Goal: Task Accomplishment & Management: Use online tool/utility

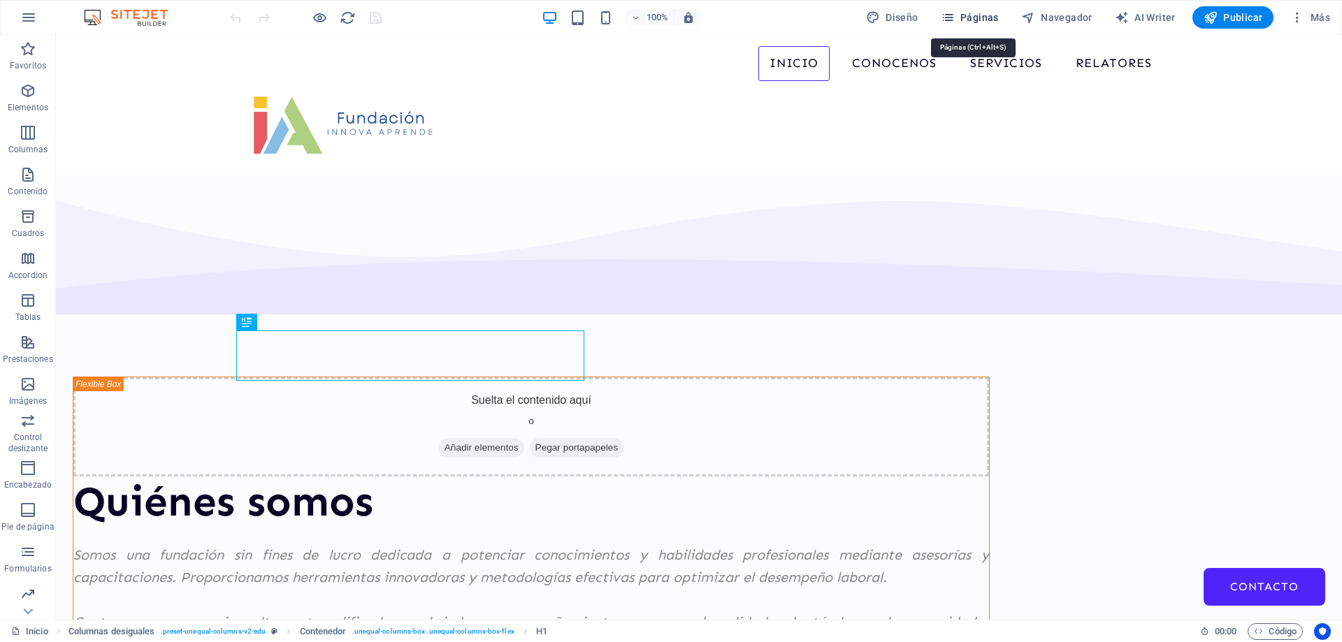
click at [989, 22] on span "Páginas" at bounding box center [970, 17] width 58 height 14
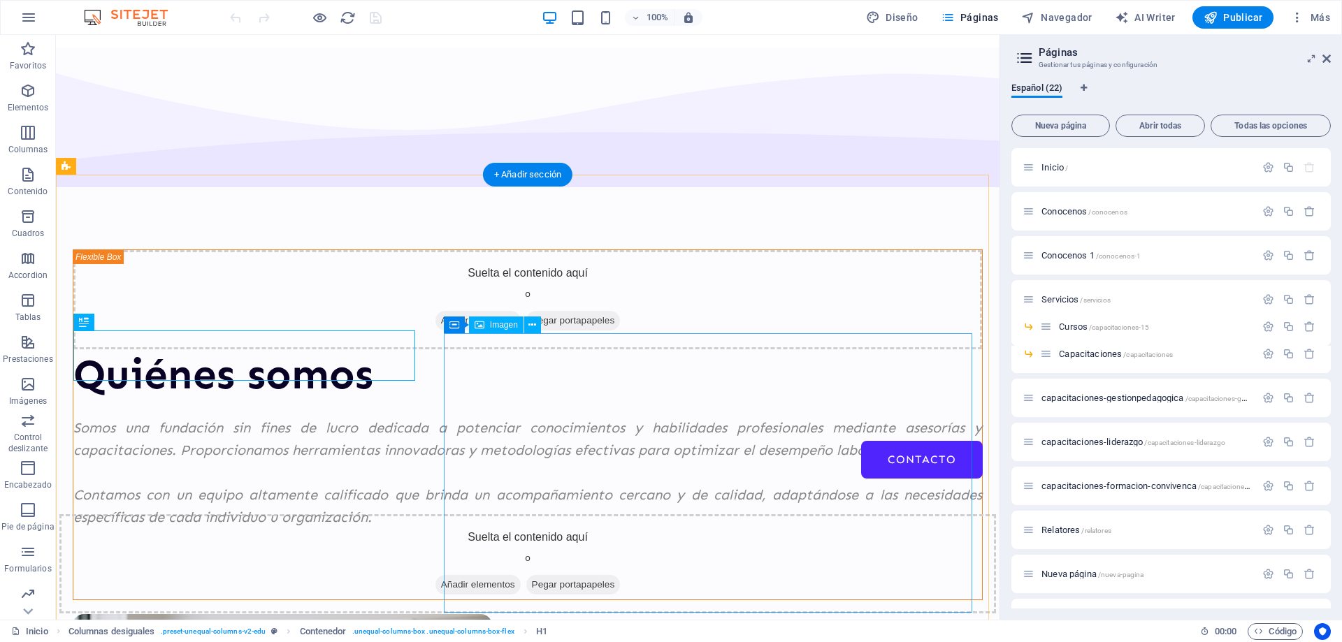
scroll to position [210, 0]
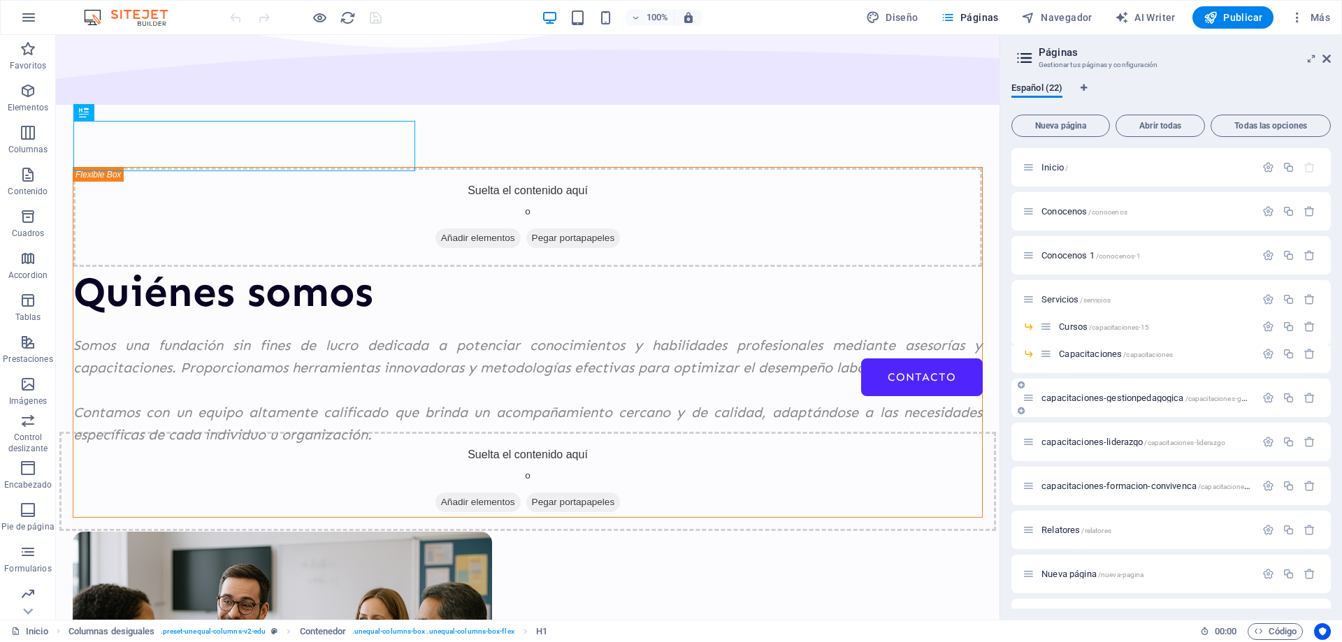
click at [1095, 403] on div "capacitaciones-gestionpedagogica /capacitaciones-gestionpedagogica" at bounding box center [1139, 398] width 233 height 16
click at [1100, 395] on span "capacitaciones-gestionpedagogica /capacitaciones-gestionpedagogica" at bounding box center [1170, 398] width 257 height 10
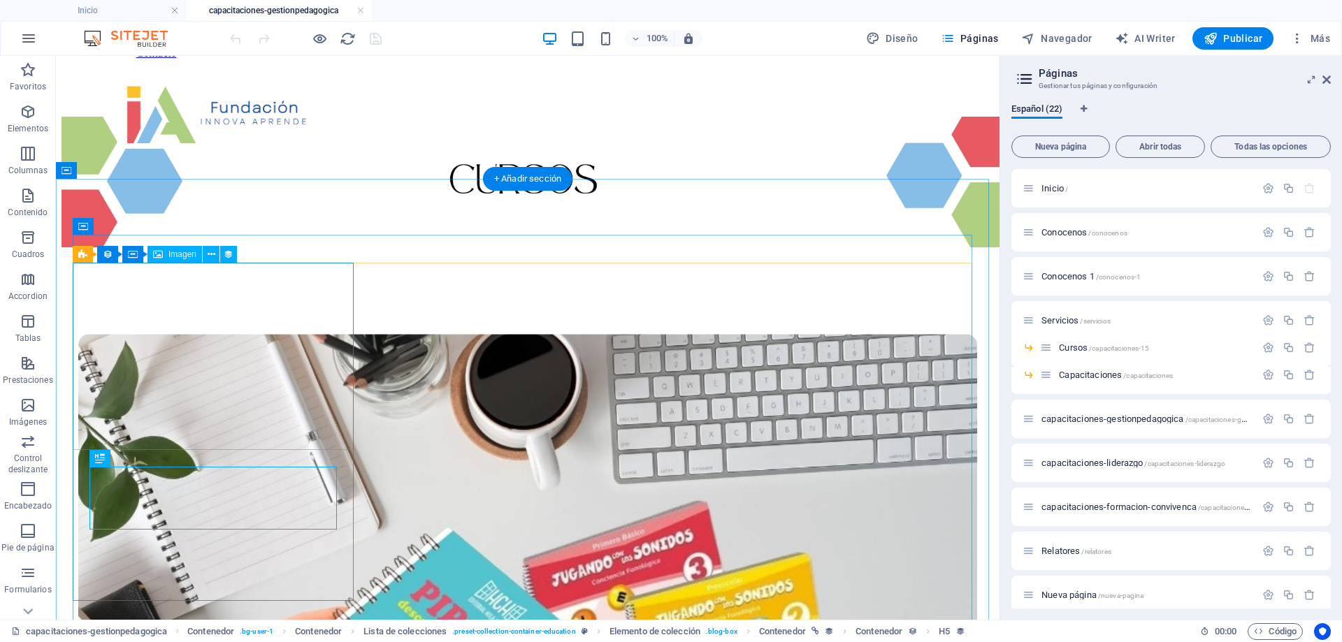
scroll to position [140, 0]
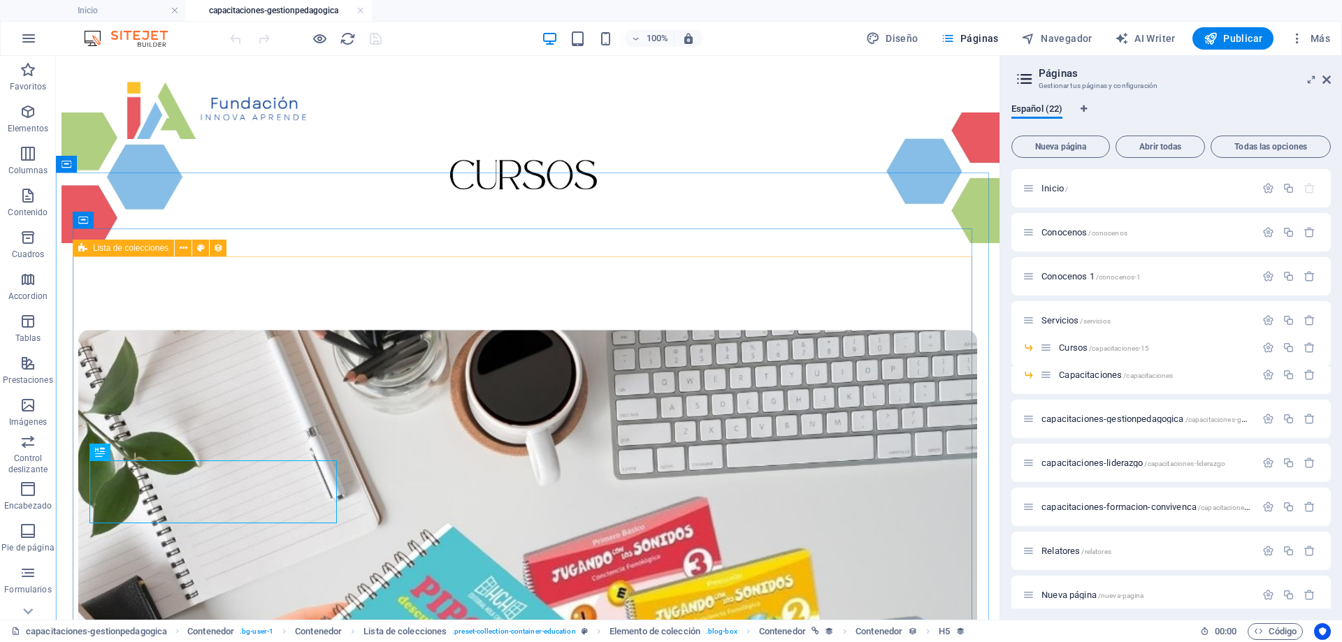
click at [82, 247] on icon at bounding box center [82, 248] width 9 height 17
select select "67d02240190c582c0a6871d0"
select select "createdAt_DESC"
select select "columns.our-top-course"
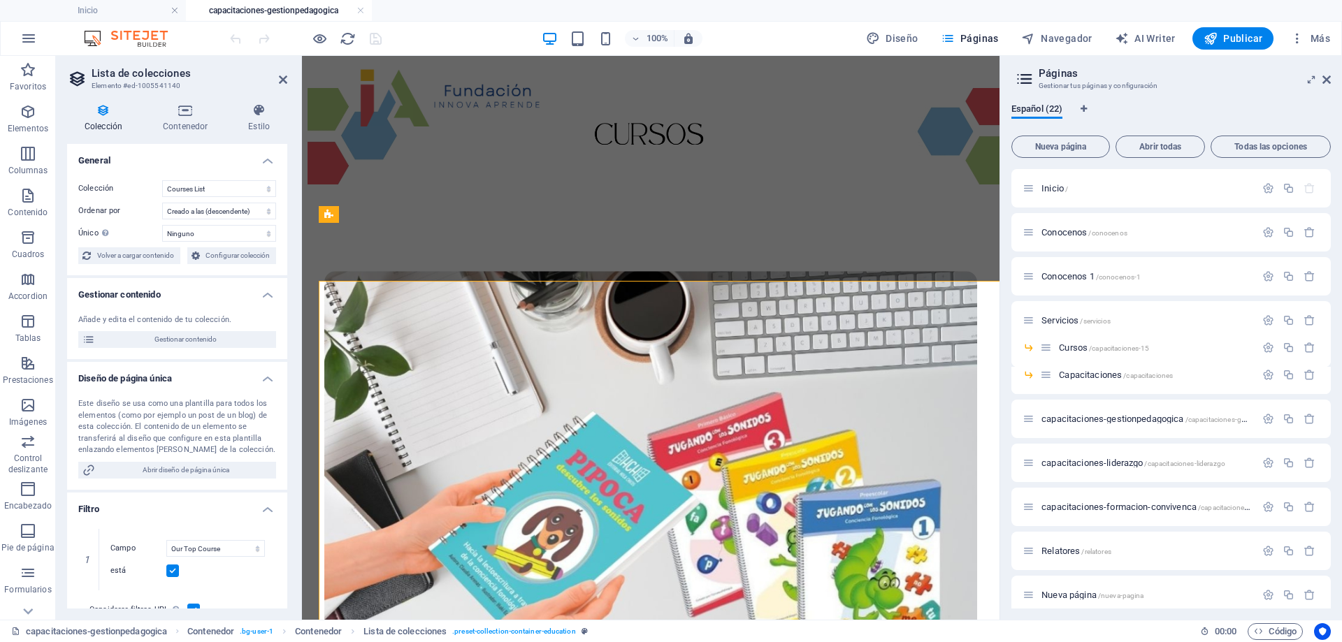
scroll to position [115, 0]
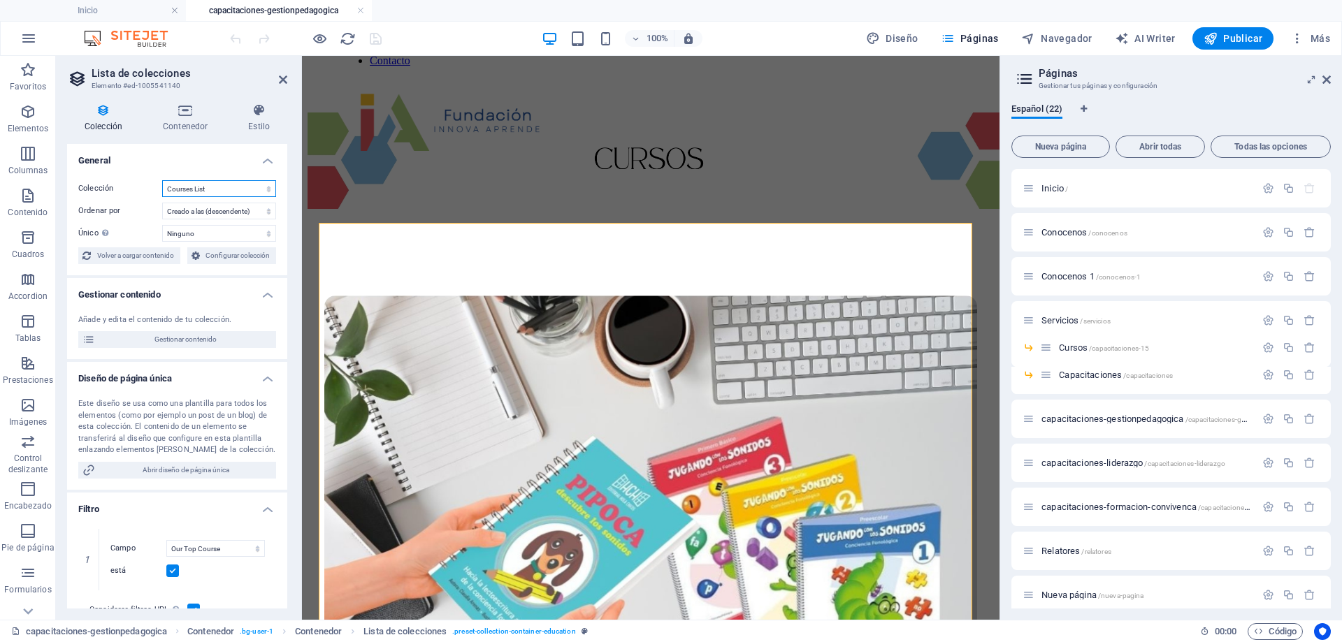
click at [231, 191] on select "BD Cursos Liderazgo Blog Blog Articles C-liderazgo Coleccion-lideraazgo colecci…" at bounding box center [219, 188] width 114 height 17
click at [162, 180] on select "BD Cursos Liderazgo Blog Blog Articles C-liderazgo Coleccion-lideraazgo colecci…" at bounding box center [219, 188] width 114 height 17
select select "67d02240190c582c0a6871d0"
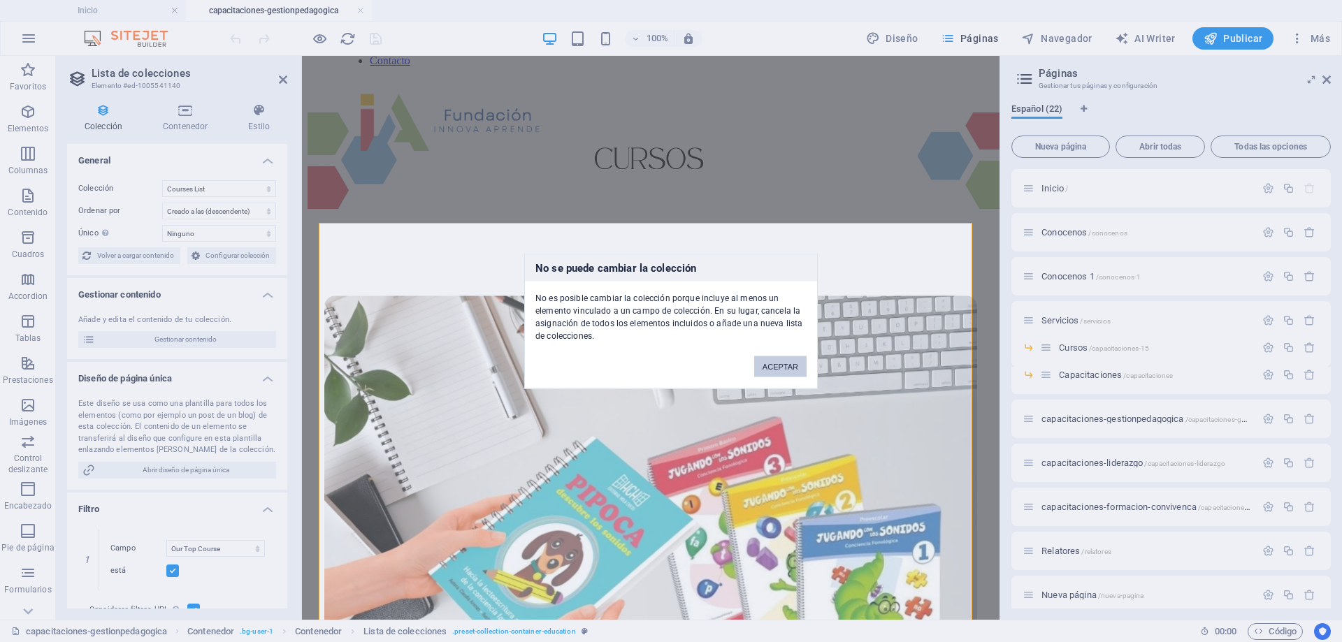
click at [779, 362] on button "ACEPTAR" at bounding box center [780, 366] width 52 height 21
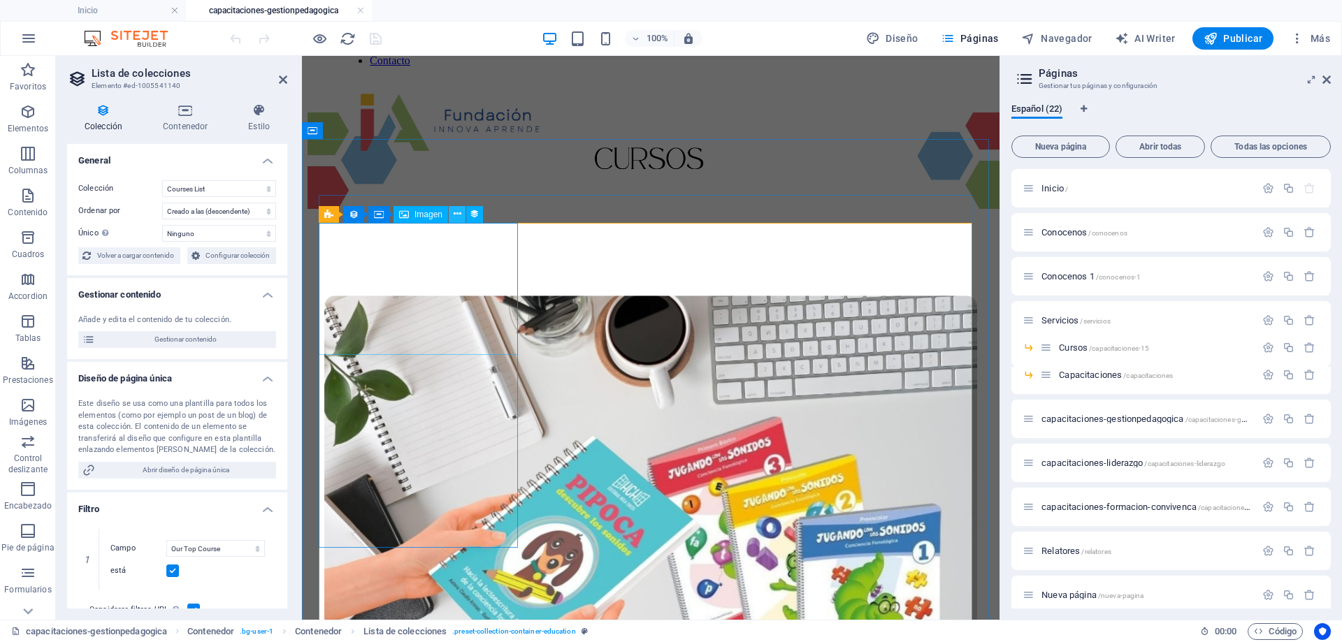
click at [456, 216] on icon at bounding box center [458, 214] width 8 height 15
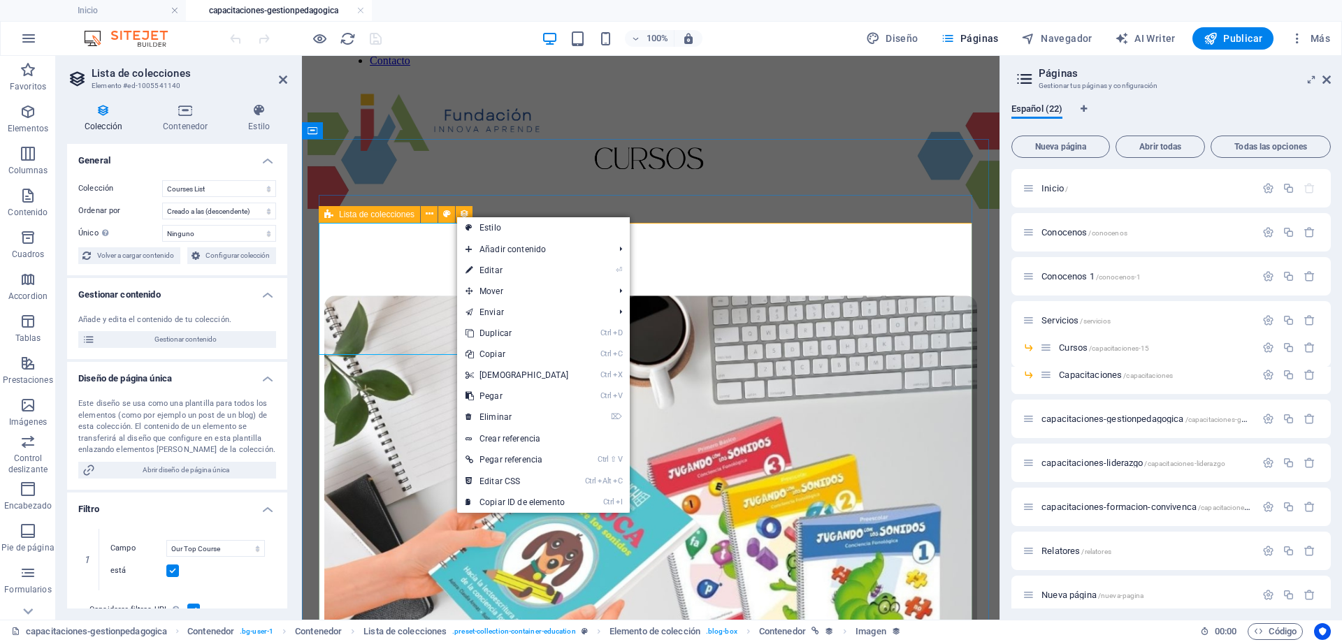
click at [341, 211] on span "Lista de colecciones" at bounding box center [377, 214] width 76 height 8
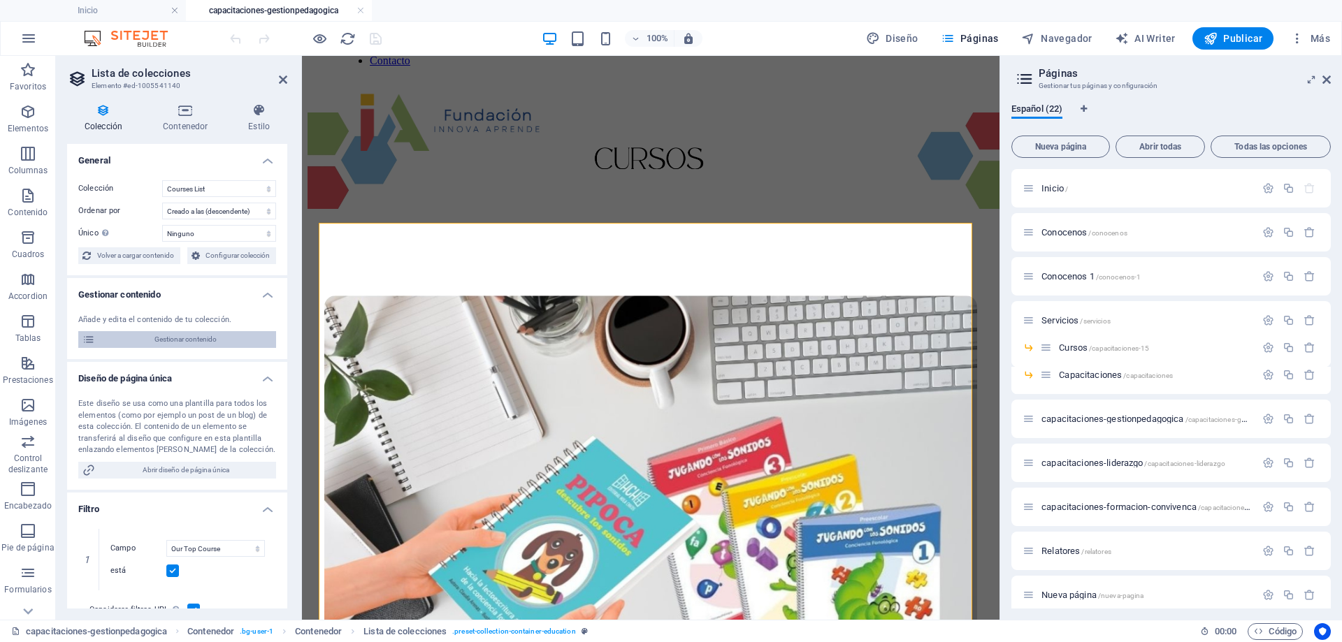
click at [188, 333] on span "Gestionar contenido" at bounding box center [185, 339] width 173 height 17
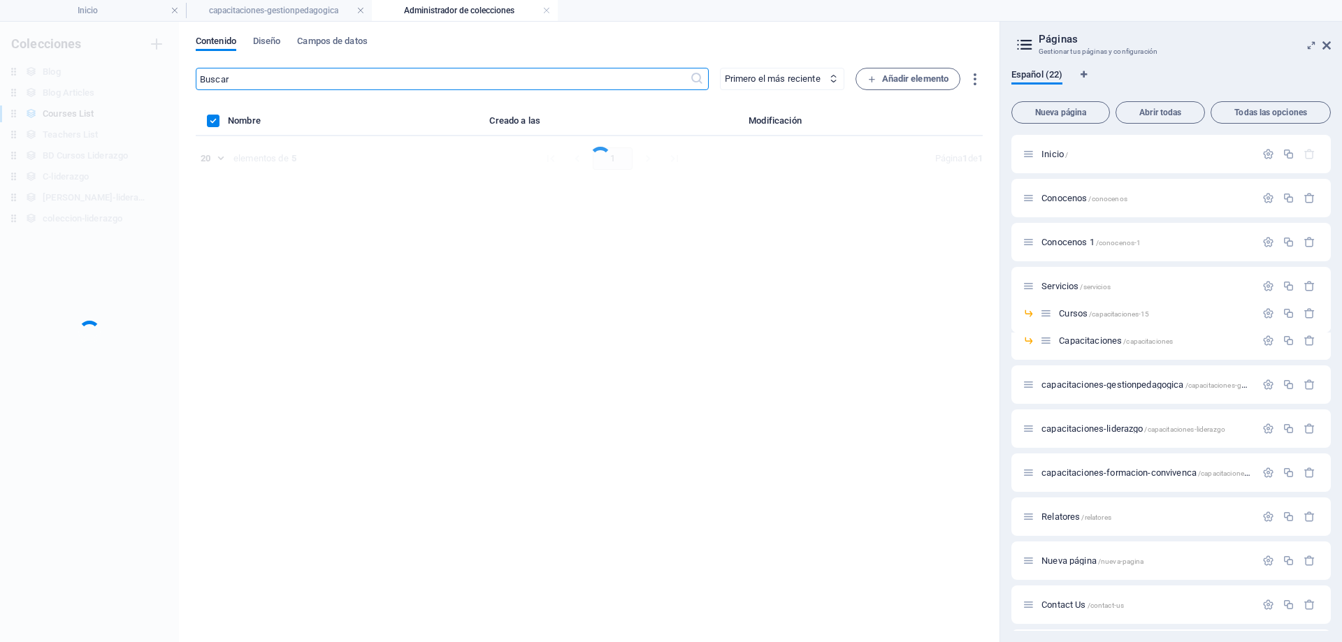
scroll to position [0, 0]
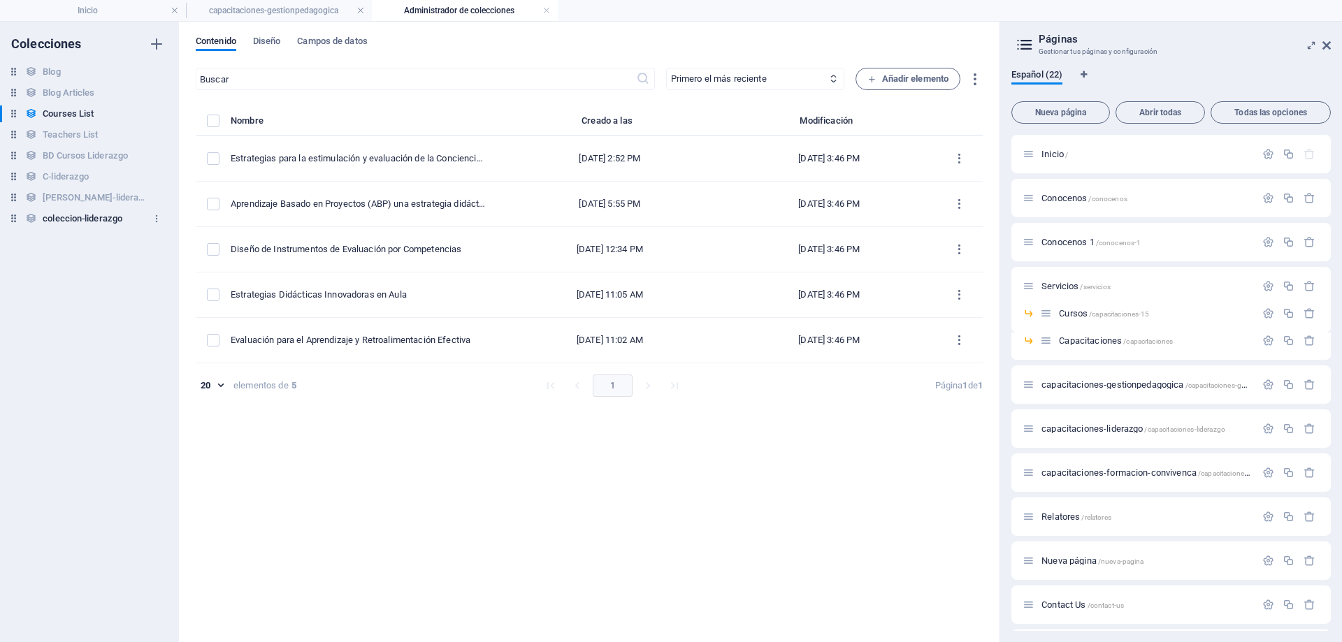
drag, startPoint x: 304, startPoint y: 203, endPoint x: 108, endPoint y: 224, distance: 196.8
click at [101, 218] on div "Colecciones Blog Blog Blog Articles Blog Articles Courses List Courses List Tea…" at bounding box center [500, 332] width 1000 height 621
click at [494, 435] on div "​ Primero el más reciente Primero el más antiguo Última modificación Our Course…" at bounding box center [589, 348] width 787 height 561
drag, startPoint x: 368, startPoint y: 345, endPoint x: 962, endPoint y: 436, distance: 600.5
click at [962, 436] on div "​ Primero el más reciente Primero el más antiguo Última modificación Our Course…" at bounding box center [589, 348] width 787 height 561
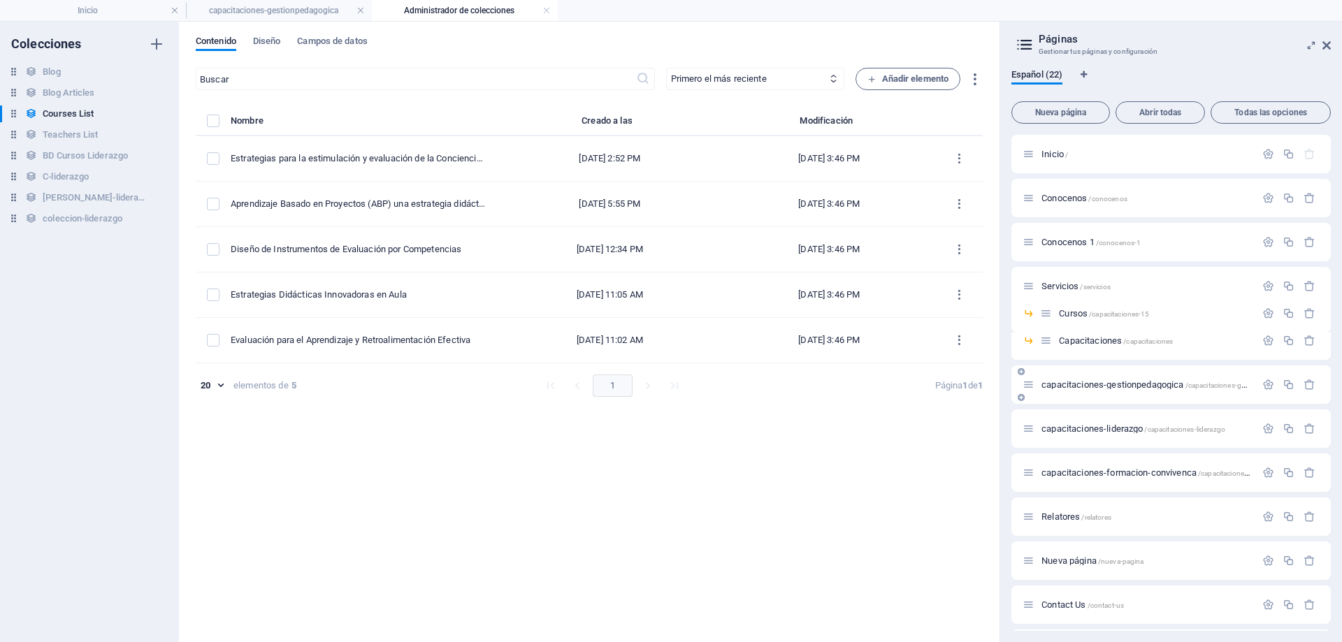
click at [1103, 385] on span "capacitaciones-gestionpedagogica /capacitaciones-gestionpedagogica" at bounding box center [1170, 385] width 257 height 10
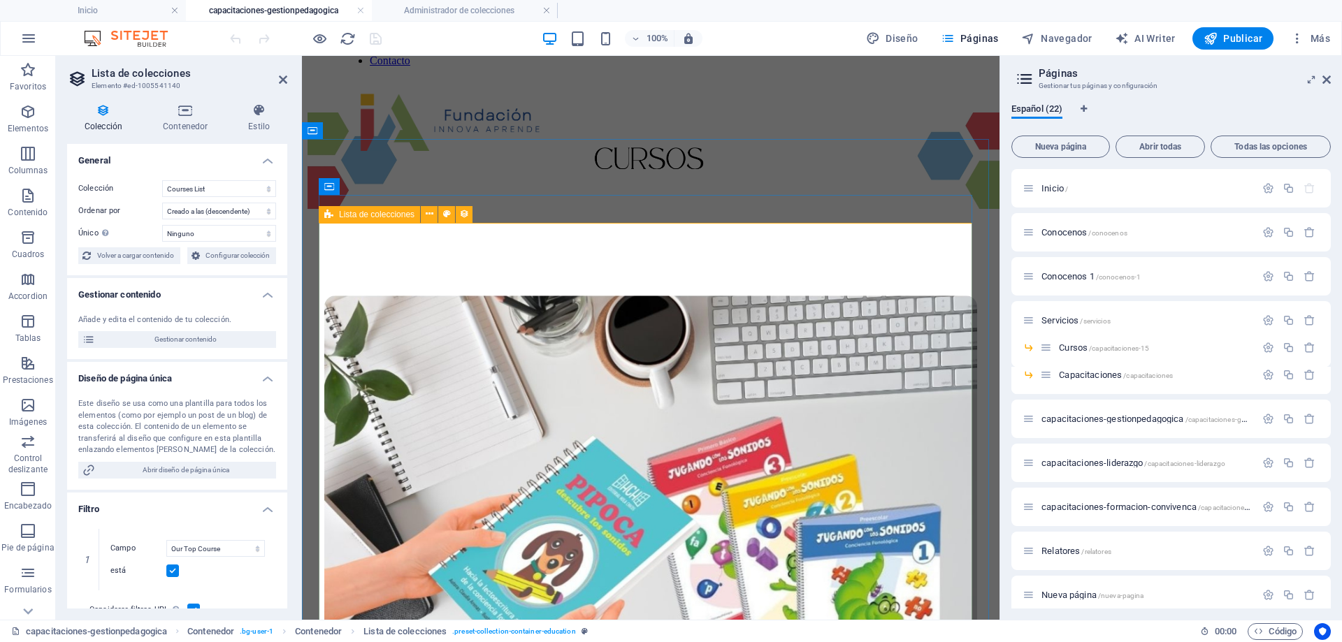
click at [326, 213] on icon at bounding box center [328, 214] width 9 height 17
click at [426, 217] on icon at bounding box center [430, 214] width 8 height 15
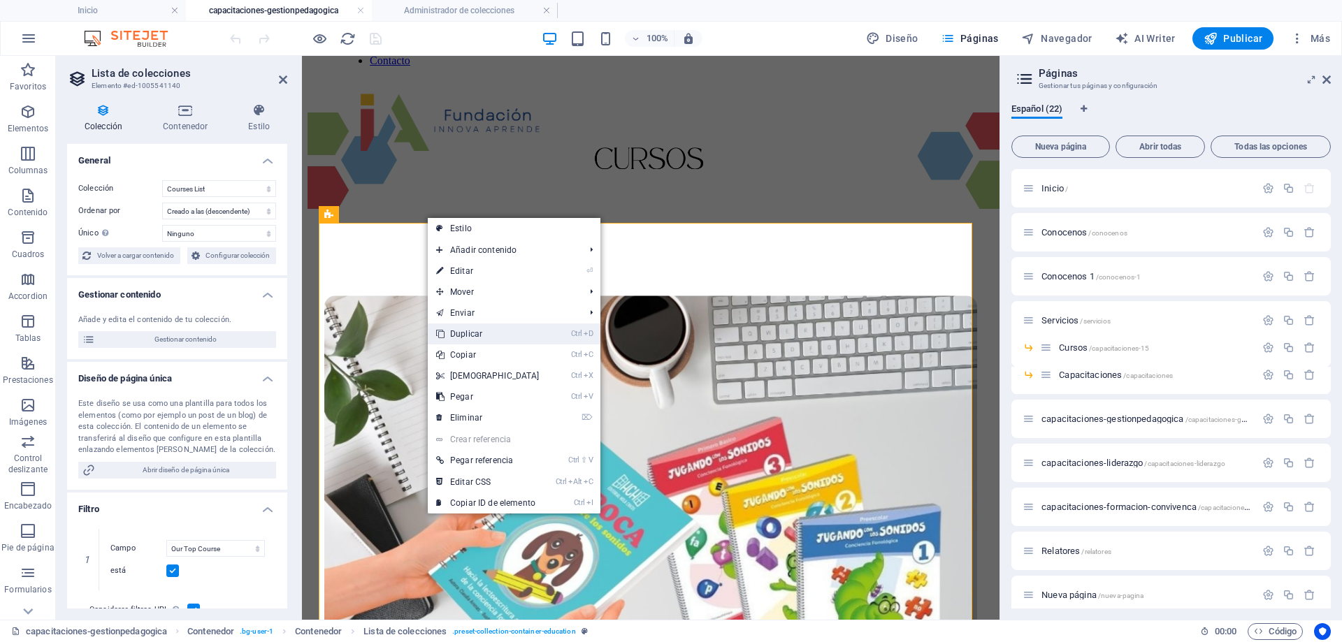
click at [551, 334] on li "Ctrl D Duplicar" at bounding box center [514, 334] width 173 height 21
click at [464, 332] on link "Ctrl D Duplicar" at bounding box center [488, 334] width 120 height 21
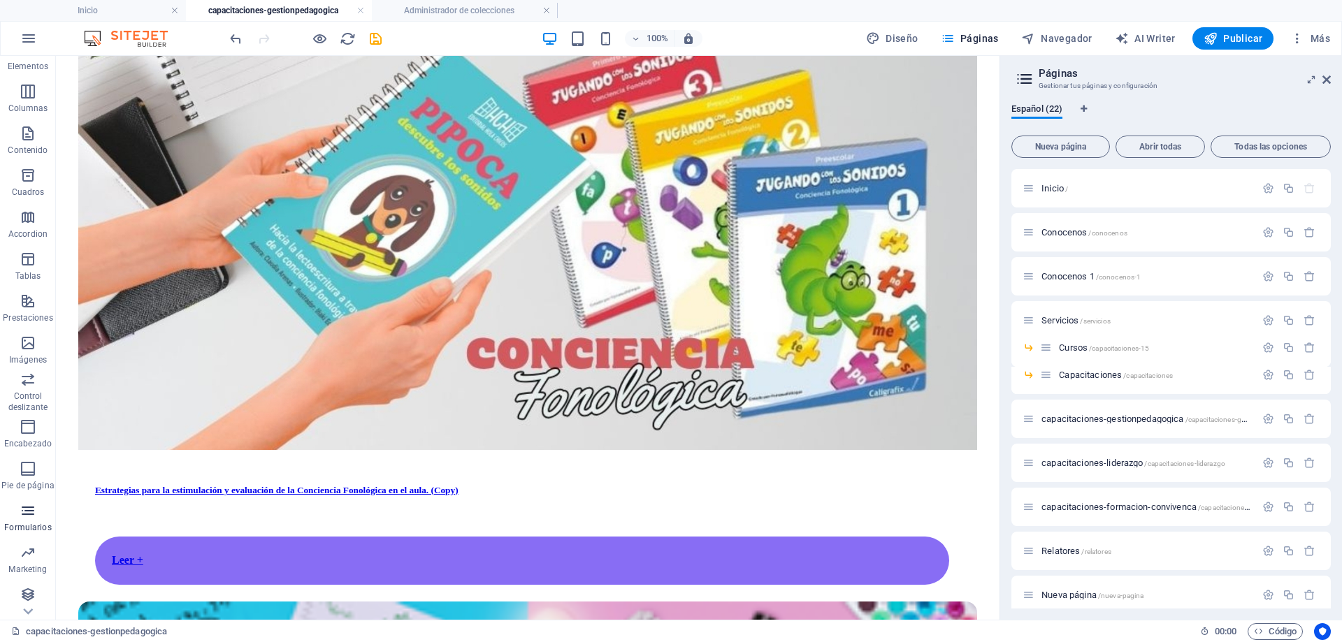
scroll to position [65, 0]
click at [30, 594] on icon "button" at bounding box center [28, 592] width 17 height 17
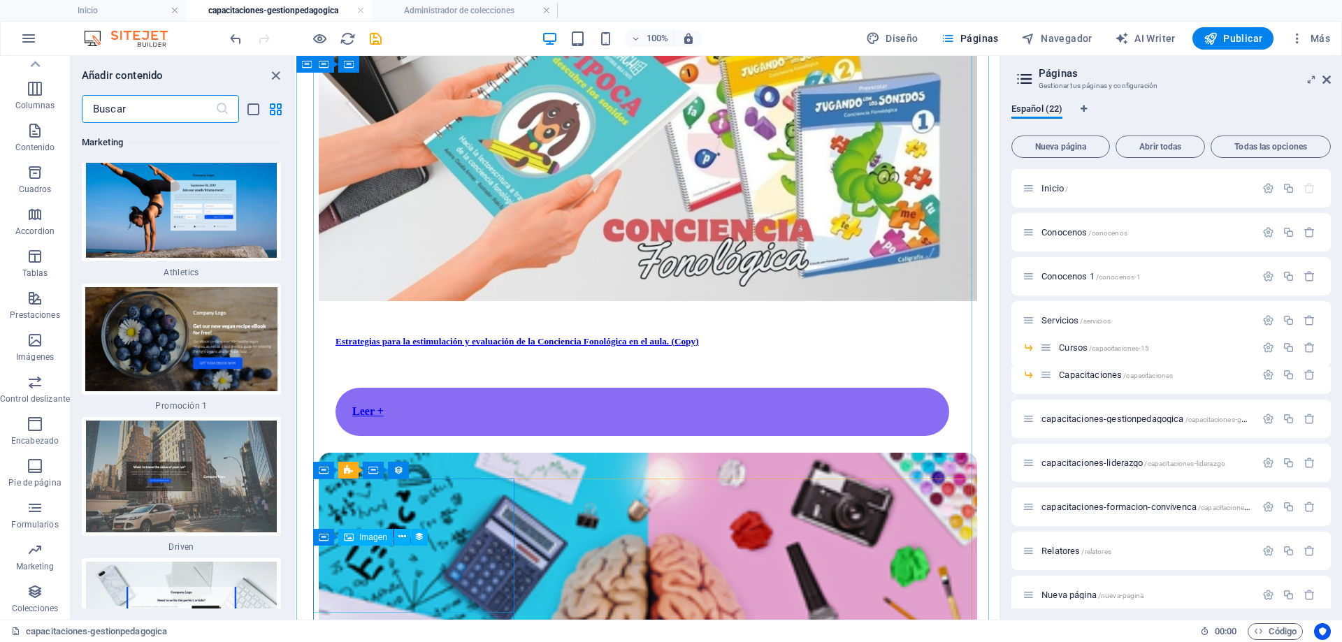
scroll to position [24587, 0]
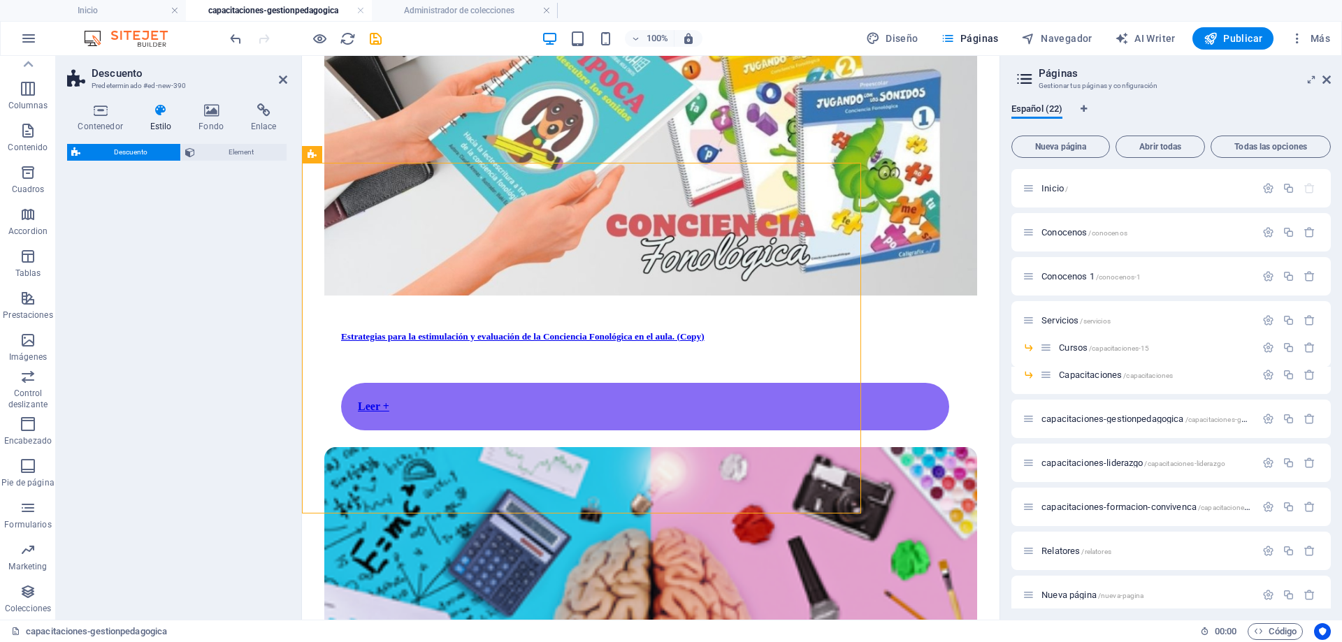
select select "rem"
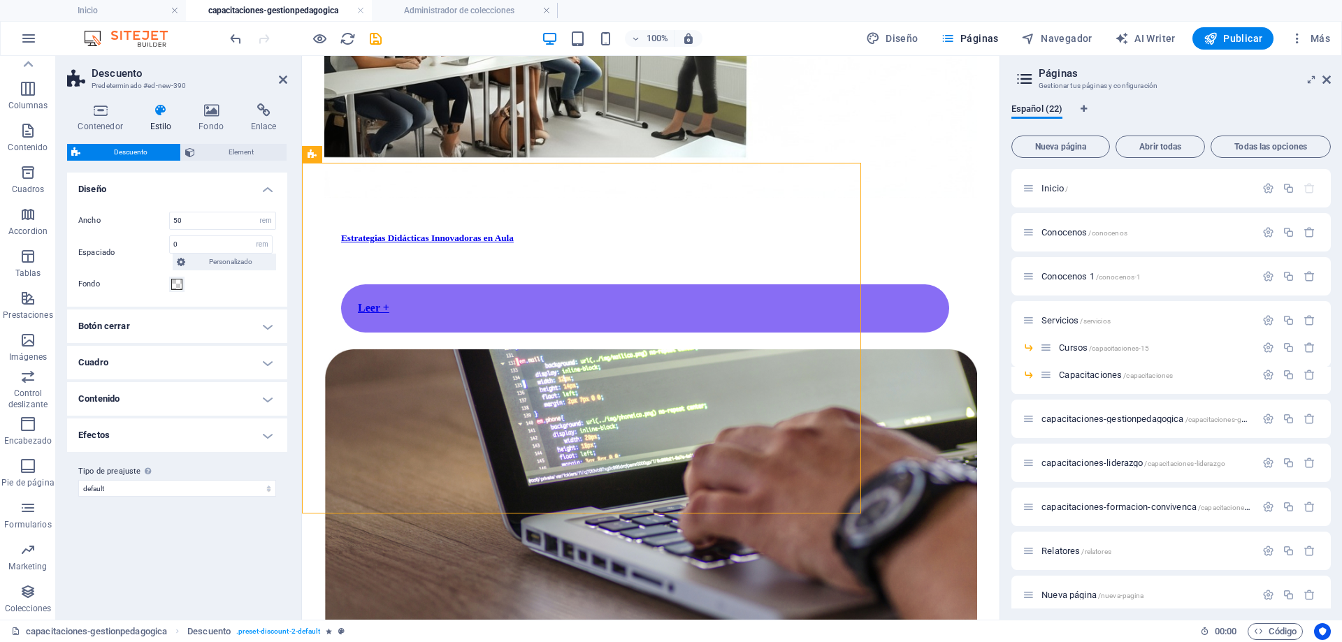
scroll to position [1697, 0]
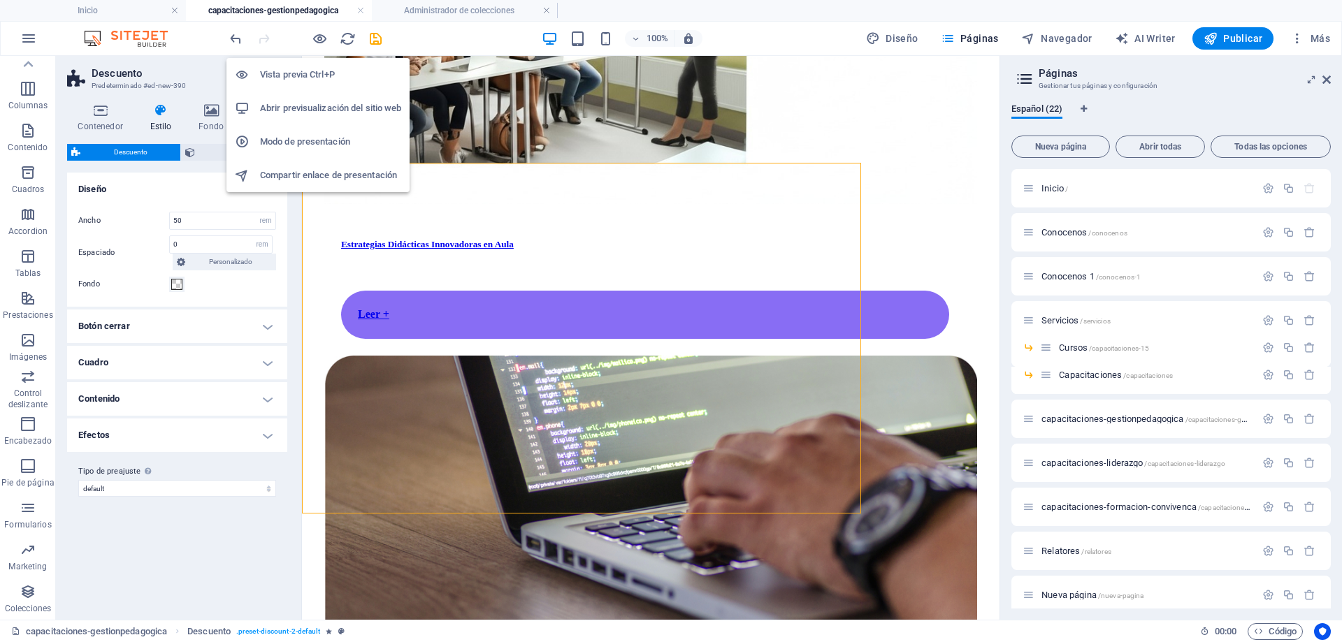
click at [315, 74] on h6 "Vista previa Ctrl+P" at bounding box center [330, 74] width 141 height 17
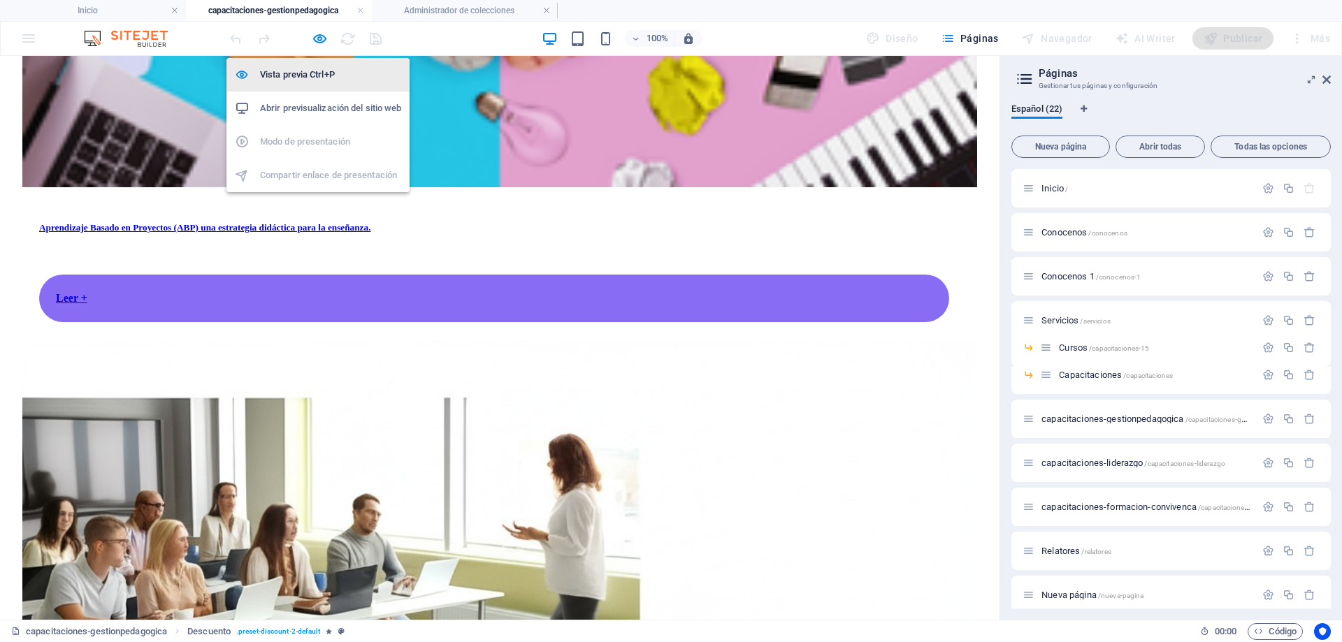
scroll to position [1640, 0]
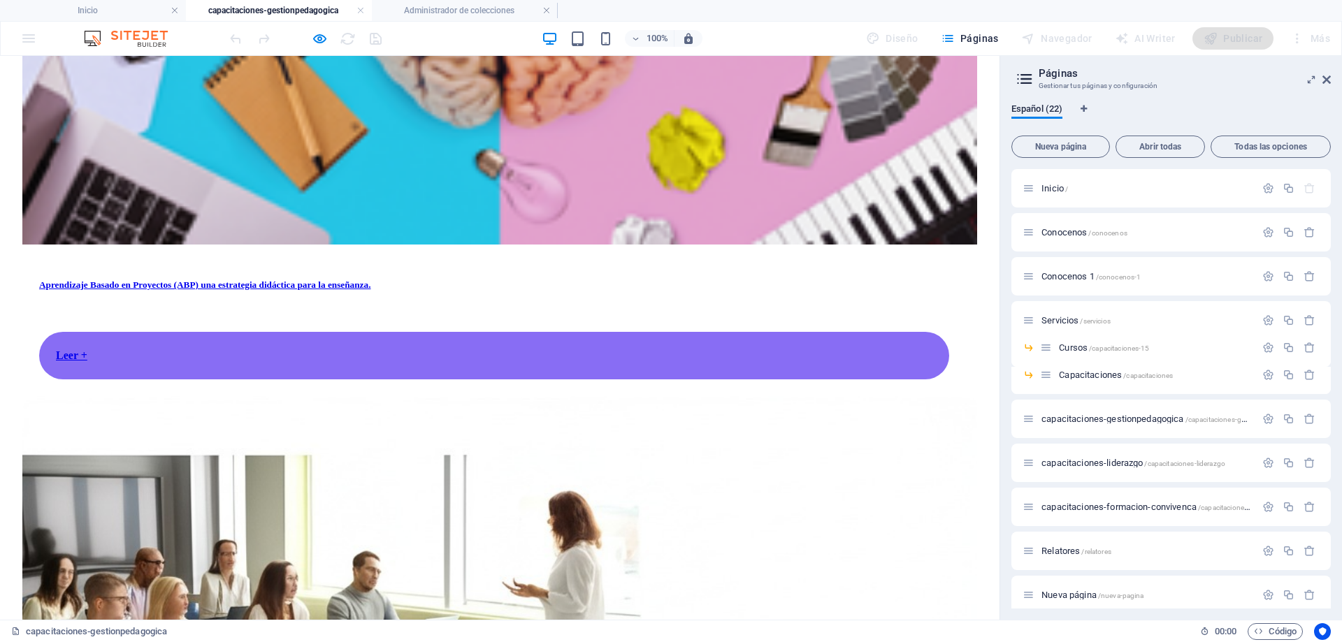
scroll to position [1713, 0]
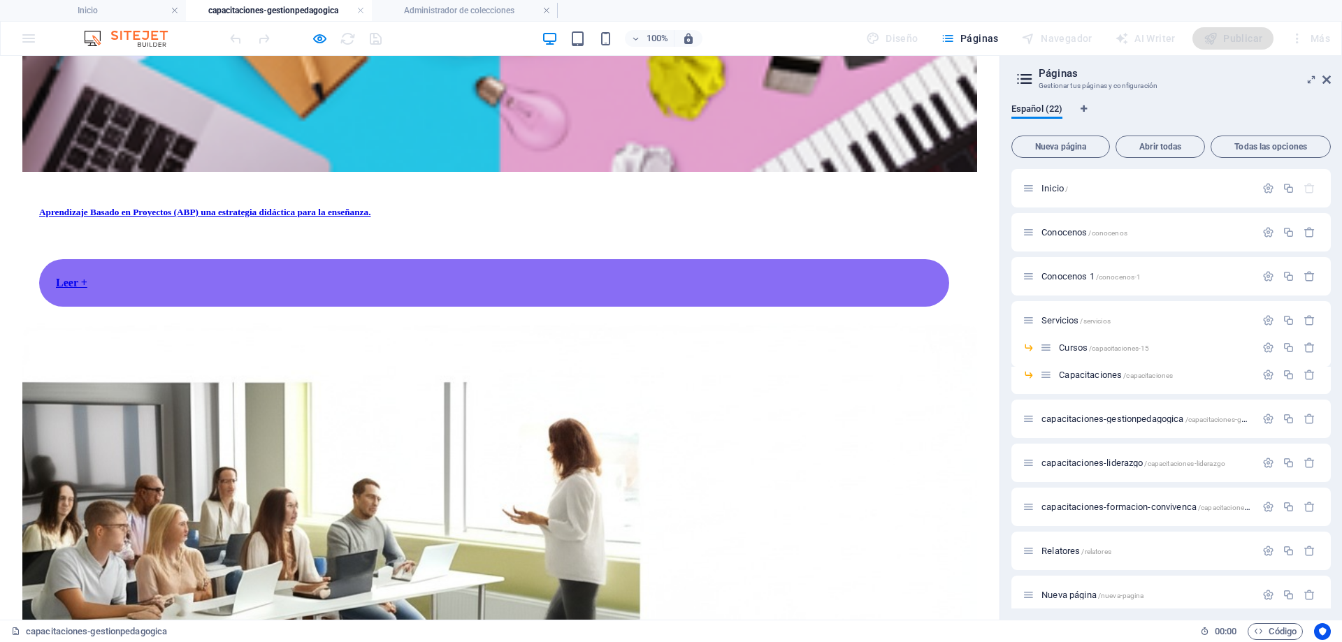
select select "rem"
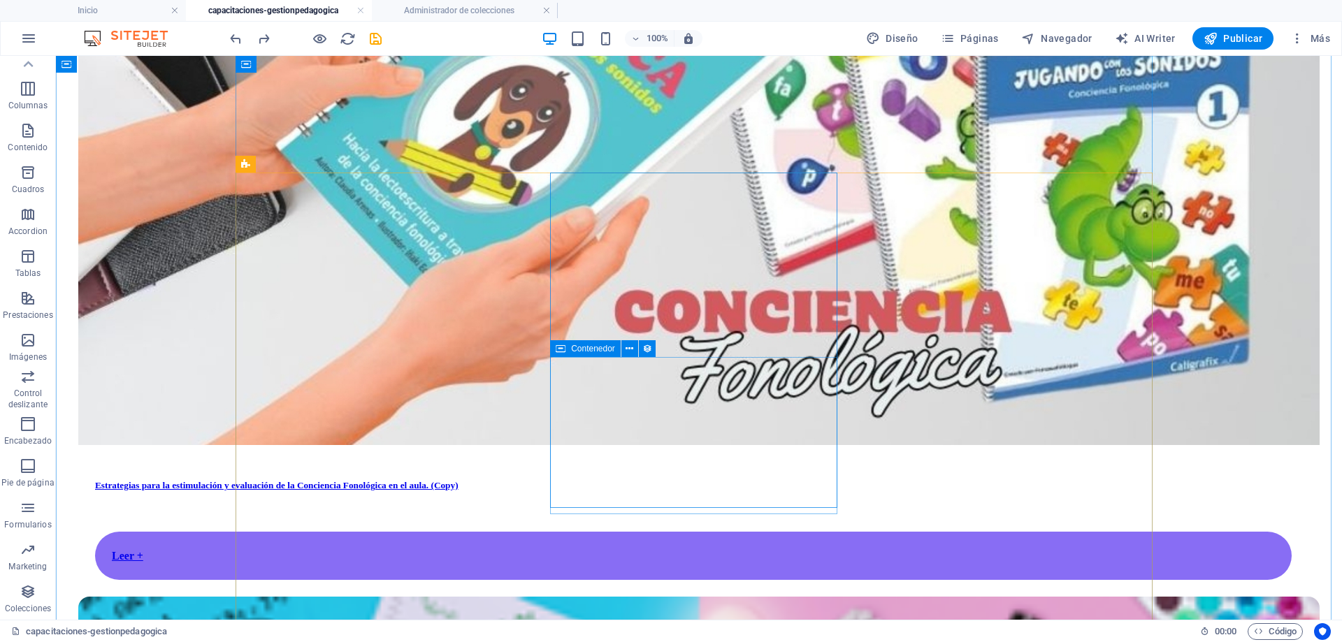
scroll to position [933, 0]
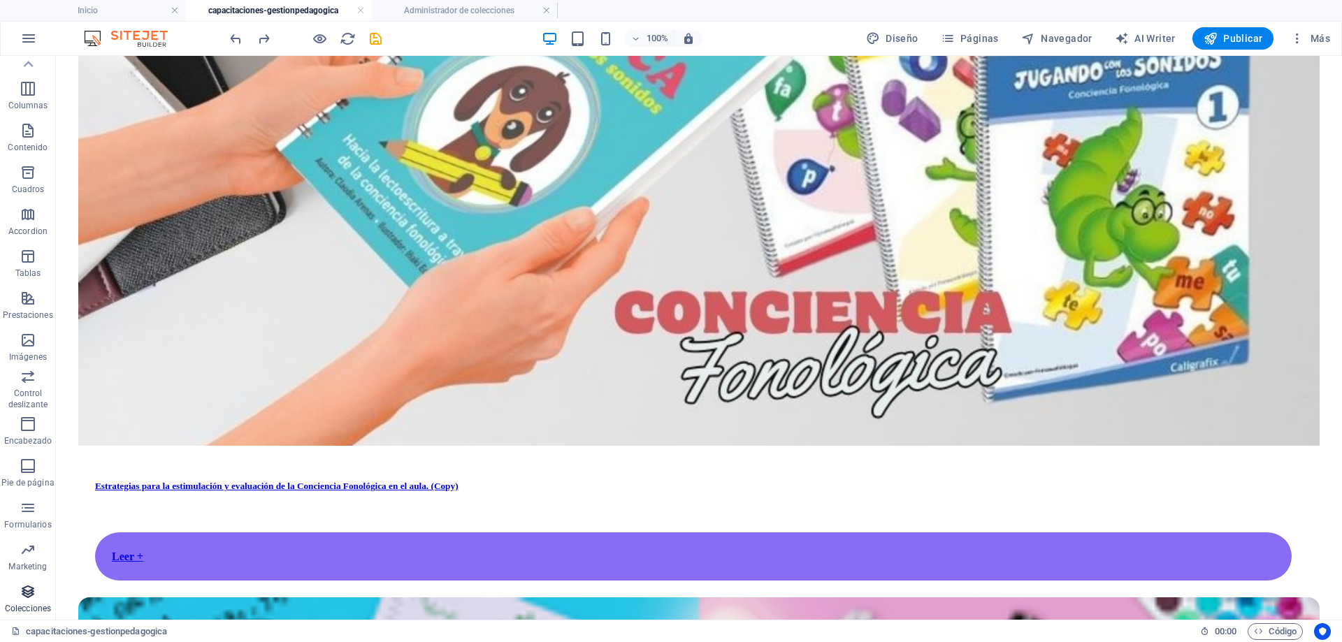
click at [31, 600] on span "Colecciones" at bounding box center [28, 601] width 56 height 34
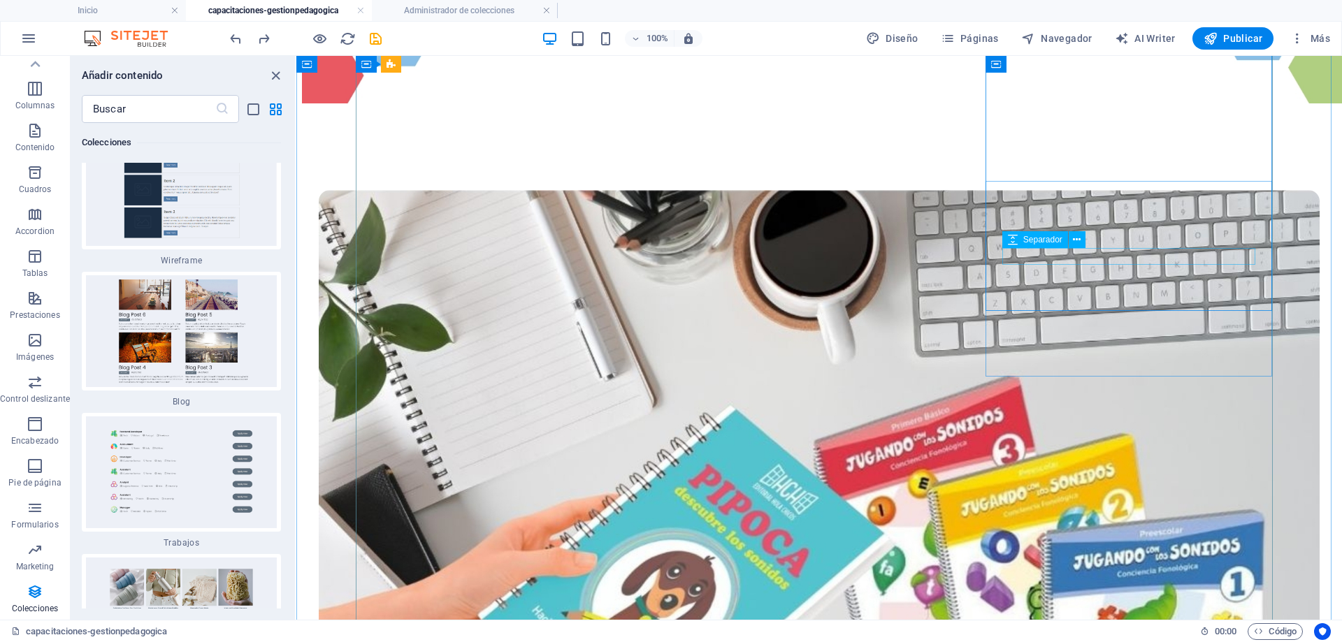
scroll to position [176, 0]
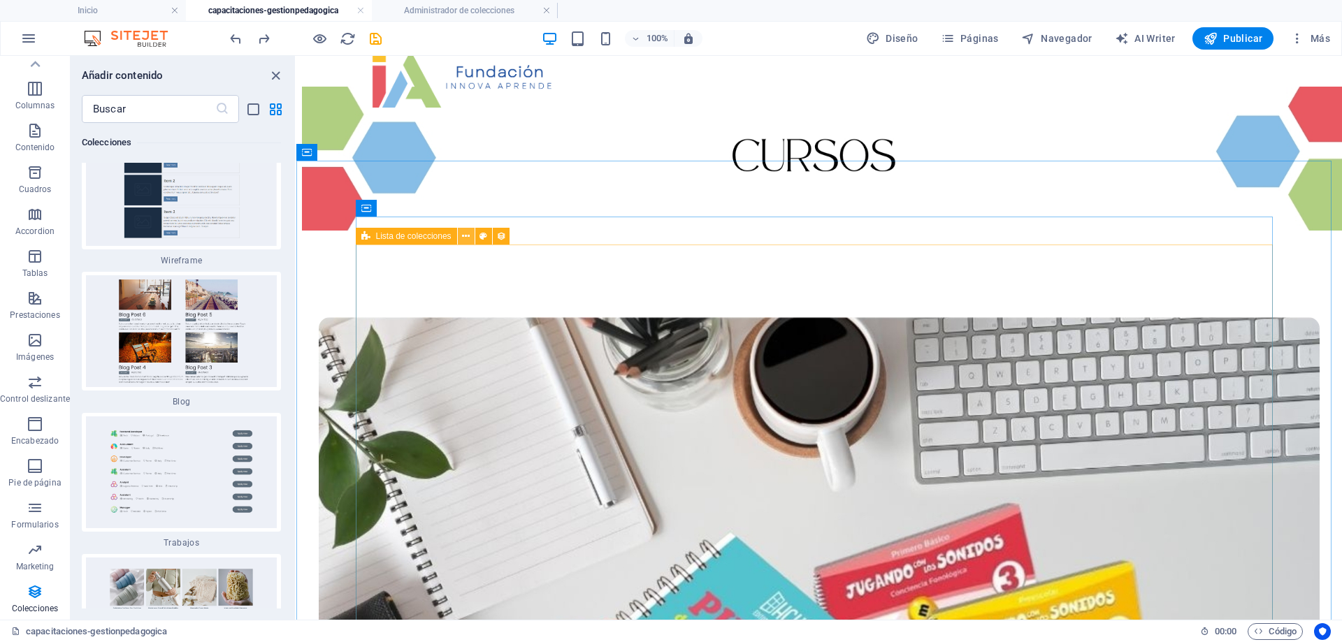
click at [464, 238] on icon at bounding box center [466, 236] width 8 height 15
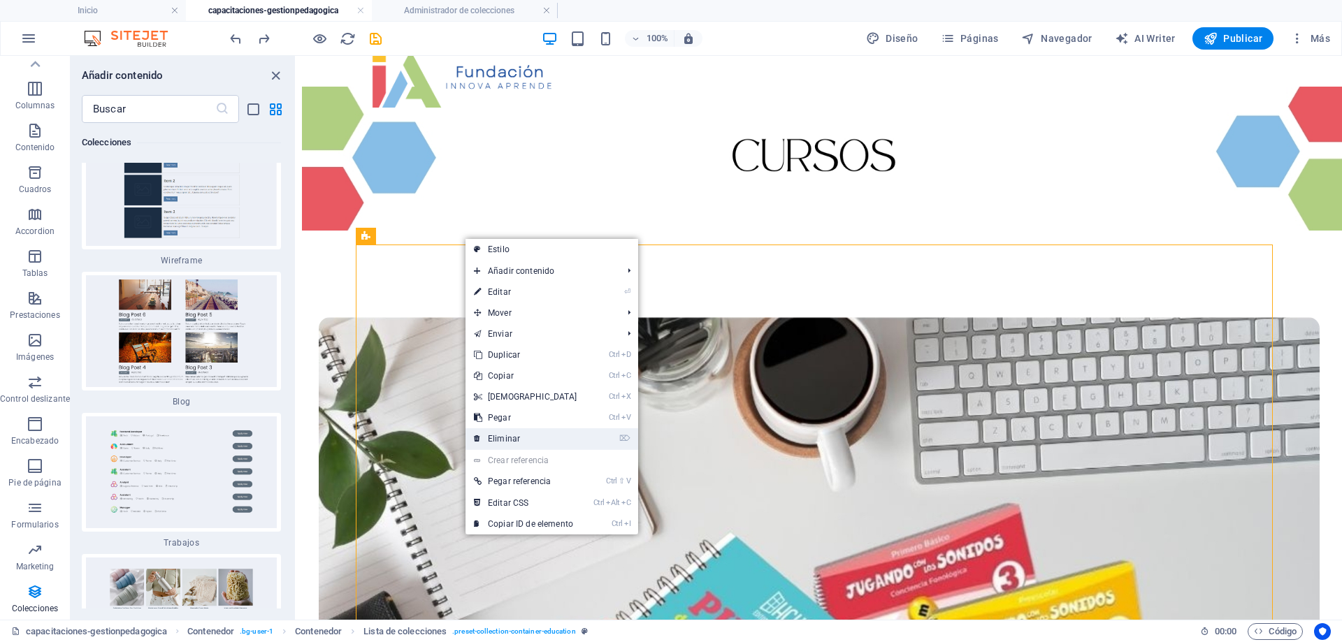
click at [512, 434] on link "⌦ Eliminar" at bounding box center [526, 439] width 120 height 21
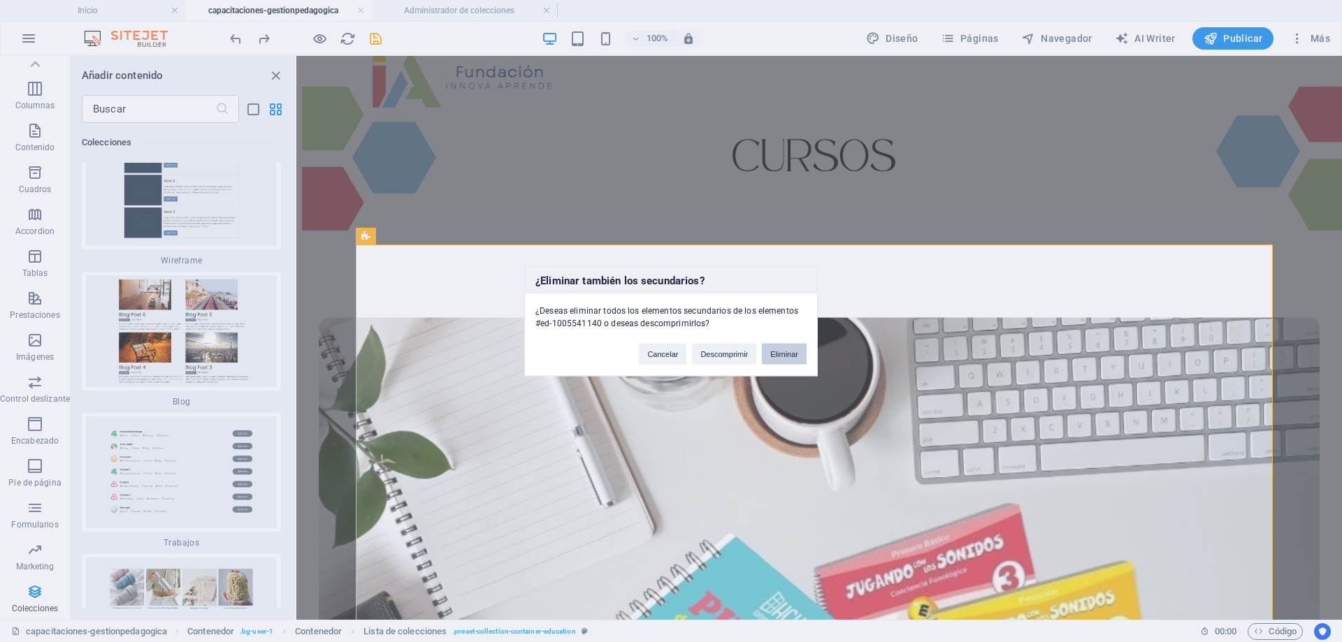
click at [789, 347] on button "Eliminar" at bounding box center [784, 353] width 45 height 21
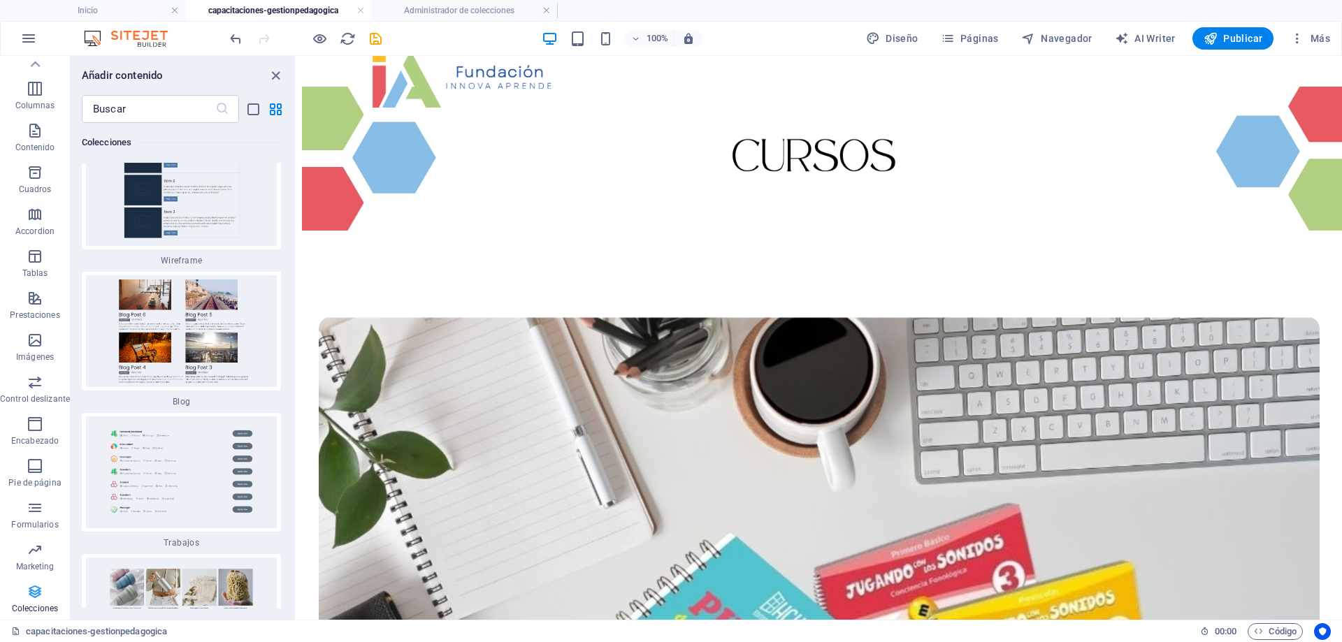
click at [36, 593] on icon "button" at bounding box center [35, 592] width 17 height 17
click at [1085, 41] on span "Navegador" at bounding box center [1056, 38] width 71 height 14
select select "18136959-es"
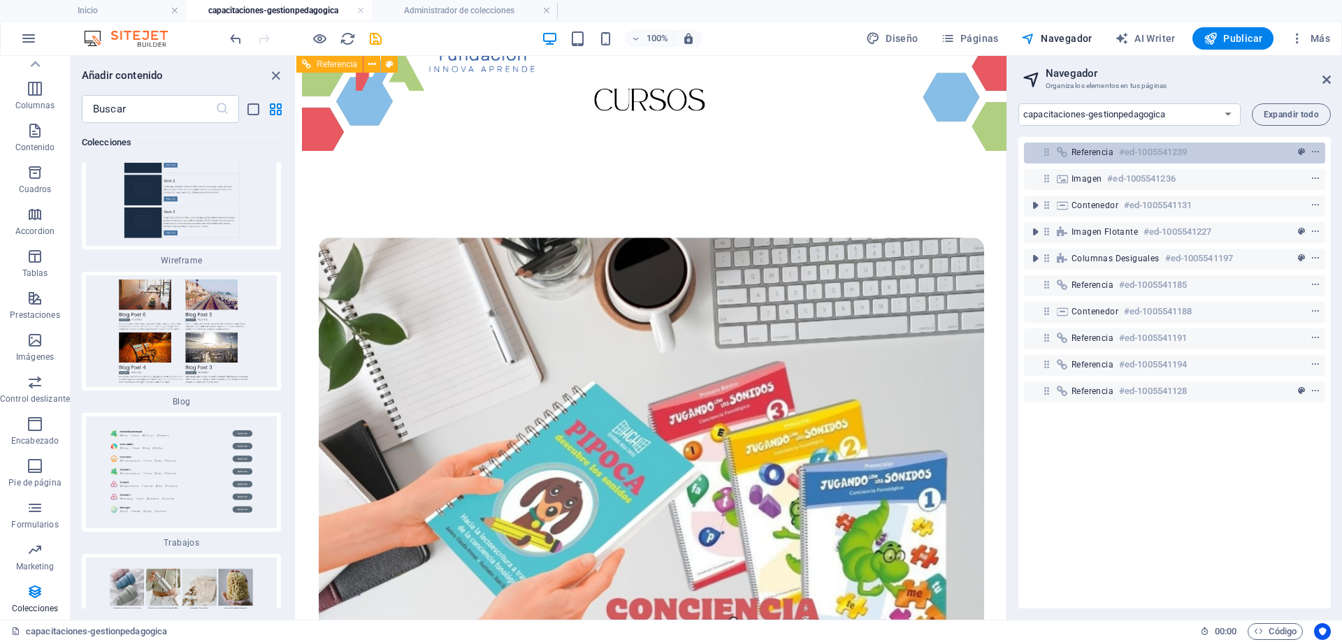
click at [1084, 152] on span "Referencia" at bounding box center [1093, 152] width 42 height 11
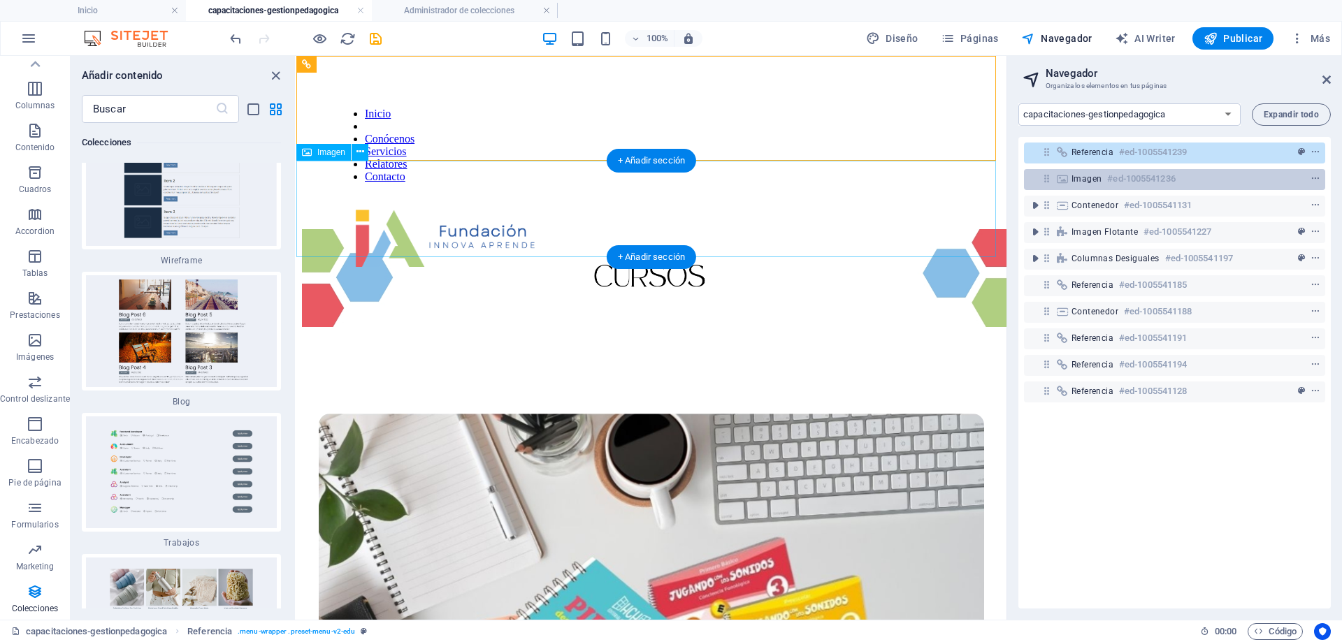
click at [1089, 178] on span "Imagen" at bounding box center [1087, 178] width 30 height 11
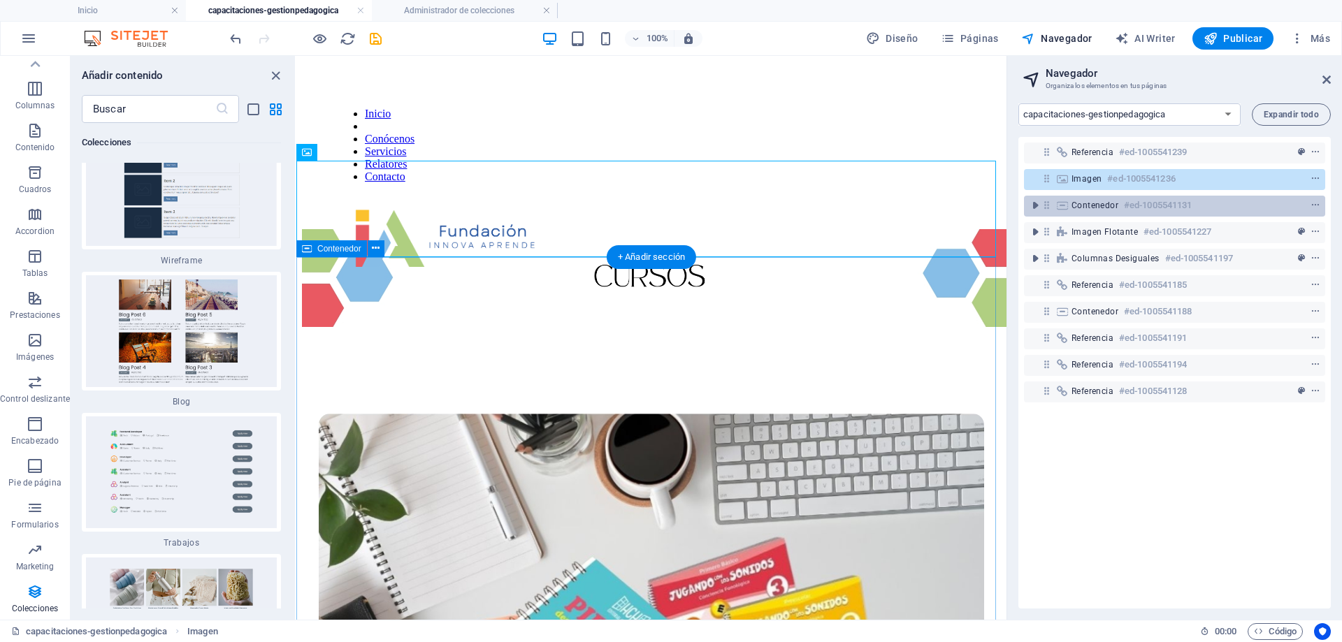
click at [1086, 203] on span "Contenedor" at bounding box center [1095, 205] width 47 height 11
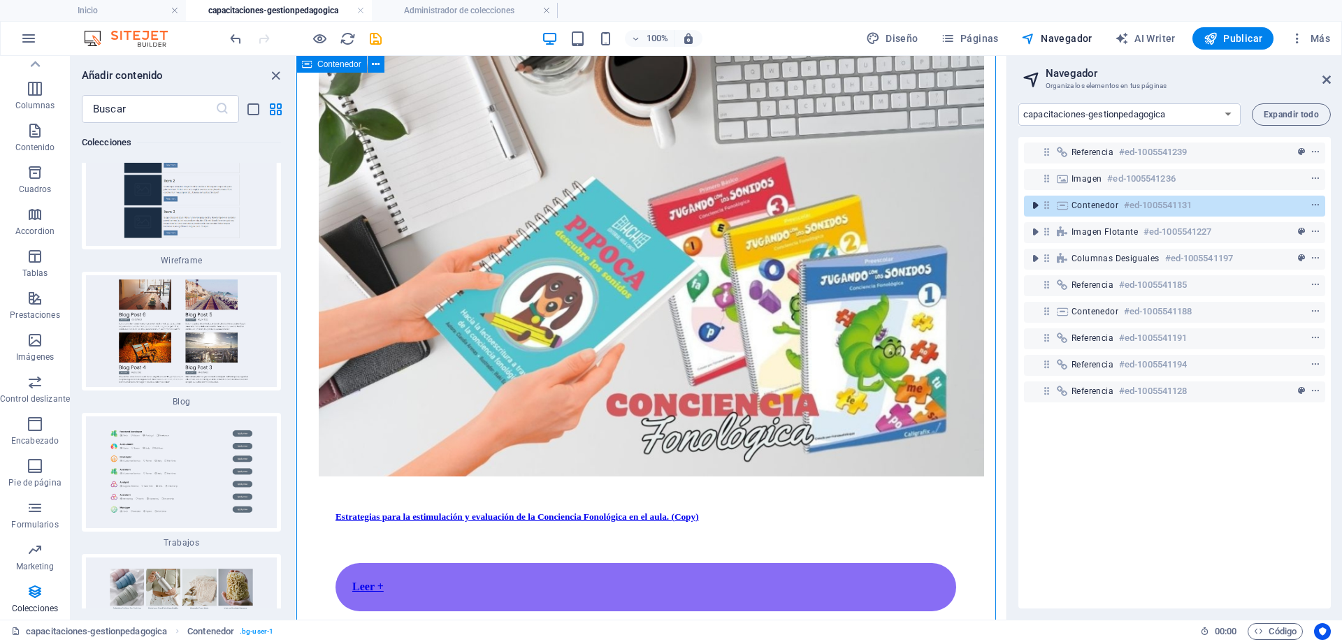
click at [1036, 210] on icon "toggle-expand" at bounding box center [1035, 206] width 14 height 14
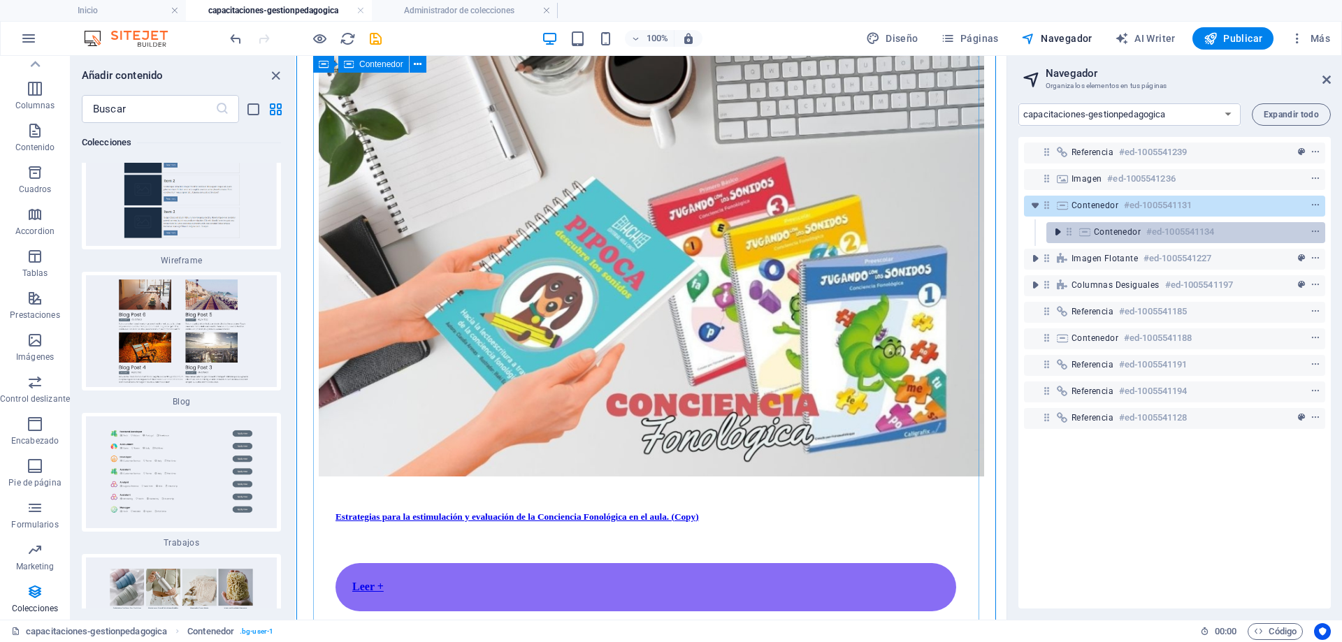
click at [1057, 230] on icon "toggle-expand" at bounding box center [1058, 232] width 14 height 14
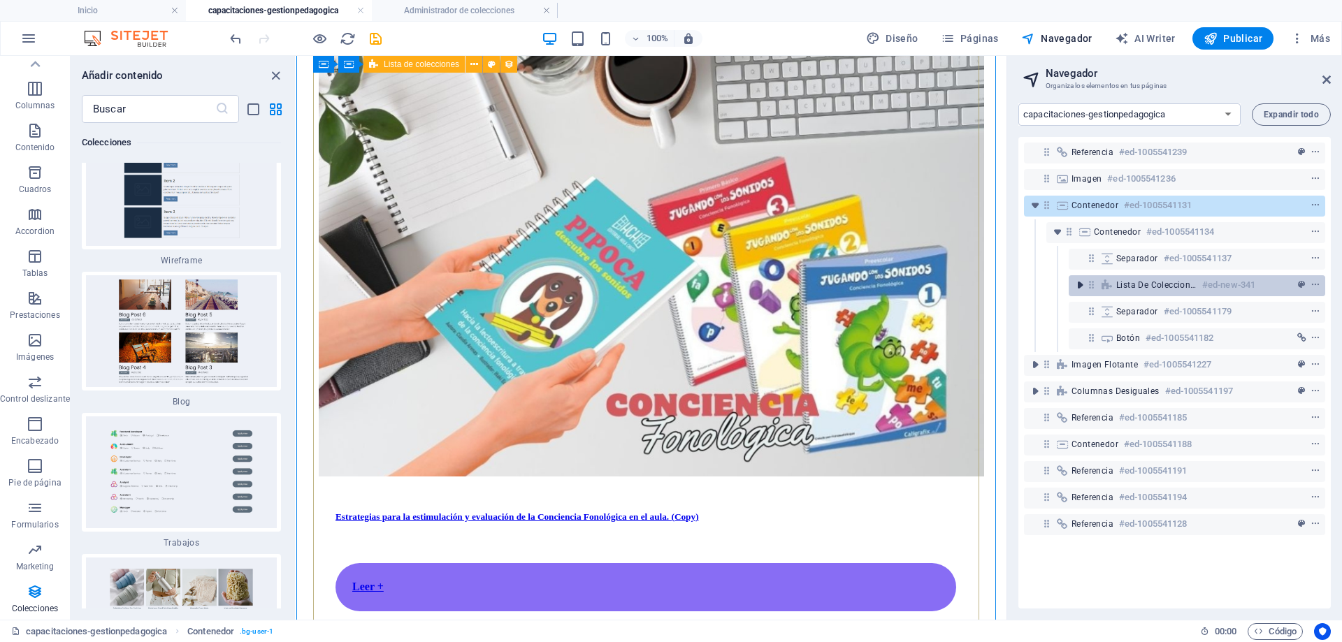
click at [1081, 286] on icon "toggle-expand" at bounding box center [1080, 285] width 14 height 14
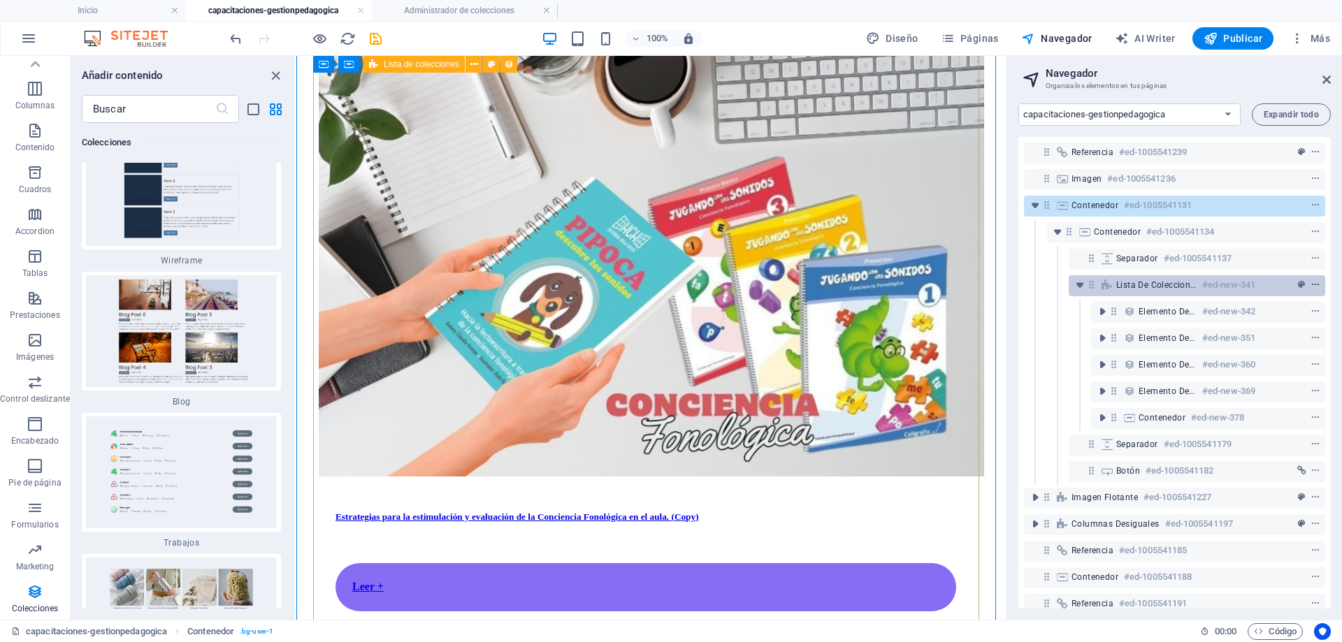
click at [1314, 282] on icon "context-menu" at bounding box center [1316, 285] width 10 height 10
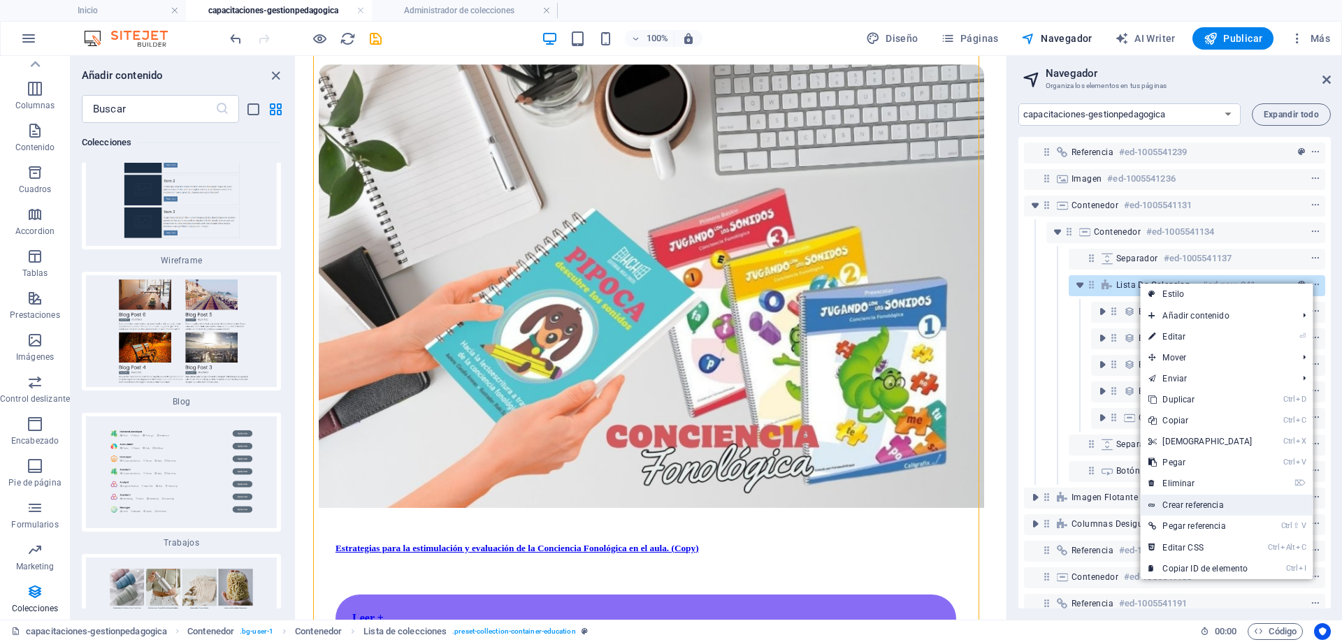
click at [1241, 509] on link "Crear referencia" at bounding box center [1226, 505] width 173 height 21
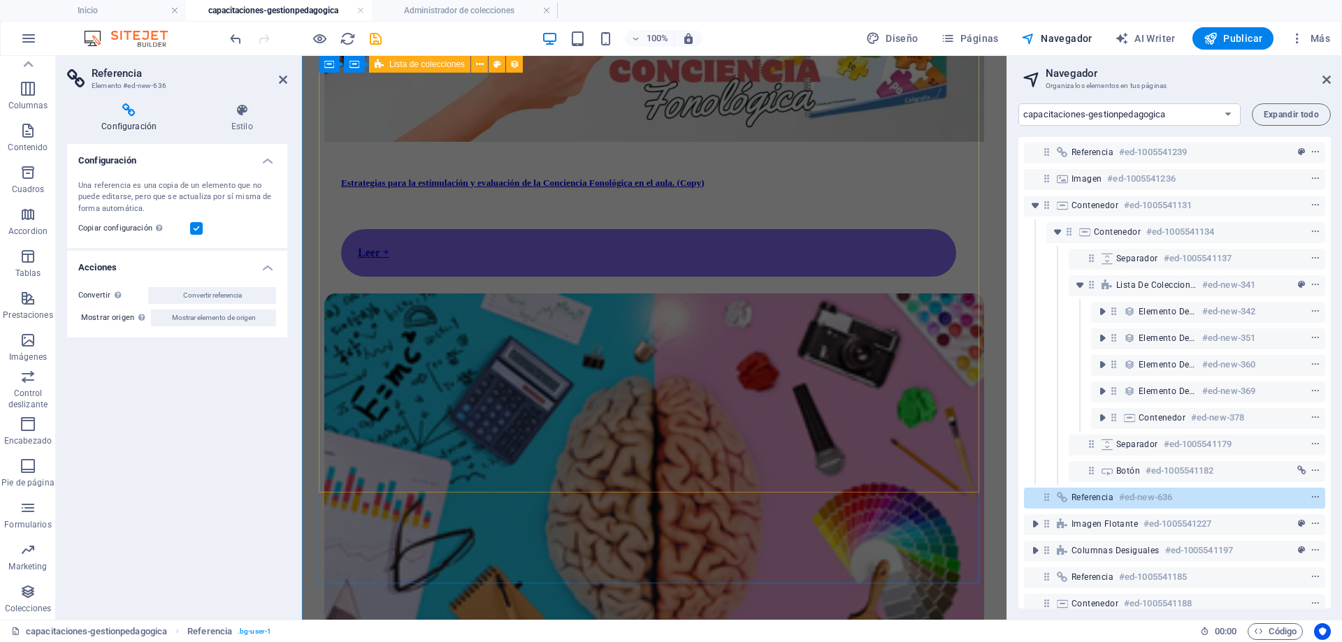
scroll to position [810, 0]
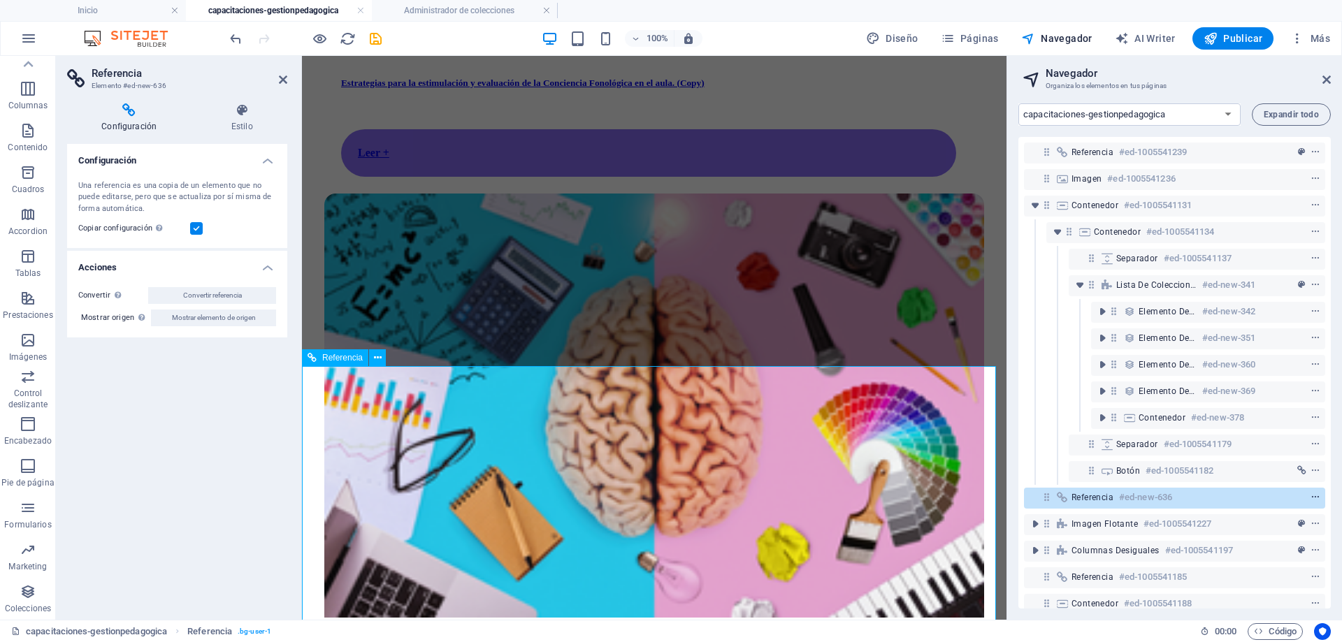
click at [1312, 497] on icon "context-menu" at bounding box center [1316, 498] width 10 height 10
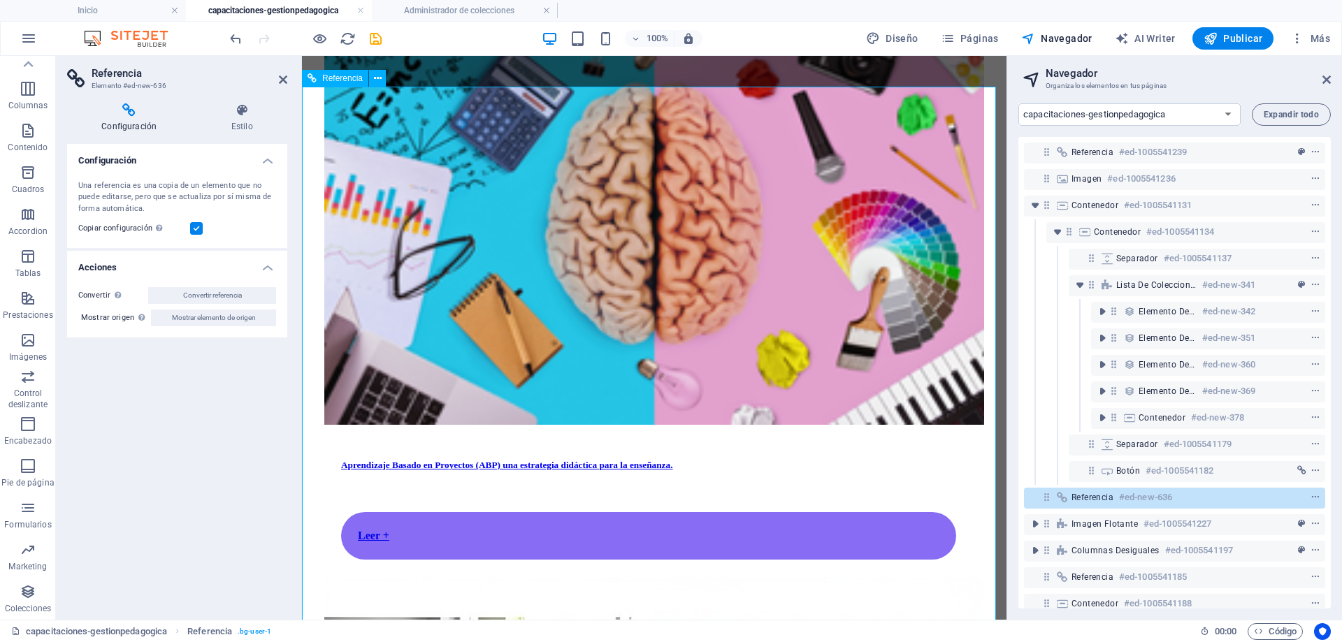
scroll to position [950, 0]
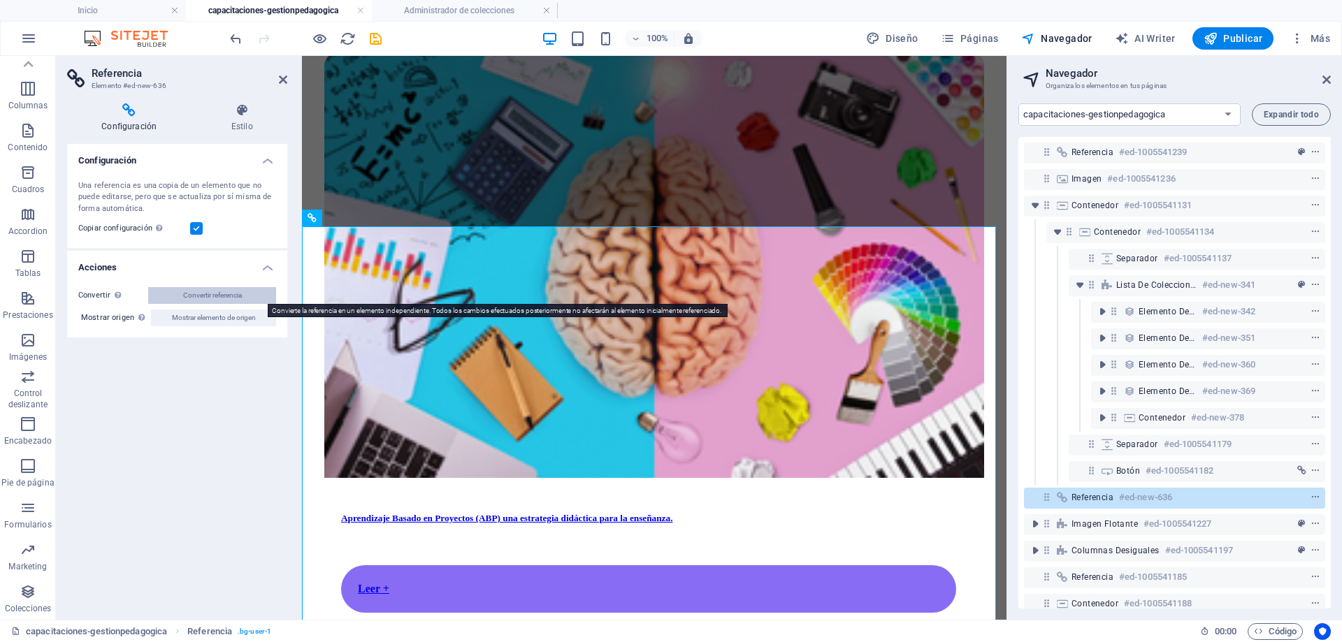
click at [237, 299] on span "Convertir referencia" at bounding box center [212, 295] width 59 height 17
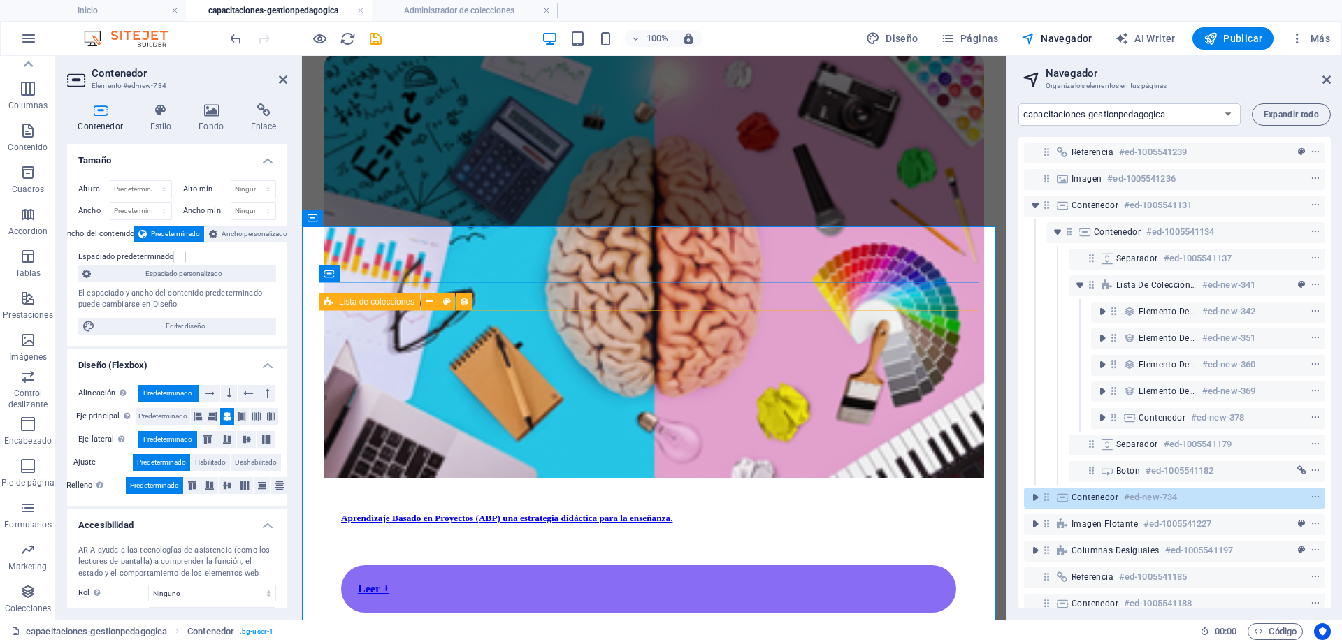
click at [330, 303] on icon at bounding box center [328, 302] width 9 height 17
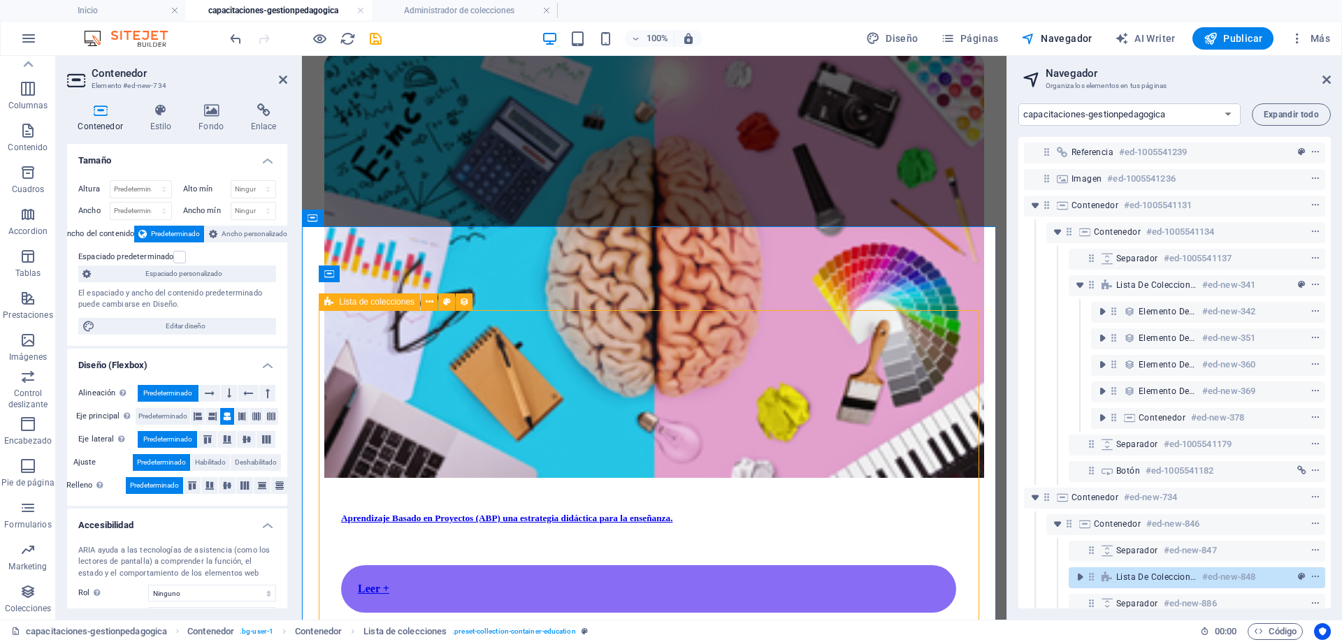
click at [330, 303] on icon at bounding box center [328, 302] width 9 height 17
select select "67d02240190c582c0a6871d0"
select select "createdAt_DESC"
select select "columns.our-top-course"
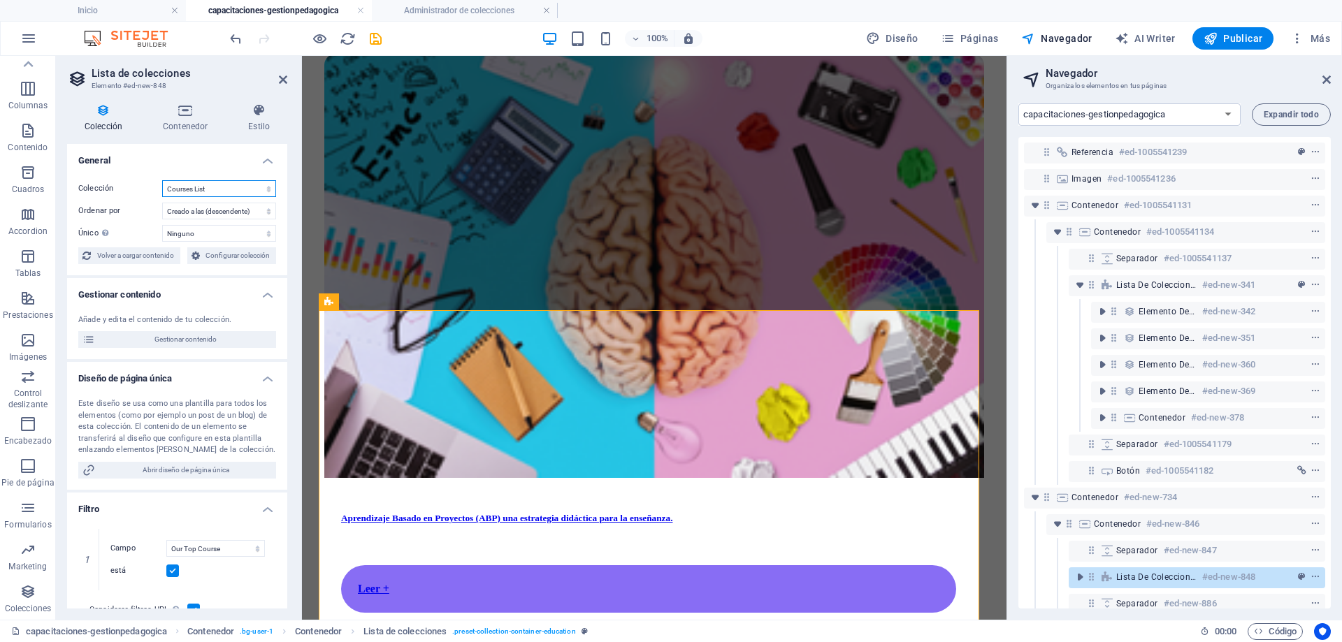
click at [236, 186] on select "BD Cursos Liderazgo Blog Blog Articles C-liderazgo Coleccion-lideraazgo colecci…" at bounding box center [219, 188] width 114 height 17
click at [162, 180] on select "BD Cursos Liderazgo Blog Blog Articles C-liderazgo Coleccion-lideraazgo colecci…" at bounding box center [219, 188] width 114 height 17
select select "67d02240190c582c0a6871d0"
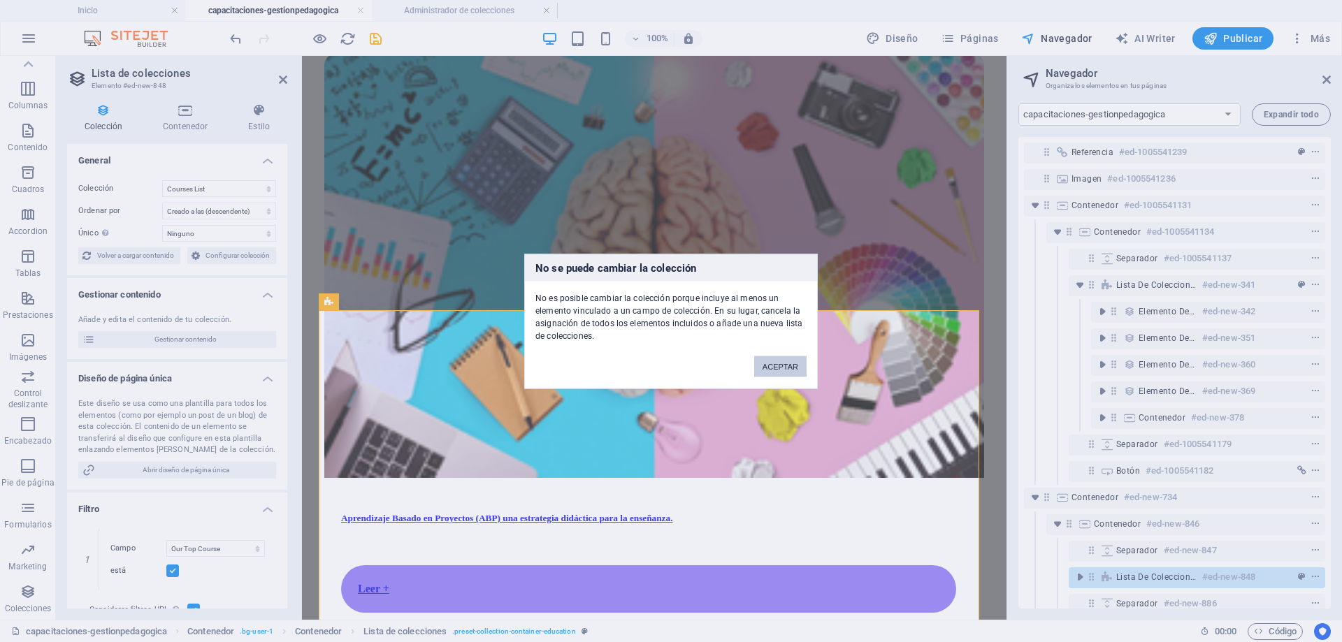
click at [778, 368] on button "ACEPTAR" at bounding box center [780, 366] width 52 height 21
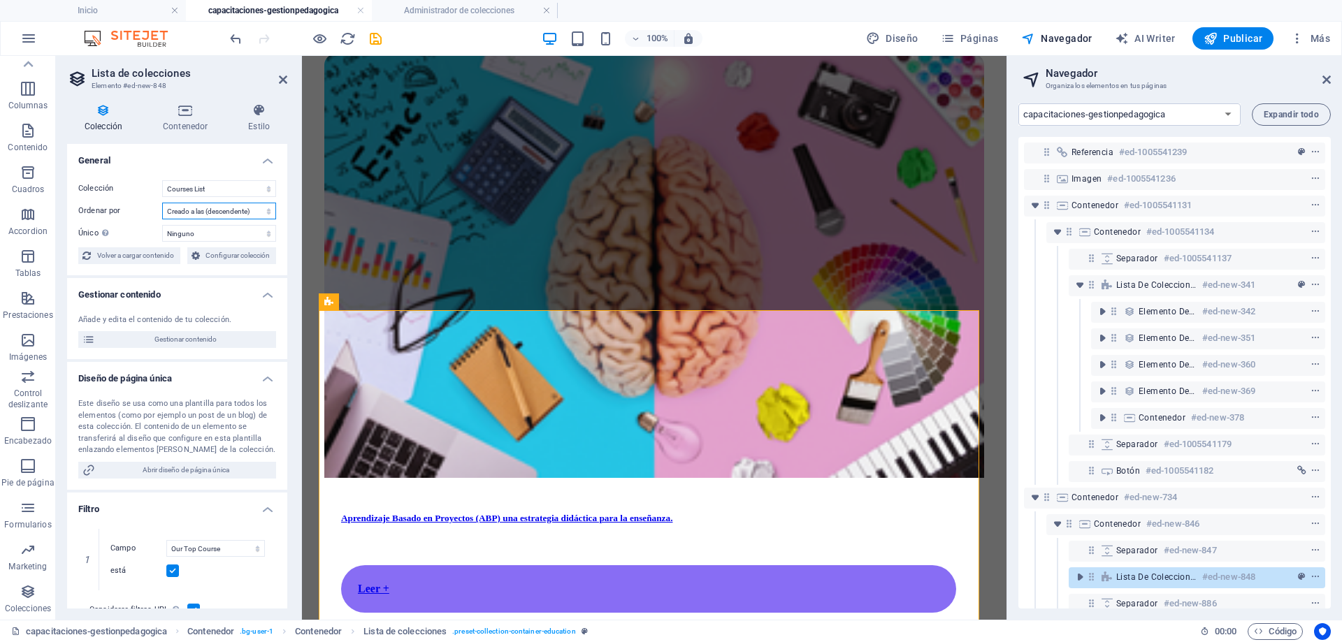
click at [244, 215] on select "Creado a las (ascendente) Creado a las (descendente) Actualizado a las (ascende…" at bounding box center [219, 211] width 114 height 17
click at [240, 190] on select "BD Cursos Liderazgo Blog Blog Articles C-liderazgo Coleccion-lideraazgo colecci…" at bounding box center [219, 188] width 114 height 17
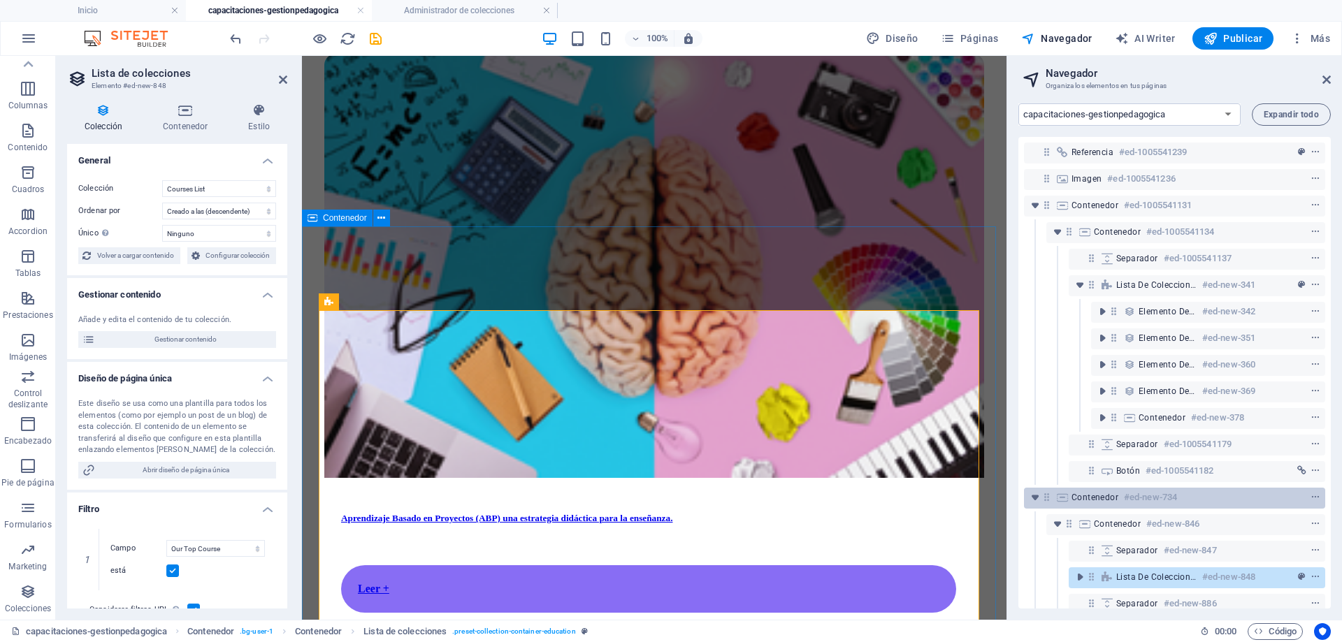
click at [1100, 496] on span "Contenedor" at bounding box center [1095, 497] width 47 height 11
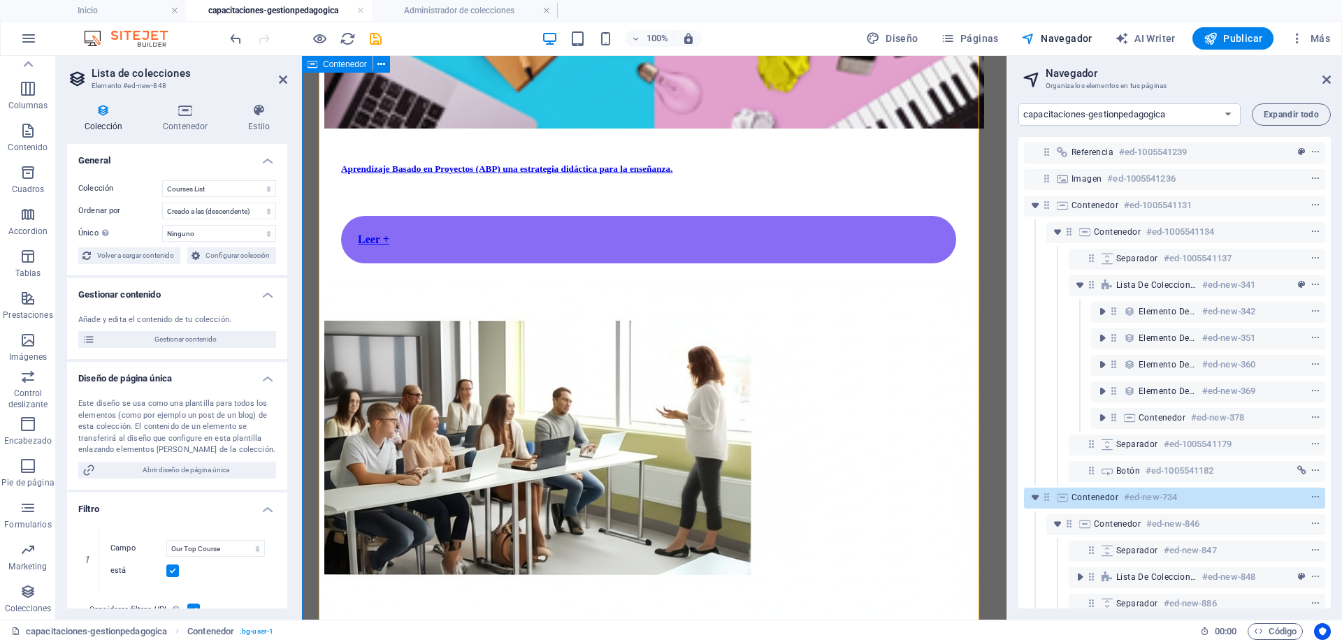
scroll to position [1370, 0]
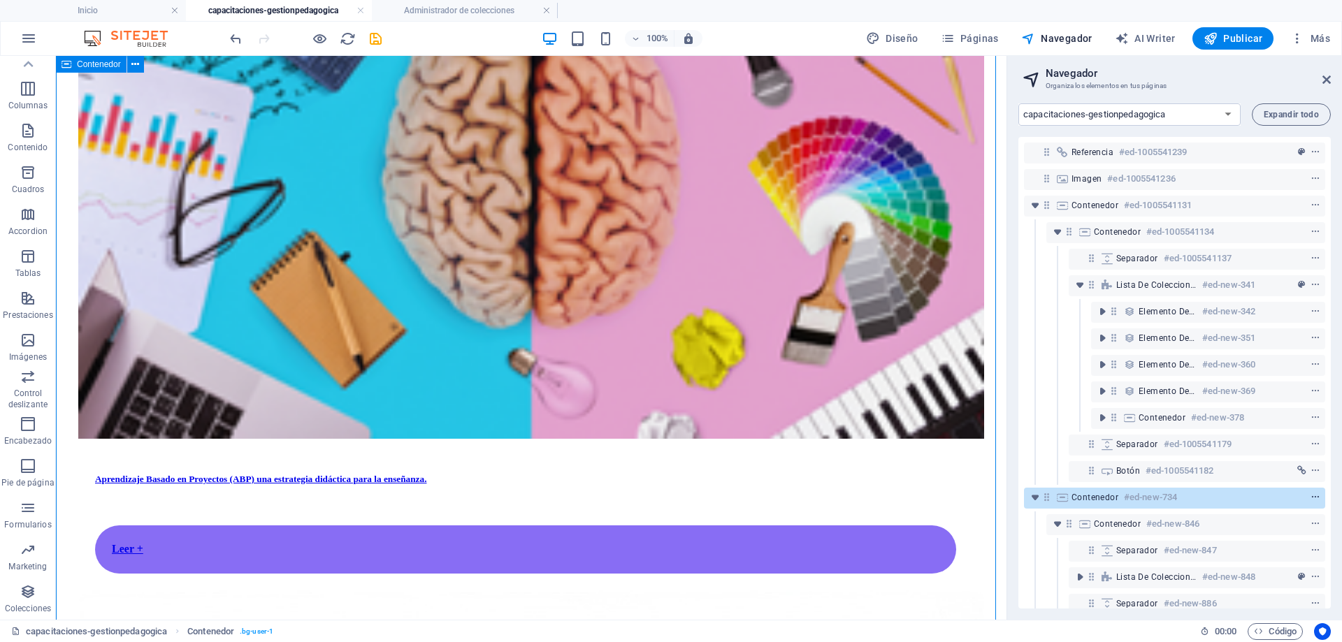
click at [1316, 499] on icon "context-menu" at bounding box center [1316, 498] width 10 height 10
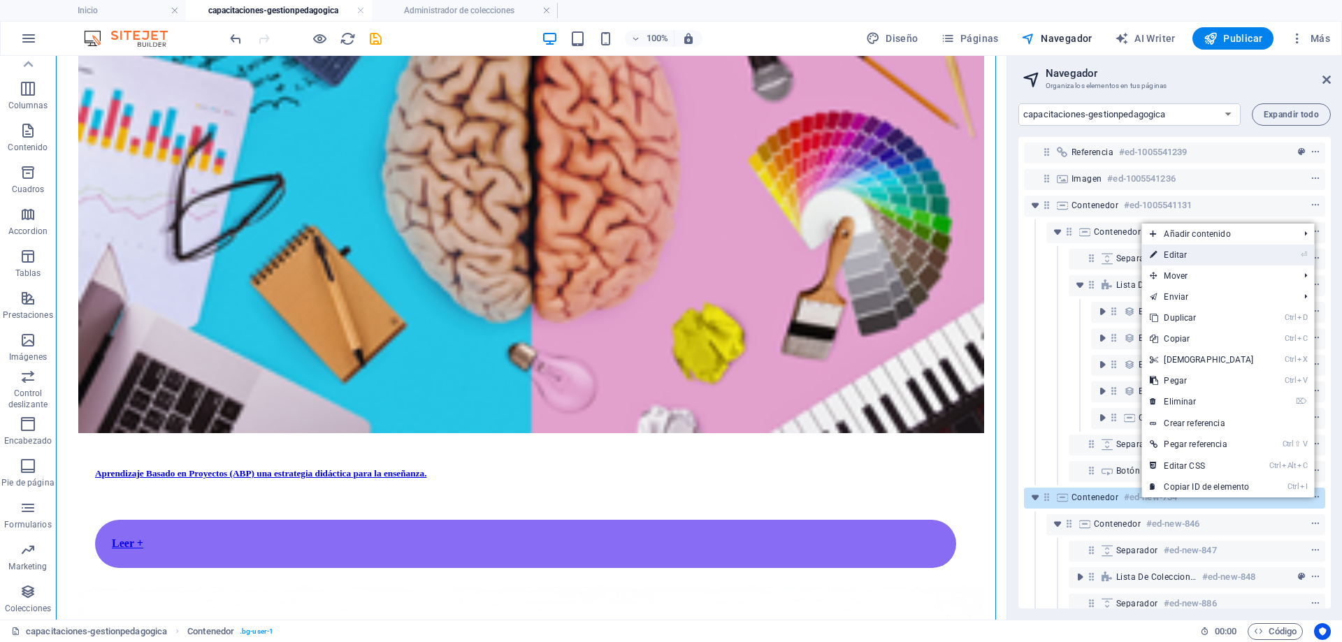
click at [1227, 249] on link "⏎ Editar" at bounding box center [1202, 255] width 120 height 21
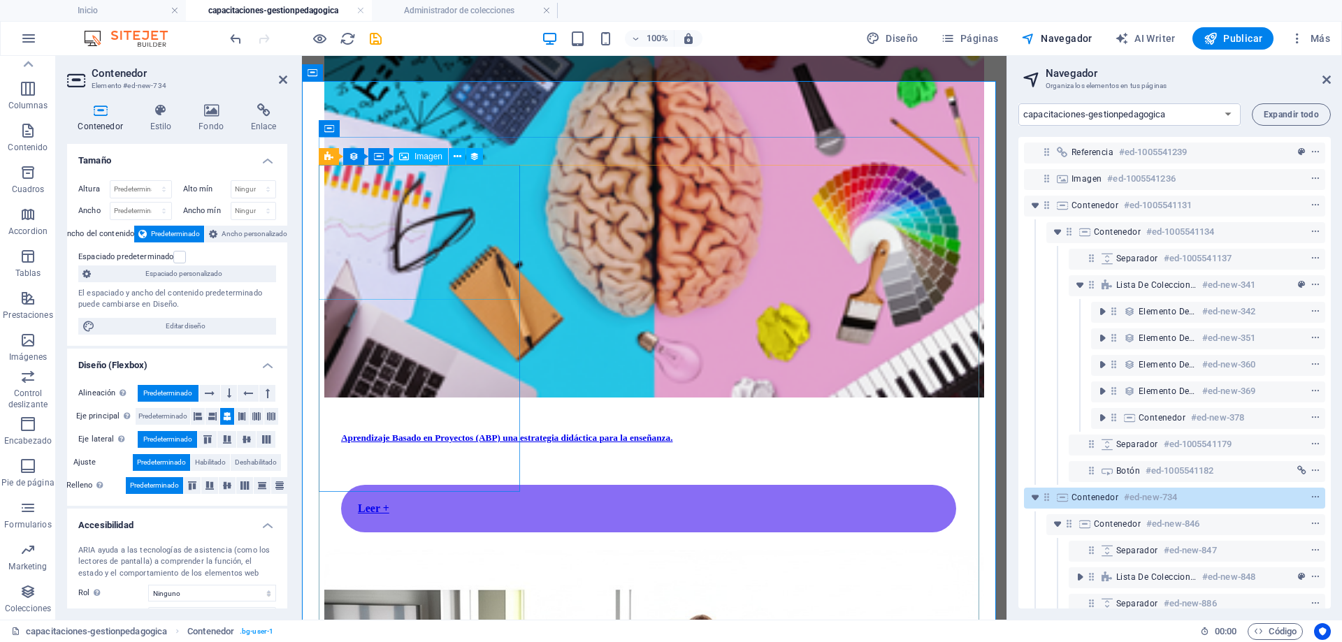
scroll to position [1026, 0]
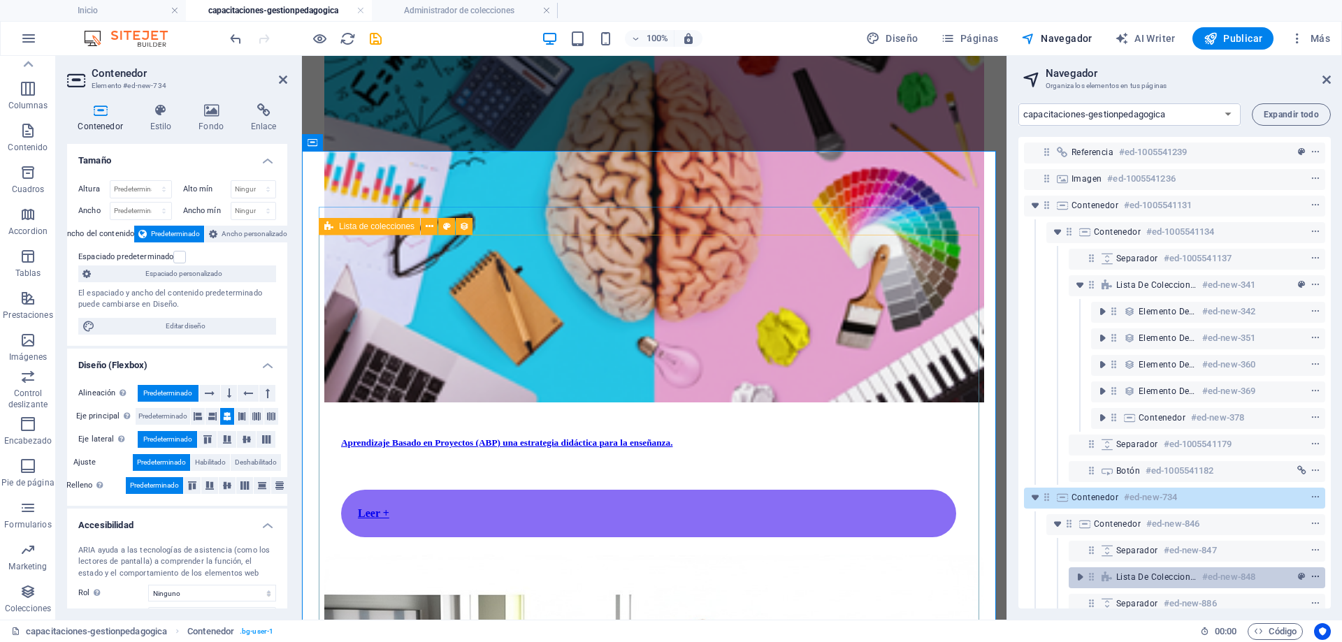
click at [1311, 576] on icon "context-menu" at bounding box center [1316, 578] width 10 height 10
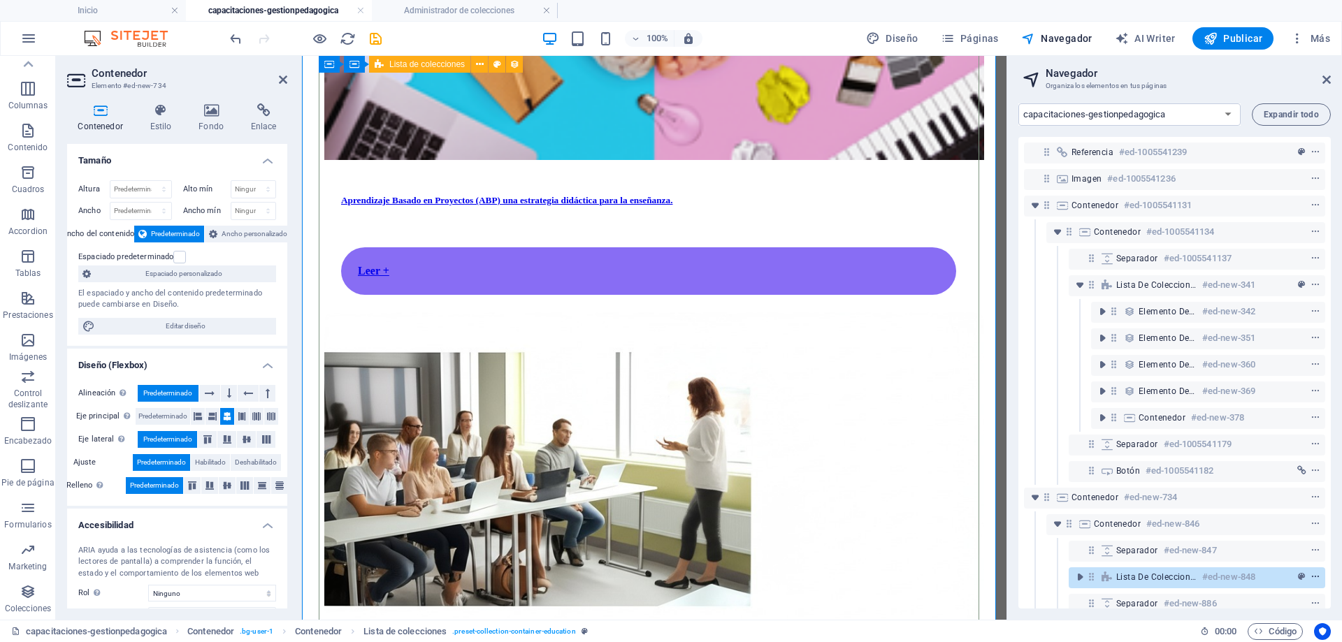
click at [1315, 578] on icon "context-menu" at bounding box center [1316, 578] width 10 height 10
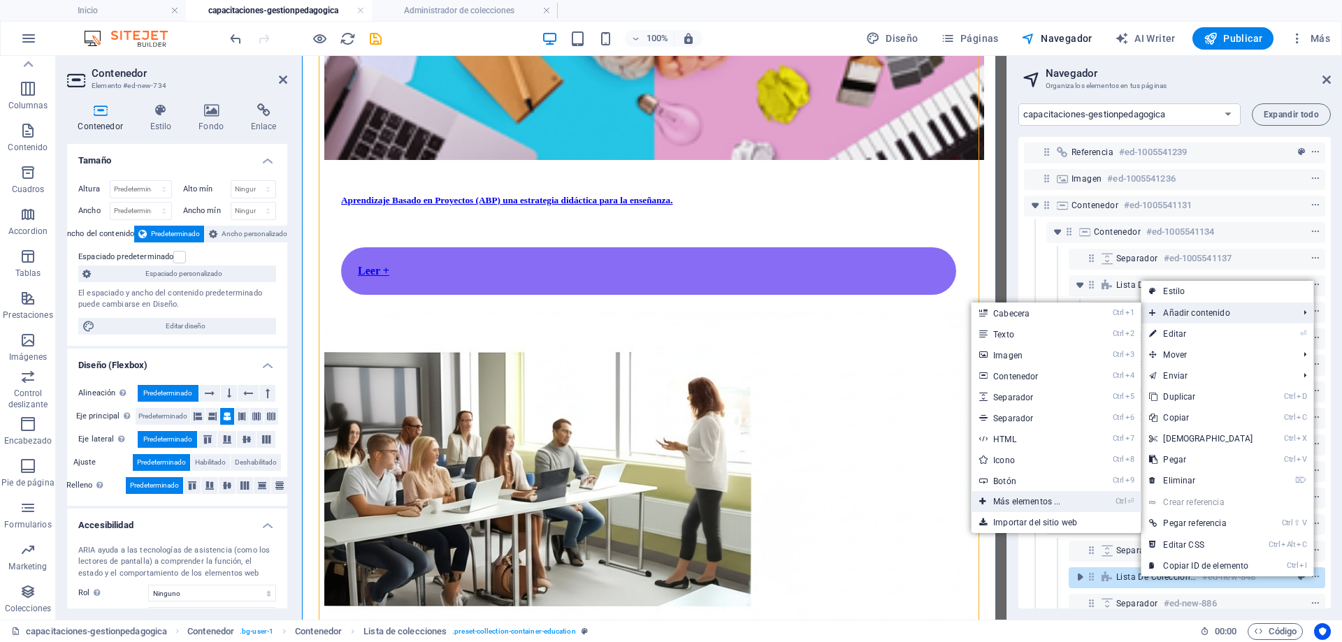
click at [1020, 498] on link "Ctrl ⏎ Más elementos ..." at bounding box center [1029, 501] width 117 height 21
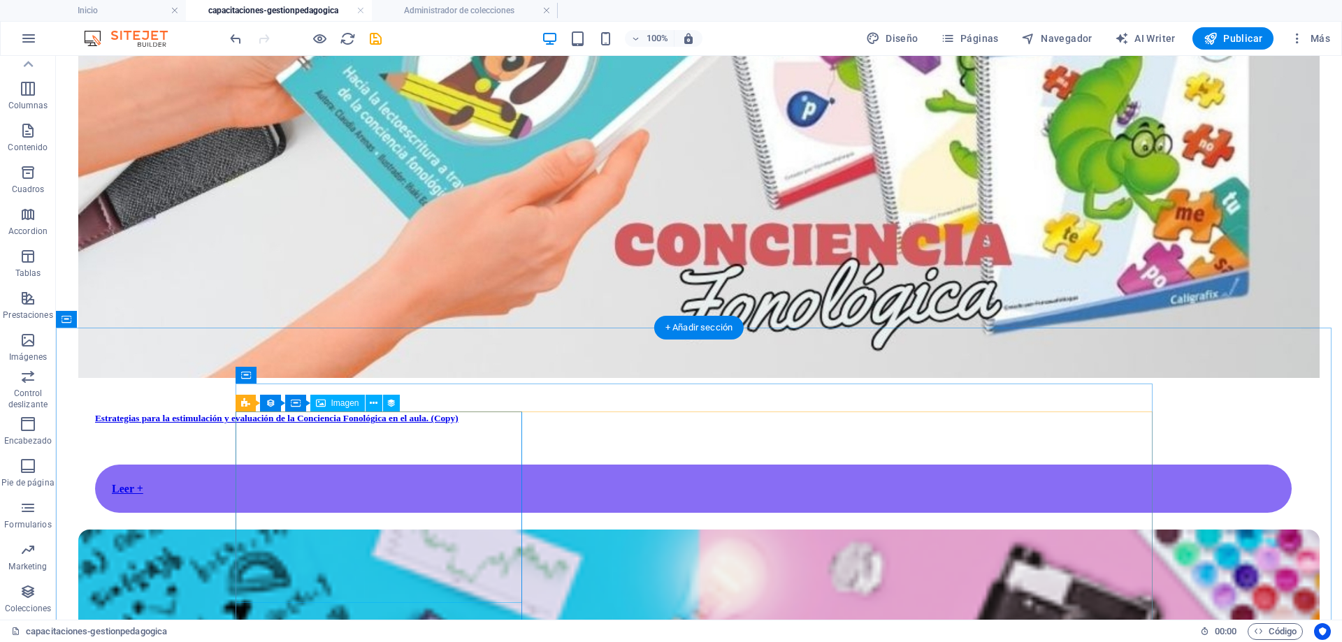
scroll to position [1003, 0]
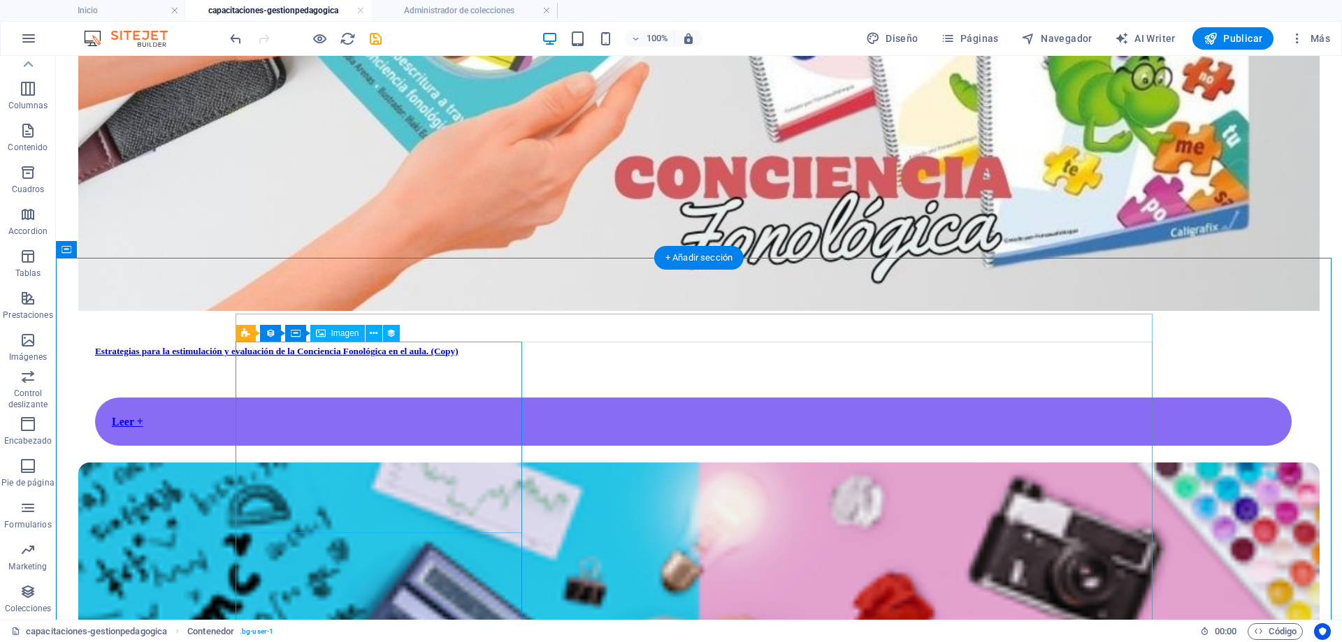
scroll to position [1073, 0]
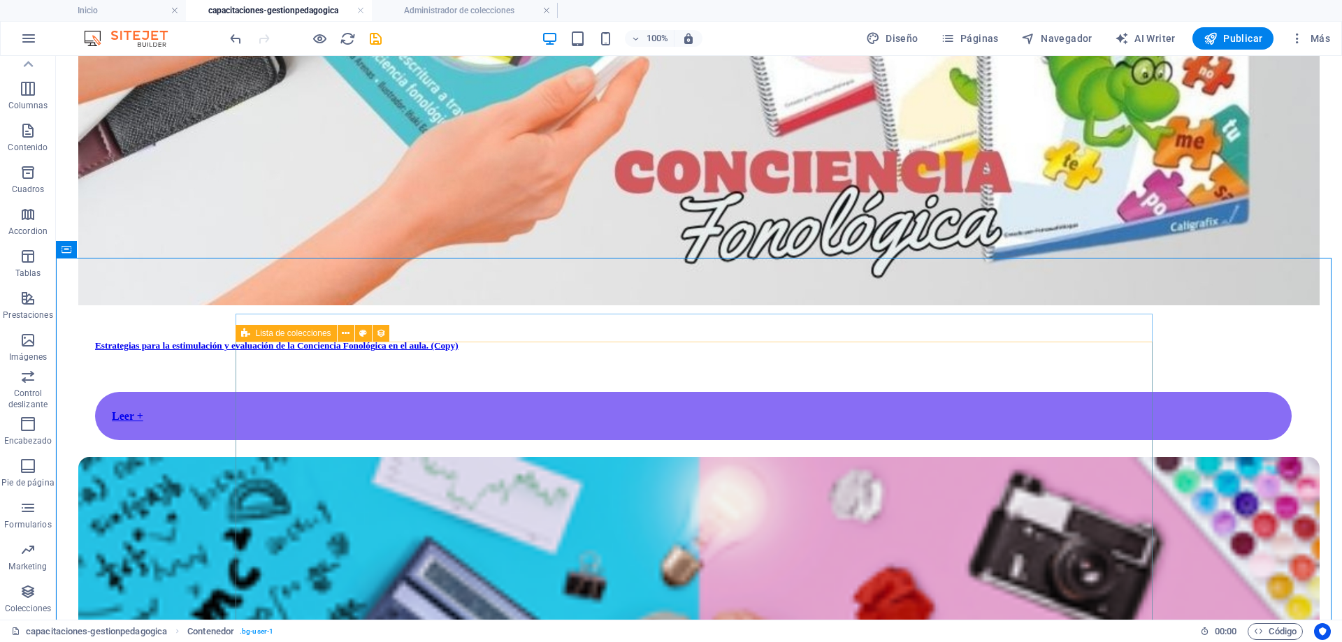
click at [265, 332] on span "Lista de colecciones" at bounding box center [294, 333] width 76 height 8
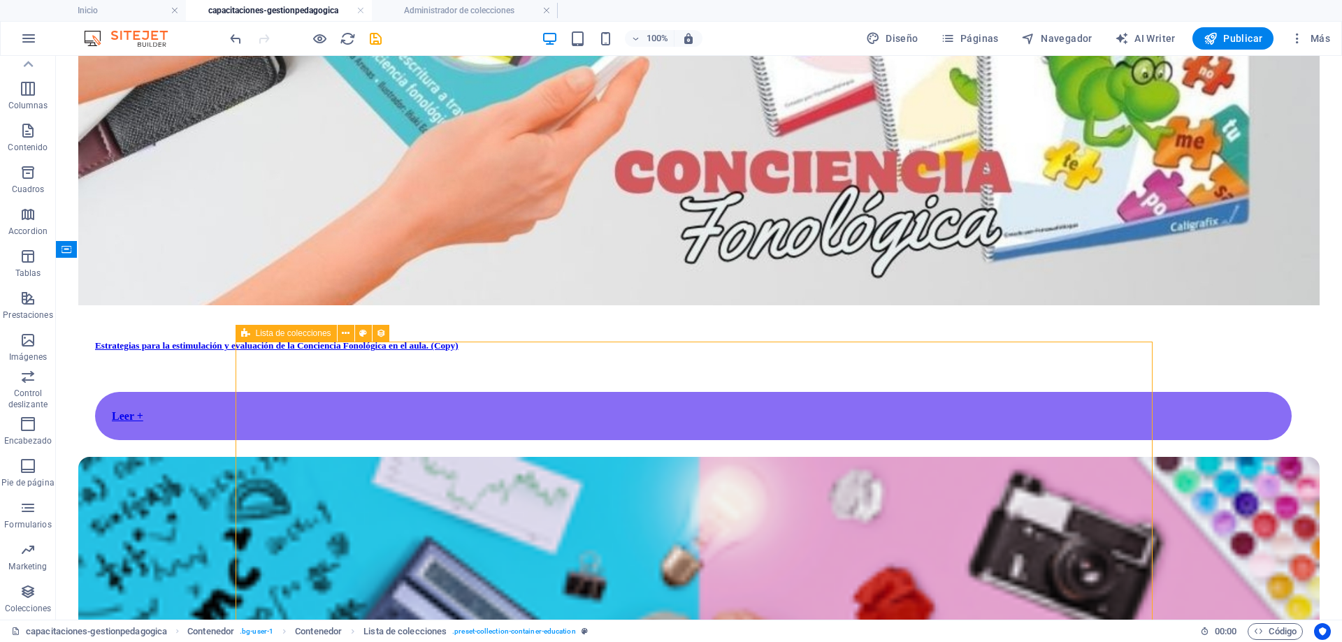
click at [265, 332] on span "Lista de colecciones" at bounding box center [294, 333] width 76 height 8
select select "67d02240190c582c0a6871d0"
select select "createdAt_DESC"
select select "columns.our-top-course"
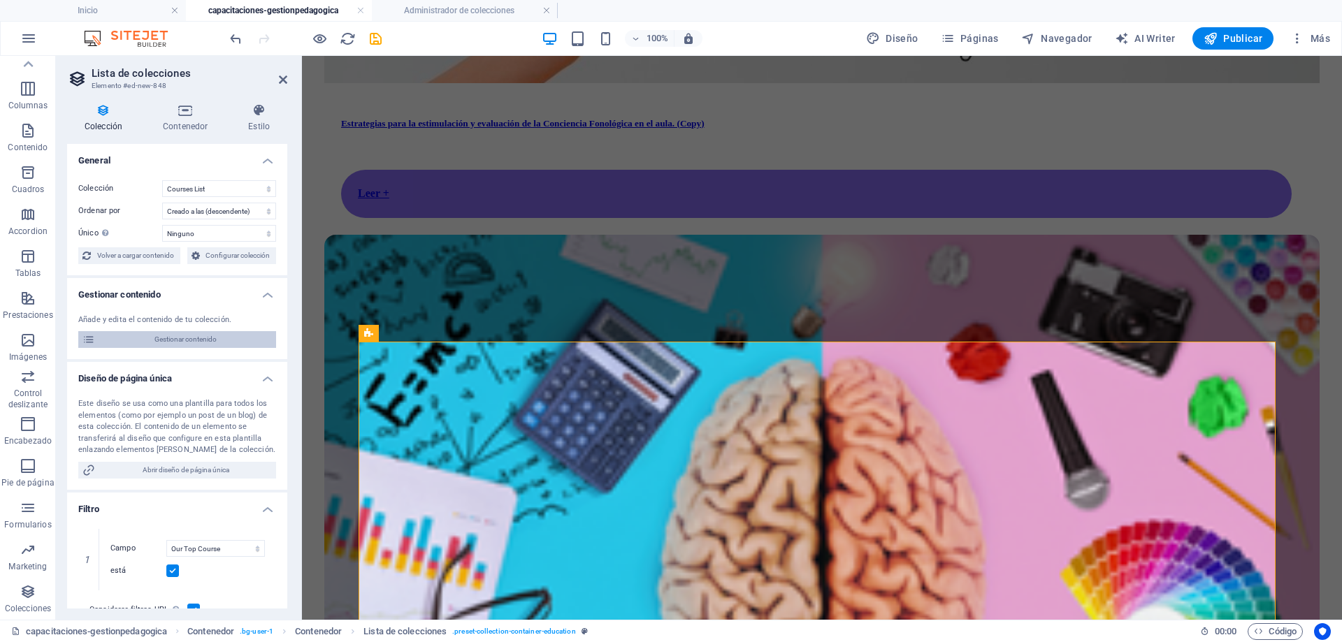
scroll to position [1014, 0]
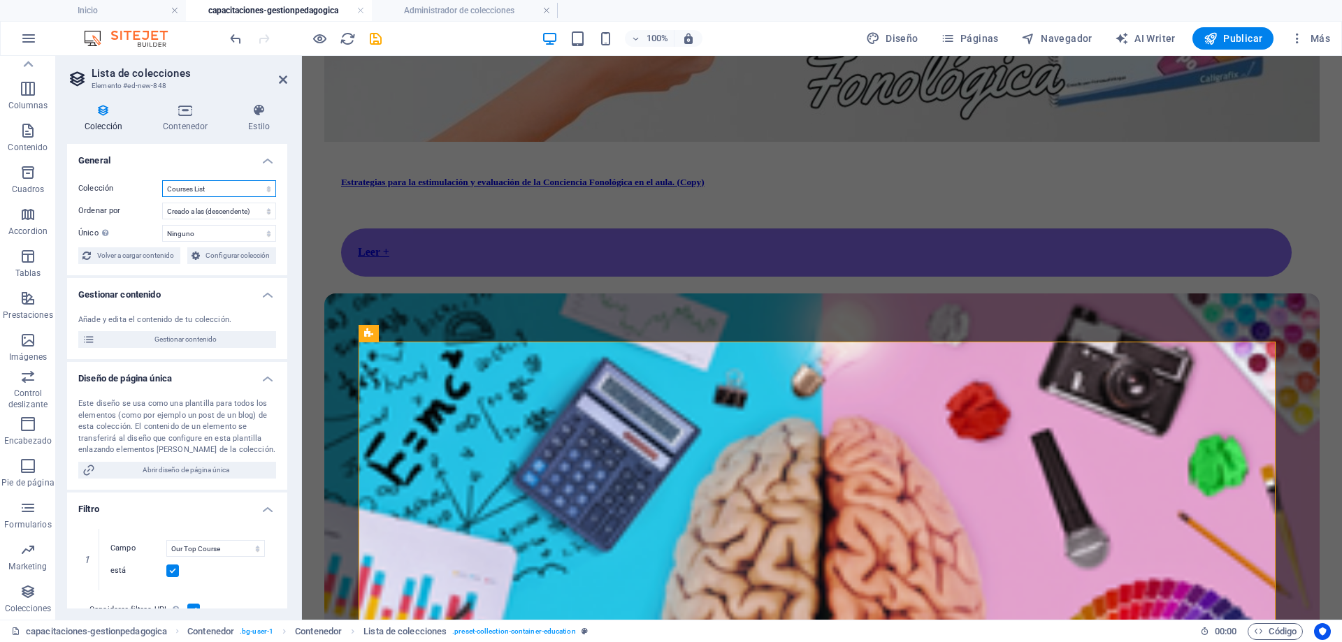
click at [201, 189] on select "BD Cursos Liderazgo Blog Blog Articles C-liderazgo Coleccion-lideraazgo colecci…" at bounding box center [219, 188] width 114 height 17
click at [162, 180] on select "BD Cursos Liderazgo Blog Blog Articles C-liderazgo Coleccion-lideraazgo colecci…" at bounding box center [219, 188] width 114 height 17
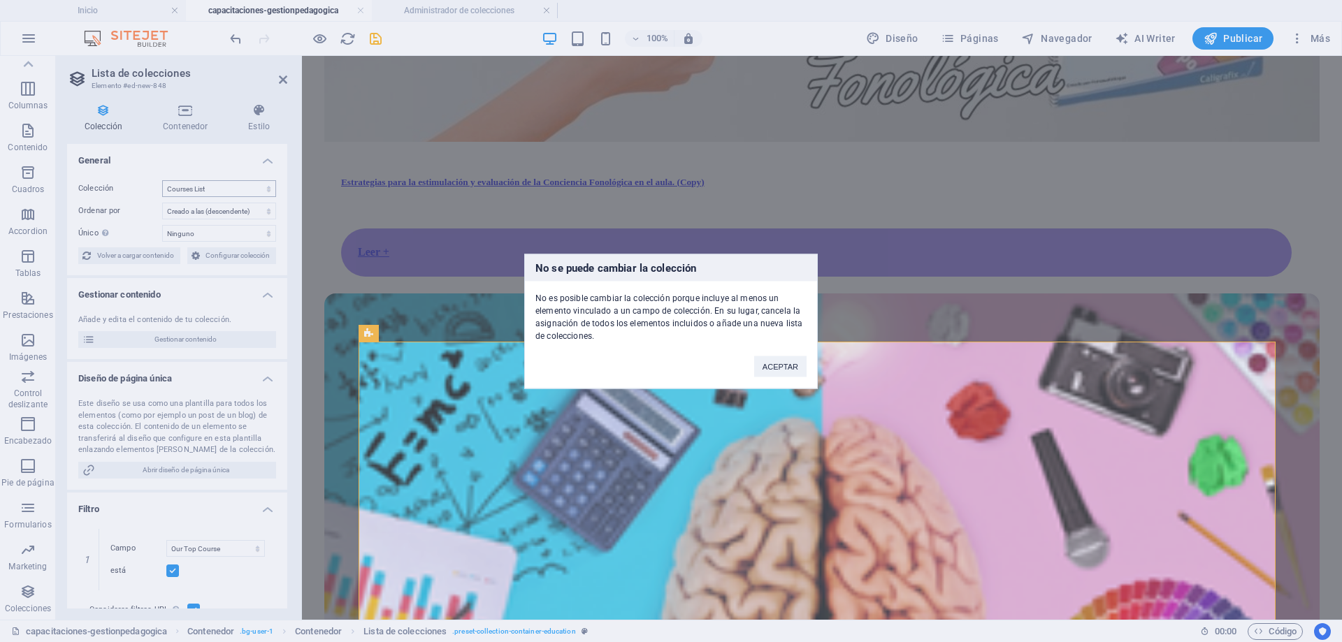
click at [194, 275] on div "No se puede cambiar la colección No es posible cambiar la colección porque incl…" at bounding box center [671, 321] width 1342 height 642
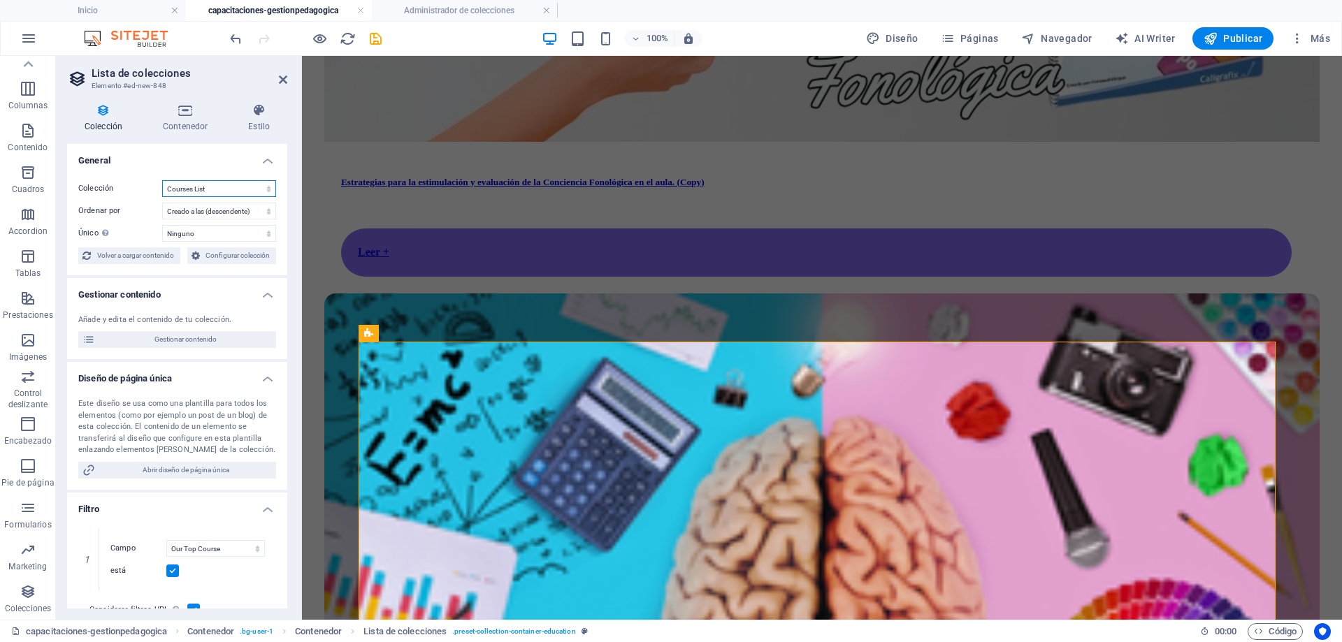
click at [207, 190] on select "BD Cursos Liderazgo Blog Blog Articles C-liderazgo Coleccion-lideraazgo colecci…" at bounding box center [219, 188] width 114 height 17
click at [162, 180] on select "BD Cursos Liderazgo Blog Blog Articles C-liderazgo Coleccion-lideraazgo colecci…" at bounding box center [219, 188] width 114 height 17
select select "67d02240190c582c0a6871d0"
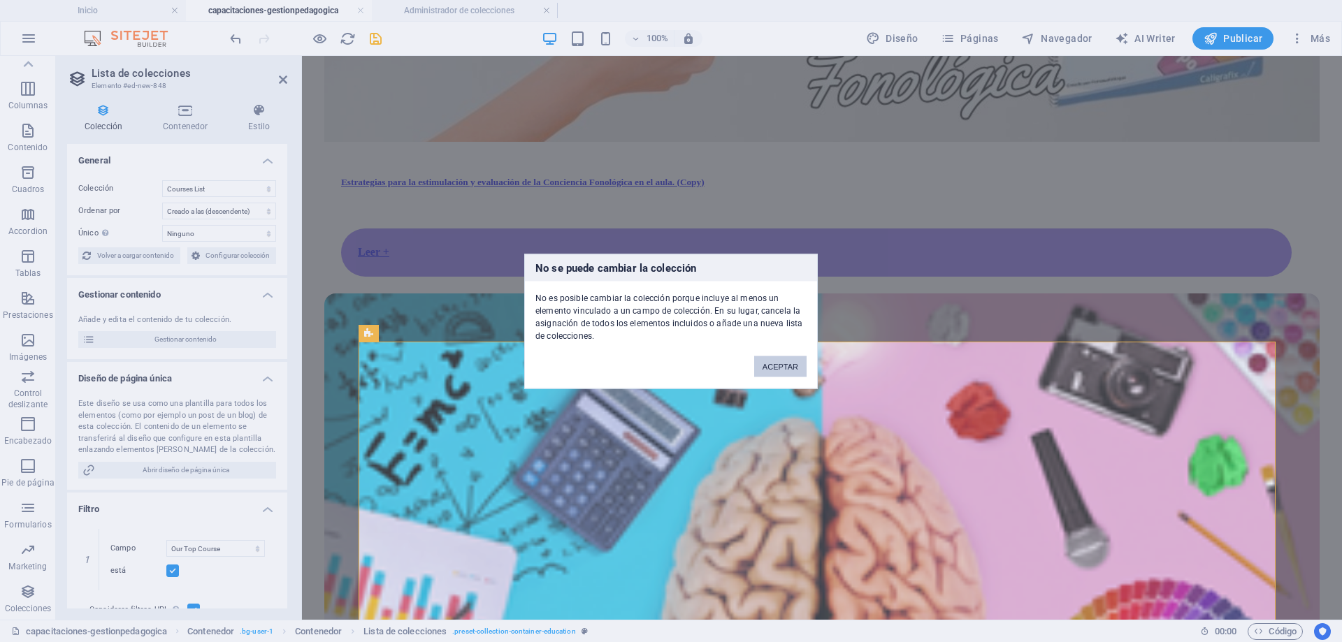
click at [785, 368] on button "ACEPTAR" at bounding box center [780, 366] width 52 height 21
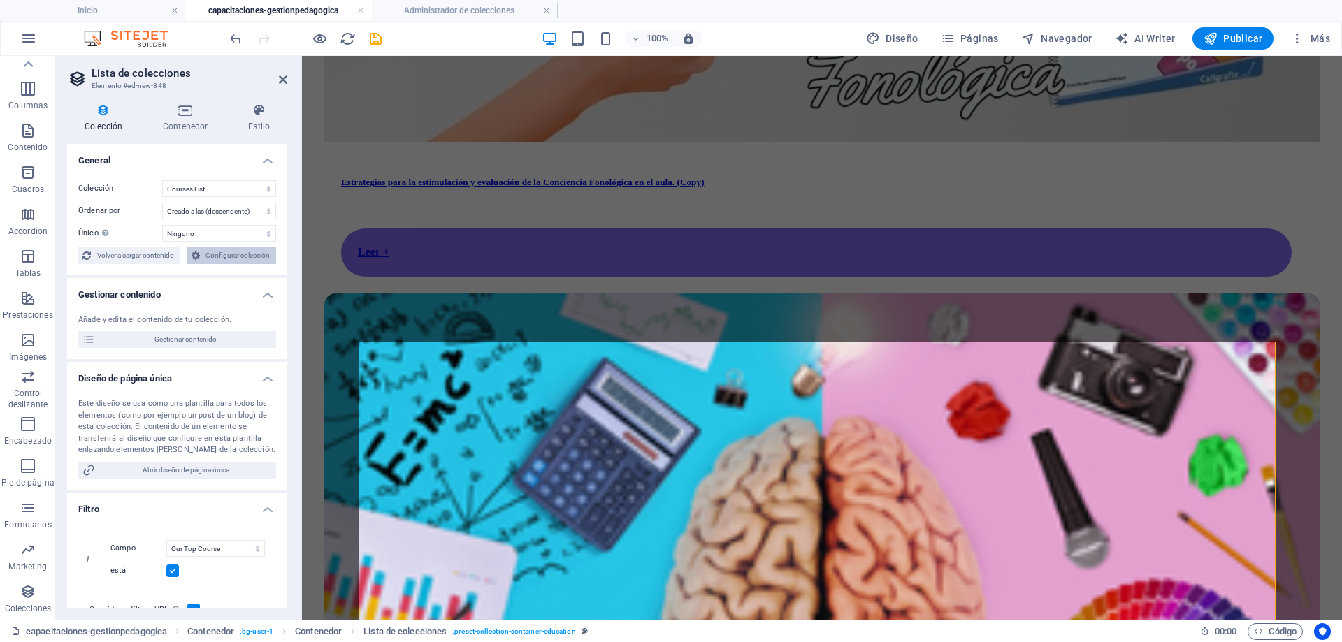
click at [203, 259] on button "Configurar colección" at bounding box center [231, 255] width 89 height 17
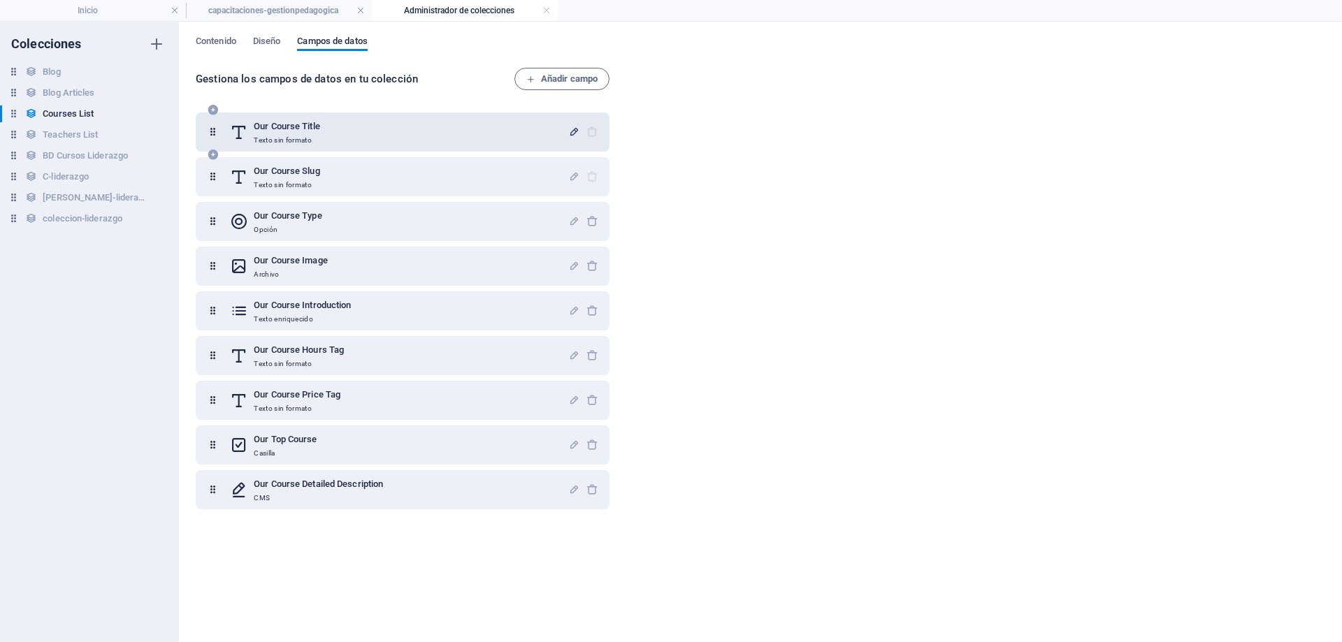
click at [569, 133] on icon "button" at bounding box center [574, 132] width 12 height 12
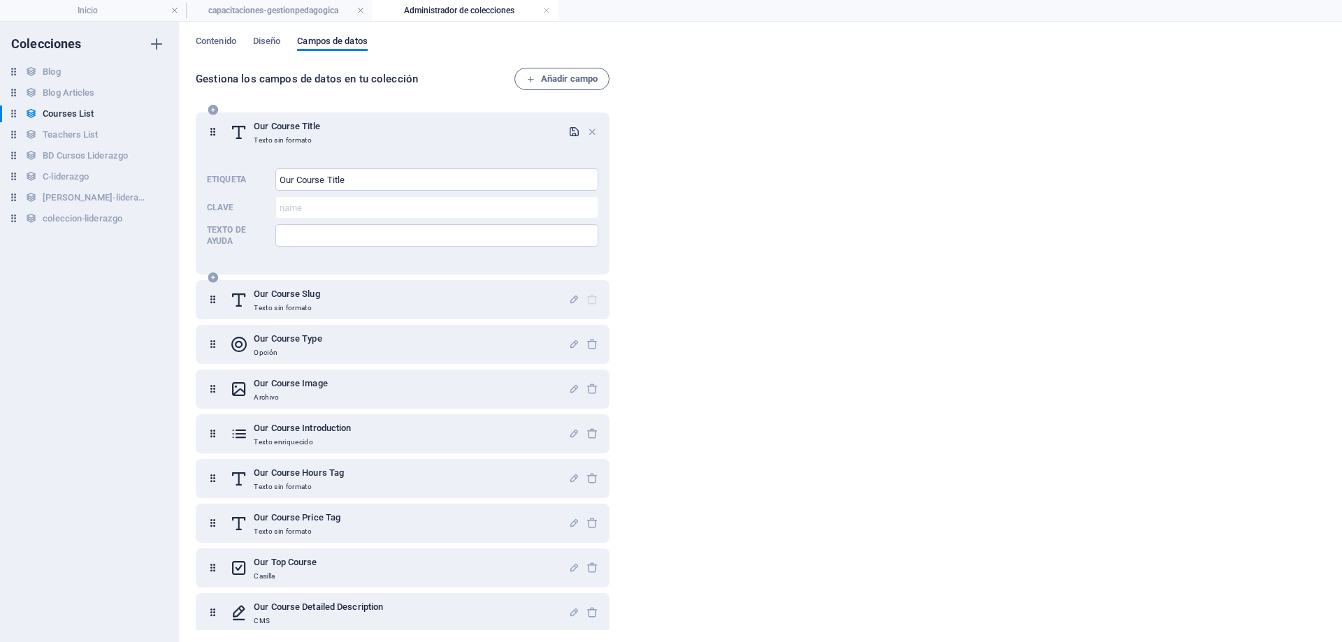
click at [569, 133] on icon "button" at bounding box center [574, 132] width 12 height 12
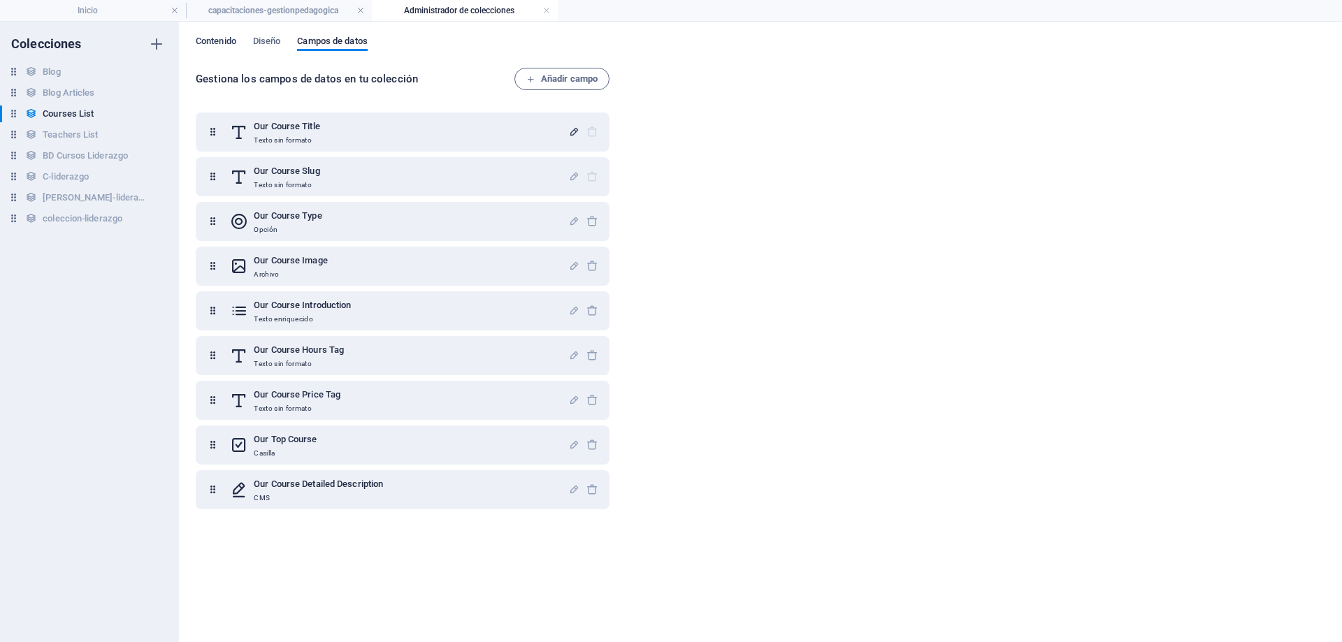
click at [207, 39] on span "Contenido" at bounding box center [216, 43] width 41 height 20
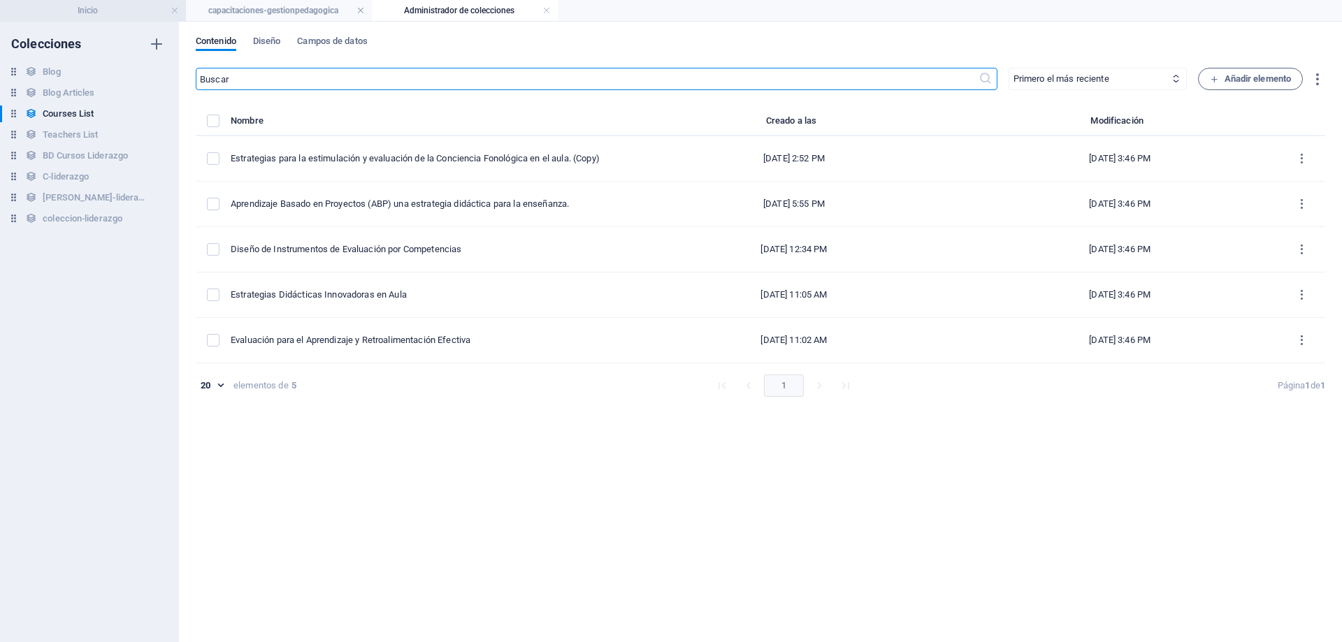
click at [124, 12] on h4 "Inicio" at bounding box center [93, 10] width 186 height 15
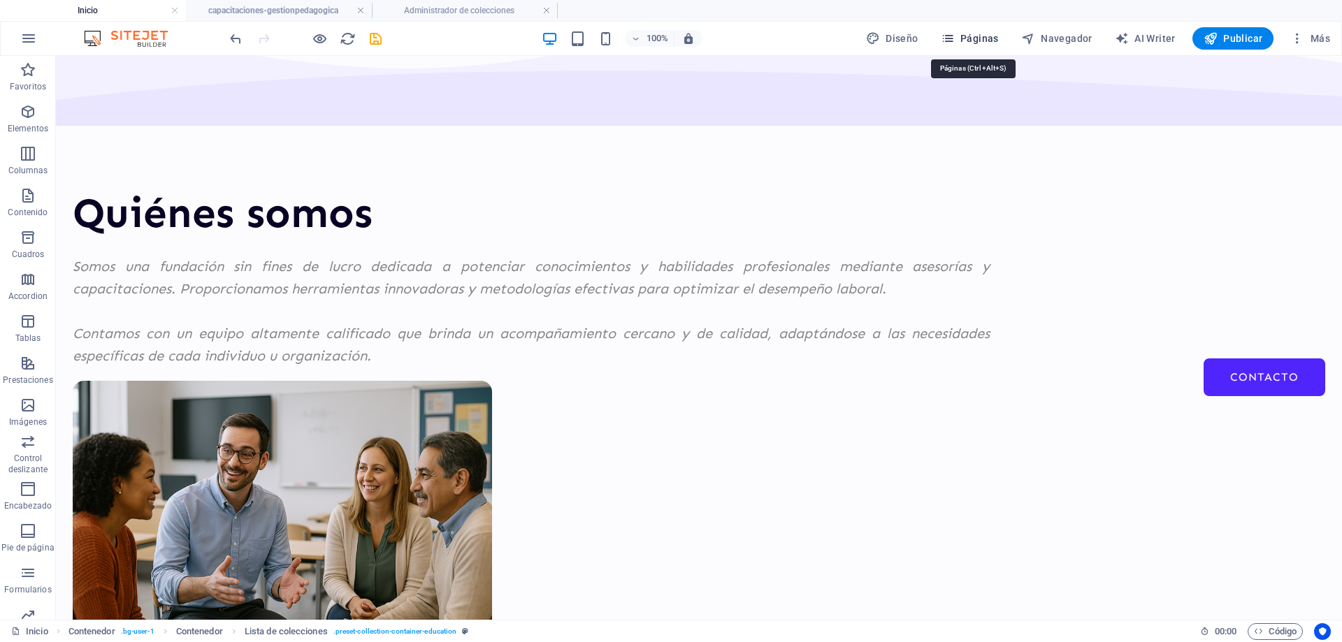
click at [982, 42] on span "Páginas" at bounding box center [970, 38] width 58 height 14
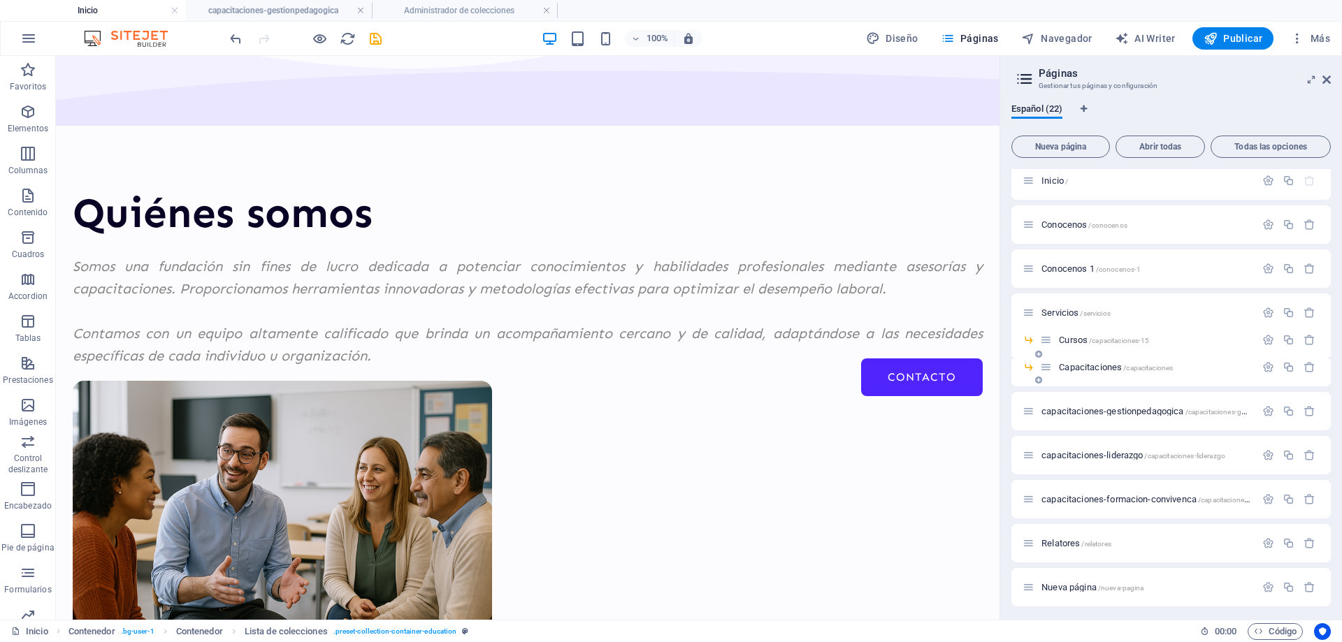
scroll to position [0, 0]
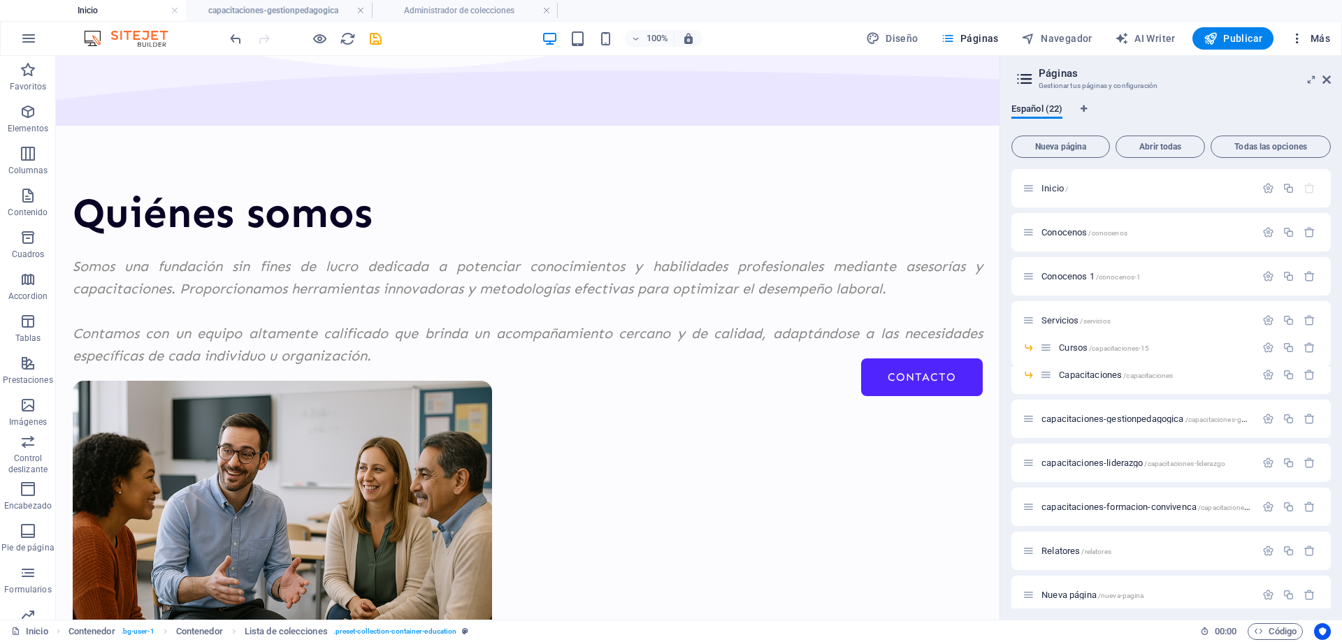
click at [1319, 37] on span "Más" at bounding box center [1311, 38] width 40 height 14
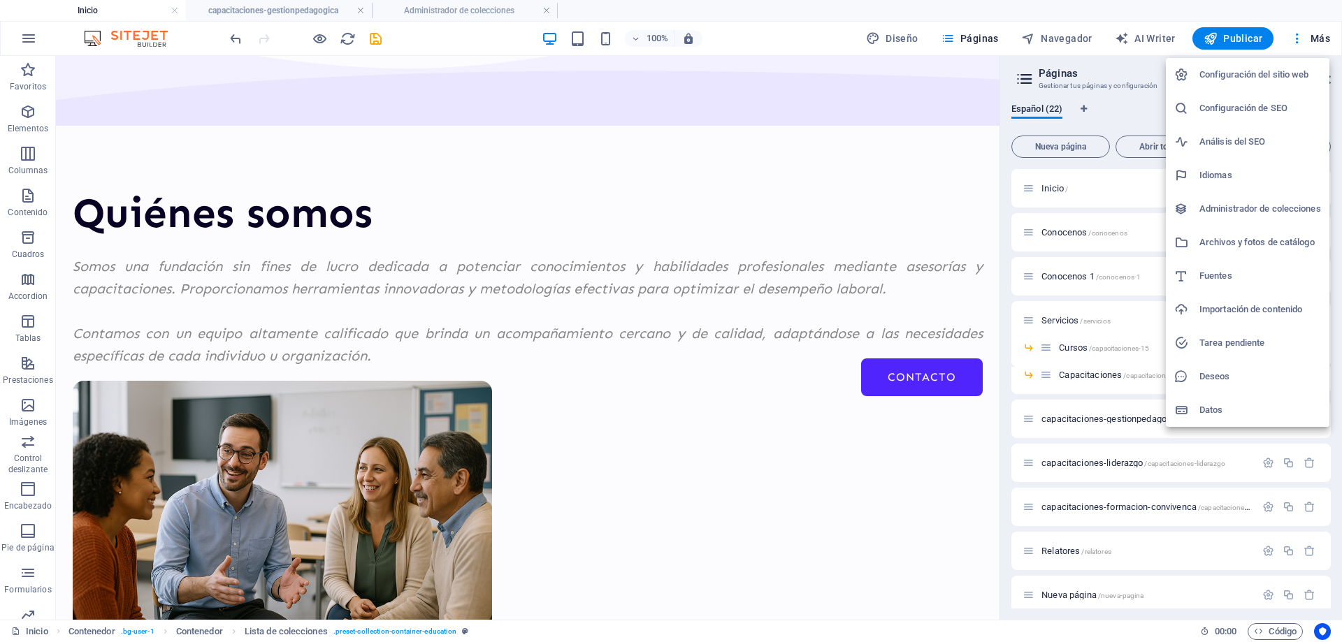
click at [1256, 207] on h6 "Administrador de colecciones" at bounding box center [1261, 209] width 122 height 17
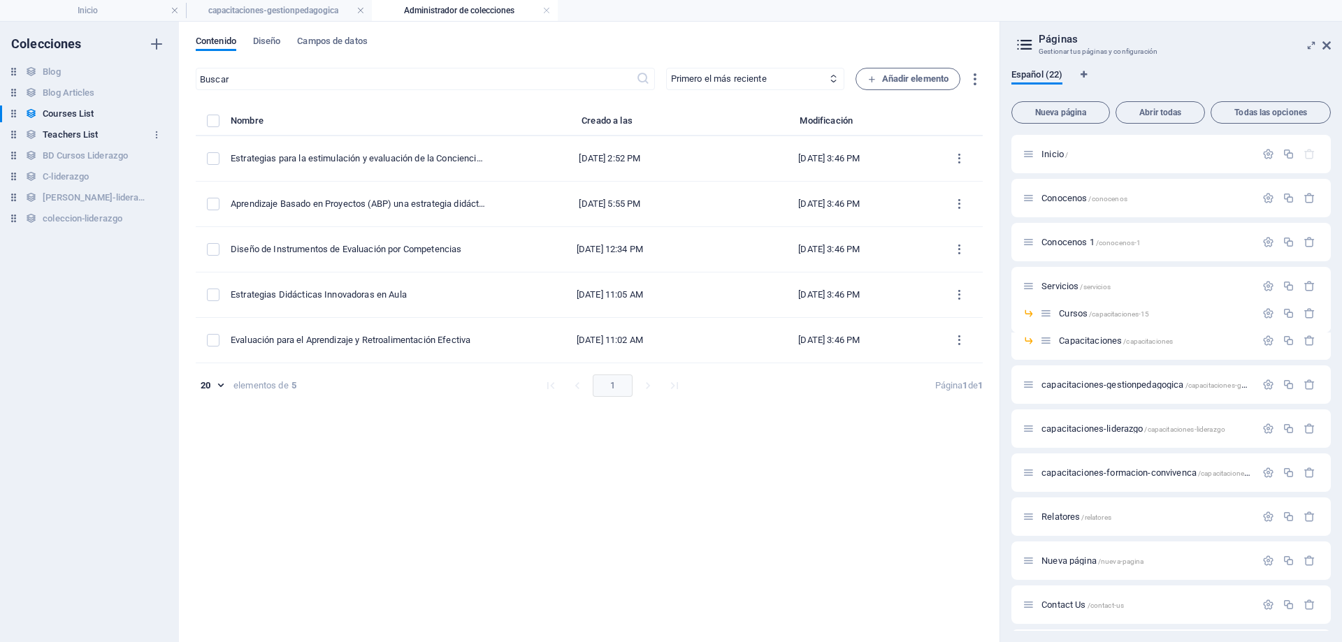
click at [80, 134] on h6 "Teachers List" at bounding box center [70, 135] width 55 height 17
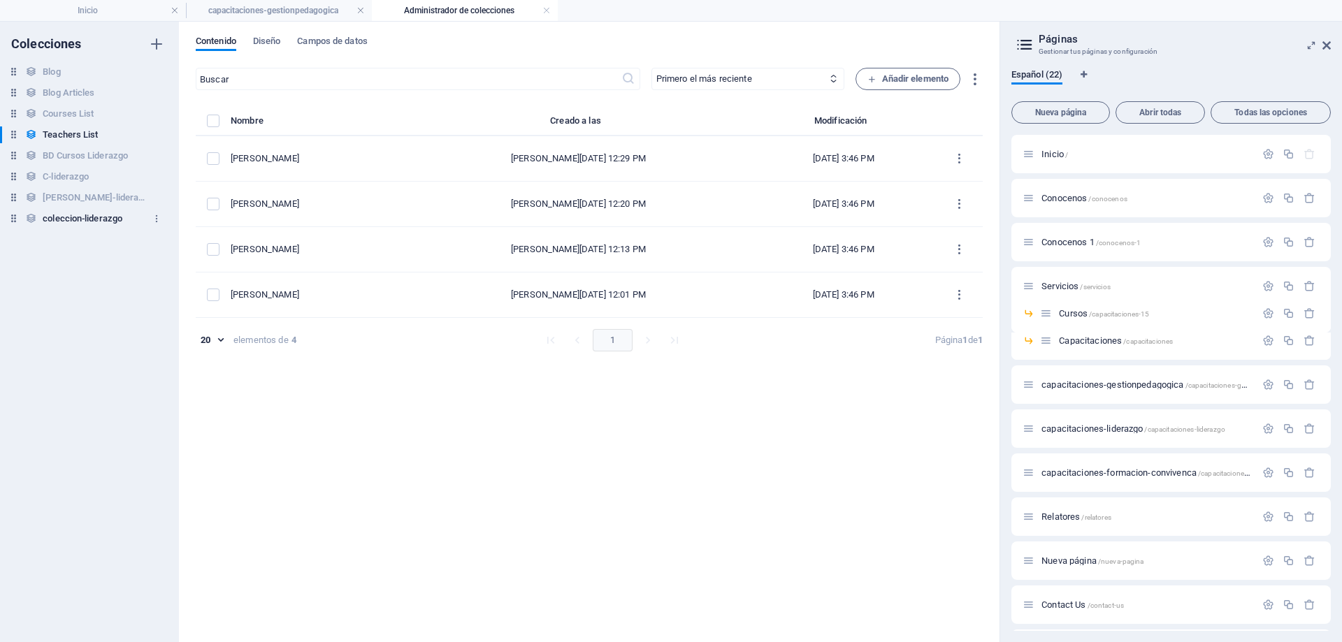
click at [88, 215] on h6 "coleccion-liderazgo" at bounding box center [83, 218] width 80 height 17
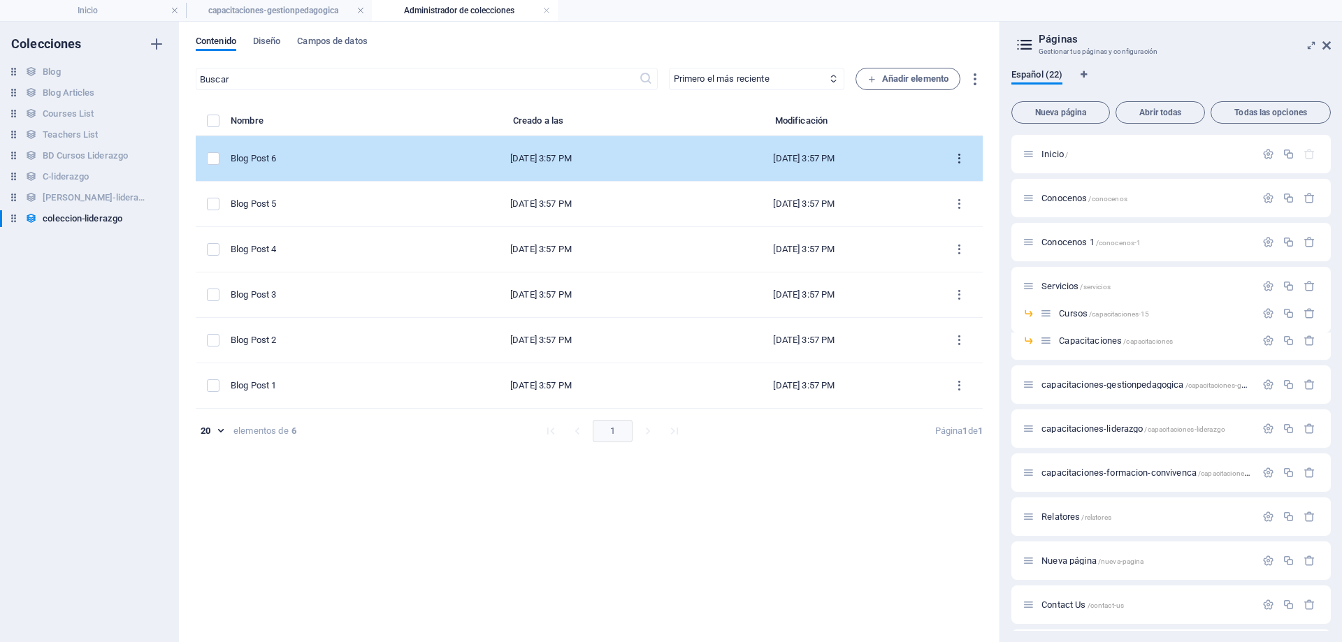
click at [961, 162] on icon "items list" at bounding box center [959, 158] width 13 height 13
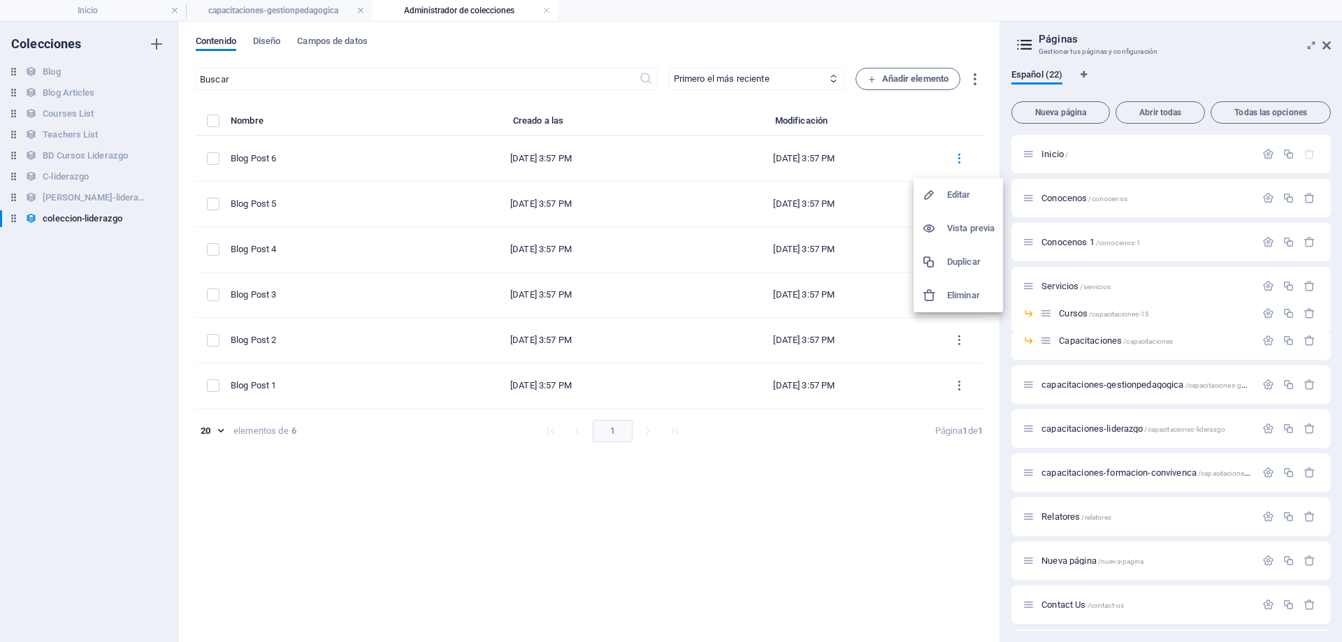
click at [85, 201] on div at bounding box center [671, 321] width 1342 height 642
click at [93, 191] on h6 "[PERSON_NAME]-lideraazgo" at bounding box center [95, 197] width 105 height 17
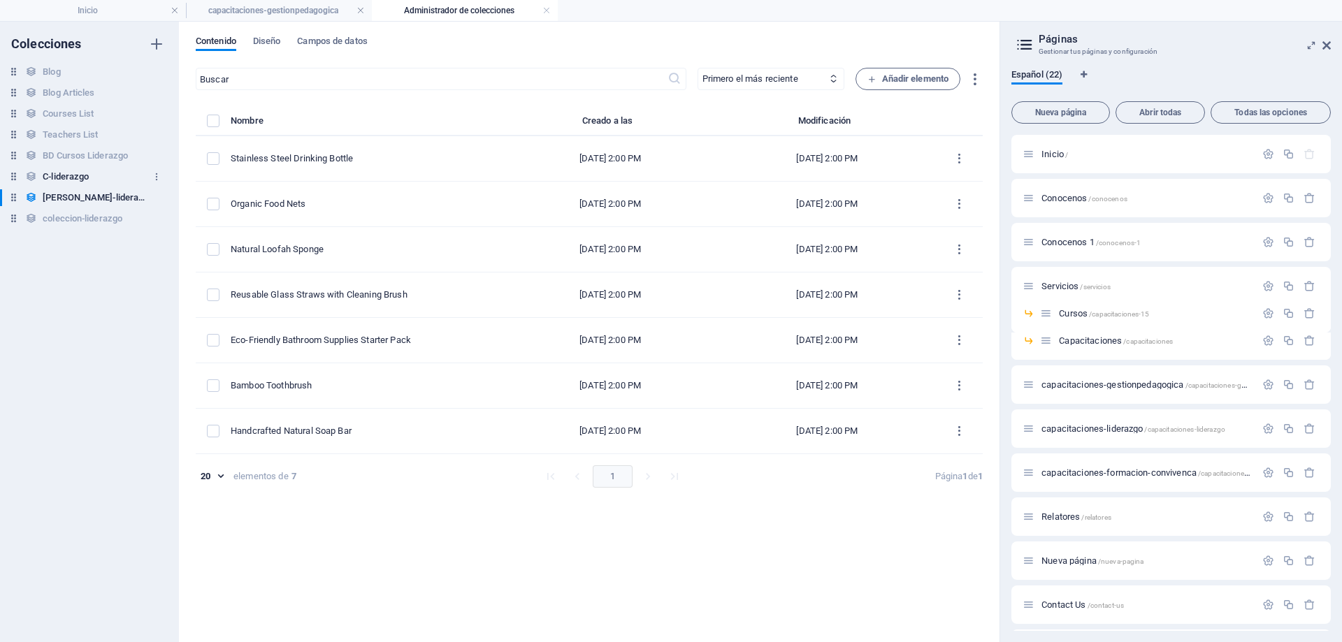
click at [80, 176] on h6 "C-liderazgo" at bounding box center [66, 176] width 46 height 17
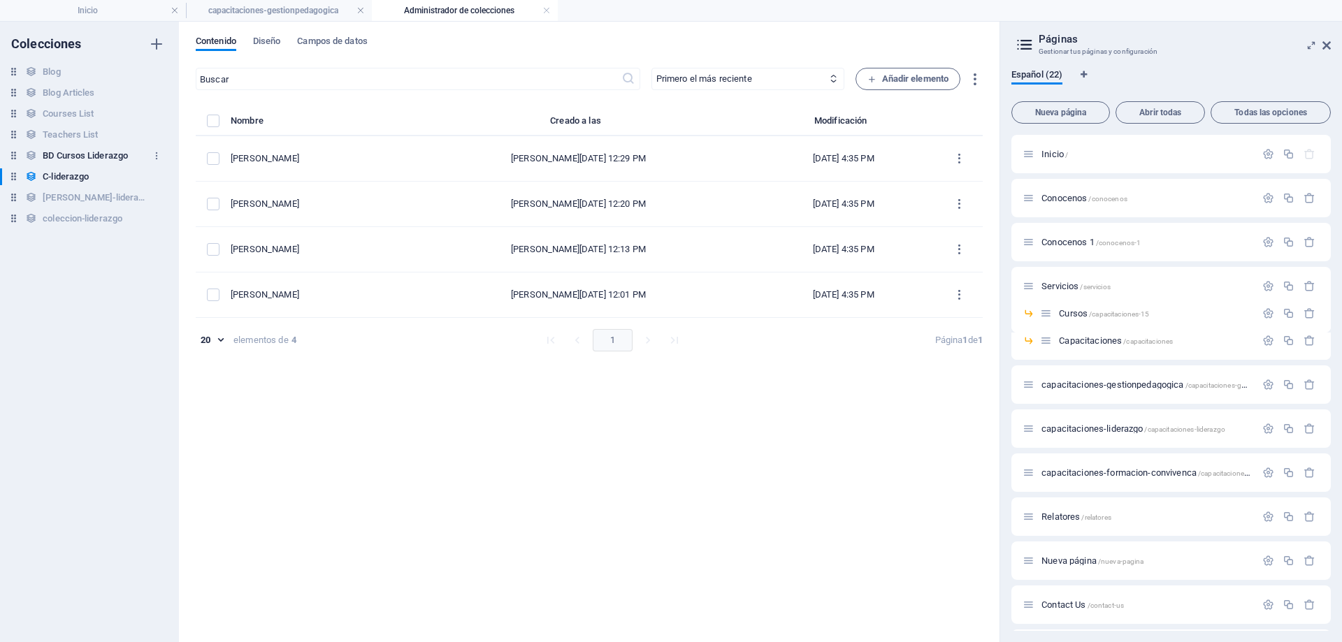
click at [87, 155] on h6 "BD Cursos Liderazgo" at bounding box center [85, 156] width 85 height 17
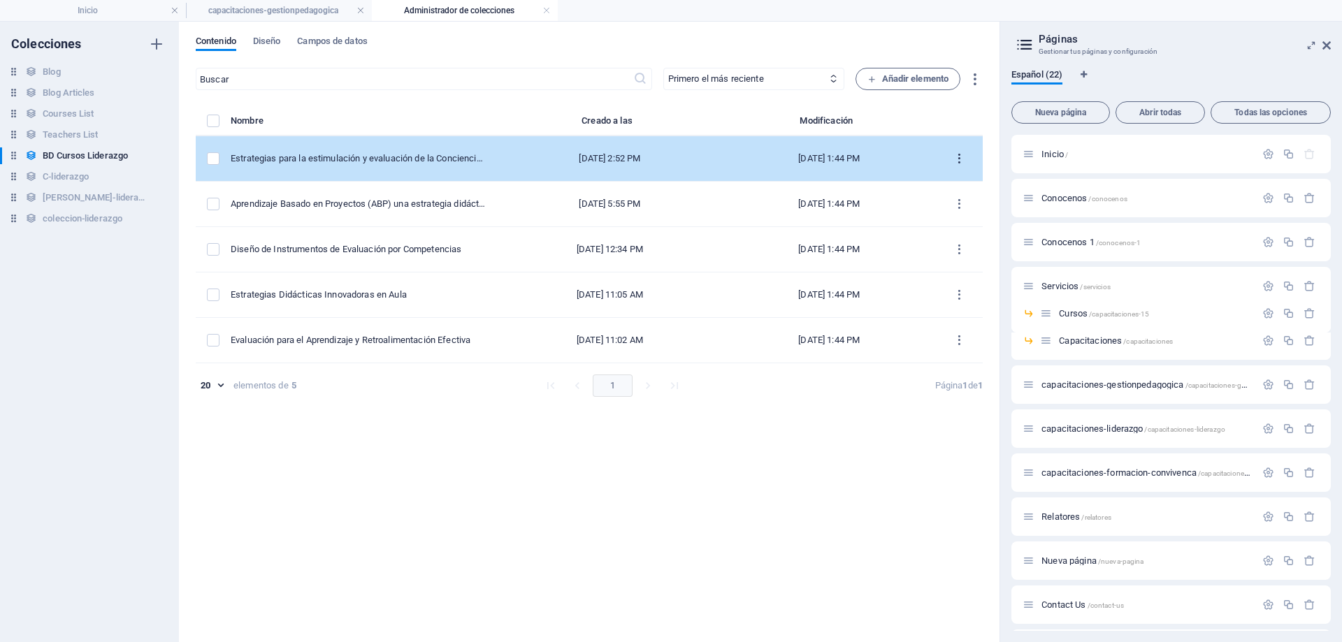
click at [960, 153] on icon "items list" at bounding box center [959, 158] width 13 height 13
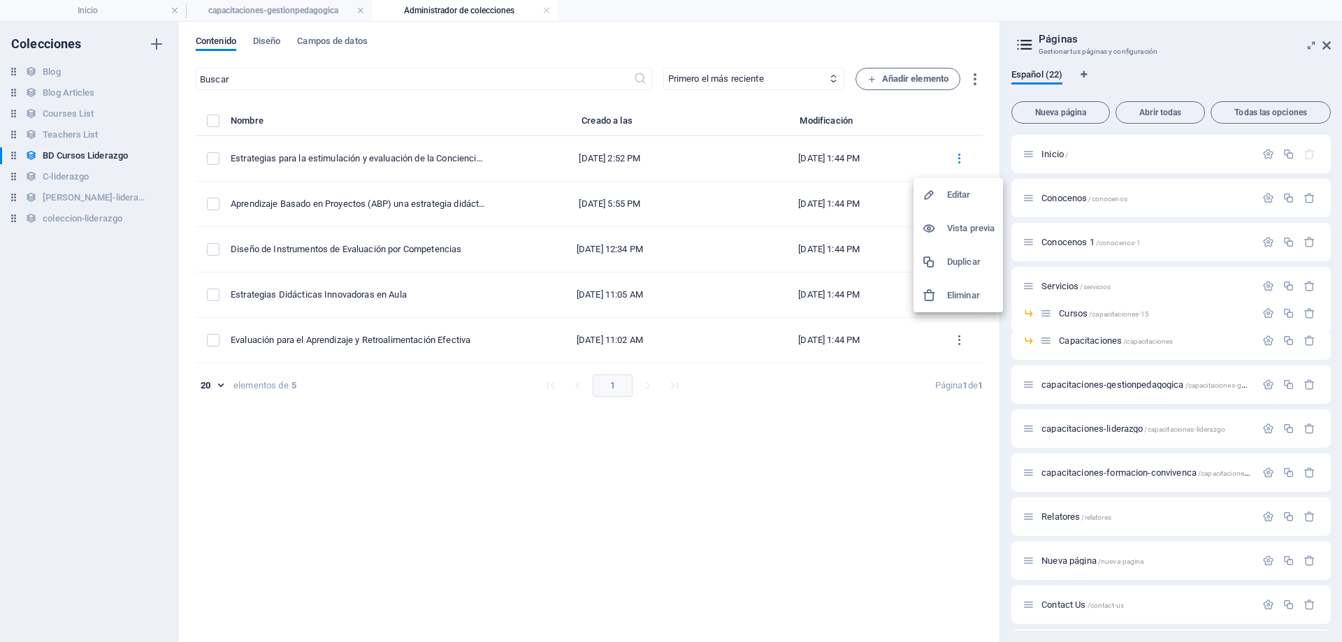
click at [311, 13] on div at bounding box center [671, 321] width 1342 height 642
click at [311, 8] on h4 "capacitaciones-gestionpedagogica" at bounding box center [279, 10] width 186 height 15
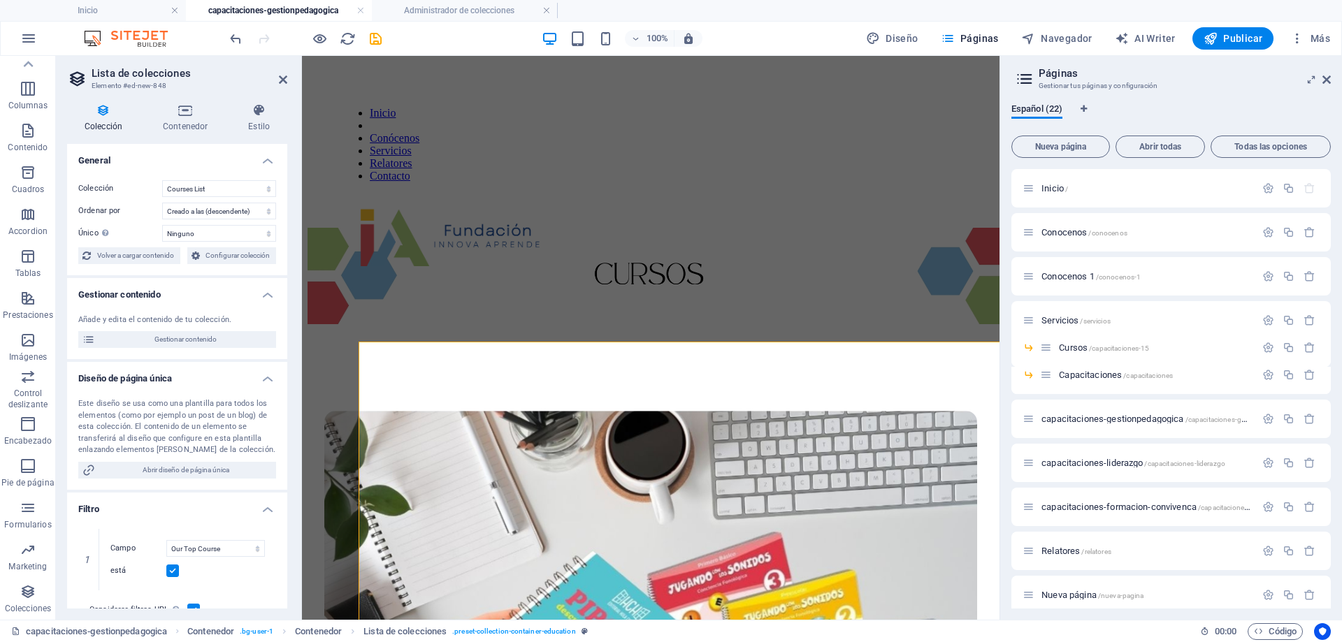
scroll to position [1014, 0]
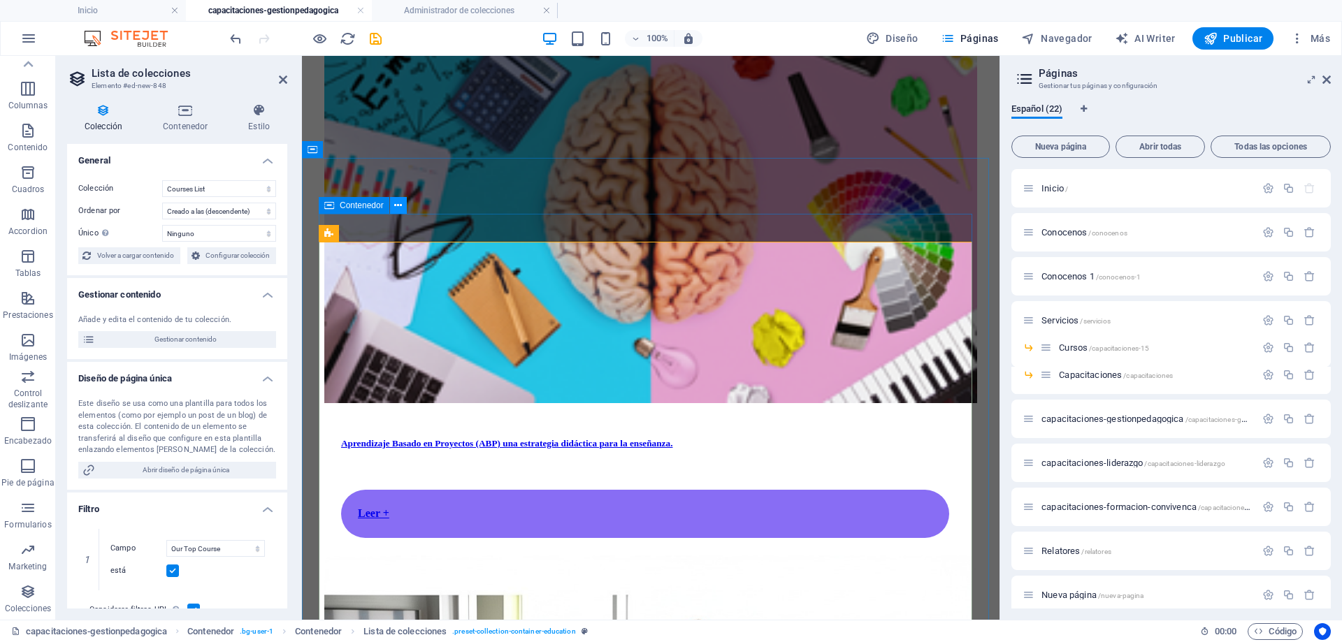
click at [395, 204] on icon at bounding box center [398, 206] width 8 height 15
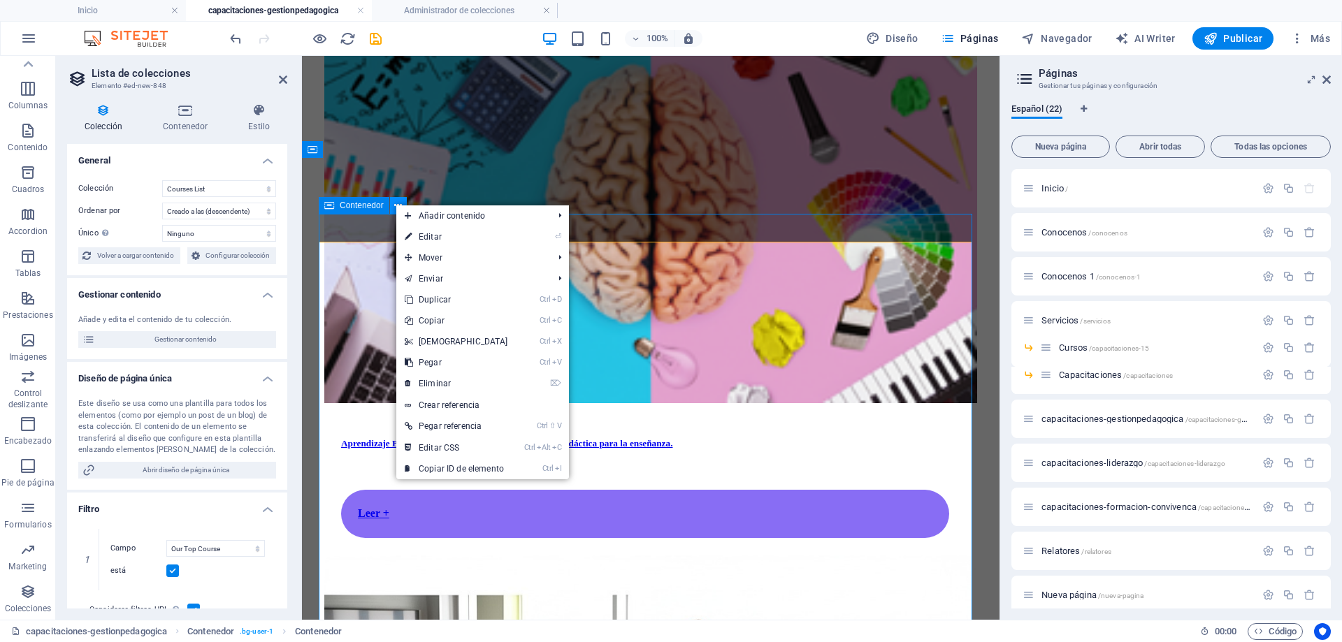
scroll to position [1061, 0]
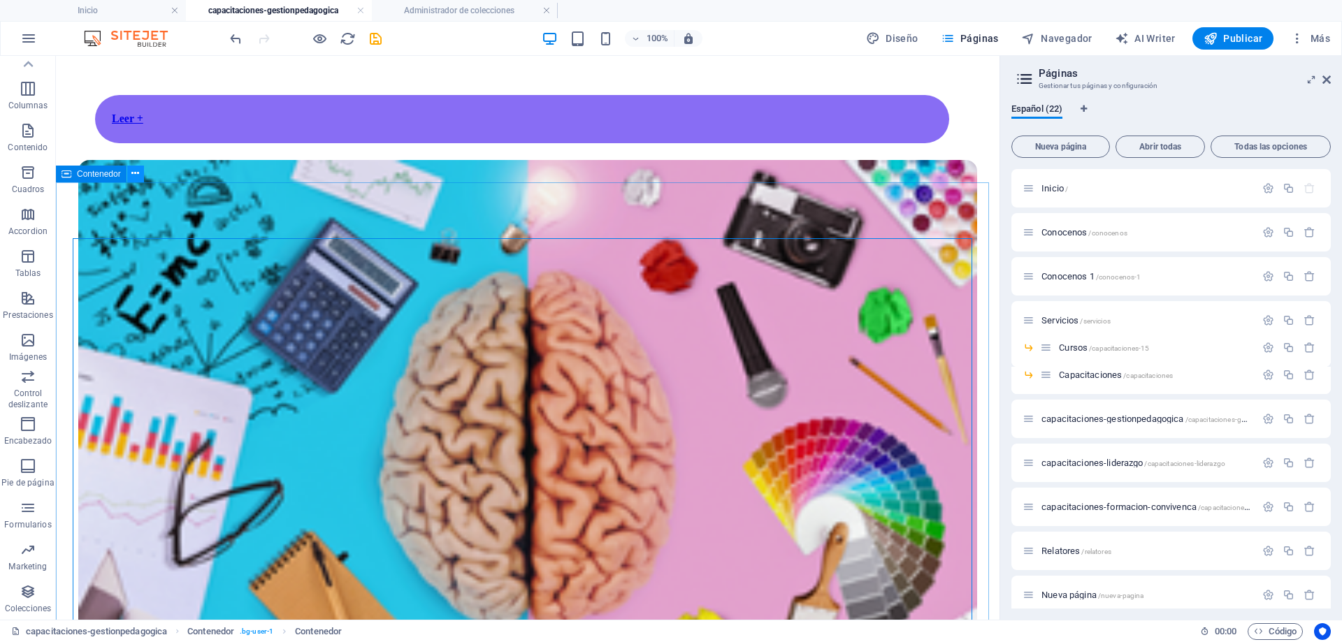
click at [138, 174] on icon at bounding box center [135, 173] width 8 height 15
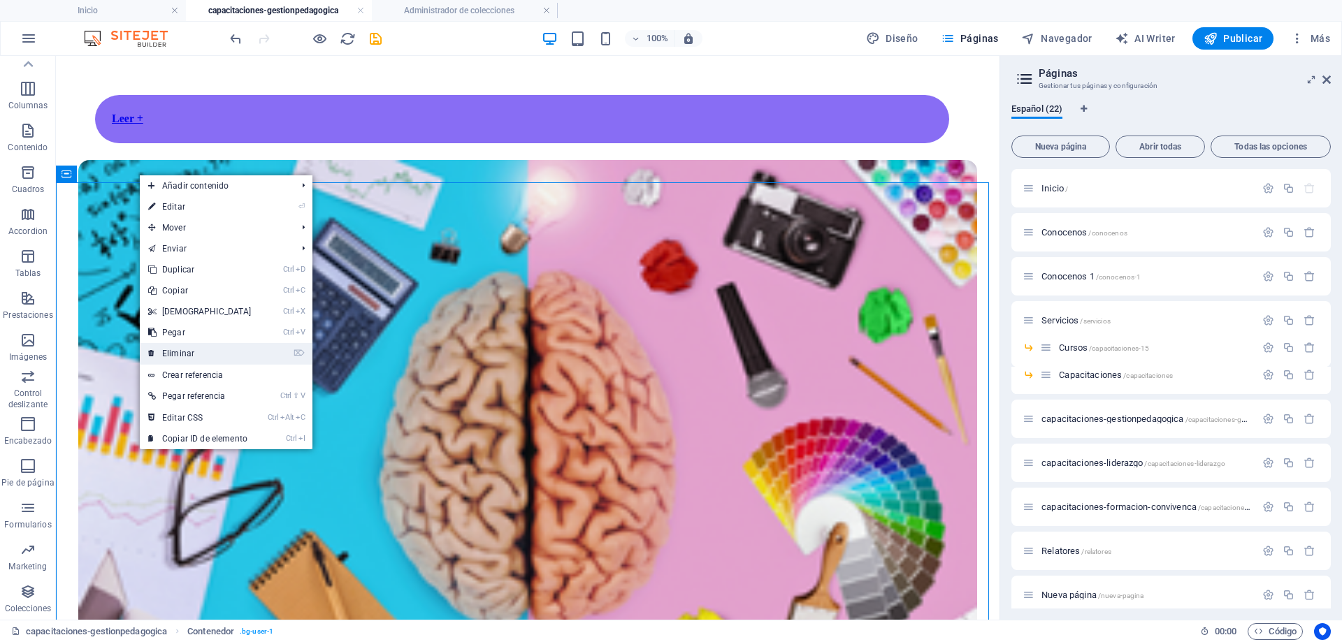
click at [189, 348] on link "⌦ Eliminar" at bounding box center [200, 353] width 120 height 21
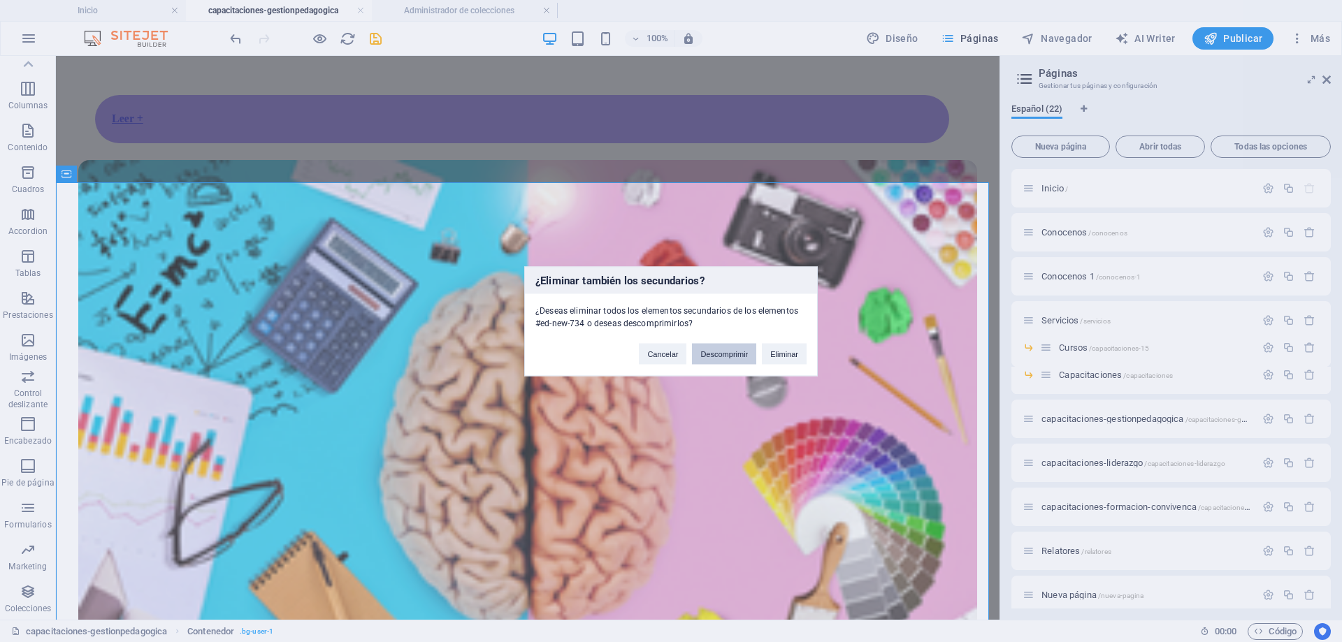
click at [735, 348] on button "Descomprimir" at bounding box center [724, 353] width 64 height 21
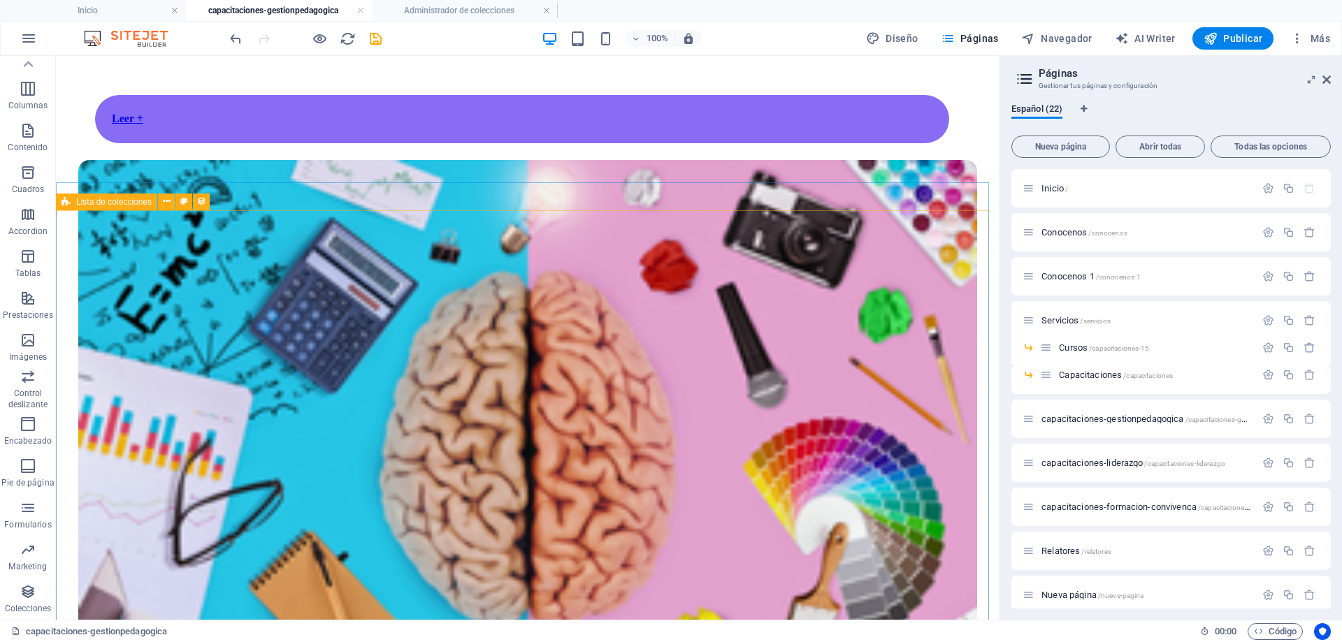
click at [72, 201] on div "Lista de colecciones" at bounding box center [106, 202] width 101 height 17
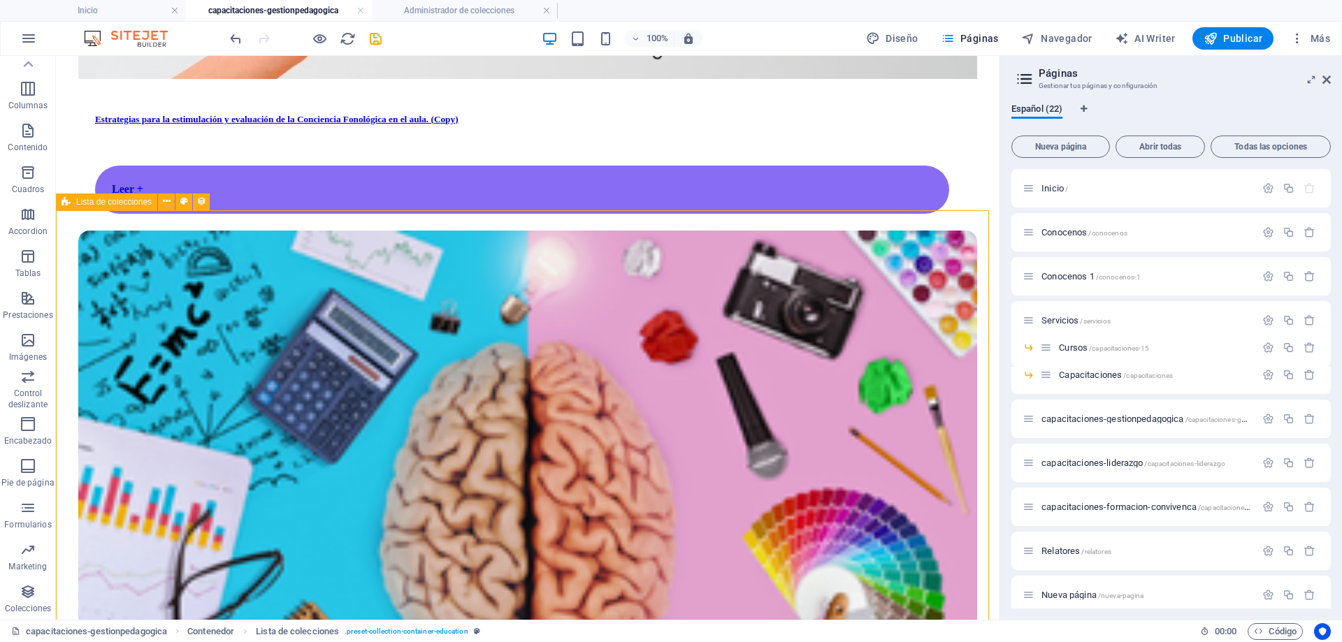
select select "67d02240190c582c0a6871d0"
select select "createdAt_DESC"
select select "columns.our-top-course"
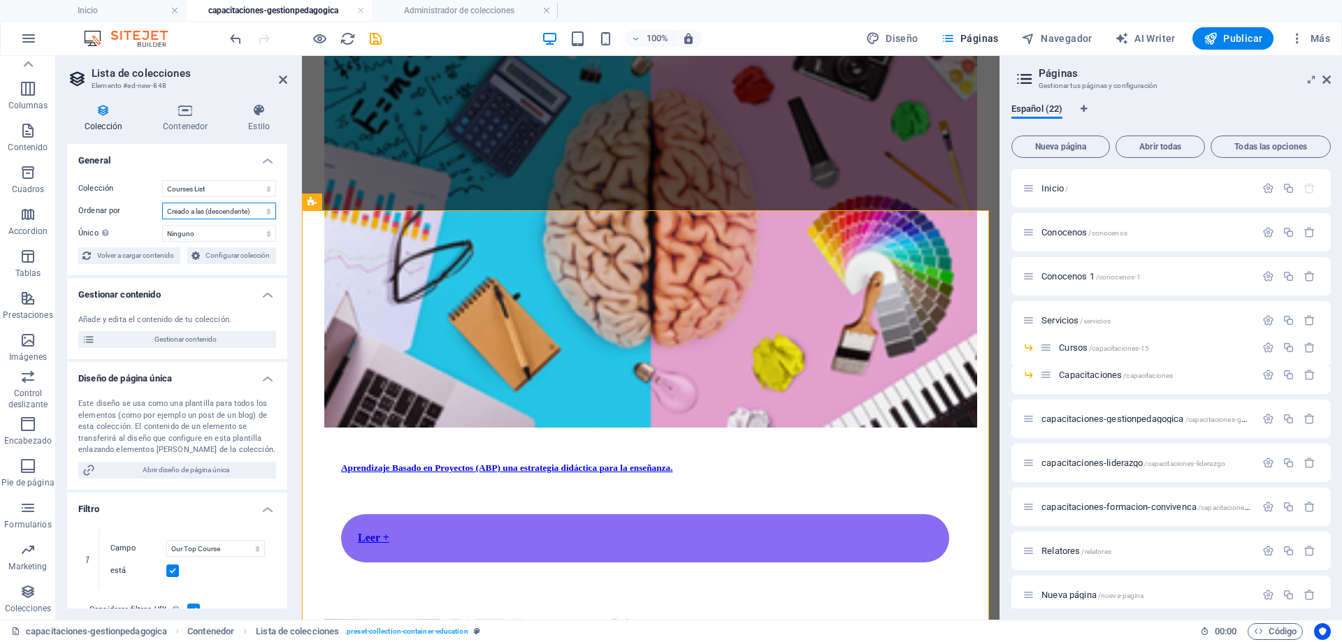
click at [200, 209] on select "Creado a las (ascendente) Creado a las (descendente) Actualizado a las (ascende…" at bounding box center [219, 211] width 114 height 17
click at [210, 190] on select "BD Cursos Liderazgo Blog Blog Articles C-liderazgo Coleccion-lideraazgo colecci…" at bounding box center [219, 188] width 114 height 17
click at [162, 180] on select "BD Cursos Liderazgo Blog Blog Articles C-liderazgo Coleccion-lideraazgo colecci…" at bounding box center [219, 188] width 114 height 17
select select "67d02240190c582c0a6871d0"
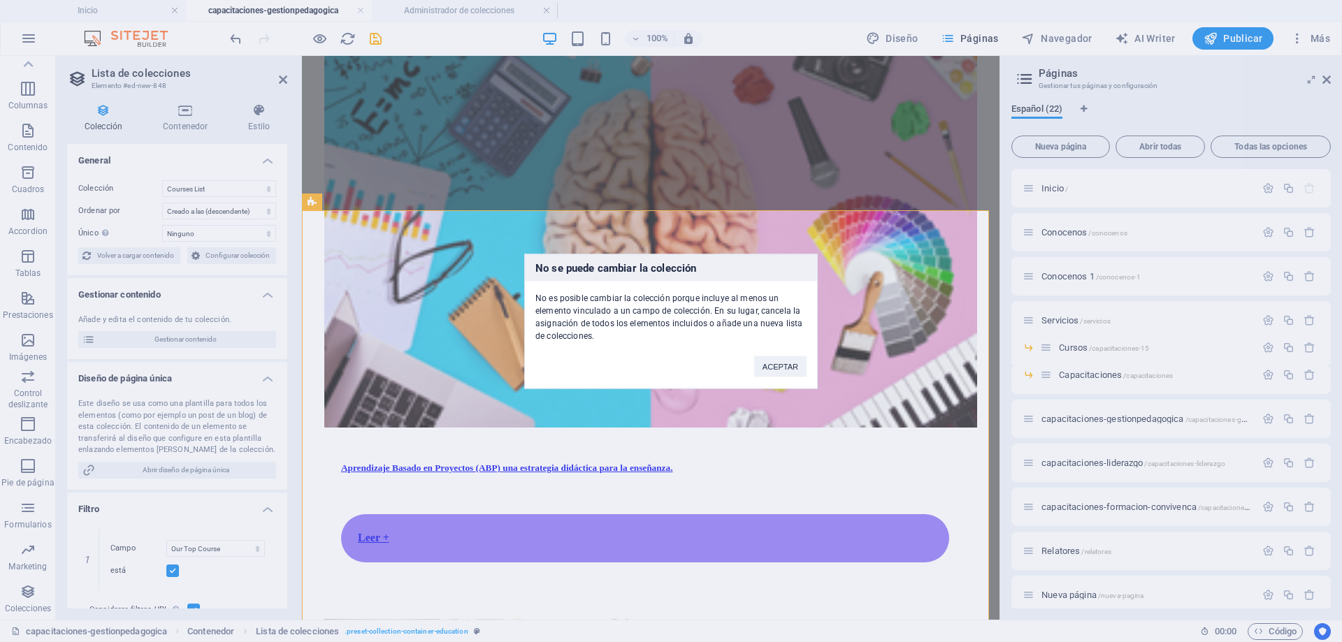
click at [753, 369] on div "ACEPTAR" at bounding box center [780, 360] width 73 height 36
click at [762, 366] on button "ACEPTAR" at bounding box center [780, 366] width 52 height 21
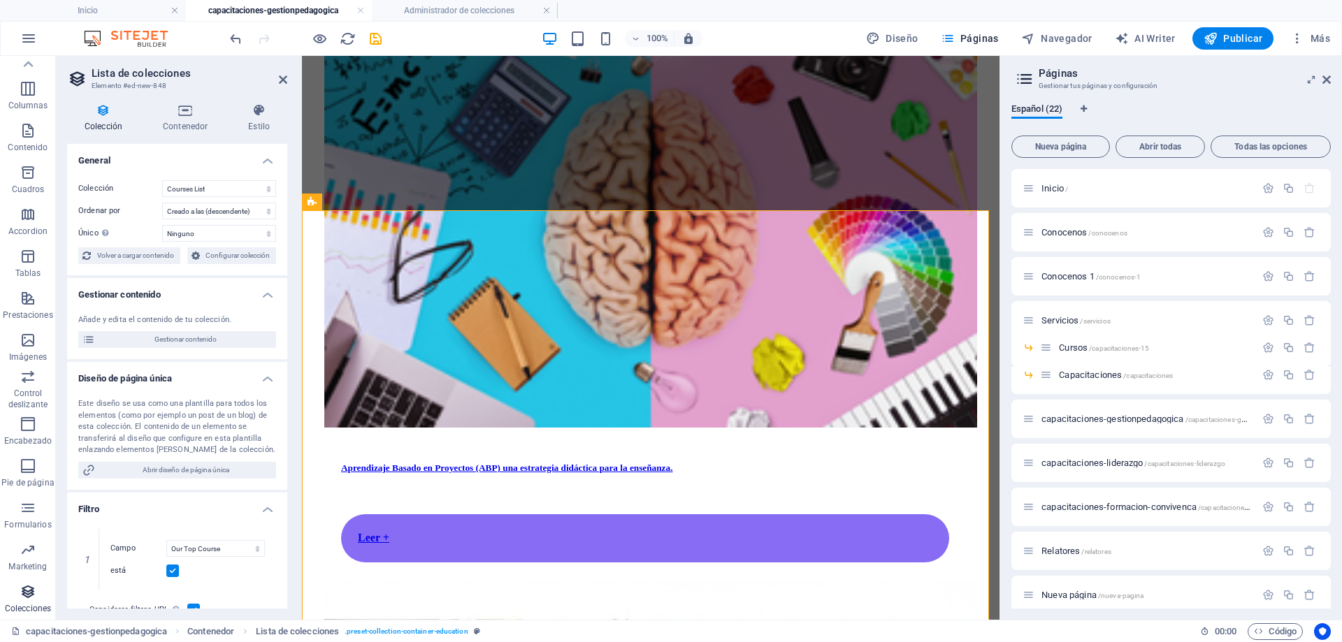
click at [37, 592] on span "Colecciones" at bounding box center [28, 601] width 56 height 34
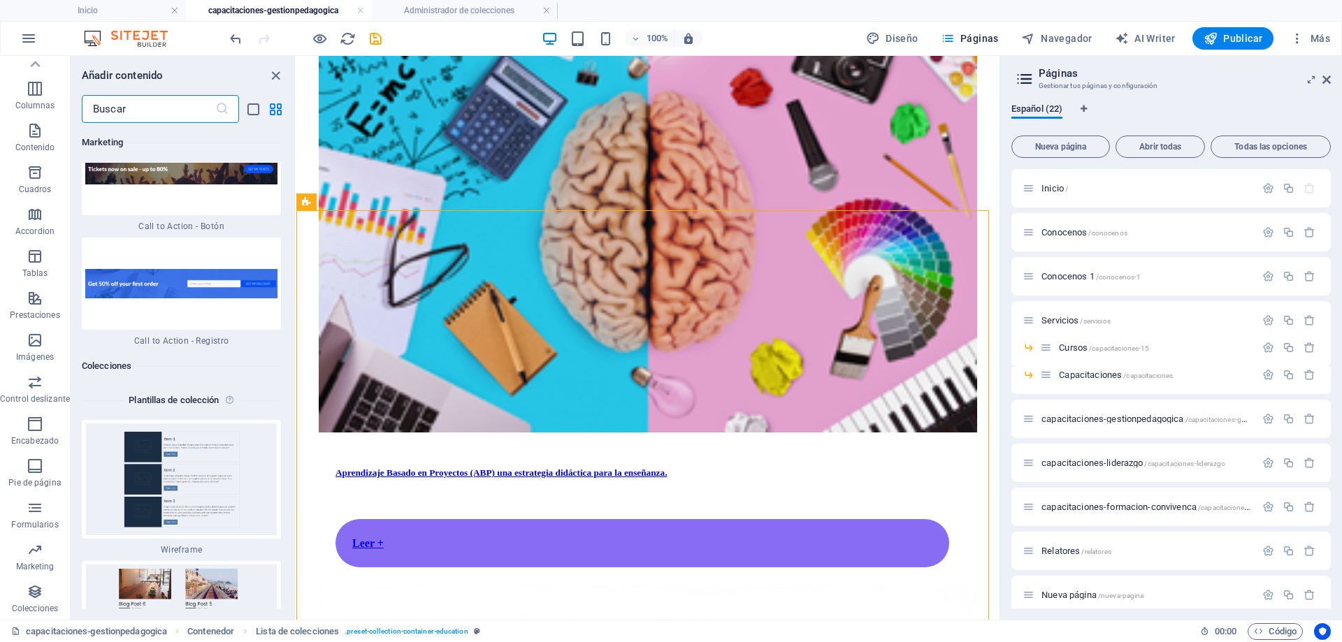
scroll to position [25802, 0]
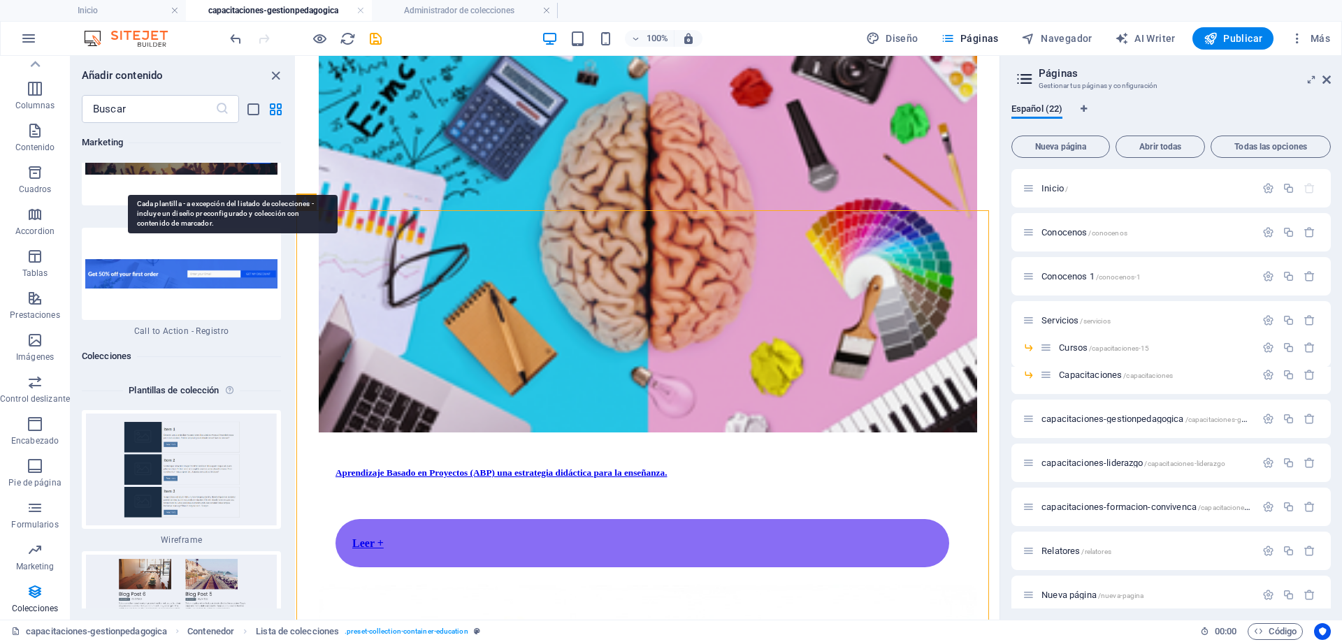
click at [228, 382] on icon at bounding box center [232, 390] width 15 height 17
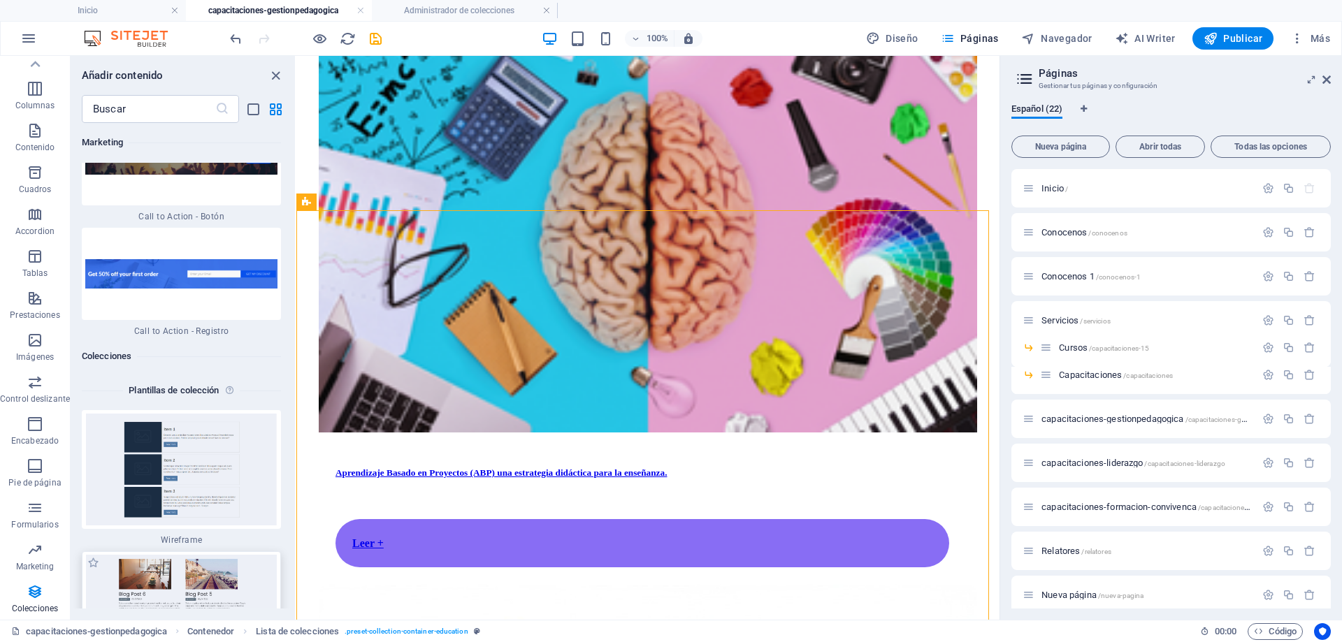
click at [221, 555] on img at bounding box center [181, 611] width 192 height 112
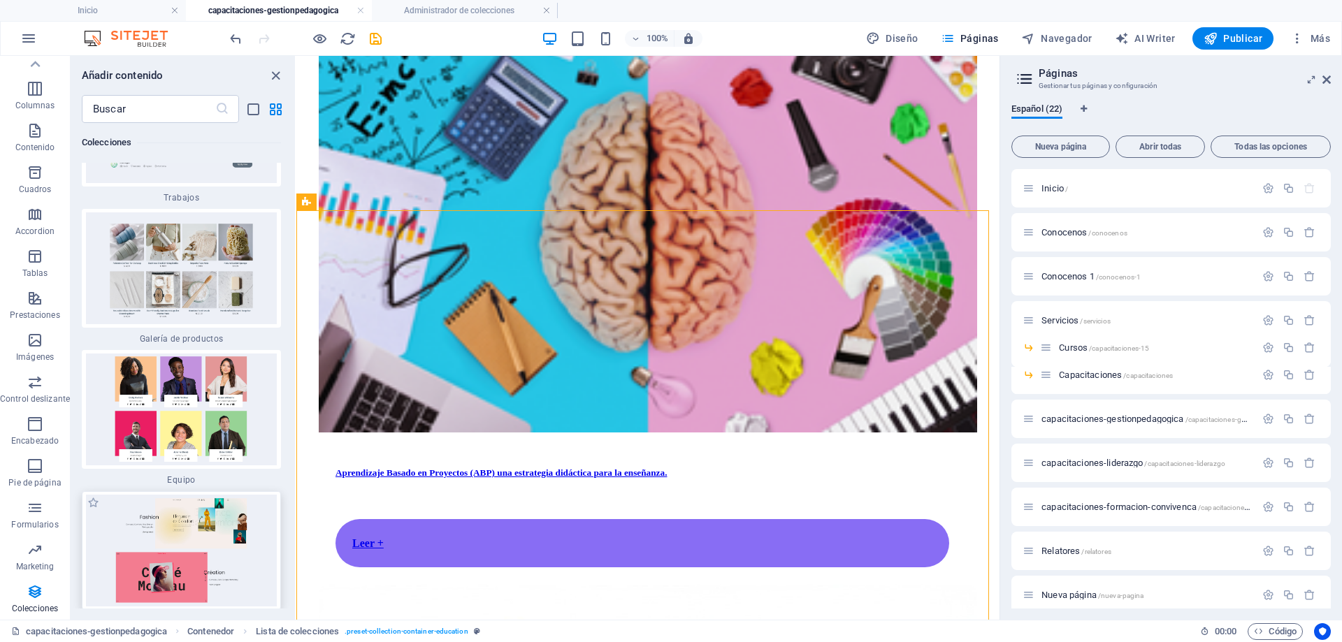
scroll to position [26431, 0]
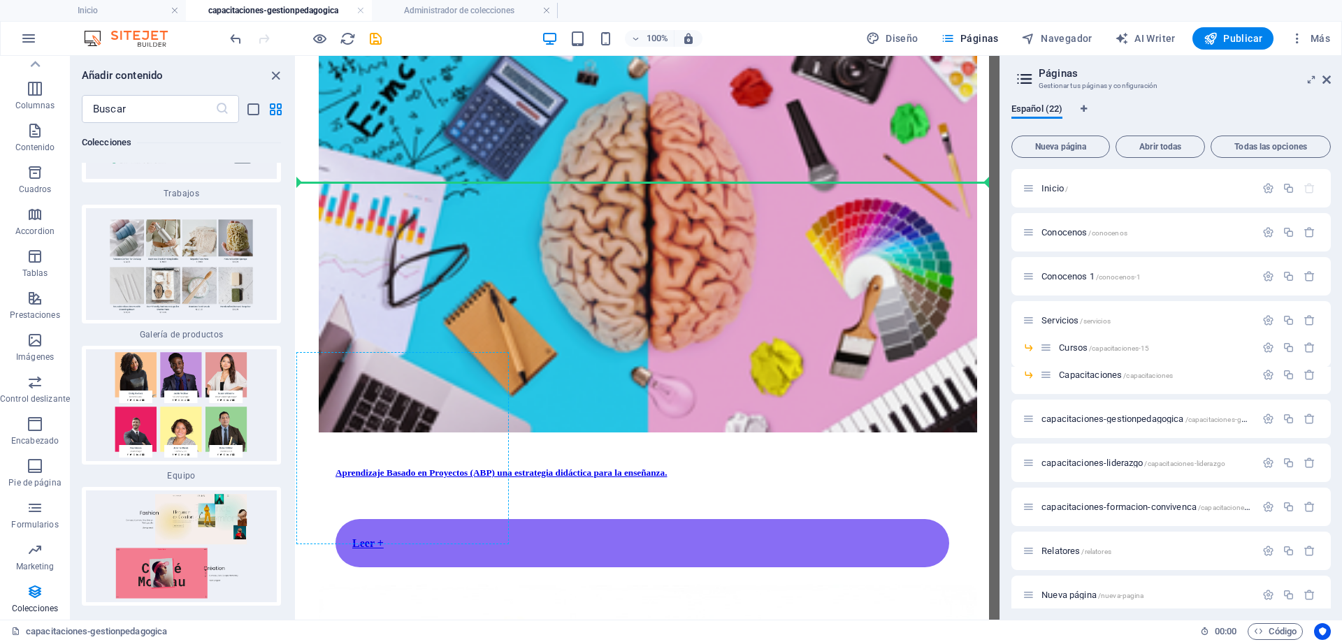
scroll to position [1061, 0]
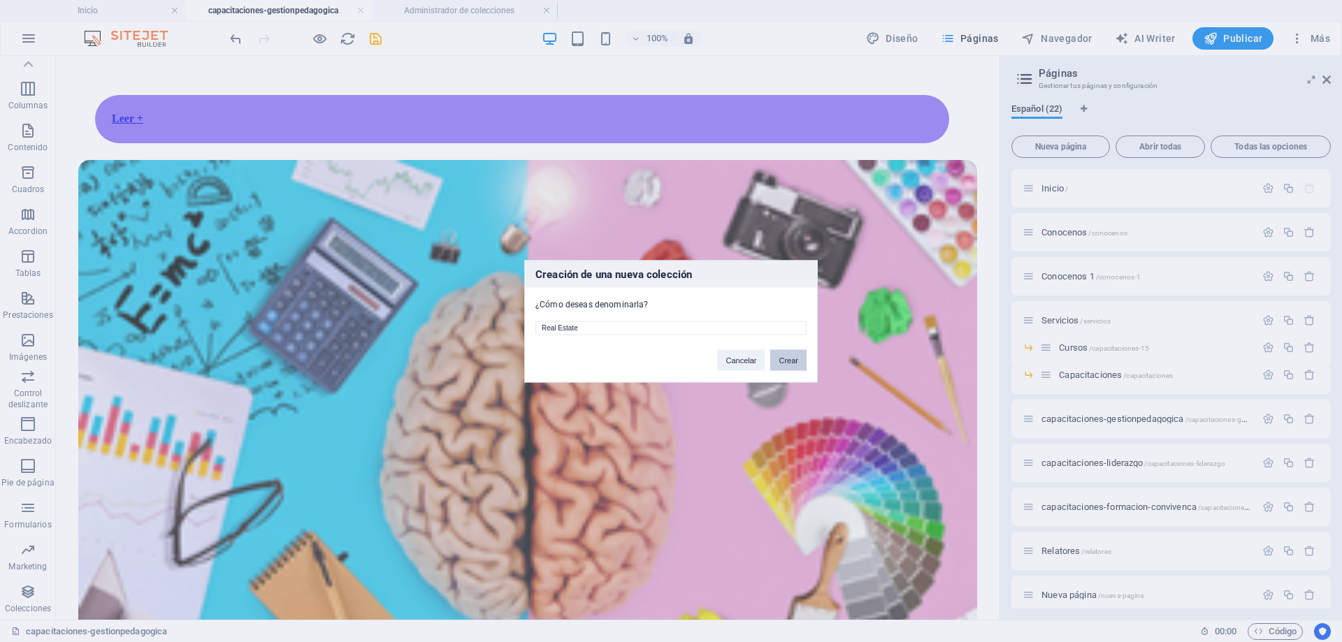
click at [789, 357] on button "Crear" at bounding box center [788, 360] width 36 height 21
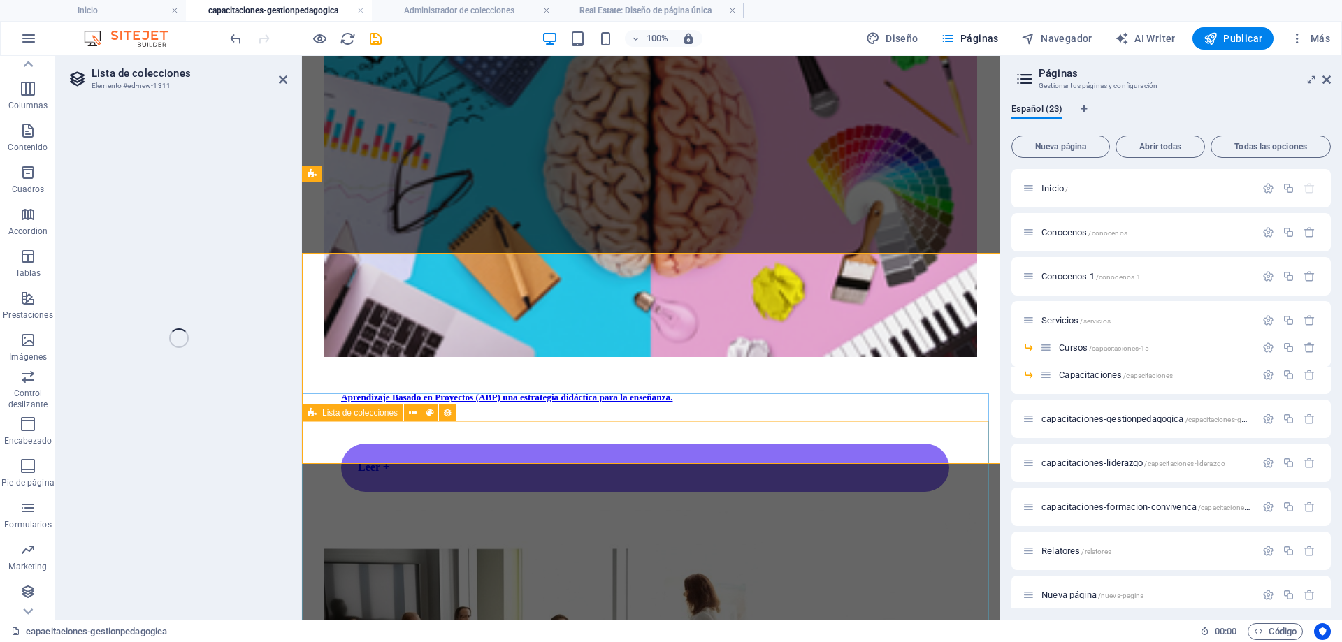
select select "68df0115a4e179d5170b810c"
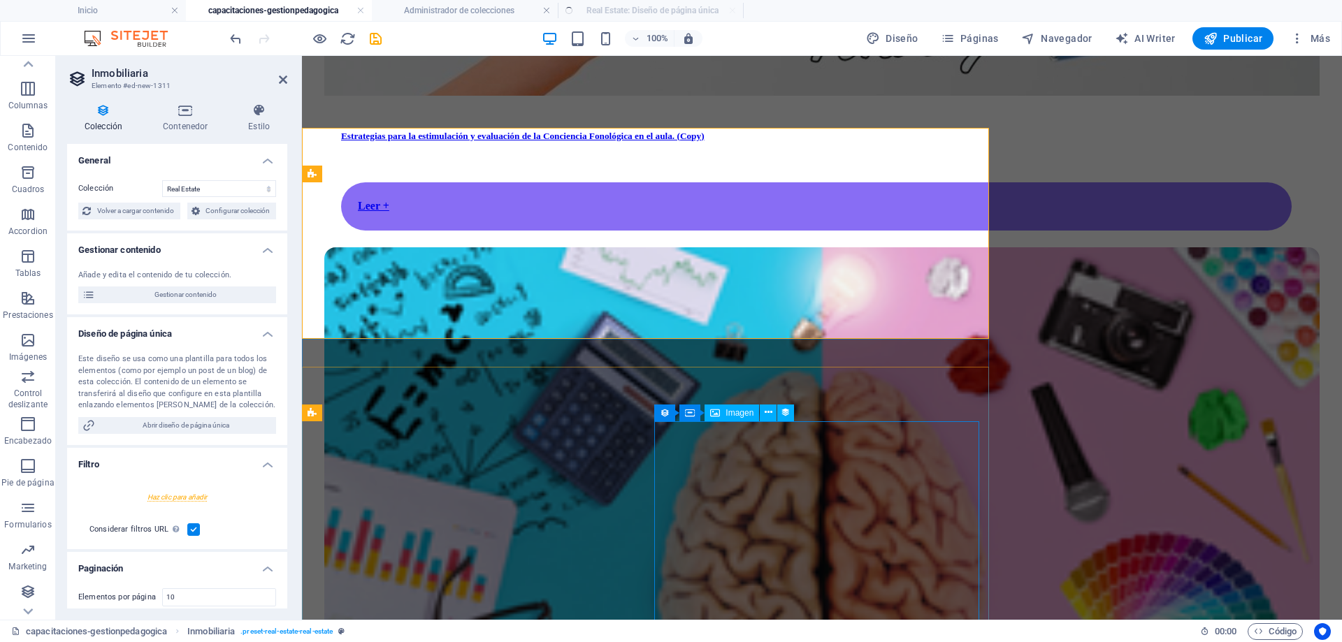
scroll to position [1090, 0]
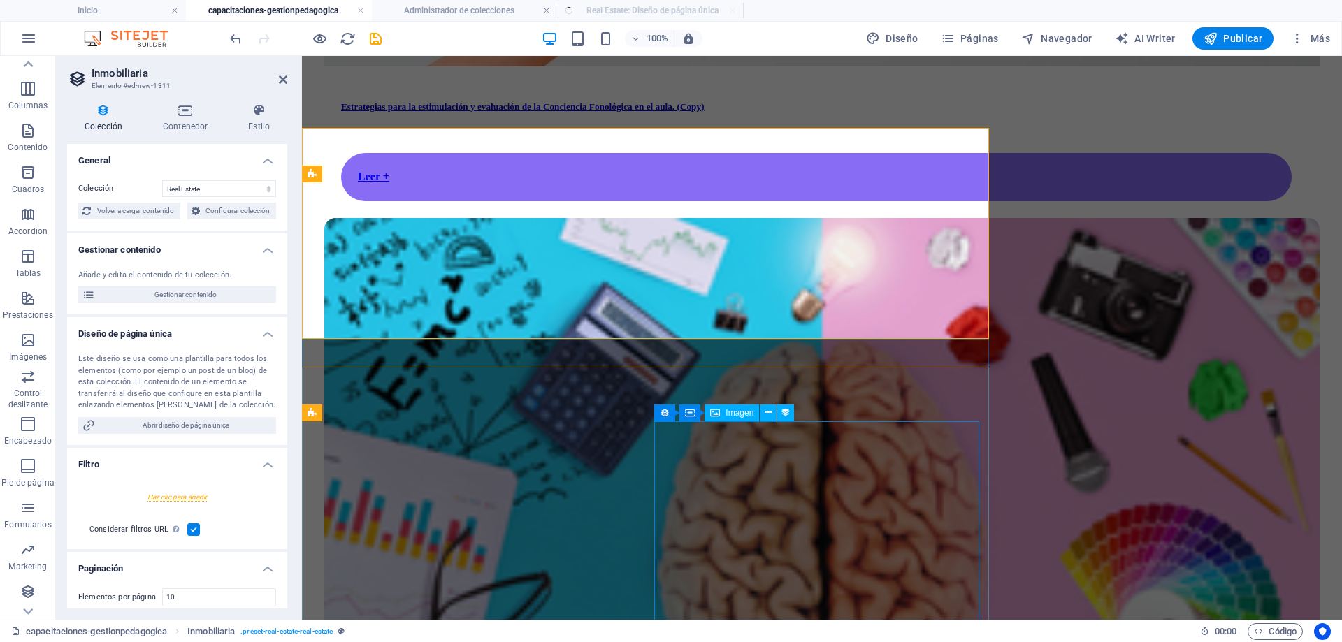
select select "createdAt_DESC"
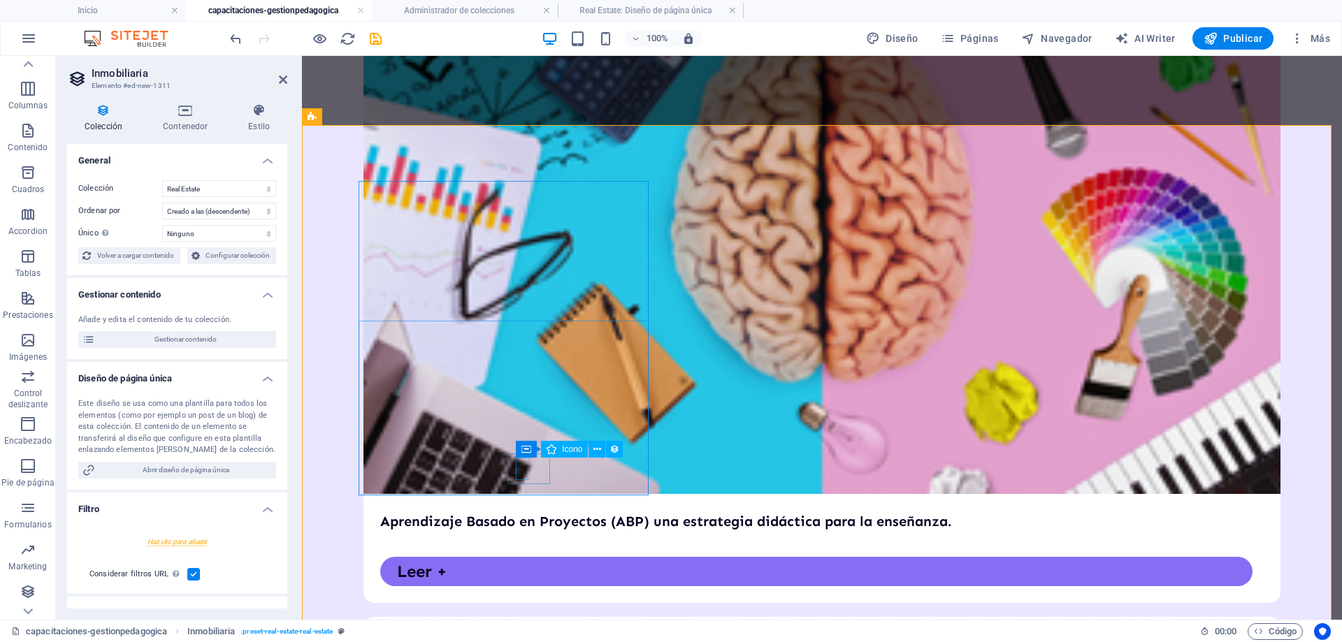
scroll to position [1300, 0]
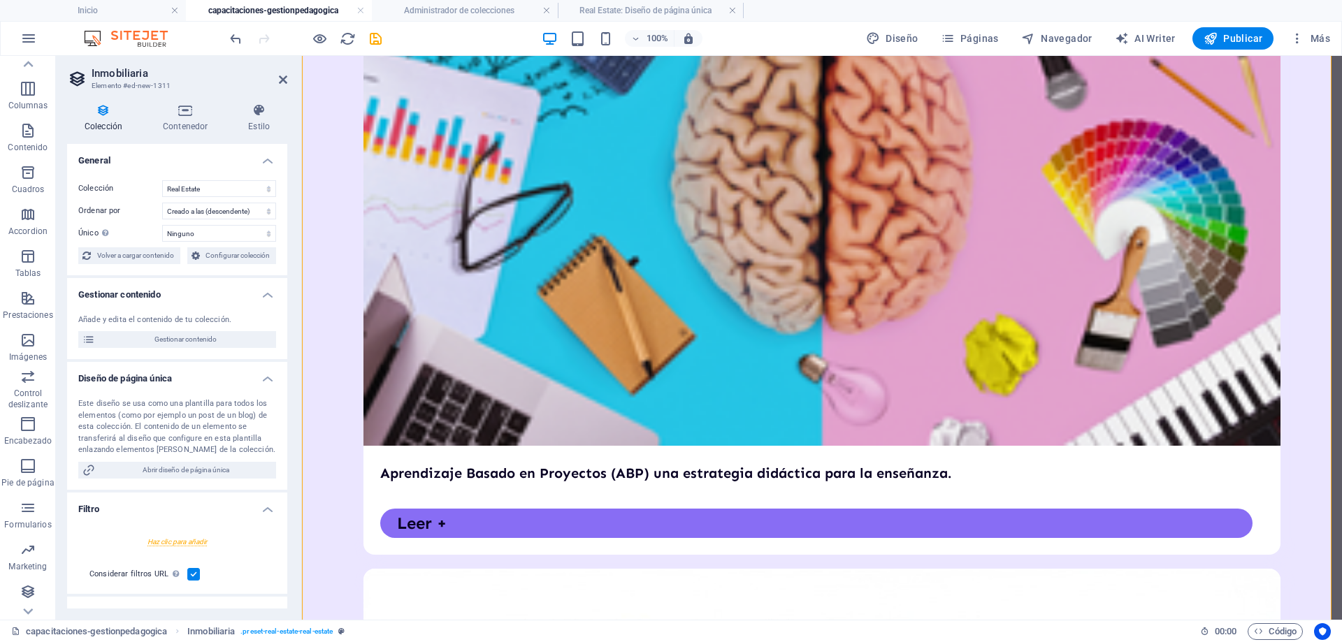
click at [309, 38] on div at bounding box center [305, 38] width 157 height 22
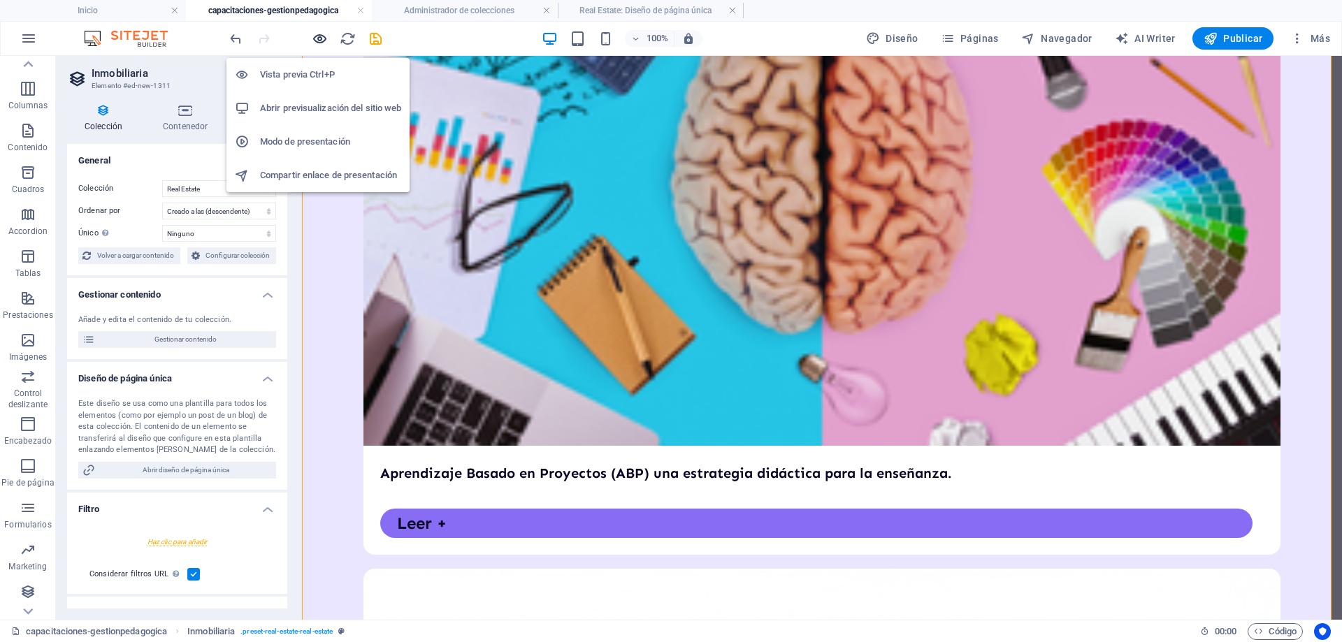
click at [322, 36] on icon "button" at bounding box center [320, 39] width 16 height 16
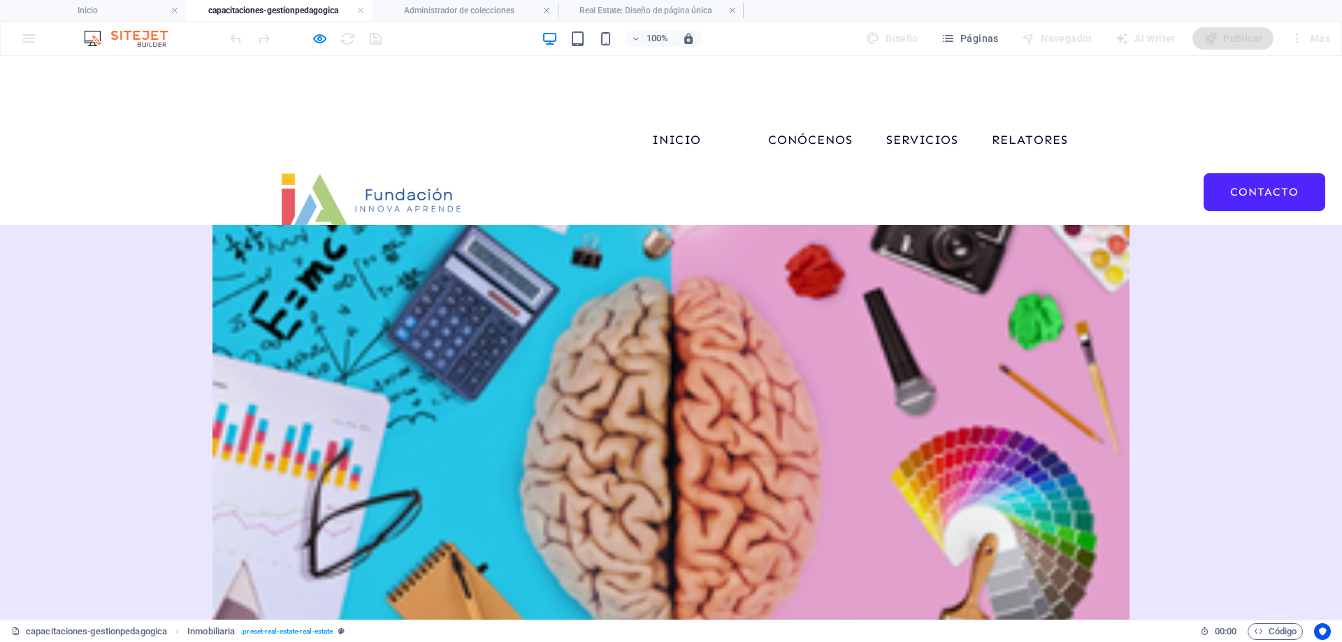
scroll to position [1059, 0]
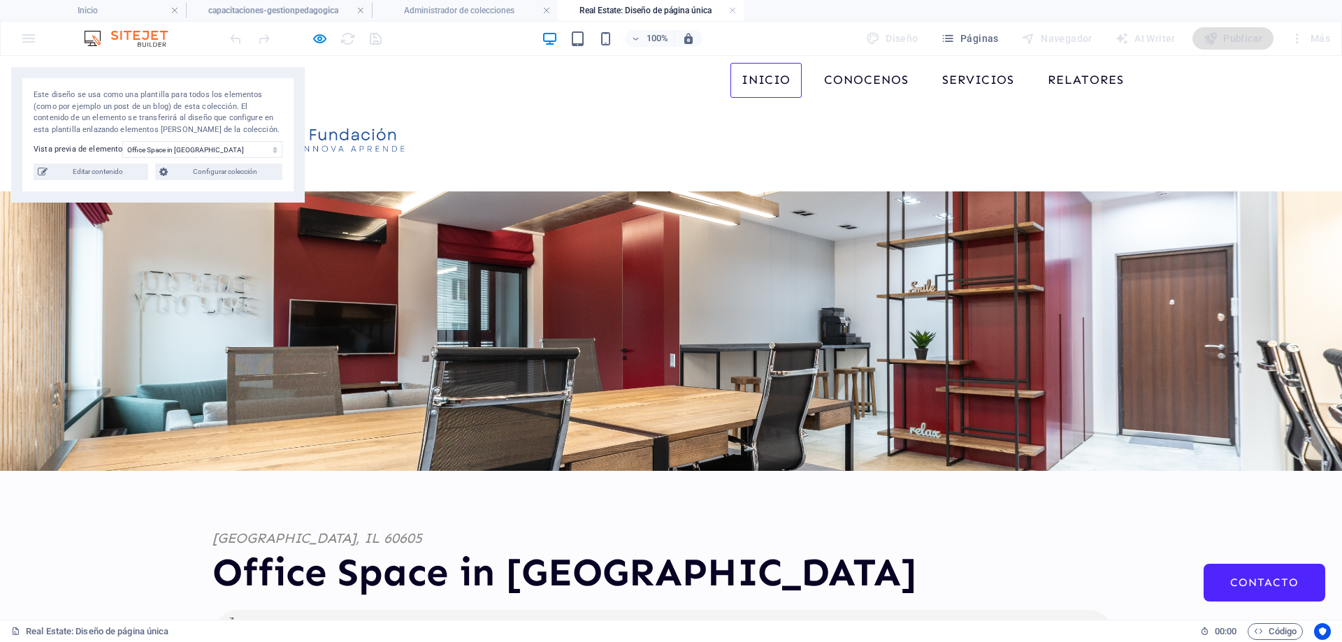
scroll to position [0, 0]
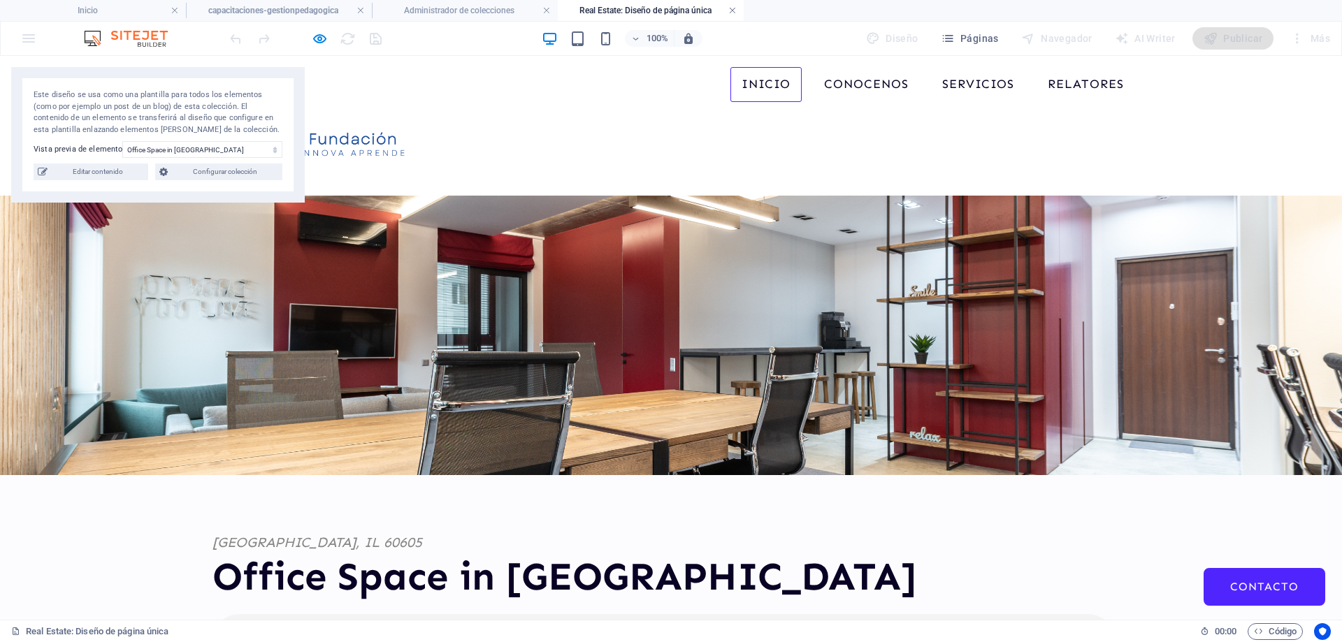
click at [733, 13] on link at bounding box center [732, 10] width 8 height 13
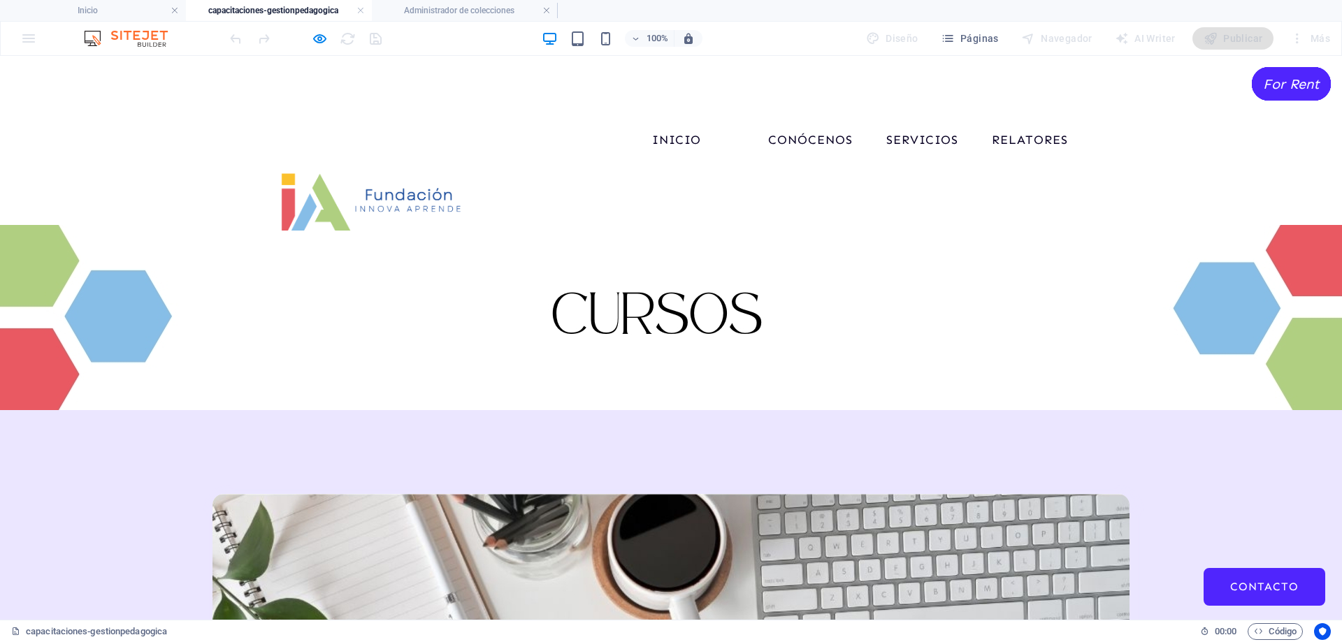
scroll to position [1059, 0]
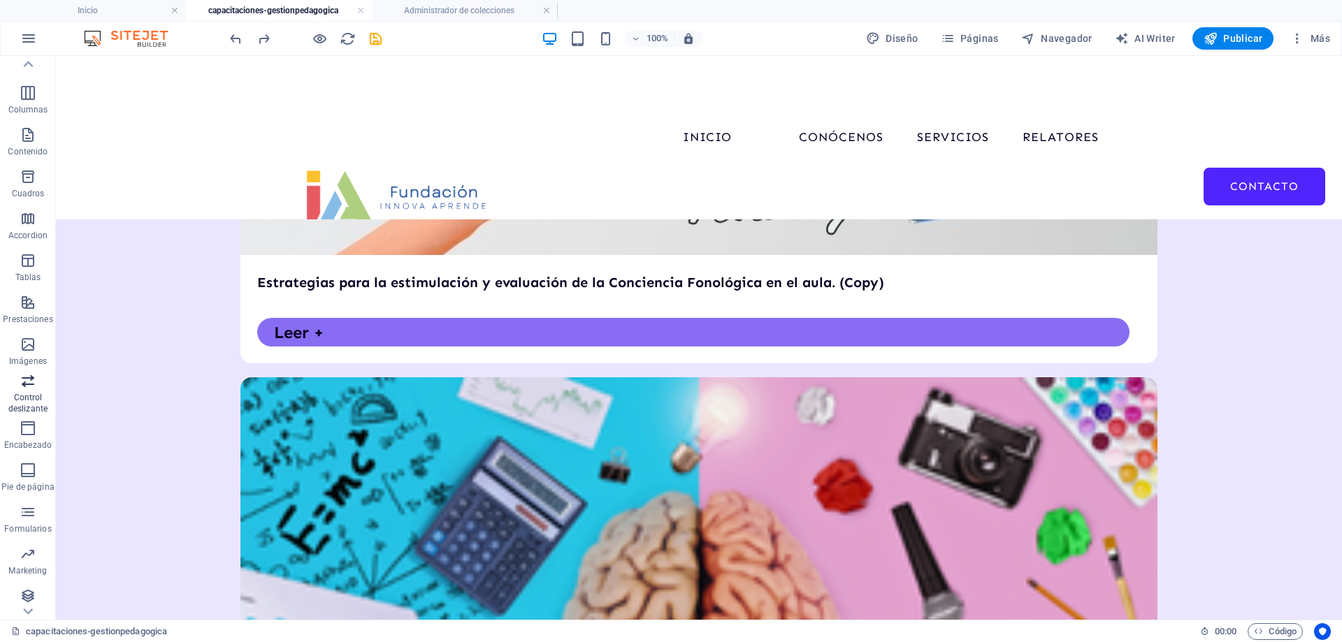
scroll to position [65, 0]
click at [27, 591] on icon "button" at bounding box center [28, 592] width 17 height 17
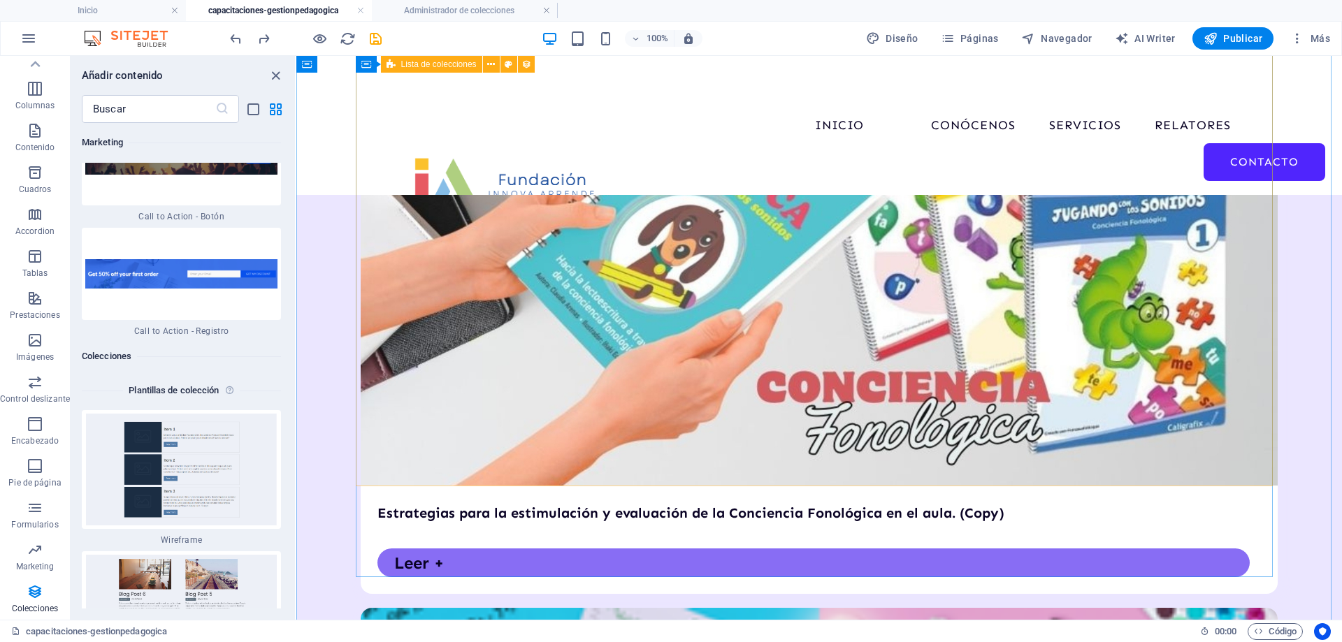
scroll to position [429, 0]
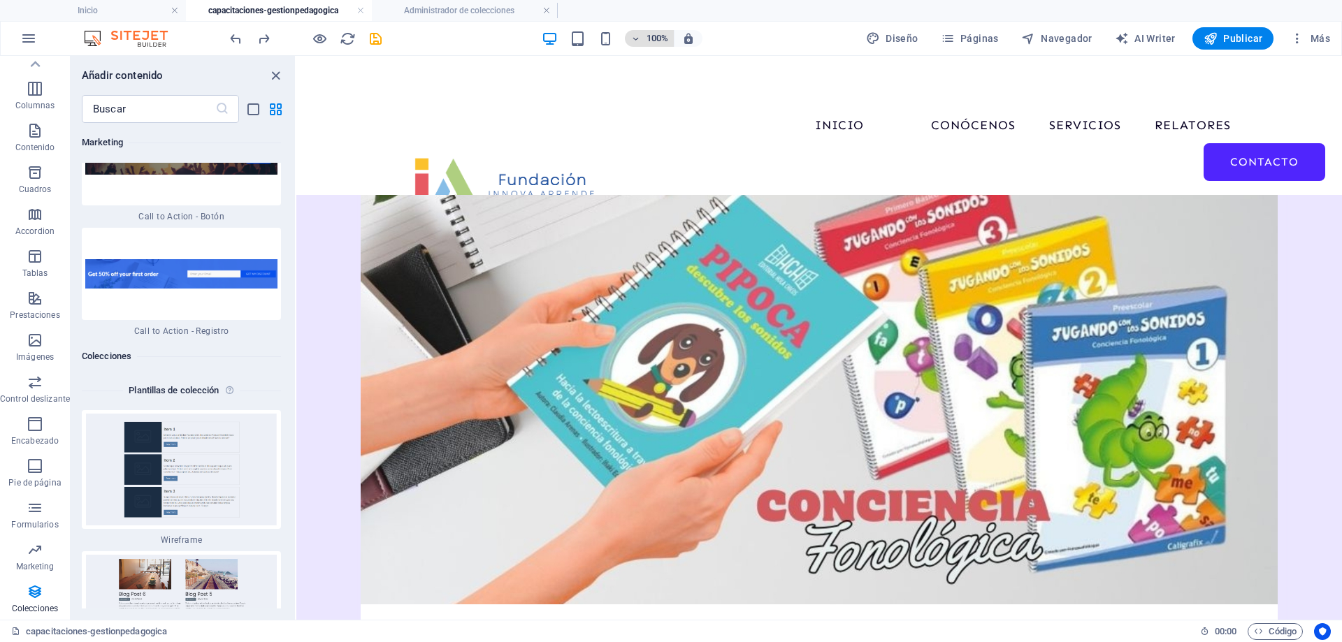
click at [665, 38] on h6 "100%" at bounding box center [657, 38] width 22 height 17
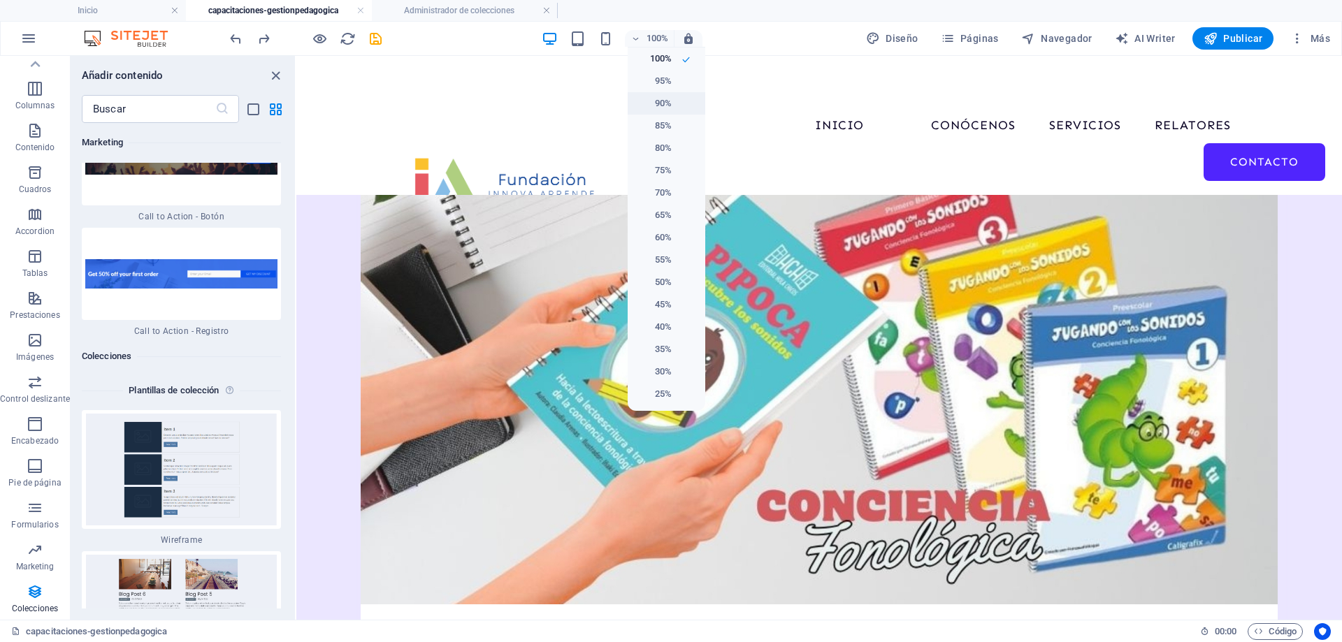
click at [661, 98] on h6 "90%" at bounding box center [654, 103] width 36 height 17
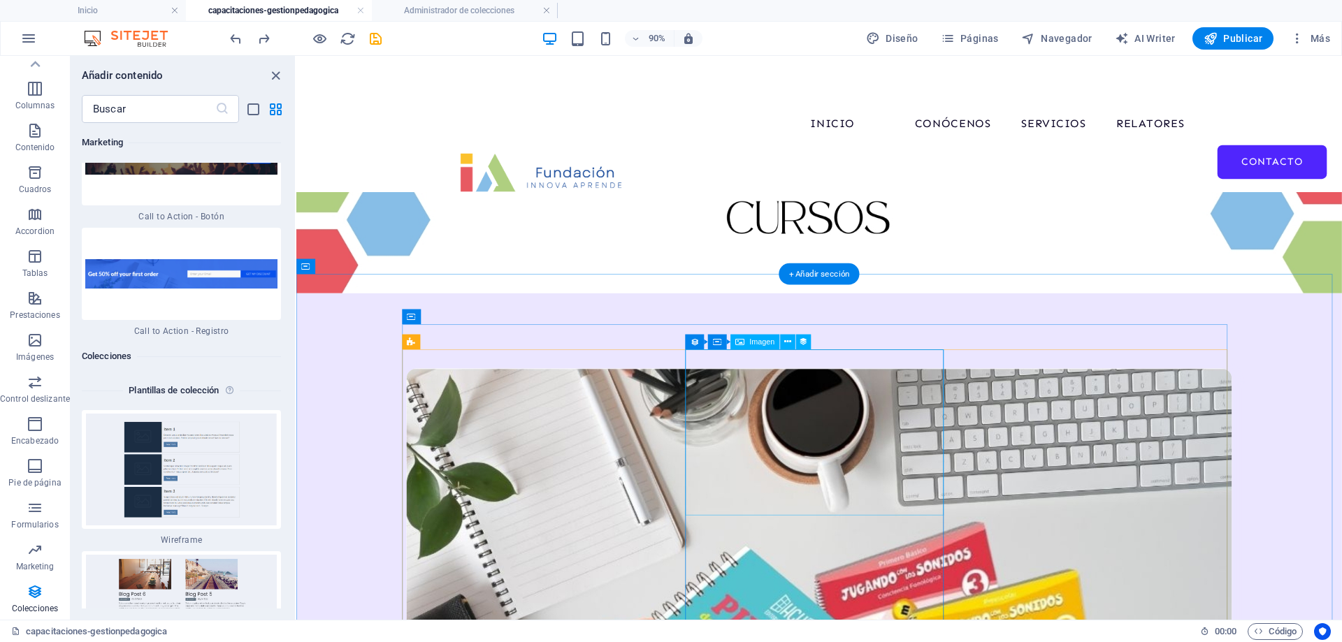
scroll to position [26, 0]
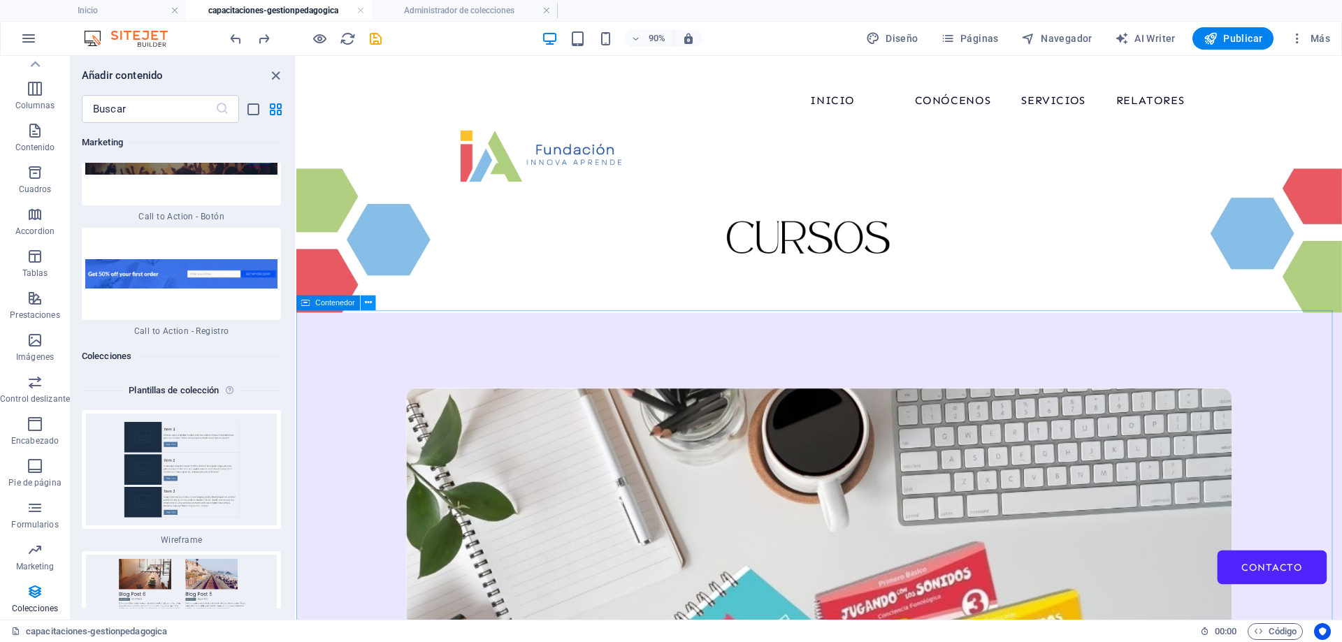
click at [366, 301] on icon at bounding box center [367, 302] width 7 height 13
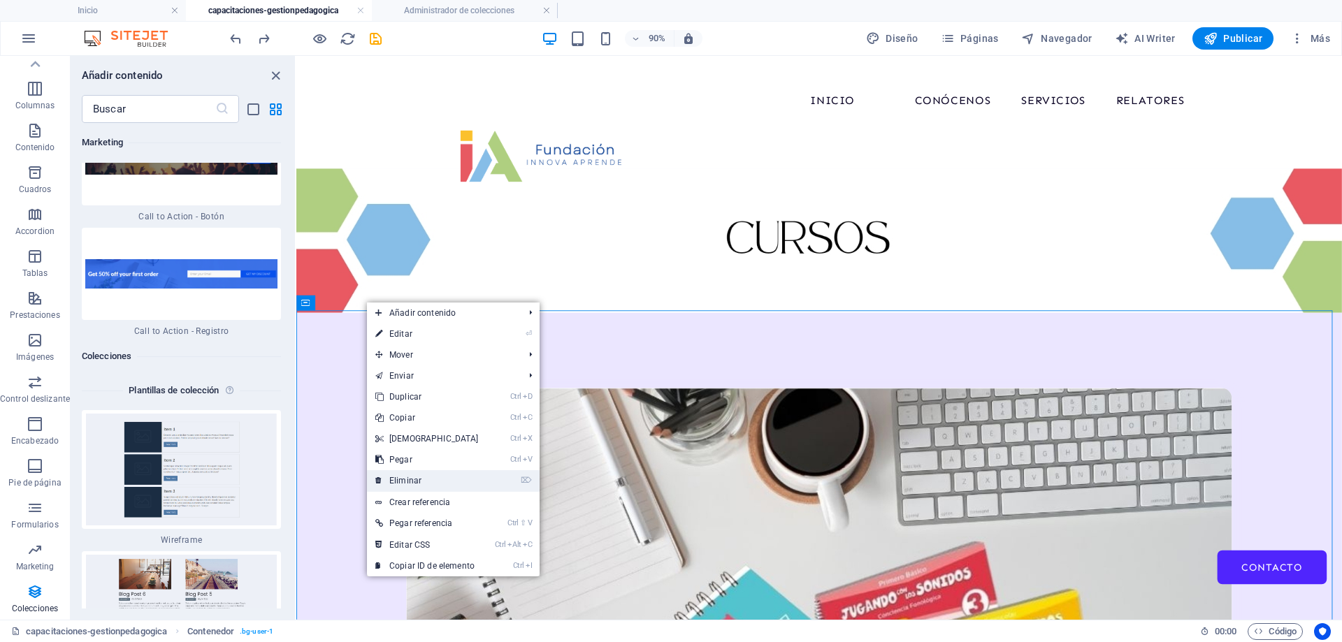
click at [423, 479] on link "⌦ Eliminar" at bounding box center [427, 480] width 120 height 21
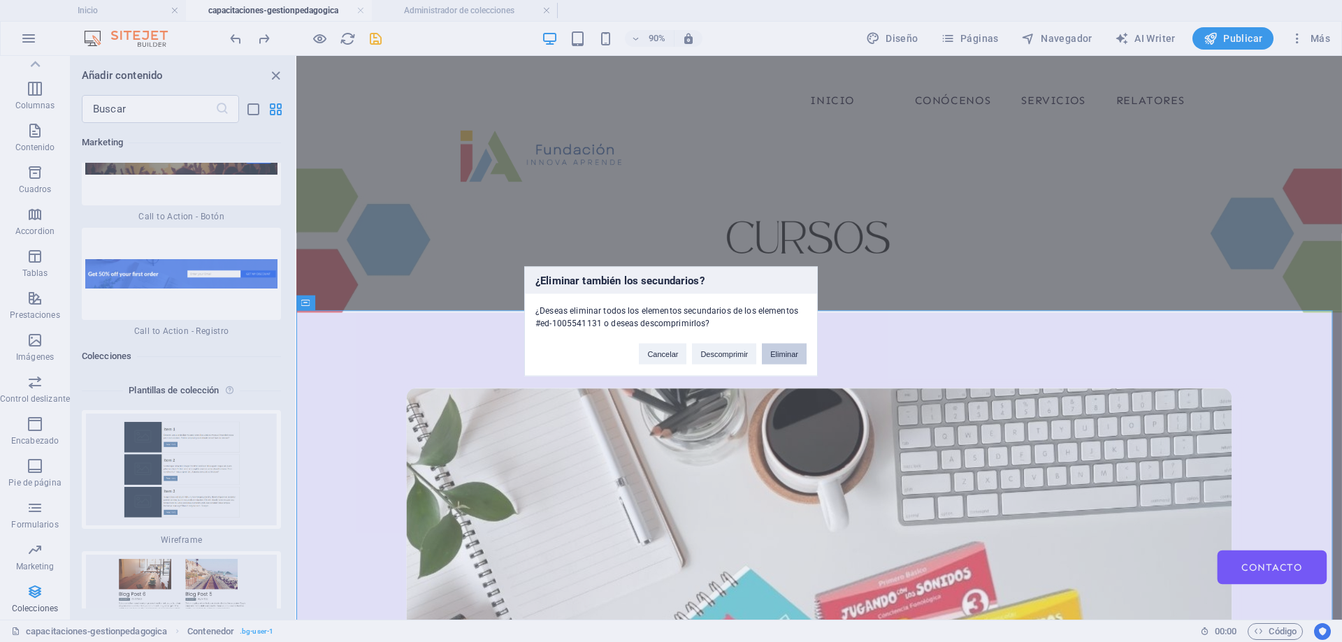
click at [801, 349] on button "Eliminar" at bounding box center [784, 353] width 45 height 21
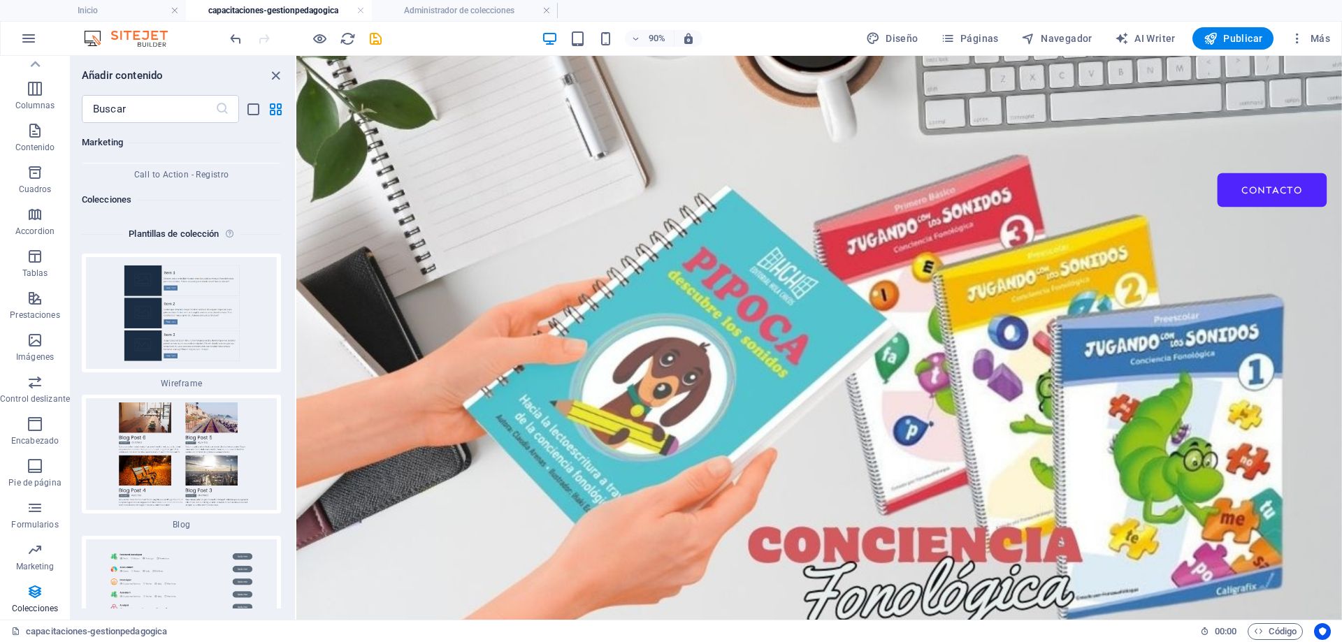
scroll to position [26011, 0]
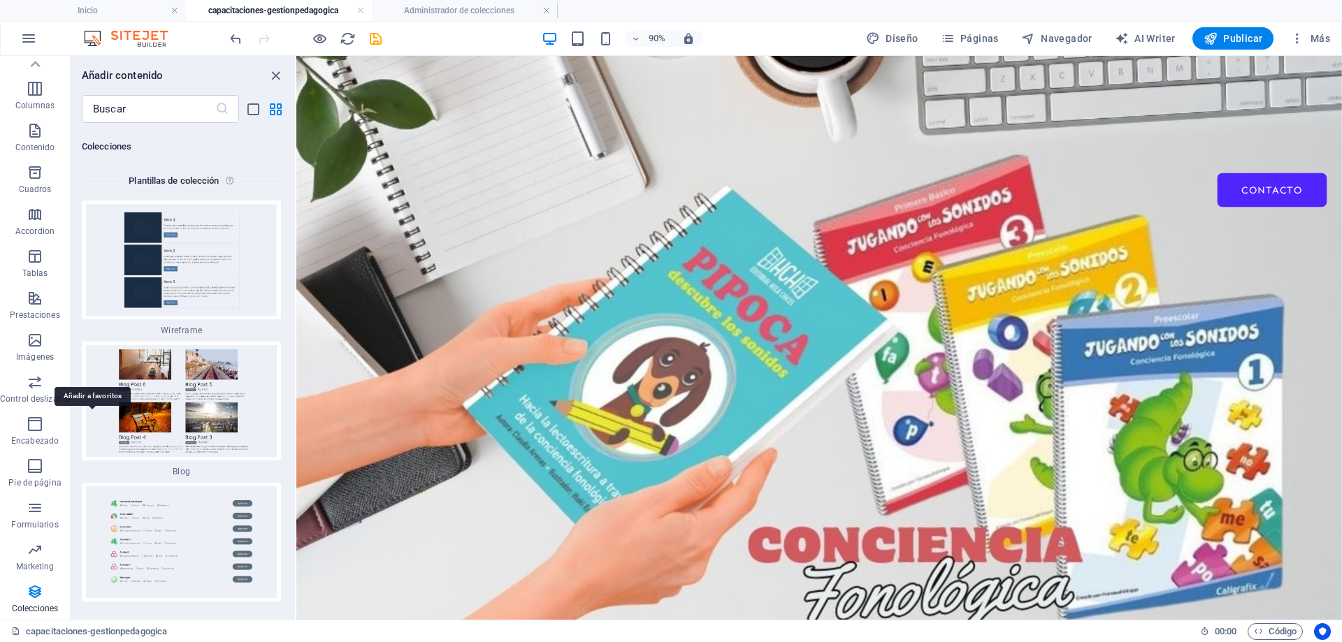
click at [93, 630] on label "1 Star" at bounding box center [93, 636] width 12 height 12
click at [87, 642] on input "1 Star" at bounding box center [87, 643] width 1 height 1
click at [94, 630] on label "1 Star" at bounding box center [93, 636] width 12 height 12
click at [87, 642] on input "1 Star" at bounding box center [87, 643] width 1 height 1
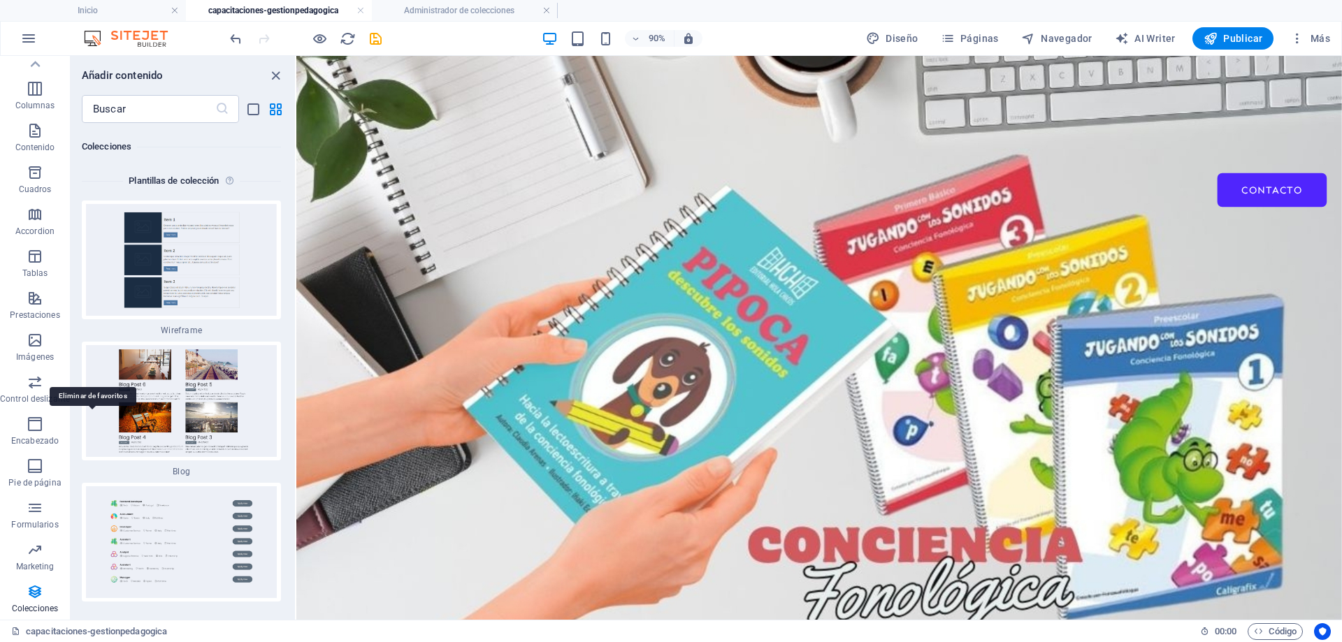
radio input "false"
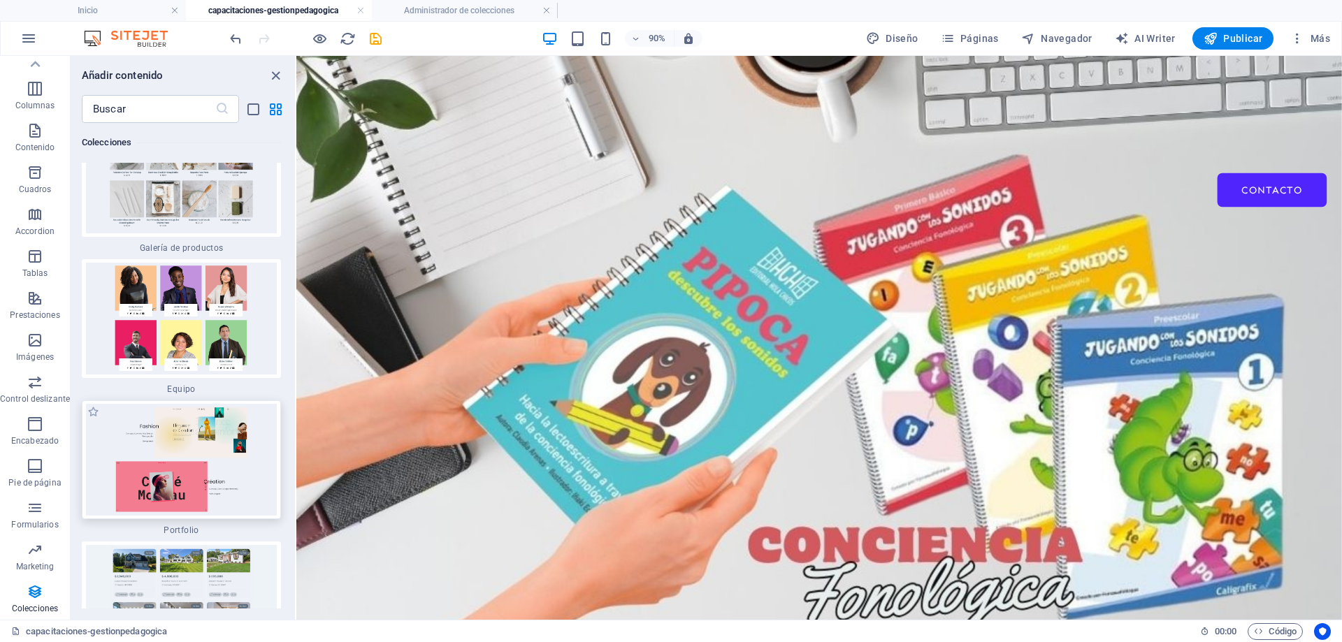
scroll to position [26571, 0]
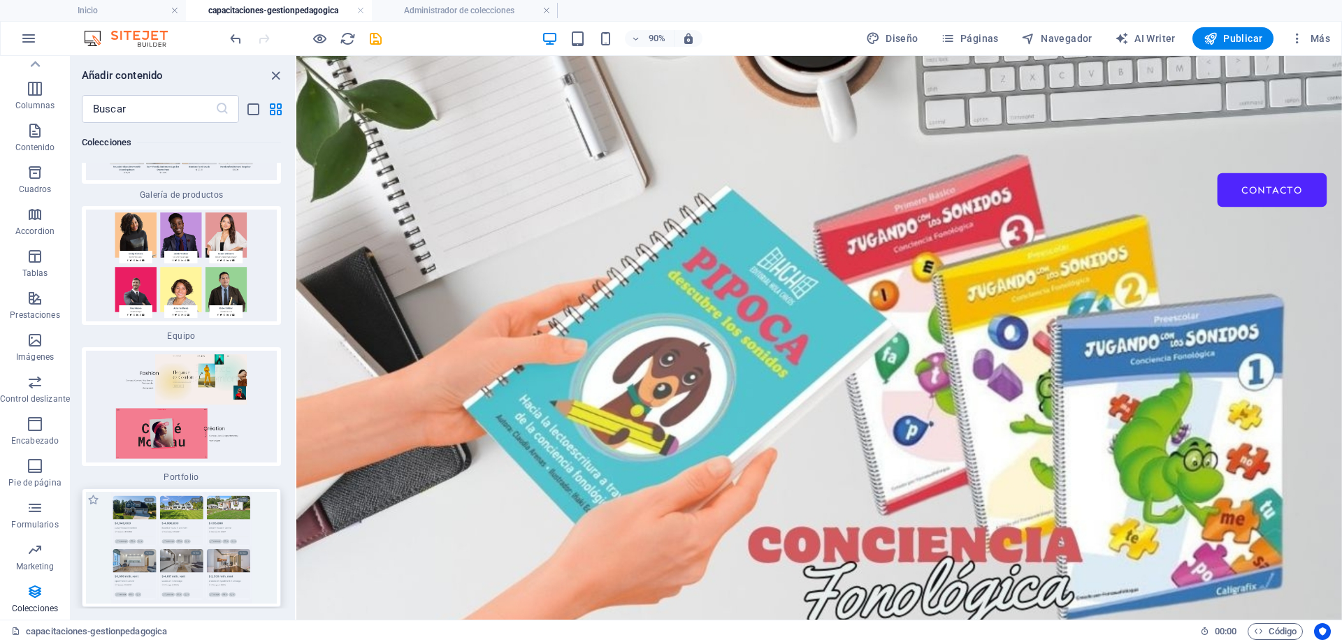
click at [254, 492] on img at bounding box center [181, 548] width 192 height 112
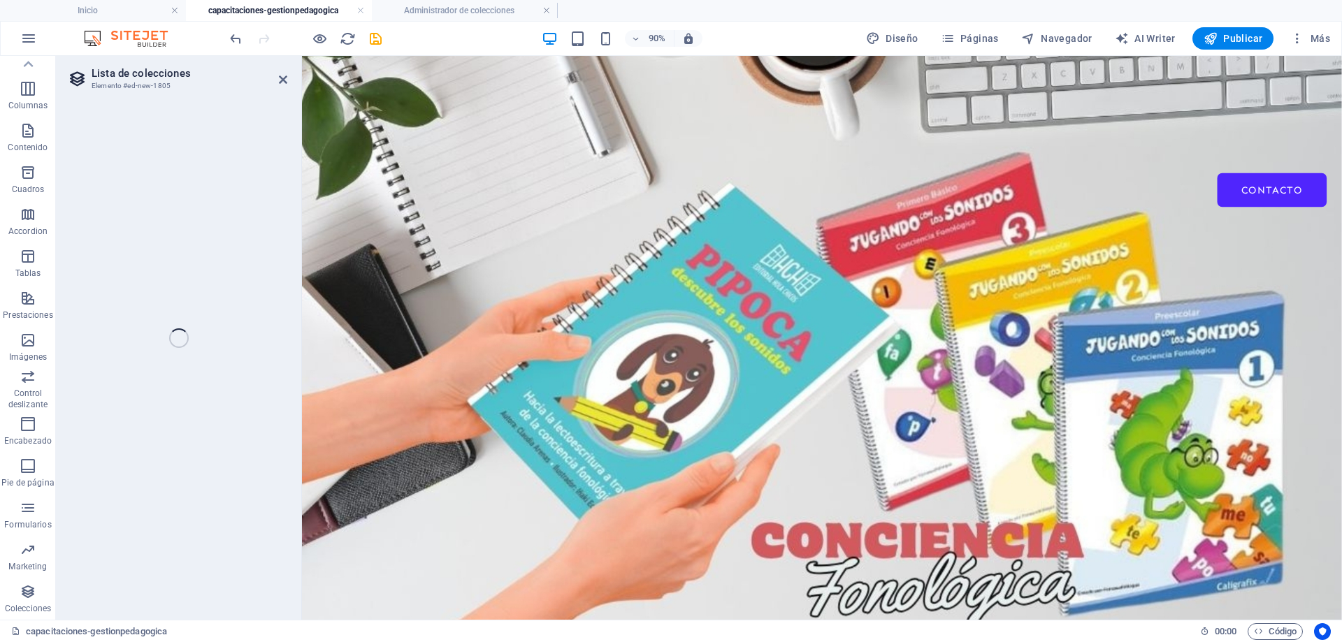
select select
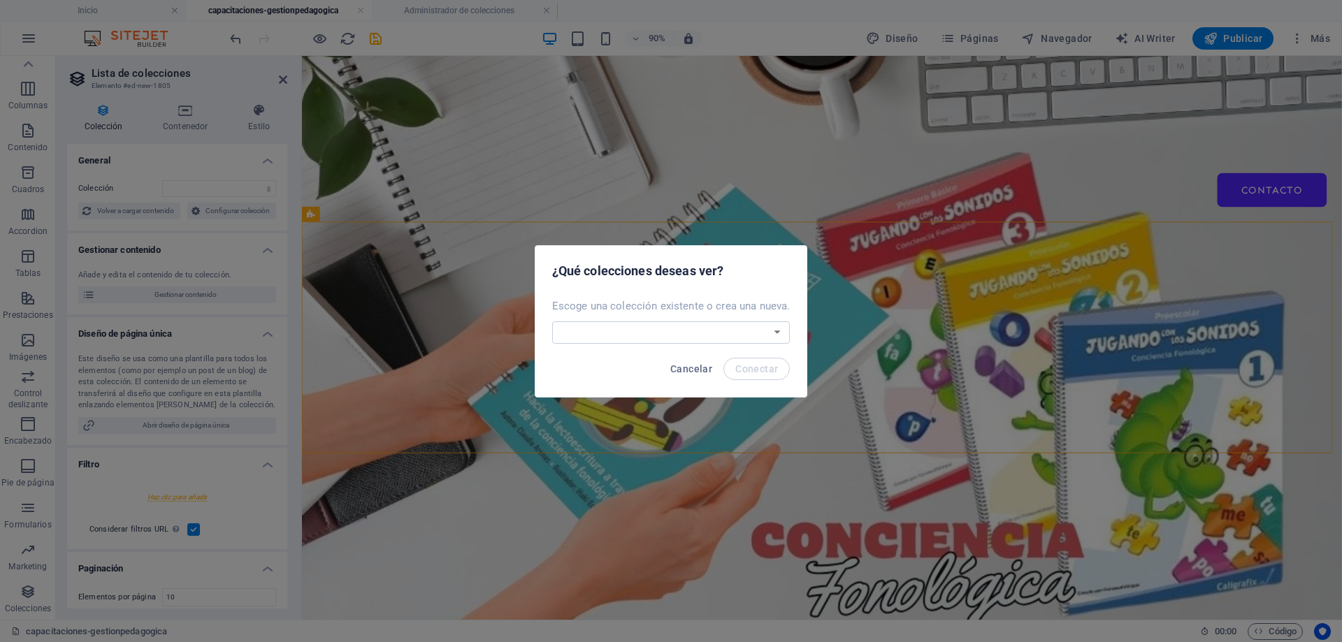
scroll to position [1015, 0]
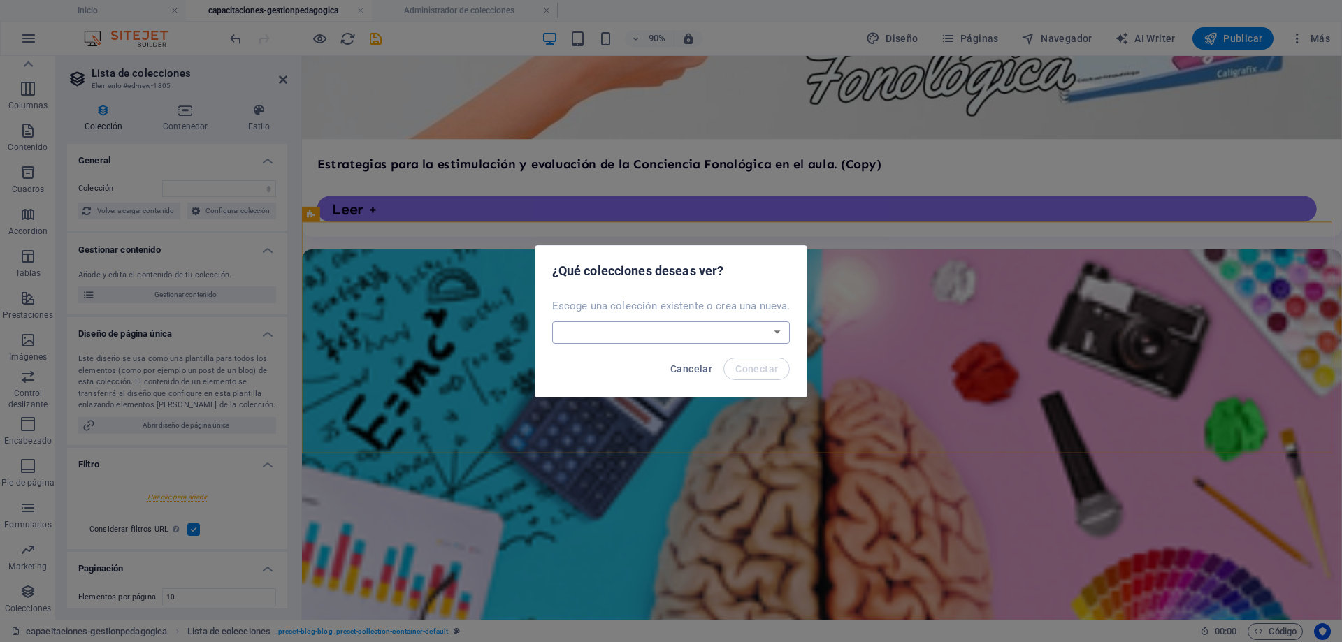
click at [718, 336] on select "BD Cursos Liderazgo Blog Blog Articles C-liderazgo [PERSON_NAME]-lideraazgo col…" at bounding box center [671, 333] width 238 height 22
select select "68decb1113658da1a306c25f"
click at [553, 322] on select "BD Cursos Liderazgo Blog Blog Articles C-liderazgo [PERSON_NAME]-lideraazgo col…" at bounding box center [671, 333] width 238 height 22
click at [754, 367] on span "Conectar" at bounding box center [756, 369] width 43 height 11
select select "68decb1113658da1a306c25f"
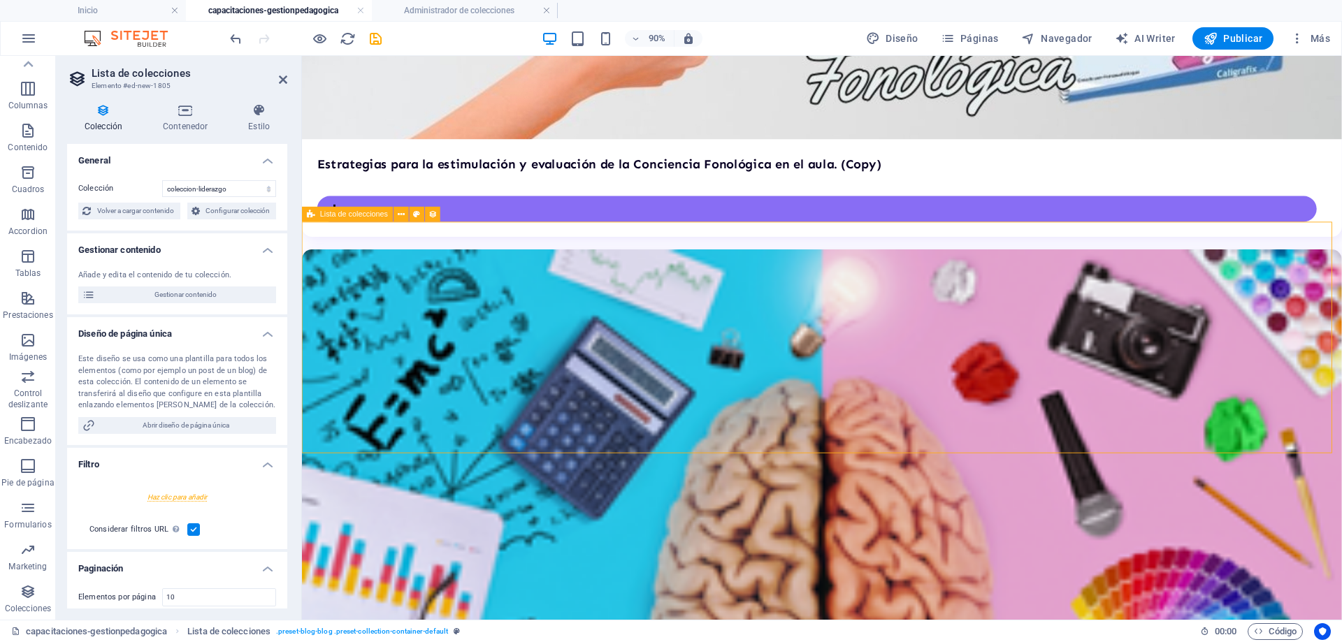
select select "createdAt_DESC"
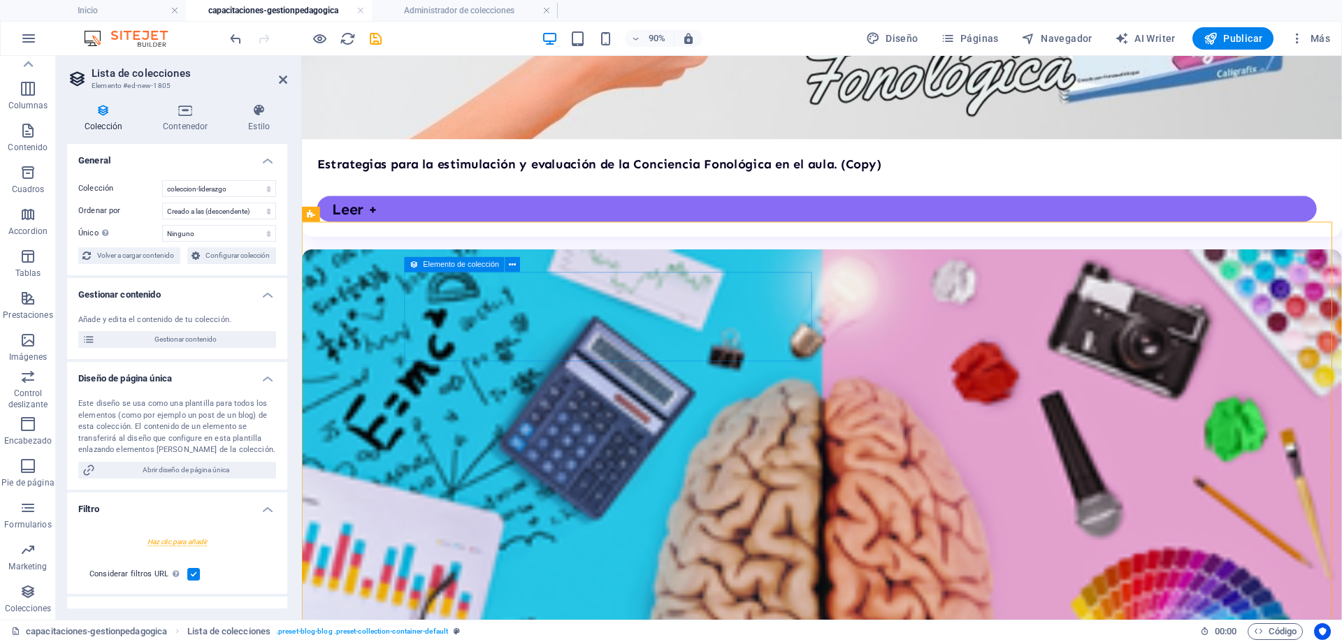
scroll to position [1165, 0]
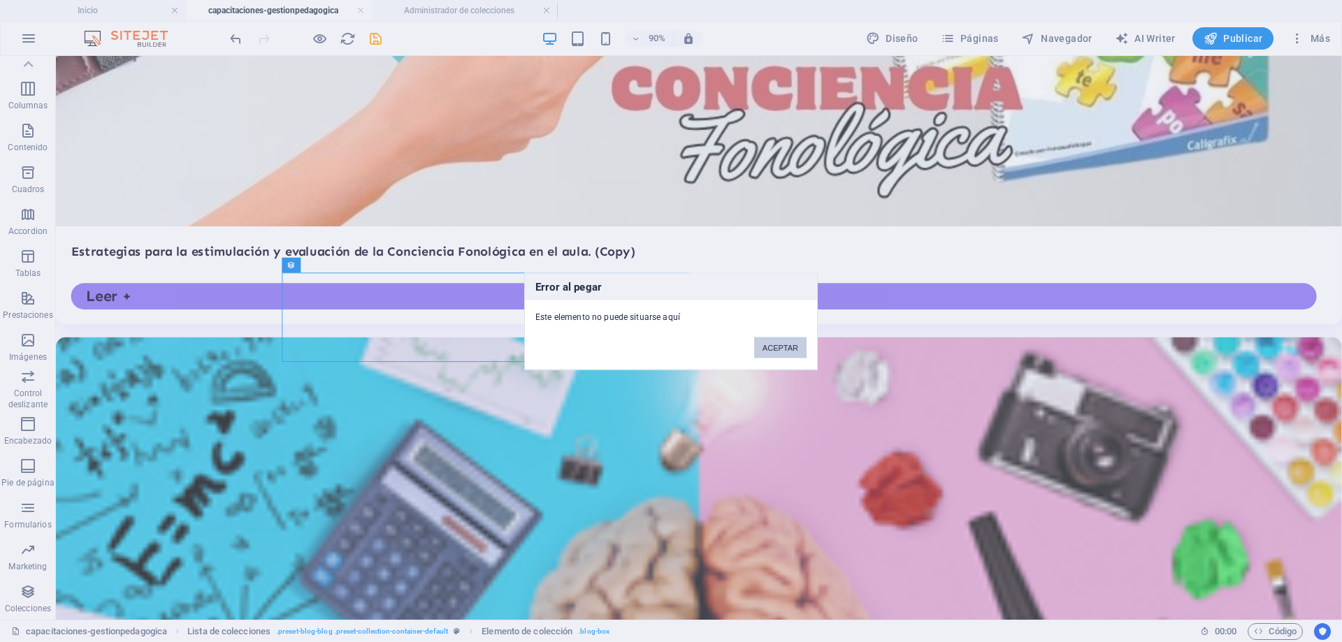
click at [764, 340] on button "ACEPTAR" at bounding box center [780, 347] width 52 height 21
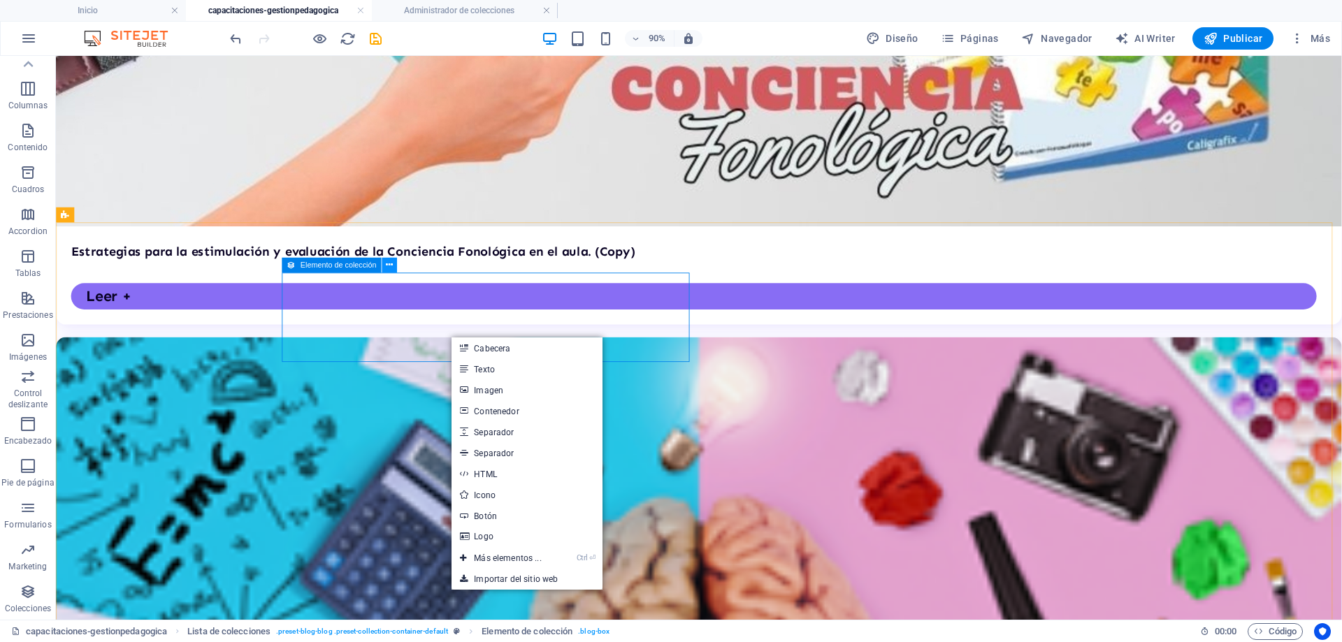
click at [393, 264] on icon at bounding box center [389, 265] width 7 height 13
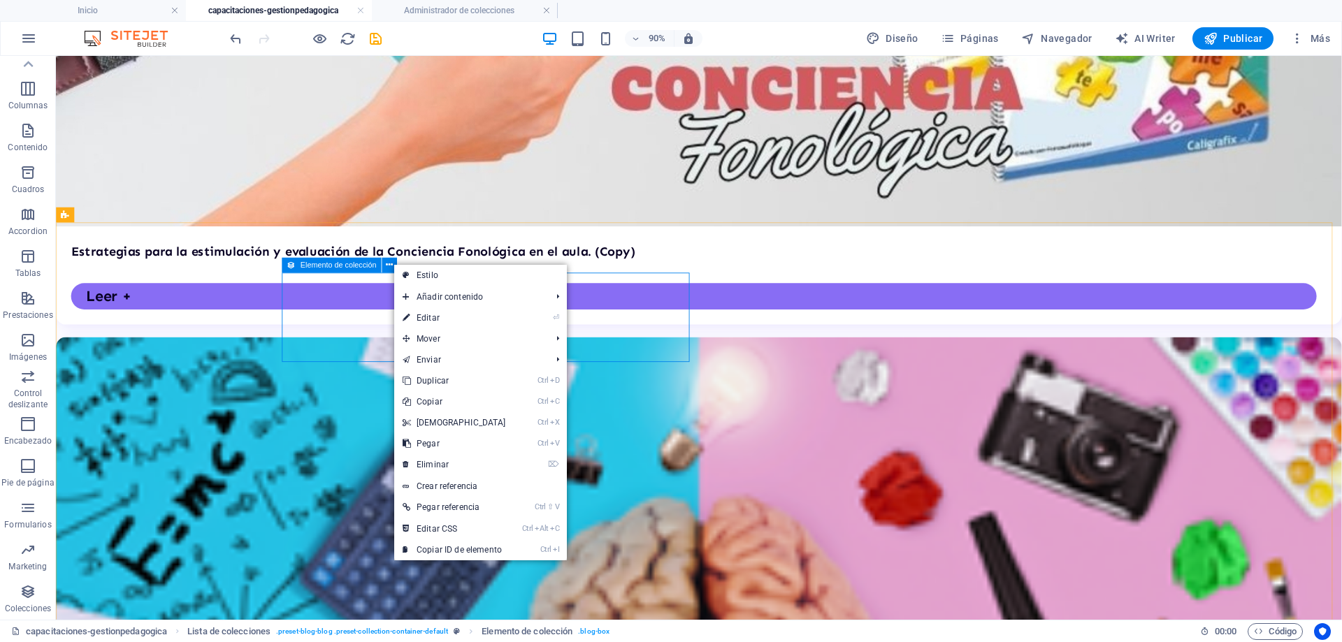
click at [322, 261] on span "Elemento de colección" at bounding box center [339, 265] width 76 height 8
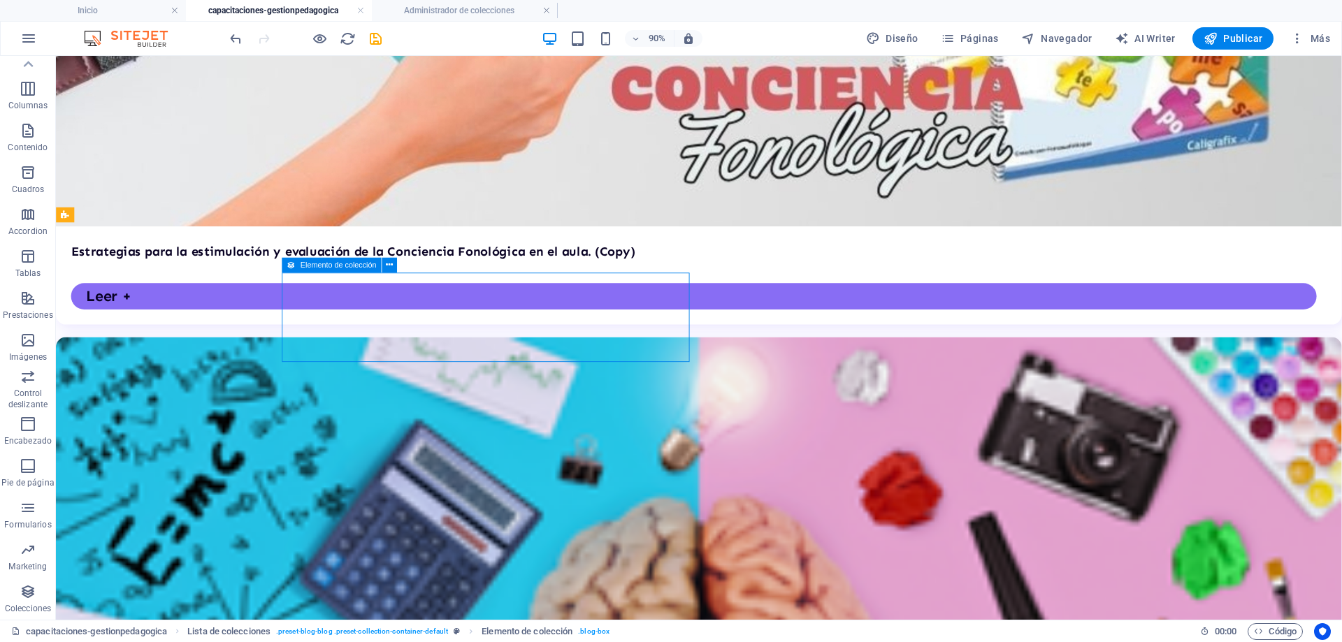
click at [322, 261] on span "Elemento de colección" at bounding box center [339, 265] width 76 height 8
click at [320, 266] on span "Elemento de colección" at bounding box center [339, 265] width 76 height 8
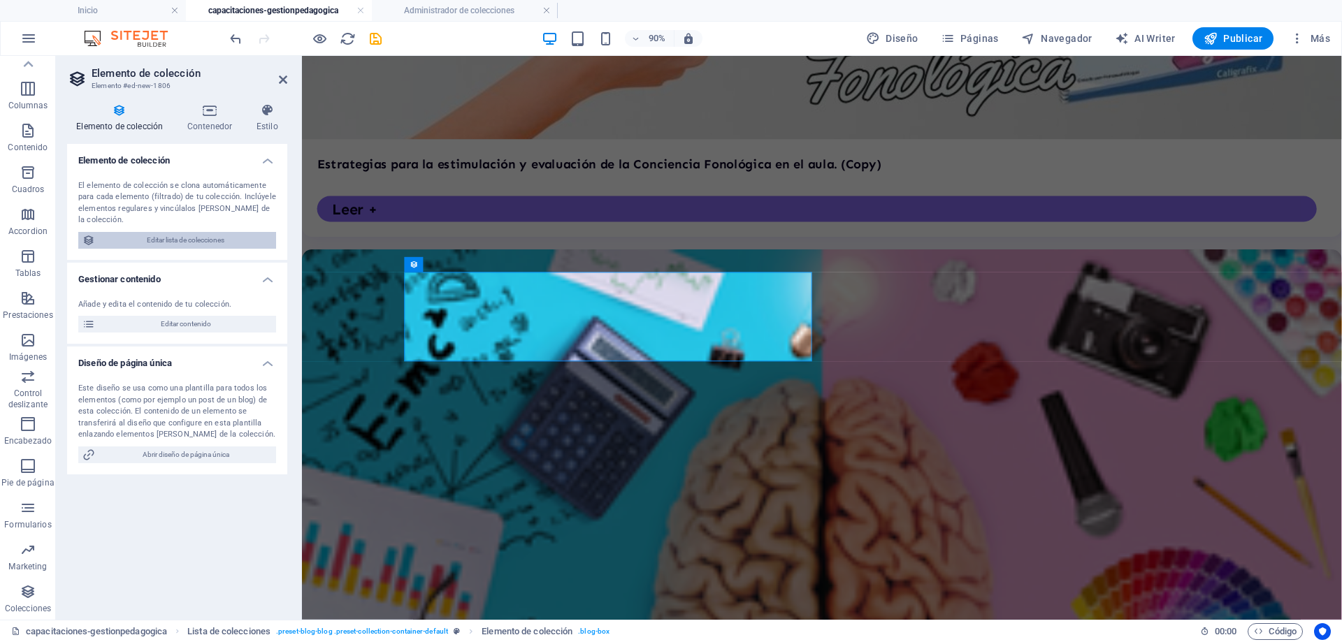
click at [230, 243] on span "Editar lista de colecciones" at bounding box center [185, 240] width 173 height 17
select select "68decb1113658da1a306c25f"
select select "createdAt_DESC"
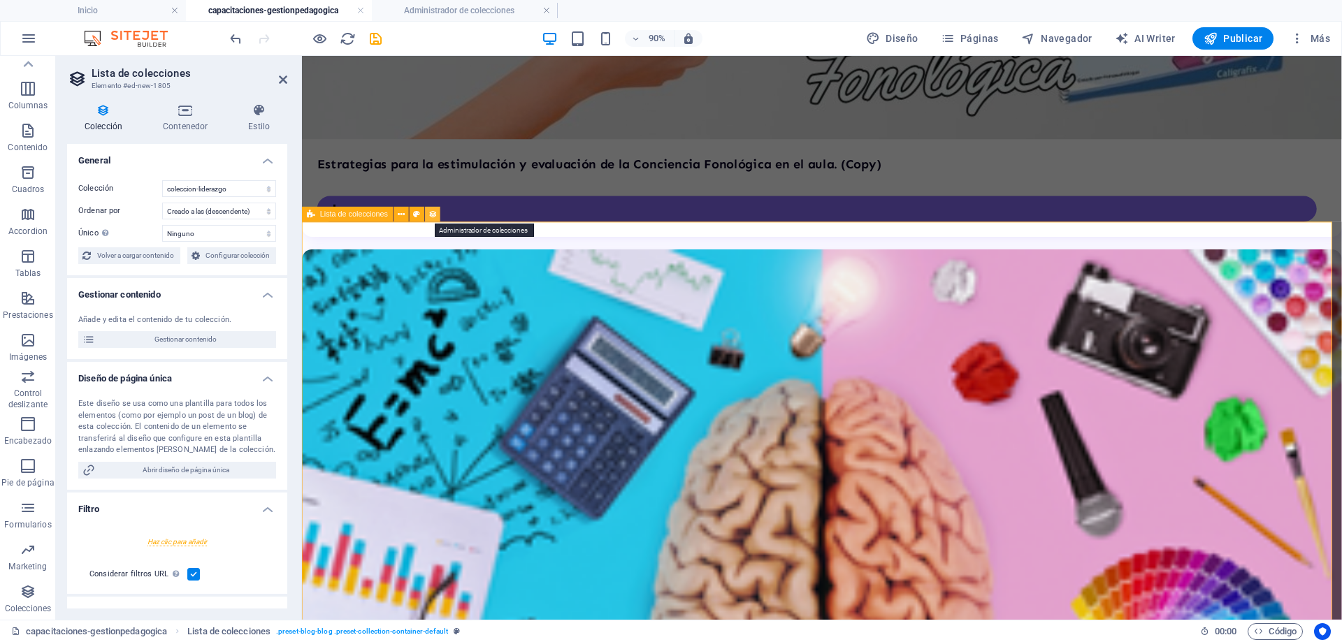
click at [435, 213] on icon at bounding box center [433, 214] width 9 height 13
click at [256, 259] on span "Configurar colección" at bounding box center [238, 255] width 69 height 17
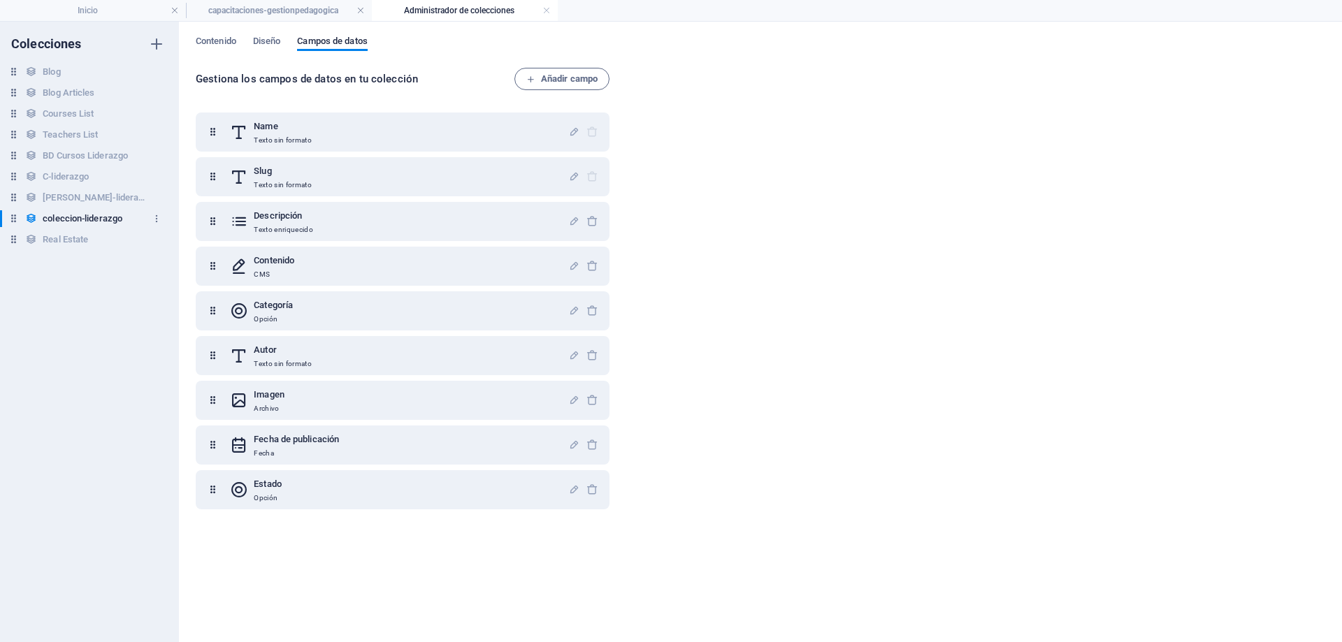
click at [82, 222] on h6 "coleccion-liderazgo" at bounding box center [83, 218] width 80 height 17
click at [224, 41] on span "Contenido" at bounding box center [216, 43] width 41 height 20
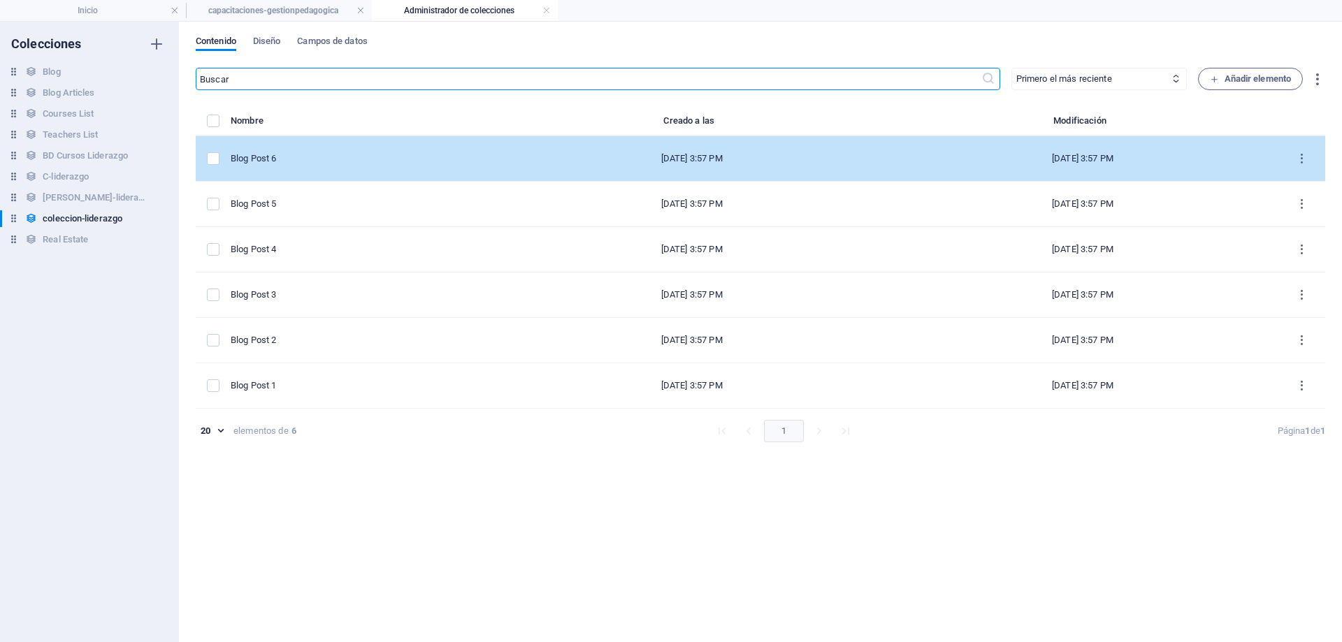
click at [292, 161] on div "Blog Post 6" at bounding box center [358, 158] width 254 height 13
select select "Category 2"
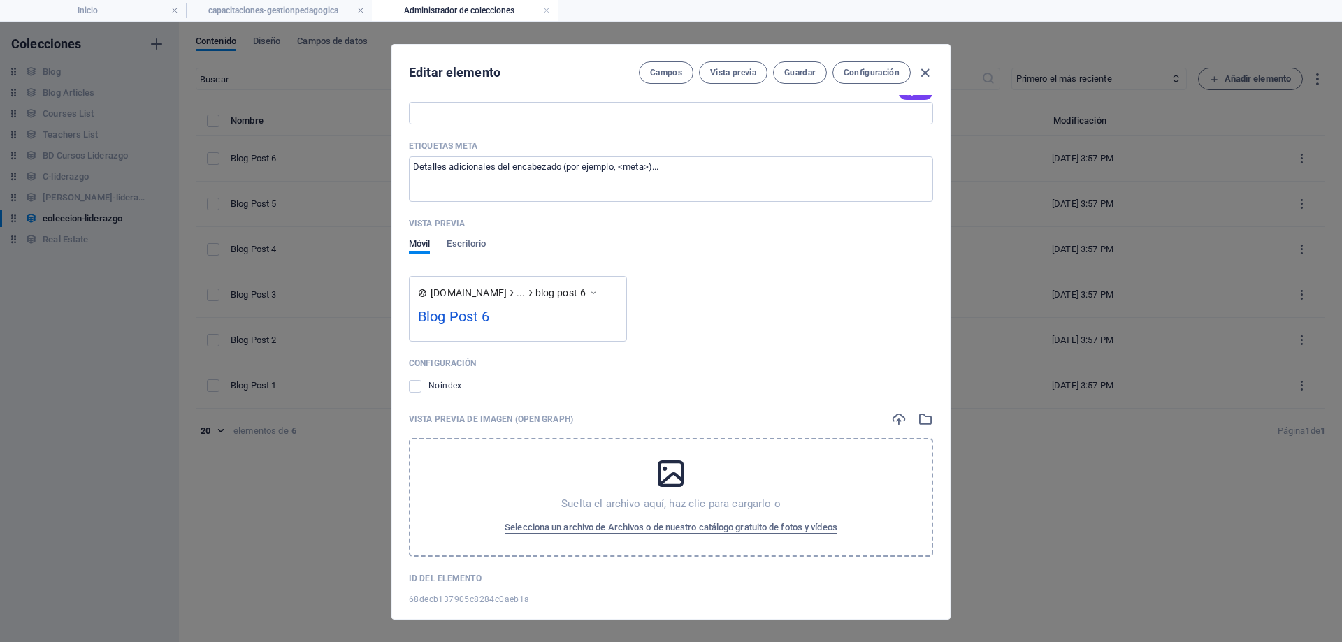
scroll to position [1131, 0]
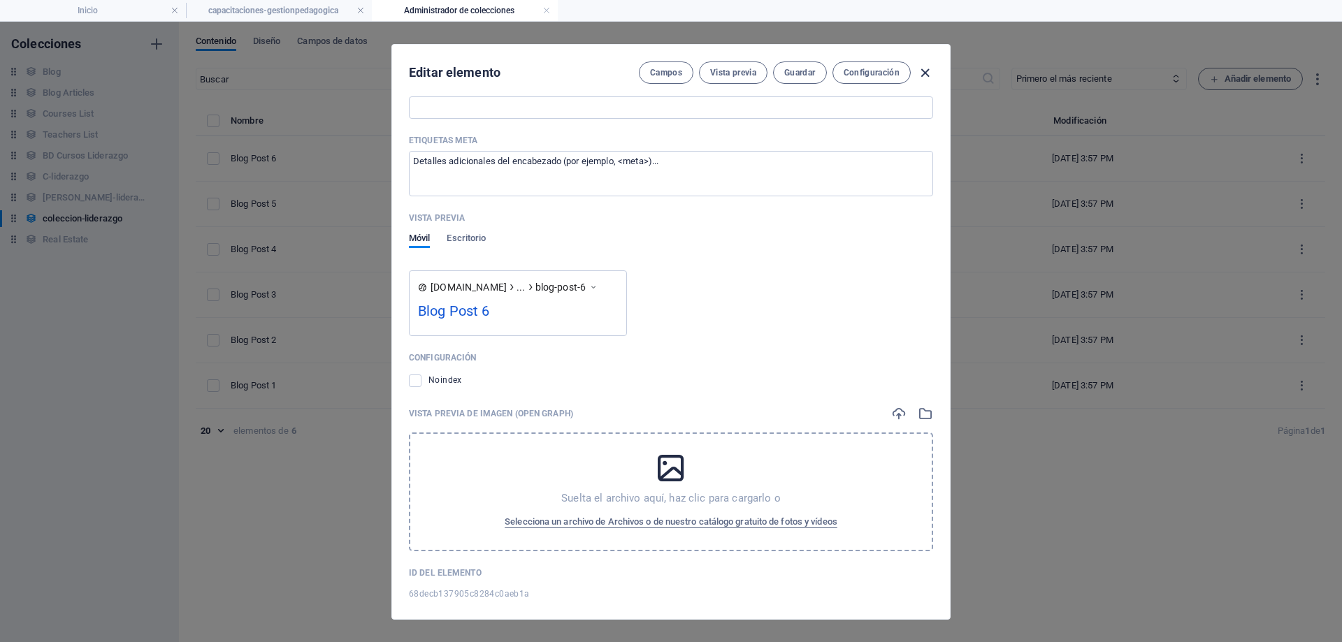
click at [921, 74] on icon "button" at bounding box center [925, 73] width 16 height 16
type input "[DATE]"
type input "blog-post-6"
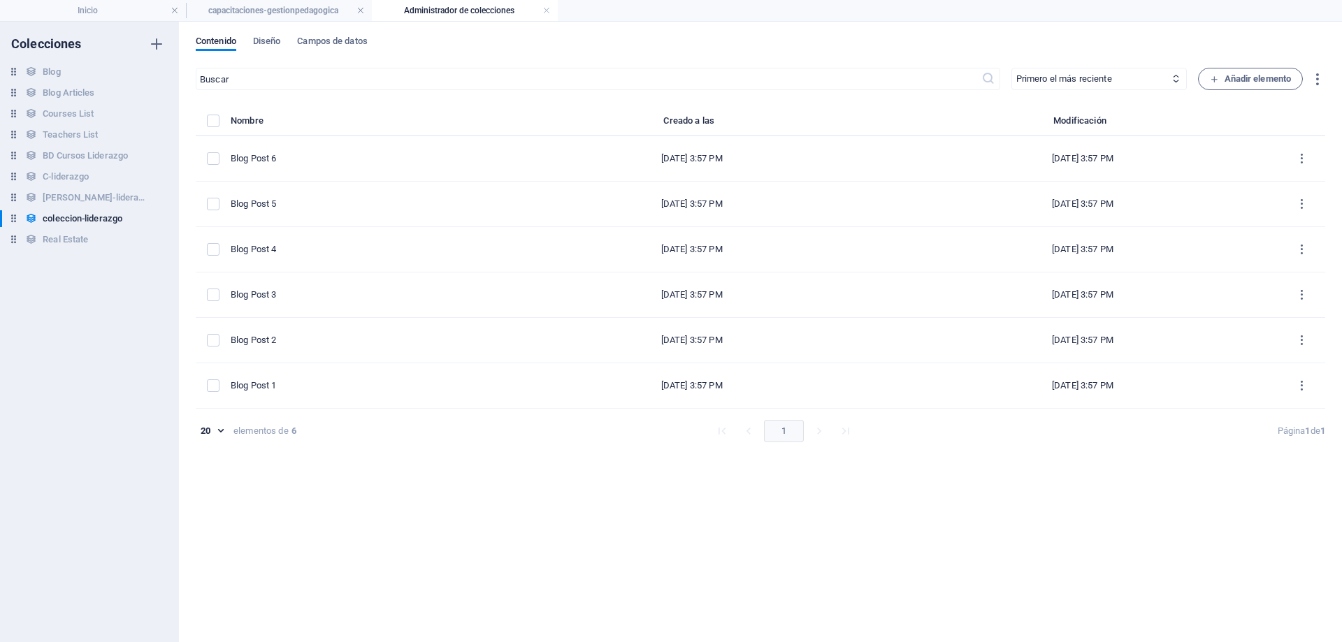
scroll to position [920, 0]
click at [93, 201] on h6 "[PERSON_NAME]-lideraazgo" at bounding box center [95, 197] width 105 height 17
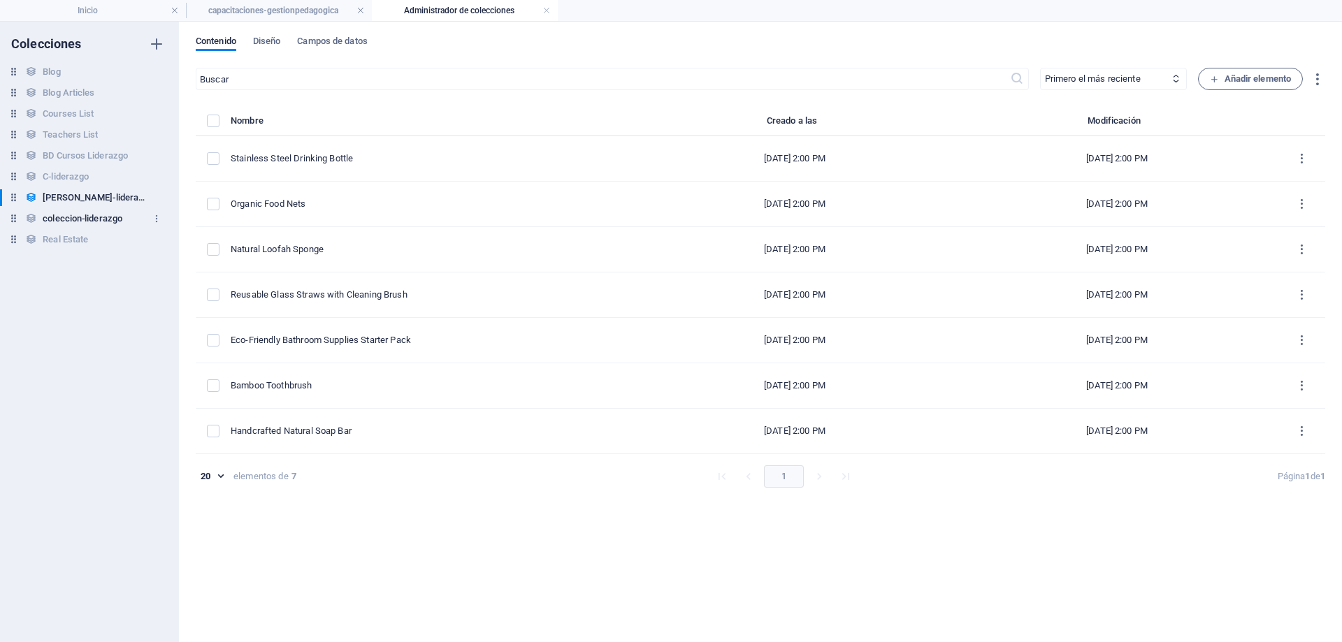
click at [86, 217] on h6 "coleccion-liderazgo" at bounding box center [83, 218] width 80 height 17
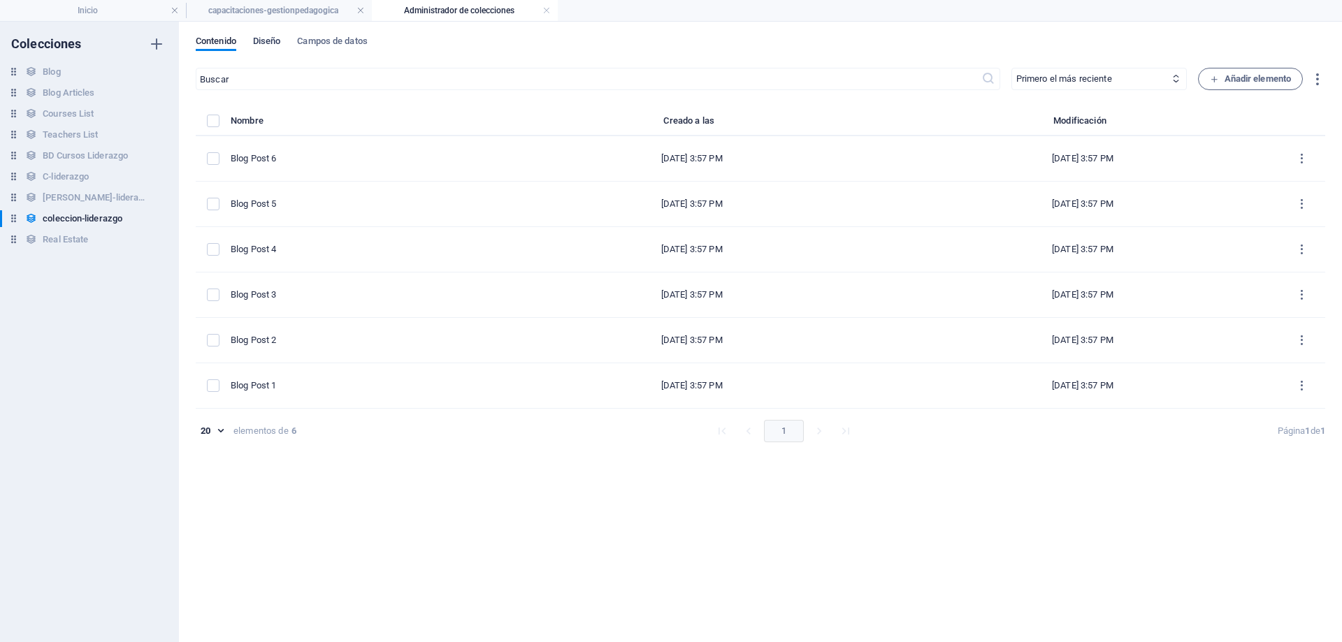
click at [281, 48] on span "Diseño" at bounding box center [267, 43] width 28 height 20
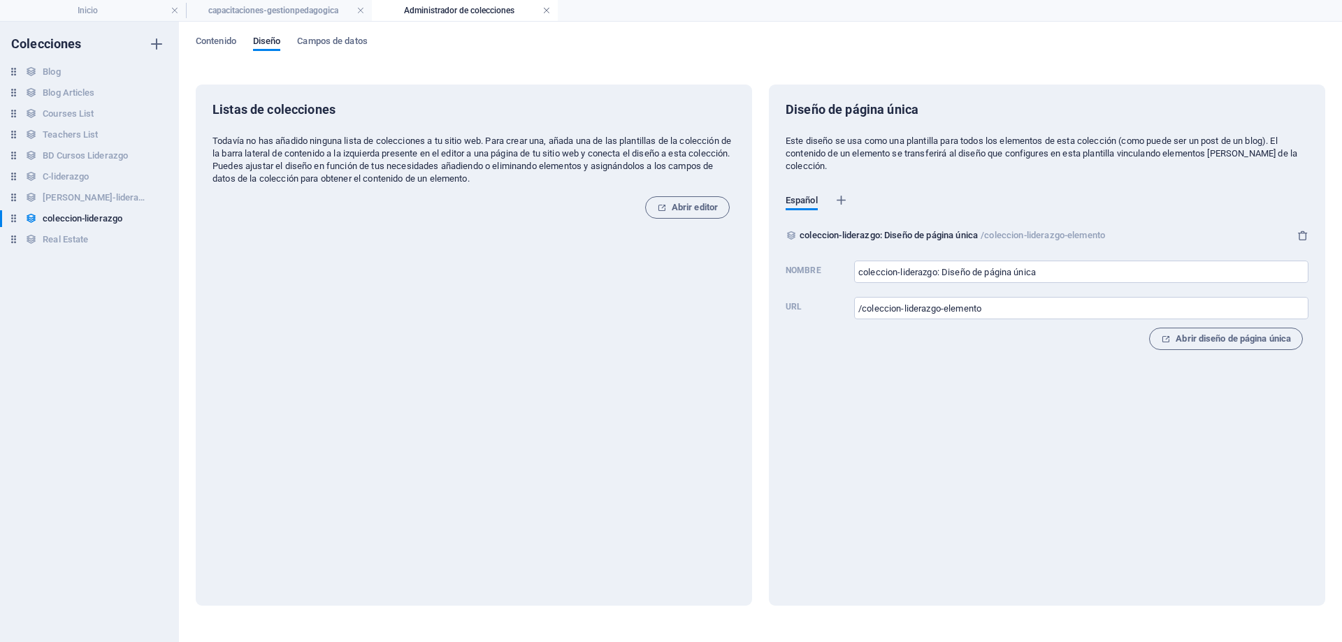
click at [544, 10] on link at bounding box center [547, 10] width 8 height 13
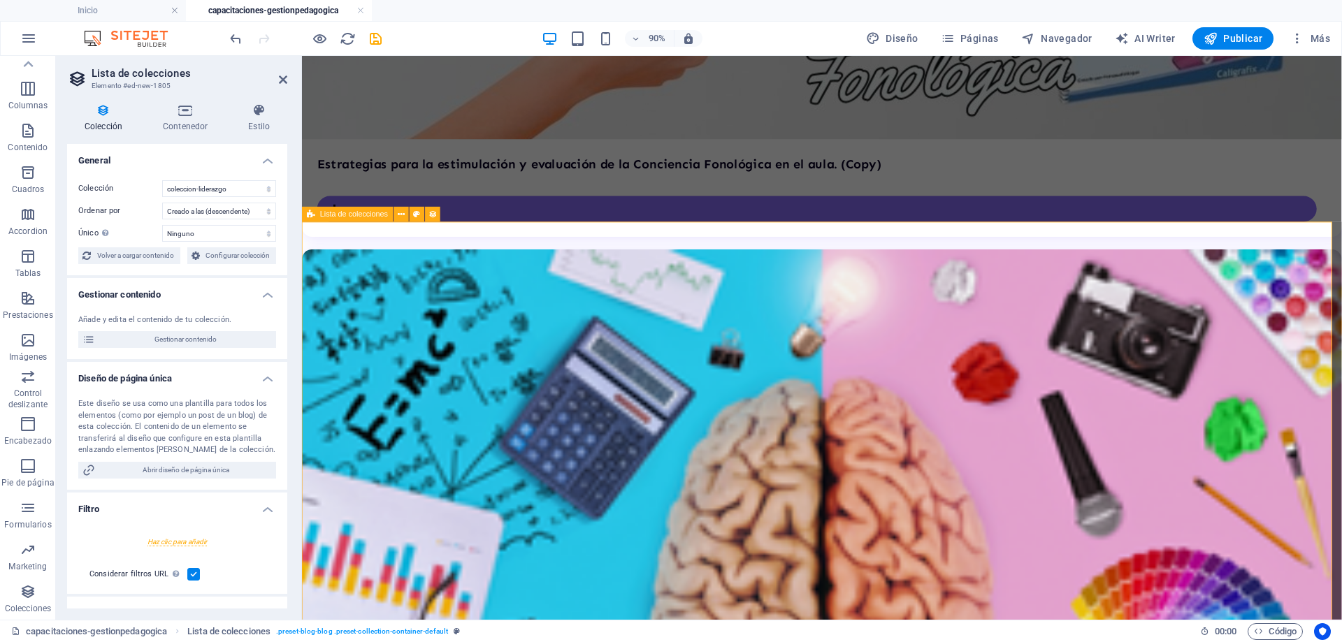
click at [431, 209] on icon at bounding box center [433, 214] width 9 height 13
click at [240, 192] on select "BD Cursos Liderazgo Blog Blog Articles C-liderazgo [PERSON_NAME]-lideraazgo col…" at bounding box center [219, 188] width 114 height 17
click at [162, 180] on select "BD Cursos Liderazgo Blog Blog Articles C-liderazgo [PERSON_NAME]-lideraazgo col…" at bounding box center [219, 188] width 114 height 17
select select "681114f1d8e0c389fe046d23"
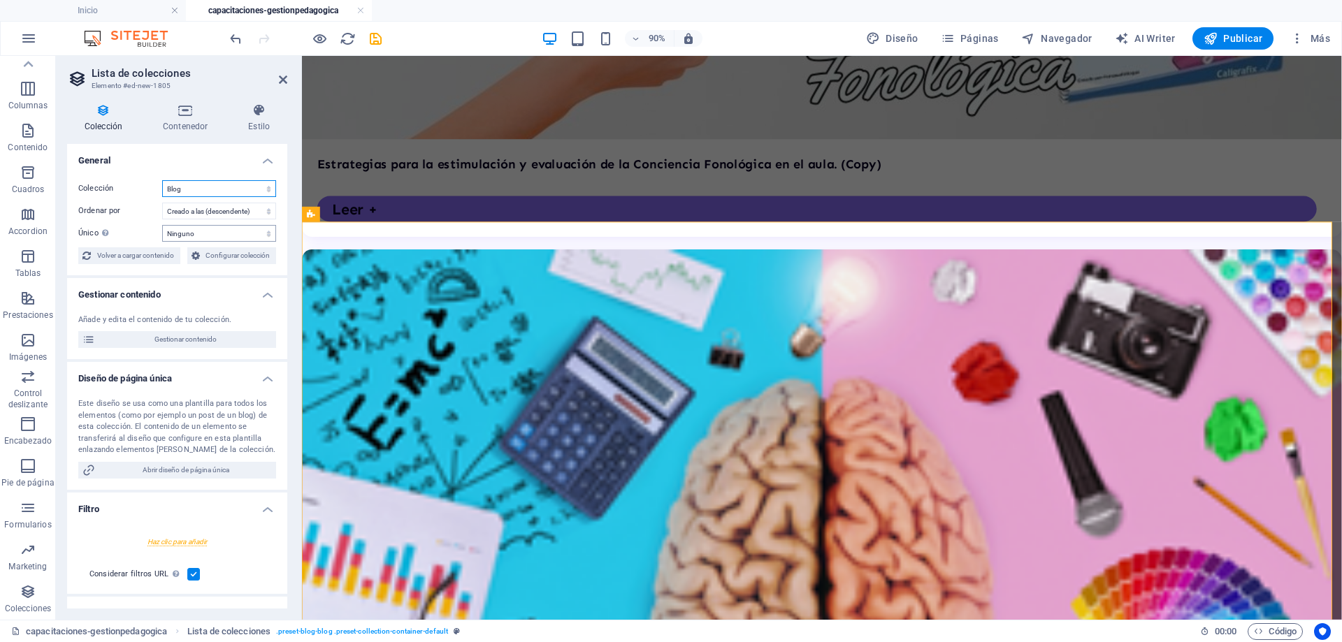
select select "createdAt_DESC"
click at [227, 194] on select "BD Cursos Liderazgo Blog Blog Articles C-liderazgo [PERSON_NAME]-lideraazgo col…" at bounding box center [219, 188] width 114 height 17
click at [162, 180] on select "BD Cursos Liderazgo Blog Blog Articles C-liderazgo [PERSON_NAME]-lideraazgo col…" at bounding box center [219, 188] width 114 height 17
select select "68ded415939ce97419018d0c"
select select "createdAt_DESC"
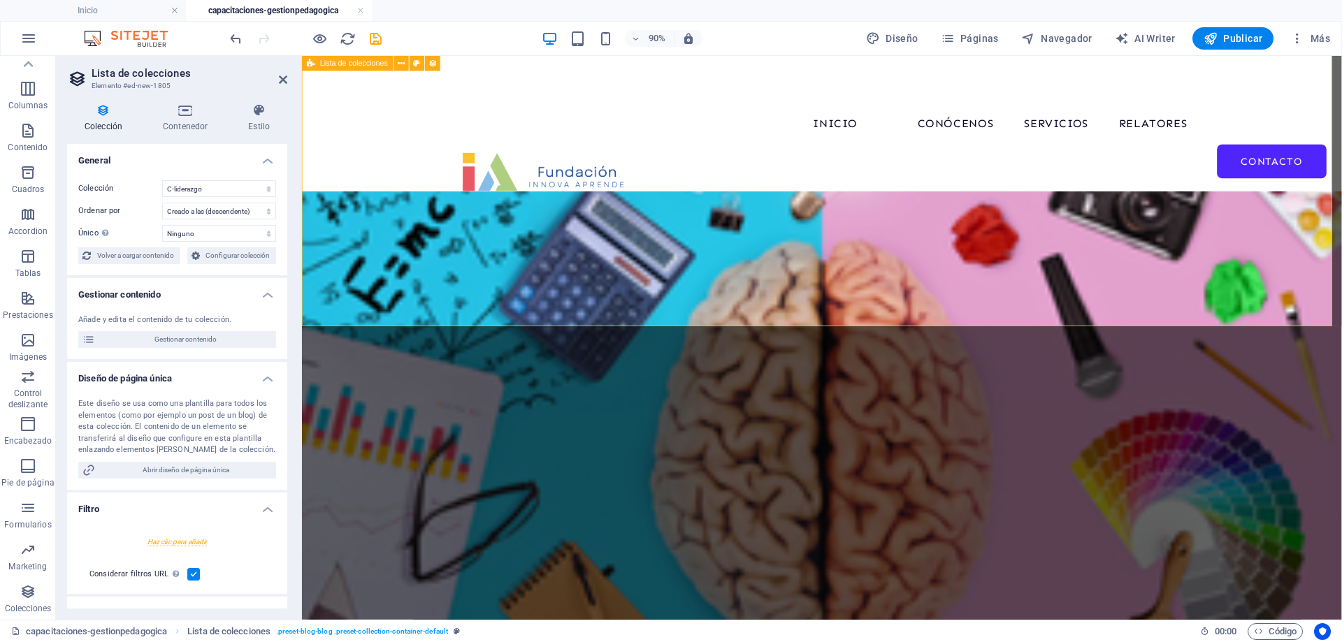
scroll to position [1155, 0]
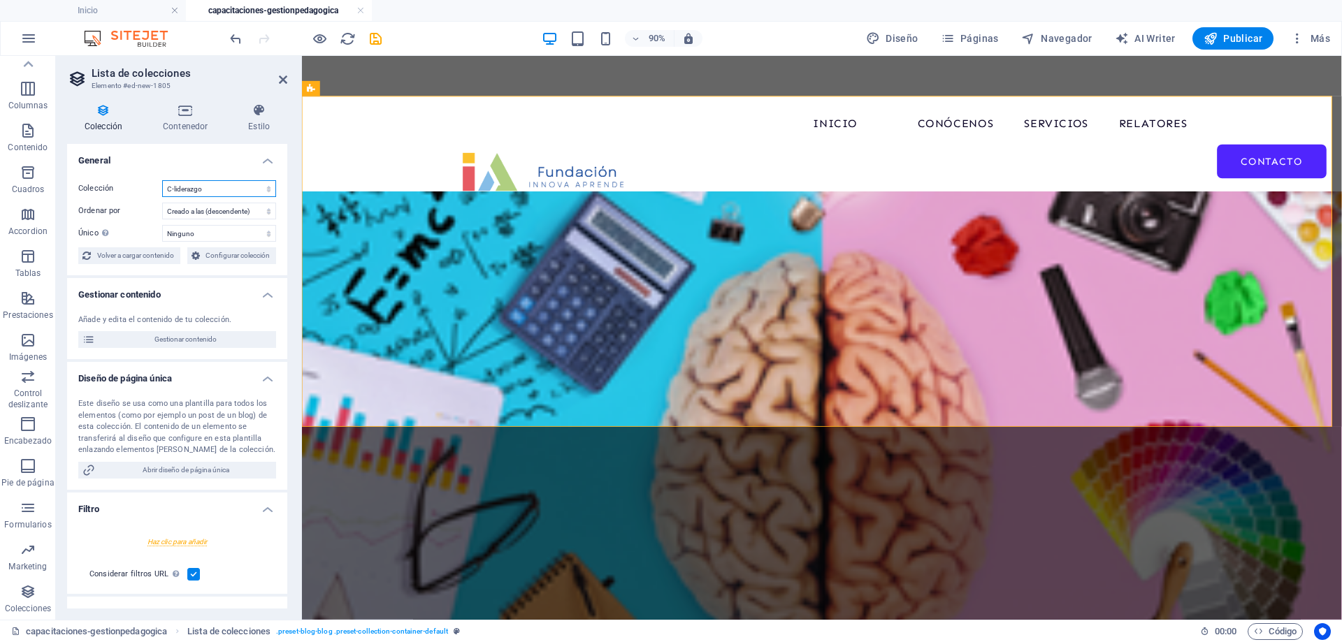
click at [215, 187] on select "BD Cursos Liderazgo Blog Blog Articles C-liderazgo [PERSON_NAME]-lideraazgo col…" at bounding box center [219, 188] width 114 height 17
click at [162, 180] on select "BD Cursos Liderazgo Blog Blog Articles C-liderazgo [PERSON_NAME]-lideraazgo col…" at bounding box center [219, 188] width 114 height 17
select select "68deafc16aa381a5850b8cc3"
select select "createdAt_DESC"
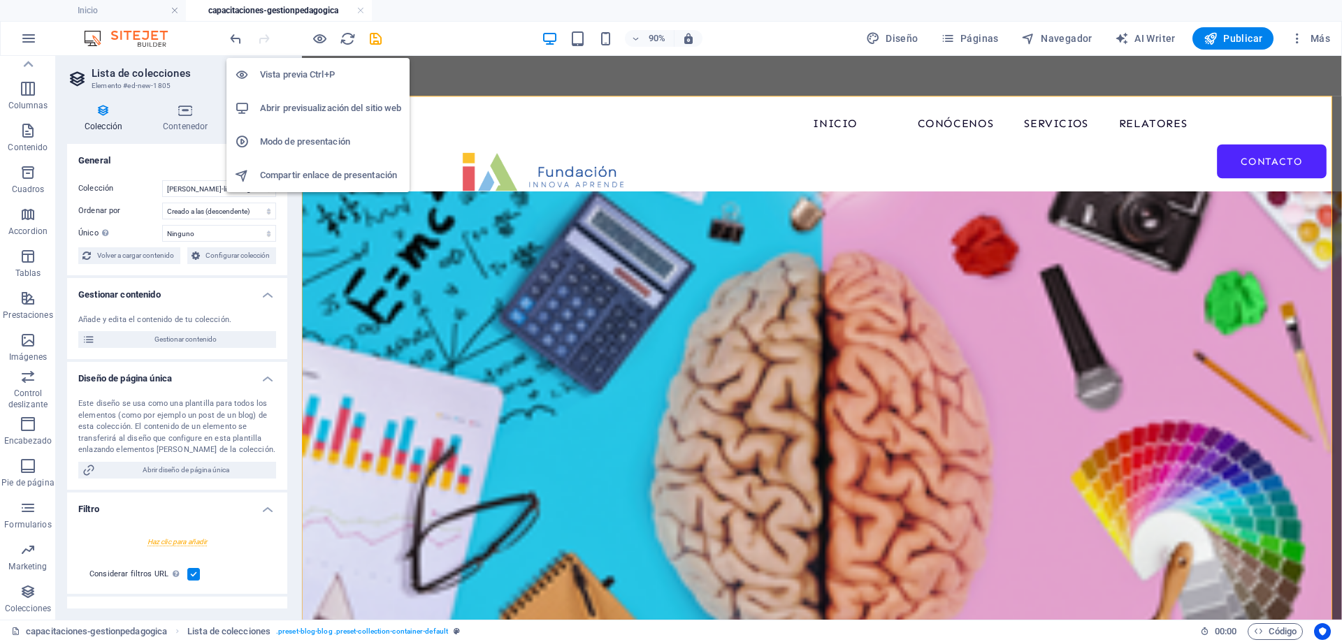
click at [309, 69] on h6 "Vista previa Ctrl+P" at bounding box center [330, 74] width 141 height 17
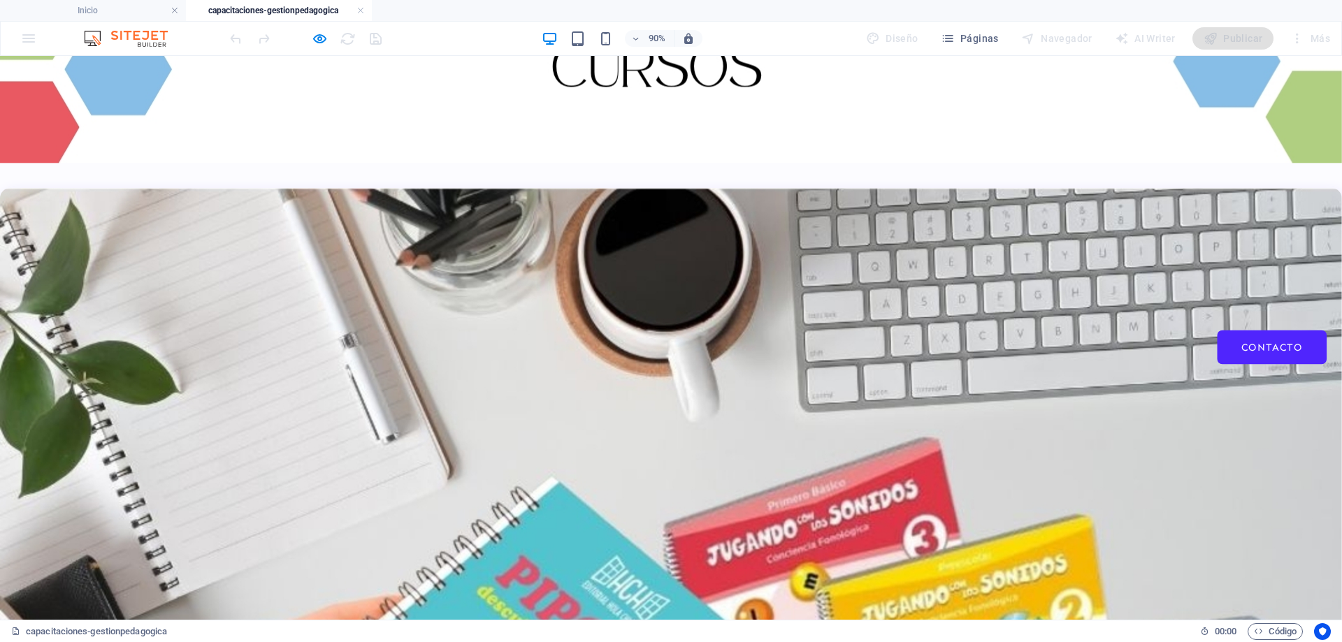
scroll to position [0, 0]
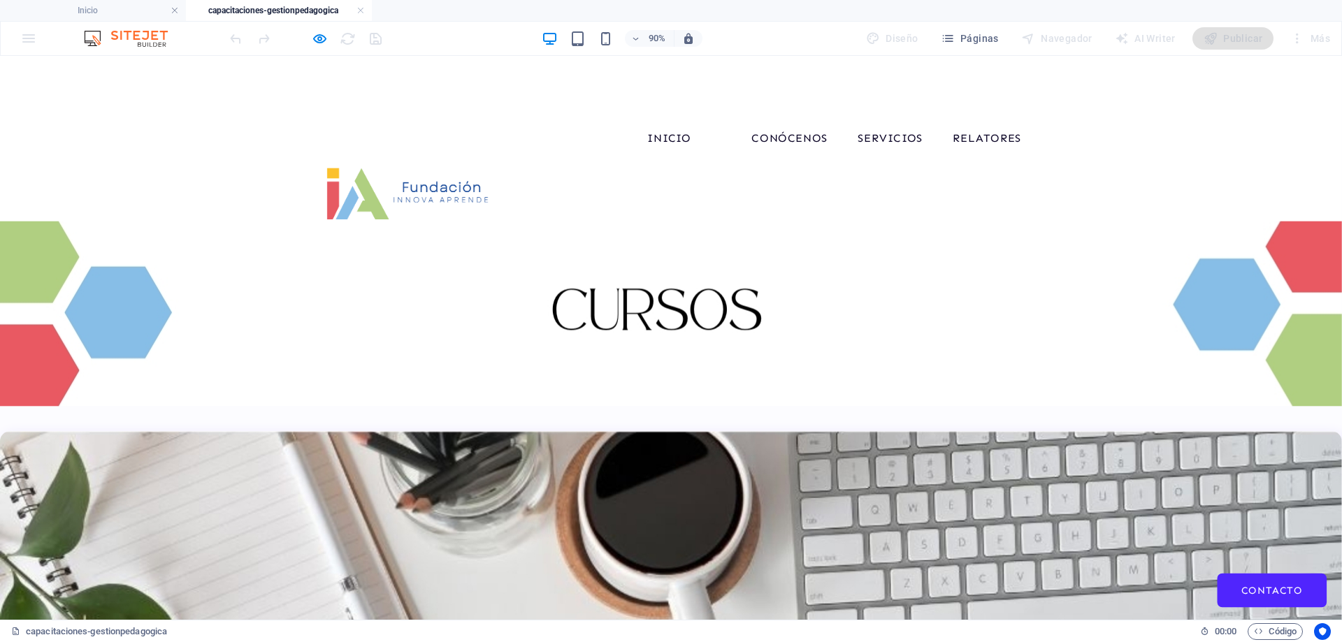
select select "68deafc16aa381a5850b8cc3"
select select "createdAt_DESC"
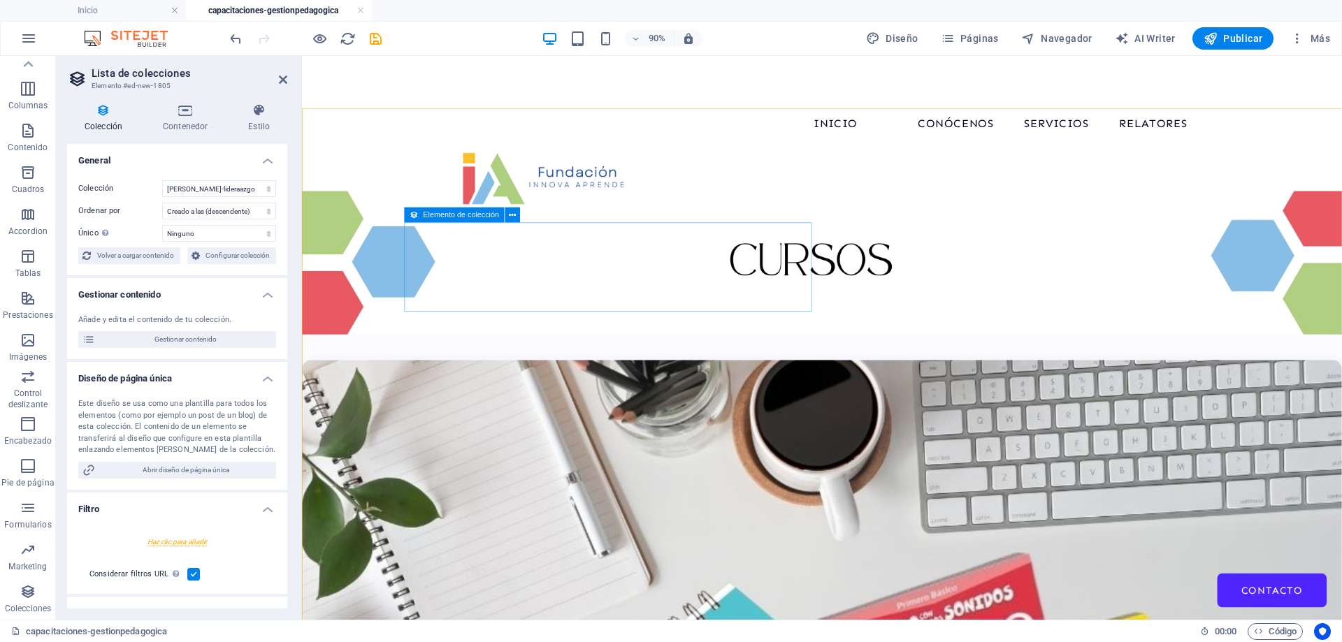
scroll to position [1181, 0]
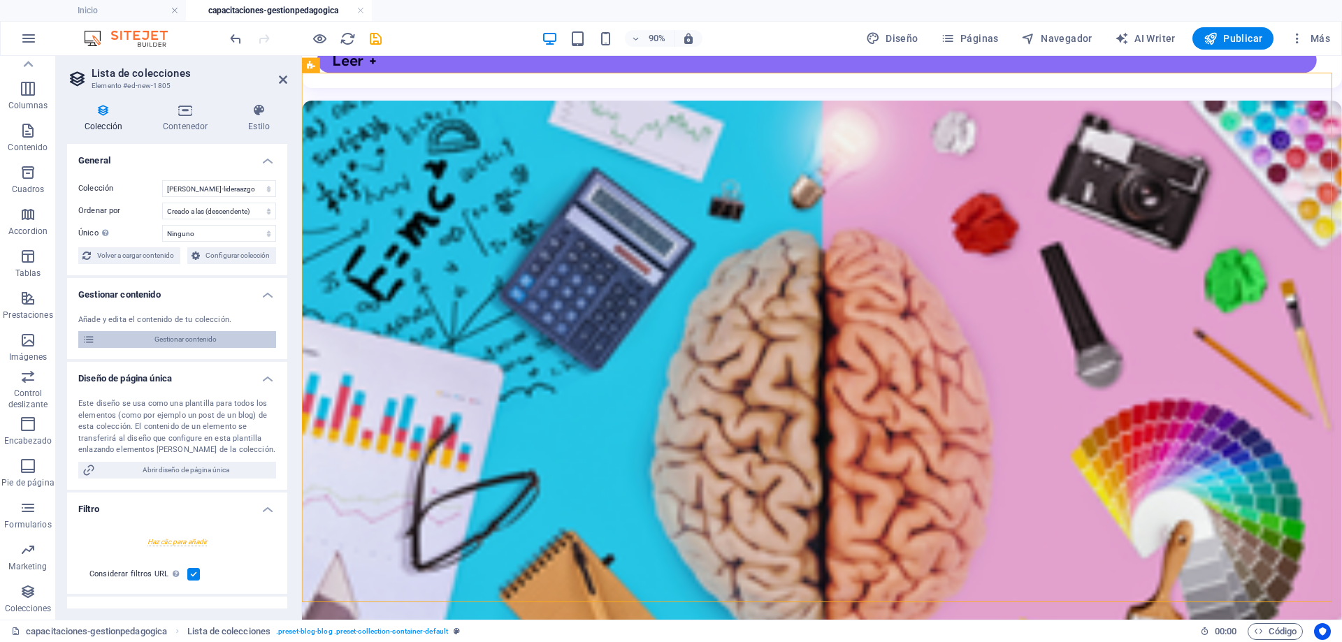
click at [216, 342] on span "Gestionar contenido" at bounding box center [185, 339] width 173 height 17
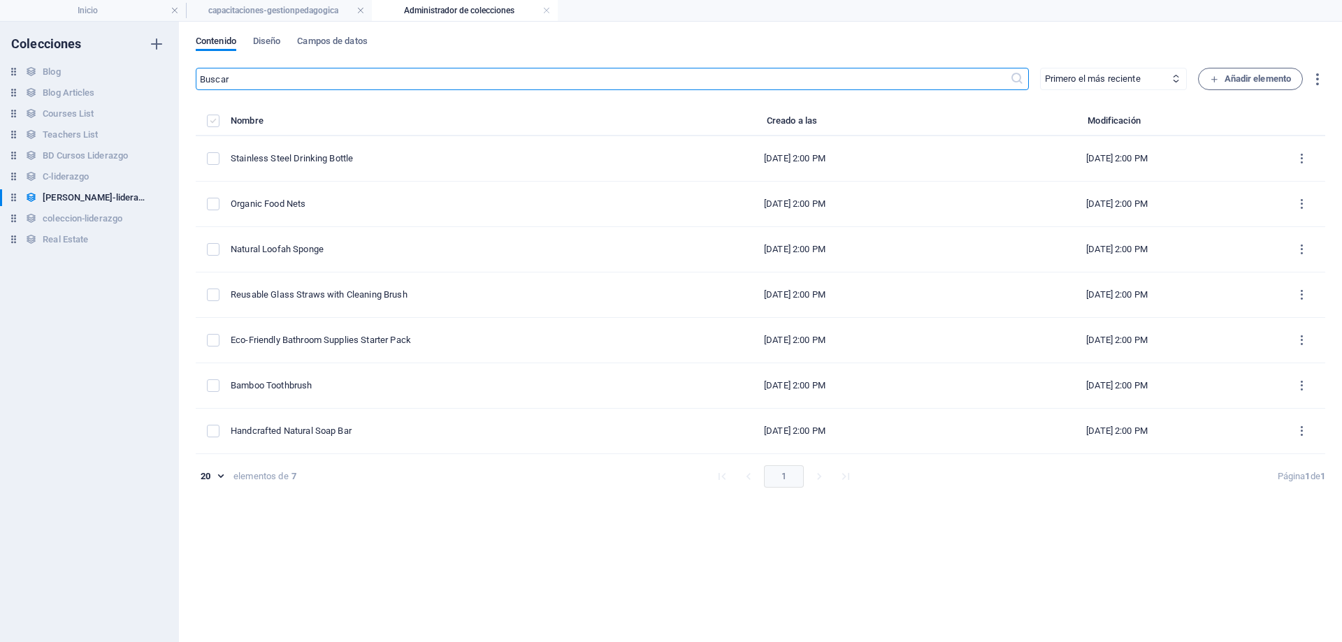
click at [215, 123] on label "items list" at bounding box center [213, 121] width 13 height 13
click at [0, 0] on input "items list" at bounding box center [0, 0] width 0 height 0
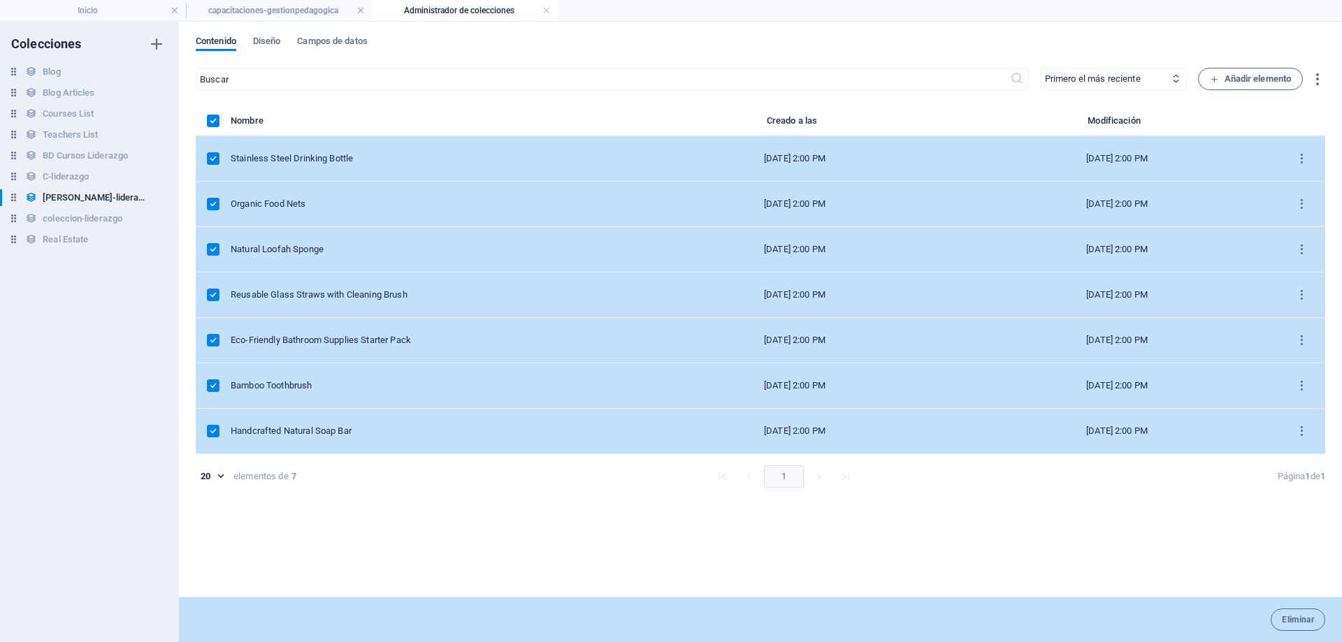
click at [389, 164] on div "Stainless Steel Drinking Bottle" at bounding box center [427, 158] width 392 height 13
select select "In stock"
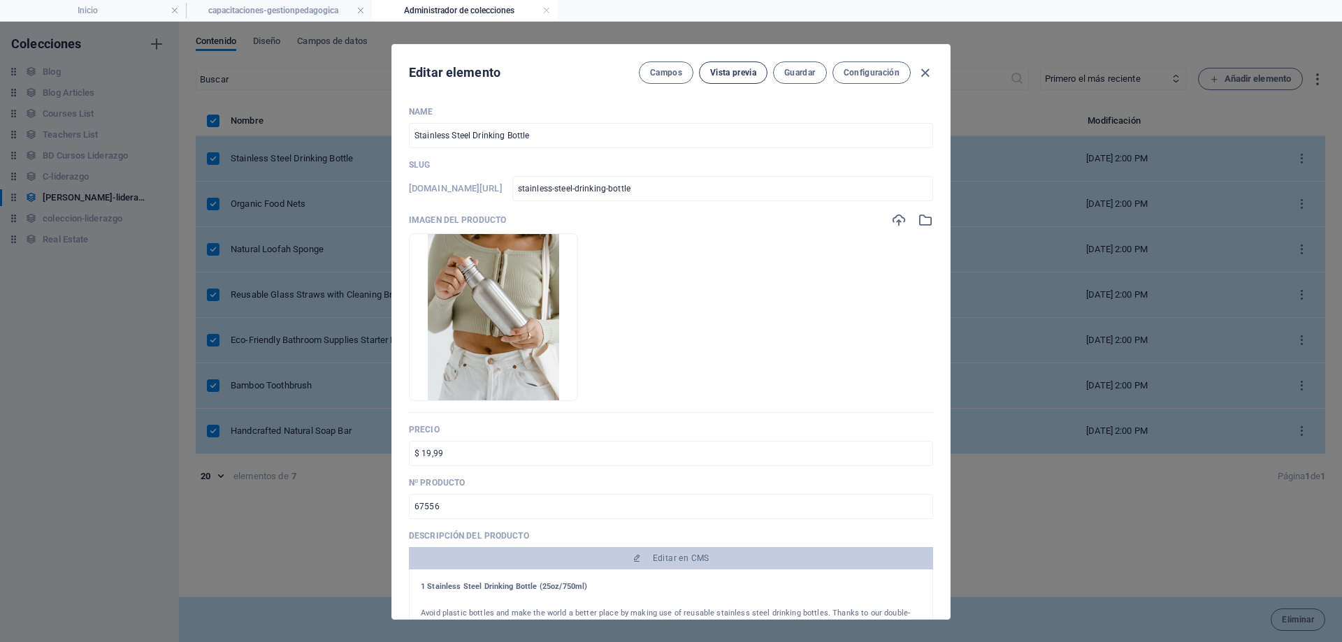
click at [749, 73] on span "Vista previa" at bounding box center [733, 72] width 46 height 11
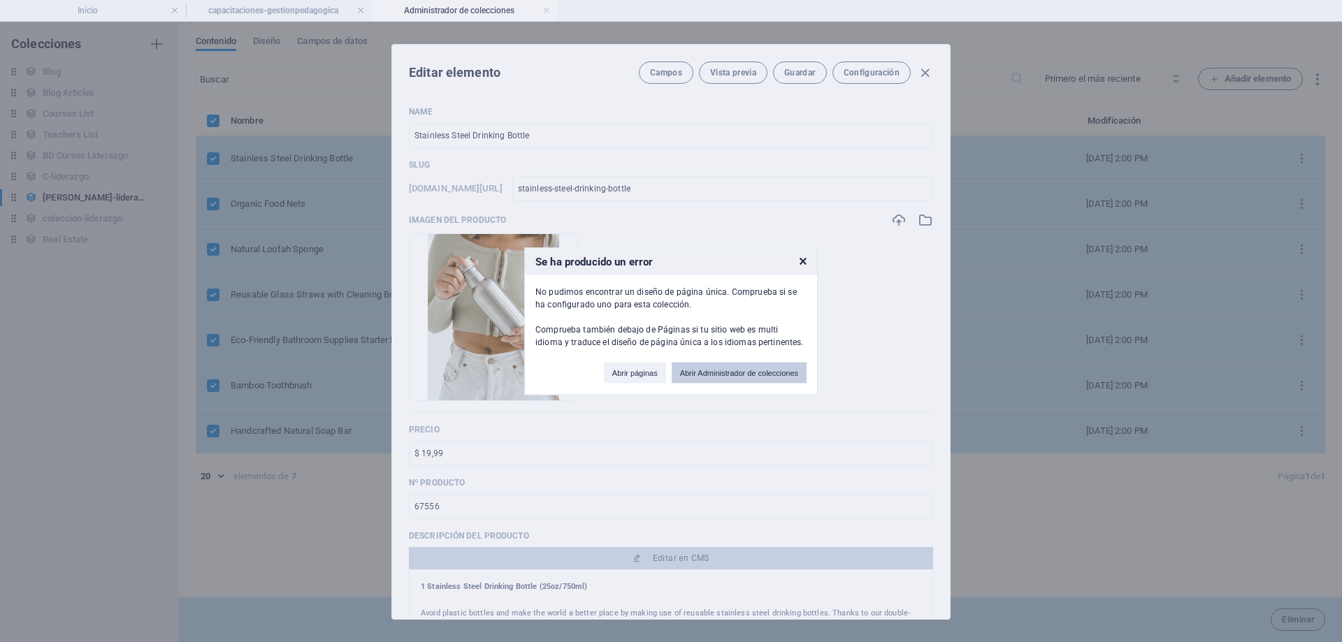
click at [736, 374] on button "Abrir Administrador de colecciones" at bounding box center [739, 372] width 135 height 21
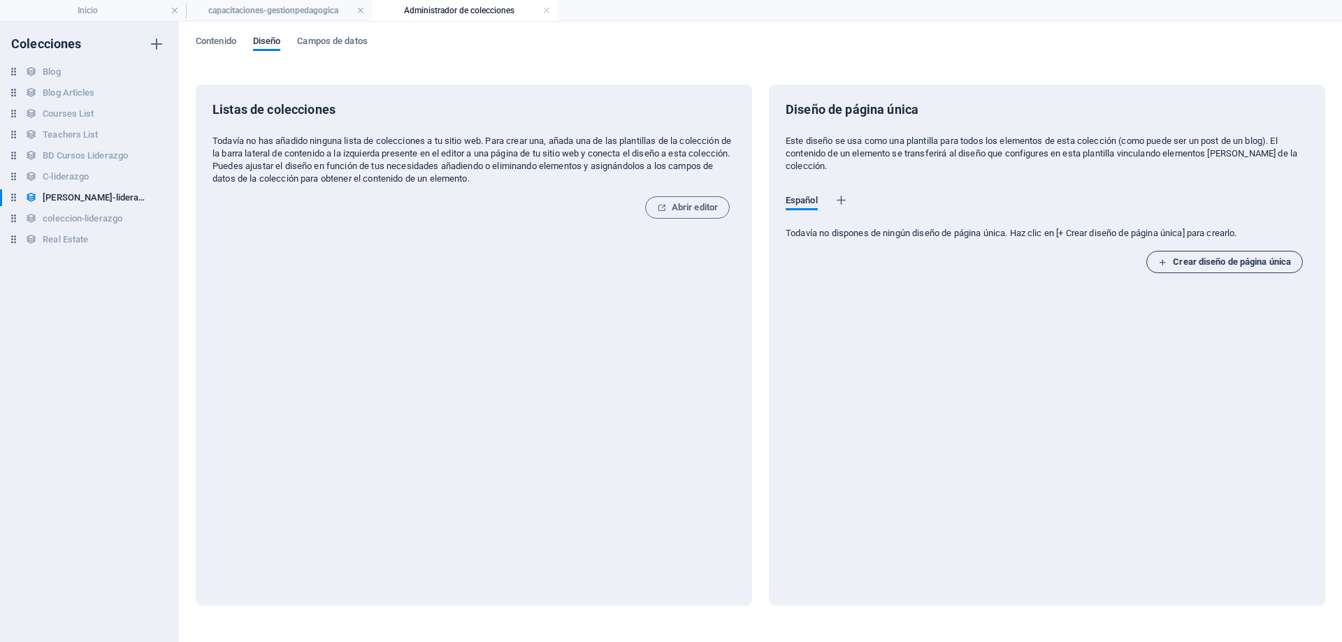
click at [1232, 262] on span "Crear diseño de página única" at bounding box center [1224, 262] width 133 height 17
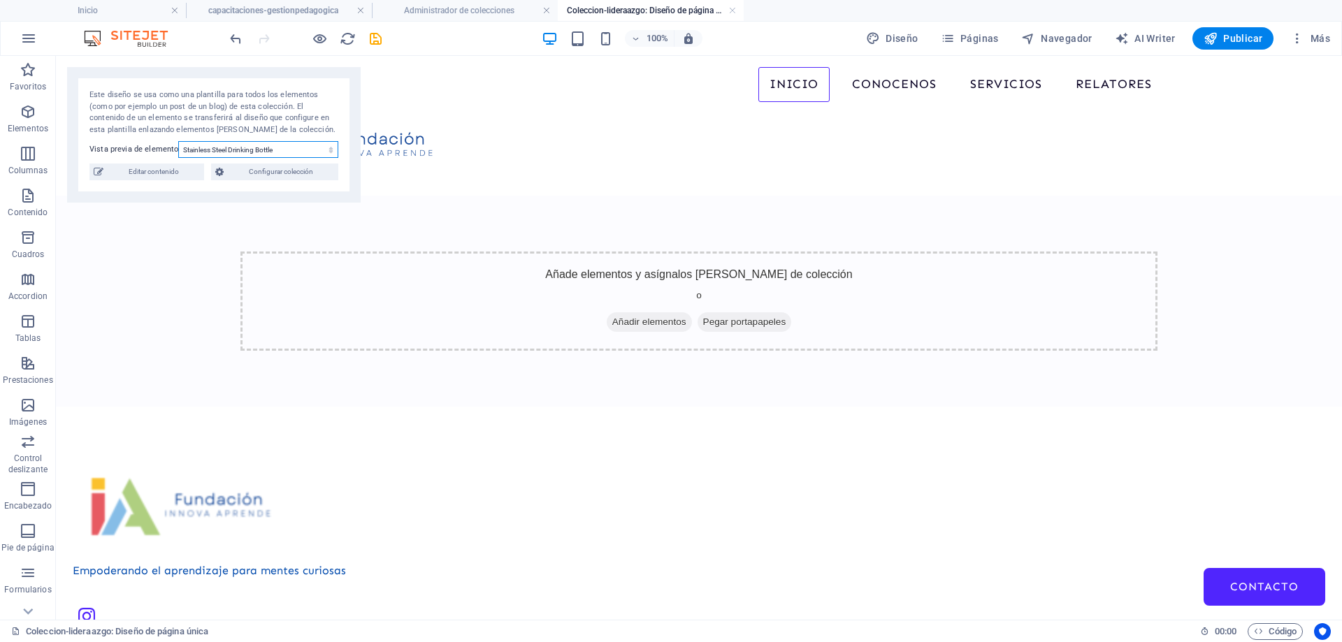
click at [272, 143] on select "Stainless Steel Drinking Bottle Organic Food Nets Natural Loofah Sponge Reusabl…" at bounding box center [258, 149] width 160 height 17
click at [178, 141] on select "Stainless Steel Drinking Bottle Organic Food Nets Natural Loofah Sponge Reusabl…" at bounding box center [258, 149] width 160 height 17
click at [278, 151] on select "Stainless Steel Drinking Bottle Organic Food Nets Natural Loofah Sponge Reusabl…" at bounding box center [258, 149] width 160 height 17
click at [178, 141] on select "Stainless Steel Drinking Bottle Organic Food Nets Natural Loofah Sponge Reusabl…" at bounding box center [258, 149] width 160 height 17
click at [275, 149] on select "Stainless Steel Drinking Bottle Organic Food Nets Natural Loofah Sponge Reusabl…" at bounding box center [258, 149] width 160 height 17
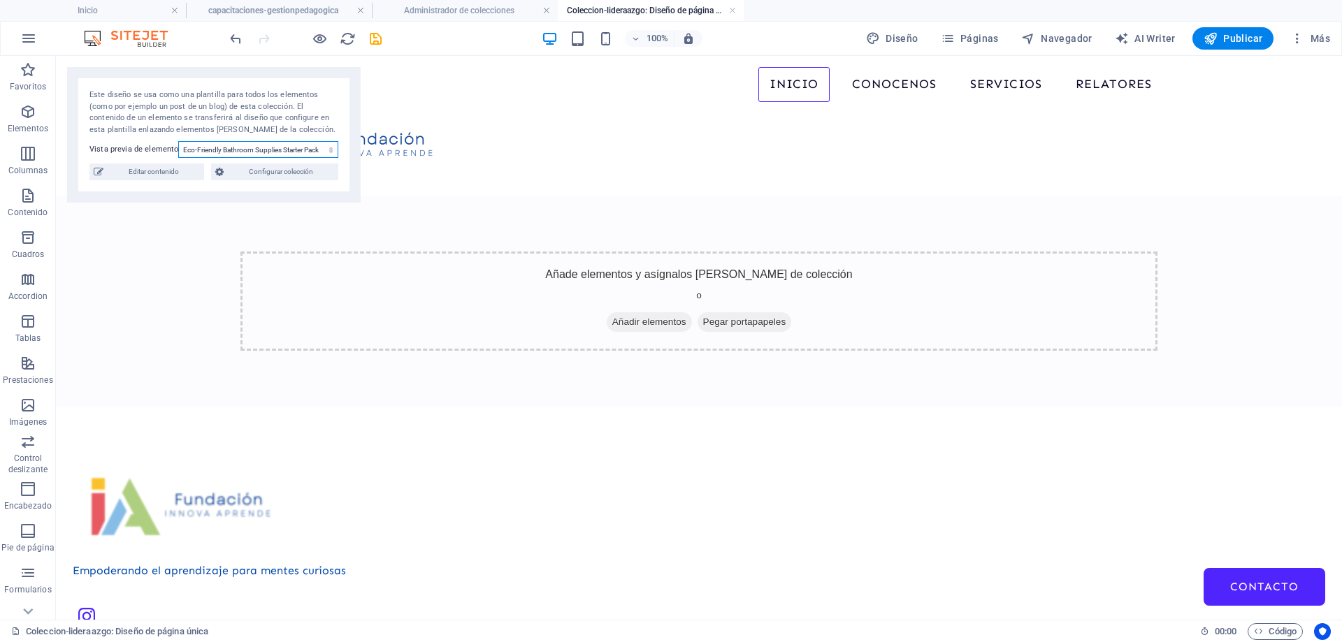
select select "68deafc3636b6118940487b3"
click at [178, 141] on select "Stainless Steel Drinking Bottle Organic Food Nets Natural Loofah Sponge Reusabl…" at bounding box center [258, 149] width 160 height 17
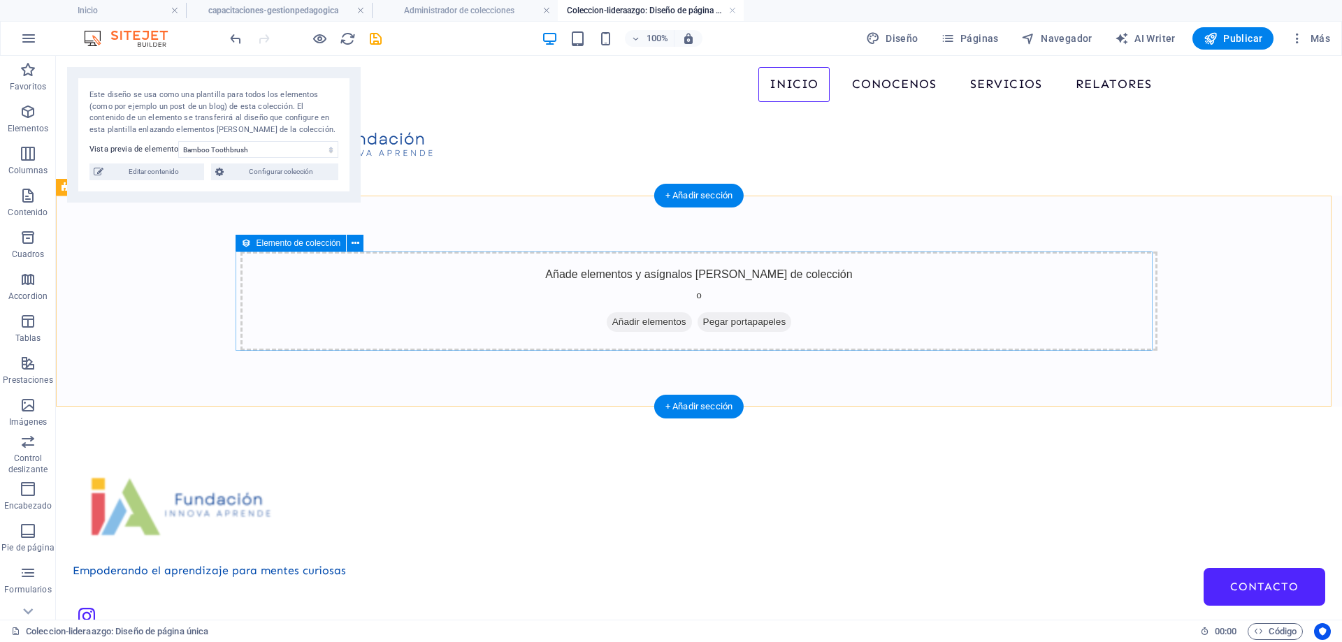
click at [659, 328] on span "Añadir elementos" at bounding box center [649, 322] width 85 height 20
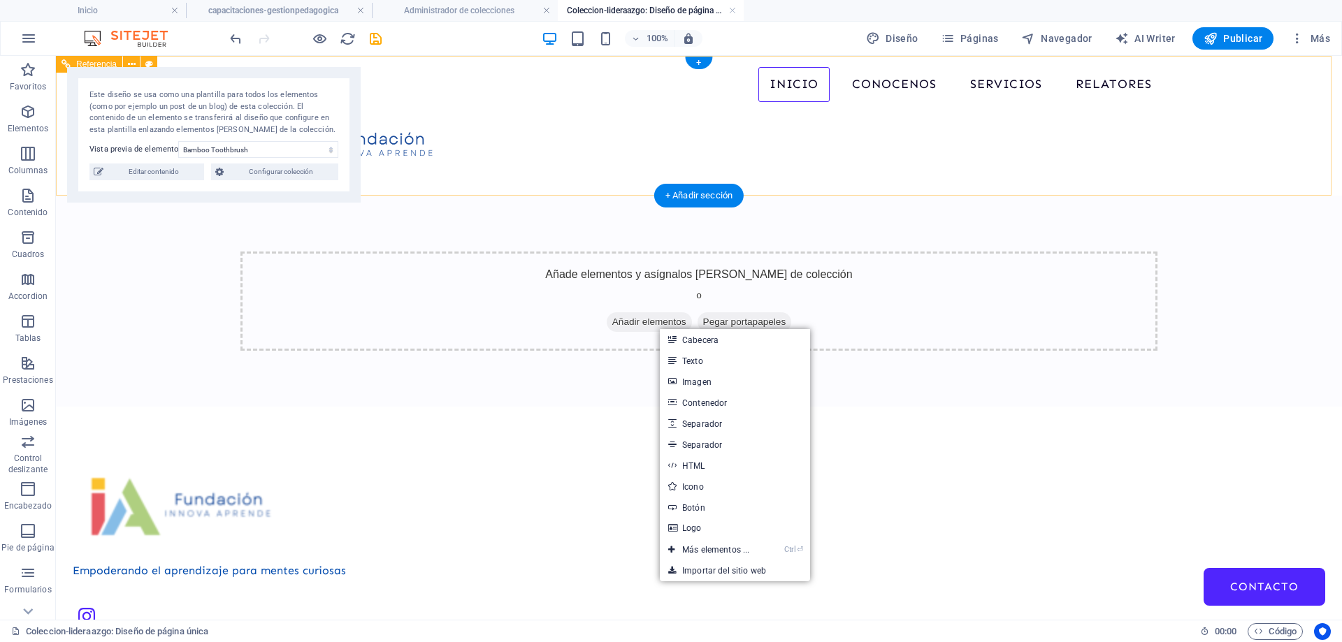
click at [498, 166] on div "Inicio Conocenos Servicios Cursos Capacitaciones Relatores Contacto" at bounding box center [699, 126] width 1286 height 140
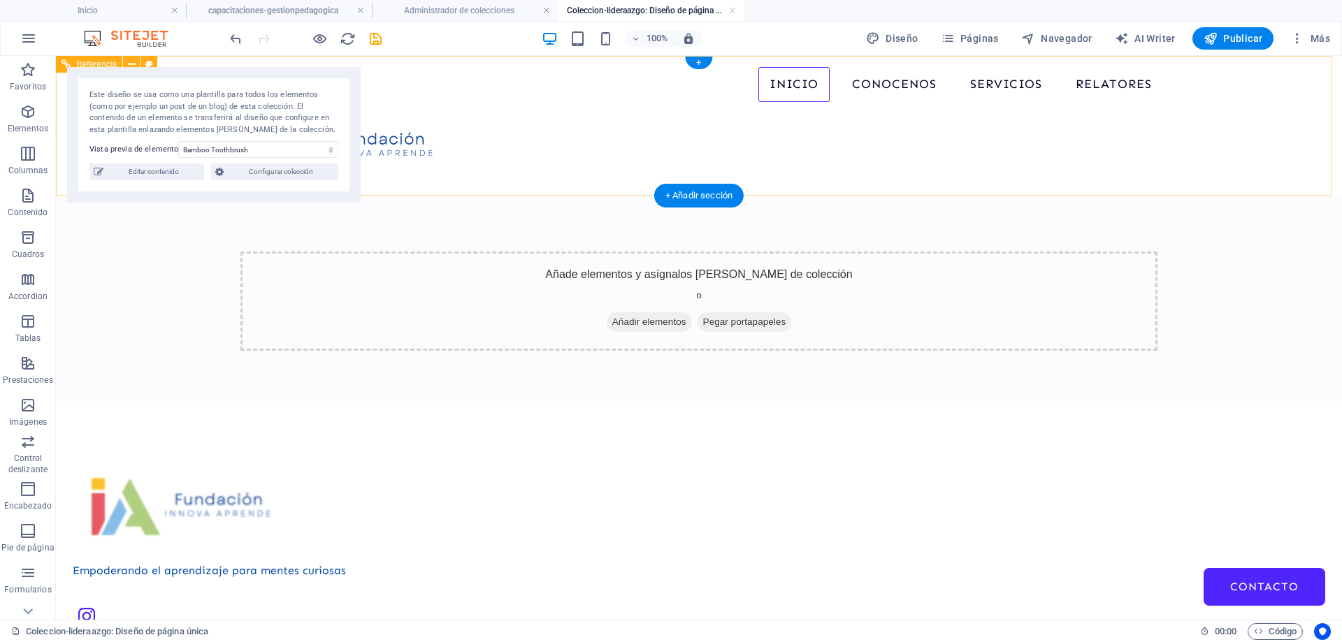
click at [621, 109] on div "Inicio Conocenos Servicios Cursos Capacitaciones Relatores Contacto" at bounding box center [699, 126] width 1286 height 140
click at [450, 163] on div "Inicio Conocenos Servicios Cursos Capacitaciones Relatores Contacto" at bounding box center [699, 126] width 1286 height 140
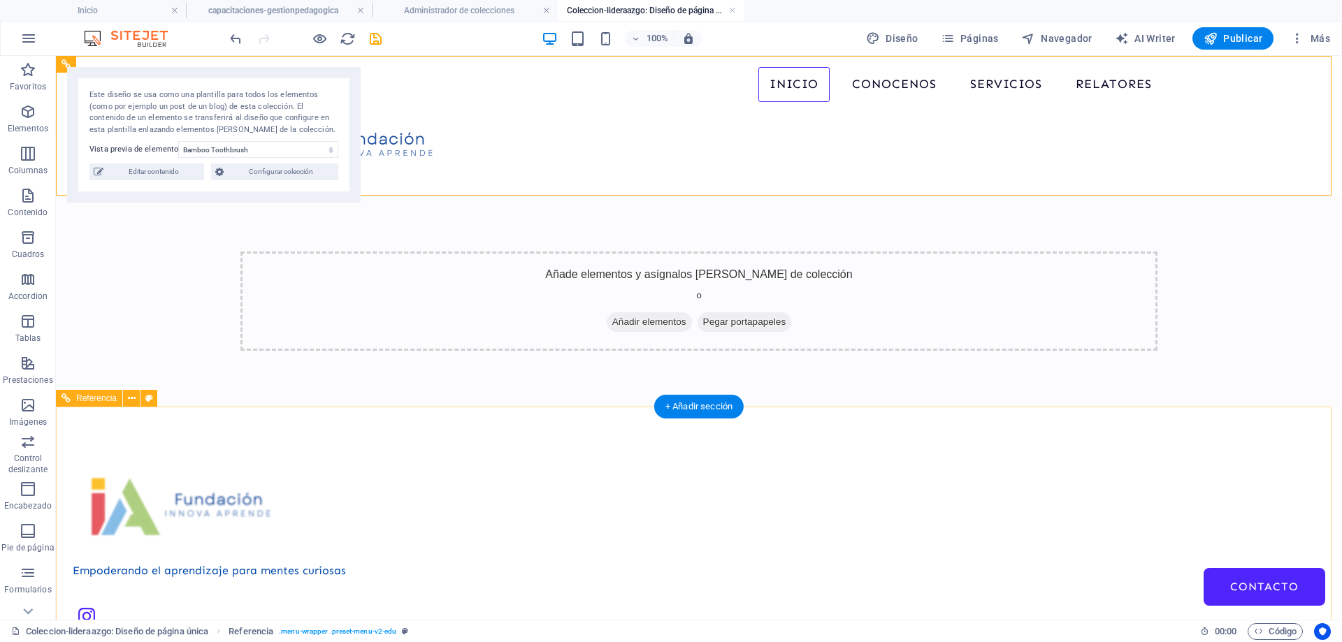
click at [350, 464] on div at bounding box center [212, 505] width 278 height 85
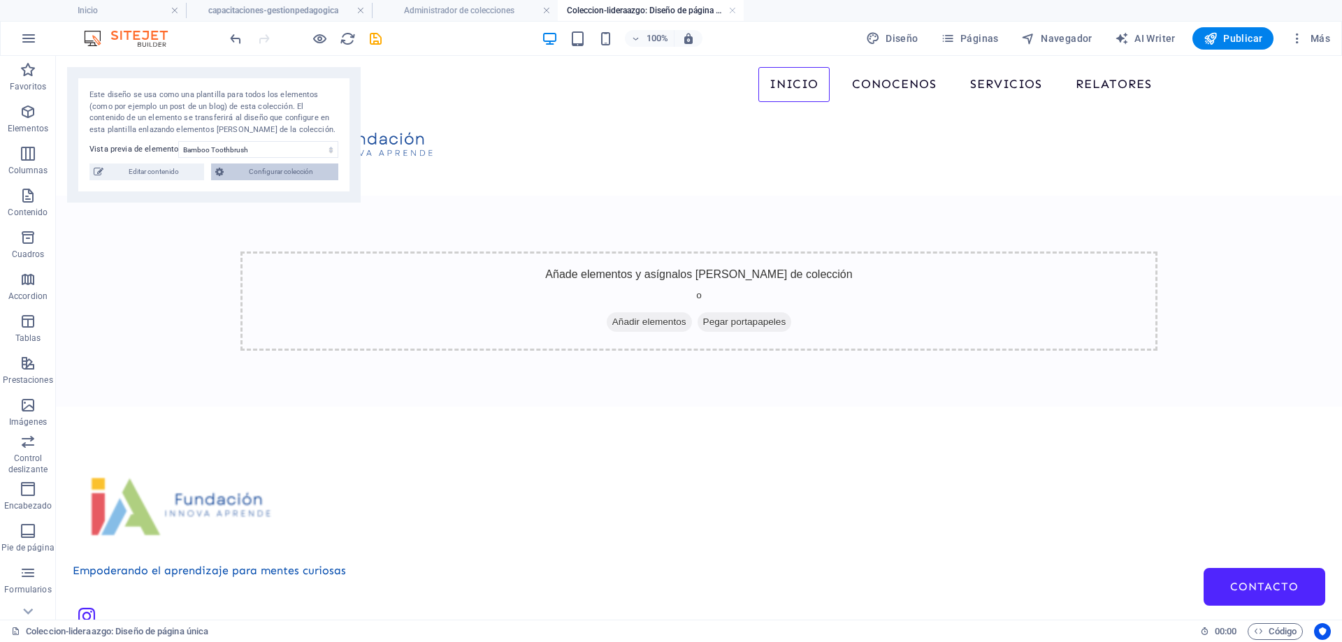
click at [280, 172] on span "Configurar colección" at bounding box center [281, 172] width 106 height 17
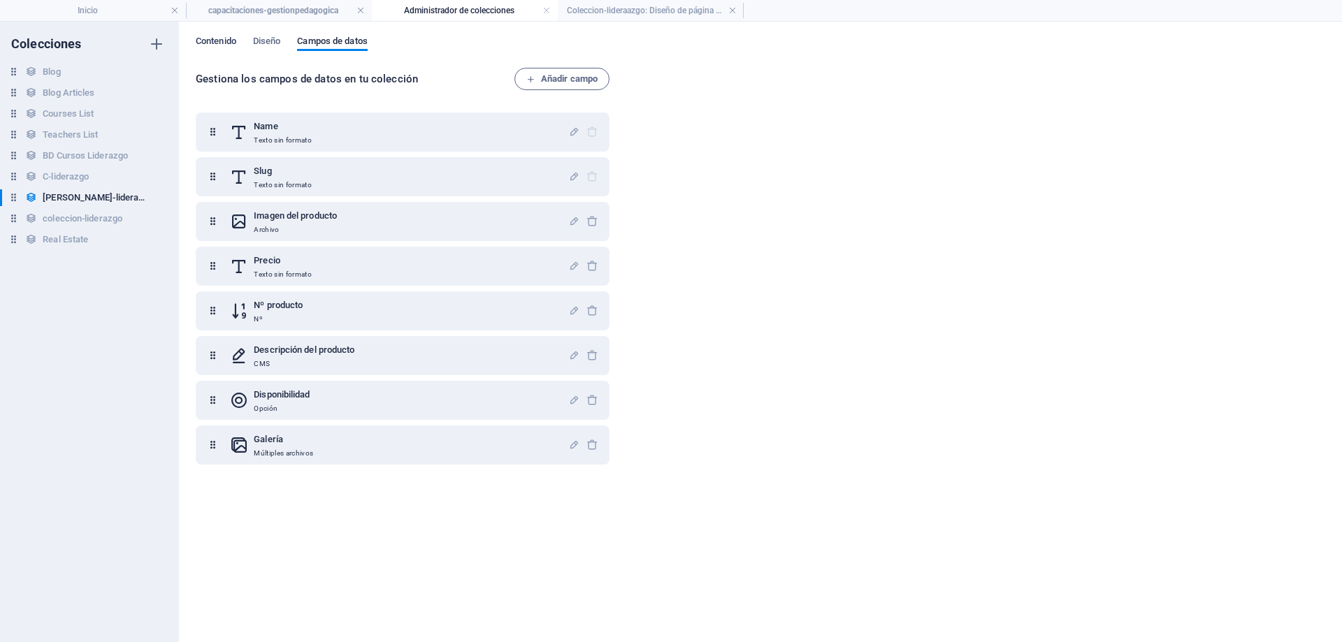
click at [229, 45] on span "Contenido" at bounding box center [216, 43] width 41 height 20
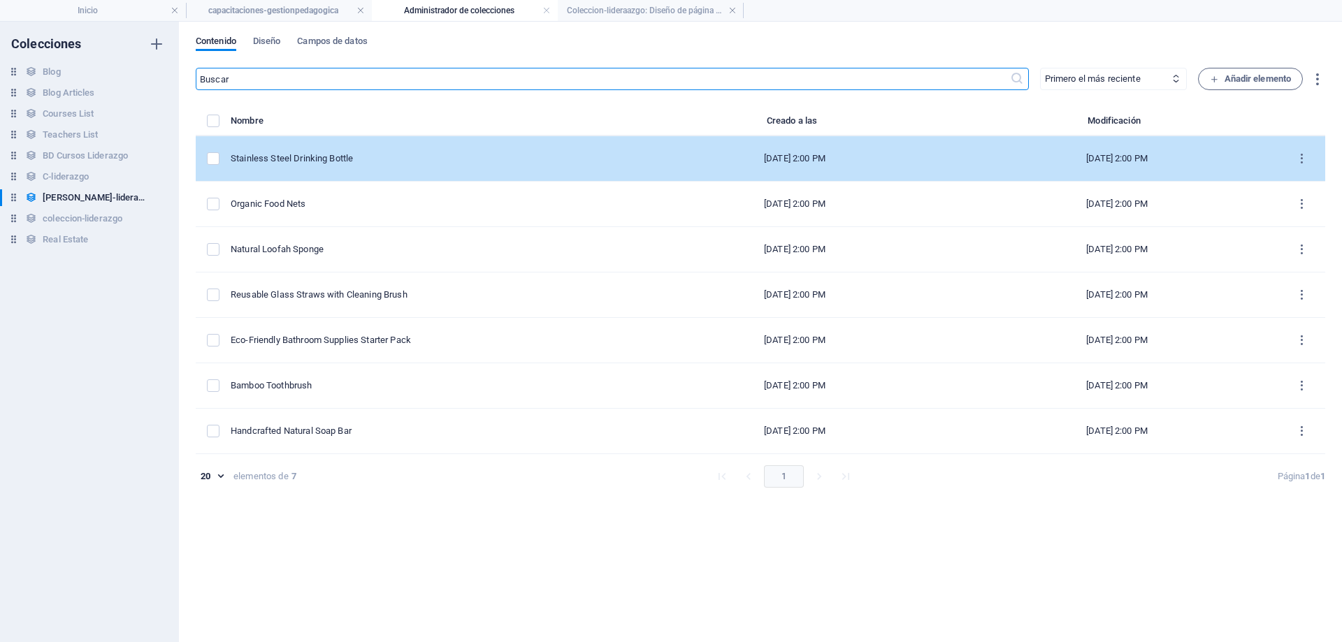
click at [336, 152] on td "Stainless Steel Drinking Bottle" at bounding box center [432, 158] width 403 height 45
select select "In stock"
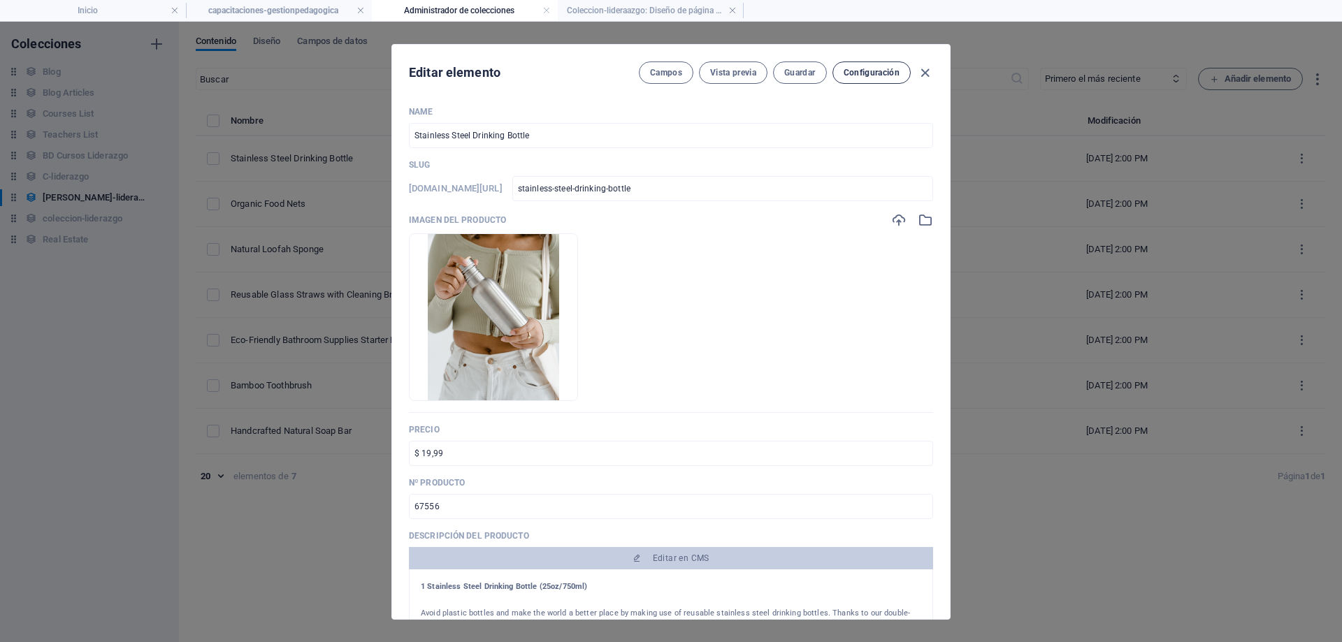
click at [881, 73] on span "Configuración" at bounding box center [872, 72] width 56 height 11
click at [668, 75] on span "Campos" at bounding box center [666, 72] width 32 height 11
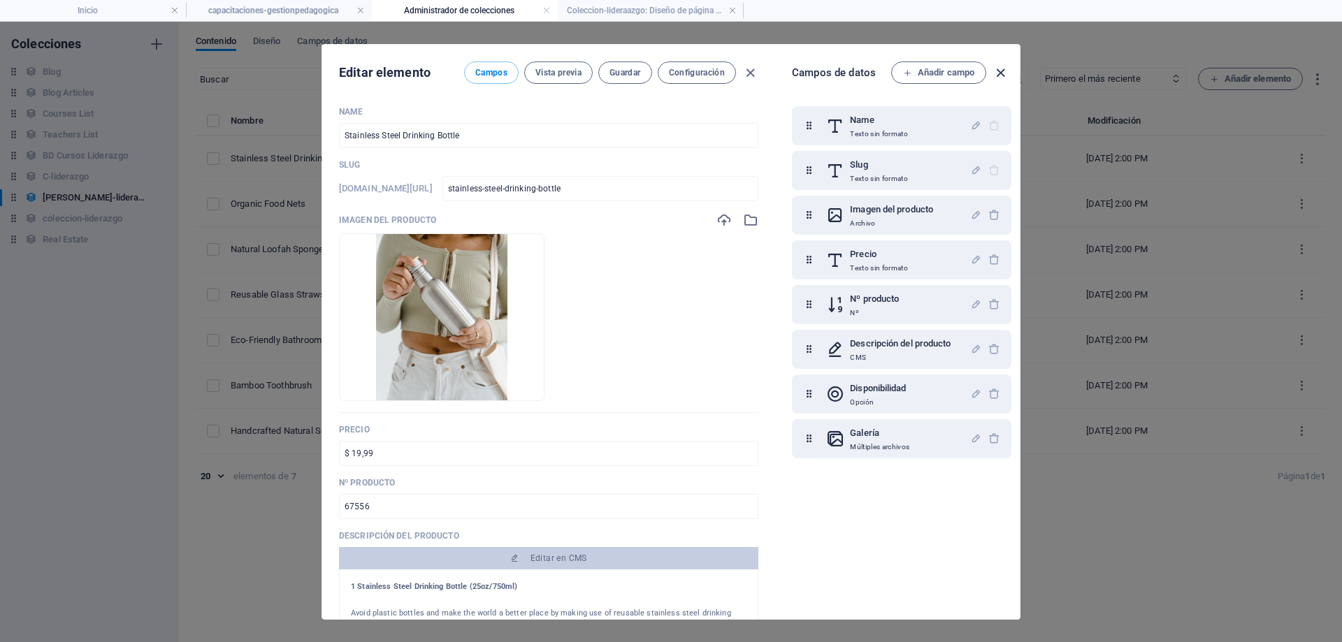
click at [1003, 74] on icon "button" at bounding box center [1001, 73] width 16 height 16
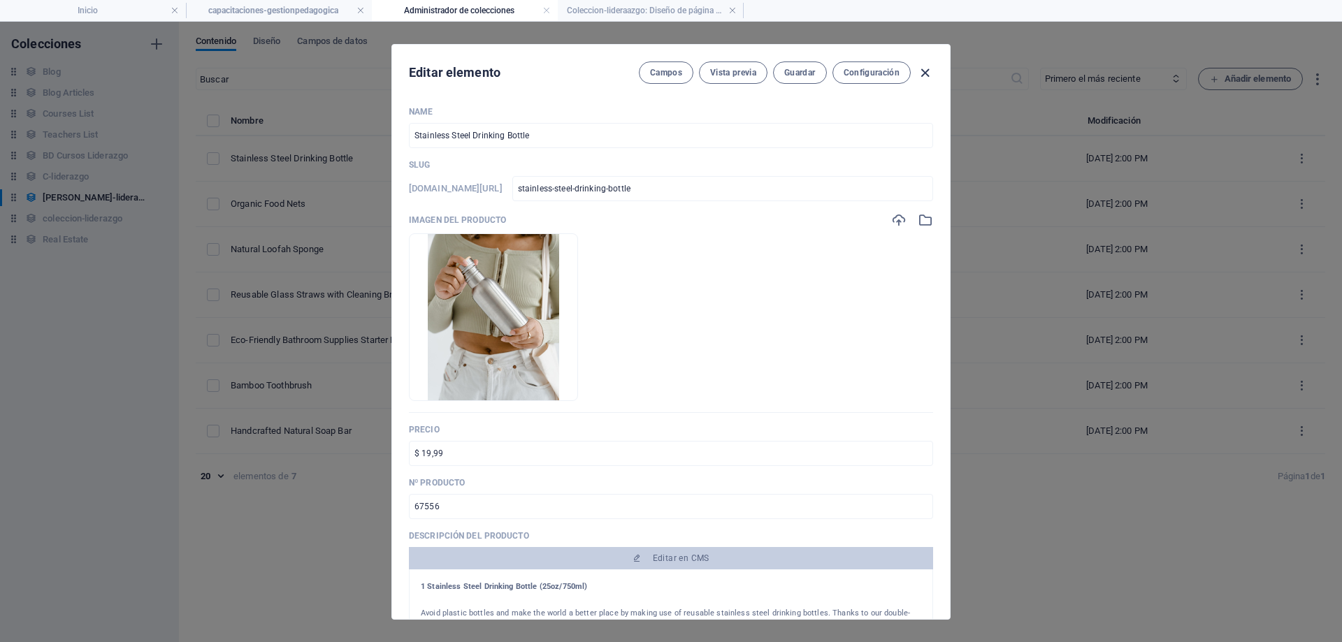
click at [924, 74] on icon "button" at bounding box center [925, 73] width 16 height 16
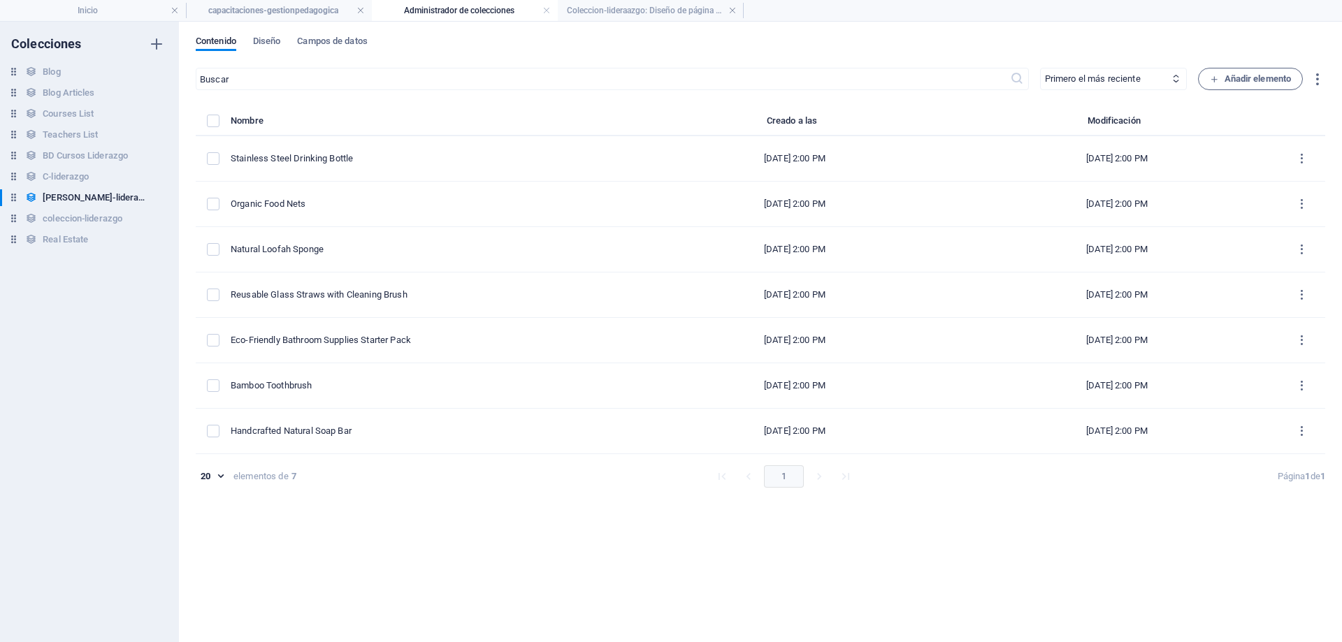
type input "stainless-steel-drinking-bottle"
click at [549, 11] on link at bounding box center [547, 10] width 8 height 13
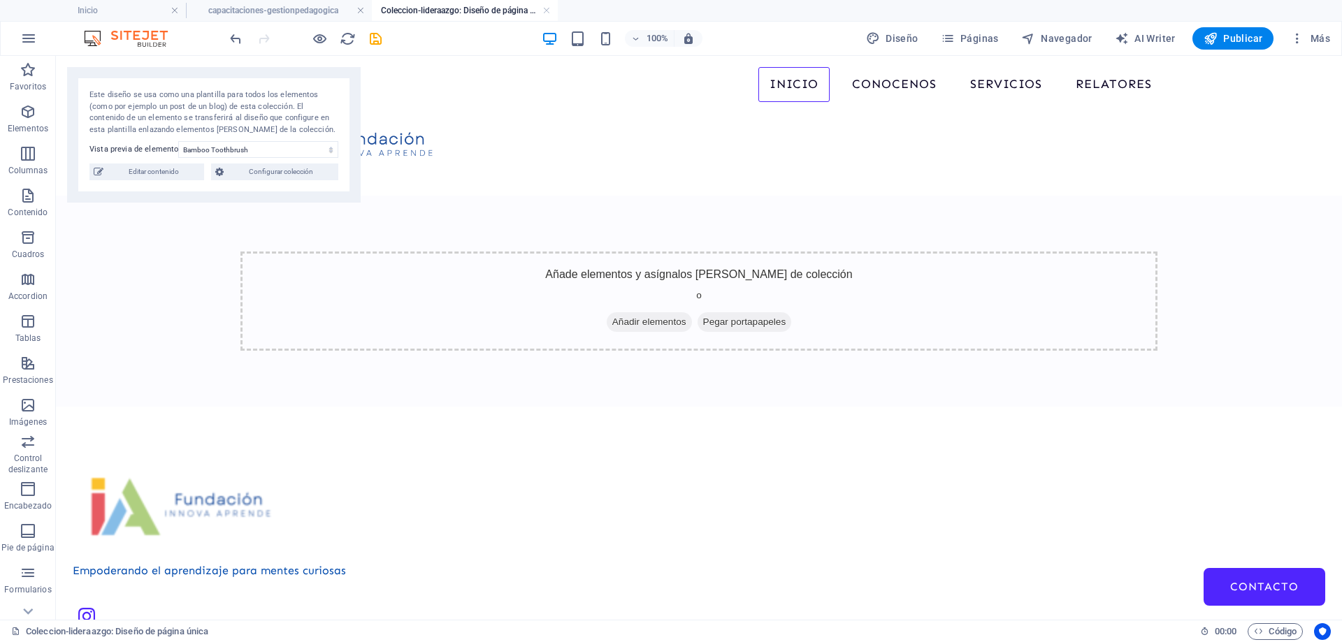
click at [549, 11] on link at bounding box center [547, 10] width 8 height 13
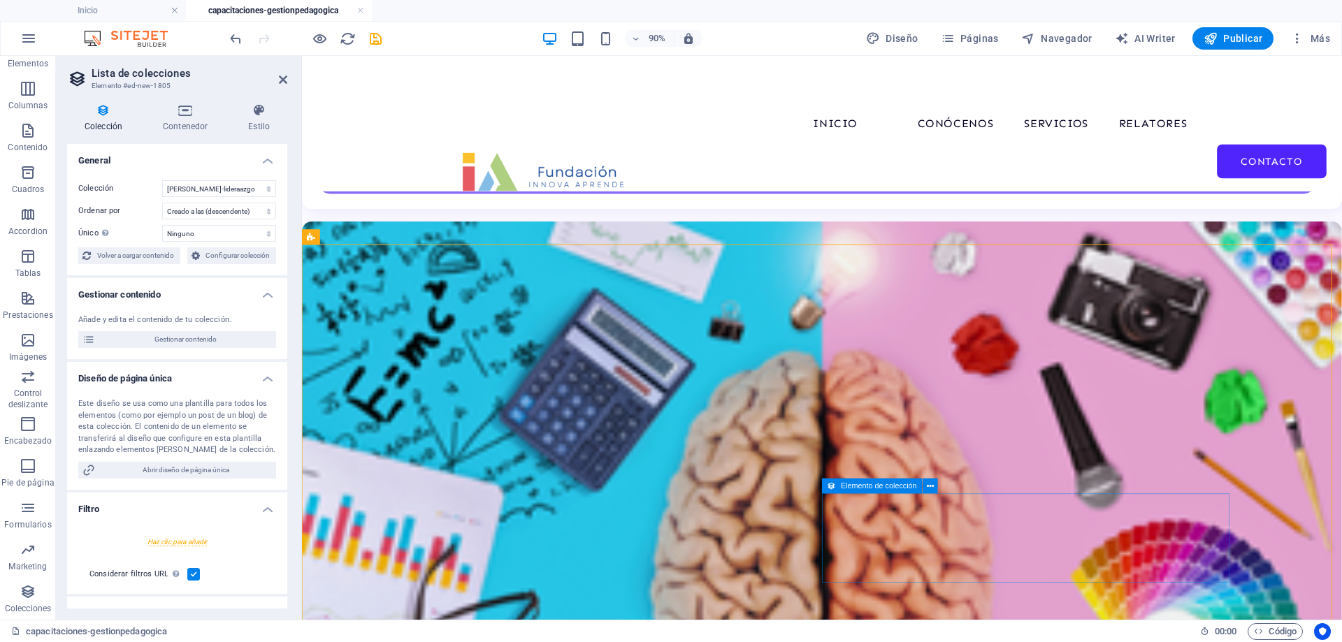
scroll to position [971, 0]
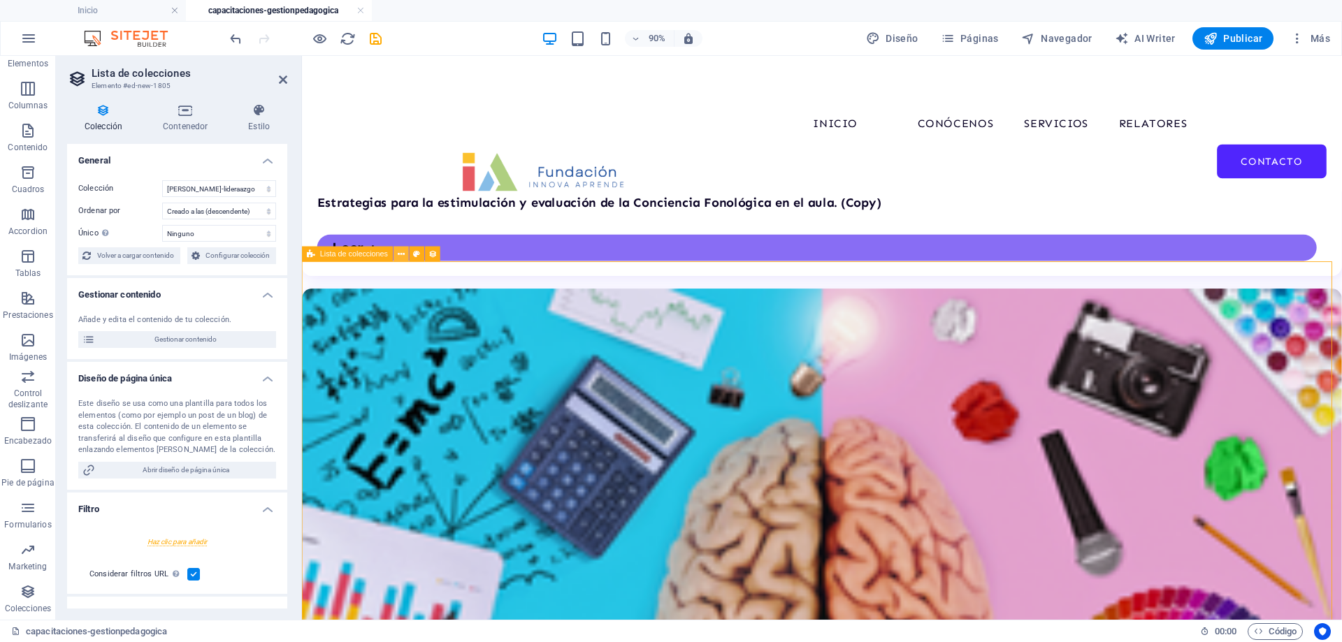
click at [403, 253] on icon at bounding box center [401, 253] width 7 height 13
click at [401, 254] on icon at bounding box center [401, 253] width 7 height 13
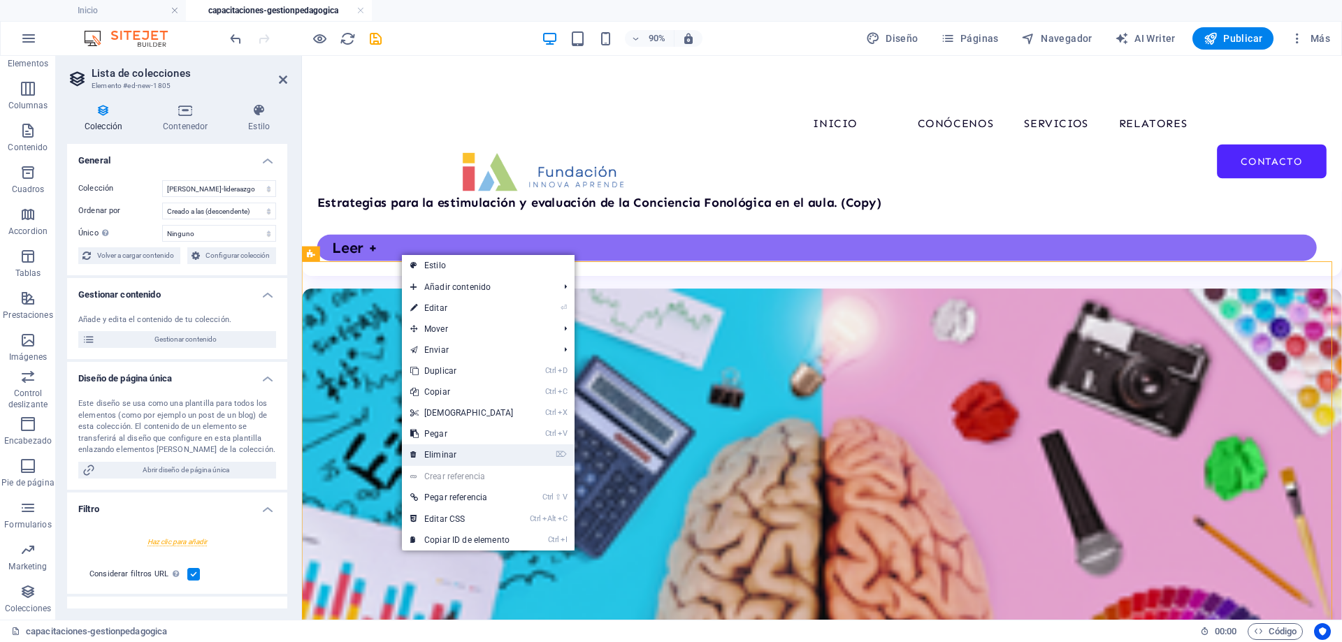
click at [422, 455] on link "⌦ Eliminar" at bounding box center [462, 455] width 120 height 21
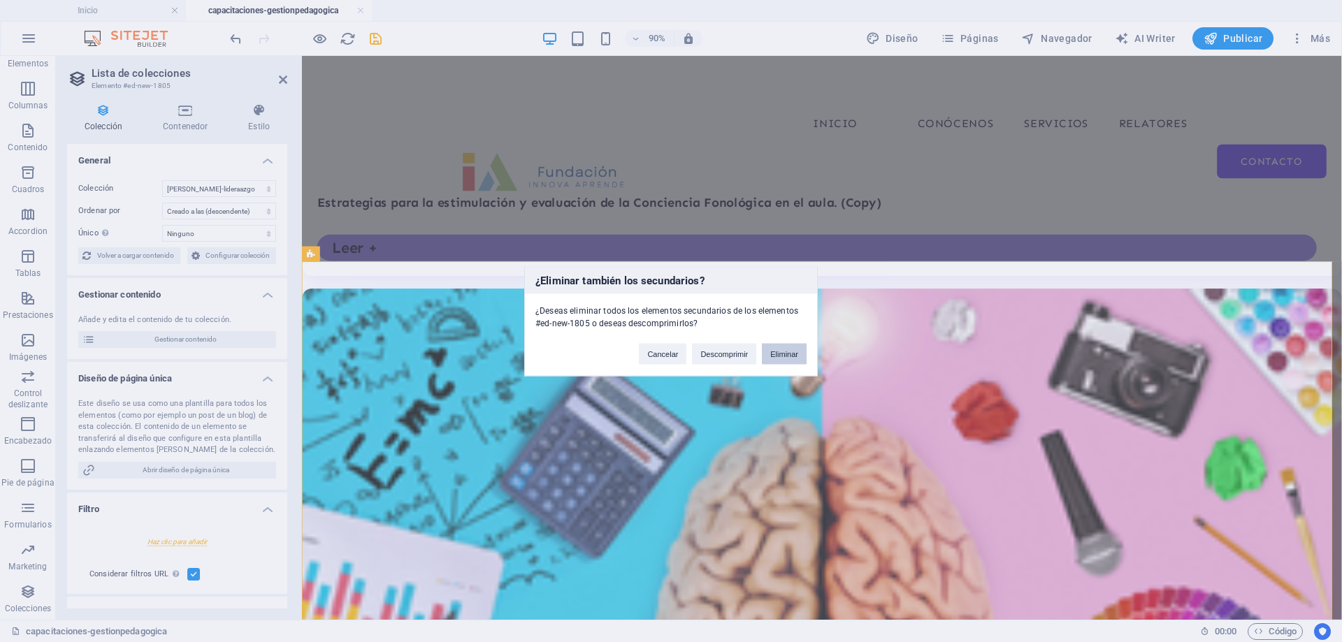
click at [779, 347] on button "Eliminar" at bounding box center [784, 353] width 45 height 21
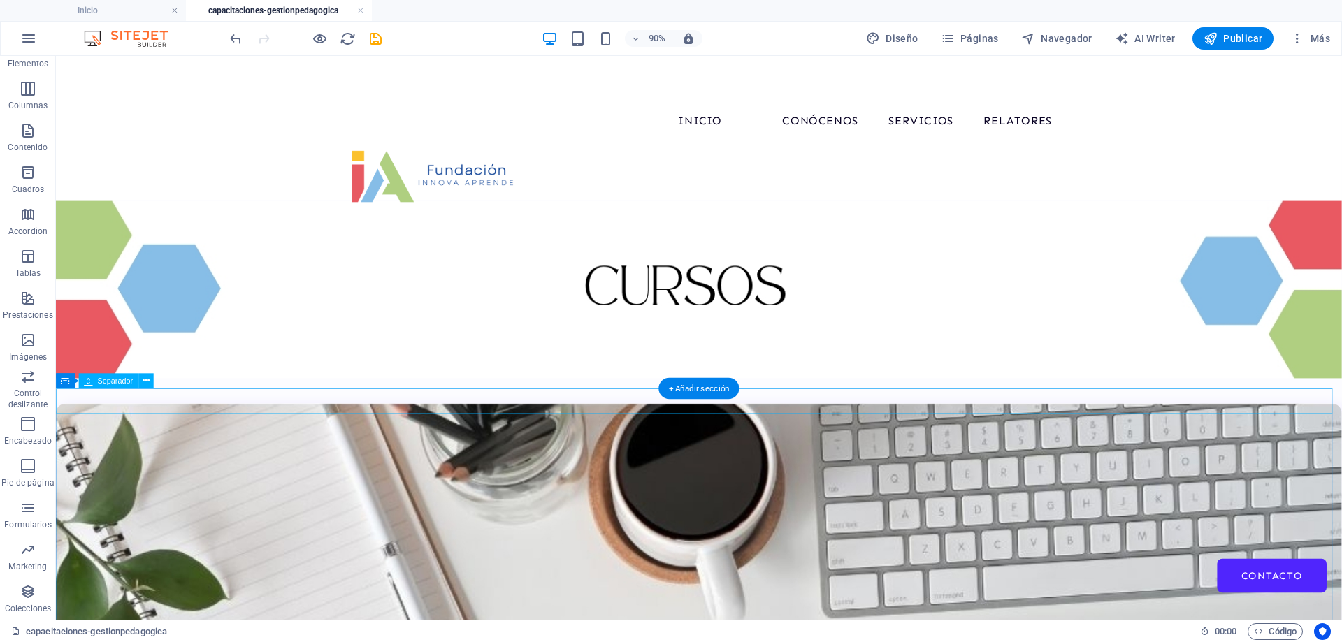
scroll to position [0, 0]
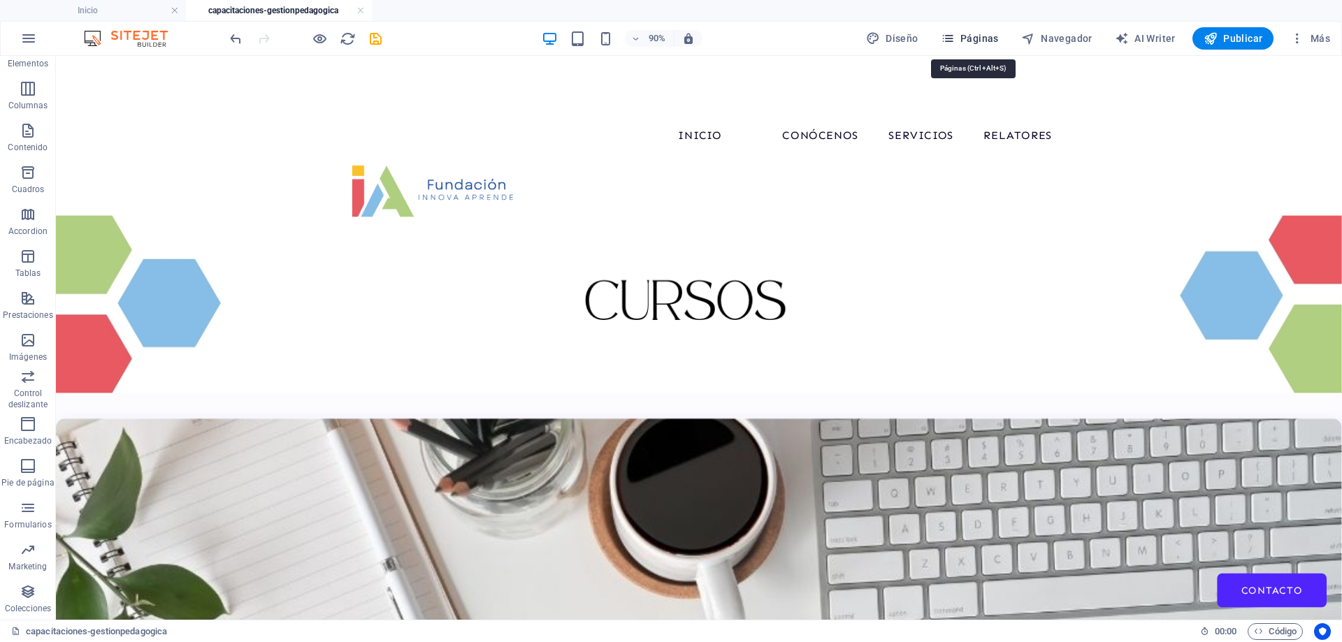
click at [987, 36] on span "Páginas" at bounding box center [970, 38] width 58 height 14
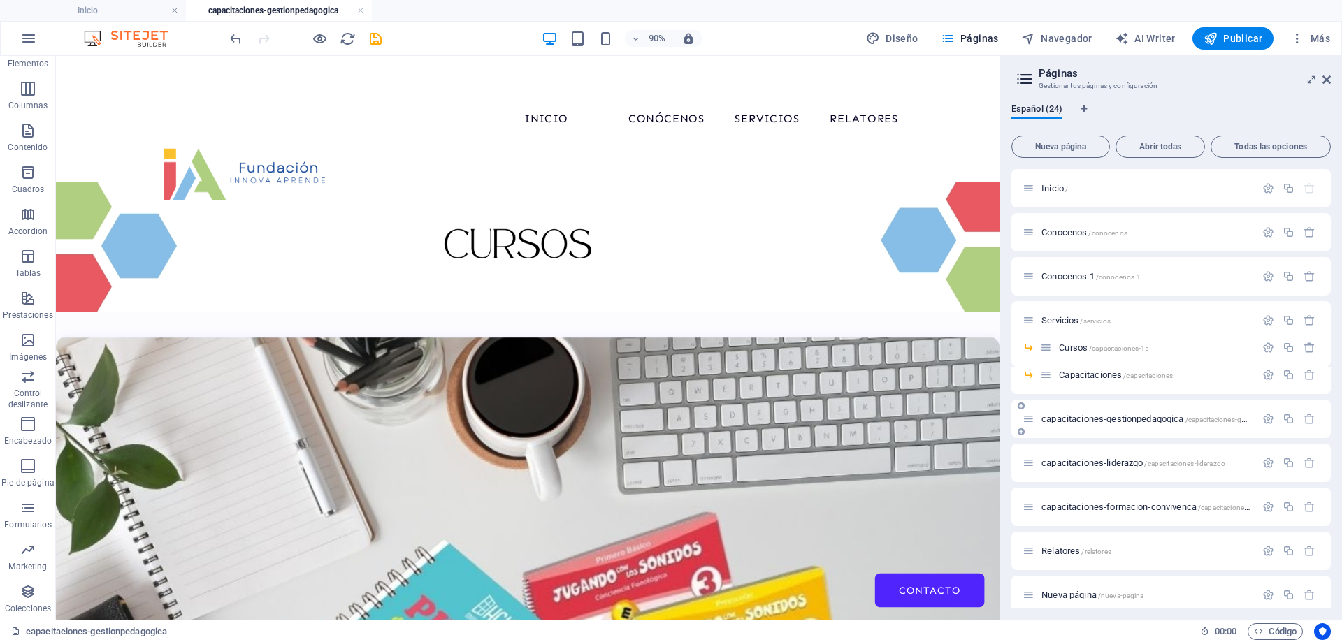
click at [1130, 422] on span "capacitaciones-gestionpedagogica /capacitaciones-gestionpedagogica" at bounding box center [1170, 419] width 257 height 10
click at [1117, 460] on span "capacitaciones-liderazgo /capacitaciones-liderazgo" at bounding box center [1134, 463] width 184 height 10
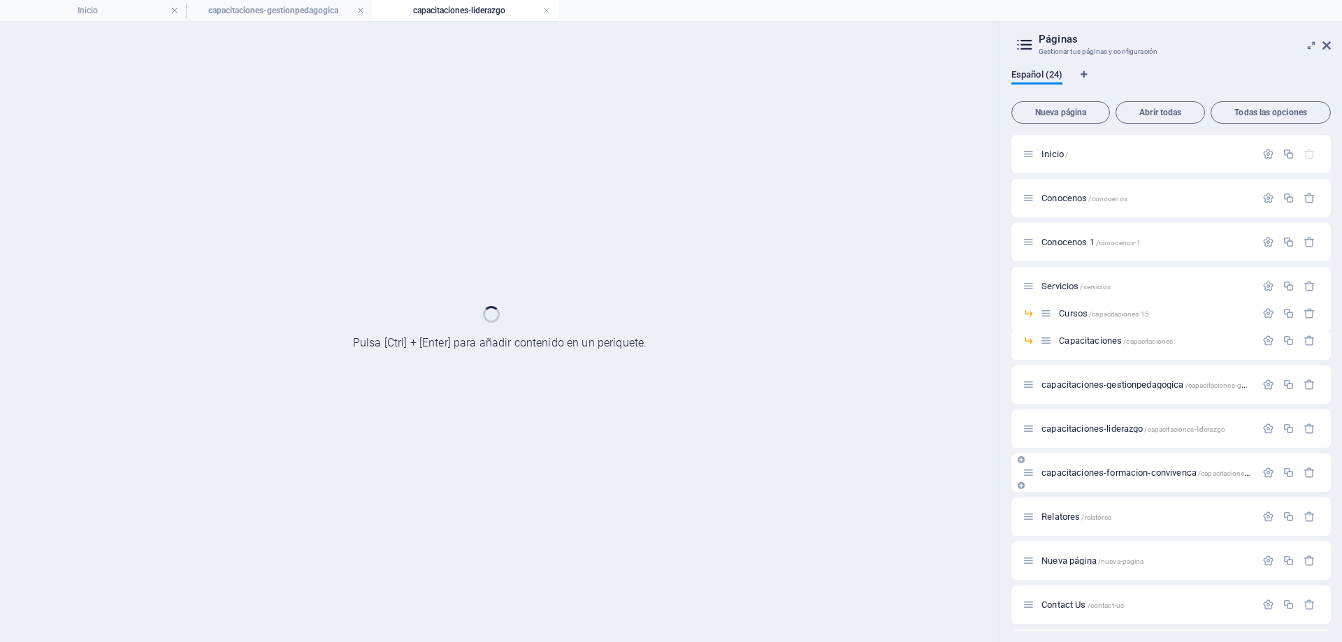
click at [1117, 460] on div "capacitaciones-formacion-convivenca /capacitaciones-formacion-convivenca" at bounding box center [1171, 473] width 319 height 38
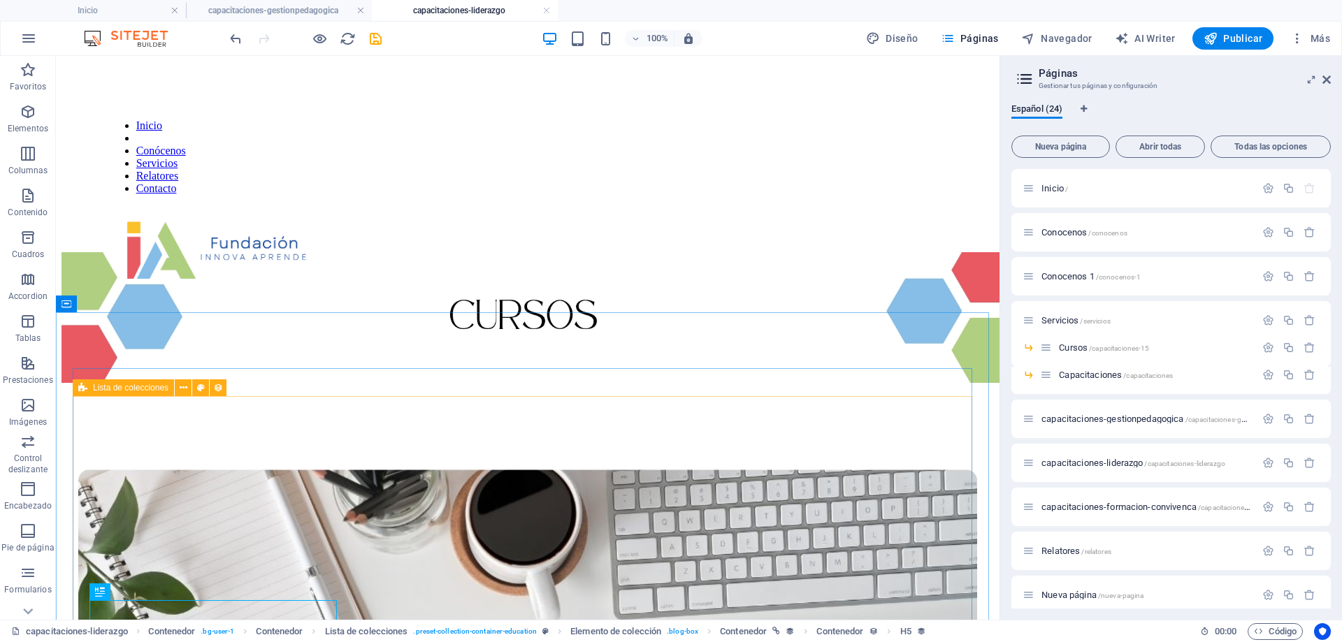
click at [105, 387] on span "Lista de colecciones" at bounding box center [131, 388] width 76 height 8
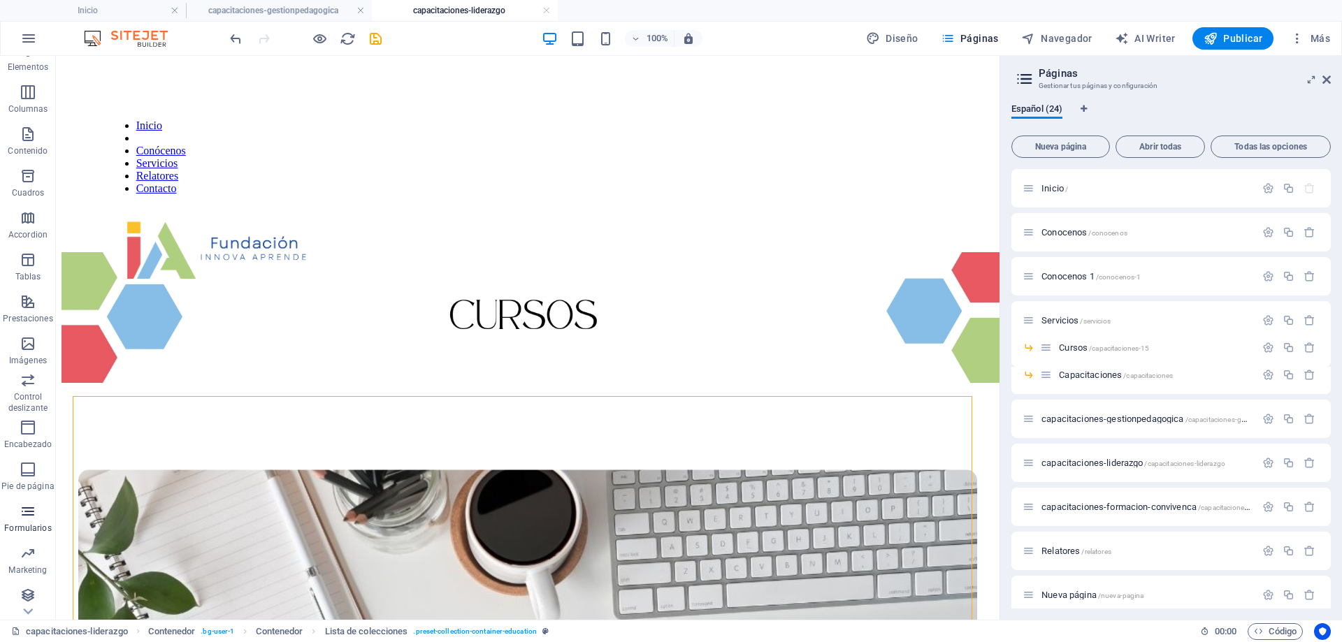
scroll to position [65, 0]
click at [114, 384] on span "Lista de colecciones" at bounding box center [131, 388] width 76 height 8
click at [184, 389] on icon at bounding box center [184, 388] width 8 height 15
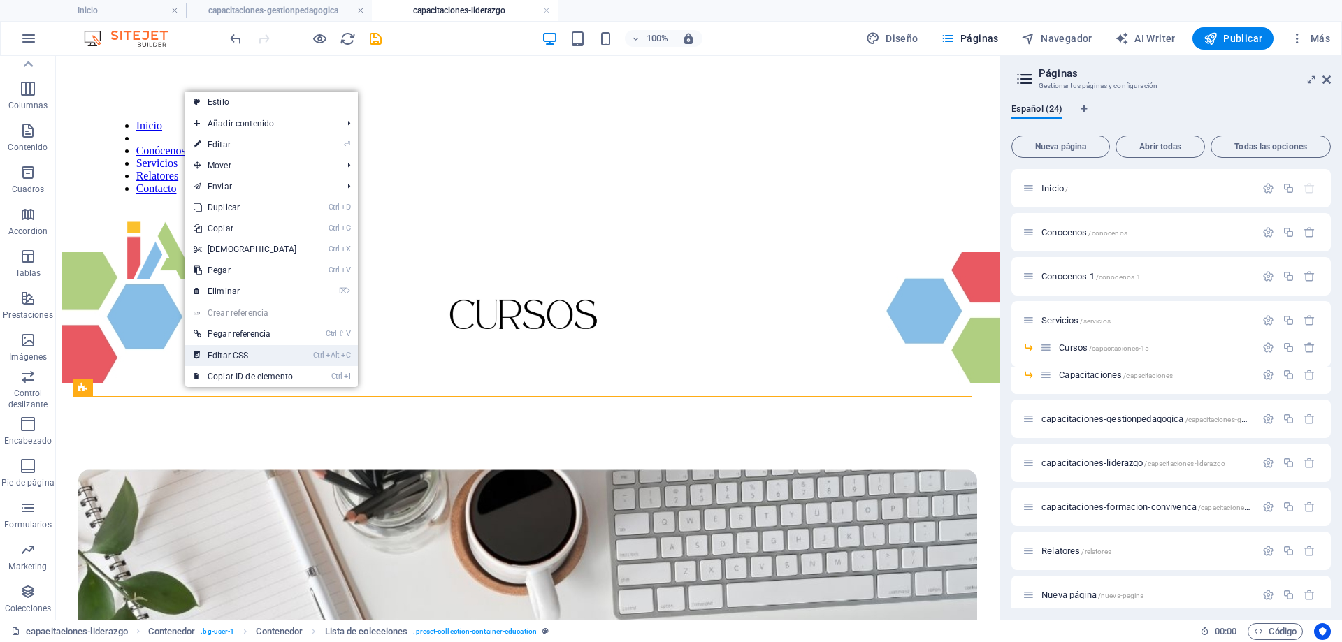
drag, startPoint x: 243, startPoint y: 354, endPoint x: 187, endPoint y: 299, distance: 78.6
click at [243, 354] on link "Ctrl Alt C Editar CSS" at bounding box center [245, 355] width 120 height 21
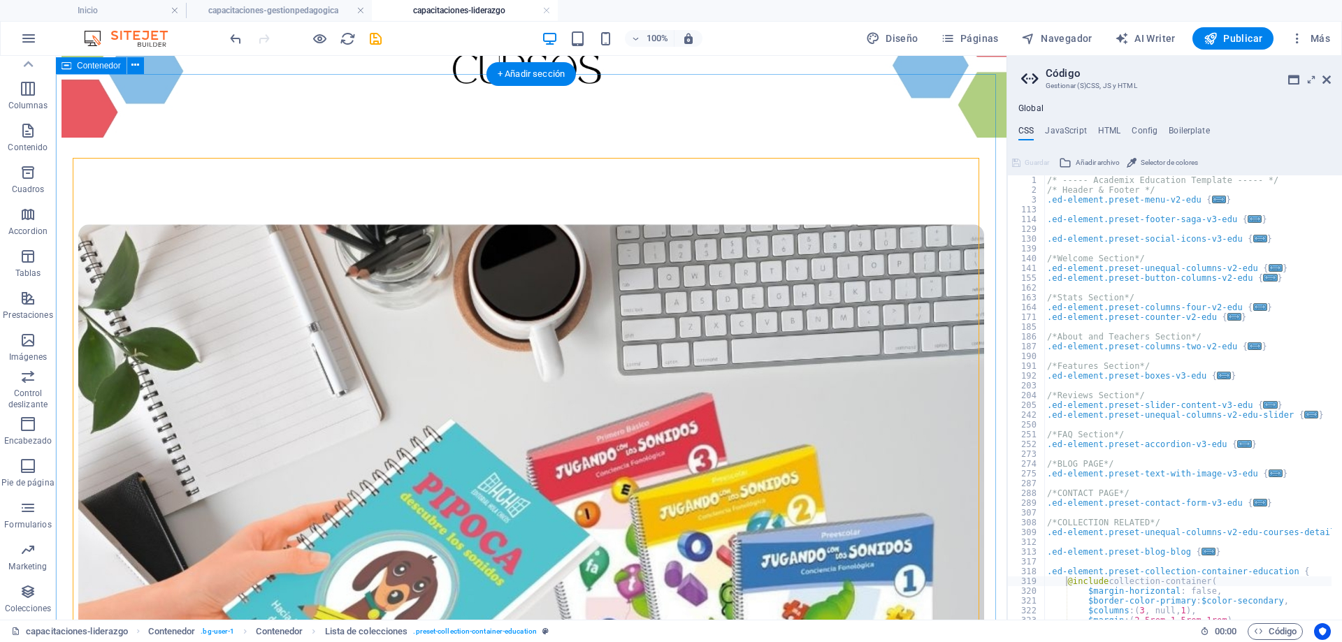
scroll to position [280, 0]
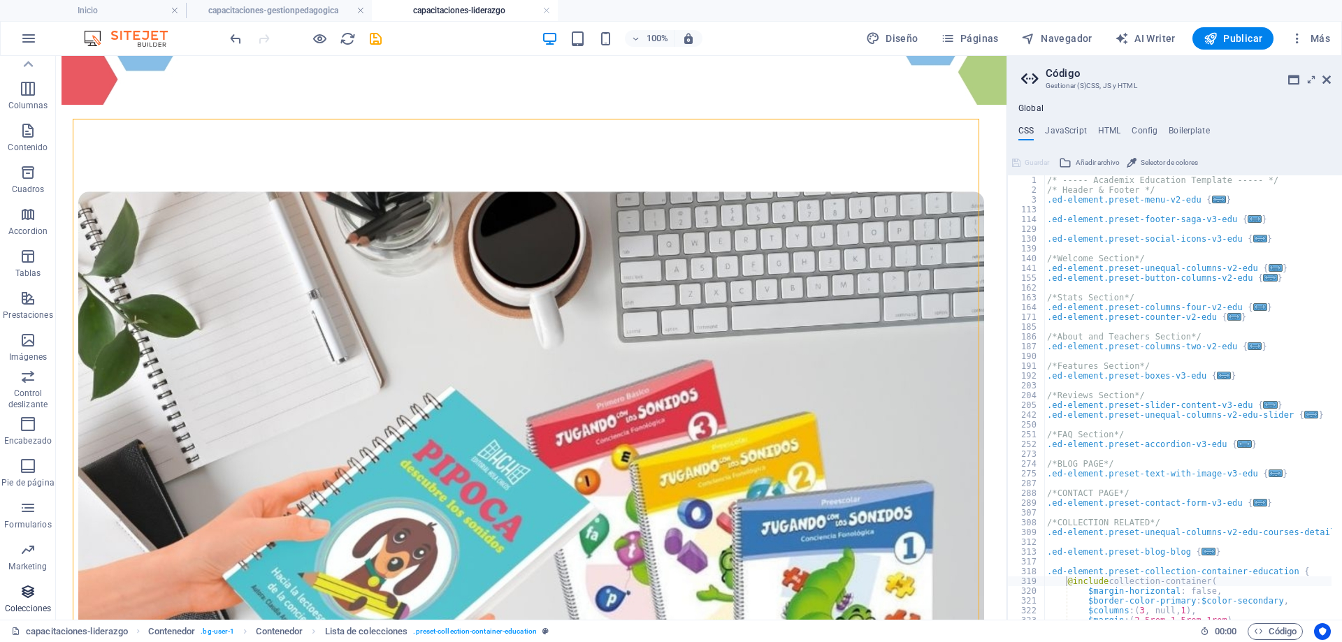
click at [29, 599] on icon "button" at bounding box center [28, 592] width 17 height 17
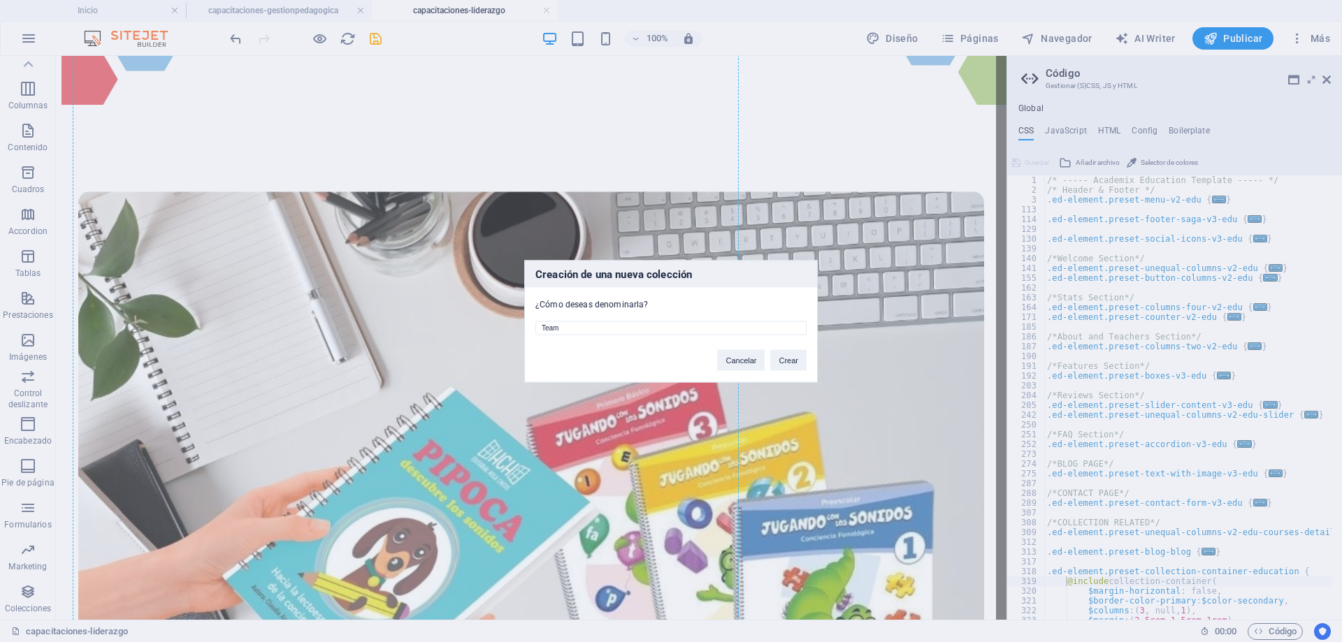
drag, startPoint x: 621, startPoint y: 322, endPoint x: 446, endPoint y: 303, distance: 175.8
click at [447, 303] on div "Creación de una nueva colección ¿Cómo deseas denominarla? Team Cancelar Crear" at bounding box center [671, 321] width 1342 height 642
type input "ppppp"
click at [792, 361] on button "Crear" at bounding box center [788, 360] width 36 height 21
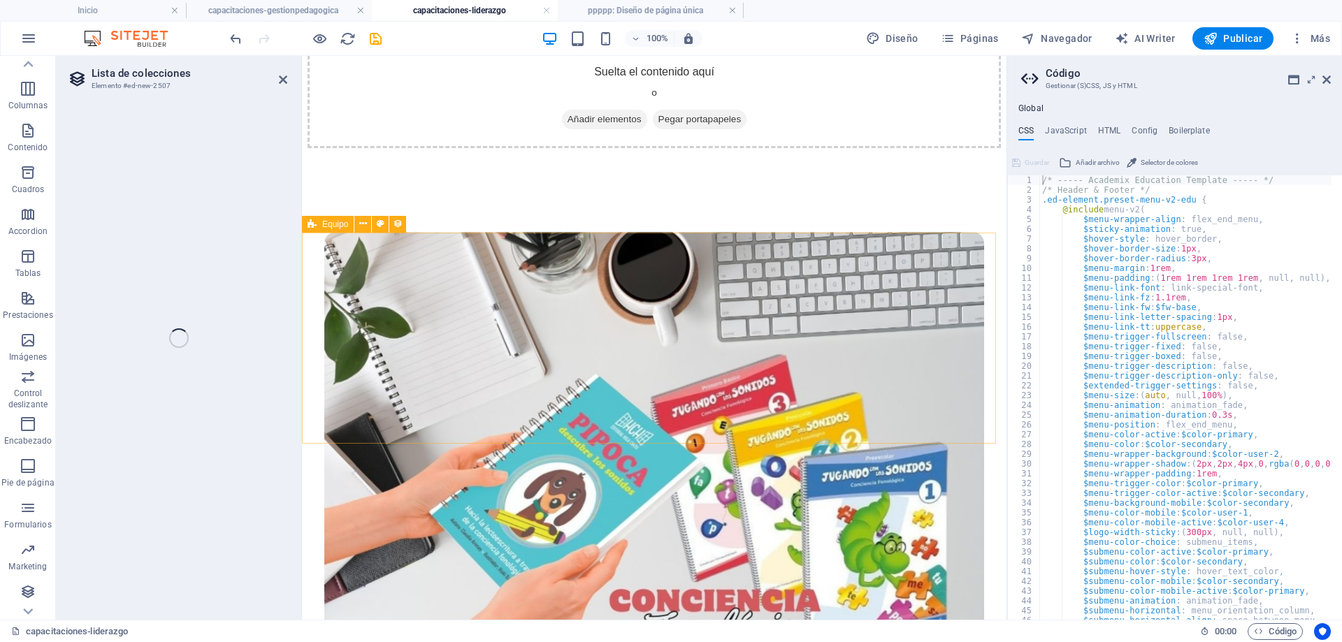
select select "68df03ee75263999660b355b"
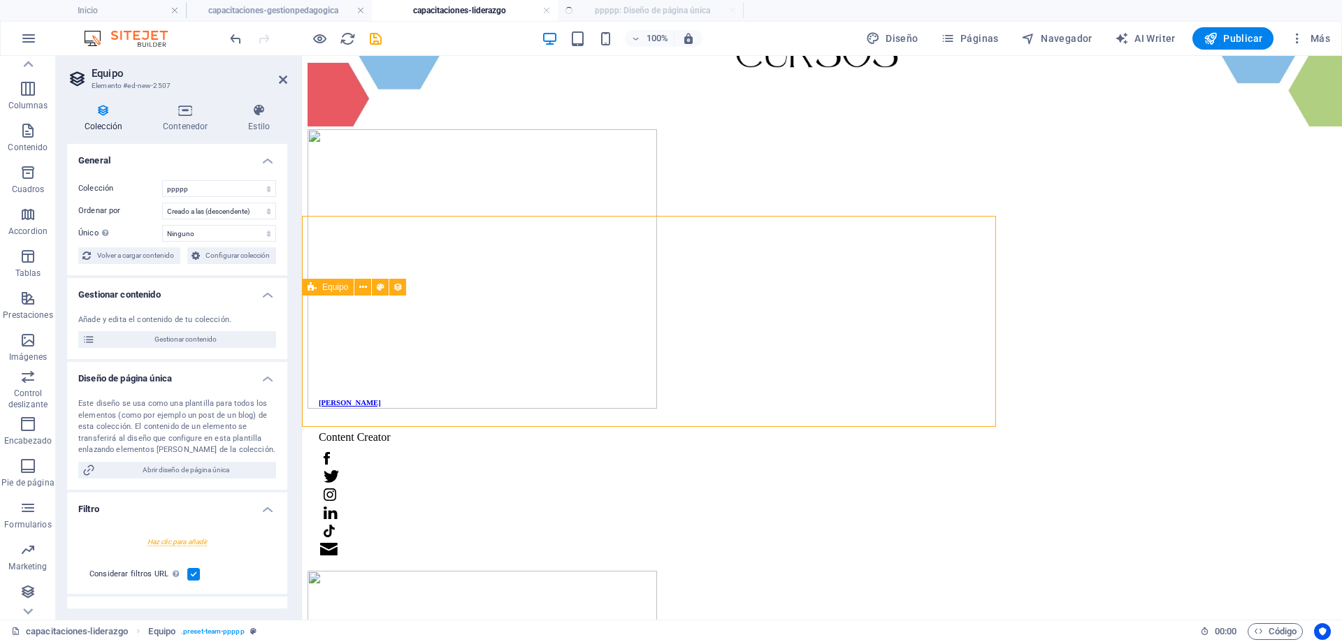
scroll to position [40, 0]
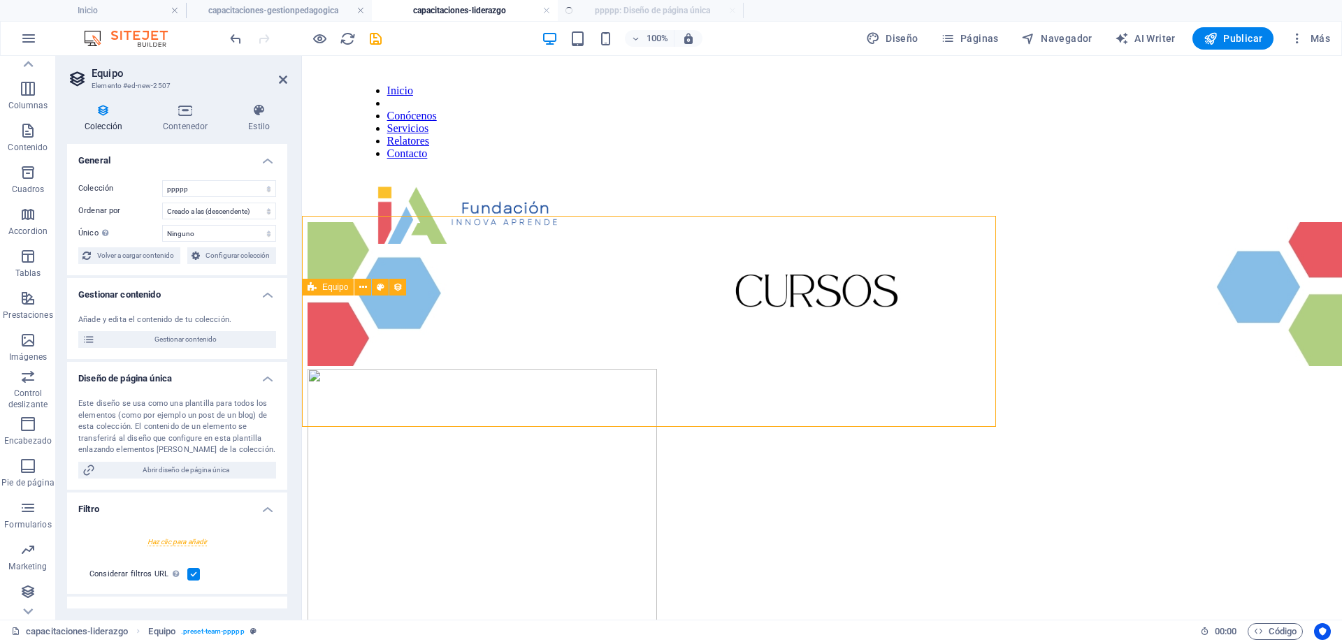
select select "createdAt_DESC"
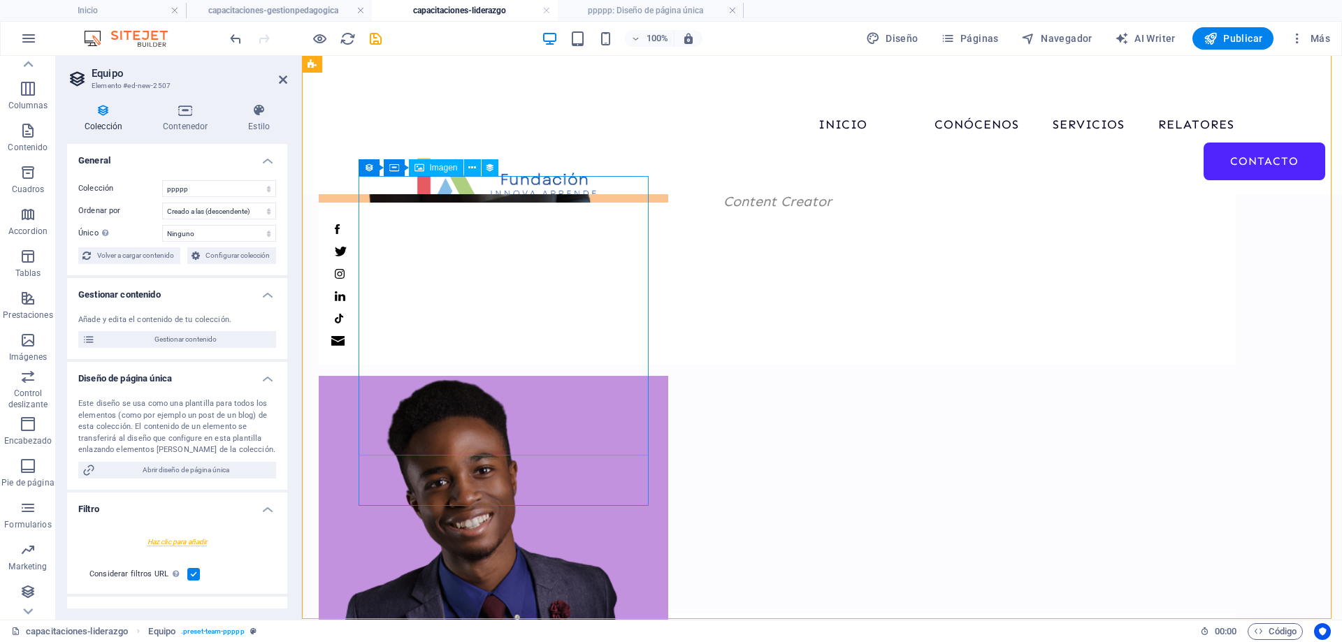
scroll to position [389, 0]
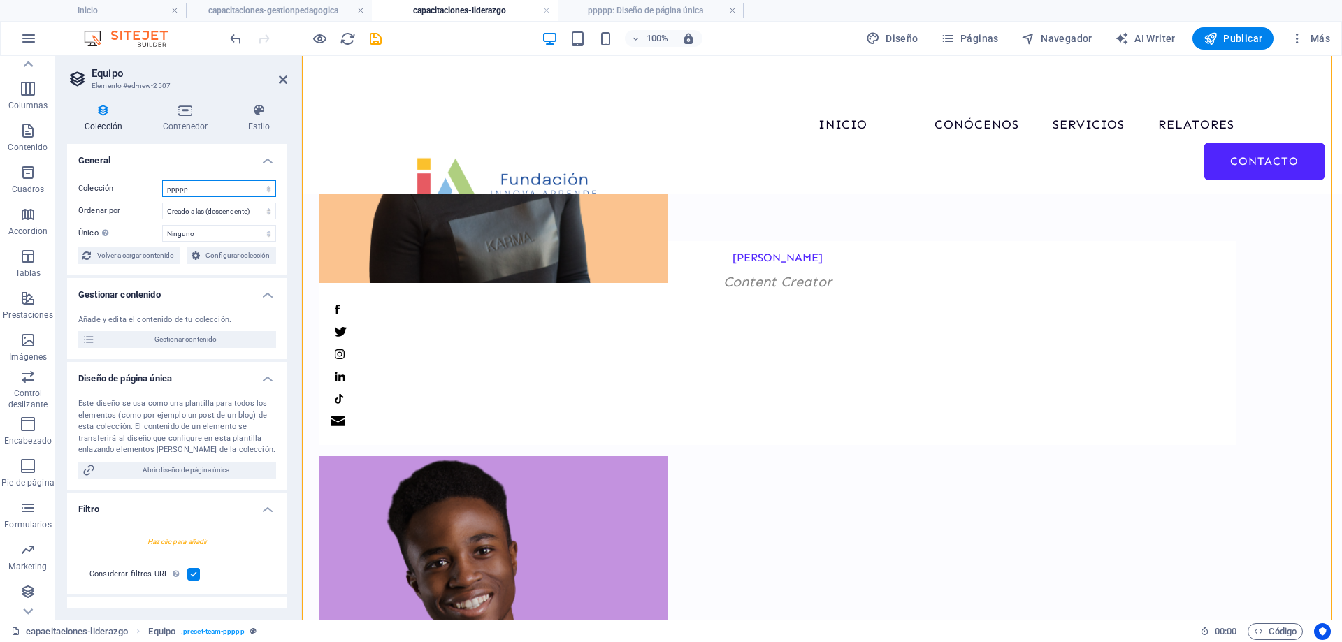
click at [206, 185] on select "BD Cursos Liderazgo Blog Blog Articles C-liderazgo Coleccion-lideraazgo colecci…" at bounding box center [219, 188] width 114 height 17
click at [162, 180] on select "BD Cursos Liderazgo Blog Blog Articles C-liderazgo Coleccion-lideraazgo colecci…" at bounding box center [219, 188] width 114 height 17
select select "68df03ee75263999660b355b"
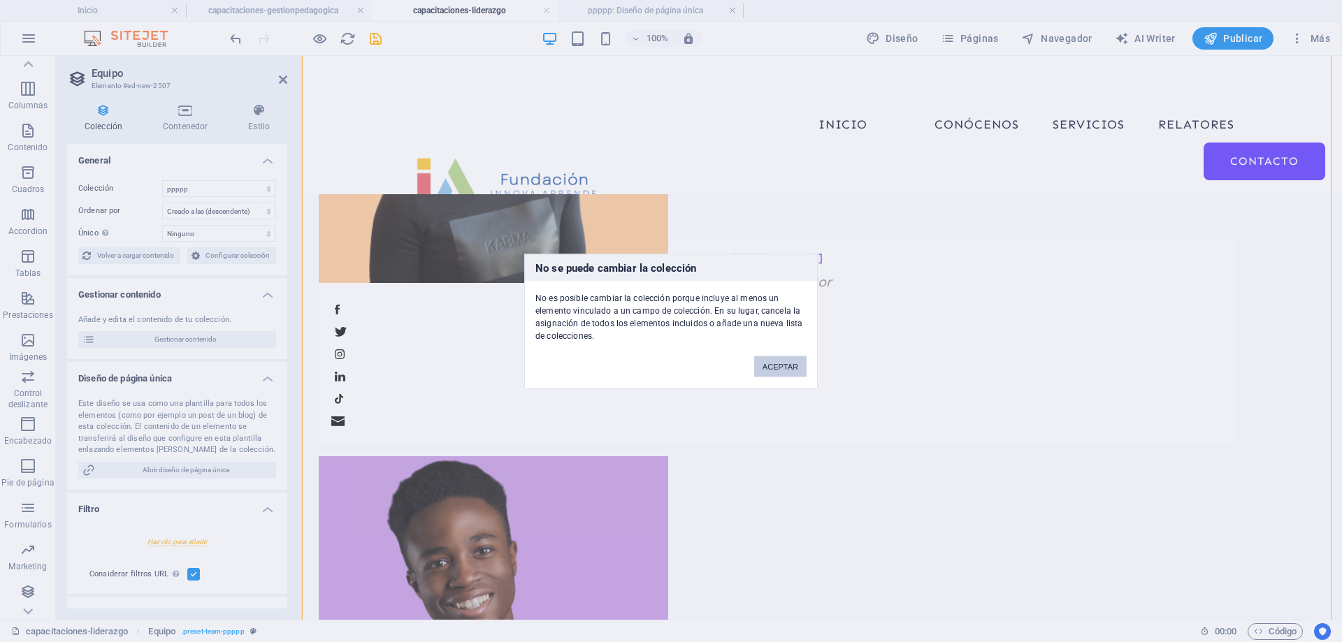
click at [782, 368] on button "ACEPTAR" at bounding box center [780, 366] width 52 height 21
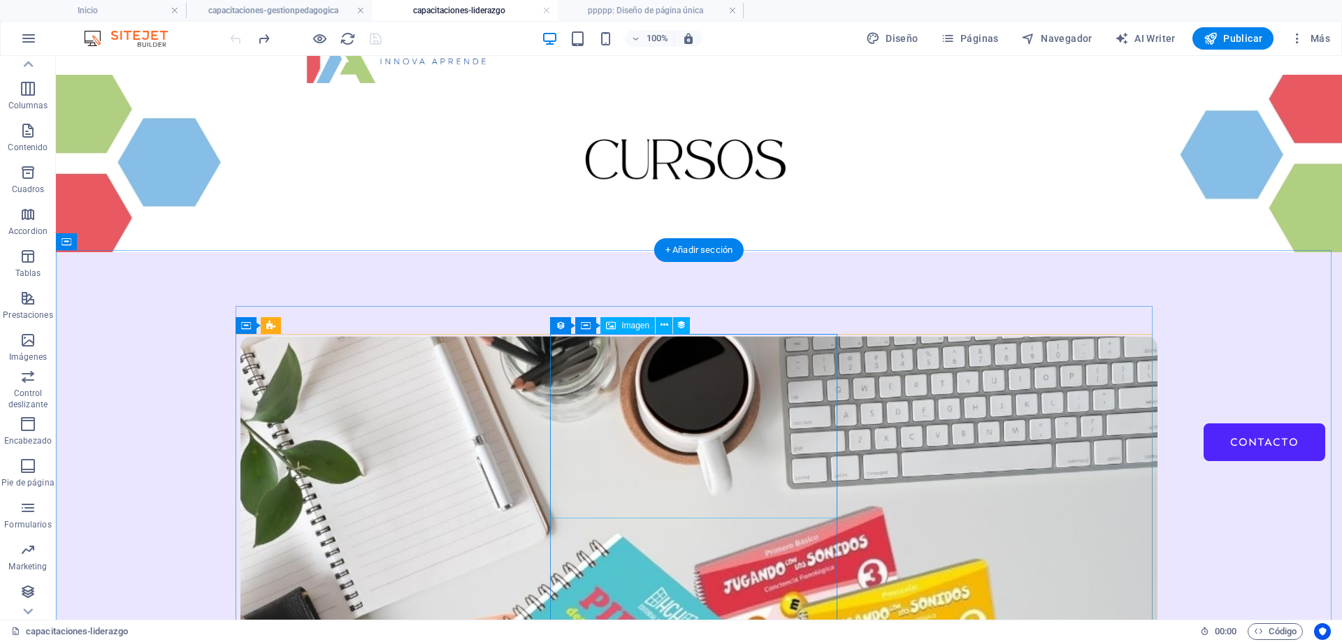
scroll to position [144, 0]
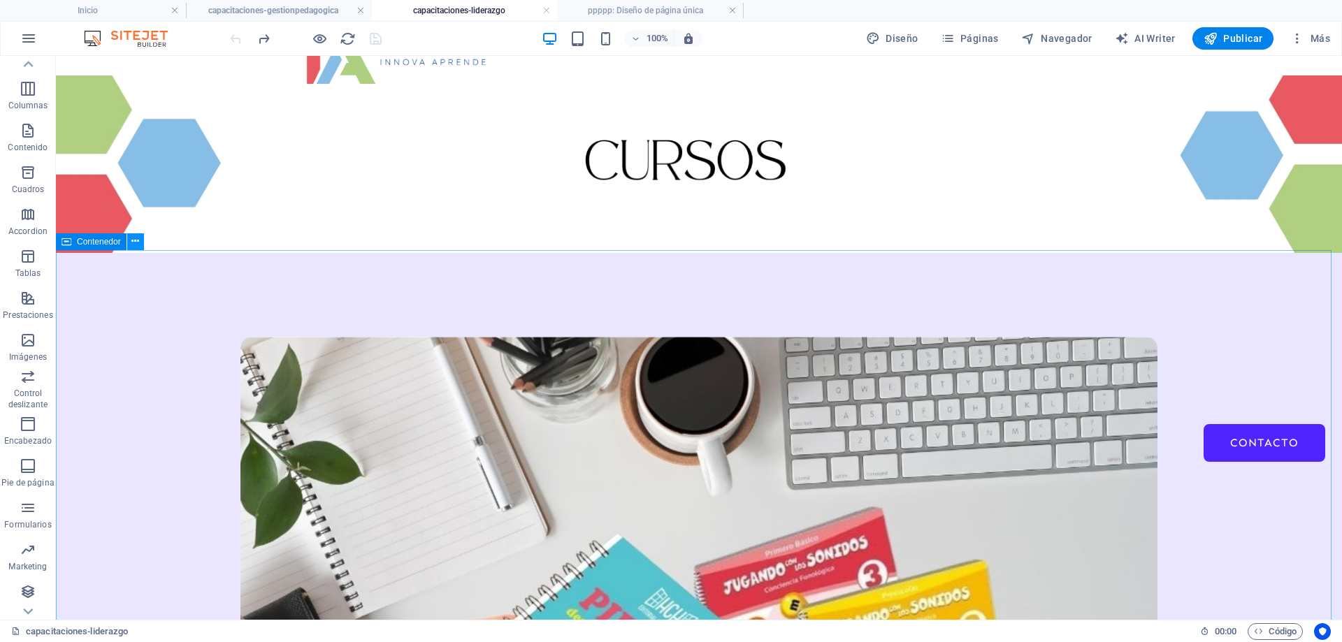
click at [136, 246] on icon at bounding box center [135, 241] width 8 height 15
click at [680, 10] on h4 "ppppp: Diseño de página única" at bounding box center [651, 10] width 186 height 15
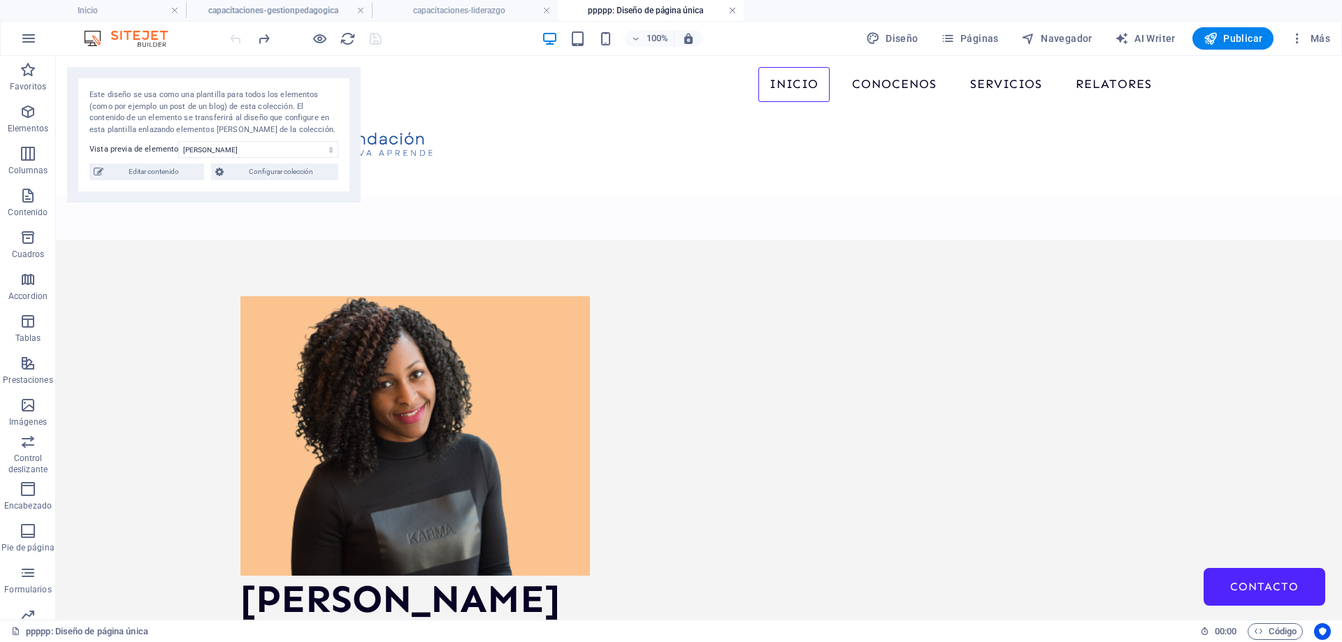
click at [728, 12] on link at bounding box center [732, 10] width 8 height 13
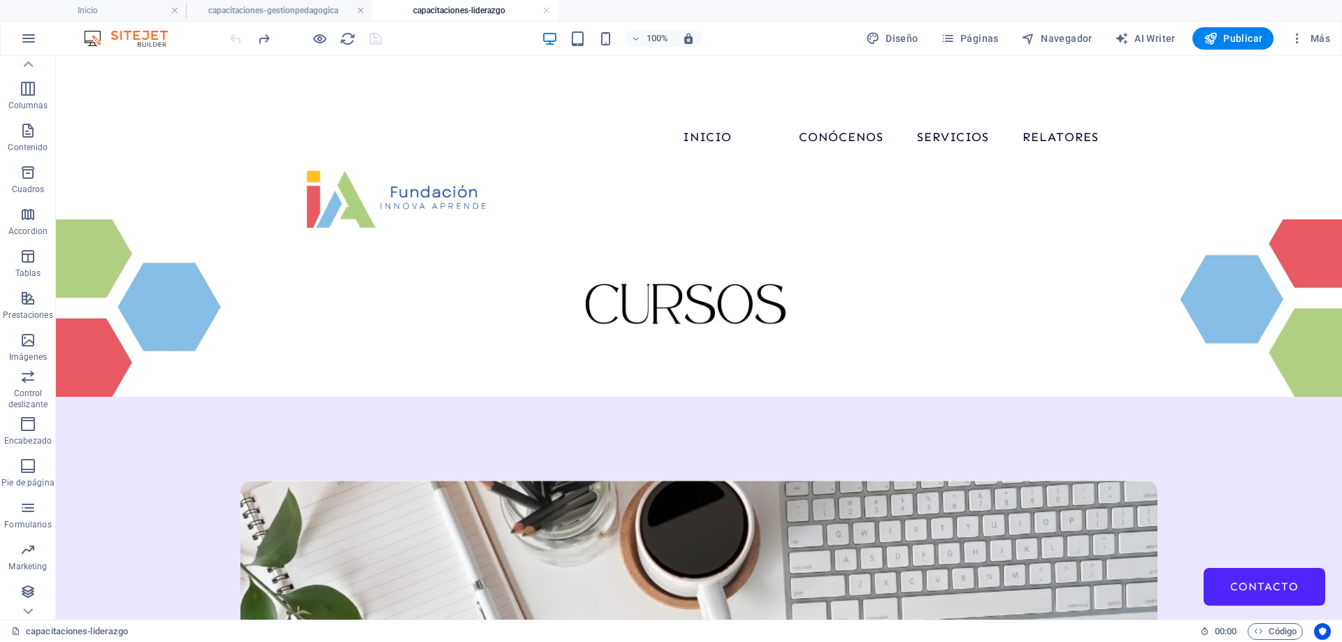
scroll to position [144, 0]
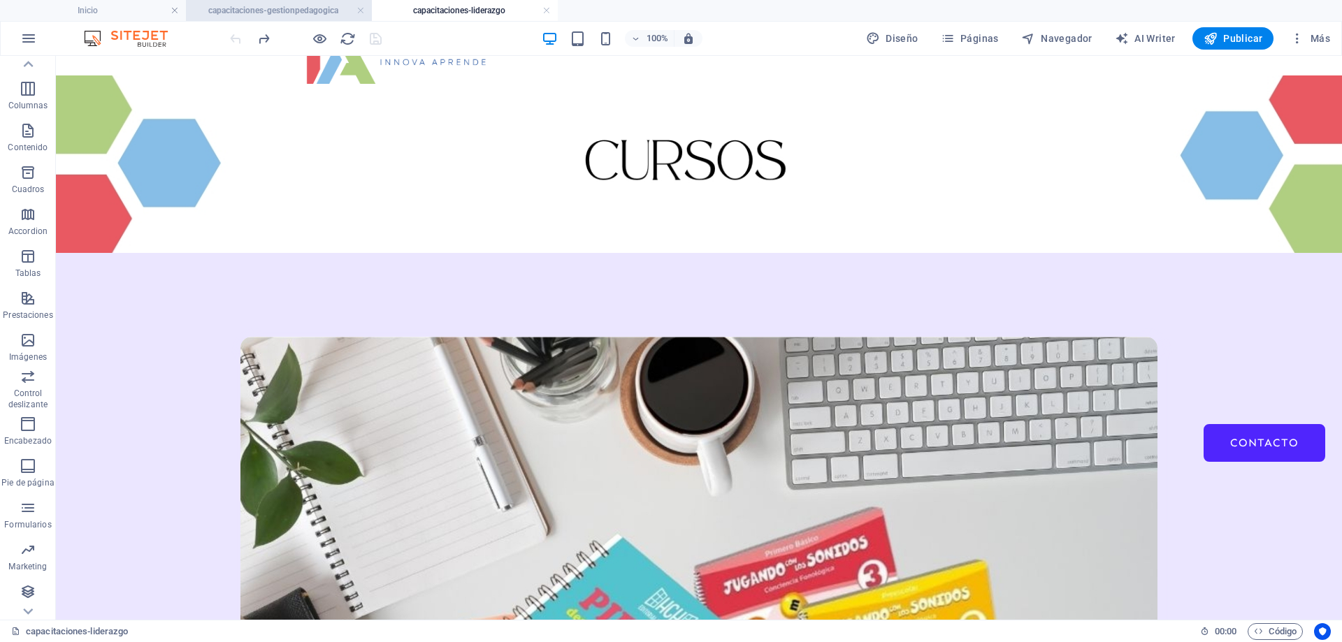
click at [258, 3] on h4 "capacitaciones-gestionpedagogica" at bounding box center [279, 10] width 186 height 15
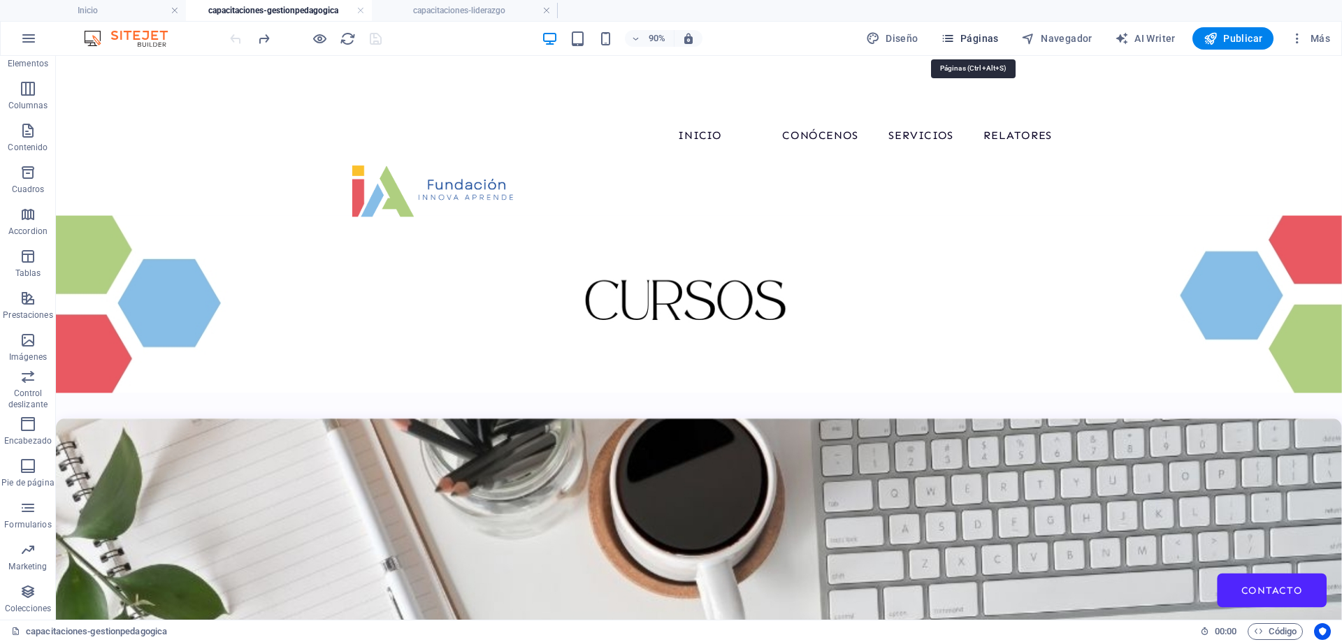
click at [982, 36] on span "Páginas" at bounding box center [970, 38] width 58 height 14
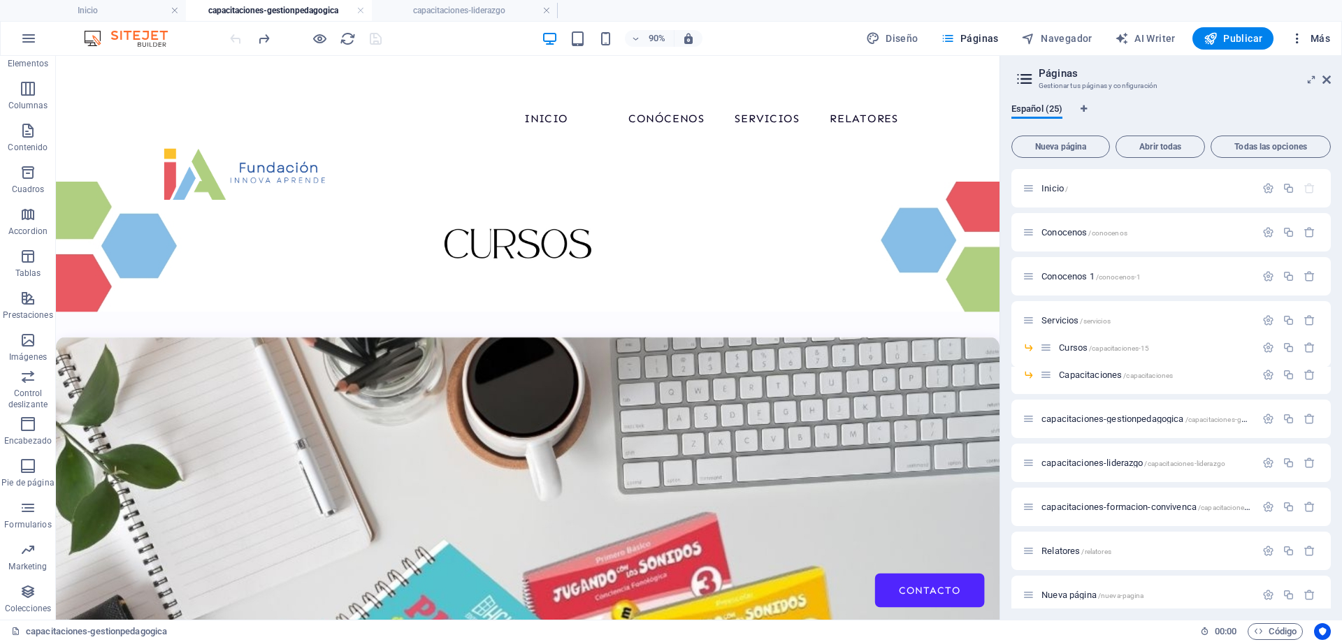
click at [1317, 35] on span "Más" at bounding box center [1311, 38] width 40 height 14
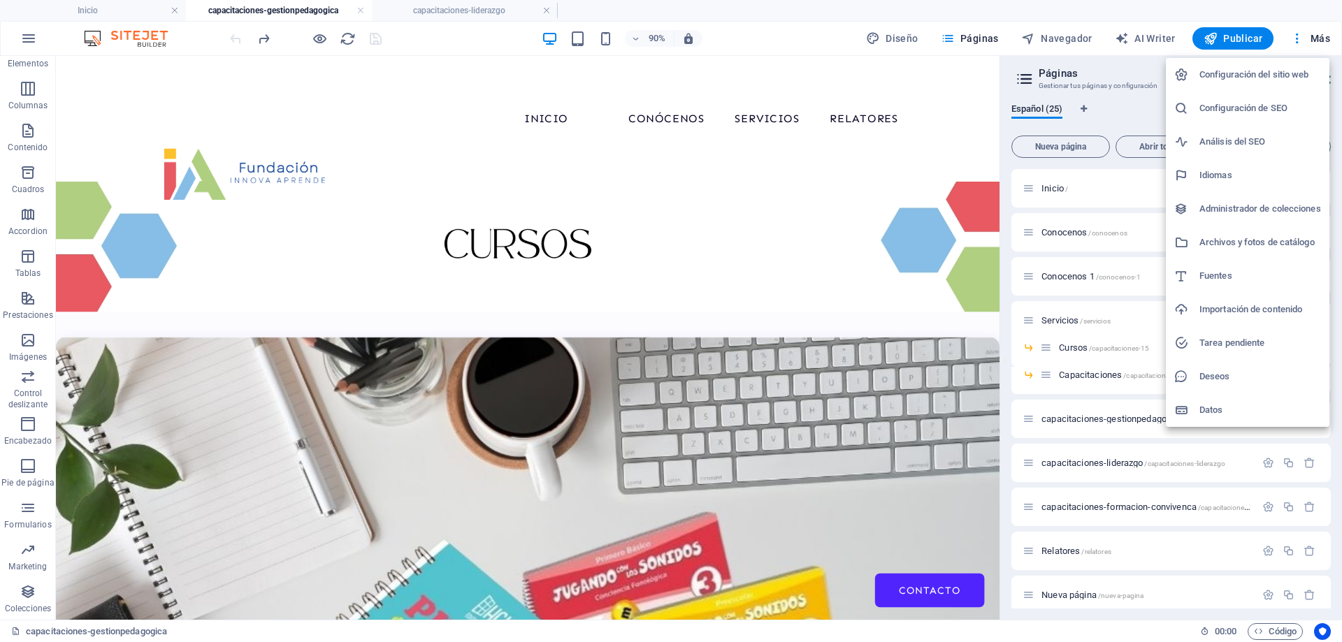
click at [1233, 212] on h6 "Administrador de colecciones" at bounding box center [1261, 209] width 122 height 17
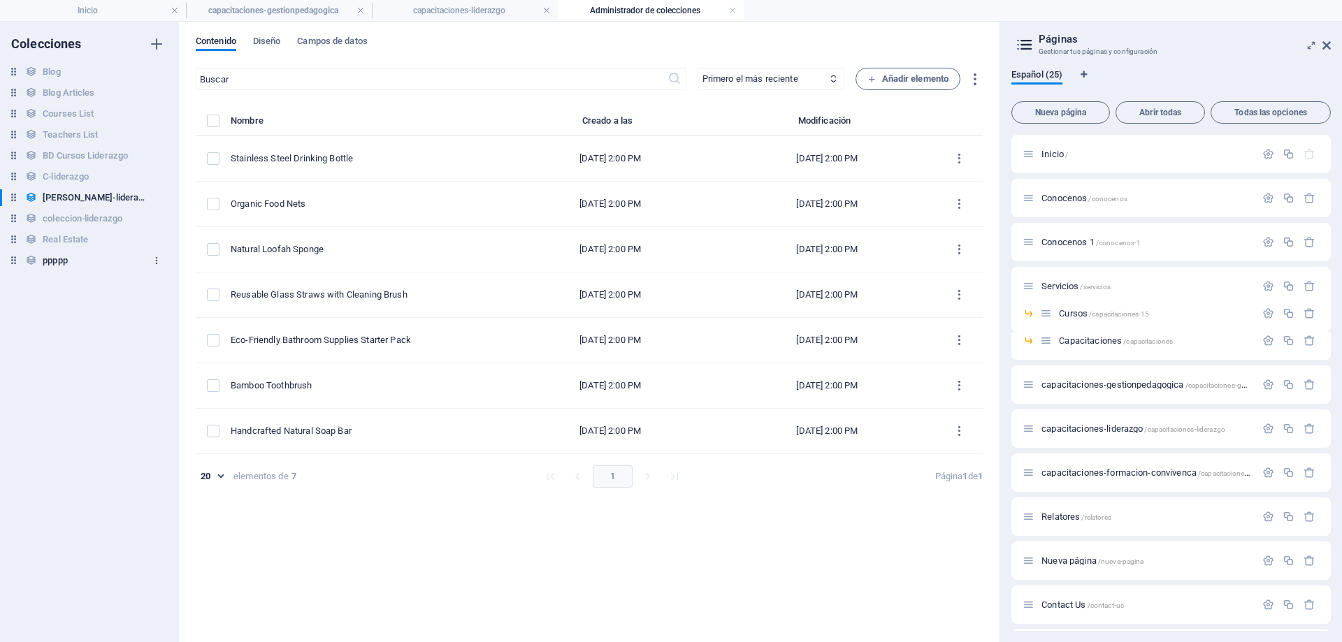
click at [156, 263] on icon "button" at bounding box center [157, 261] width 10 height 10
click at [155, 353] on h6 "Eliminar" at bounding box center [168, 355] width 67 height 17
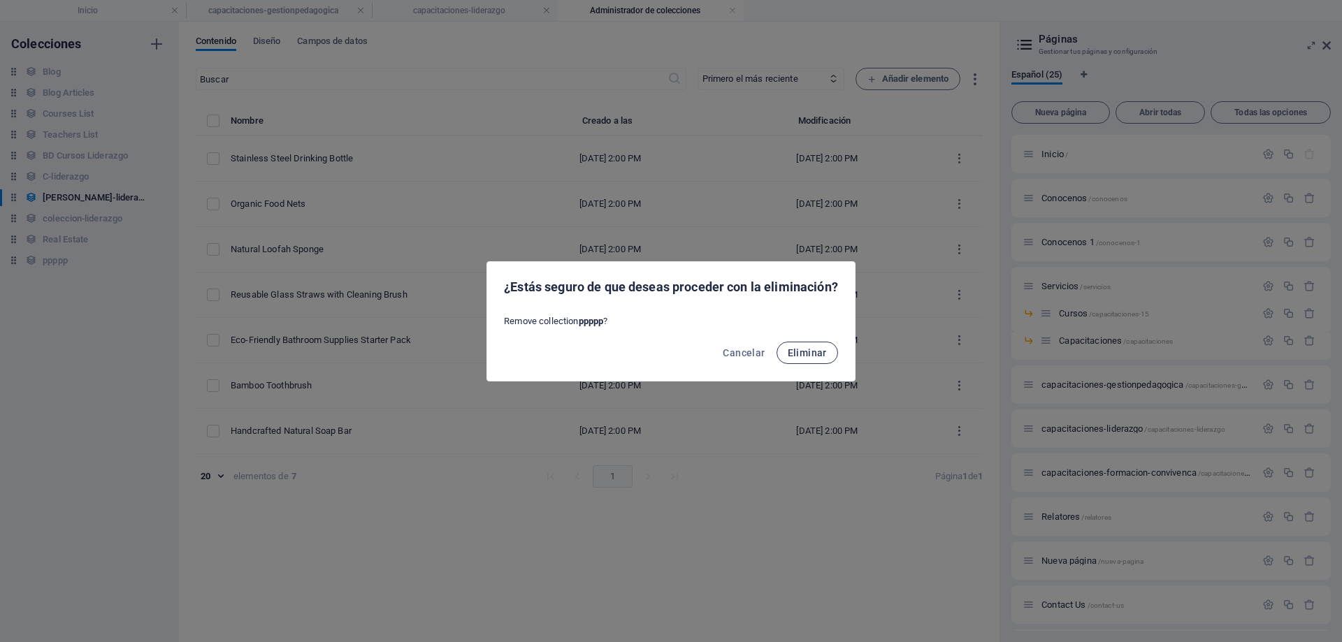
click at [819, 347] on span "Eliminar" at bounding box center [807, 352] width 39 height 11
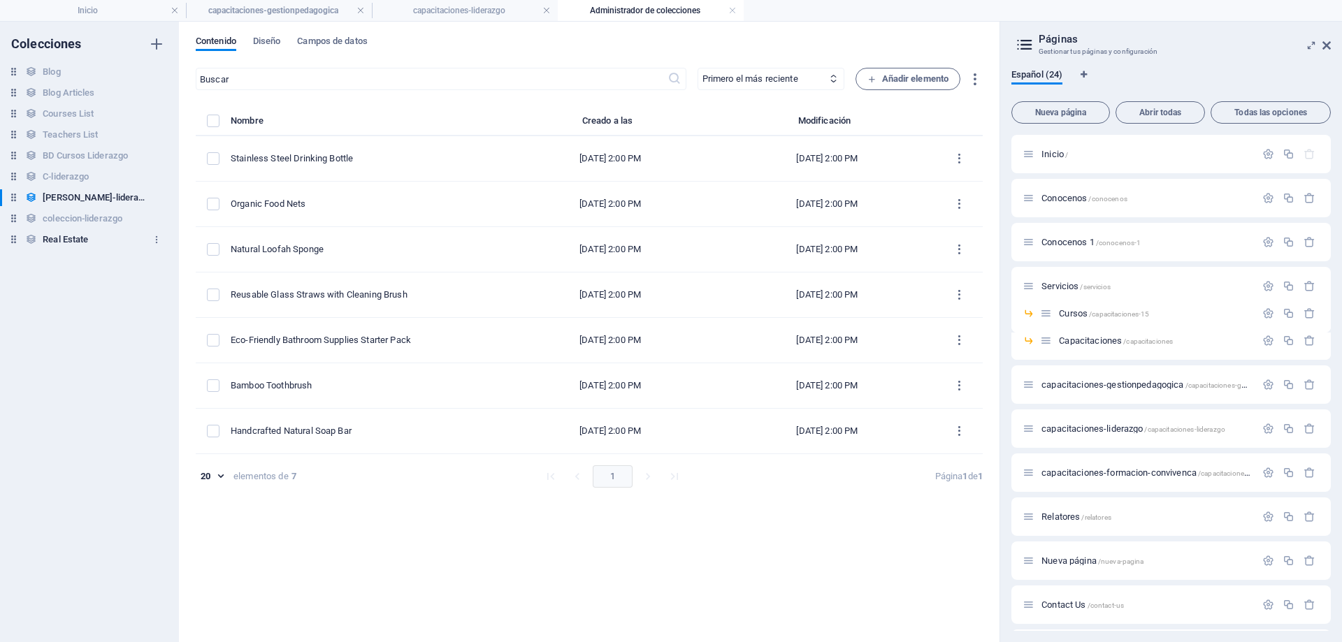
click at [68, 240] on h6 "Real Estate" at bounding box center [65, 239] width 45 height 17
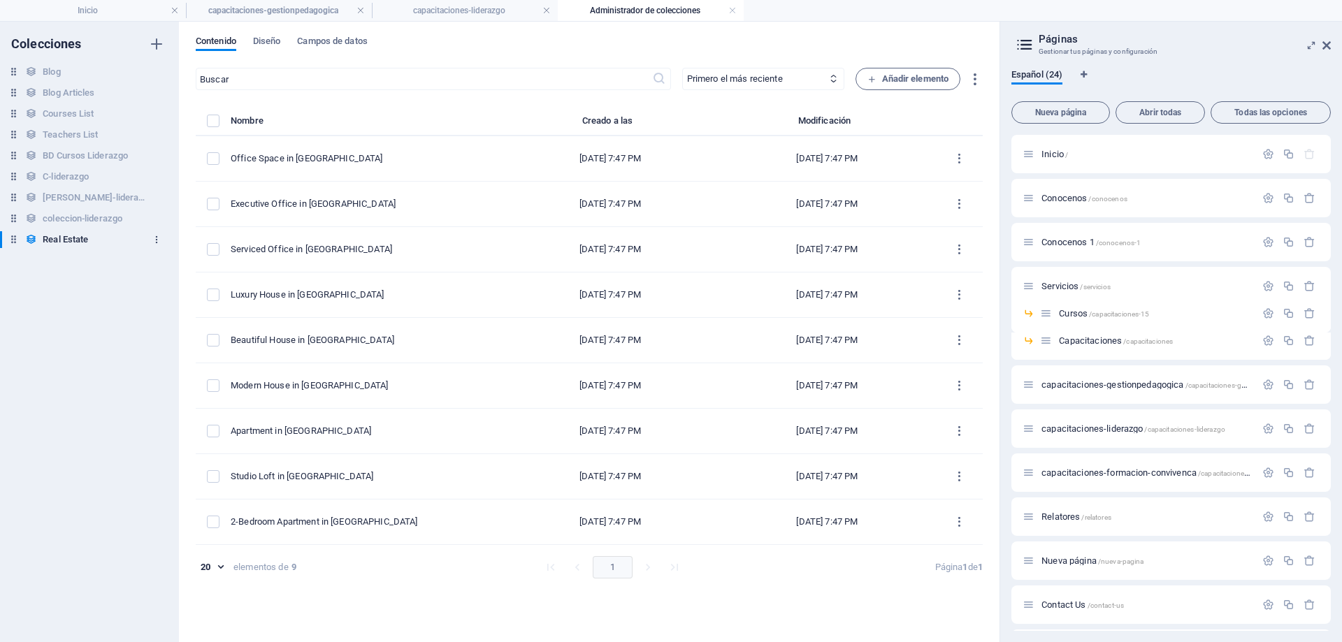
click at [155, 238] on icon "button" at bounding box center [157, 240] width 10 height 10
click at [145, 333] on h6 "Eliminar" at bounding box center [168, 334] width 67 height 17
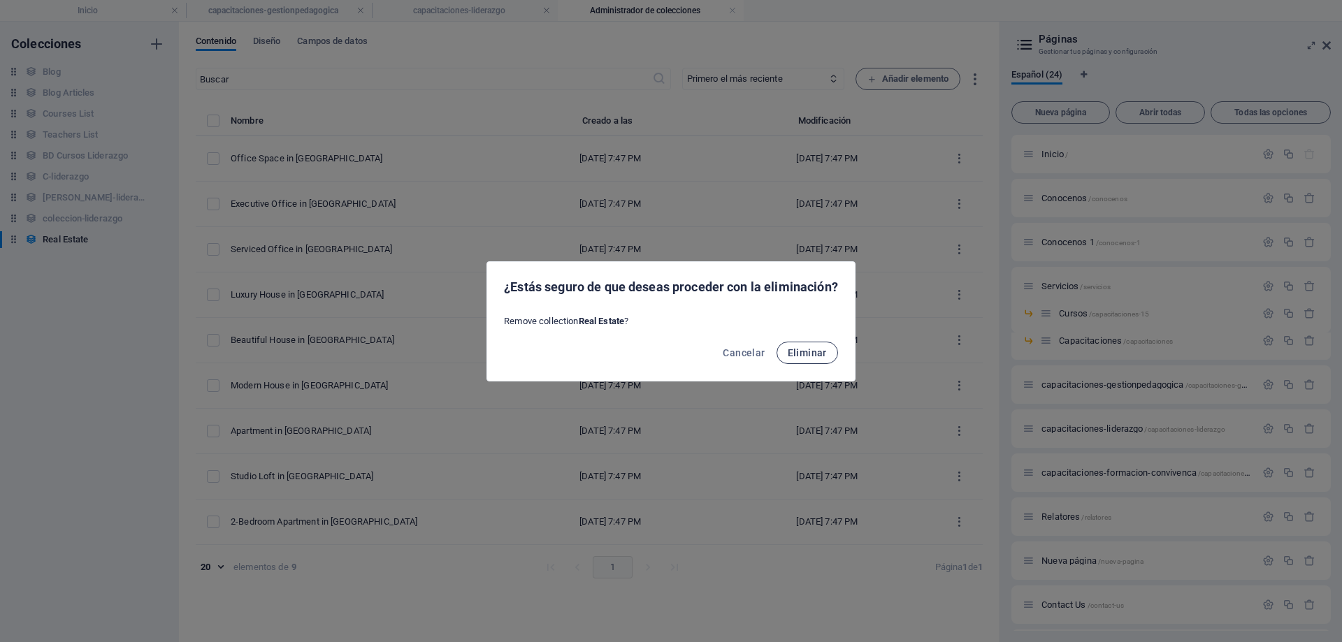
click at [805, 358] on span "Eliminar" at bounding box center [807, 352] width 39 height 11
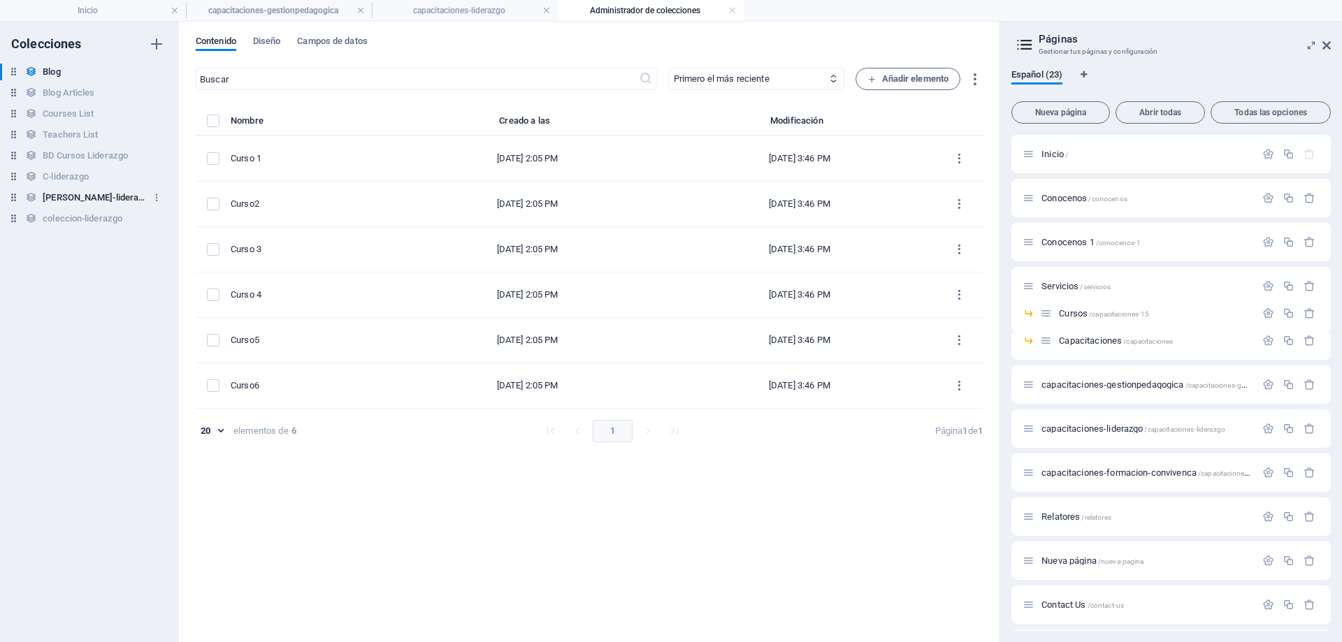
click at [101, 194] on h6 "[PERSON_NAME]-lideraazgo" at bounding box center [95, 197] width 105 height 17
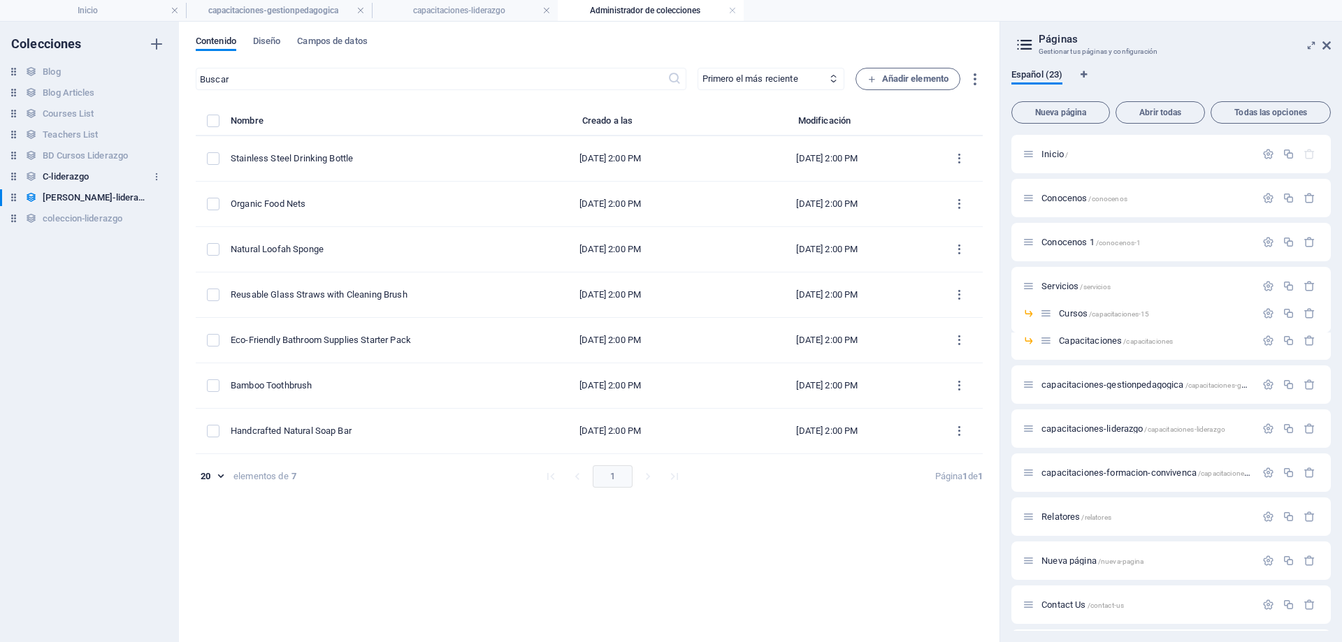
click at [57, 175] on h6 "C-liderazgo" at bounding box center [66, 176] width 46 height 17
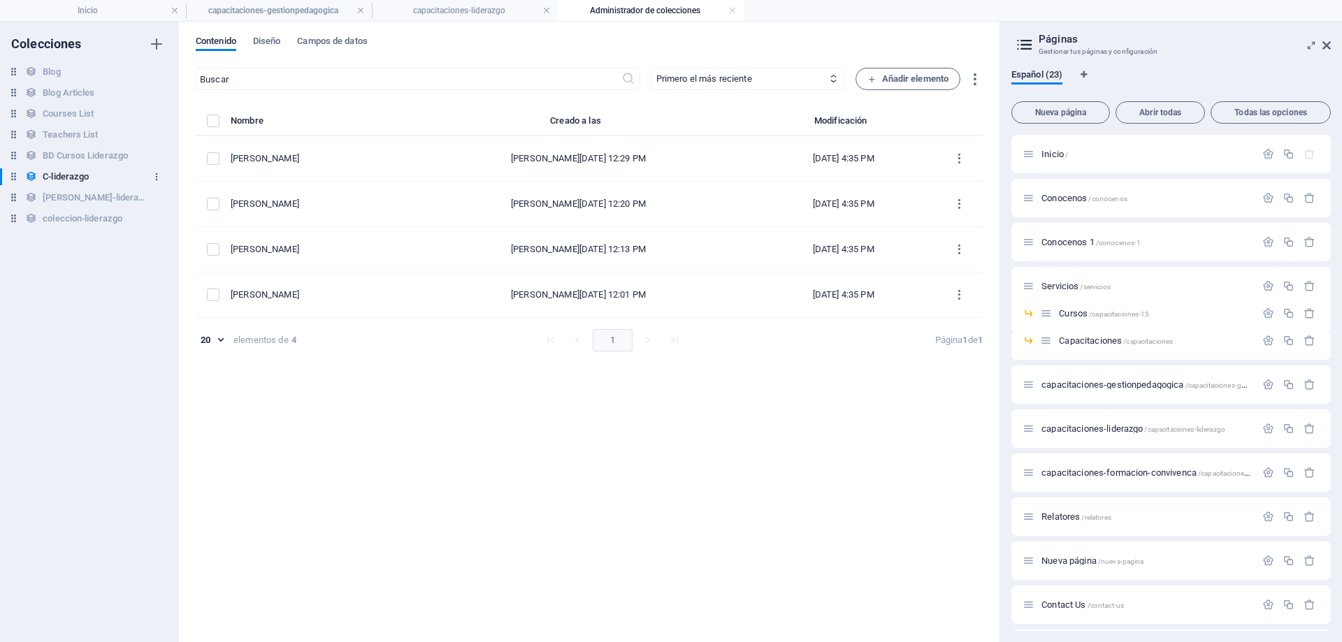
click at [157, 175] on icon "button" at bounding box center [157, 177] width 10 height 10
click at [161, 271] on h6 "Eliminar" at bounding box center [168, 272] width 67 height 17
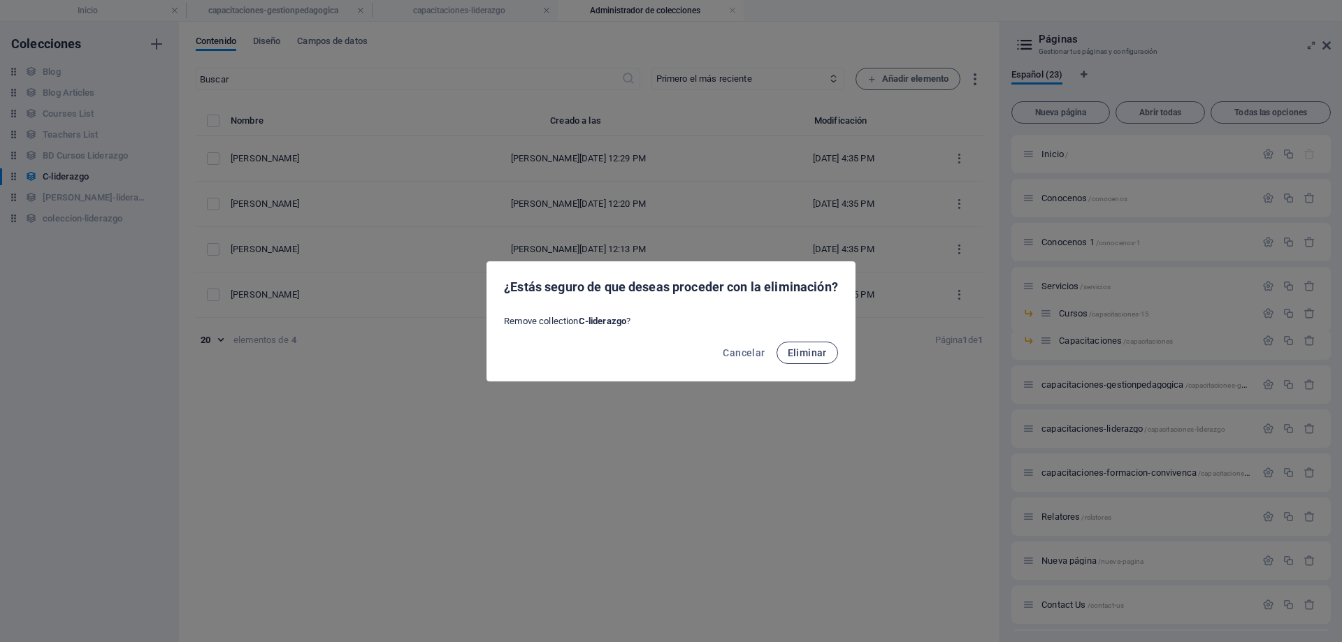
click at [814, 355] on span "Eliminar" at bounding box center [807, 352] width 39 height 11
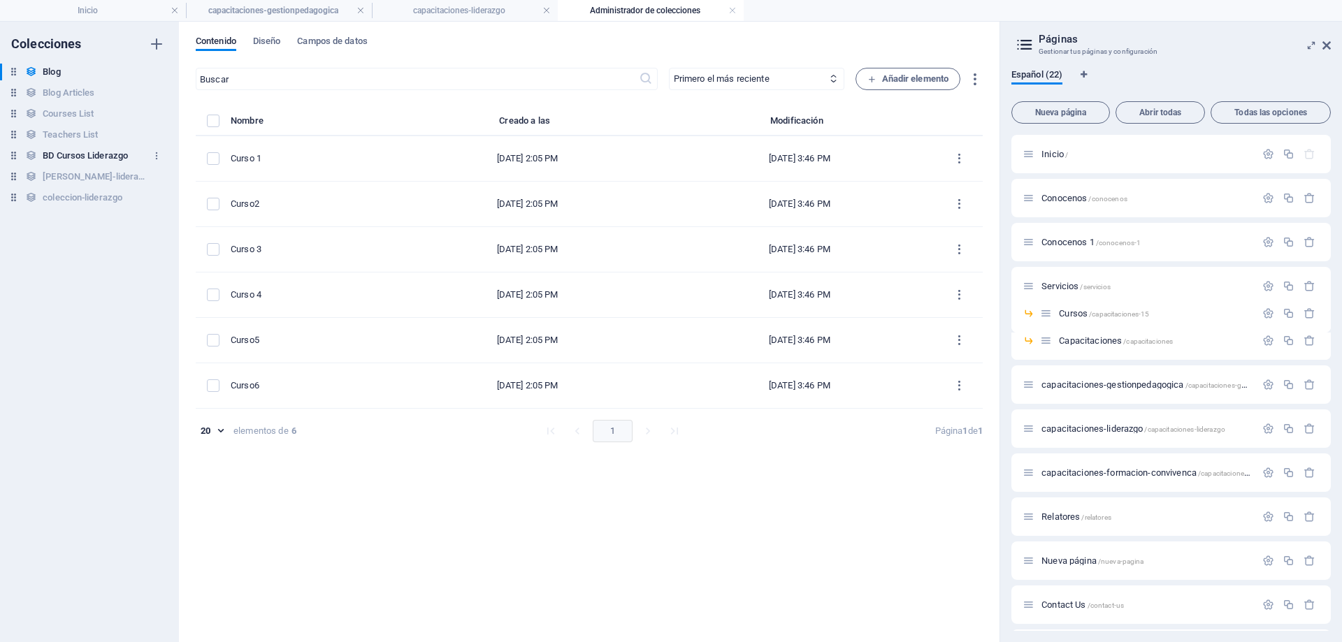
click at [75, 155] on h6 "BD Cursos Liderazgo" at bounding box center [85, 156] width 85 height 17
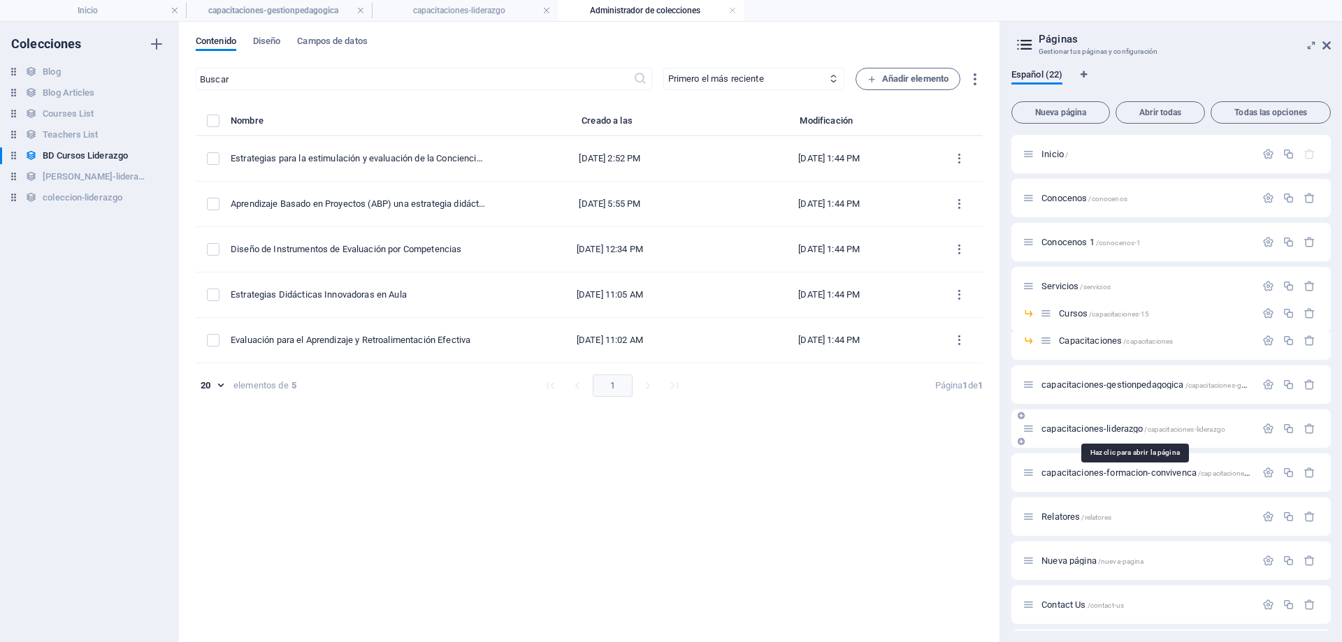
click at [1116, 429] on span "capacitaciones-liderazgo /capacitaciones-liderazgo" at bounding box center [1134, 429] width 184 height 10
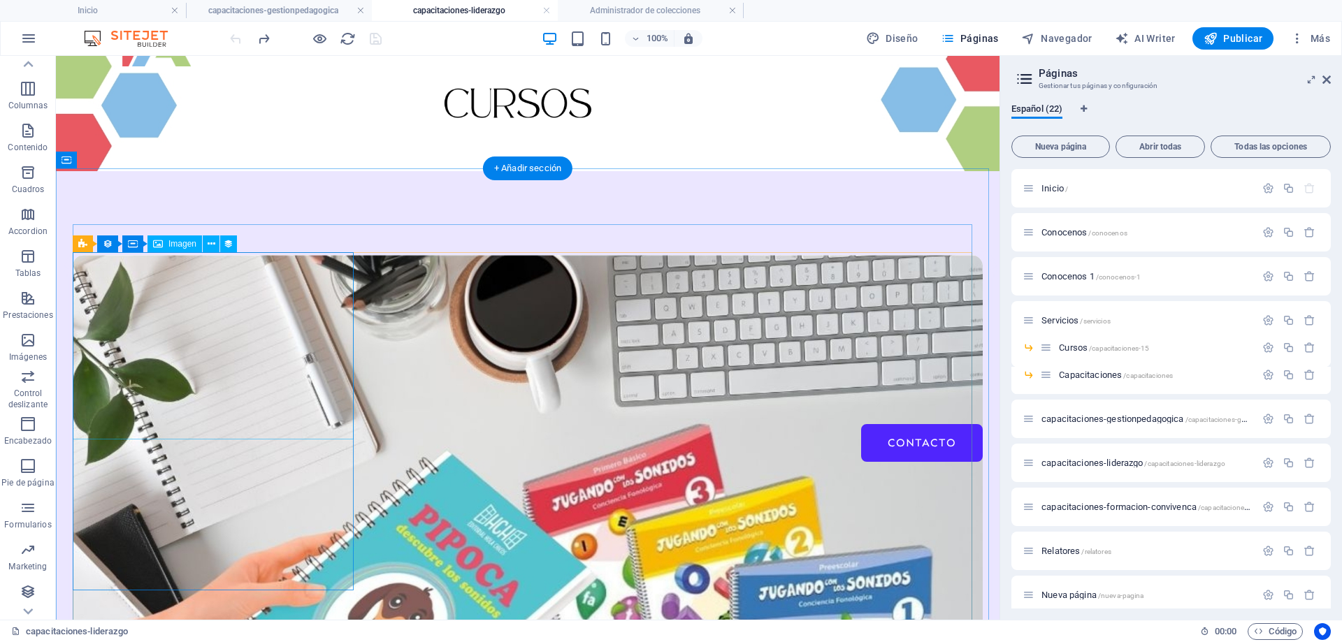
click at [152, 295] on figure at bounding box center [528, 558] width 910 height 607
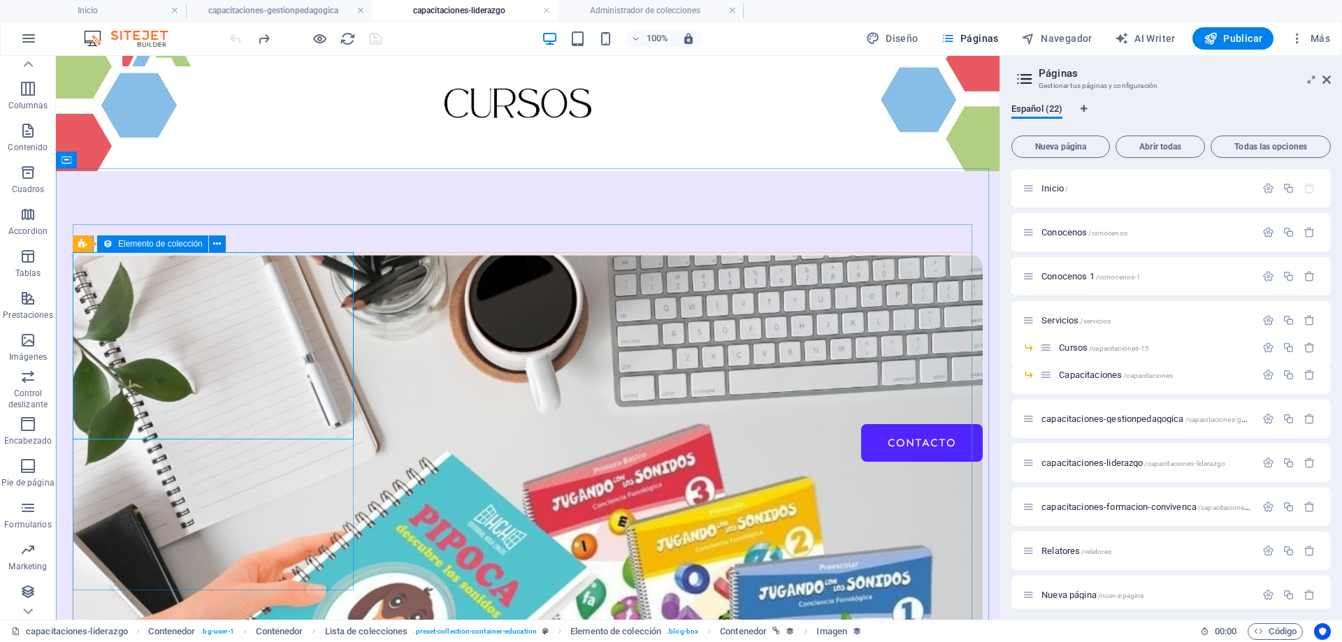
click at [110, 247] on icon at bounding box center [108, 244] width 10 height 17
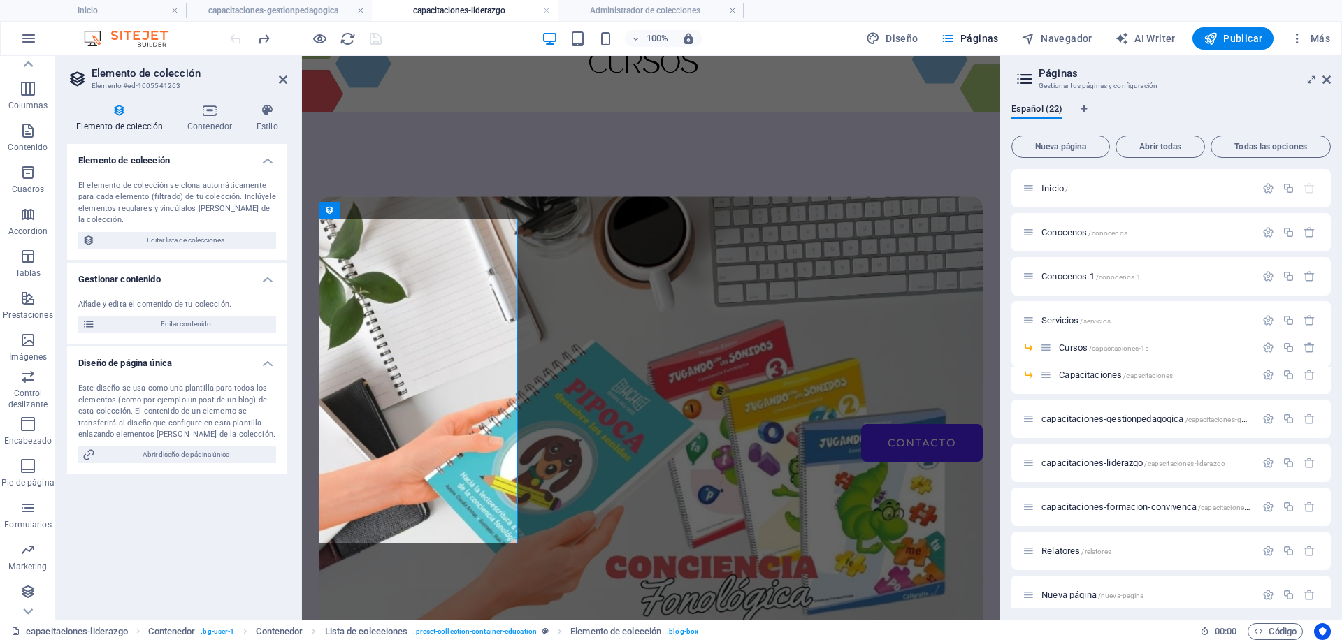
scroll to position [120, 0]
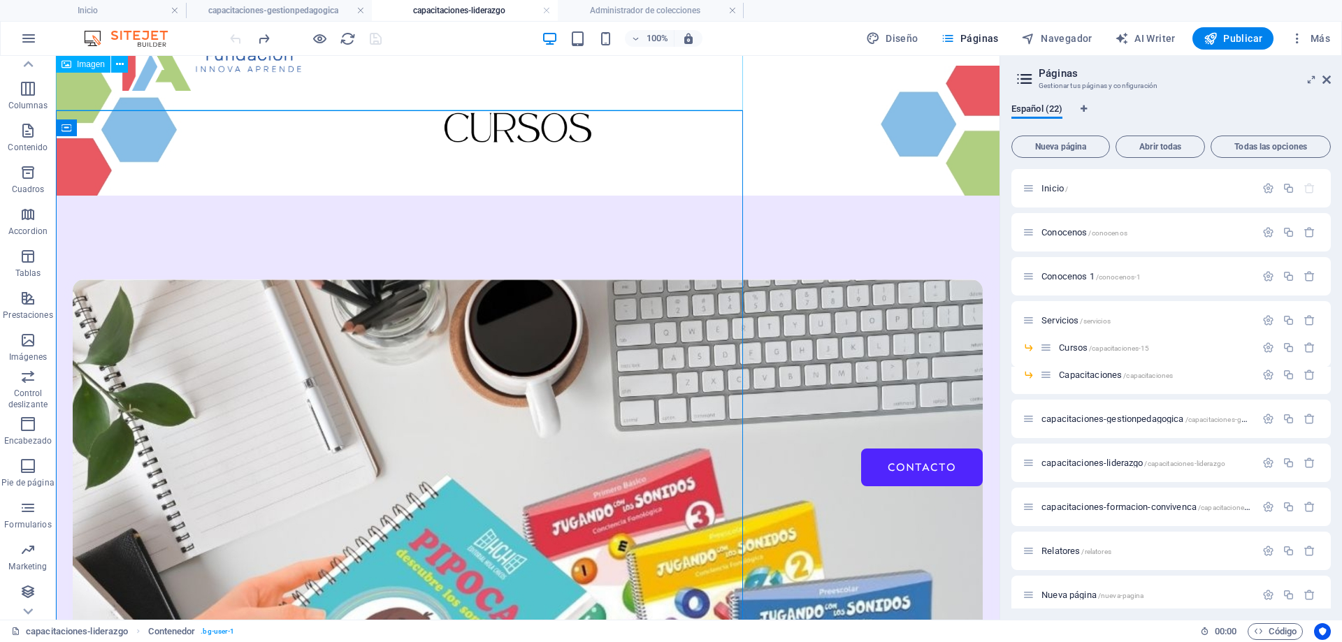
scroll to position [144, 0]
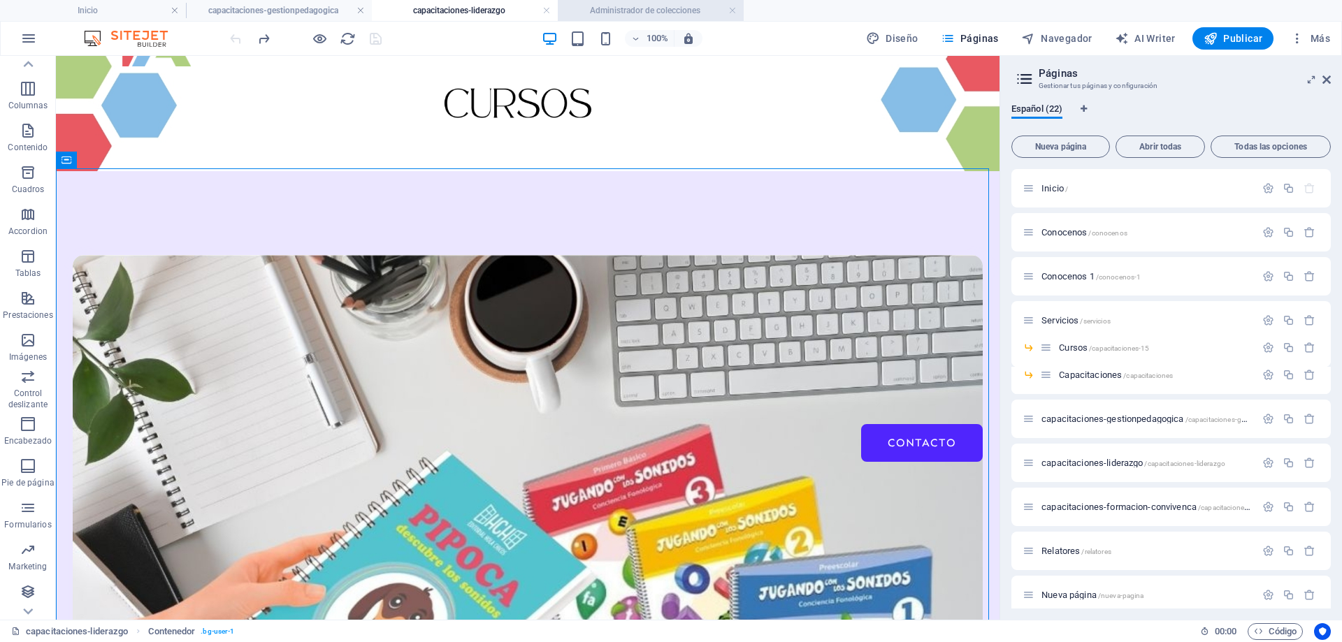
click at [631, 20] on li "Administrador de colecciones" at bounding box center [651, 10] width 186 height 21
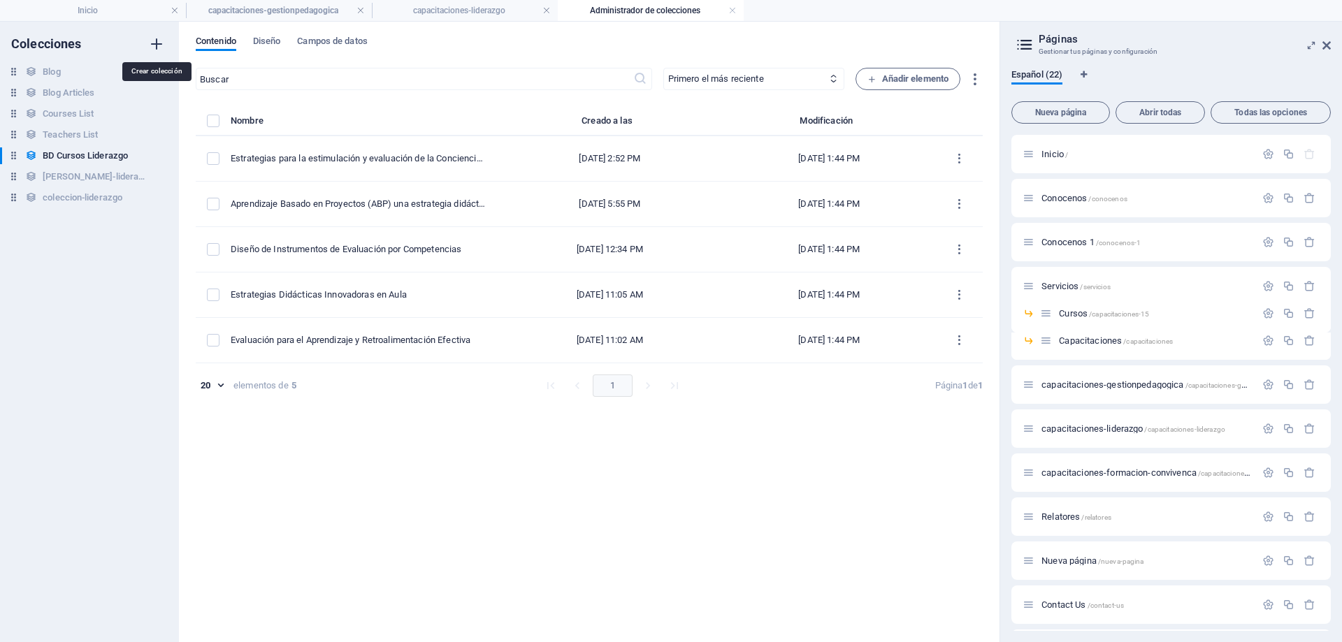
click at [155, 43] on icon "button" at bounding box center [156, 44] width 17 height 17
type input "prueba lsita de coeccion"
click at [63, 390] on div "Colecciones Blog Blog Blog Articles Blog Articles Courses List Courses List Tea…" at bounding box center [89, 332] width 179 height 621
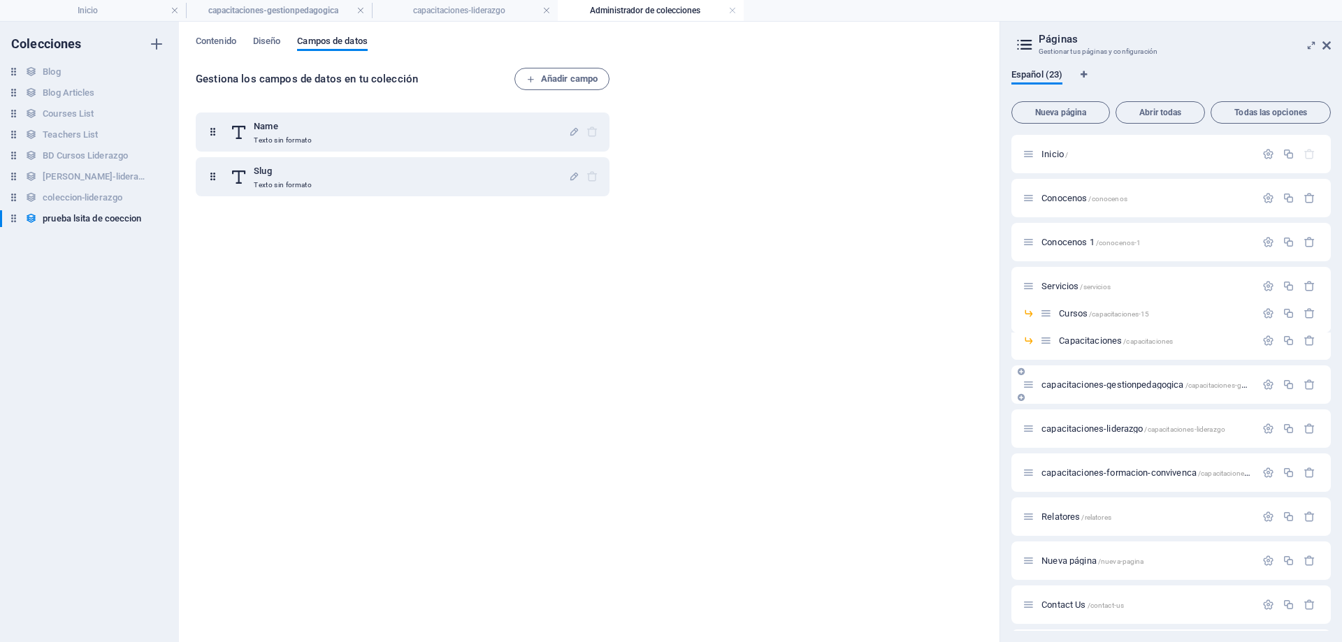
click at [1112, 385] on span "capacitaciones-gestionpedagogica /capacitaciones-gestionpedagogica" at bounding box center [1170, 385] width 257 height 10
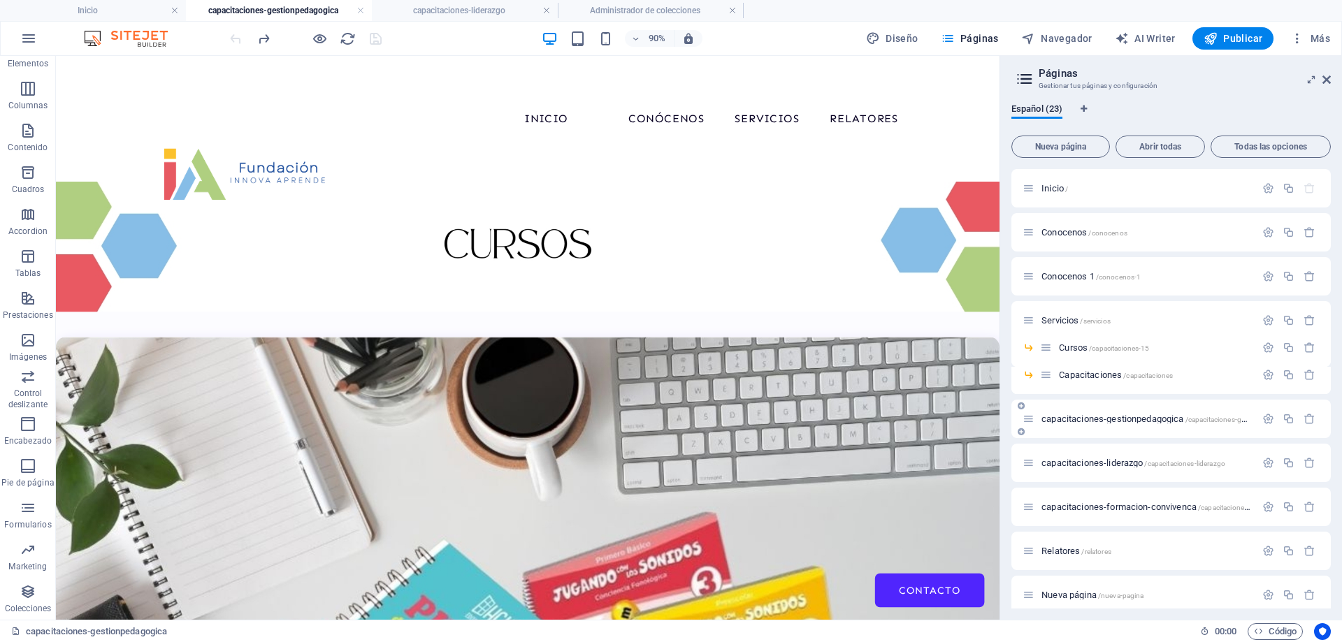
click at [1112, 385] on div "Capacitaciones /capacitaciones" at bounding box center [1171, 380] width 319 height 27
click at [153, 329] on icon at bounding box center [155, 326] width 7 height 13
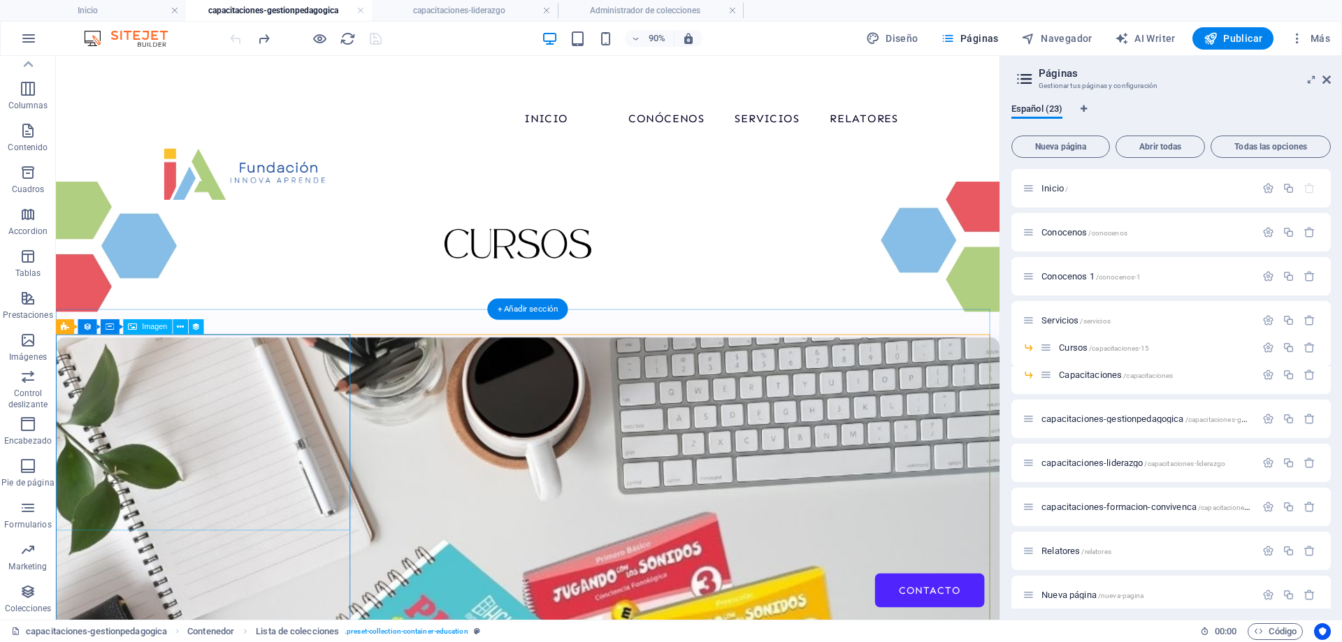
select select "our-course-image"
select select "%"
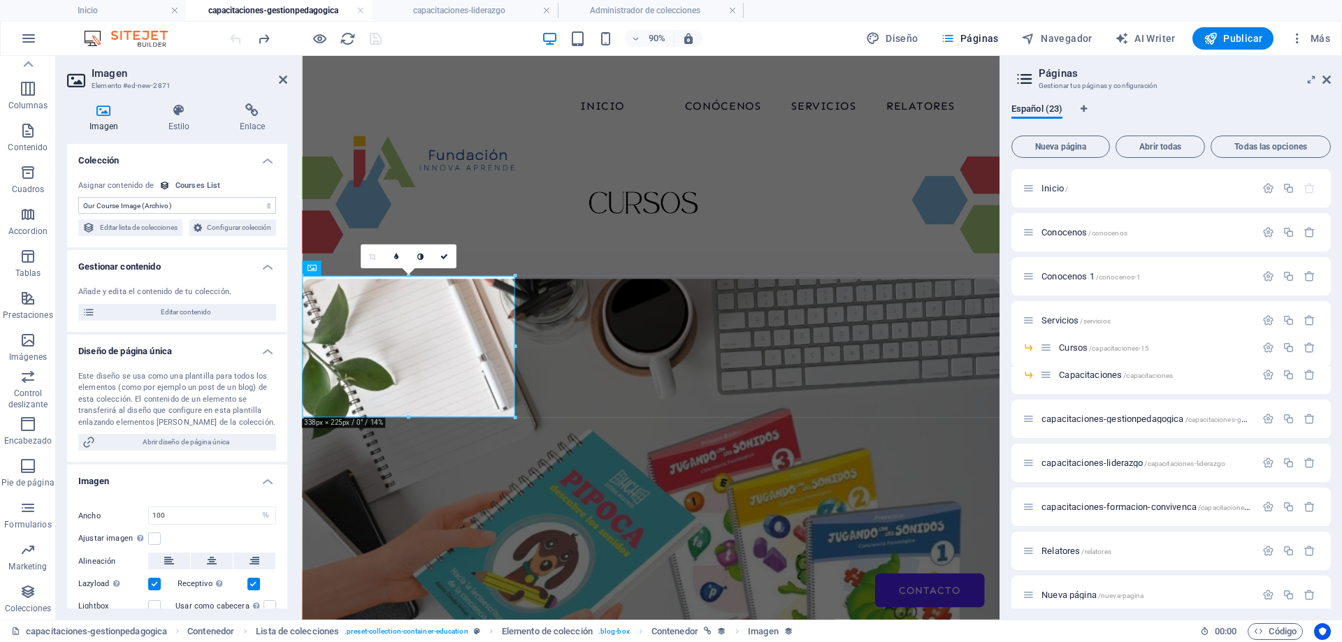
click at [204, 208] on select "Sin asignación, el contenido permanece estático Creado a las (Fecha) Actualizad…" at bounding box center [177, 205] width 198 height 17
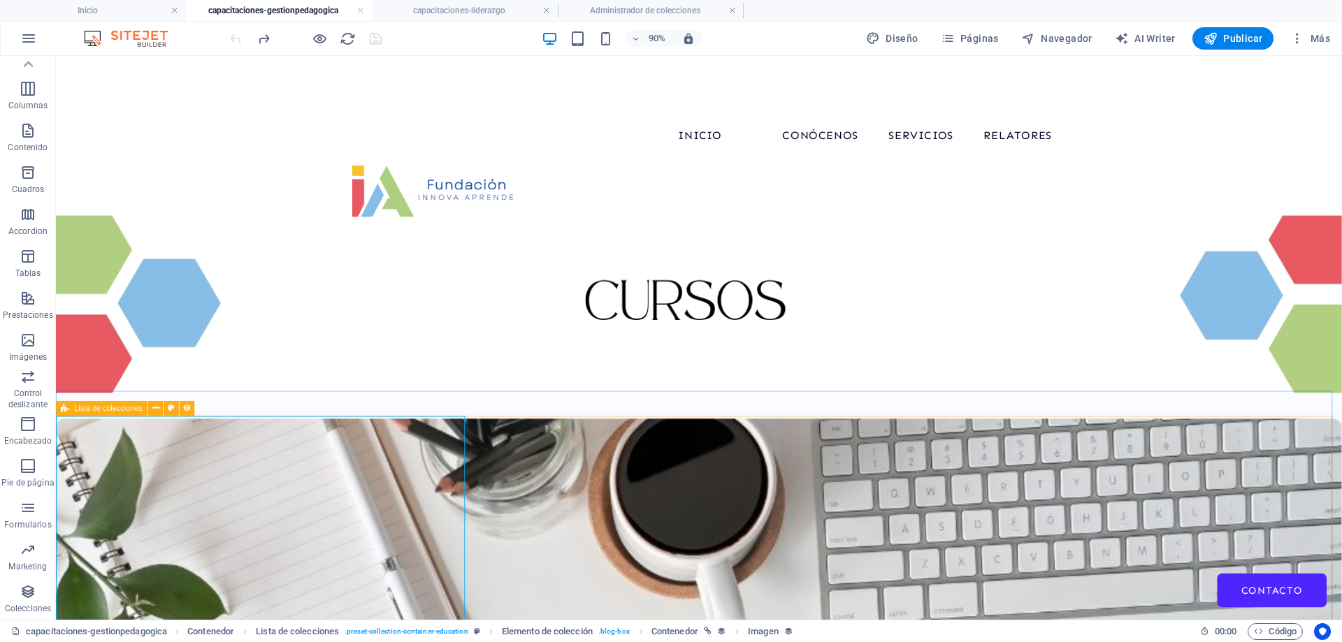
click at [91, 406] on span "Lista de colecciones" at bounding box center [108, 409] width 68 height 8
select select "67d02240190c582c0a6871d0"
select select "createdAt_DESC"
select select "columns.our-top-course"
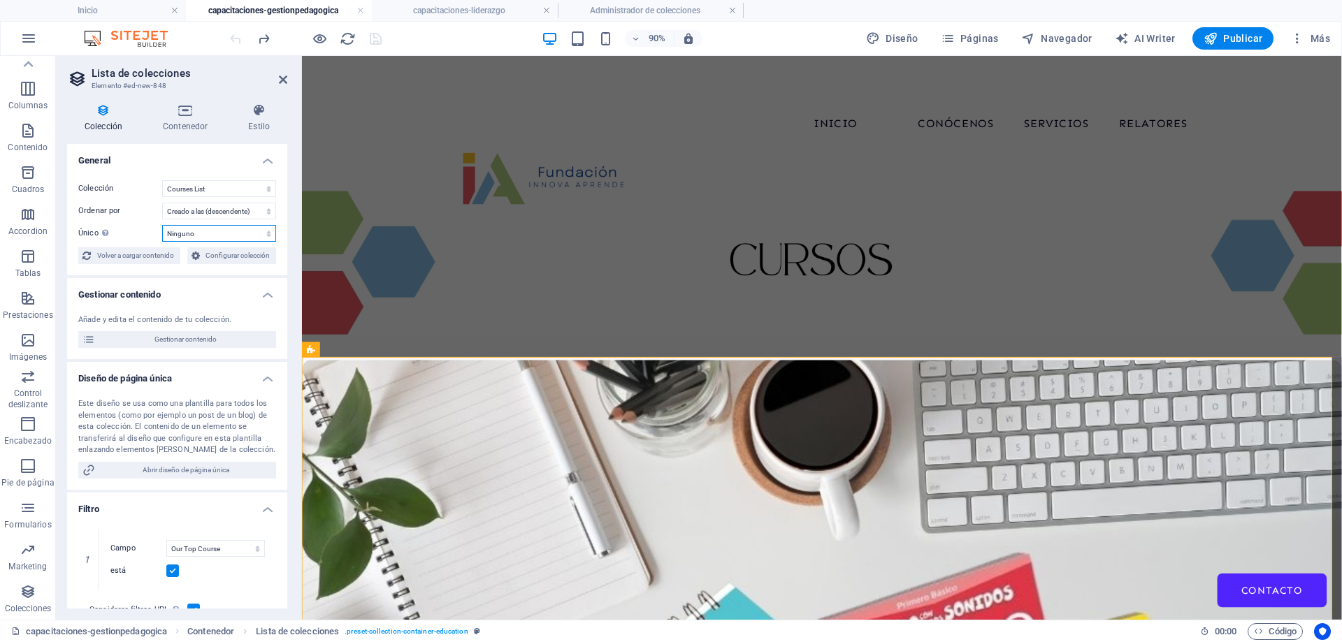
click at [215, 238] on select "Ninguno Our Course Title Our Course Slug Our Course Type Our Course Image Our C…" at bounding box center [219, 233] width 114 height 17
click at [214, 234] on select "Ninguno Our Course Title Our Course Slug Our Course Type Our Course Image Our C…" at bounding box center [219, 233] width 114 height 17
click at [118, 254] on span "Volver a cargar contenido" at bounding box center [135, 255] width 81 height 17
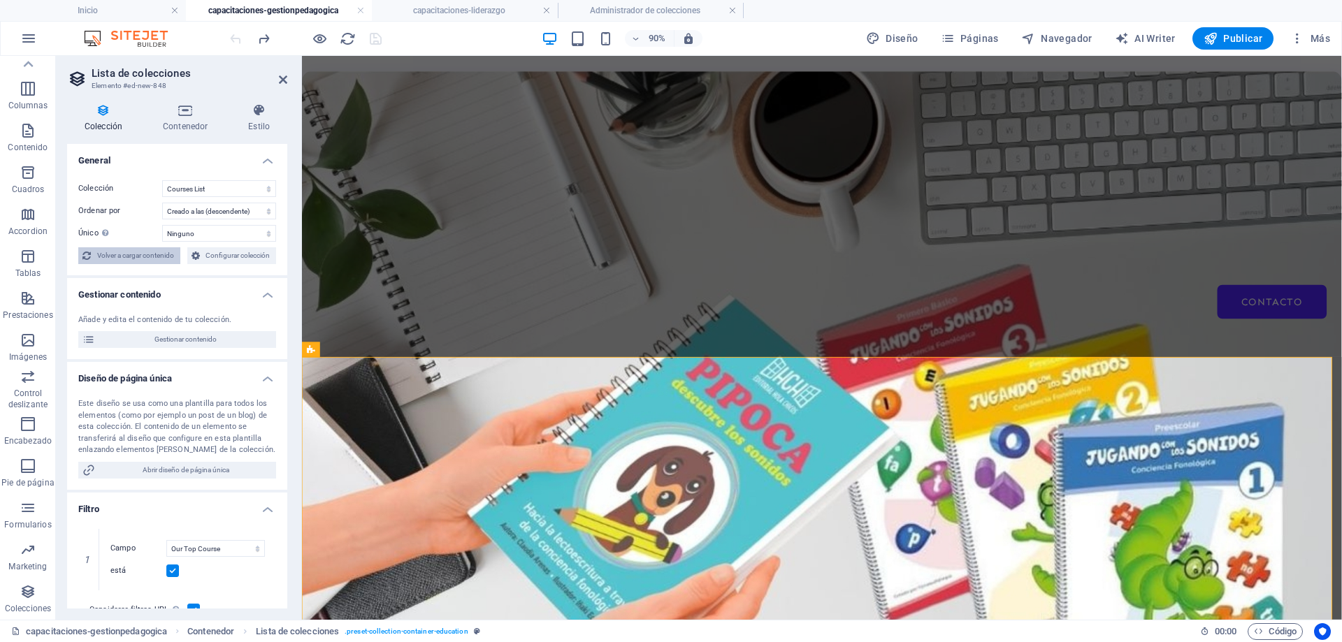
select select "67d02240190c582c0a6871d0"
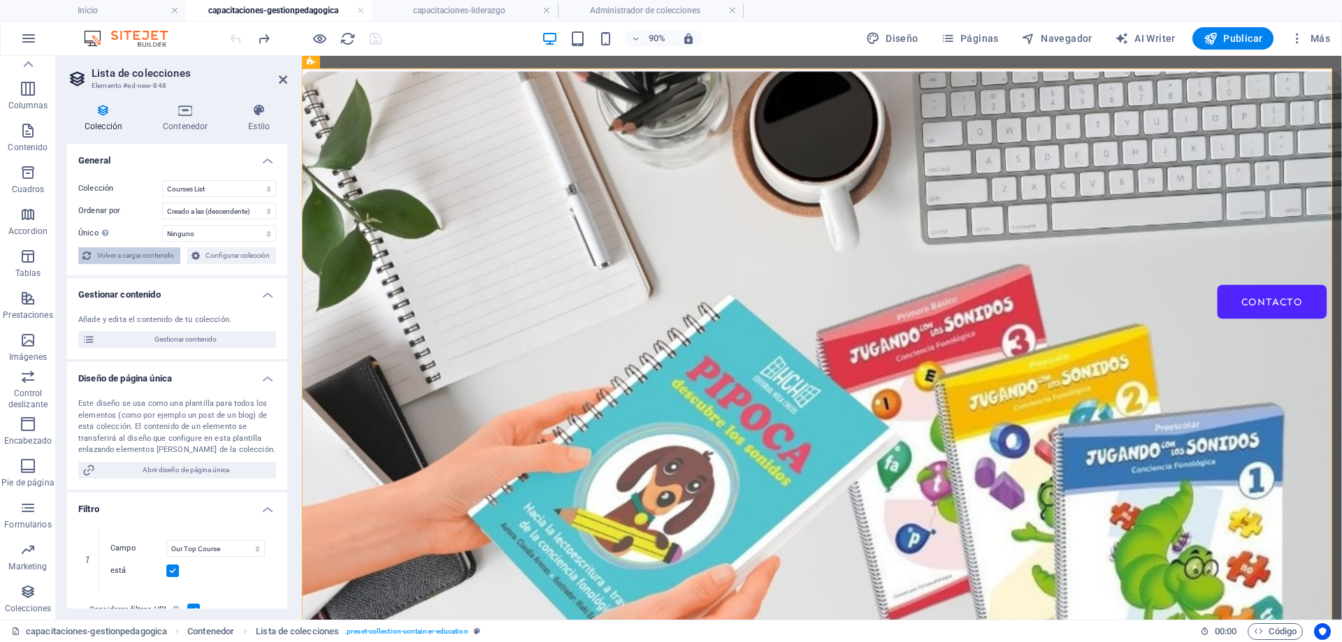
select select "createdAt_DESC"
select select "columns.our-top-course"
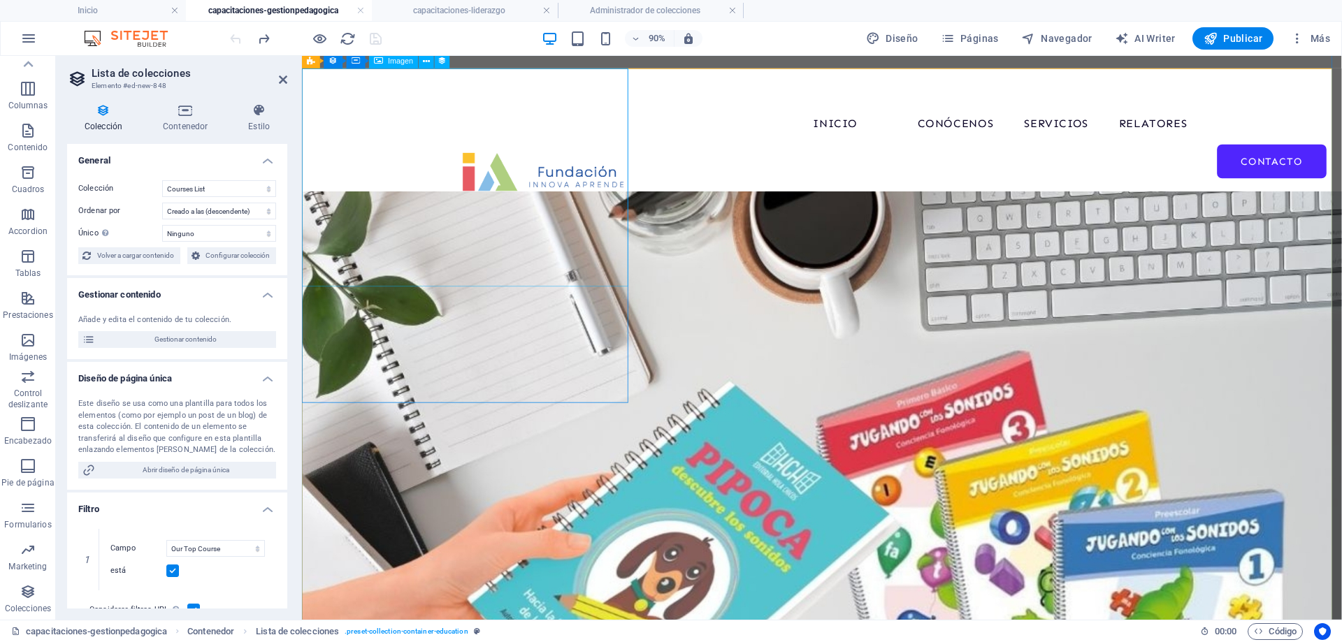
scroll to position [181, 0]
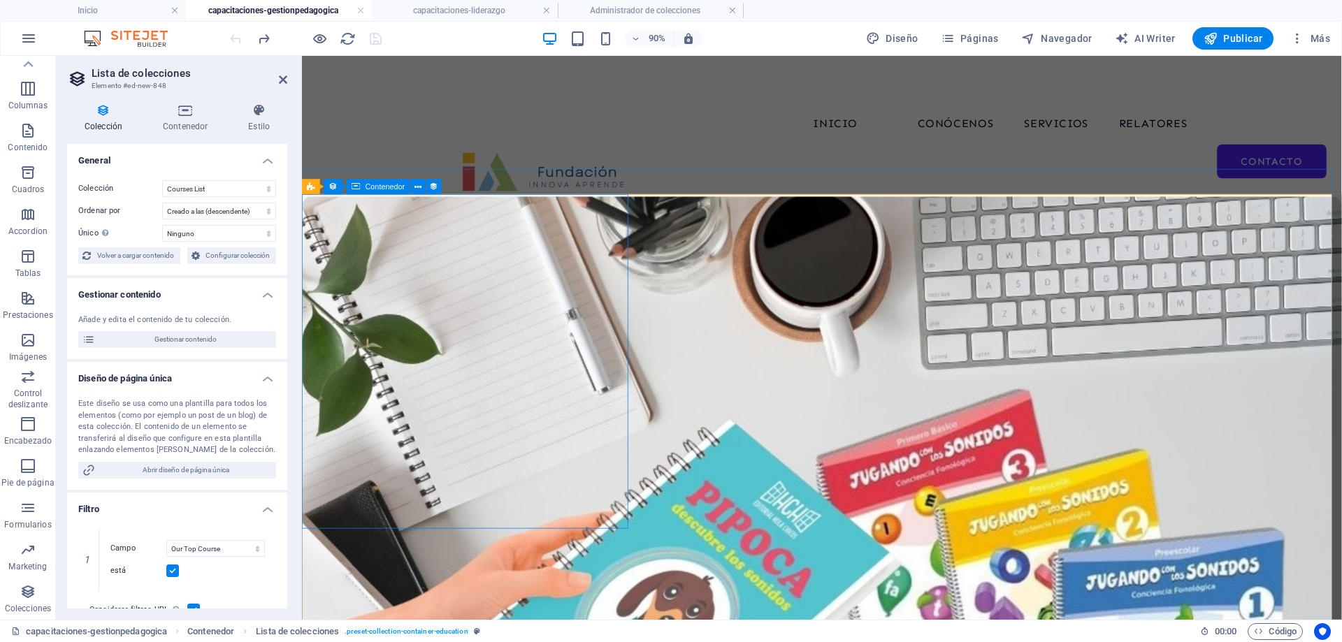
click at [376, 185] on span "Contenedor" at bounding box center [385, 187] width 39 height 8
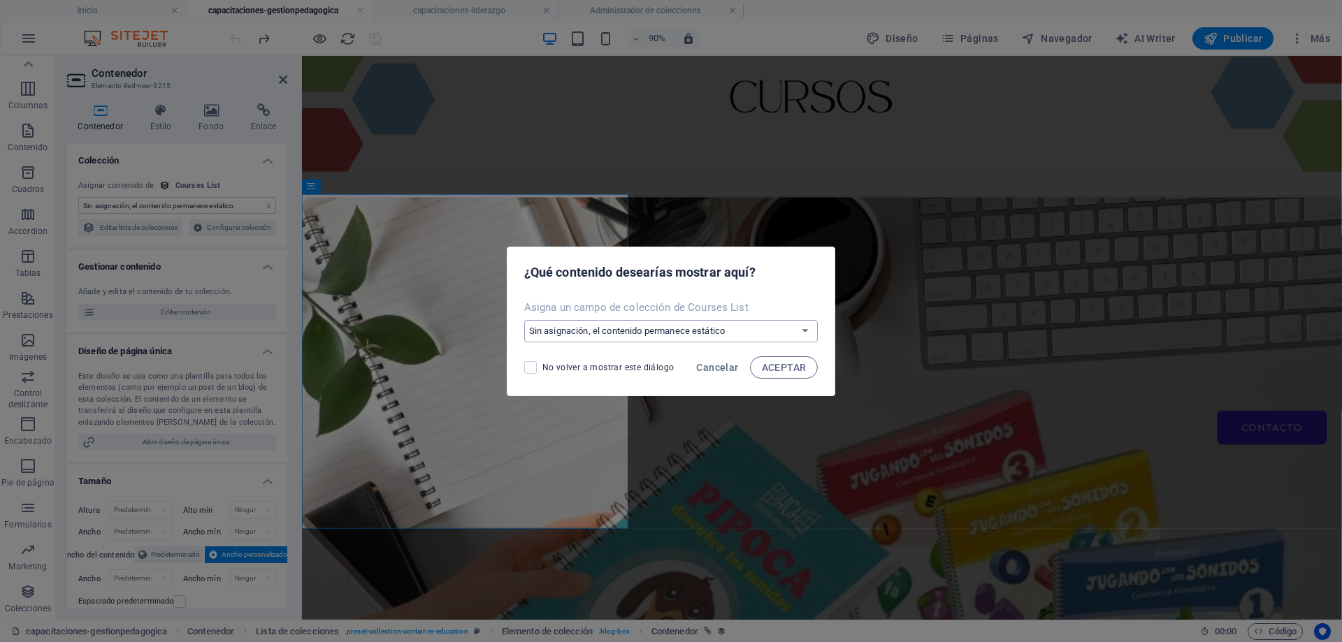
click at [594, 335] on select "Sin asignación, el contenido permanece estático Crear un campo nuevo Creado a l…" at bounding box center [671, 331] width 294 height 22
click at [525, 320] on select "Sin asignación, el contenido permanece estático Crear un campo nuevo Creado a l…" at bounding box center [671, 331] width 294 height 22
click at [768, 373] on span "ACEPTAR" at bounding box center [784, 367] width 45 height 11
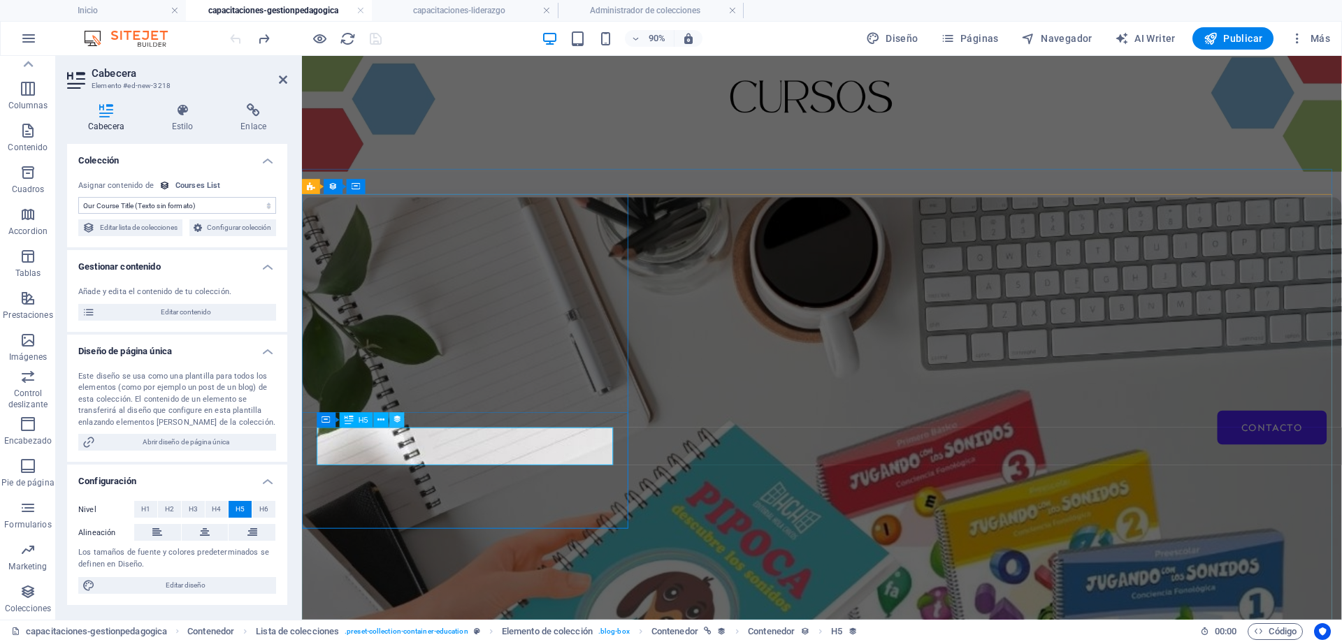
click at [401, 416] on icon at bounding box center [397, 419] width 9 height 13
click at [232, 236] on span "Configurar colección" at bounding box center [239, 228] width 66 height 17
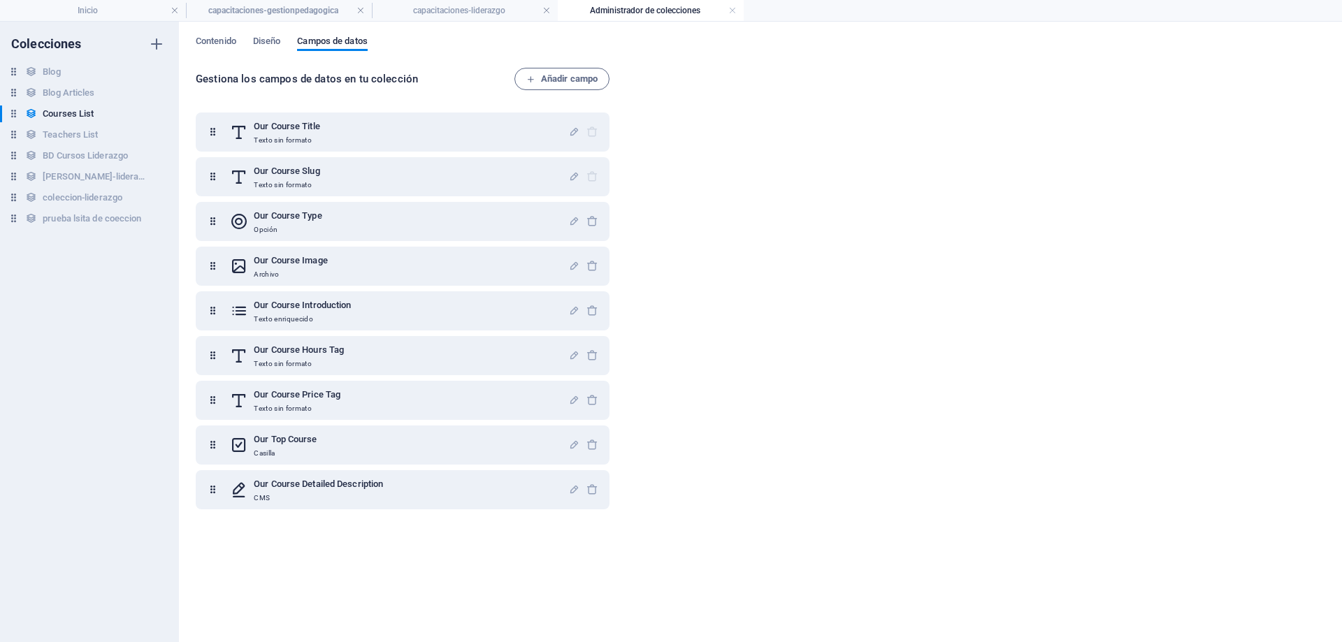
scroll to position [0, 0]
click at [628, 10] on h4 "Administrador de colecciones" at bounding box center [651, 10] width 186 height 15
click at [501, 13] on h4 "capacitaciones-liderazgo" at bounding box center [465, 10] width 186 height 15
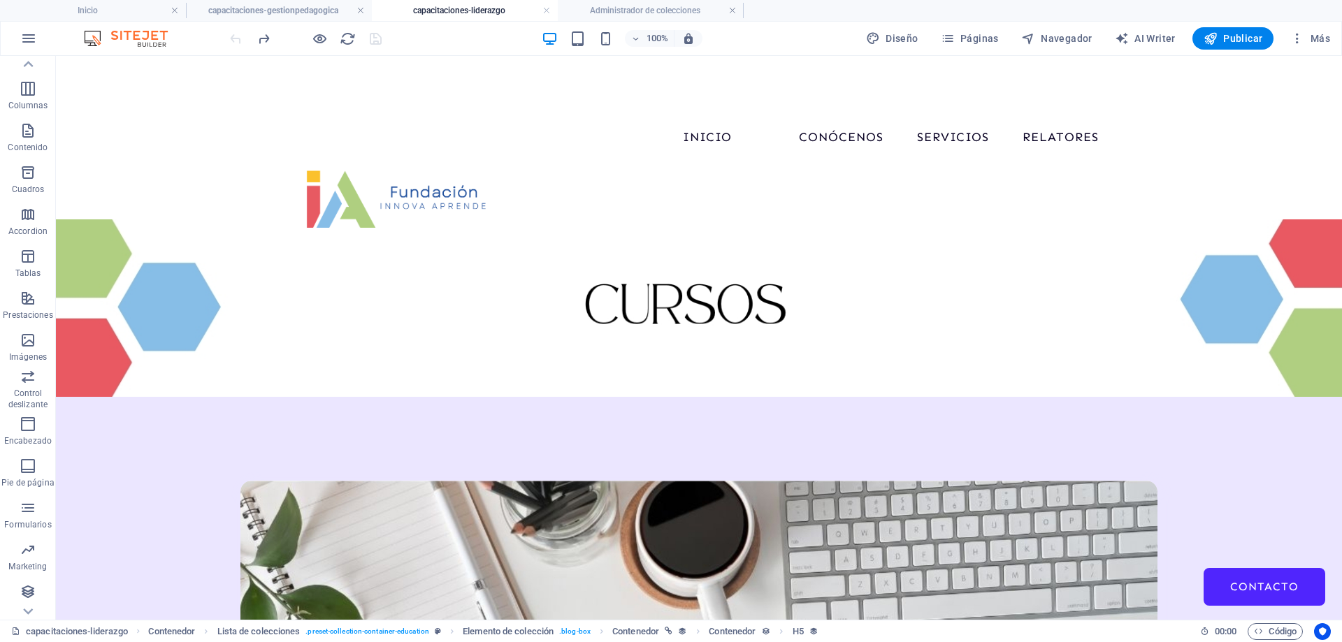
scroll to position [144, 0]
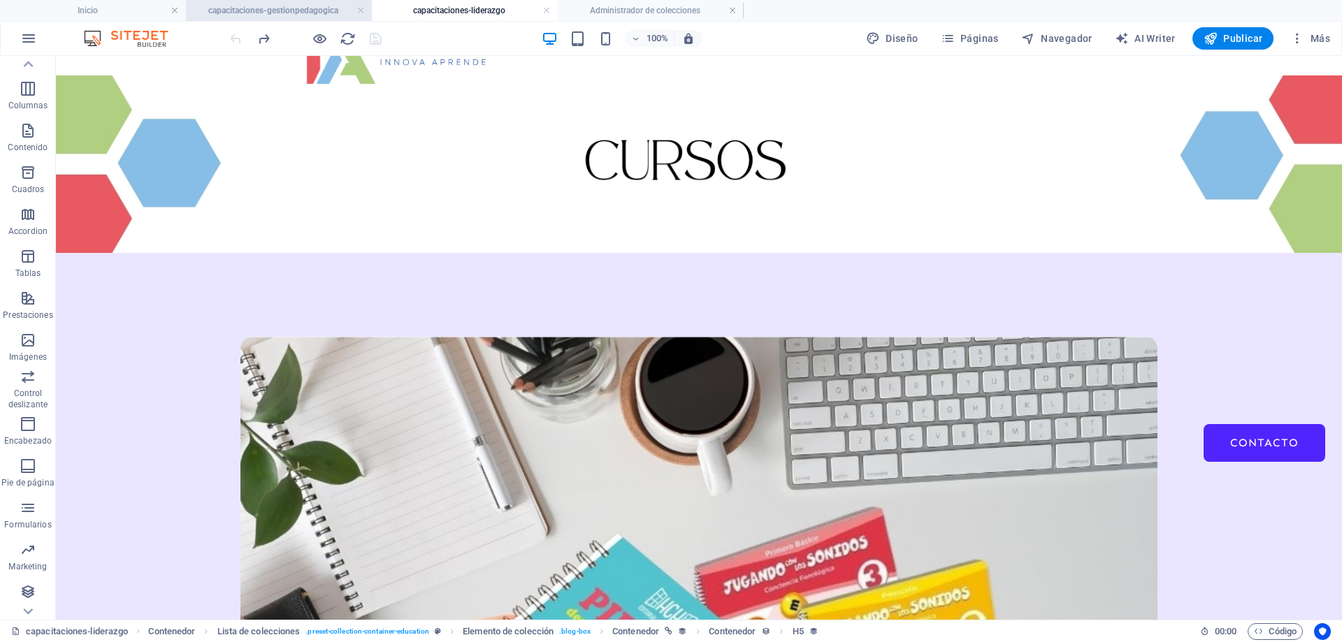
click at [322, 9] on h4 "capacitaciones-gestionpedagogica" at bounding box center [279, 10] width 186 height 15
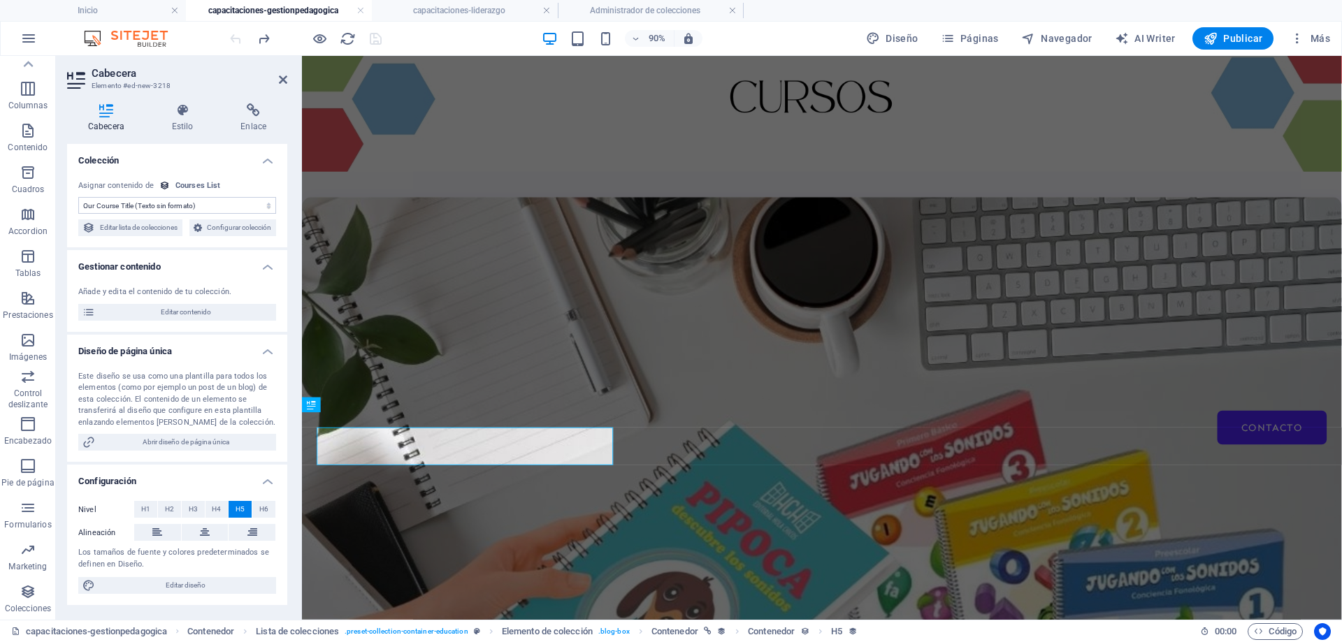
scroll to position [0, 0]
click at [381, 420] on icon at bounding box center [381, 419] width 7 height 13
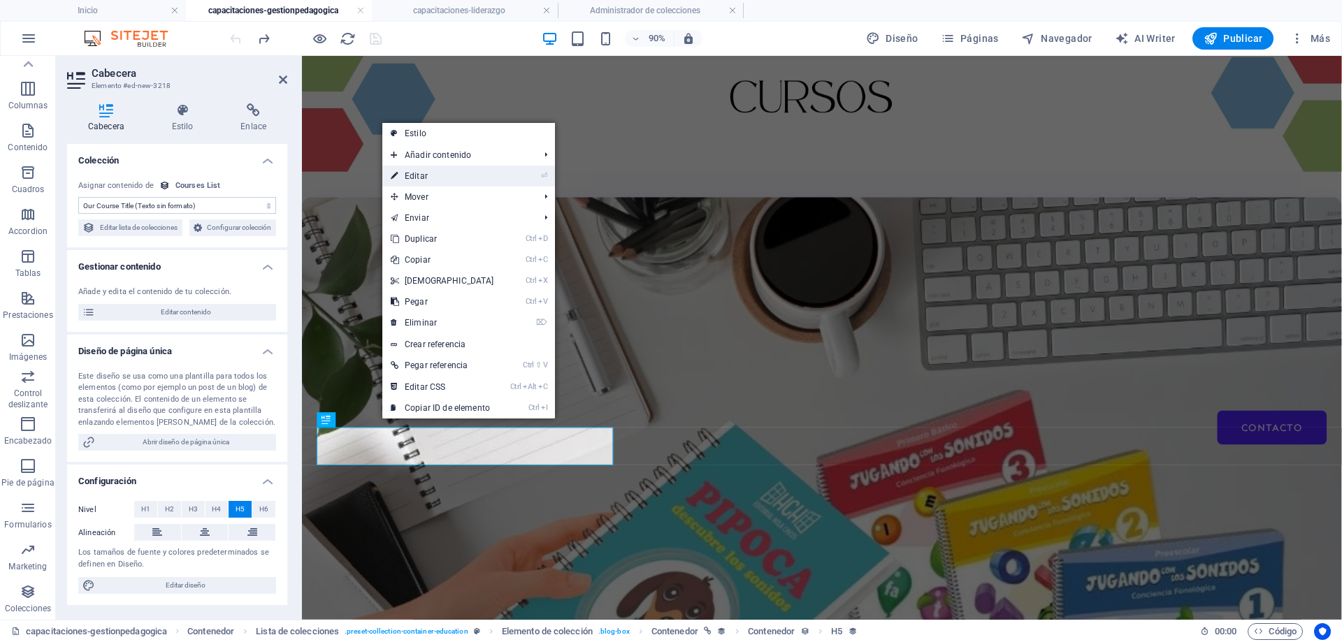
click at [451, 174] on link "⏎ Editar" at bounding box center [442, 176] width 120 height 21
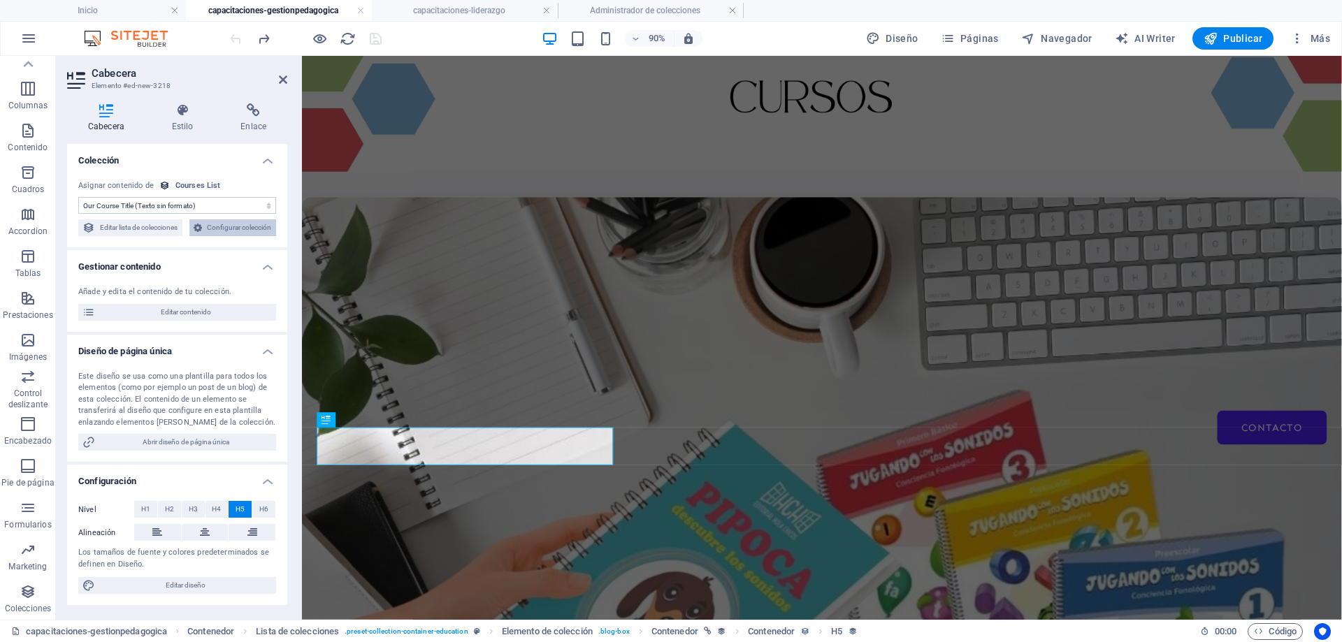
click at [206, 236] on span "Configurar colección" at bounding box center [239, 228] width 66 height 17
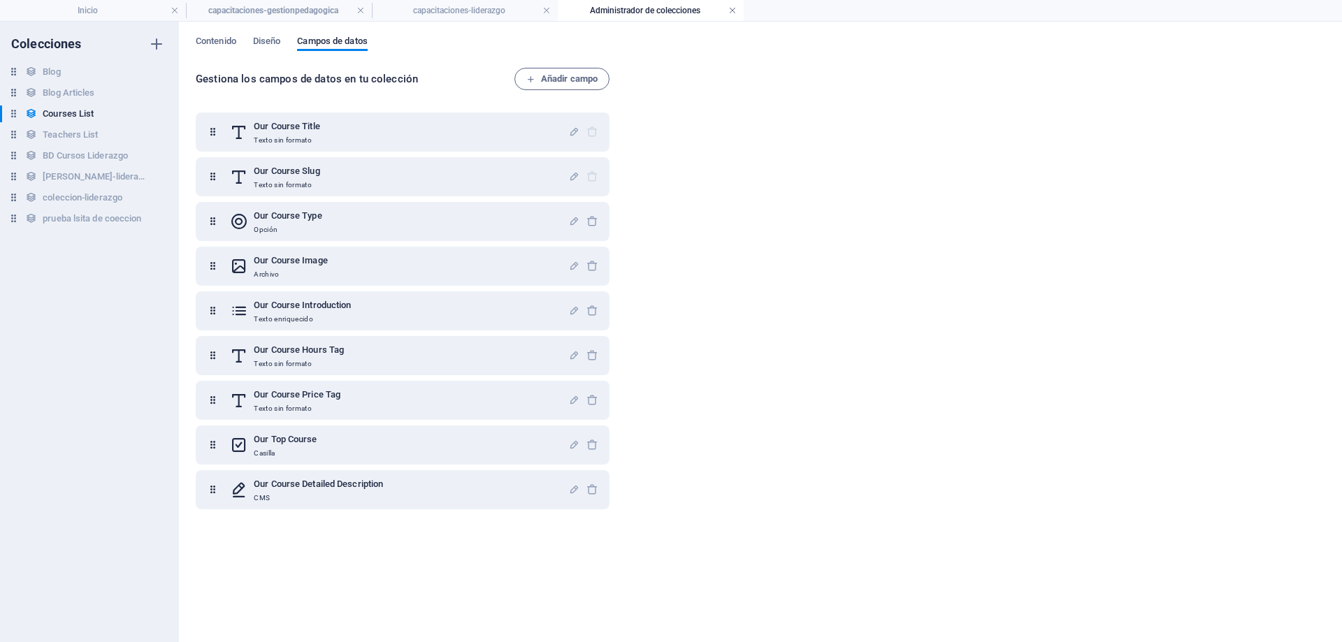
click at [733, 8] on link at bounding box center [732, 10] width 8 height 13
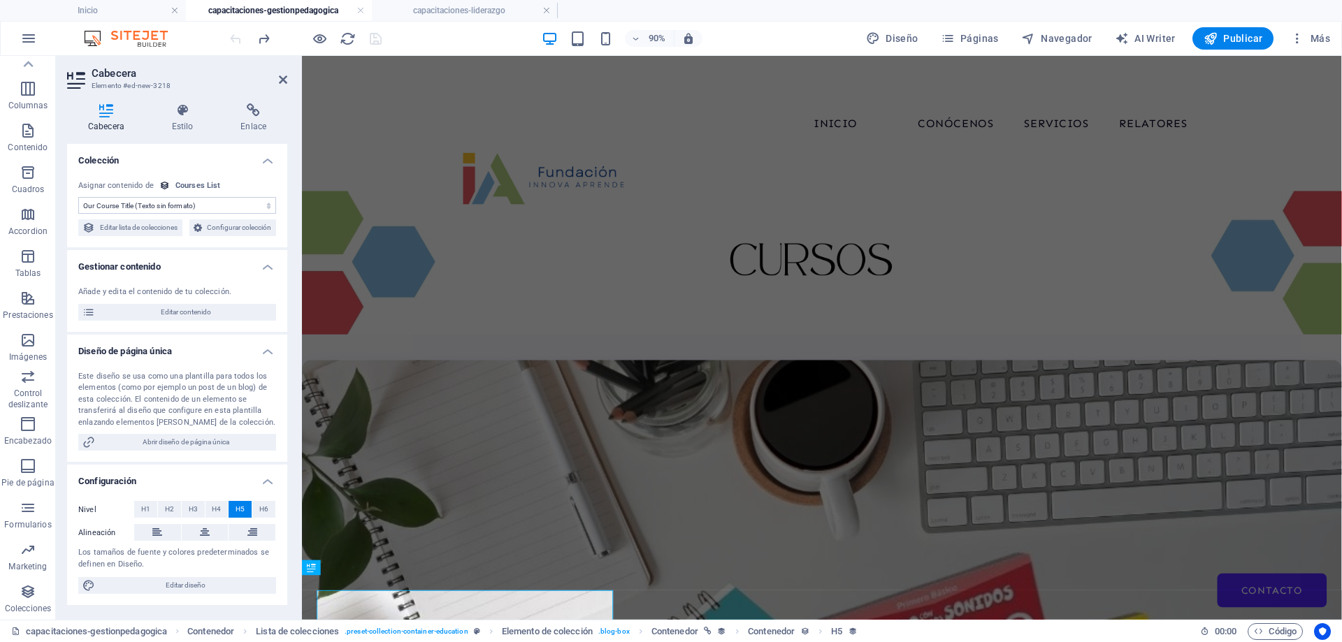
scroll to position [181, 0]
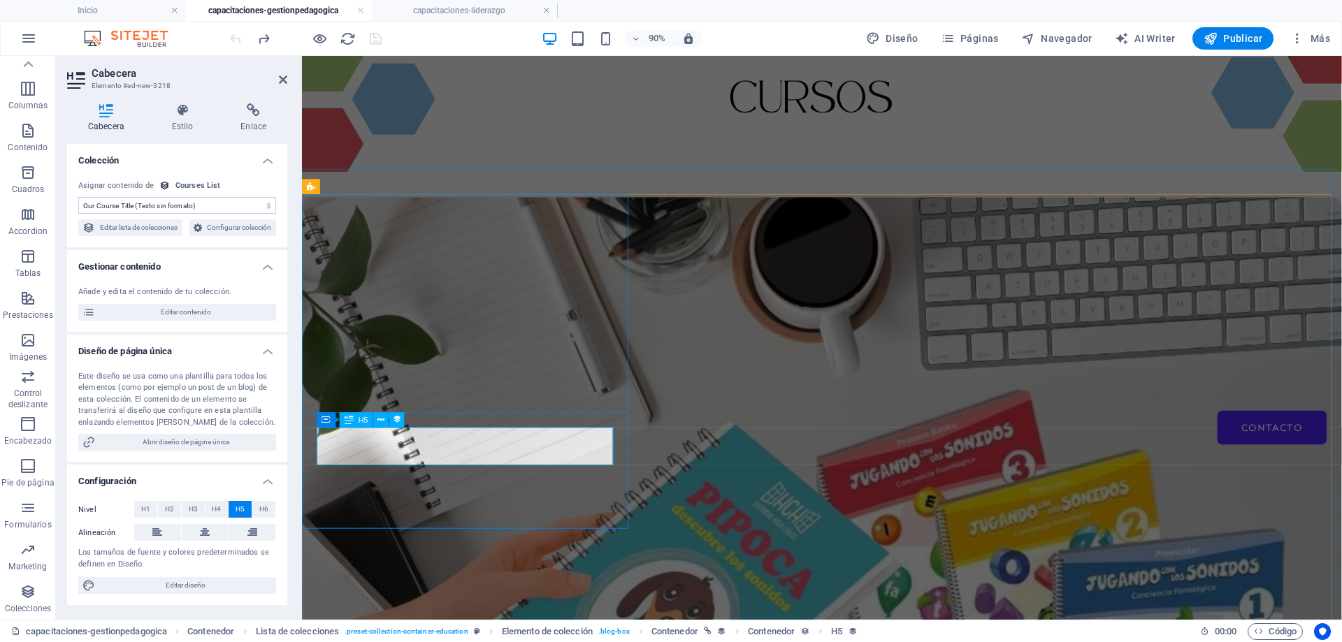
click at [350, 420] on icon at bounding box center [349, 419] width 9 height 15
click at [359, 422] on span "H5" at bounding box center [364, 420] width 10 height 8
click at [217, 204] on select "Sin asignación, el contenido permanece estático Creado a las (Fecha) Actualizad…" at bounding box center [177, 205] width 198 height 17
select select "remainStatic"
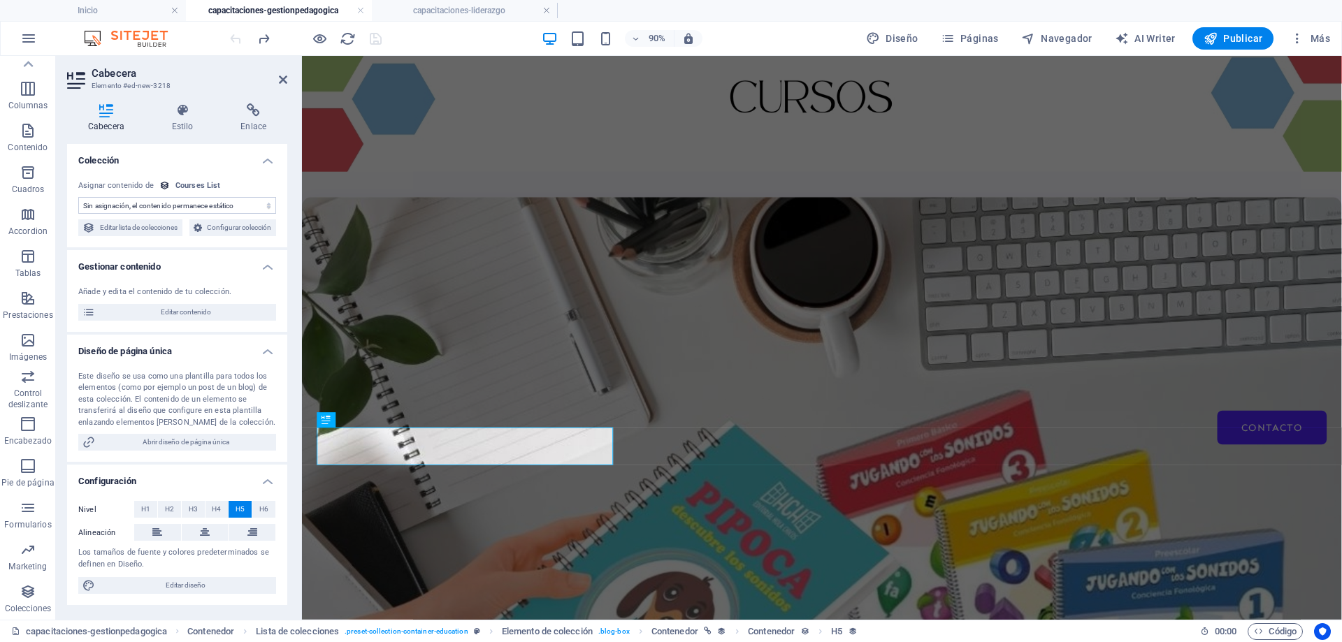
click at [78, 197] on select "Sin asignación, el contenido permanece estático Creado a las (Fecha) Actualizad…" at bounding box center [177, 205] width 198 height 17
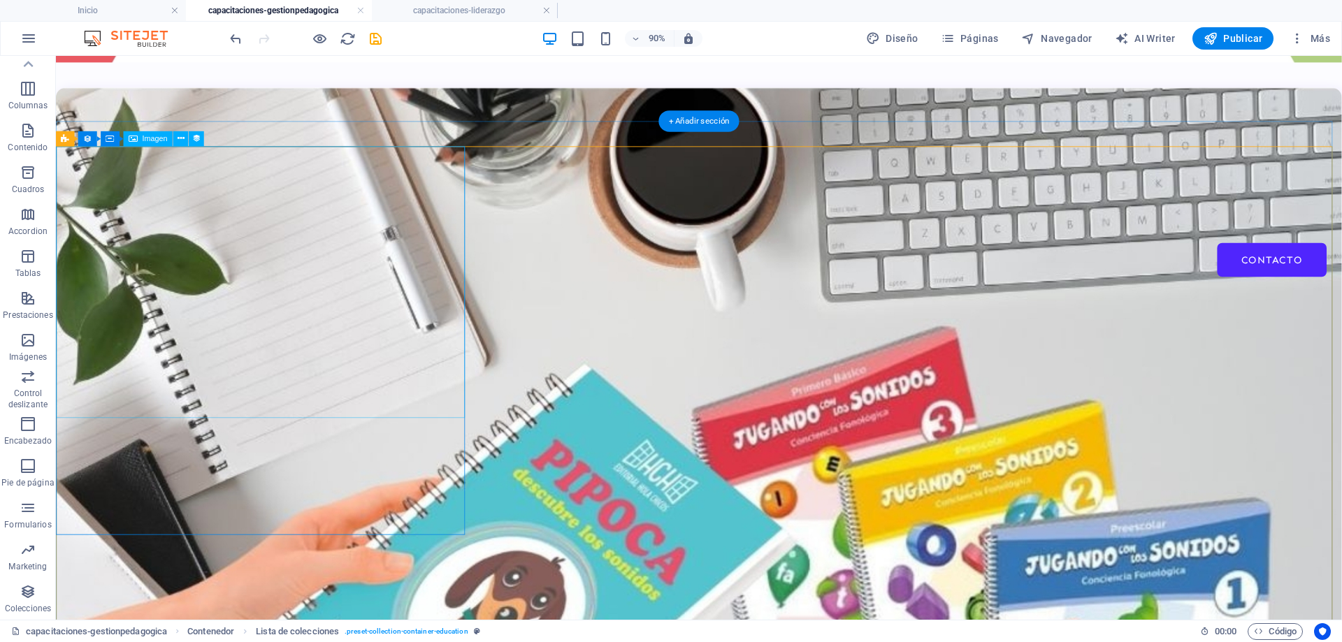
scroll to position [418, 0]
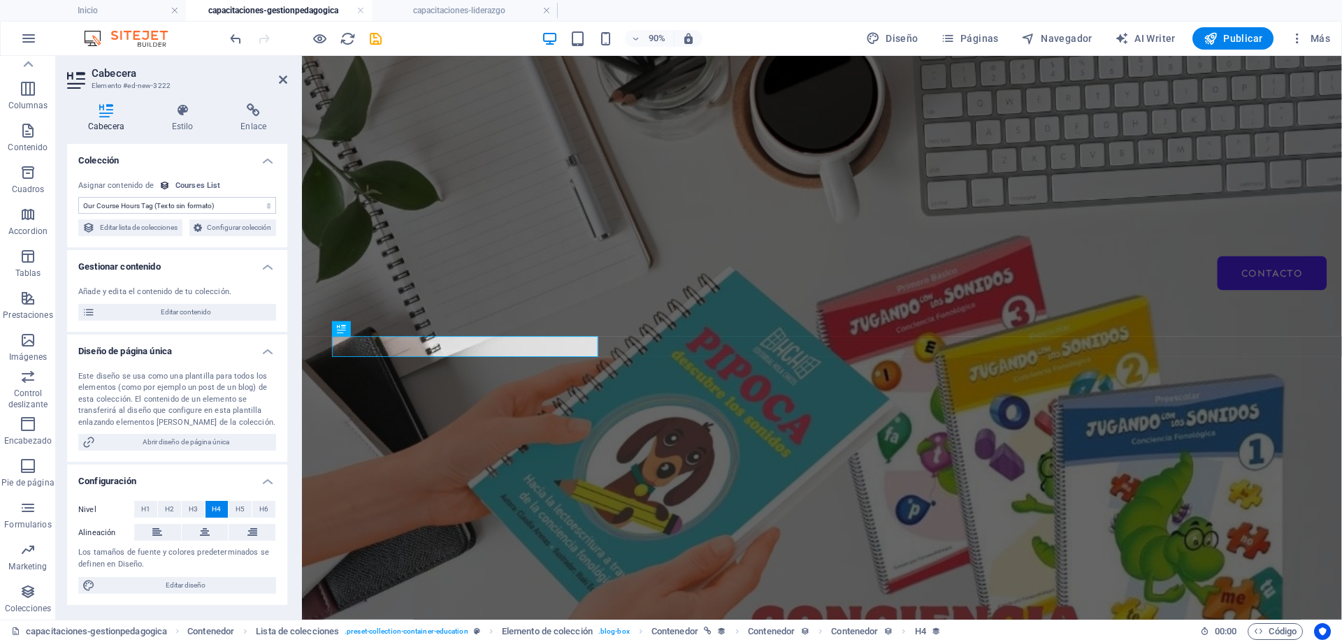
click at [204, 208] on select "Sin asignación, el contenido permanece estático Creado a las (Fecha) Actualizad…" at bounding box center [177, 205] width 198 height 17
select select "remainStatic"
click at [78, 197] on select "Sin asignación, el contenido permanece estático Creado a las (Fecha) Actualizad…" at bounding box center [177, 205] width 198 height 17
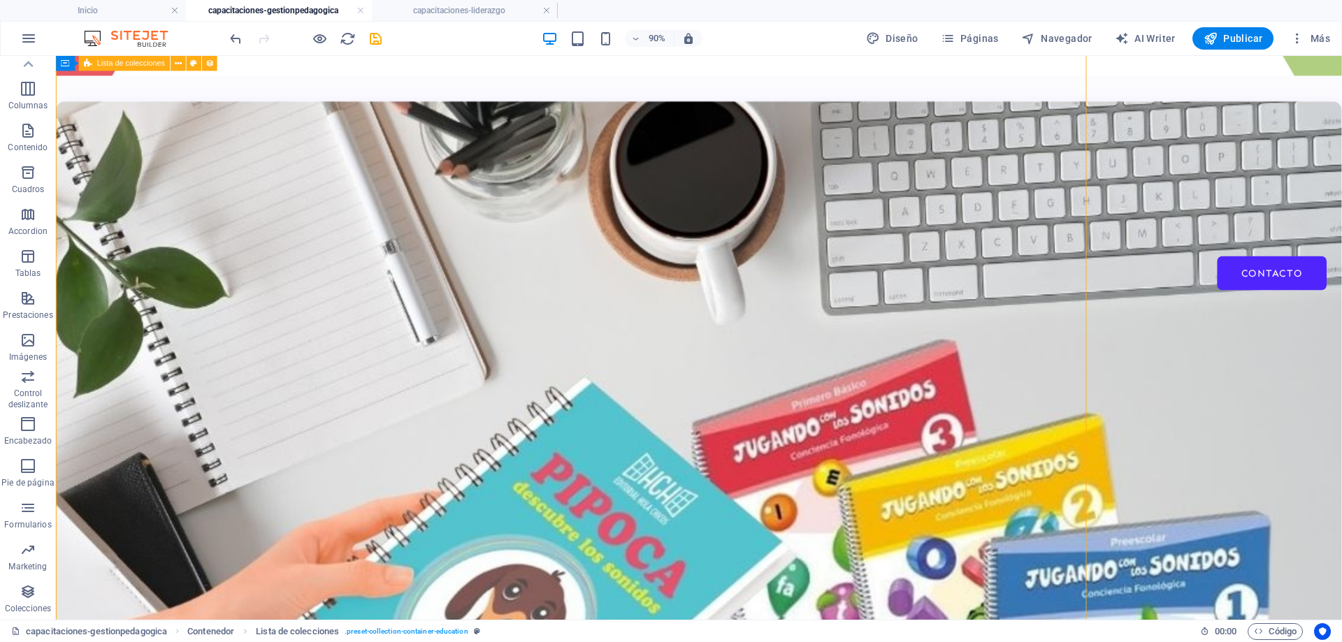
scroll to position [418, 0]
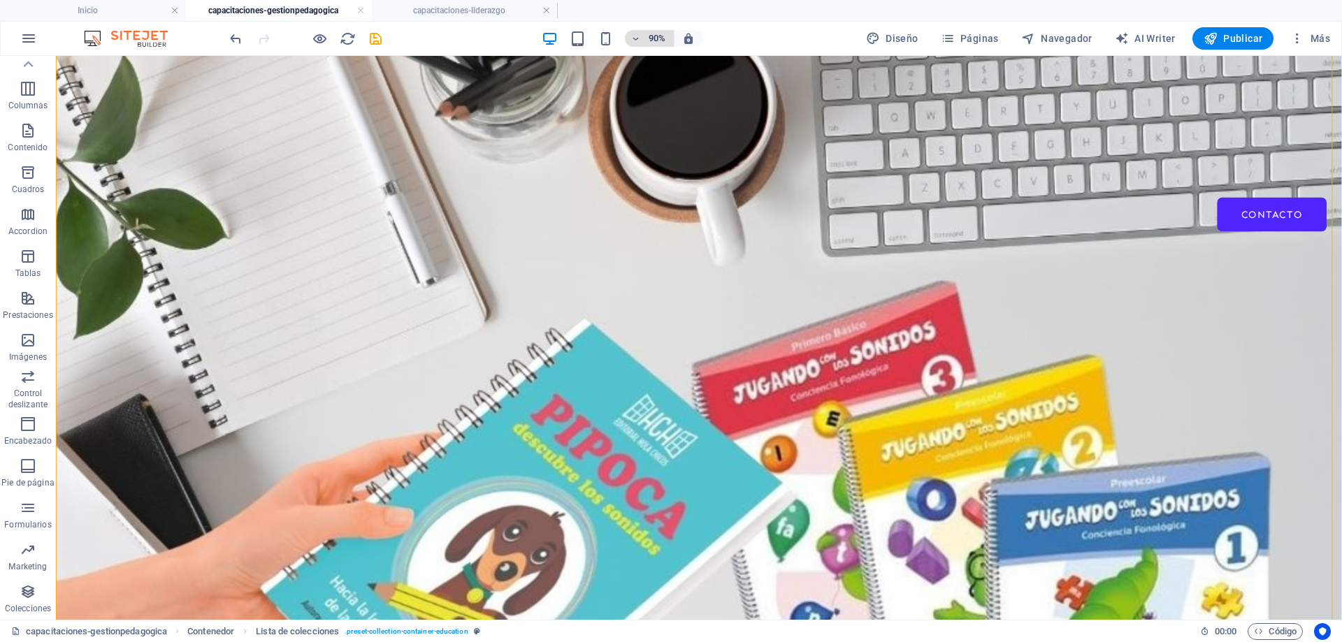
click at [663, 42] on h6 "90%" at bounding box center [657, 38] width 22 height 17
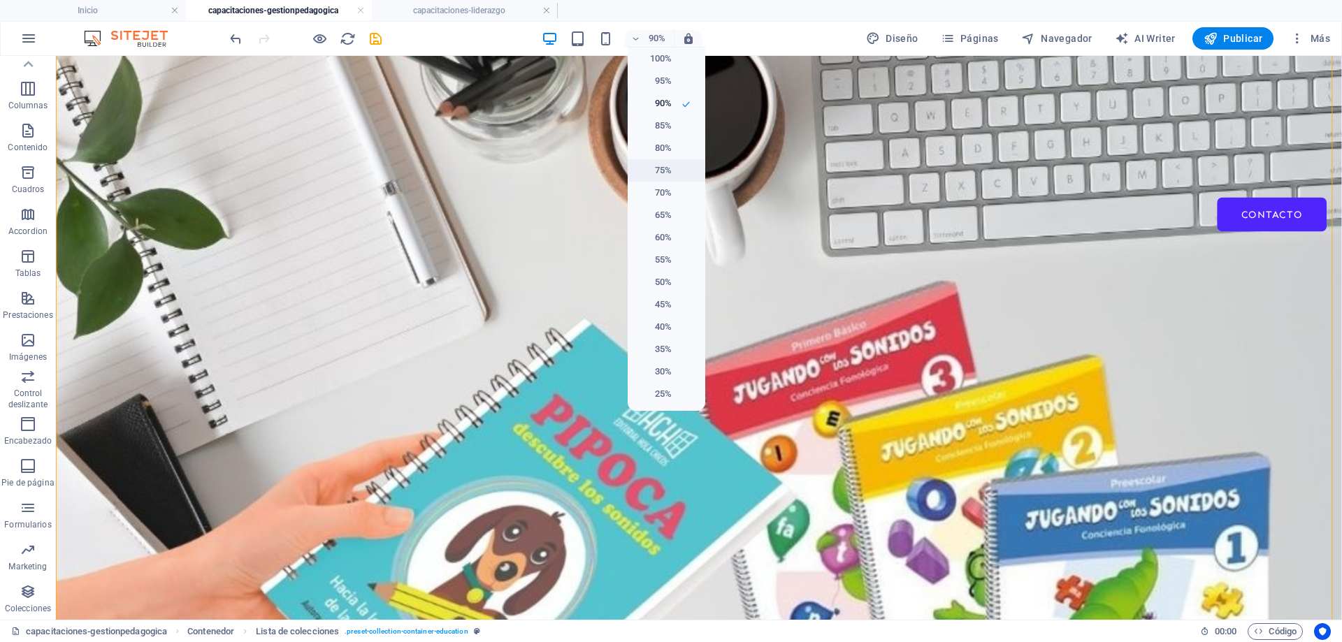
click at [658, 164] on h6 "75%" at bounding box center [654, 170] width 36 height 17
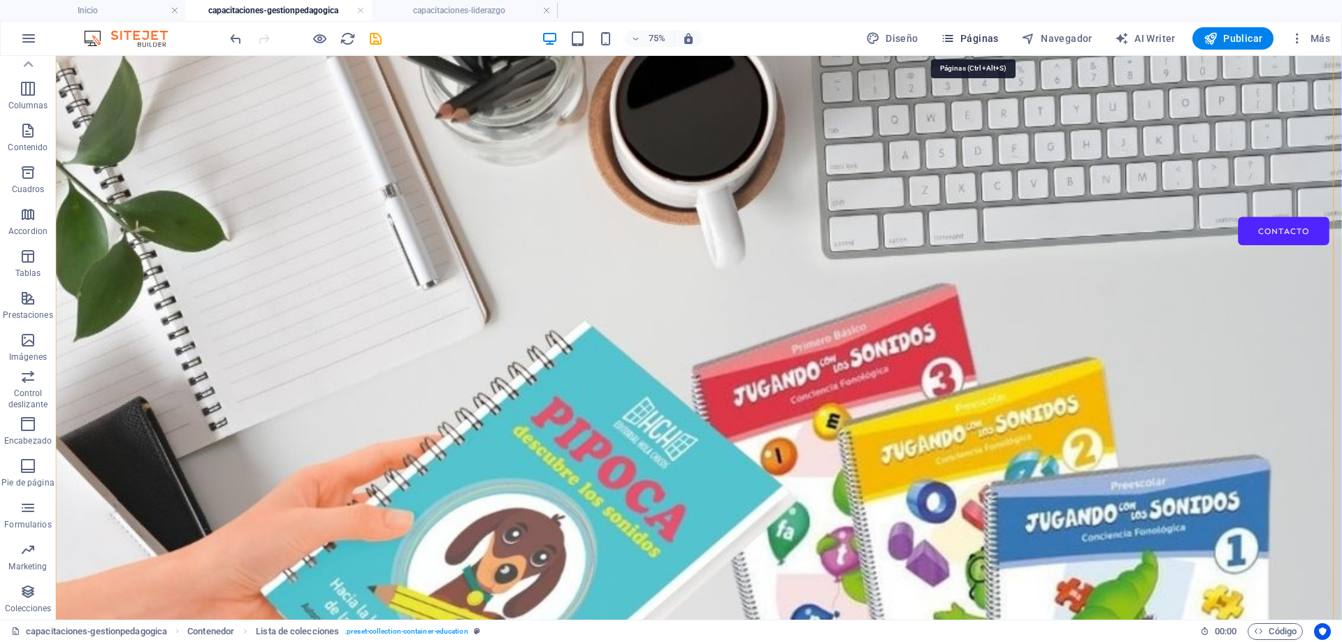
click at [973, 43] on span "Páginas" at bounding box center [970, 38] width 58 height 14
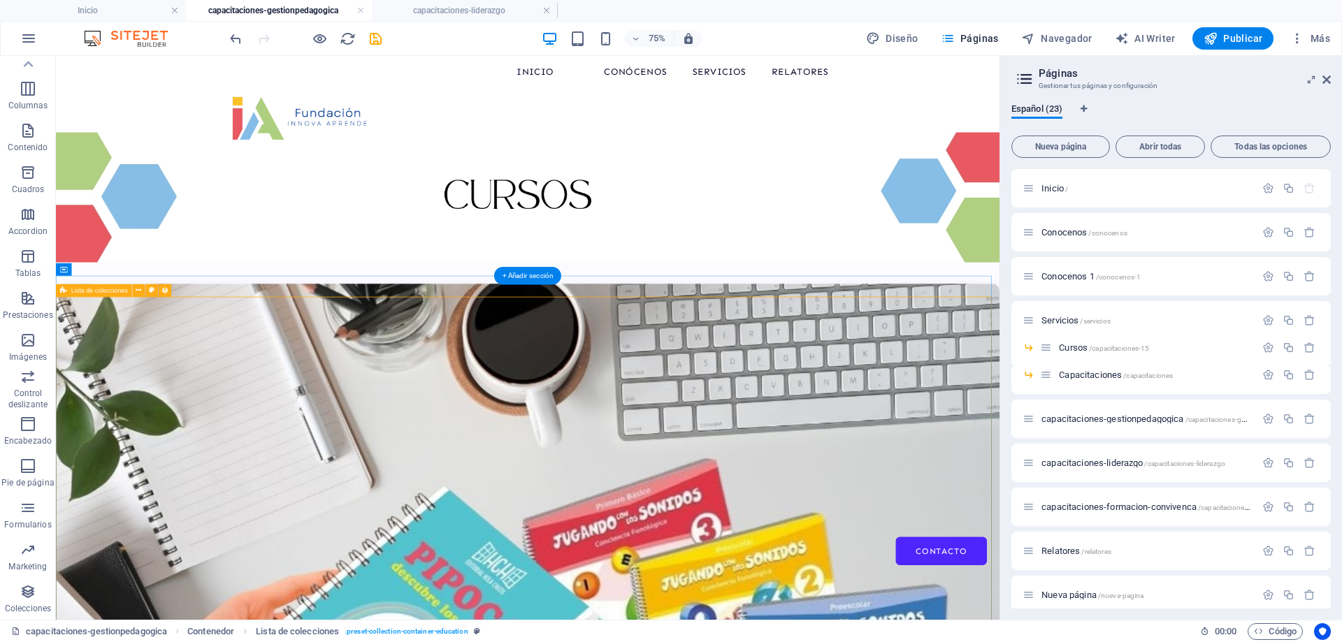
scroll to position [27, 0]
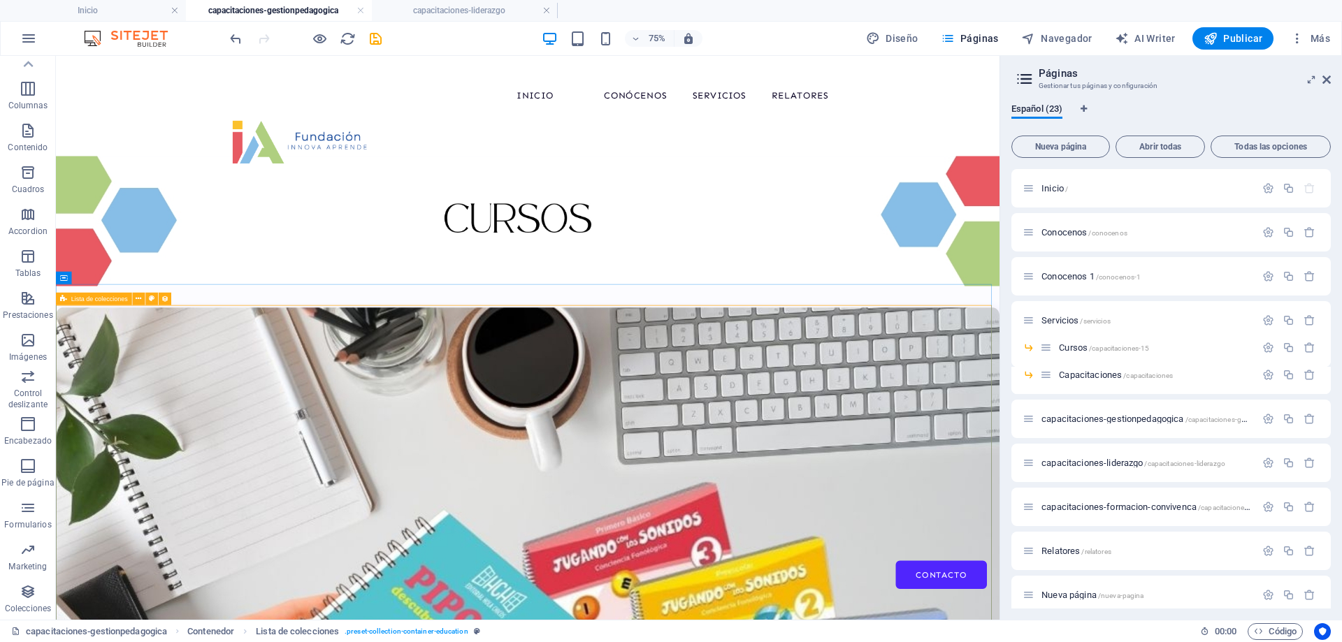
click at [68, 299] on div "Lista de colecciones" at bounding box center [94, 299] width 76 height 13
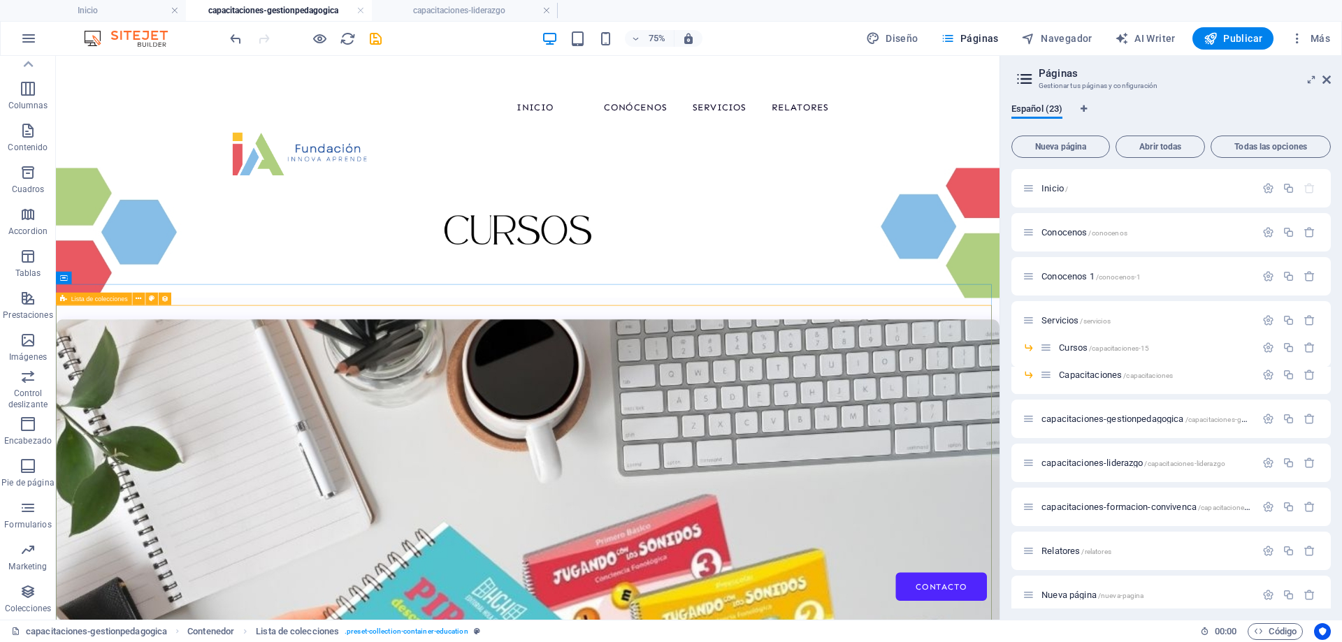
select select "67d02240190c582c0a6871d0"
select select "createdAt_DESC"
select select "columns.our-top-course"
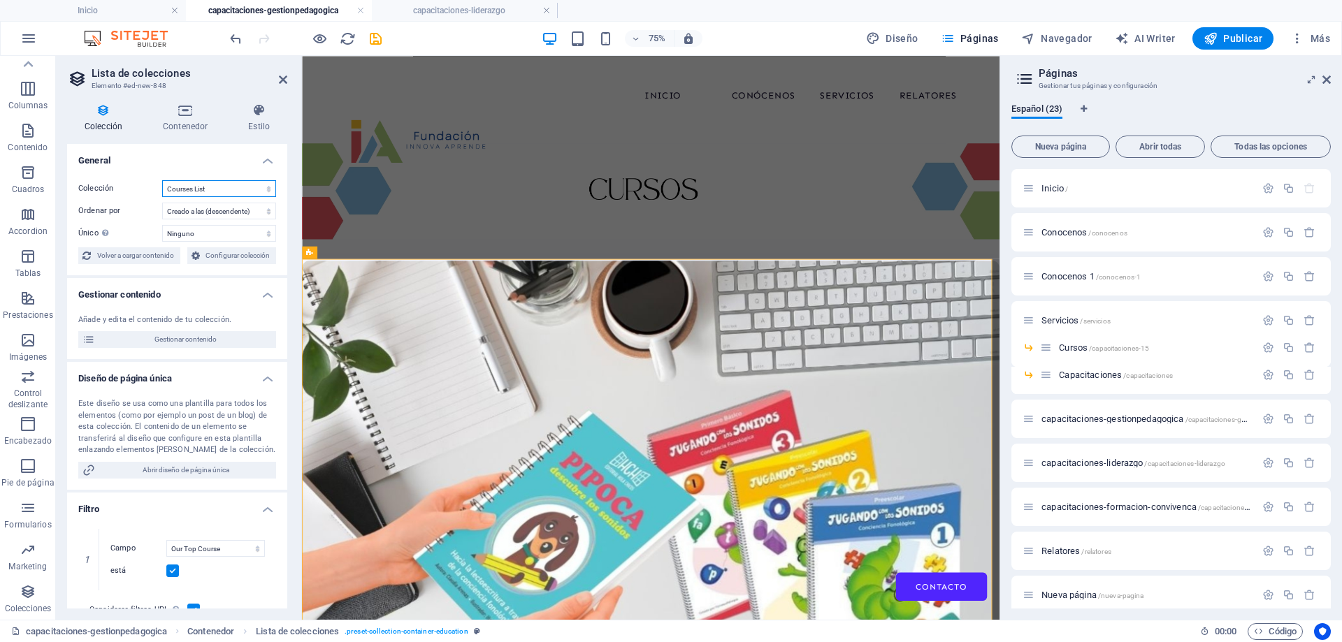
click at [227, 189] on select "BD Cursos Liderazgo Blog Blog Articles Coleccion-lideraazgo coleccion-liderazgo…" at bounding box center [219, 188] width 114 height 17
click at [162, 180] on select "BD Cursos Liderazgo Blog Blog Articles Coleccion-lideraazgo coleccion-liderazgo…" at bounding box center [219, 188] width 114 height 17
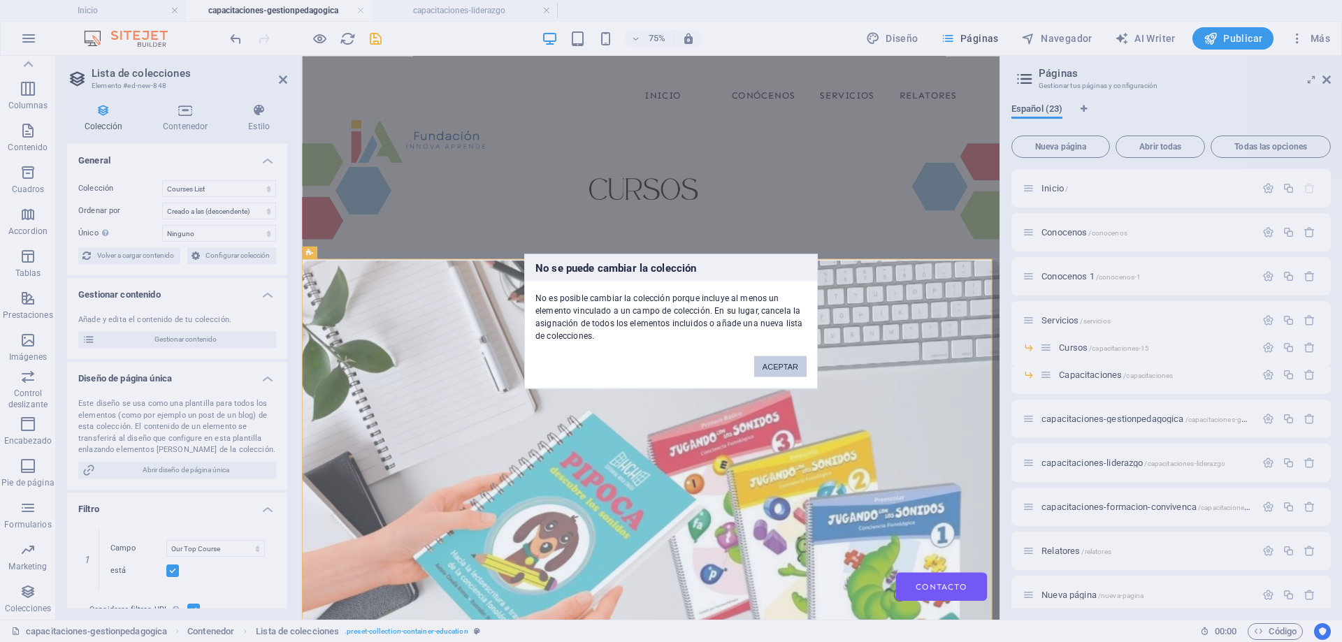
click at [785, 364] on button "ACEPTAR" at bounding box center [780, 366] width 52 height 21
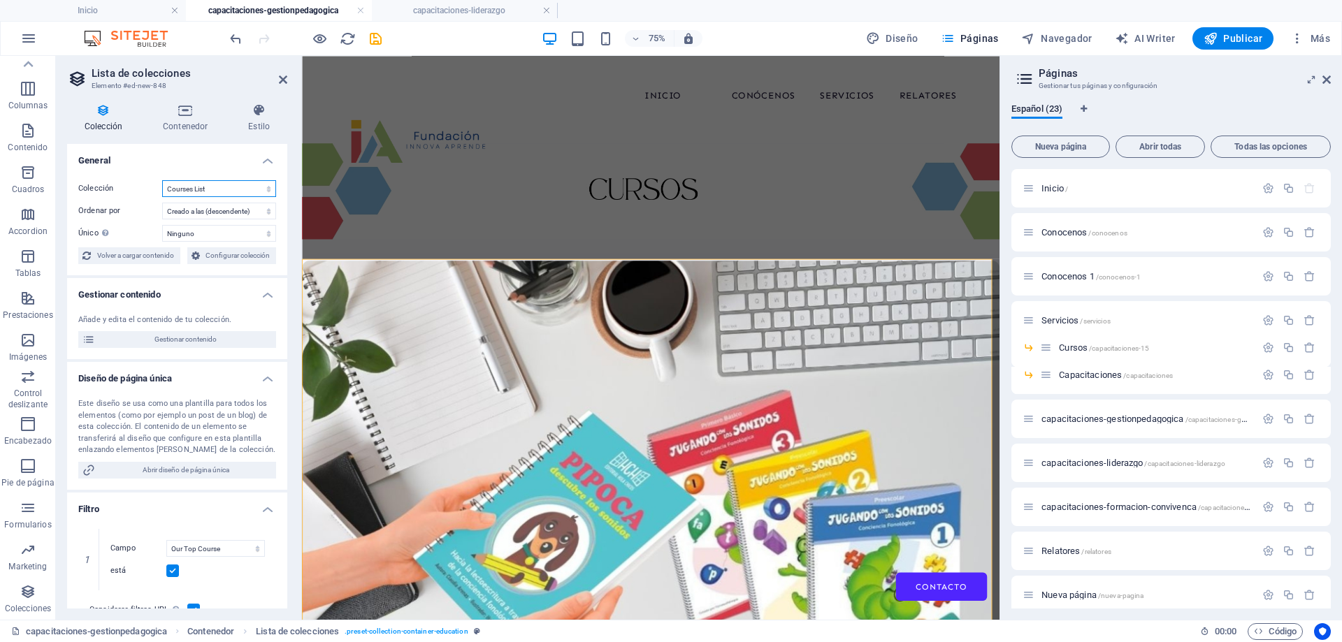
click at [210, 192] on select "BD Cursos Liderazgo Blog Blog Articles Coleccion-lideraazgo coleccion-liderazgo…" at bounding box center [219, 188] width 114 height 17
click at [162, 180] on select "BD Cursos Liderazgo Blog Blog Articles Coleccion-lideraazgo coleccion-liderazgo…" at bounding box center [219, 188] width 114 height 17
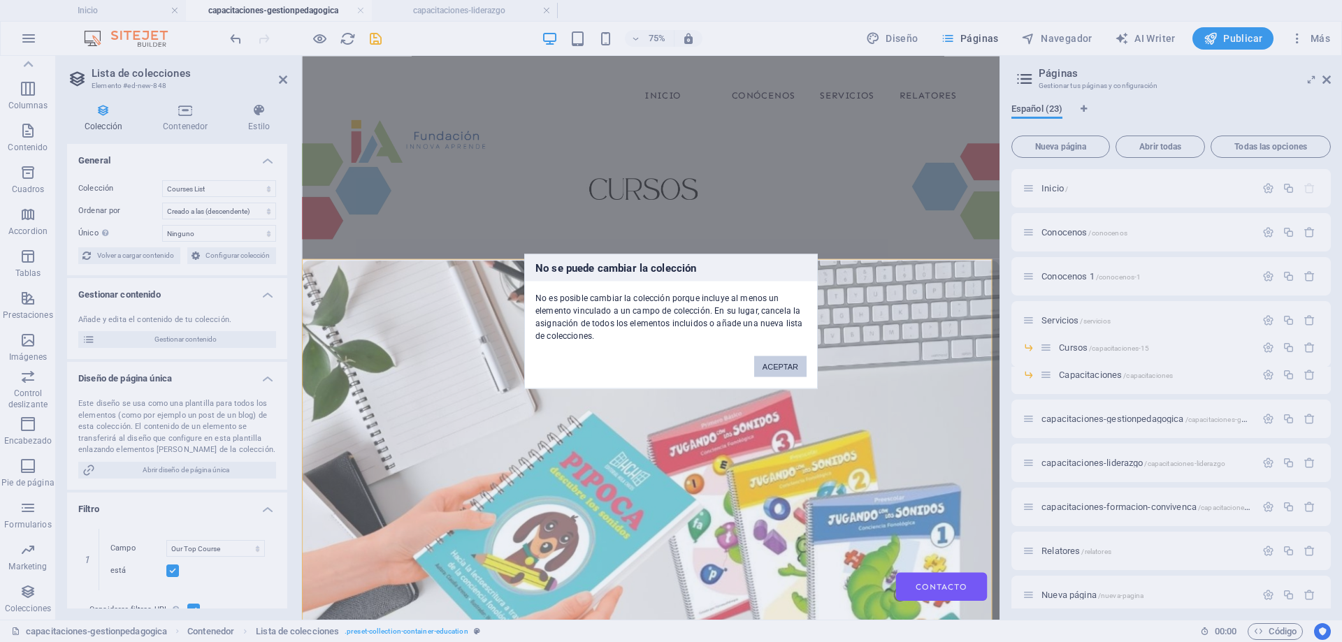
click at [789, 371] on button "ACEPTAR" at bounding box center [780, 366] width 52 height 21
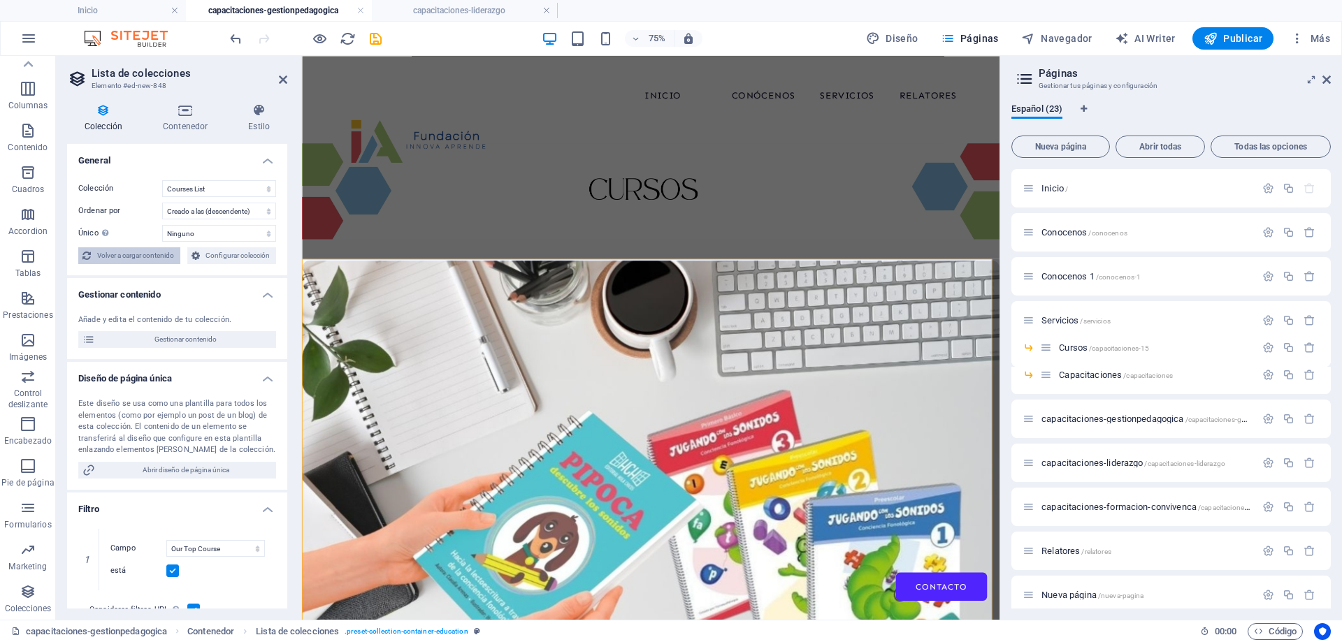
click at [134, 254] on span "Volver a cargar contenido" at bounding box center [135, 255] width 81 height 17
select select "67d02240190c582c0a6871d0"
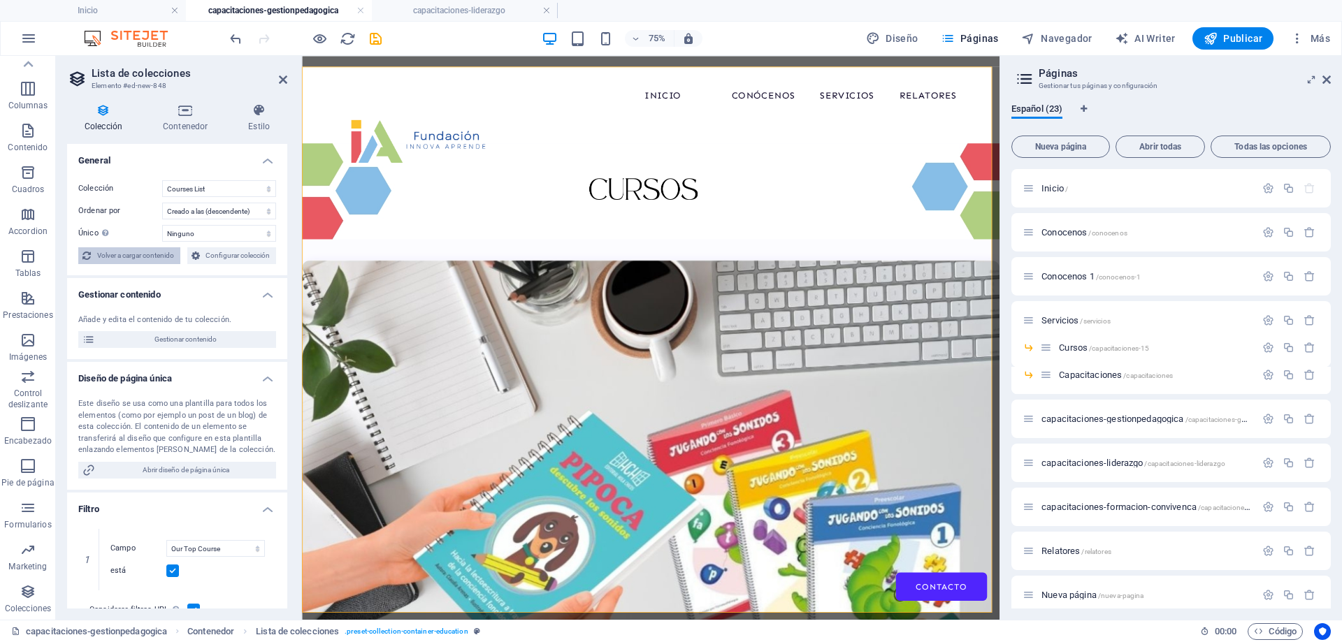
scroll to position [268, 0]
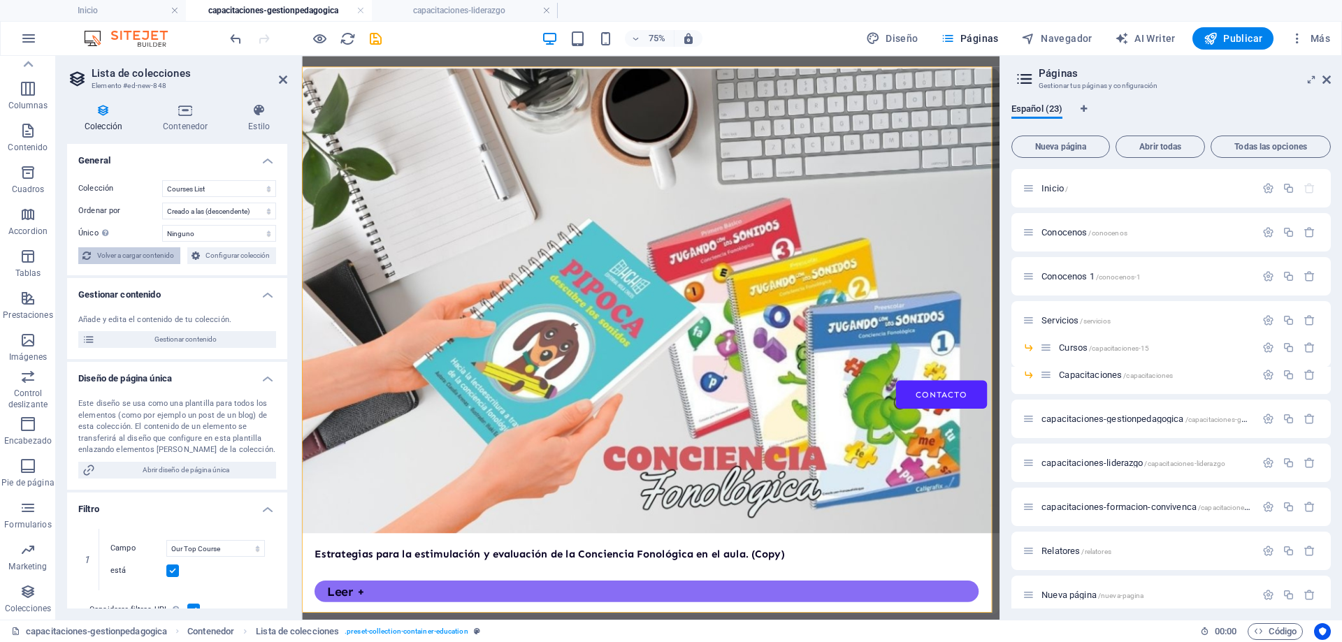
select select "createdAt_DESC"
select select "columns.our-top-course"
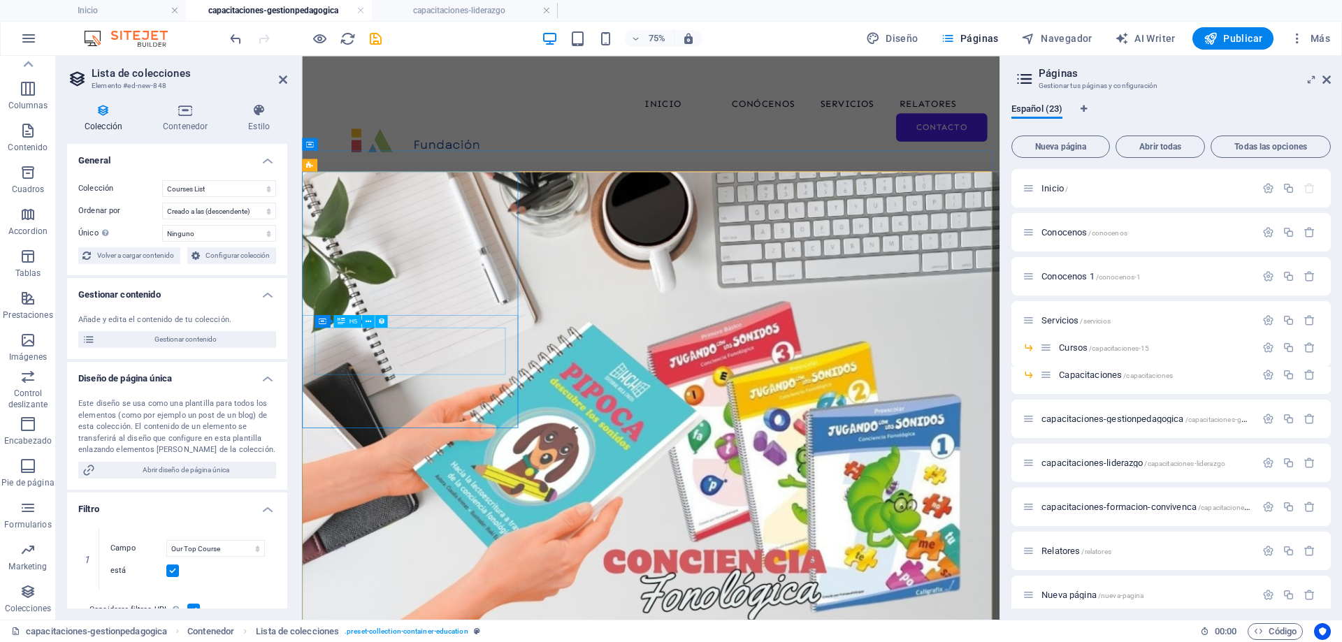
scroll to position [128, 0]
click at [195, 230] on select "Ninguno Our Course Title Our Course Slug Our Course Type Our Course Image Our C…" at bounding box center [219, 233] width 114 height 17
click at [162, 225] on select "Ninguno Our Course Title Our Course Slug Our Course Type Our Course Image Our C…" at bounding box center [219, 233] width 114 height 17
click at [166, 252] on span "Volver a cargar contenido" at bounding box center [135, 255] width 81 height 17
select select "67d02240190c582c0a6871d0"
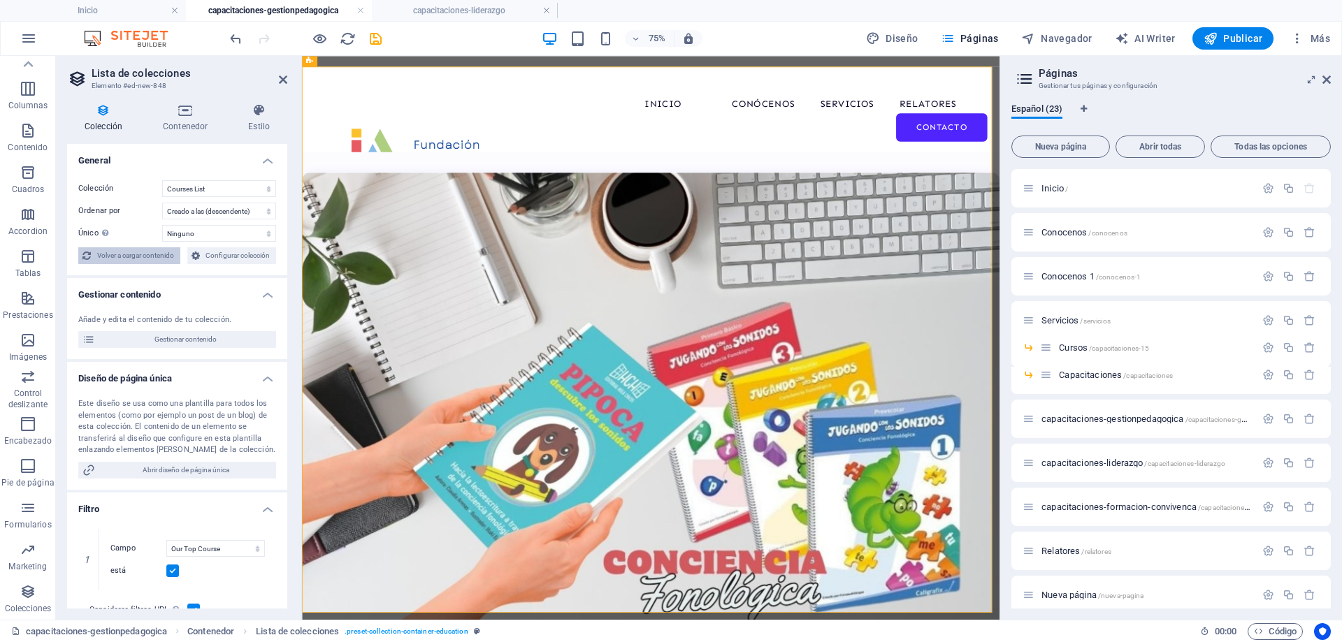
scroll to position [268, 0]
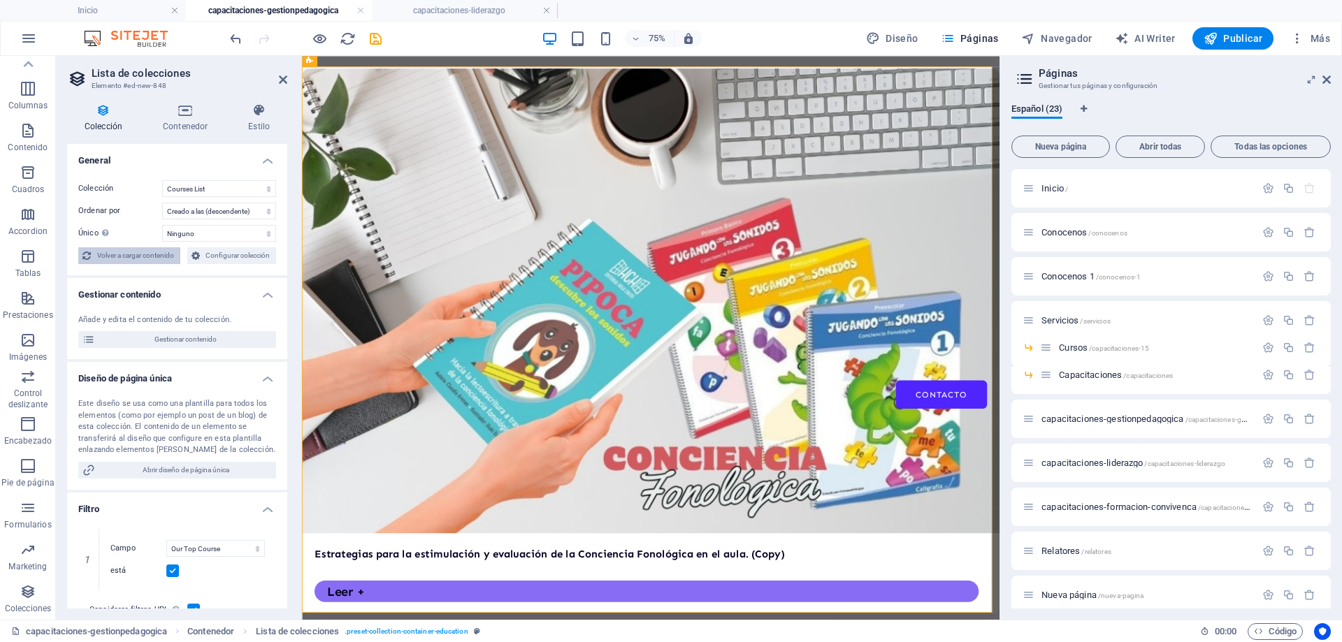
select select "createdAt_DESC"
select select "columns.our-top-course"
click at [423, 177] on figure at bounding box center [767, 382] width 931 height 620
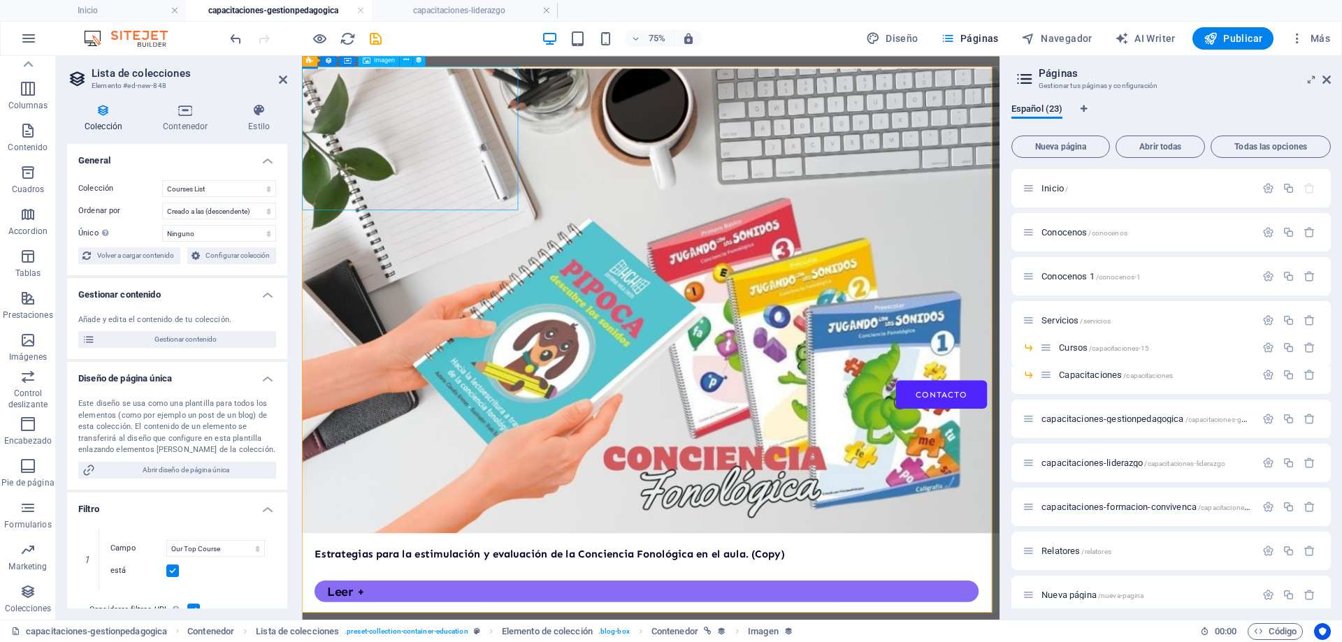
select select "our-course-image"
select select "%"
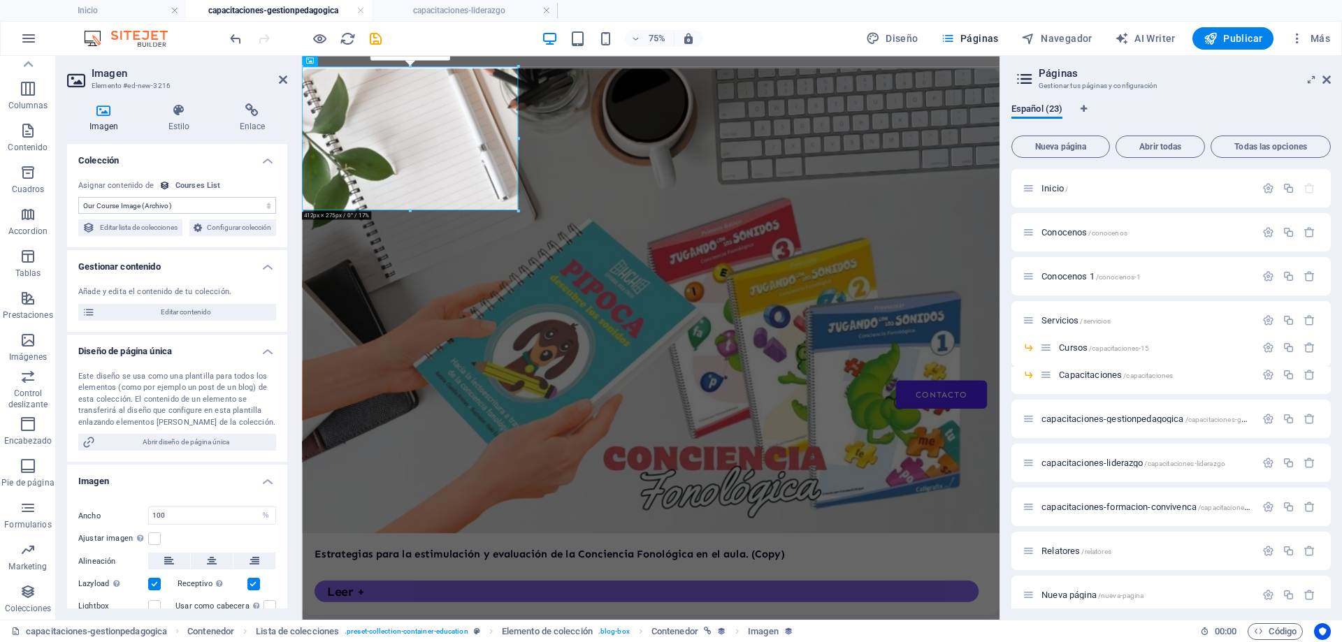
click at [193, 204] on select "Sin asignación, el contenido permanece estático Creado a las (Fecha) Actualizad…" at bounding box center [177, 205] width 198 height 17
select select "remainStatic"
click at [78, 197] on select "Sin asignación, el contenido permanece estático Creado a las (Fecha) Actualizad…" at bounding box center [177, 205] width 198 height 17
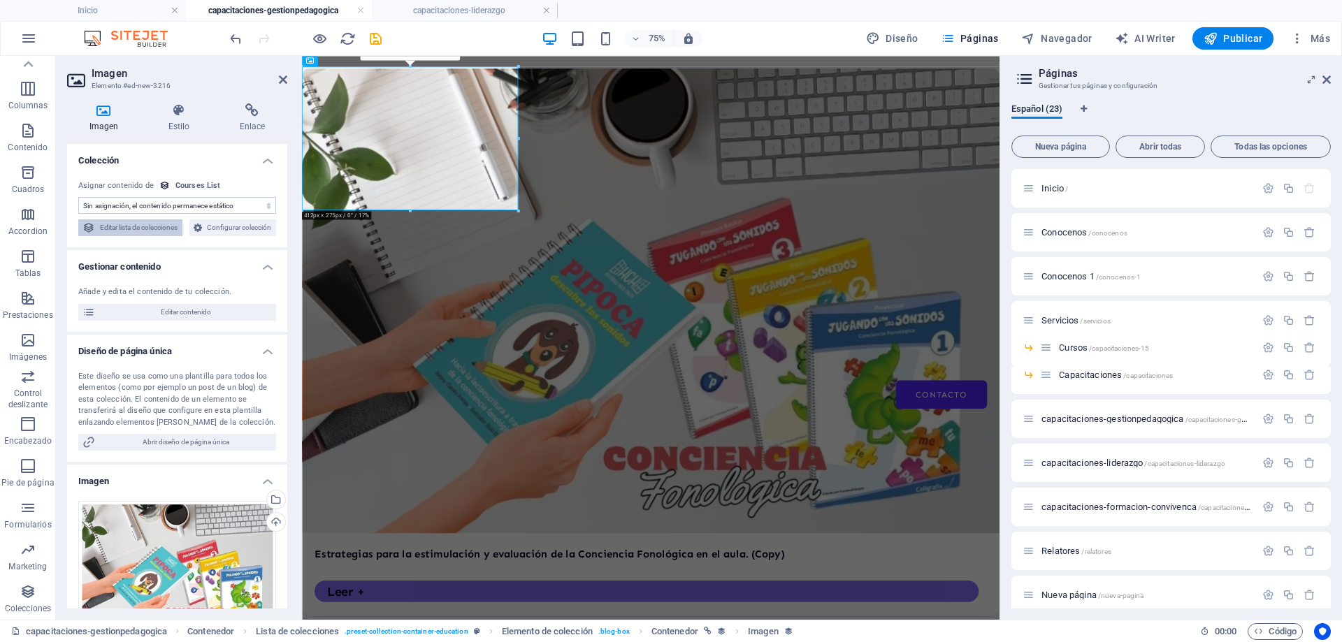
click at [178, 228] on span "Editar lista de colecciones" at bounding box center [138, 228] width 79 height 17
select select "67d02240190c582c0a6871d0"
select select "createdAt_DESC"
select select "columns.our-top-course"
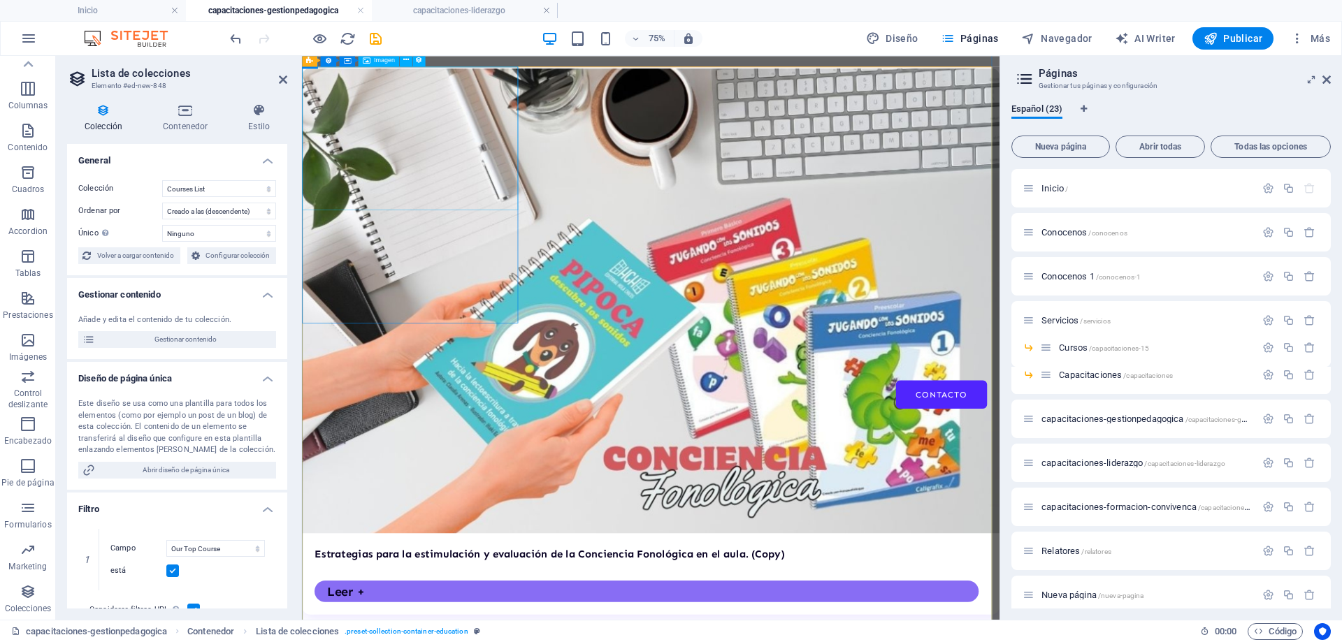
click at [437, 147] on figure at bounding box center [767, 382] width 931 height 620
select select "%"
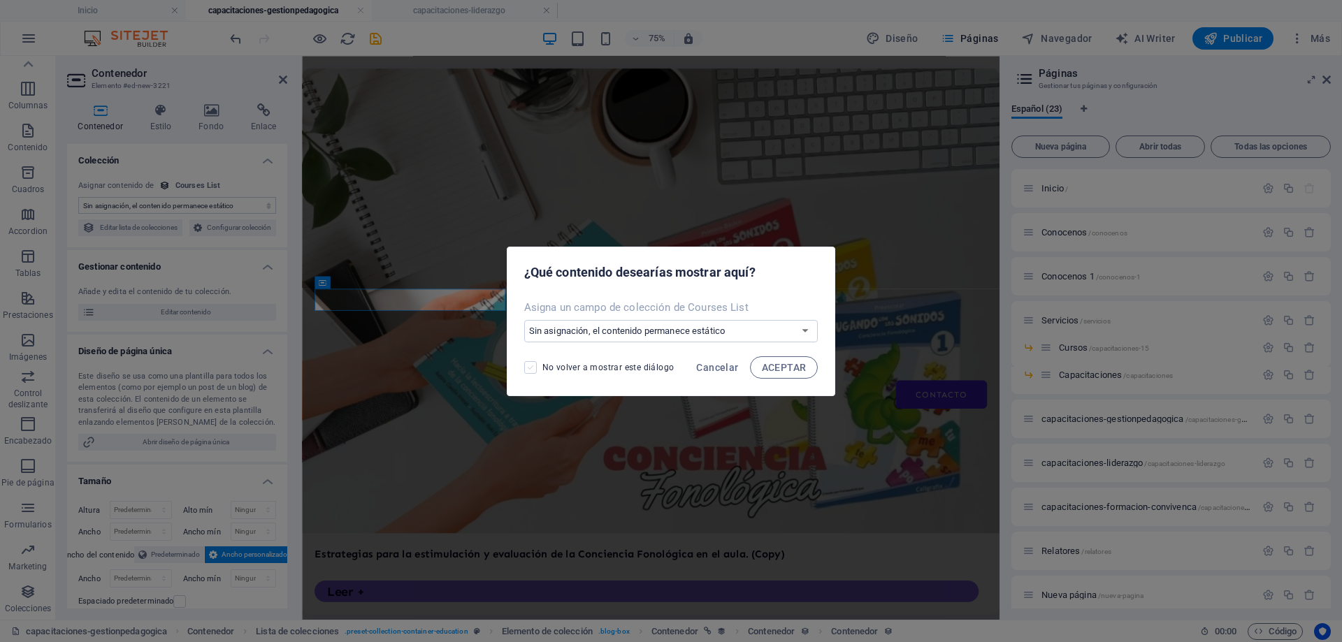
click at [532, 373] on span at bounding box center [530, 367] width 13 height 13
click at [532, 373] on input "No volver a mostrar este diálogo" at bounding box center [533, 367] width 18 height 13
checkbox input "true"
click at [776, 368] on span "ACEPTAR" at bounding box center [784, 367] width 45 height 11
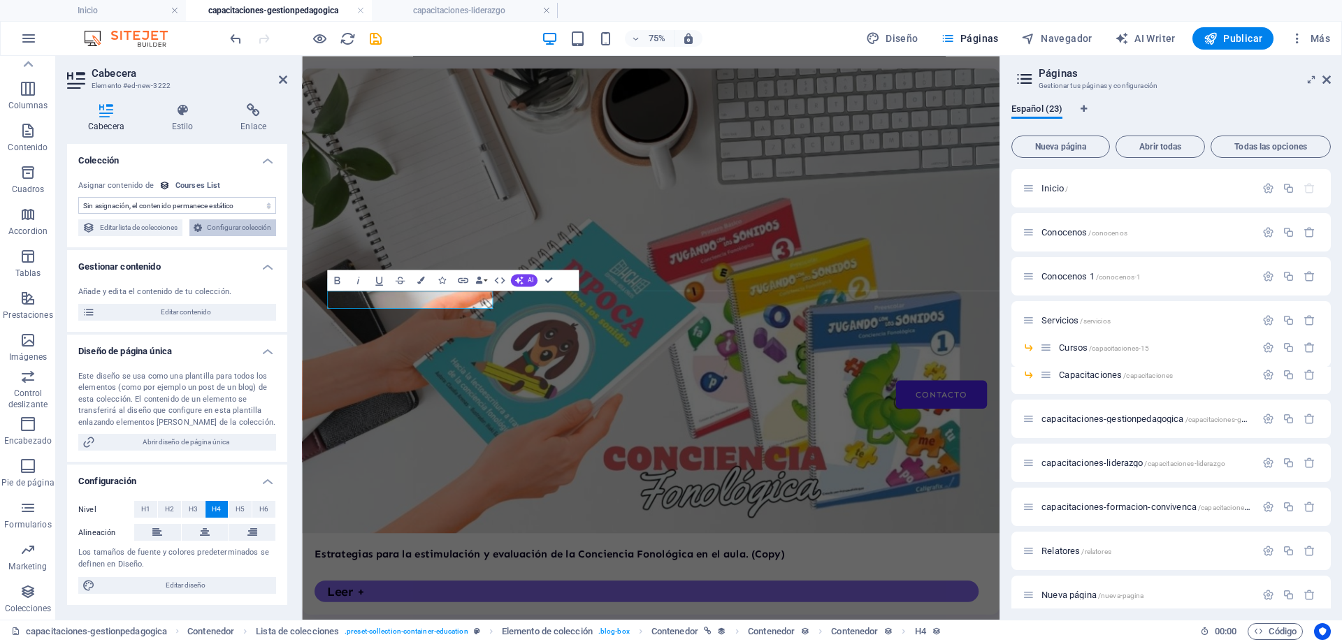
click at [206, 236] on span "Configurar colección" at bounding box center [239, 228] width 66 height 17
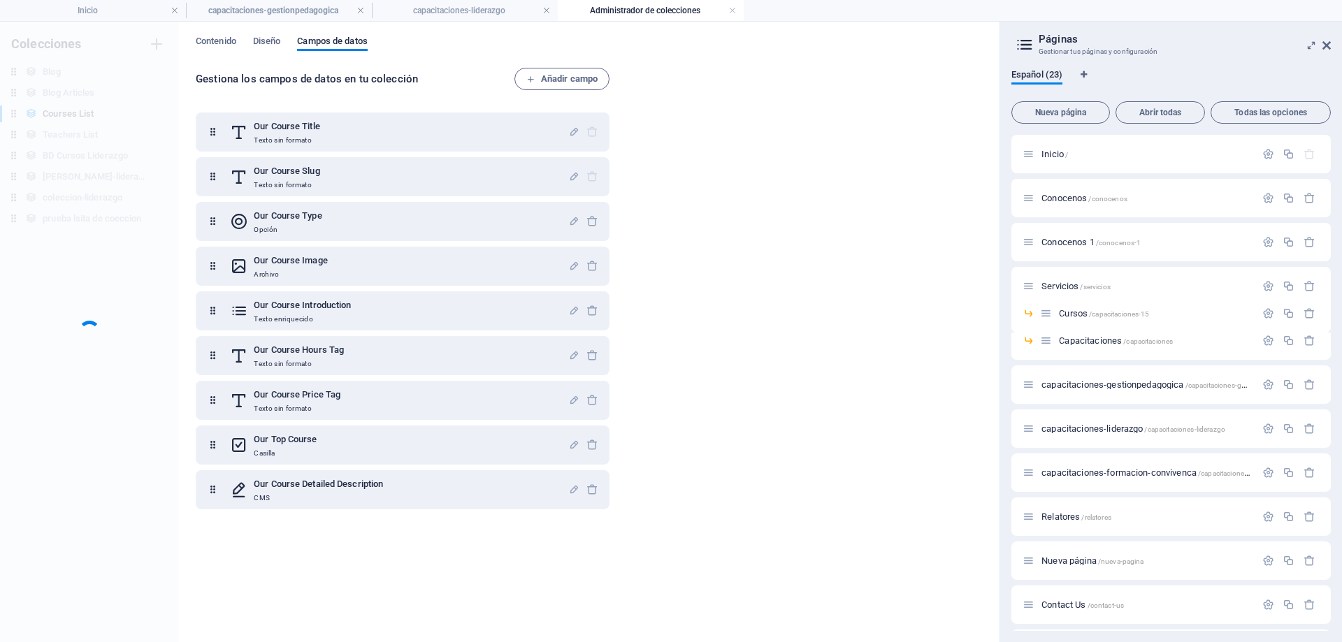
scroll to position [0, 0]
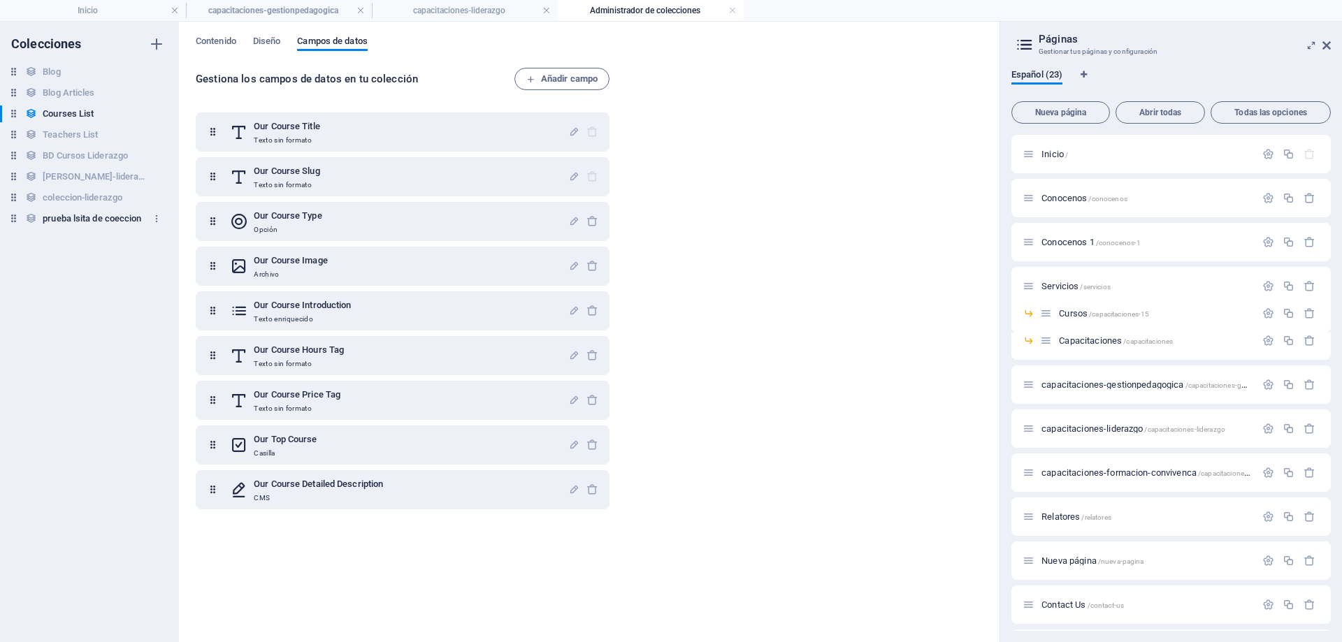
click at [124, 221] on h6 "prueba lsita de coeccion" at bounding box center [92, 218] width 99 height 17
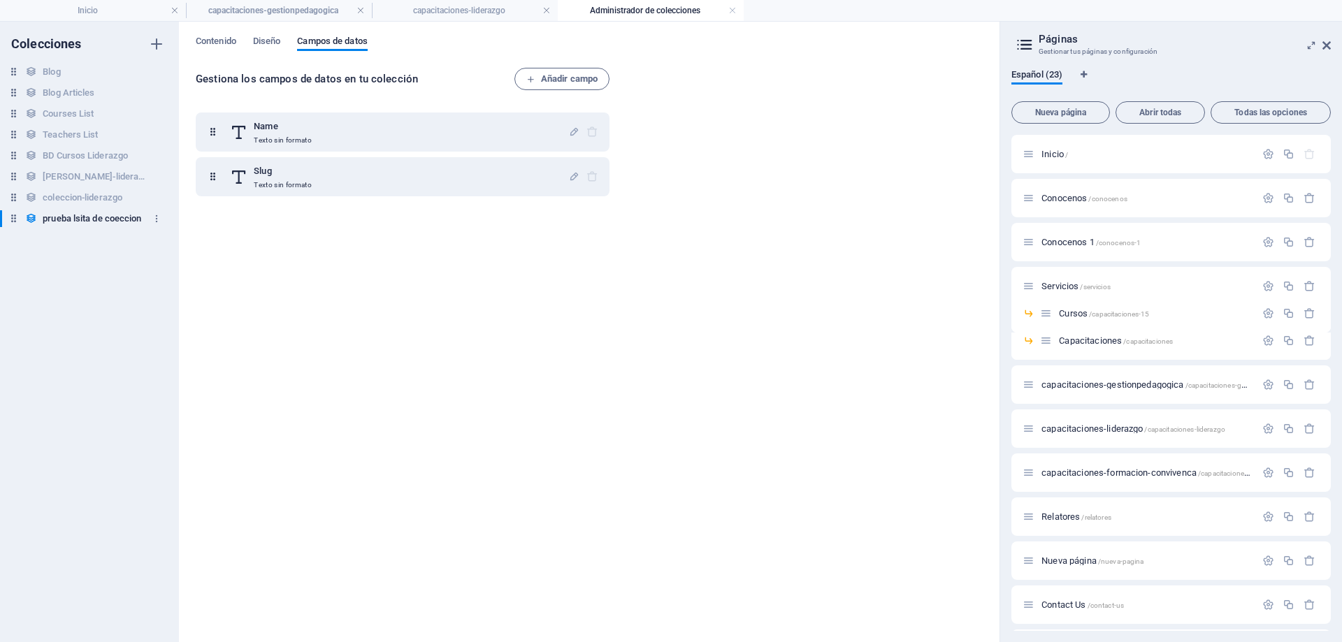
click at [124, 221] on h6 "prueba lsita de coeccion" at bounding box center [92, 218] width 99 height 17
click at [158, 222] on icon "button" at bounding box center [157, 219] width 10 height 10
click at [89, 219] on div at bounding box center [671, 321] width 1342 height 642
click at [89, 219] on coeccion "Cambiar nombre Duplicar Eliminar" at bounding box center [671, 321] width 1342 height 642
click at [89, 219] on h6 "prueba lsita de coeccion" at bounding box center [92, 218] width 99 height 17
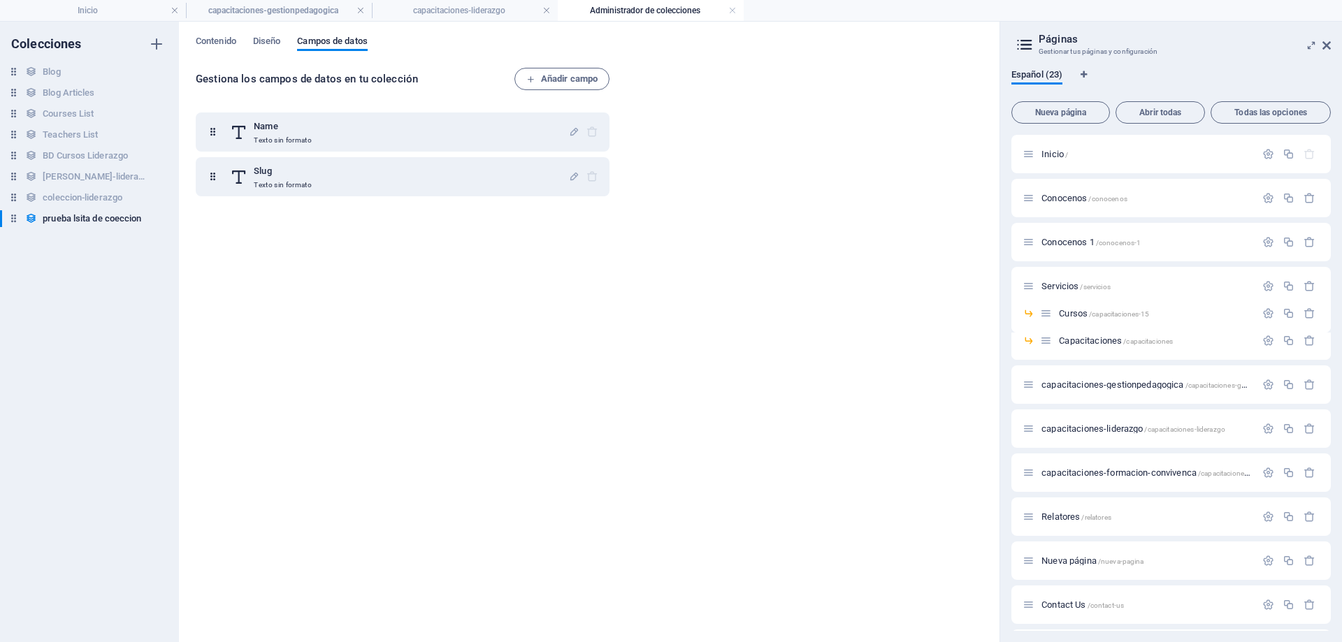
click at [89, 219] on h6 "prueba lsita de coeccion" at bounding box center [92, 218] width 99 height 17
click at [431, 6] on h4 "capacitaciones-liderazgo" at bounding box center [465, 10] width 186 height 15
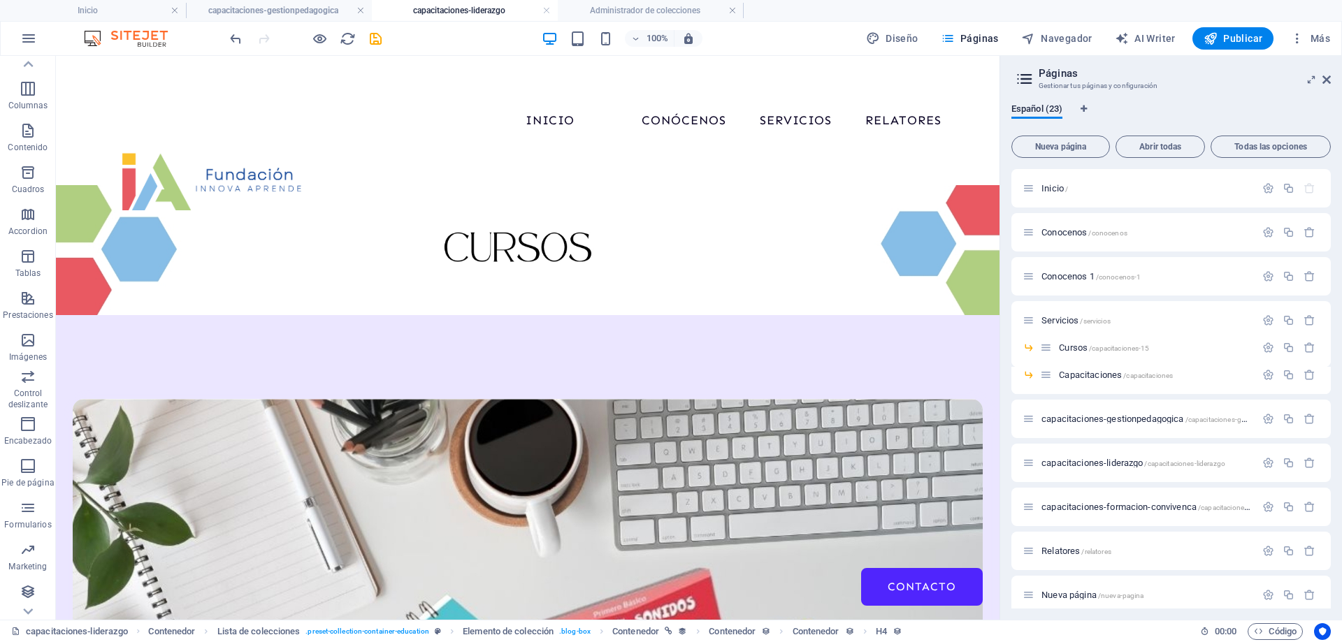
scroll to position [144, 0]
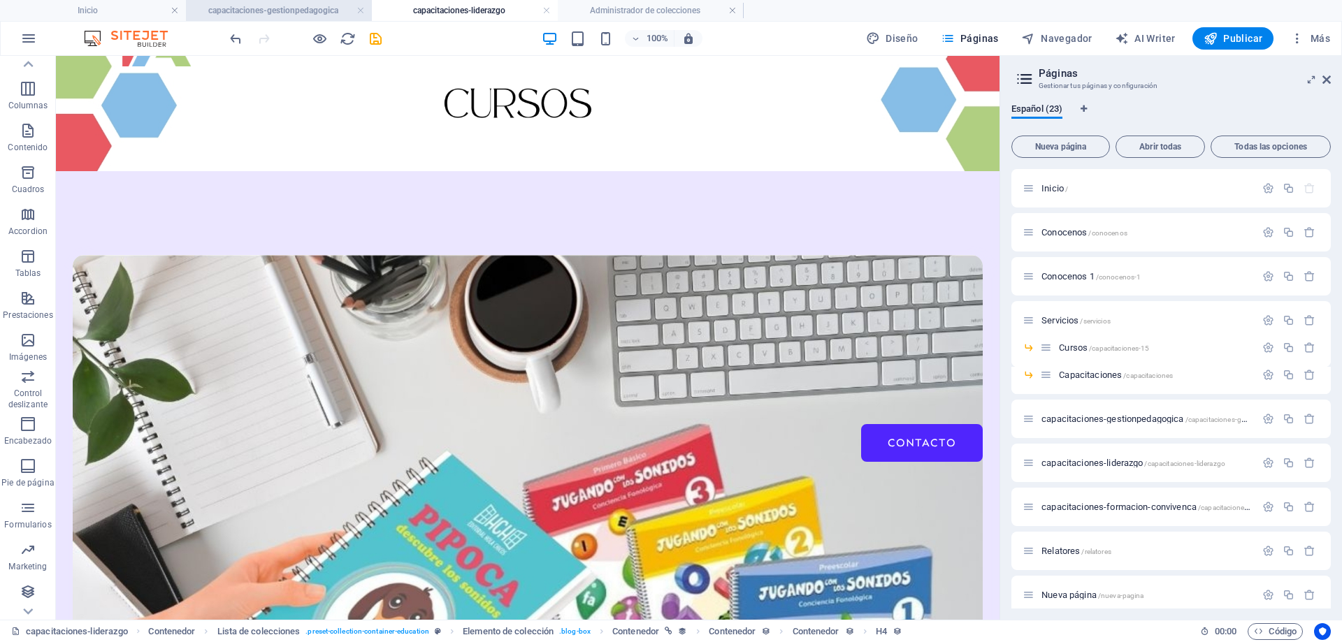
click at [287, 15] on h4 "capacitaciones-gestionpedagogica" at bounding box center [279, 10] width 186 height 15
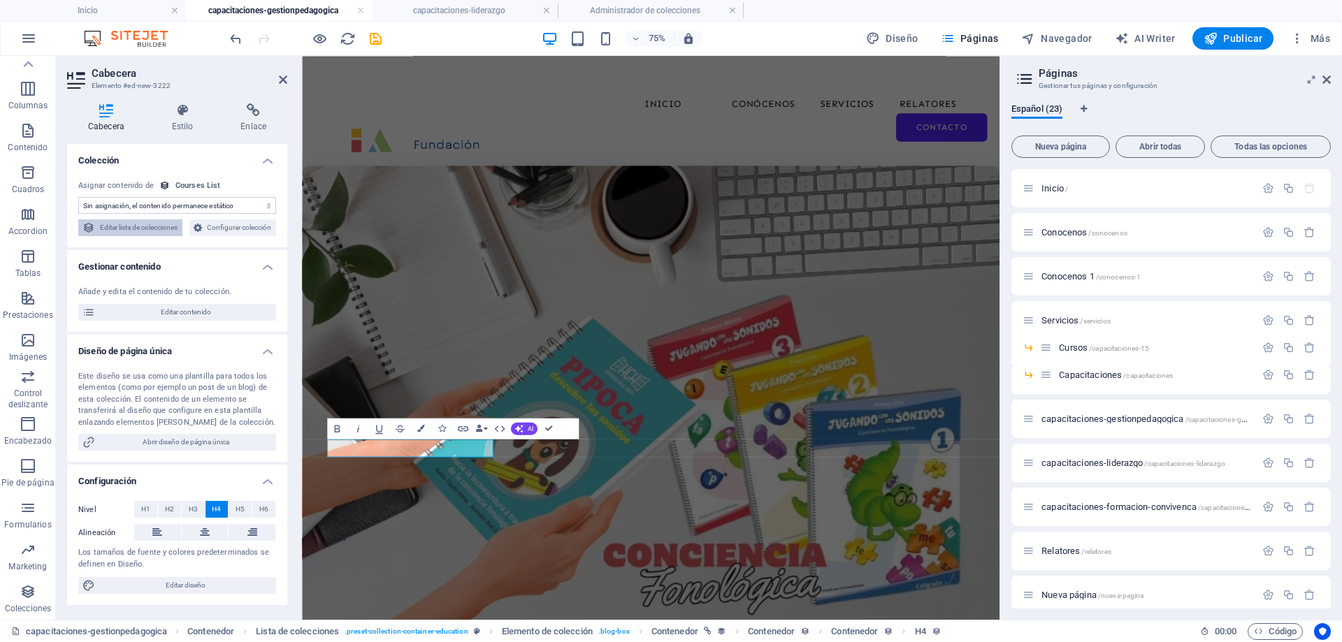
scroll to position [58, 0]
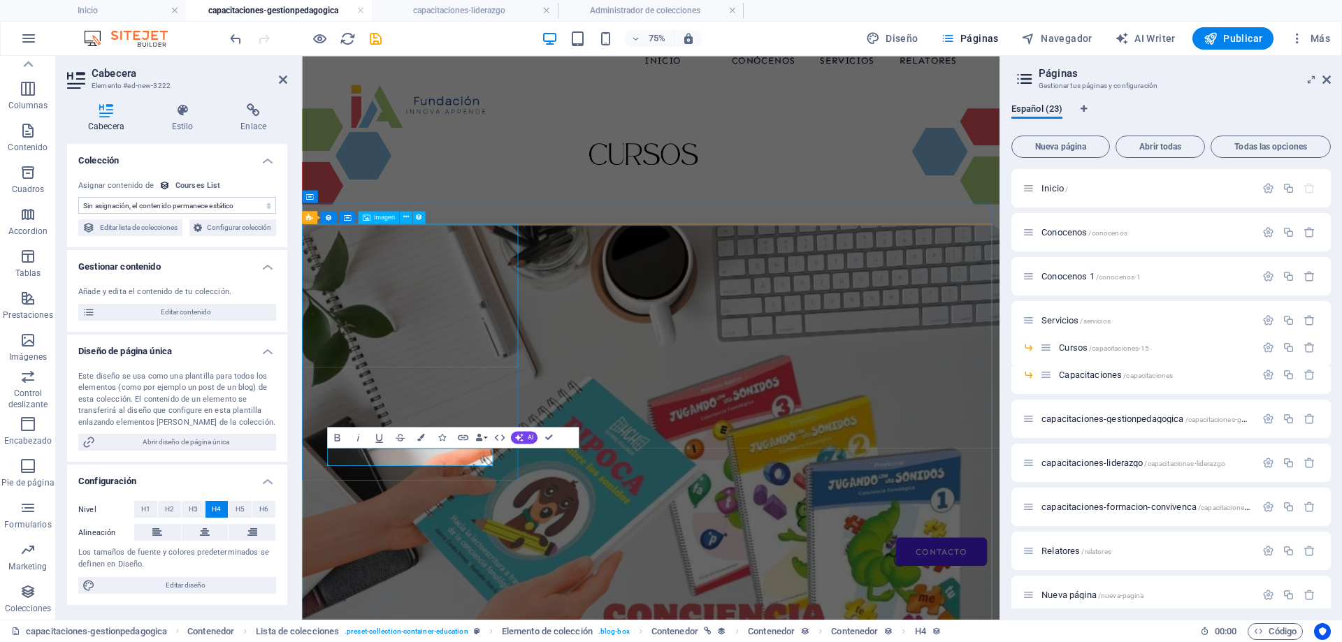
click at [533, 351] on figure at bounding box center [767, 592] width 931 height 620
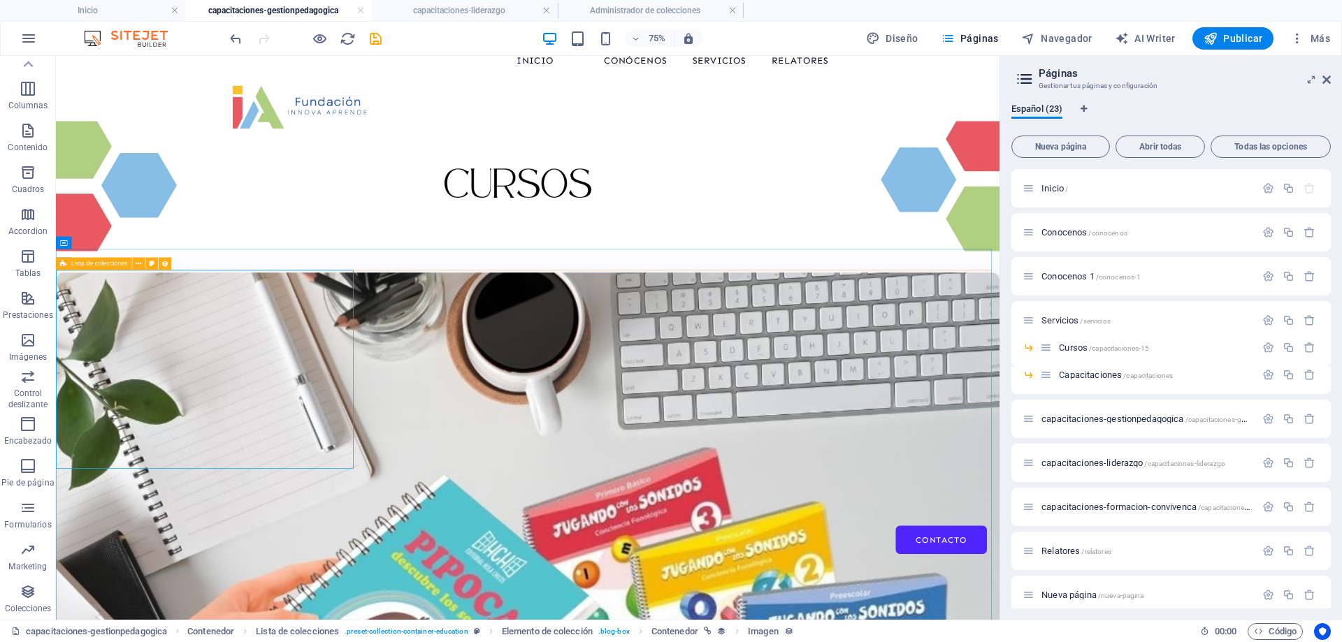
click at [73, 261] on span "Lista de colecciones" at bounding box center [99, 264] width 57 height 6
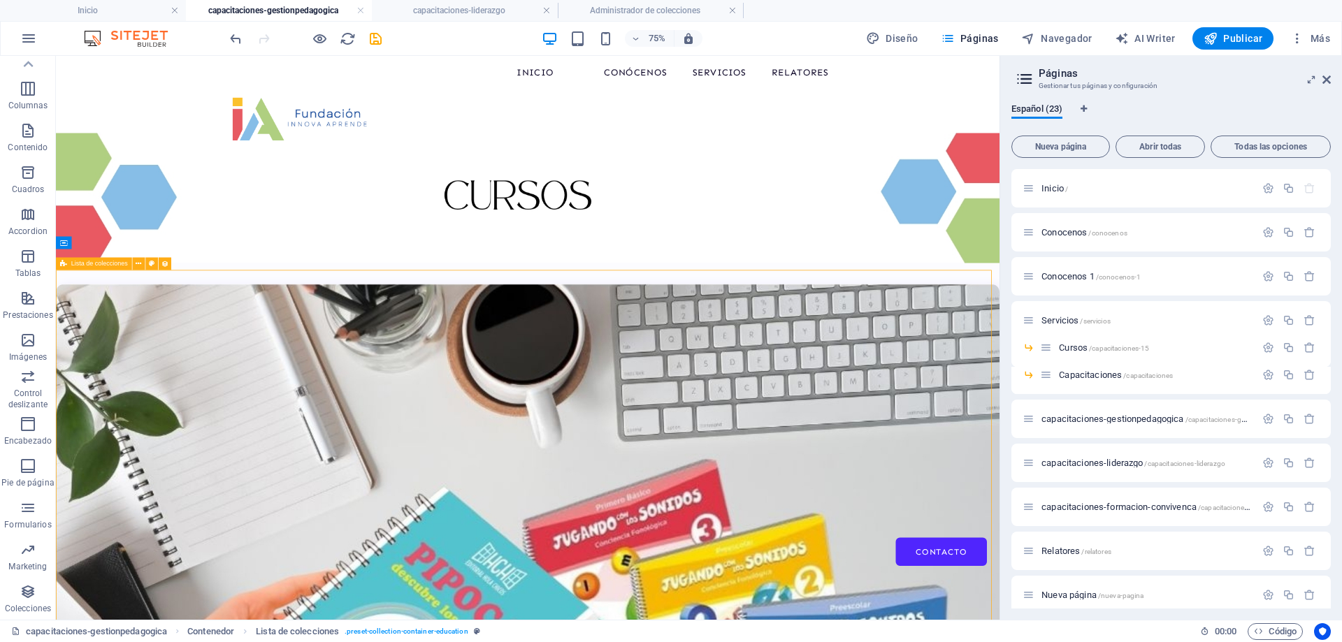
select select "67d02240190c582c0a6871d0"
select select "createdAt_DESC"
select select "columns.our-top-course"
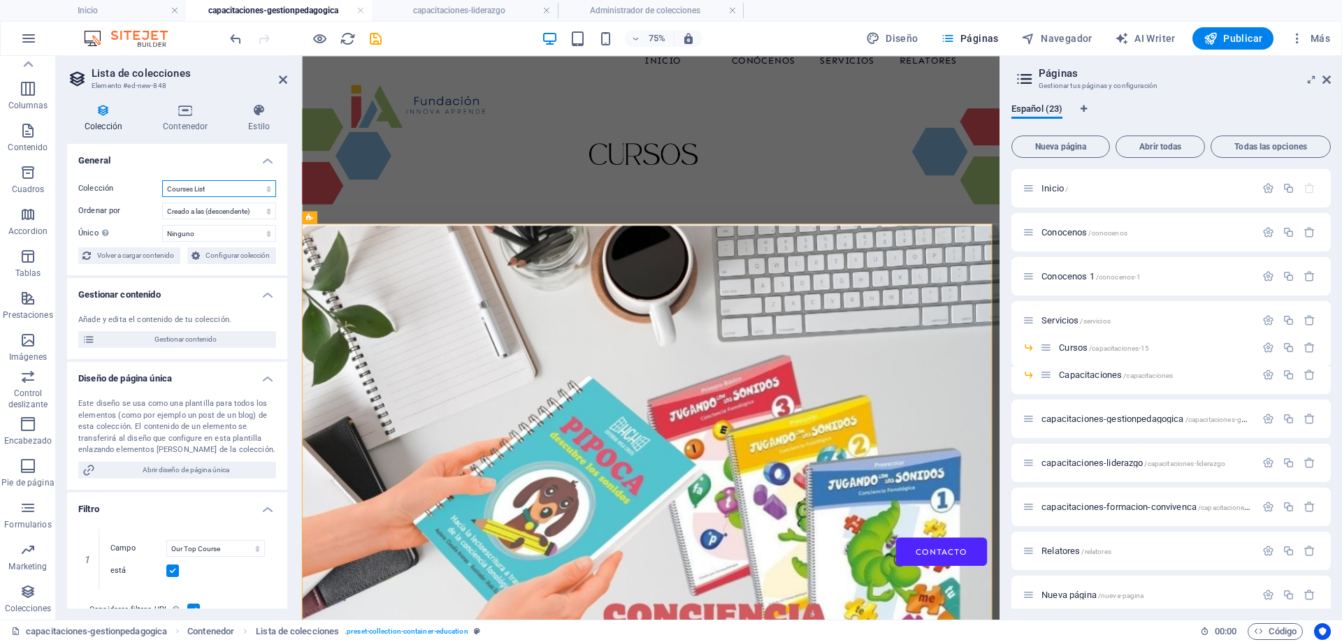
click at [203, 191] on select "BD Cursos Liderazgo Blog Blog Articles Coleccion-lideraazgo coleccion-liderazgo…" at bounding box center [219, 188] width 114 height 17
click at [162, 180] on select "BD Cursos Liderazgo Blog Blog Articles Coleccion-lideraazgo coleccion-liderazgo…" at bounding box center [219, 188] width 114 height 17
select select "67d02240190c582c0a6871d0"
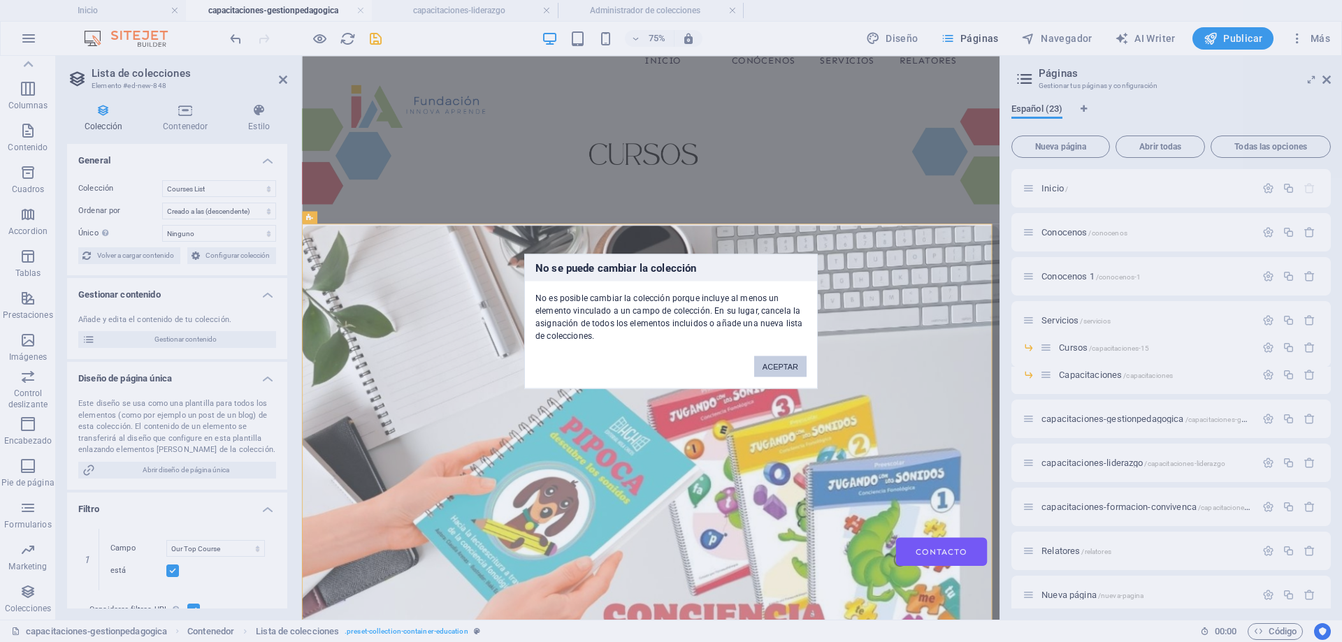
click at [790, 373] on button "ACEPTAR" at bounding box center [780, 366] width 52 height 21
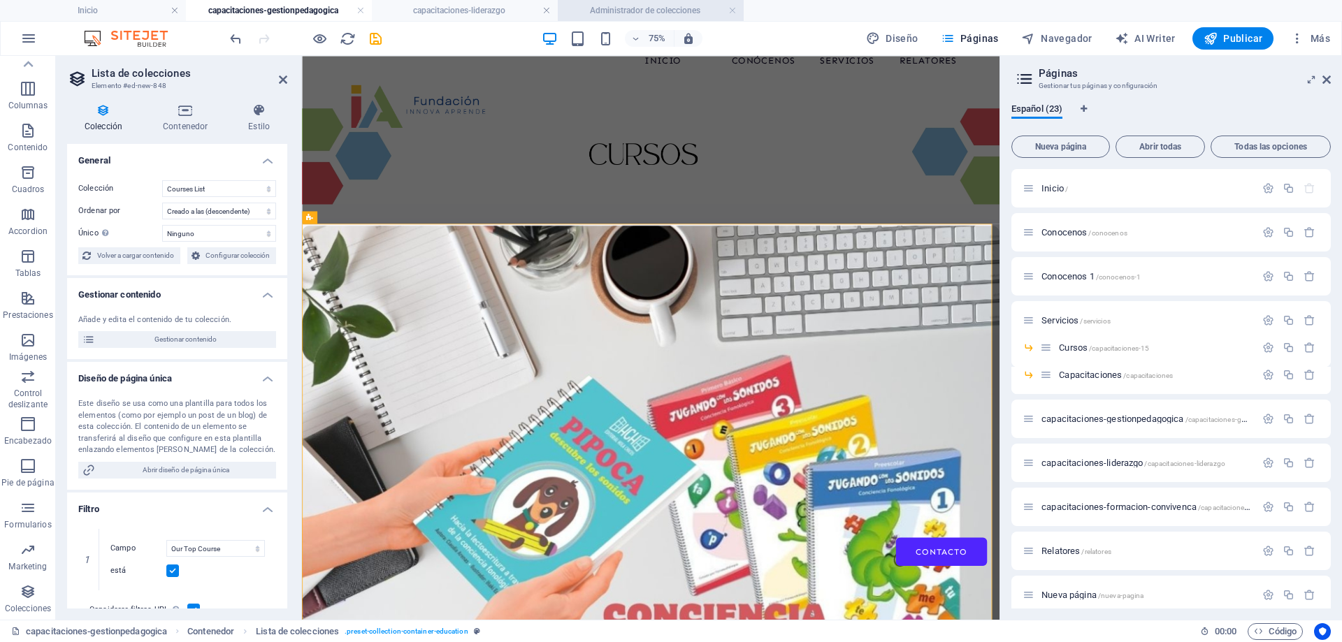
click at [628, 13] on h4 "Administrador de colecciones" at bounding box center [651, 10] width 186 height 15
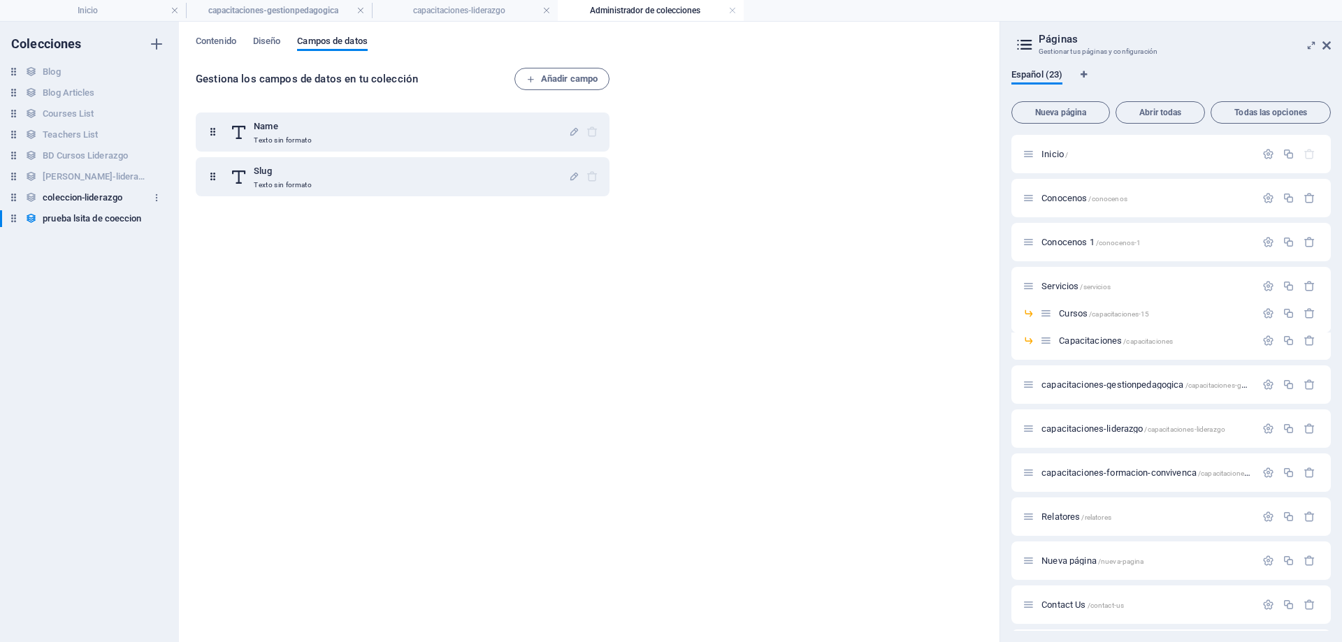
click at [101, 197] on h6 "coleccion-liderazgo" at bounding box center [83, 197] width 80 height 17
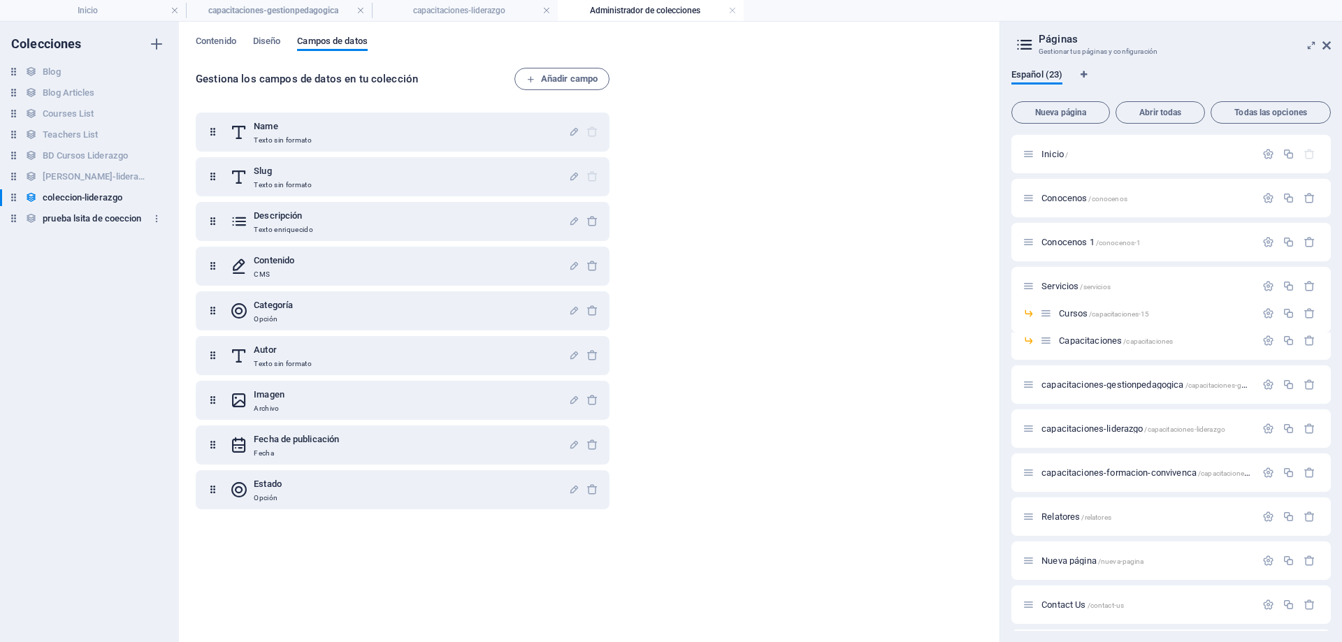
click at [97, 217] on h6 "prueba lsita de coeccion" at bounding box center [92, 218] width 99 height 17
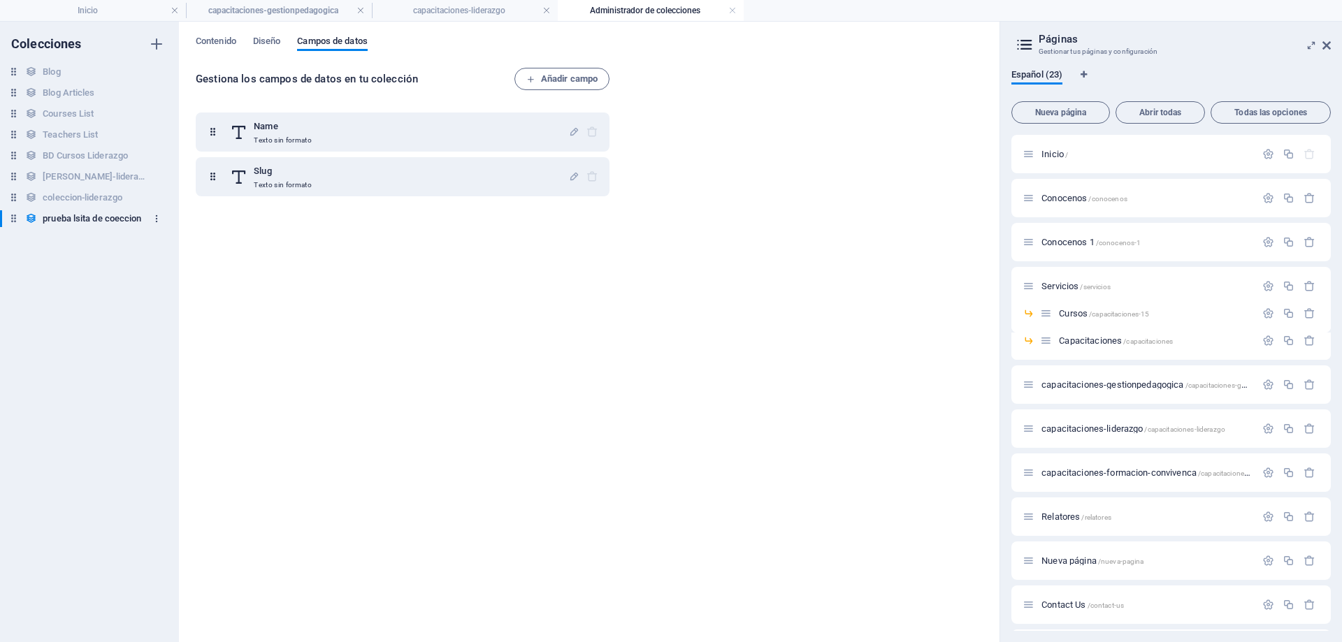
click at [155, 219] on icon "button" at bounding box center [157, 219] width 10 height 10
click at [149, 311] on h6 "Eliminar" at bounding box center [168, 314] width 67 height 17
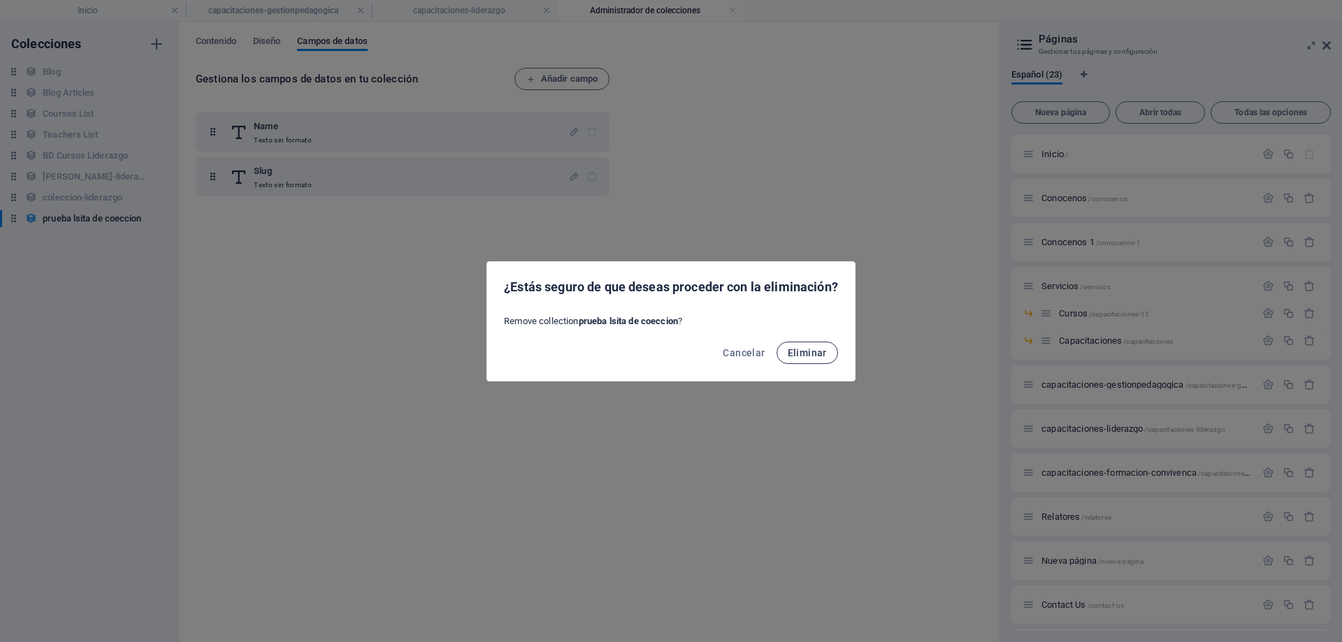
click at [805, 357] on span "Eliminar" at bounding box center [807, 352] width 39 height 11
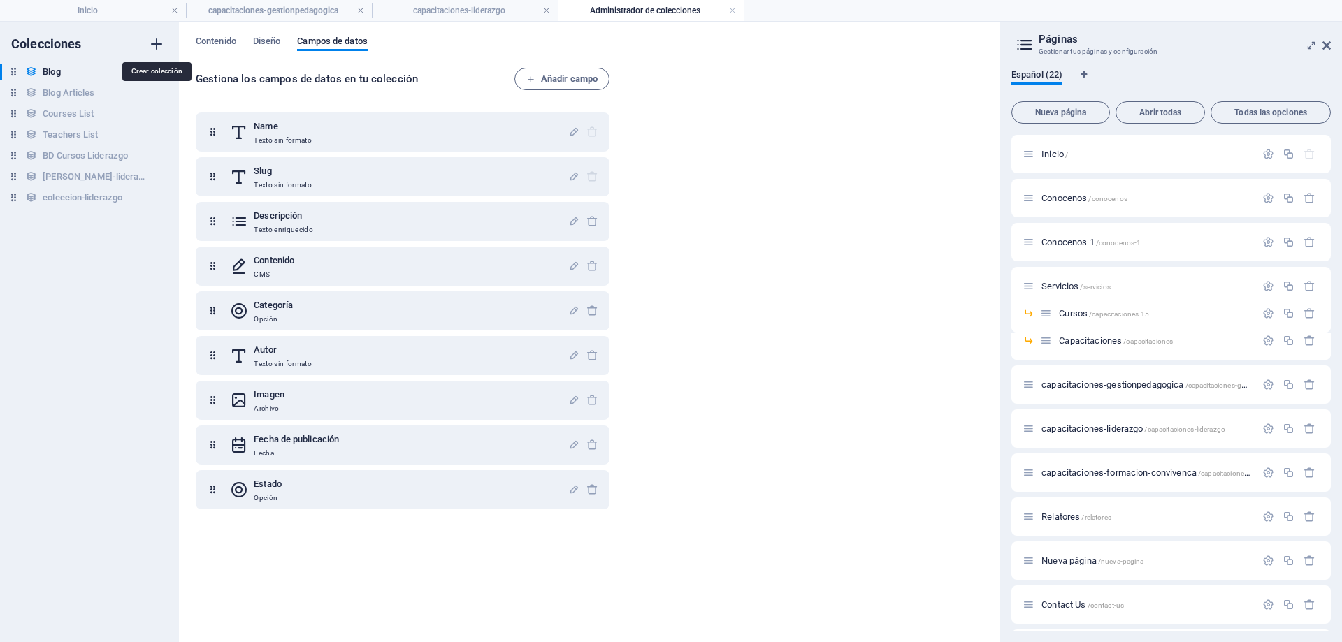
click at [156, 41] on icon "button" at bounding box center [156, 44] width 17 height 17
type input "prueba"
click at [67, 279] on div "Colecciones Blog Blog Blog Articles Blog Articles Courses List Courses List Tea…" at bounding box center [89, 332] width 179 height 621
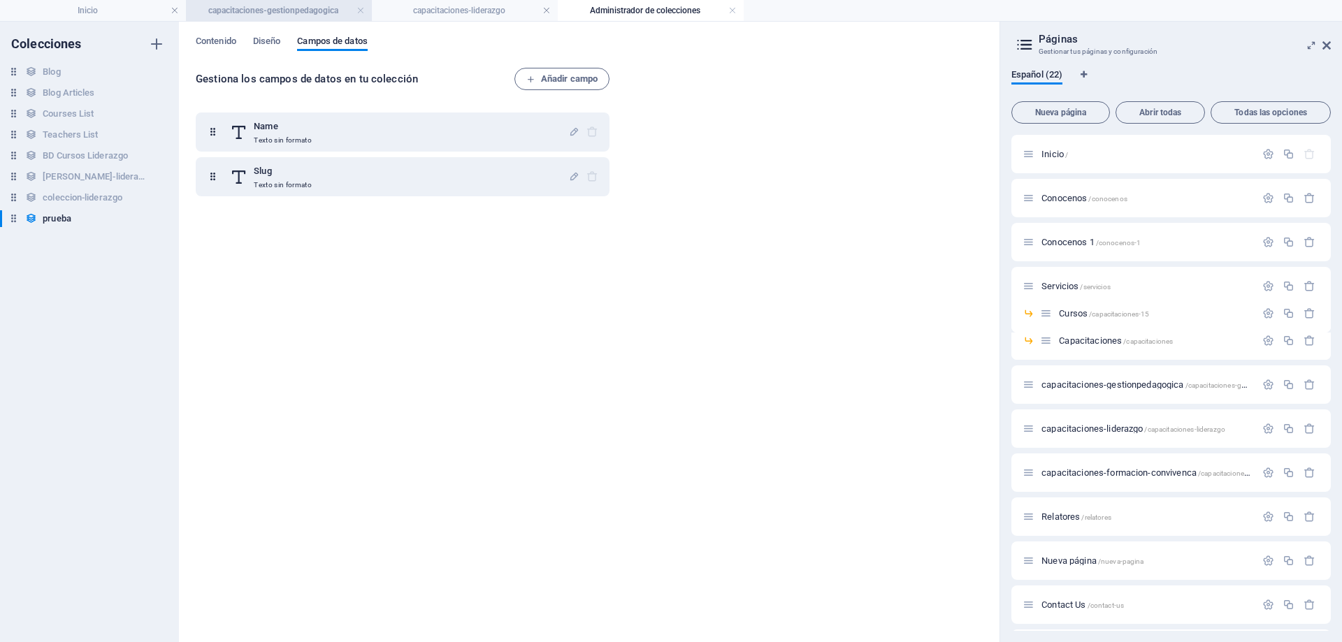
click at [254, 17] on h4 "capacitaciones-gestionpedagogica" at bounding box center [279, 10] width 186 height 15
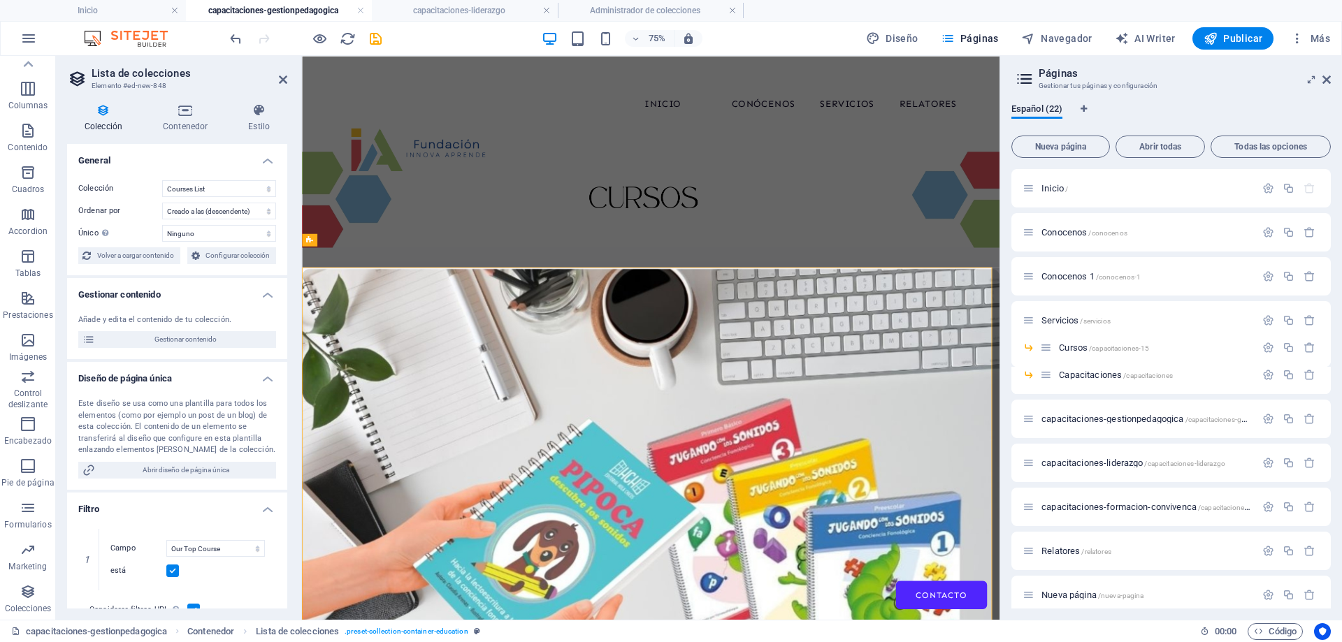
scroll to position [58, 0]
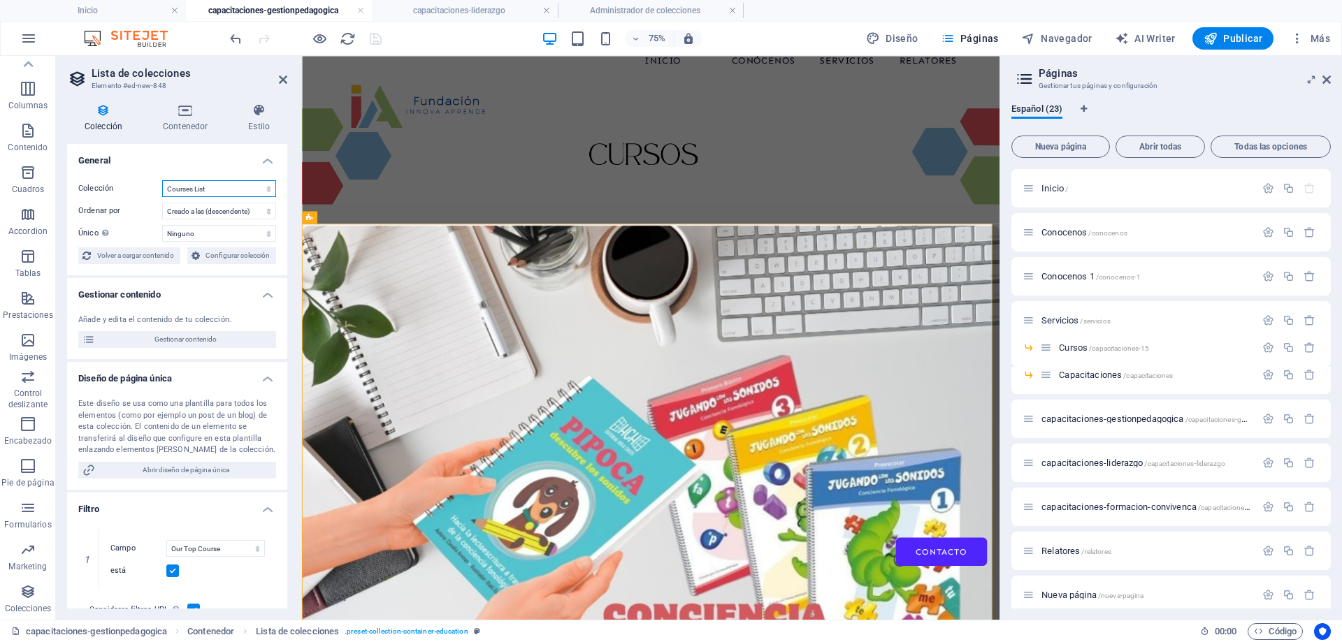
click at [234, 189] on select "BD Cursos Liderazgo Blog Blog Articles Coleccion-lideraazgo coleccion-liderazgo…" at bounding box center [219, 188] width 114 height 17
click at [162, 180] on select "BD Cursos Liderazgo Blog Blog Articles Coleccion-lideraazgo coleccion-liderazgo…" at bounding box center [219, 188] width 114 height 17
select select "67d02240190c582c0a6871d0"
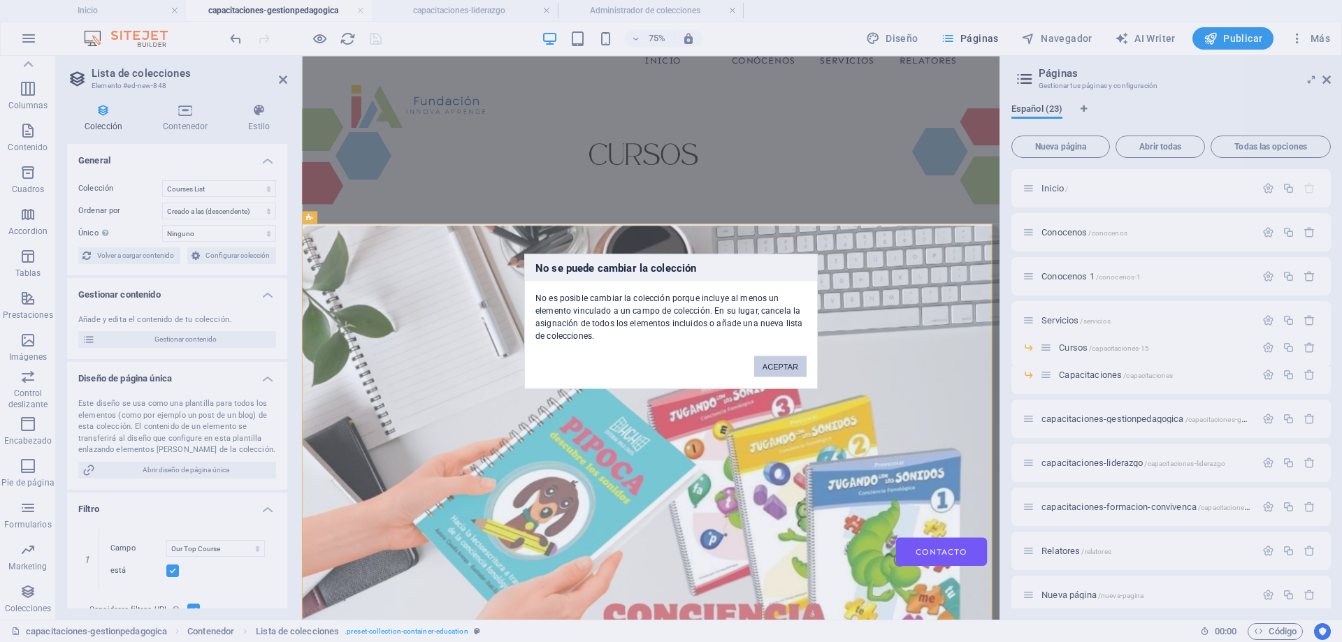
click at [767, 365] on button "ACEPTAR" at bounding box center [780, 366] width 52 height 21
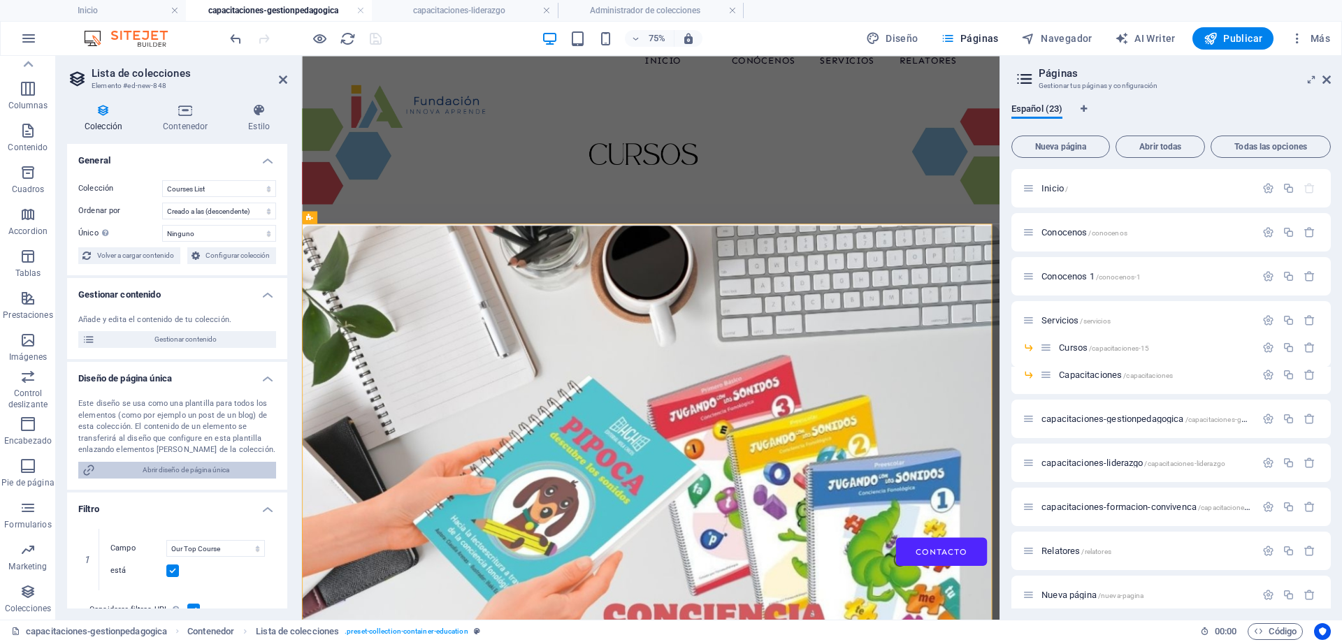
click at [221, 475] on span "Abrir diseño de página única" at bounding box center [185, 470] width 173 height 17
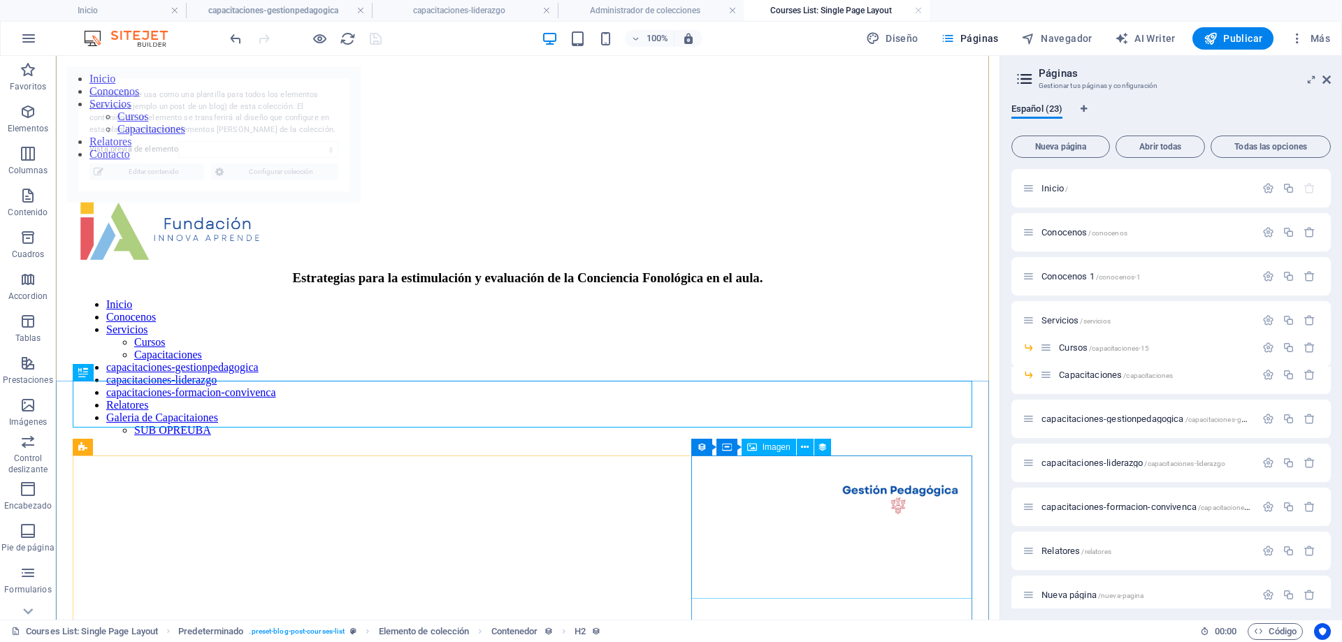
scroll to position [1849, 0]
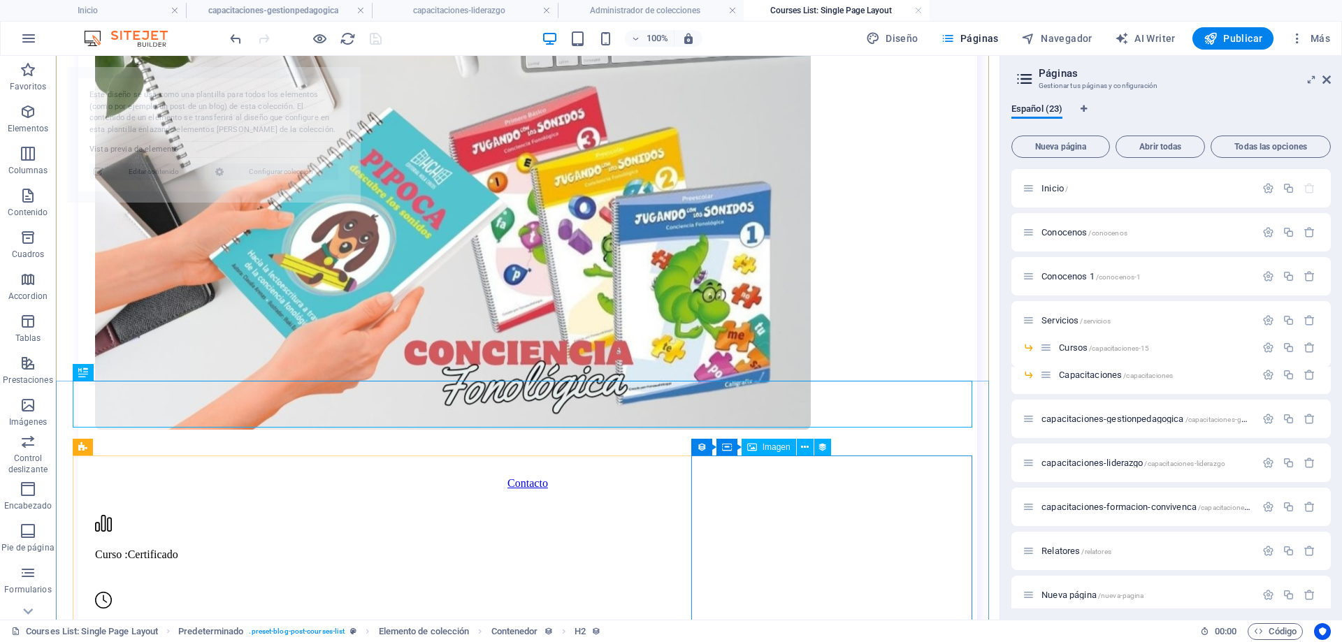
select select "68dec894553478a8190e397f"
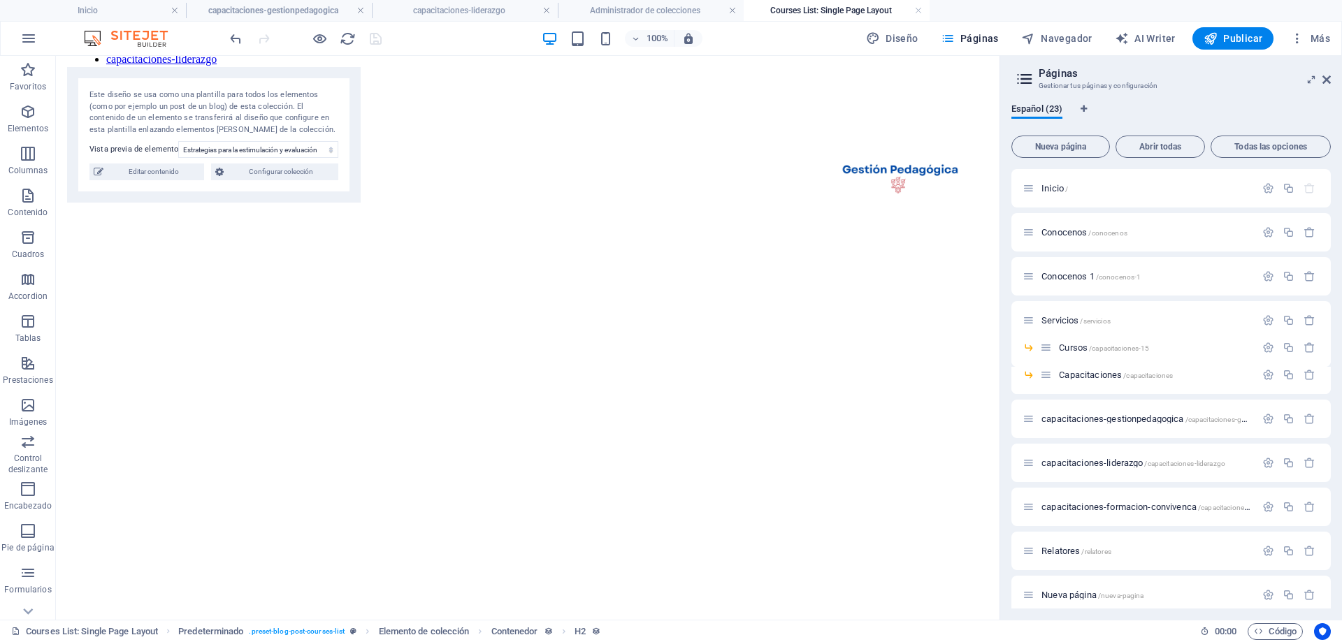
scroll to position [311, 0]
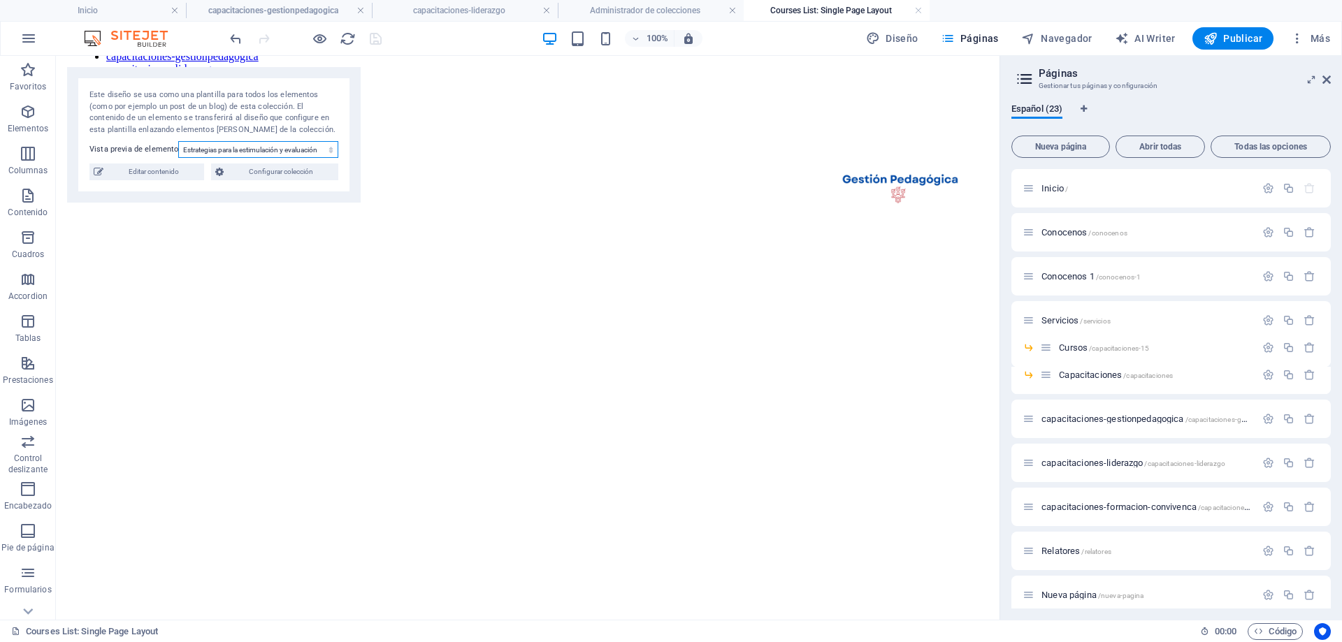
click at [279, 147] on select "Estrategias para la estimulación y evaluación de la Conciencia Fonológica en el…" at bounding box center [258, 149] width 160 height 17
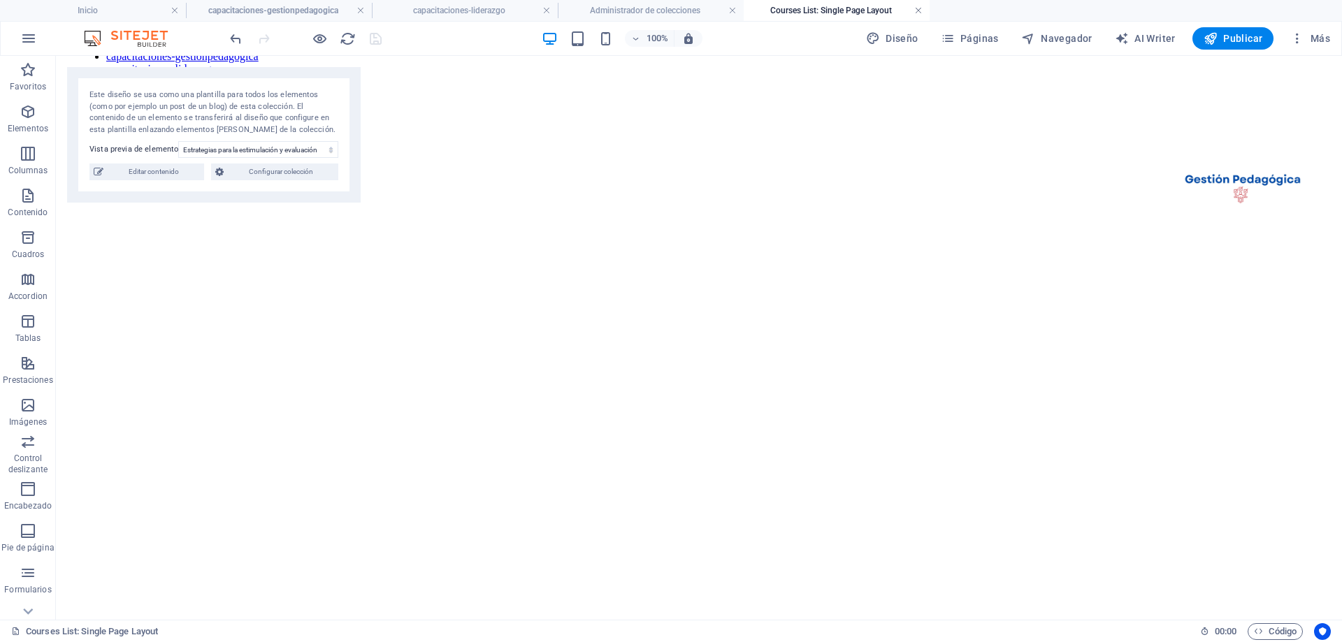
click at [919, 7] on link at bounding box center [918, 10] width 8 height 13
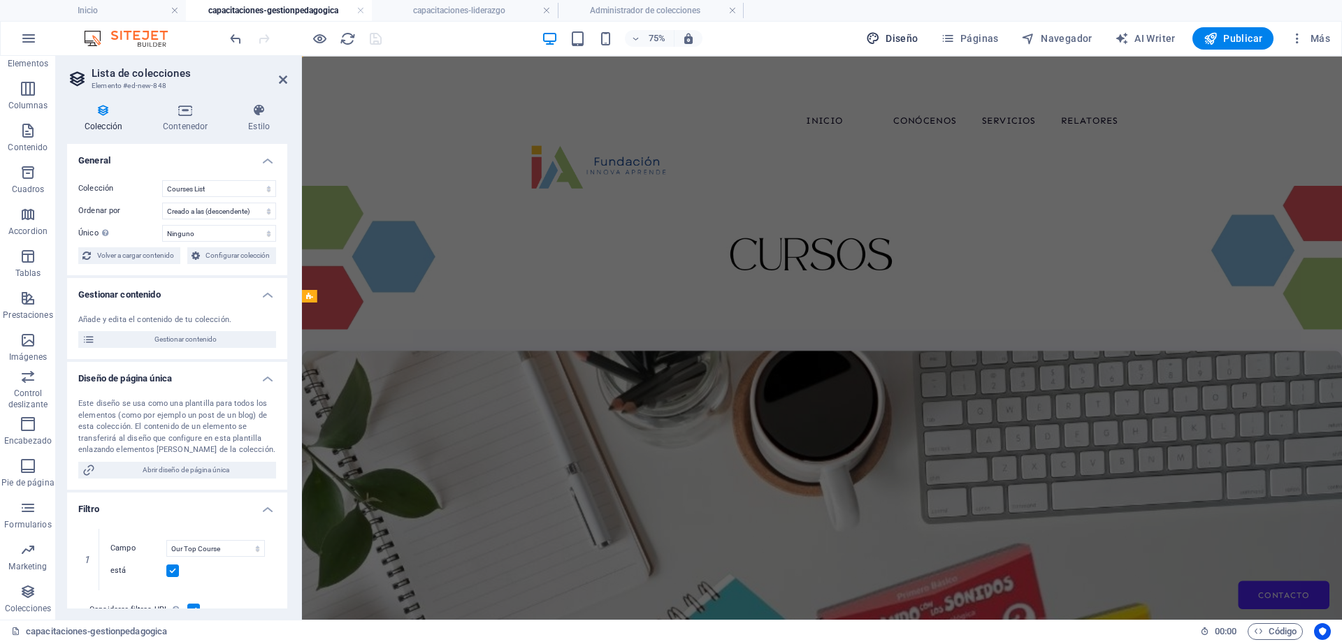
scroll to position [58, 0]
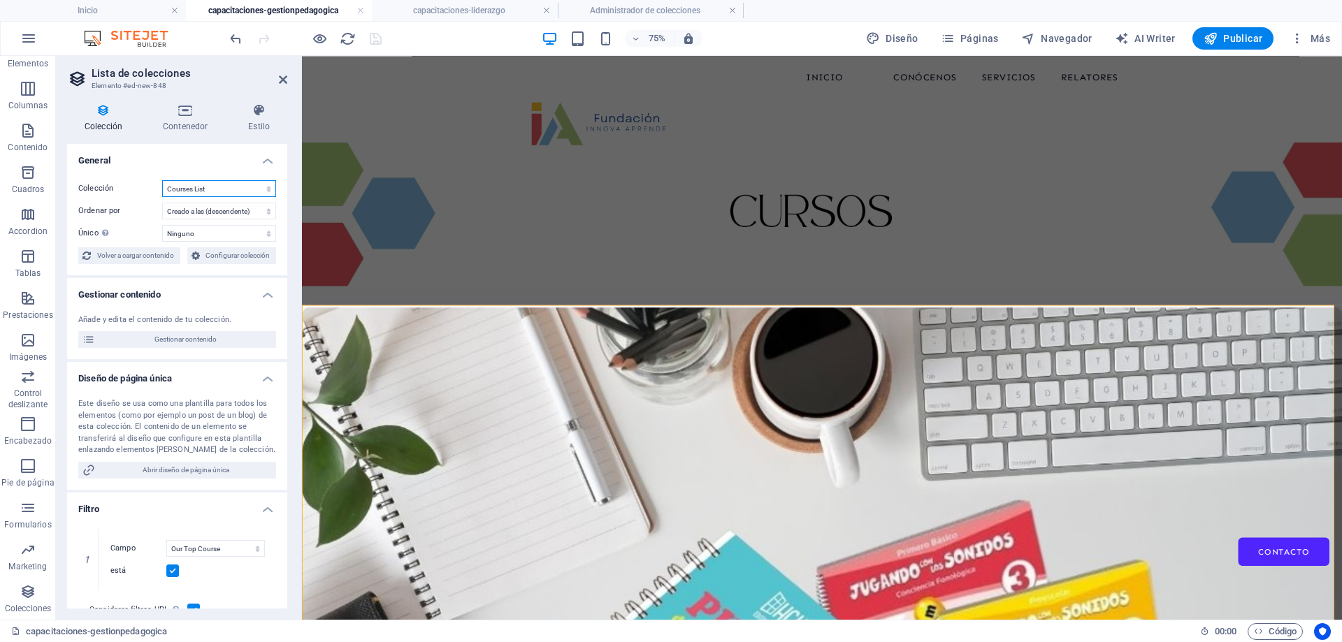
click at [203, 189] on select "BD Cursos Liderazgo Blog Blog Articles Coleccion-lideraazgo coleccion-liderazgo…" at bounding box center [219, 188] width 114 height 17
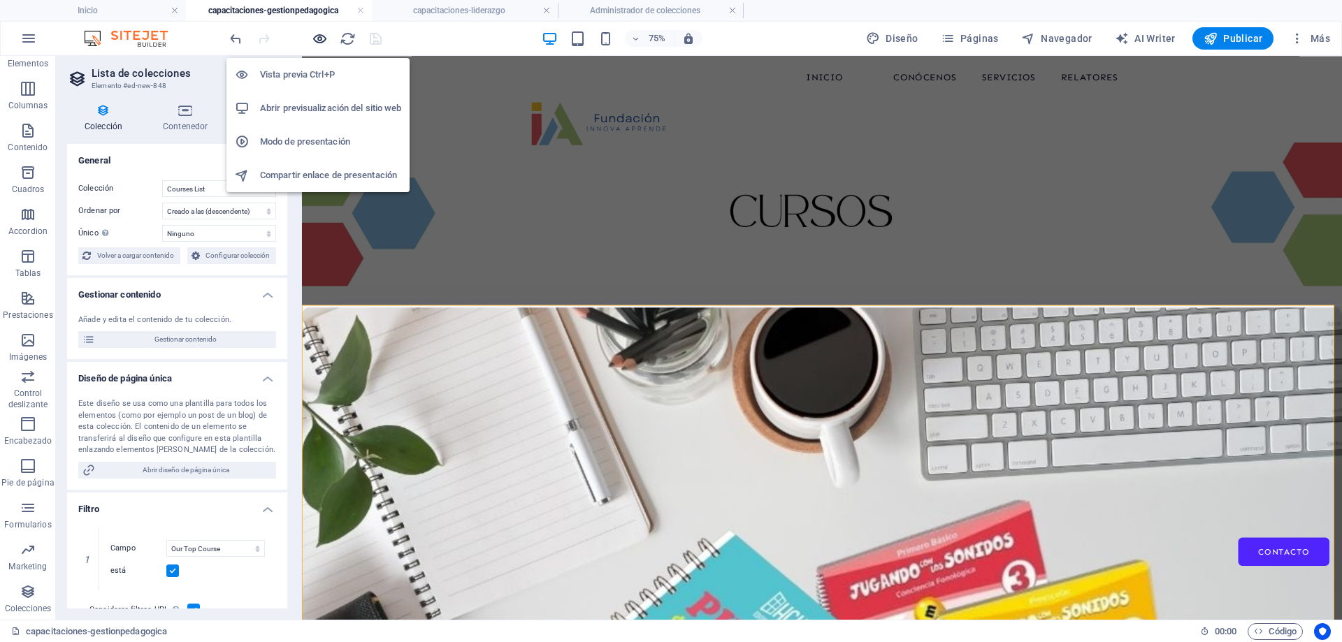
click at [322, 41] on icon "button" at bounding box center [320, 39] width 16 height 16
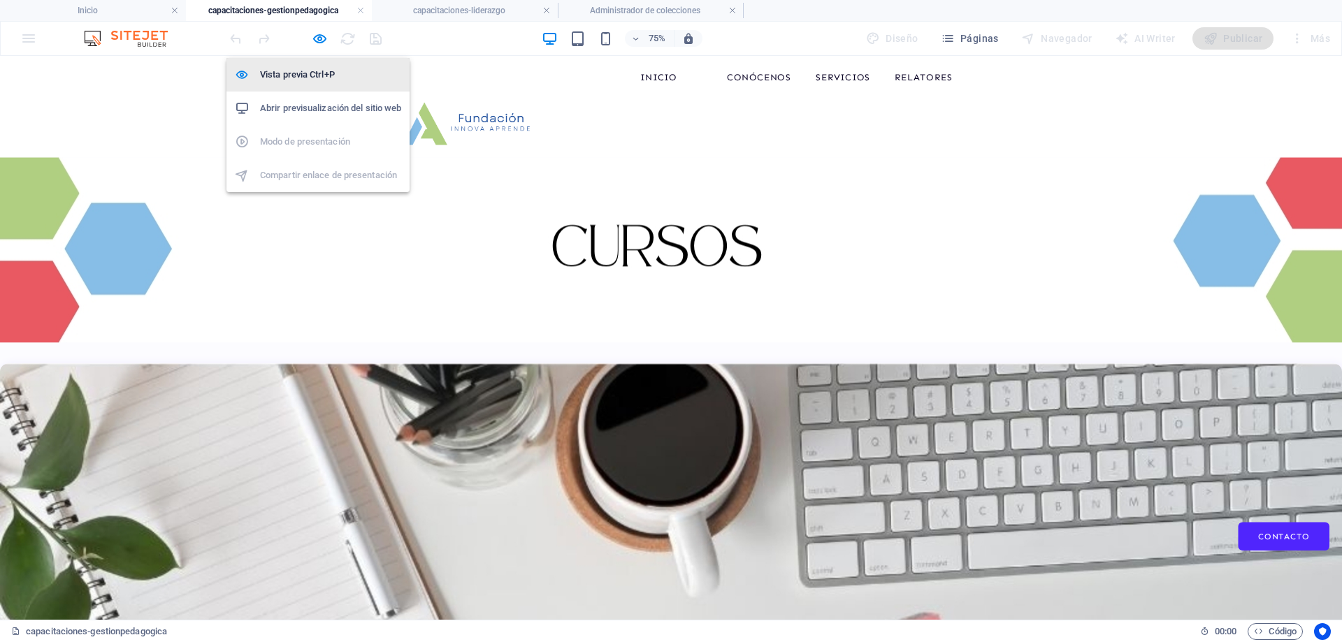
click at [292, 76] on h6 "Vista previa Ctrl+P" at bounding box center [330, 74] width 141 height 17
select select "67d02240190c582c0a6871d0"
select select "createdAt_DESC"
select select "columns.our-top-course"
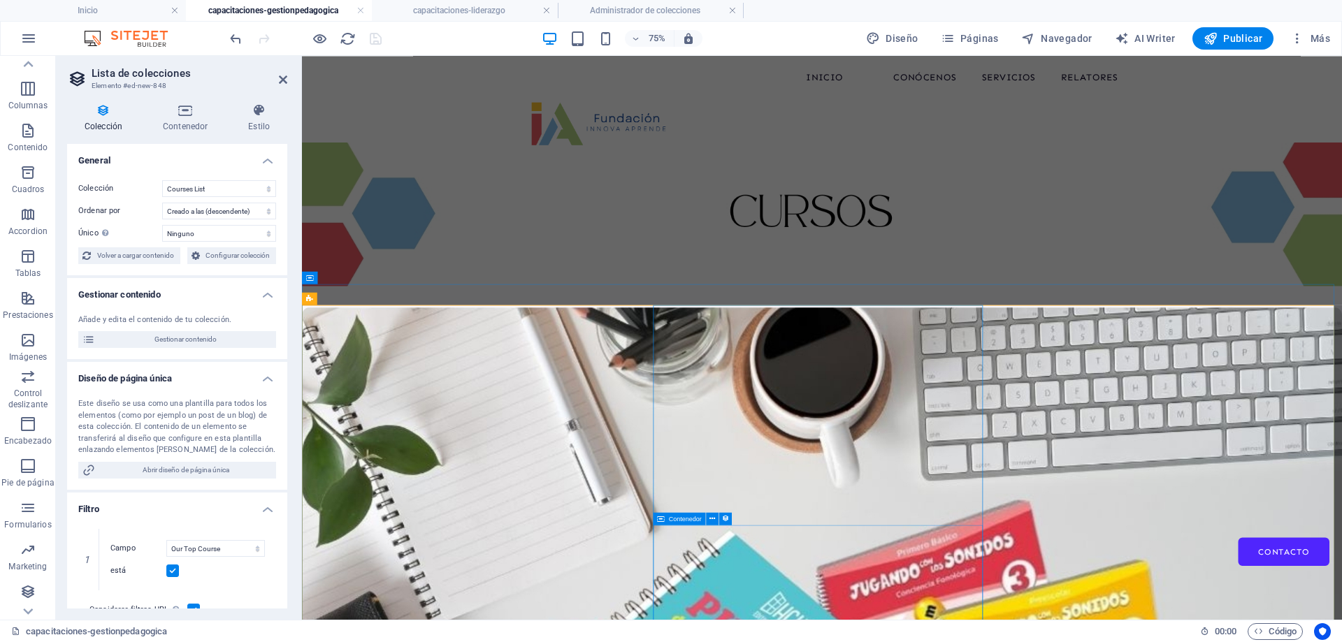
scroll to position [128, 0]
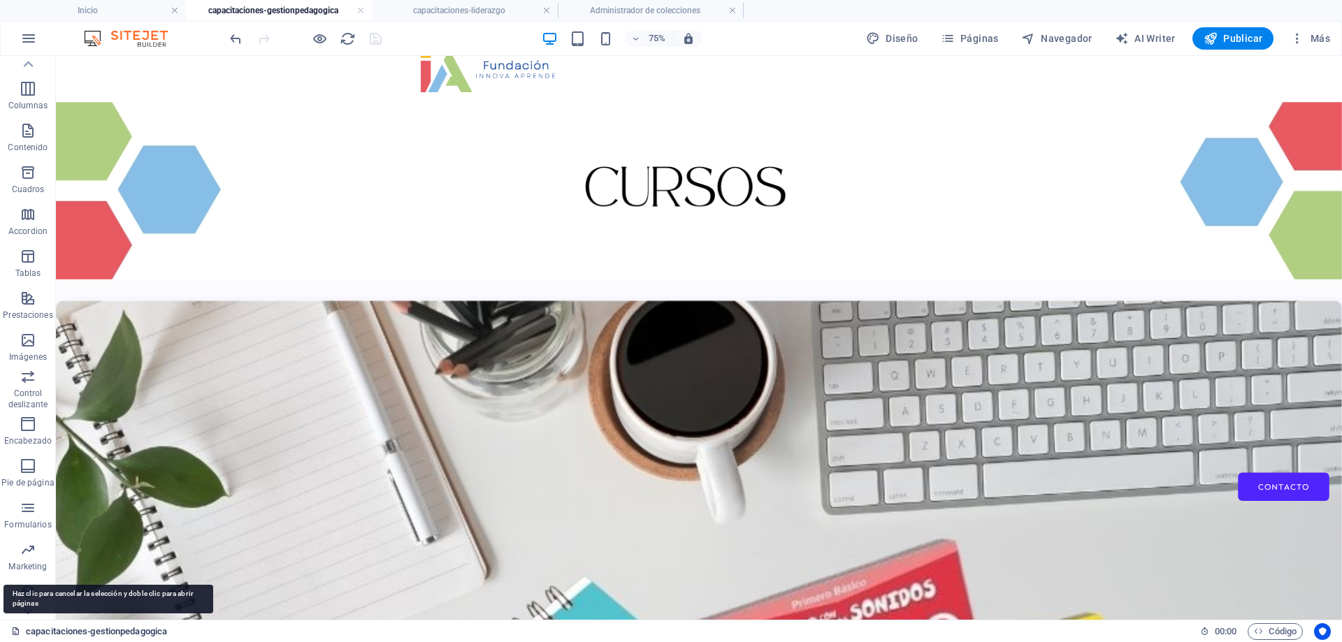
click at [146, 628] on link "capacitaciones-gestionpedagogica" at bounding box center [89, 632] width 156 height 17
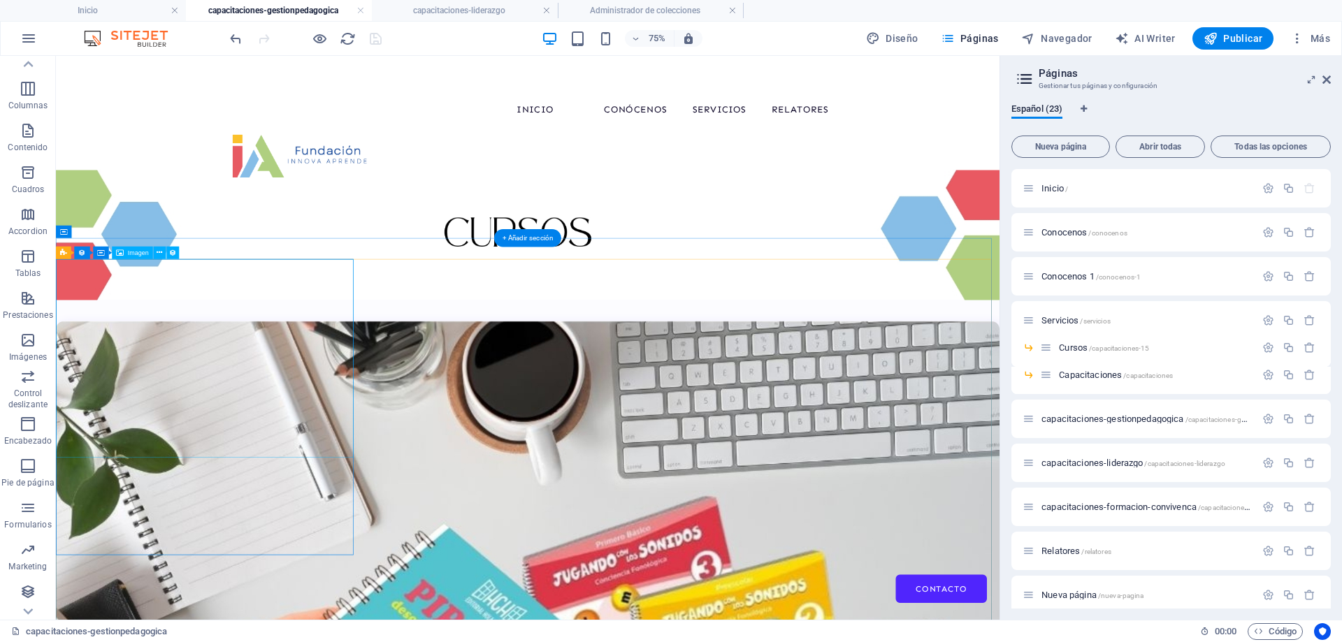
scroll to position [0, 0]
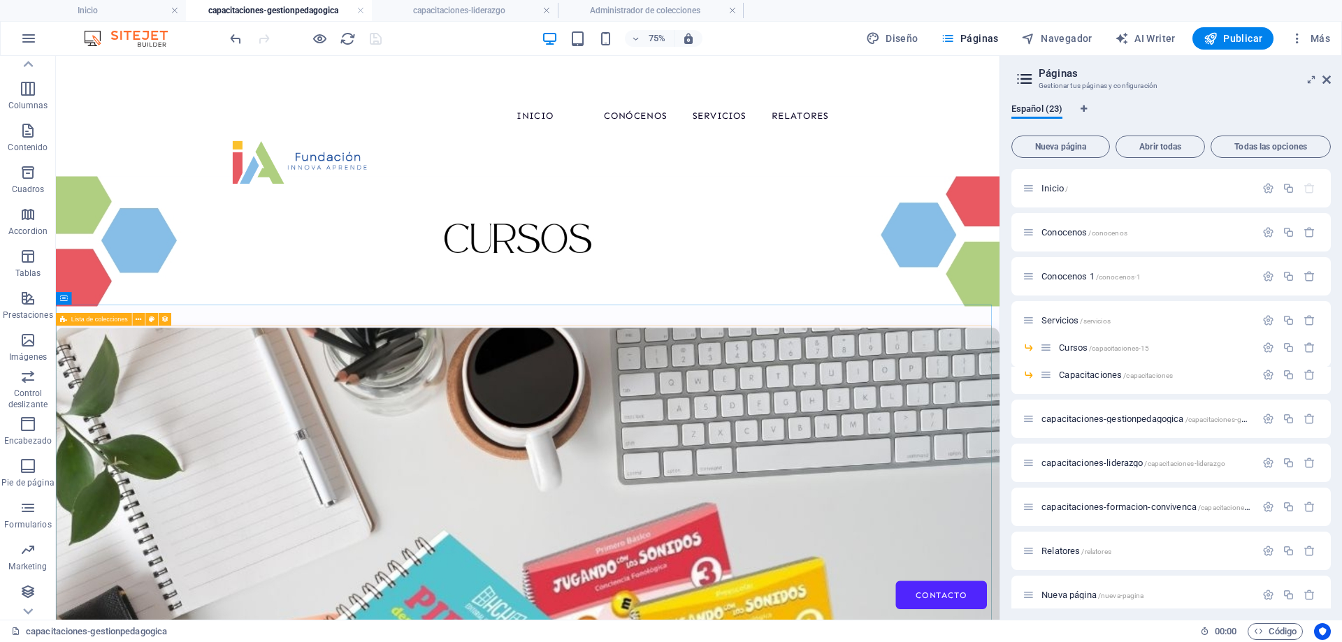
click at [79, 319] on span "Lista de colecciones" at bounding box center [99, 319] width 57 height 6
select select "67d02240190c582c0a6871d0"
select select "createdAt_DESC"
select select "columns.our-top-course"
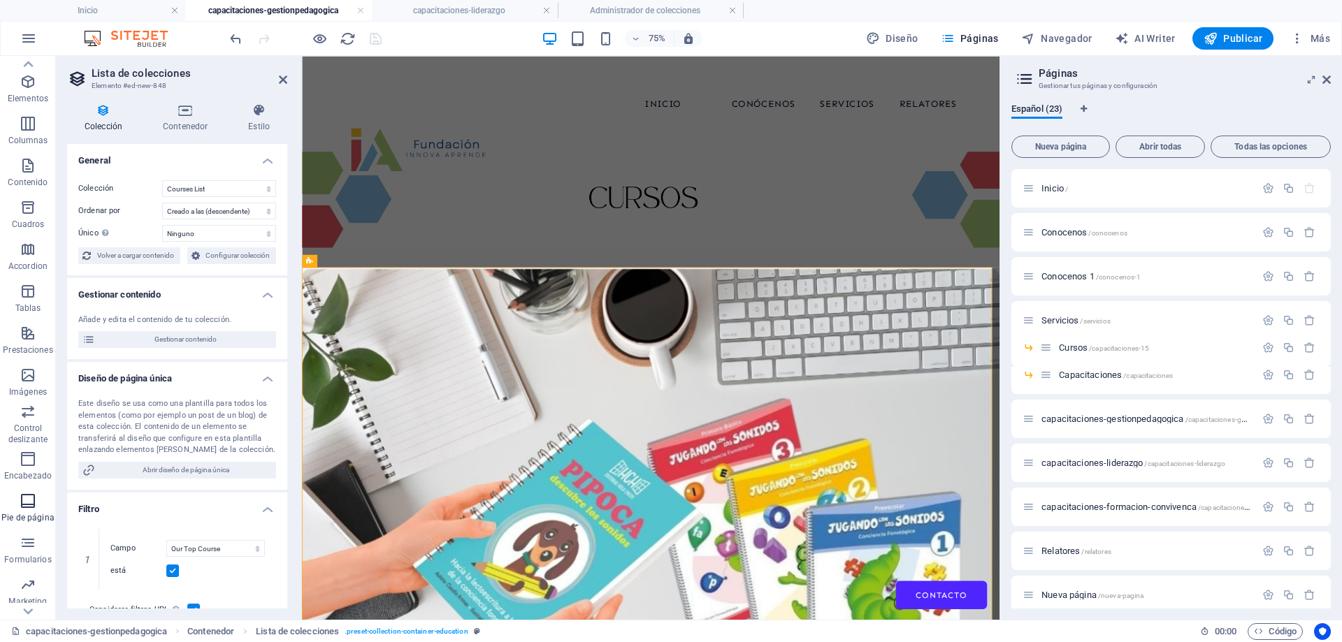
scroll to position [65, 0]
click at [188, 122] on h4 "Contenedor" at bounding box center [187, 117] width 85 height 29
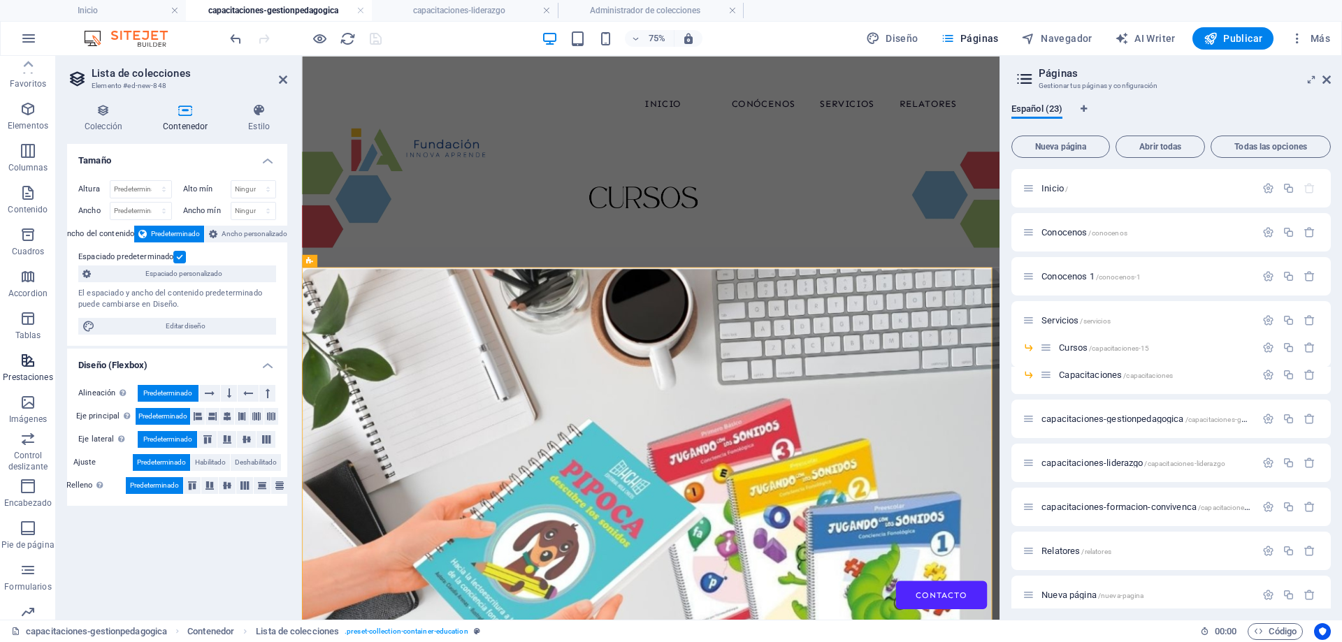
scroll to position [0, 0]
click at [31, 116] on icon "button" at bounding box center [28, 111] width 17 height 17
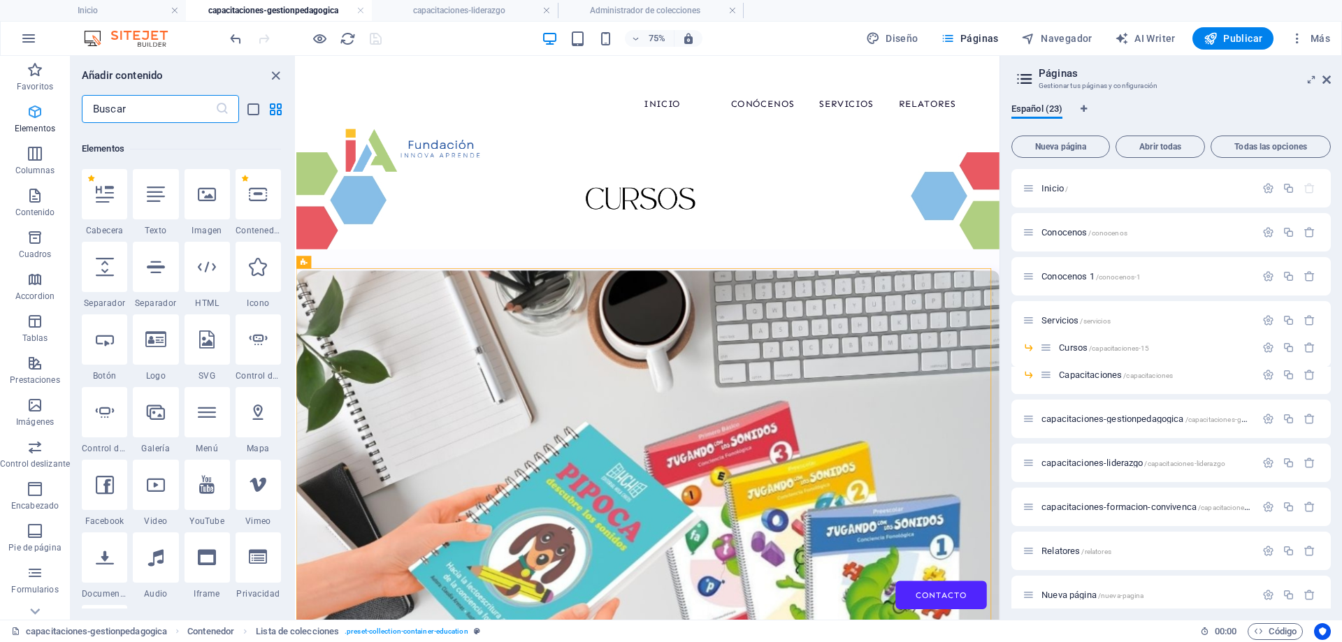
scroll to position [264, 0]
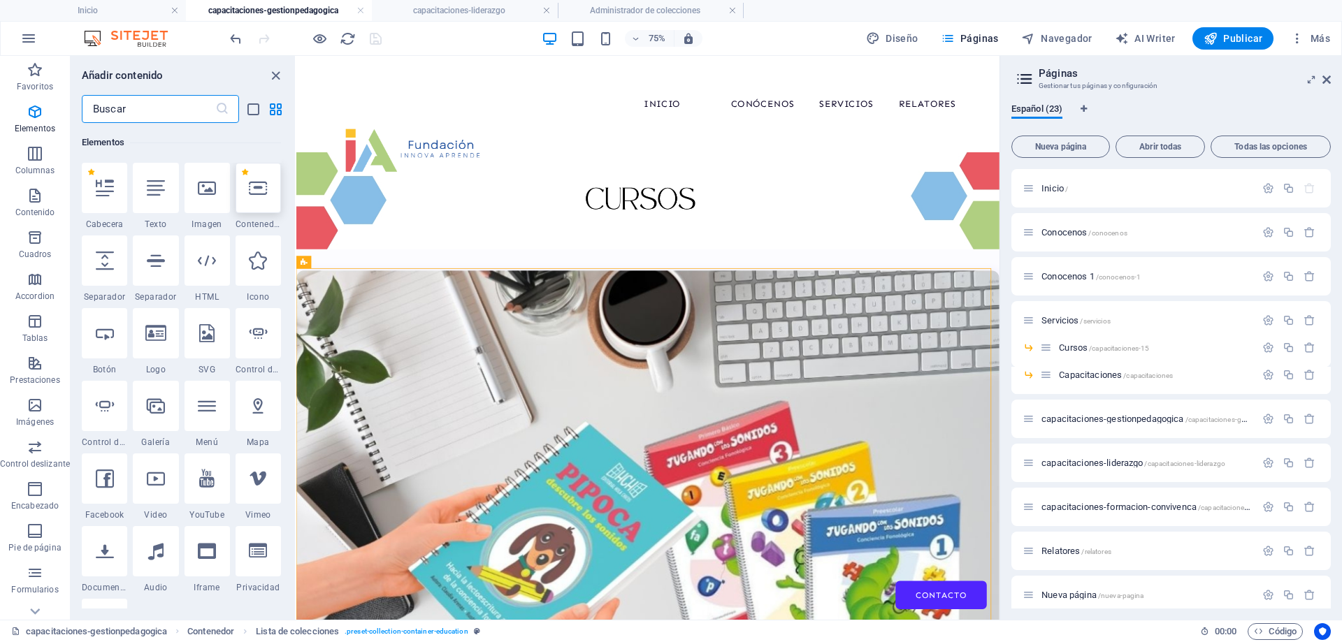
click at [257, 197] on div at bounding box center [258, 188] width 45 height 50
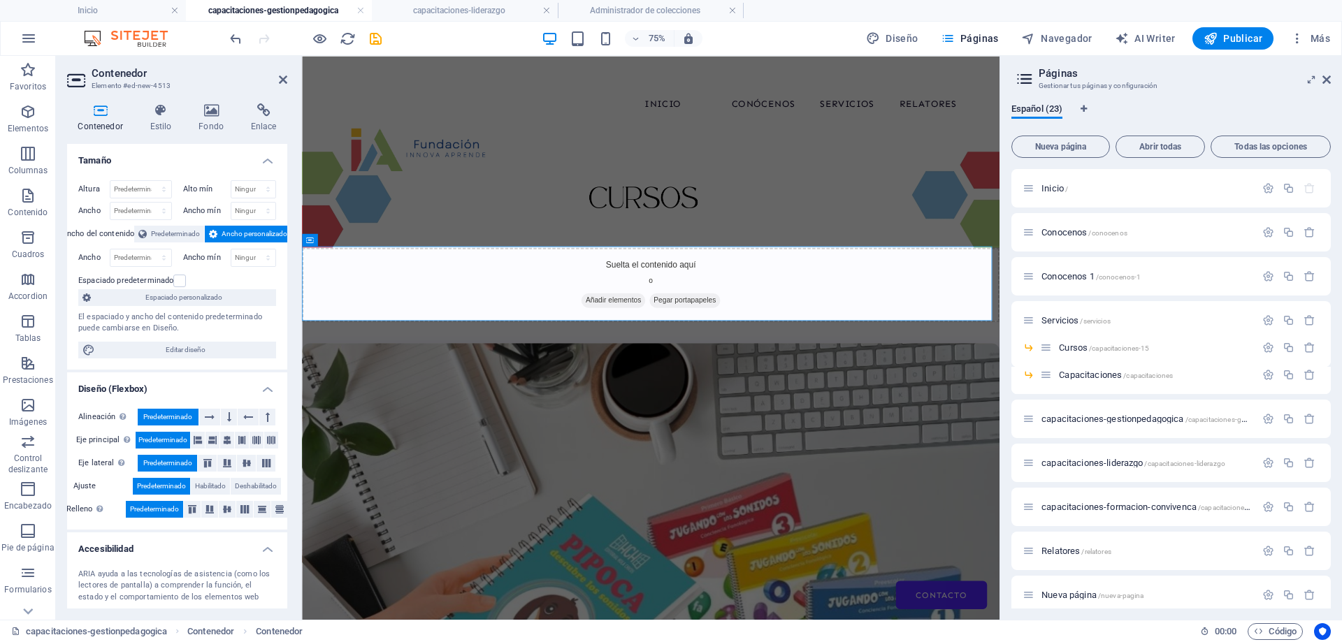
click at [99, 122] on h4 "Contenedor" at bounding box center [103, 117] width 72 height 29
click at [340, 242] on span "Contenedor" at bounding box center [334, 240] width 33 height 6
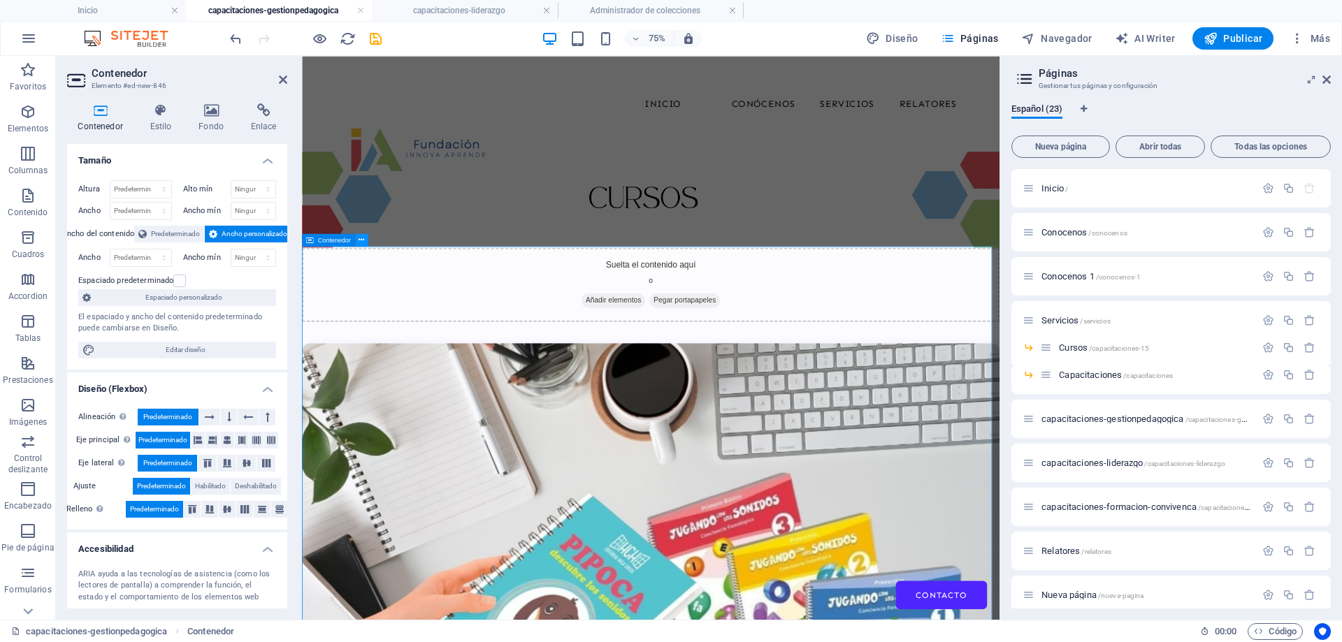
click at [367, 239] on button at bounding box center [361, 239] width 13 height 13
click at [332, 242] on span "Contenedor" at bounding box center [334, 240] width 33 height 6
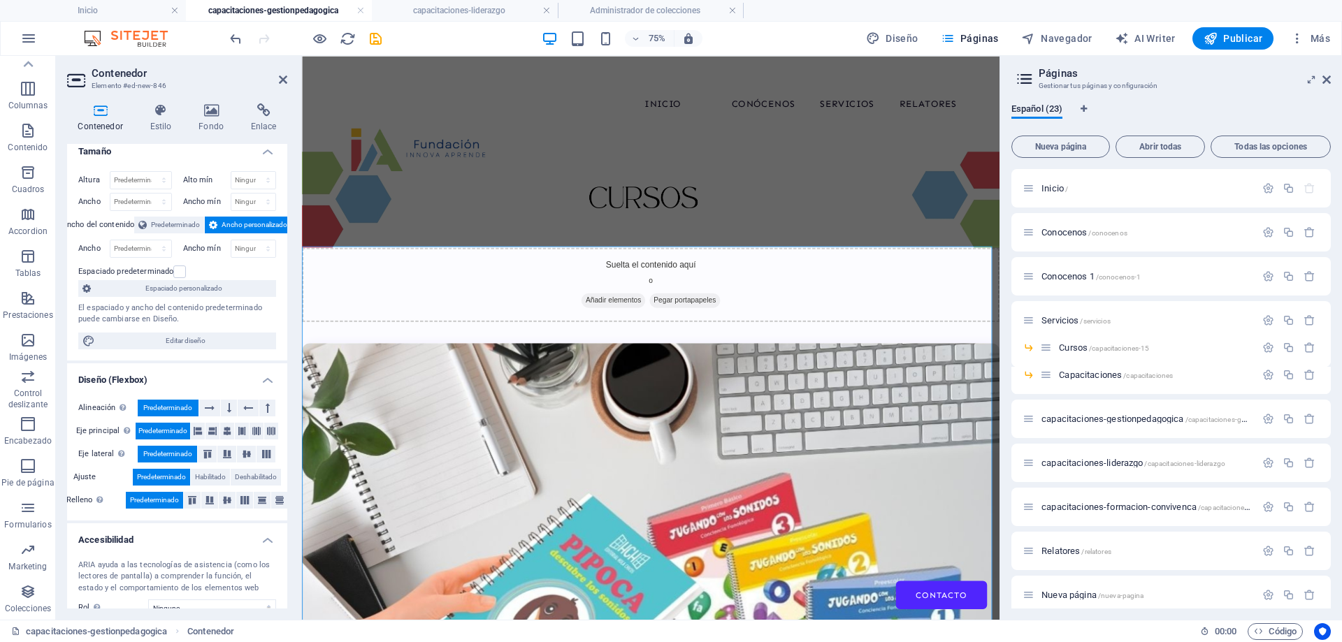
scroll to position [0, 0]
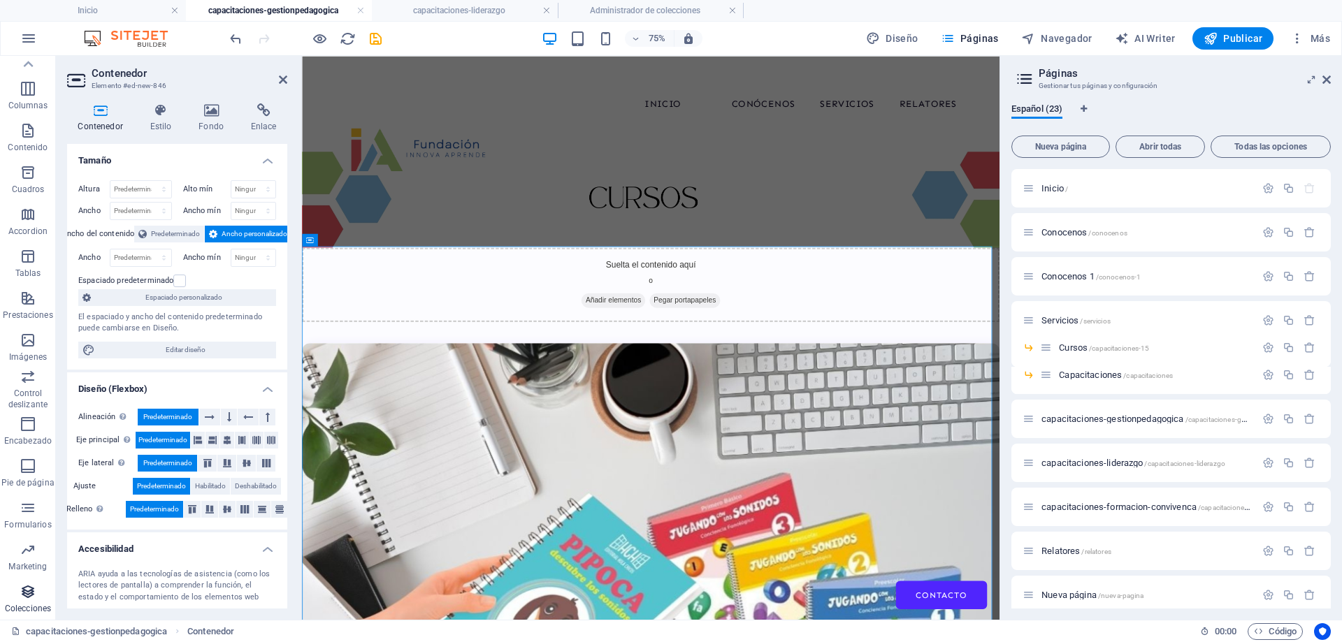
click at [33, 590] on icon "button" at bounding box center [28, 592] width 17 height 17
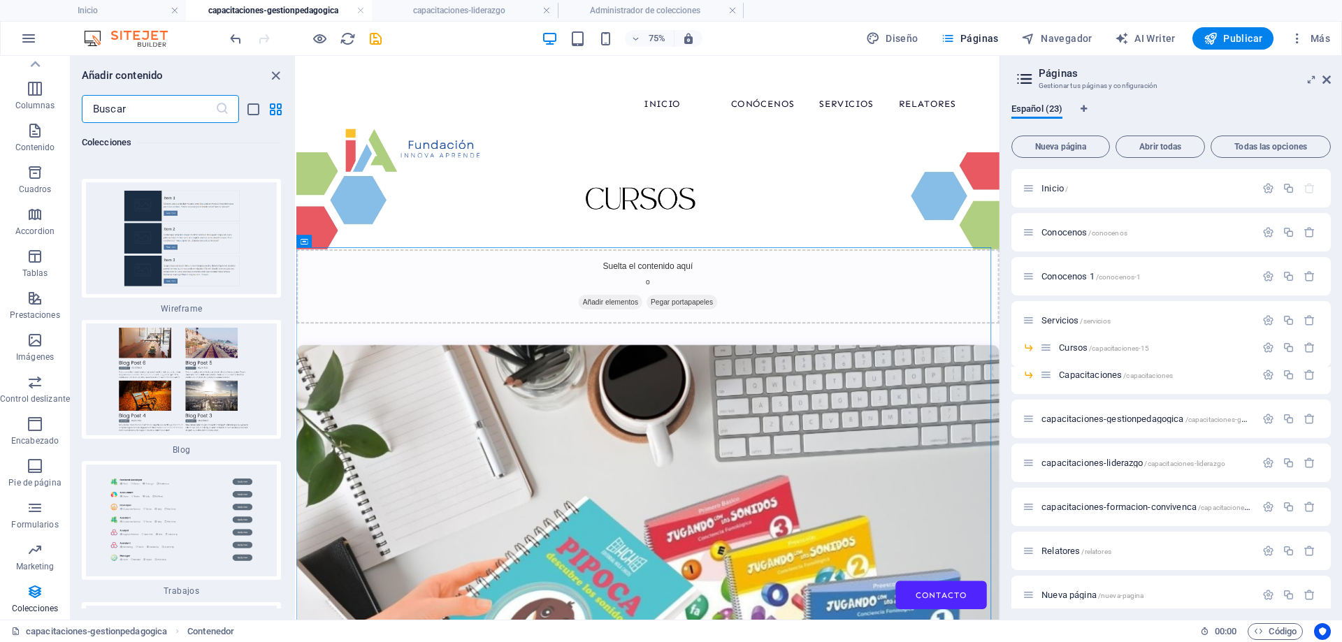
scroll to position [26081, 0]
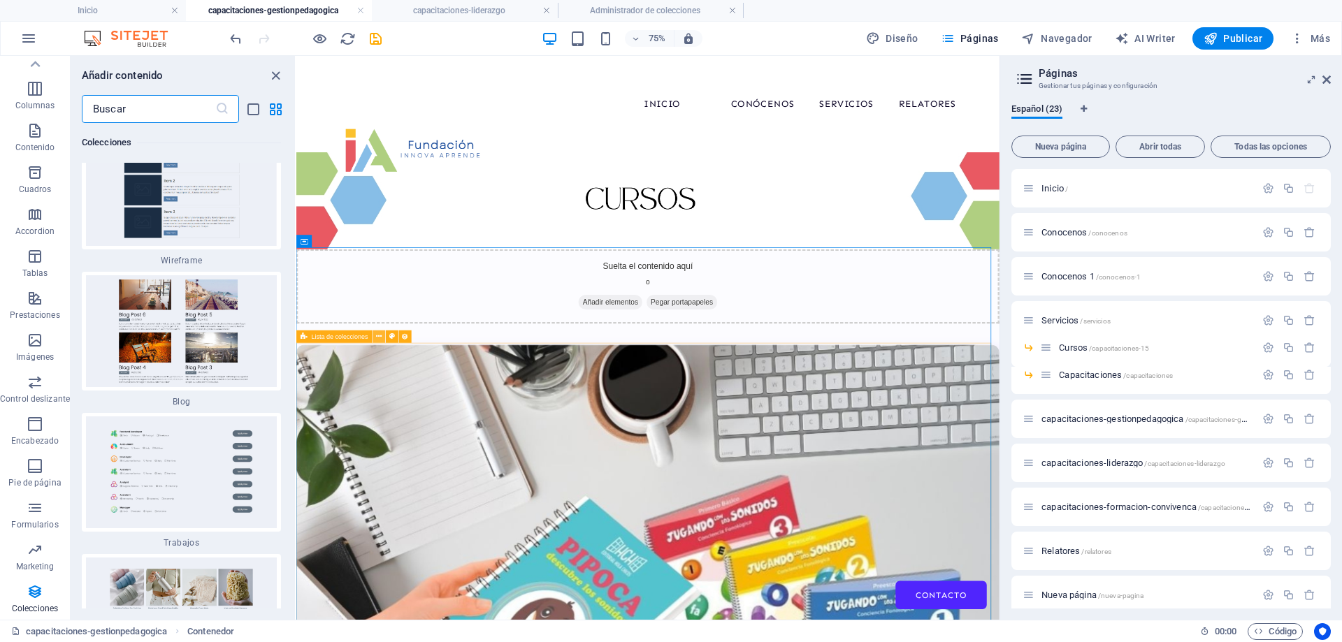
click at [377, 336] on icon at bounding box center [379, 336] width 6 height 11
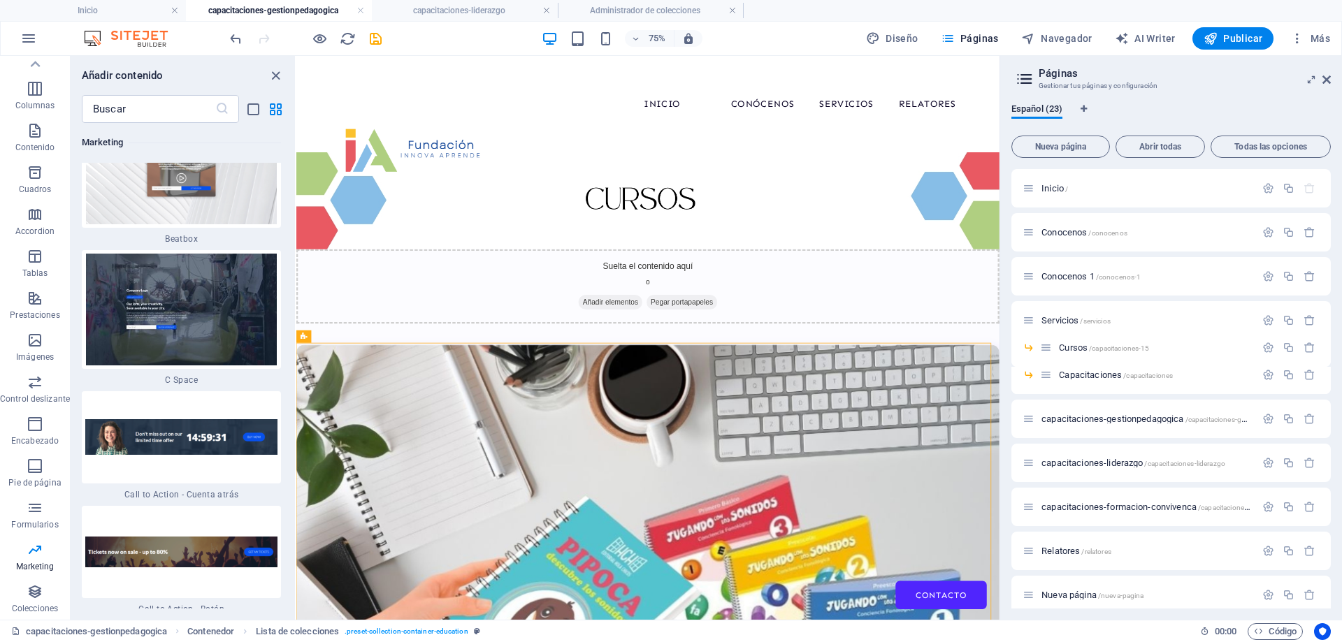
scroll to position [25382, 0]
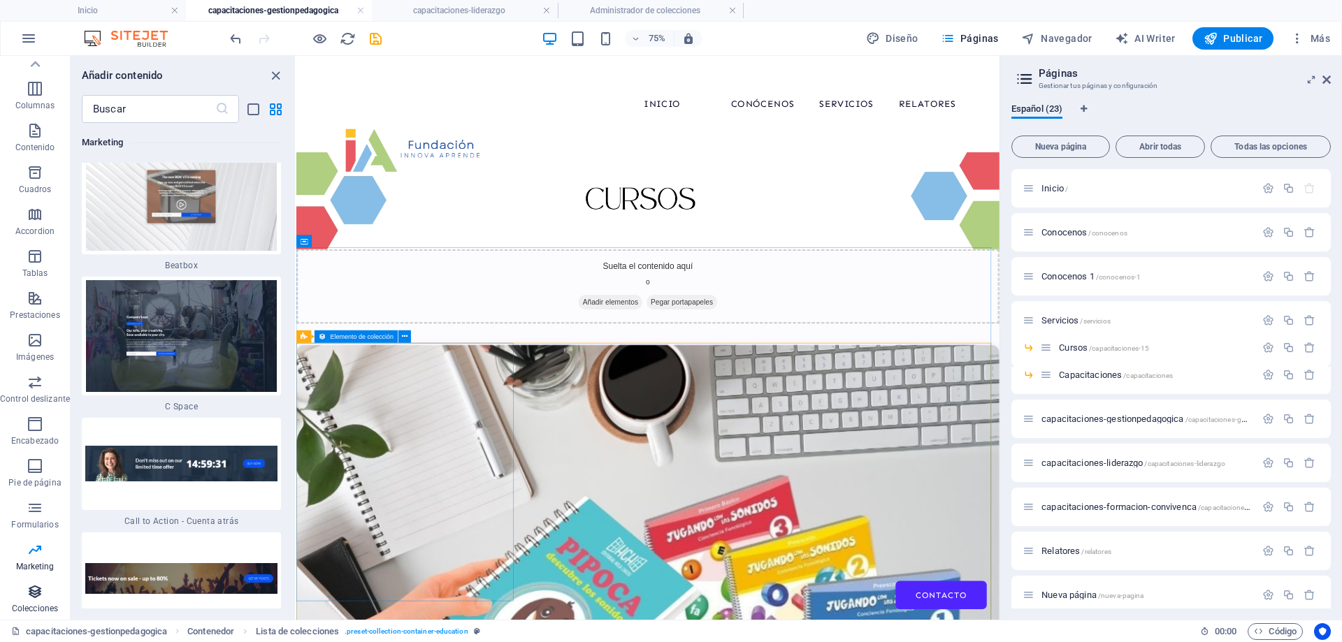
click at [36, 591] on icon "button" at bounding box center [35, 592] width 17 height 17
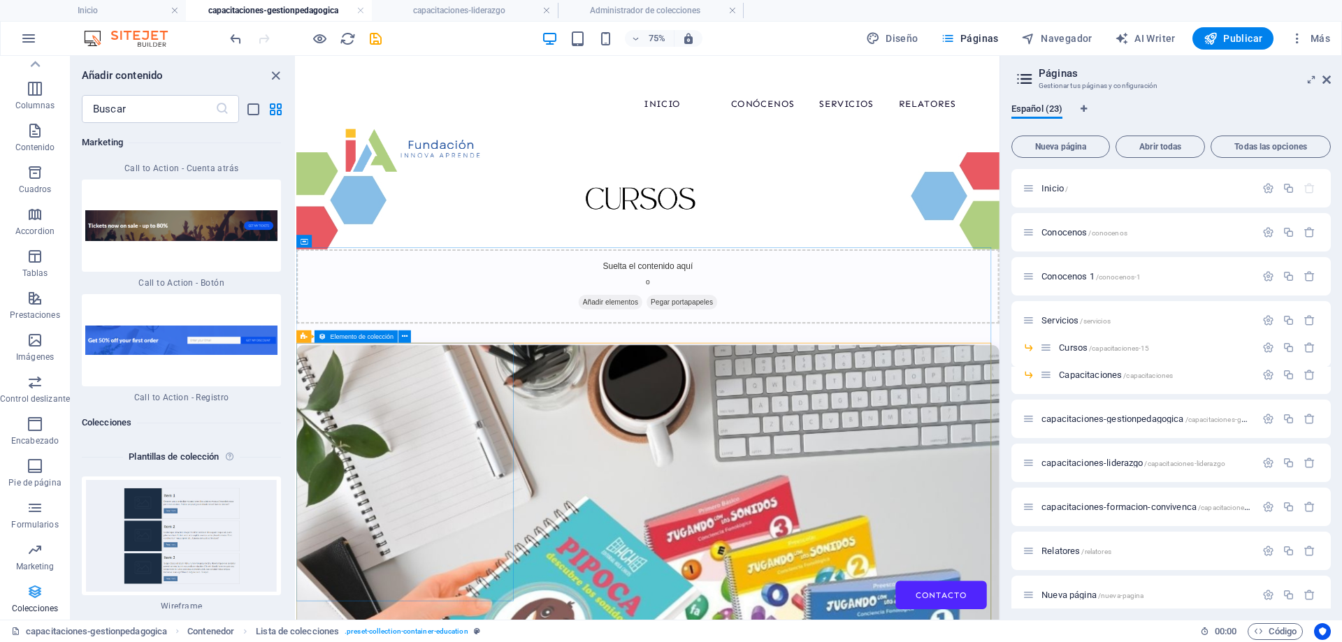
scroll to position [25802, 0]
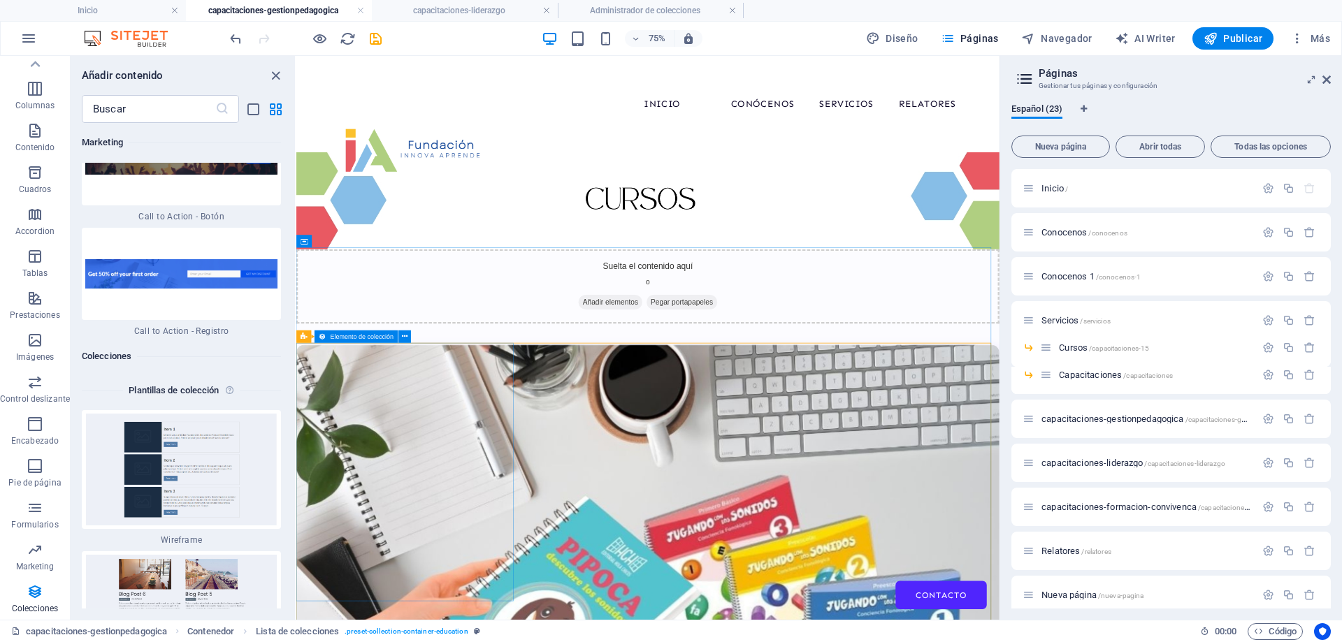
click at [187, 382] on h6 "Plantillas de colección" at bounding box center [173, 390] width 101 height 17
click at [214, 414] on img at bounding box center [181, 470] width 192 height 112
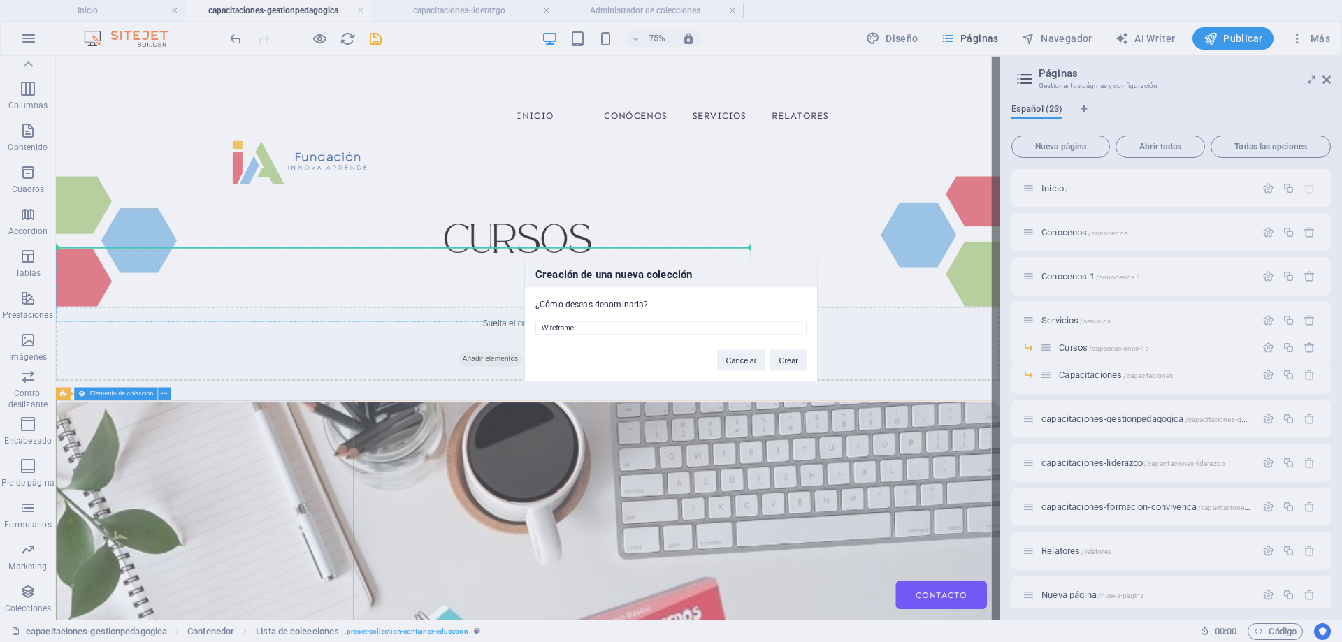
drag, startPoint x: 658, startPoint y: 329, endPoint x: 430, endPoint y: 324, distance: 227.9
click at [430, 324] on div "Creación de una nueva colección ¿Cómo deseas denominarla? Wireframe Cancelar Cr…" at bounding box center [671, 321] width 1342 height 642
type input "prueba coelccion"
click at [788, 358] on button "Crear" at bounding box center [788, 360] width 36 height 21
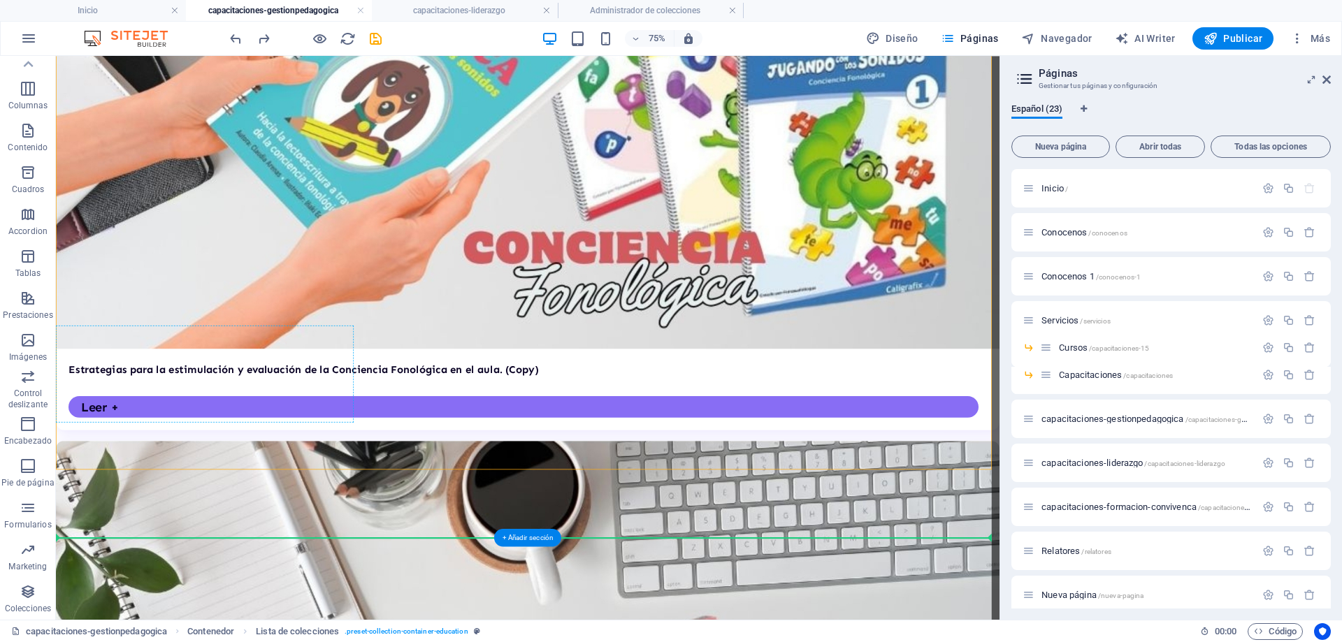
scroll to position [839, 0]
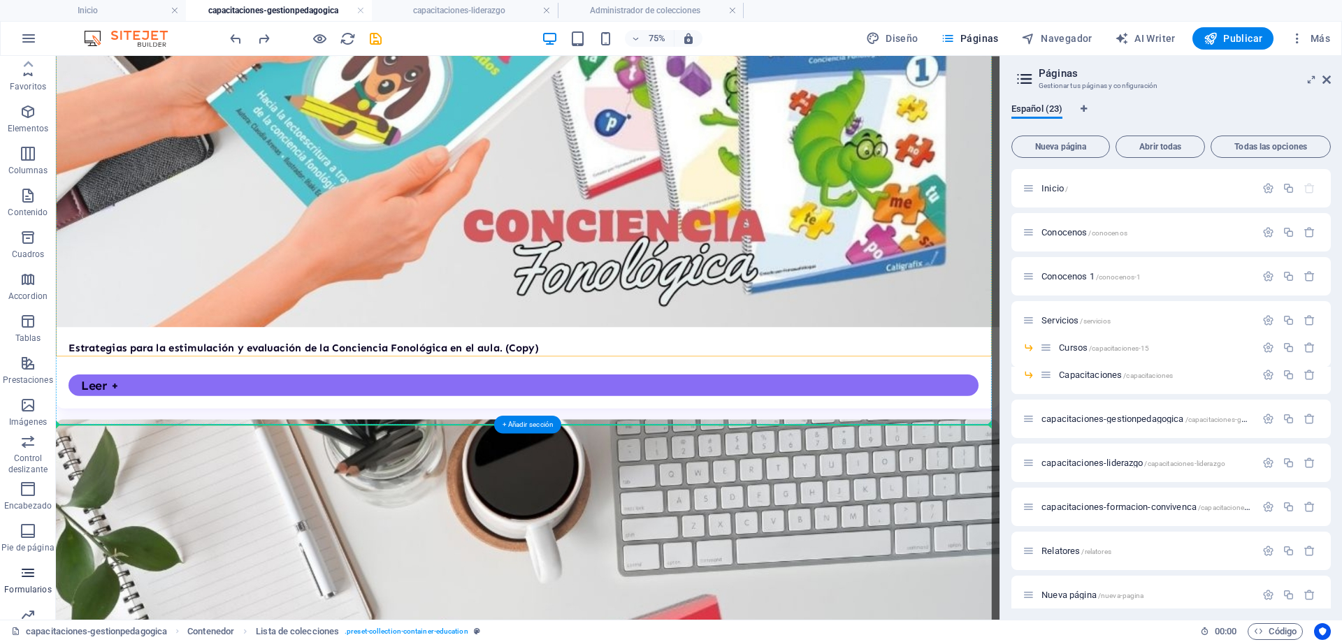
scroll to position [65, 0]
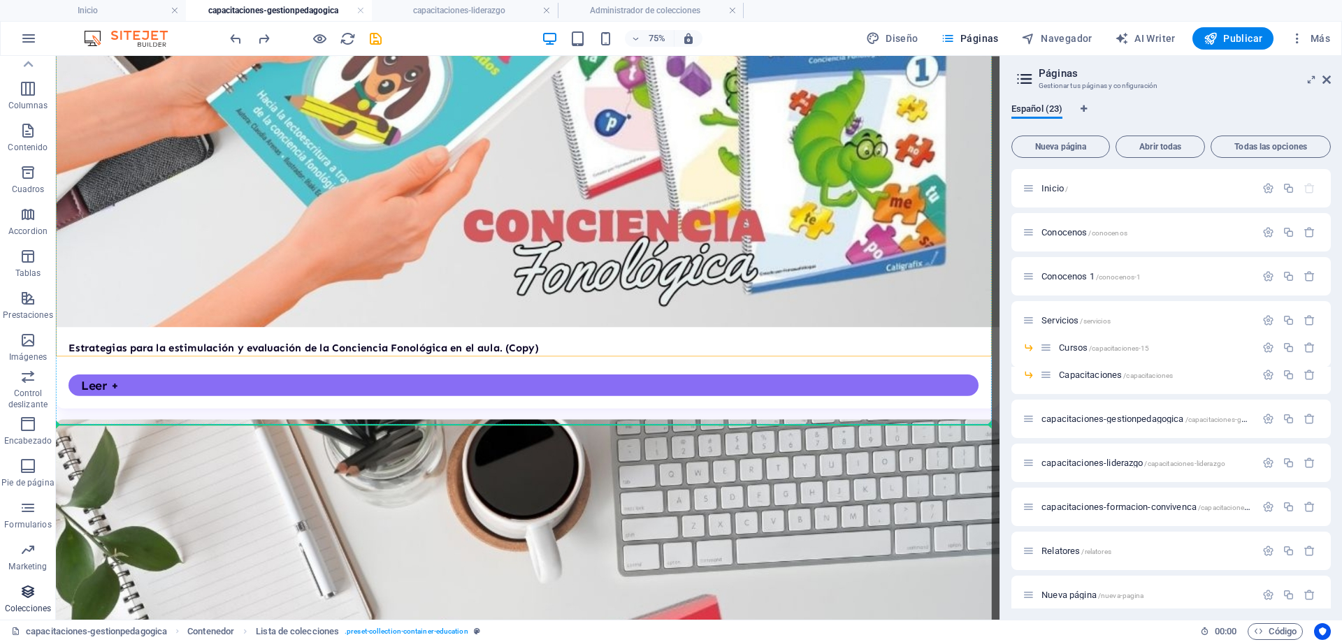
click at [25, 589] on icon "button" at bounding box center [28, 592] width 17 height 17
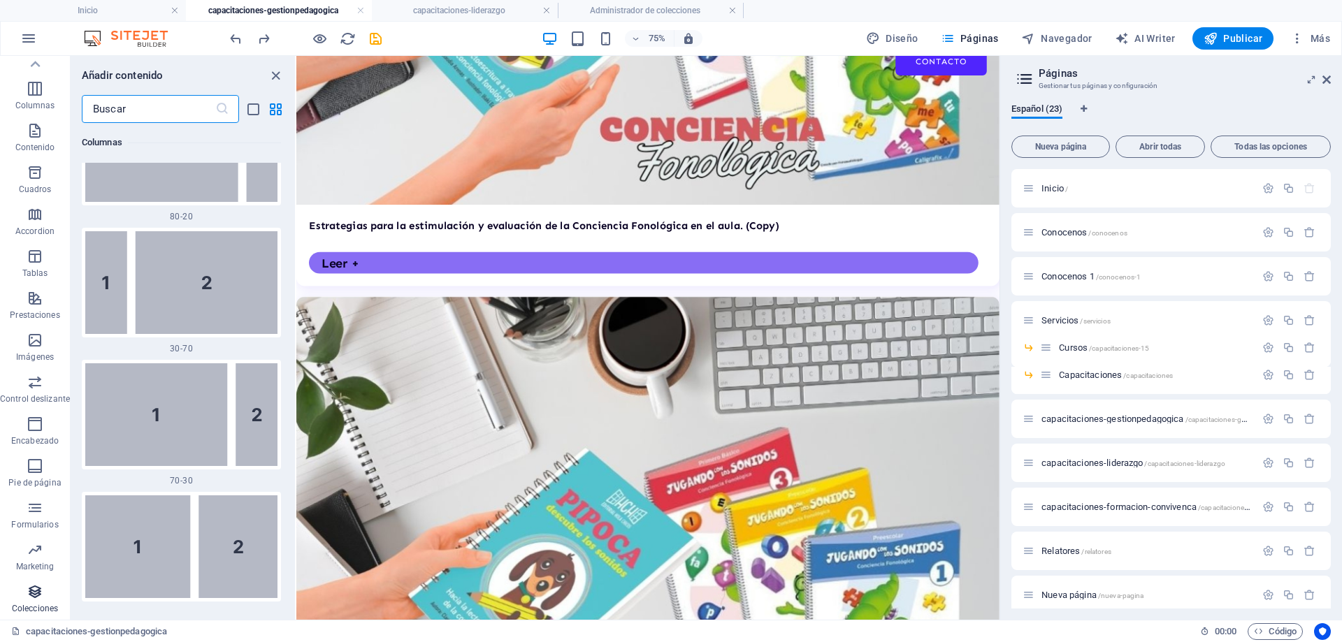
scroll to position [25802, 0]
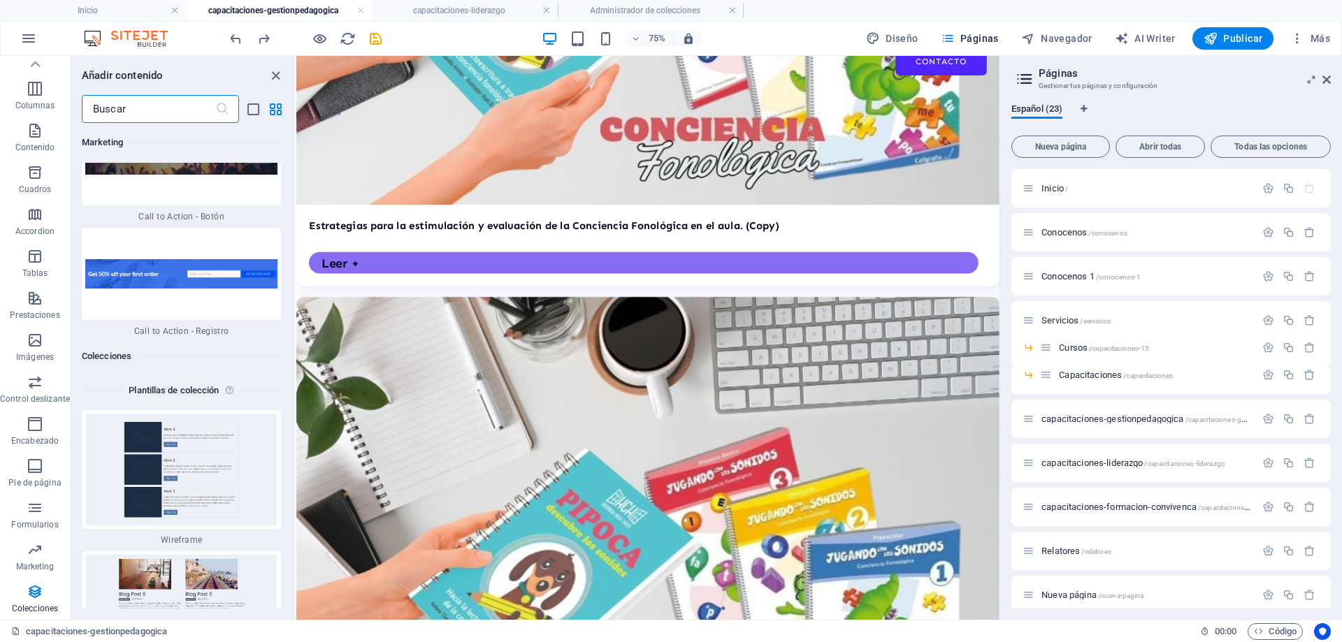
click at [142, 113] on input "text" at bounding box center [149, 109] width 134 height 28
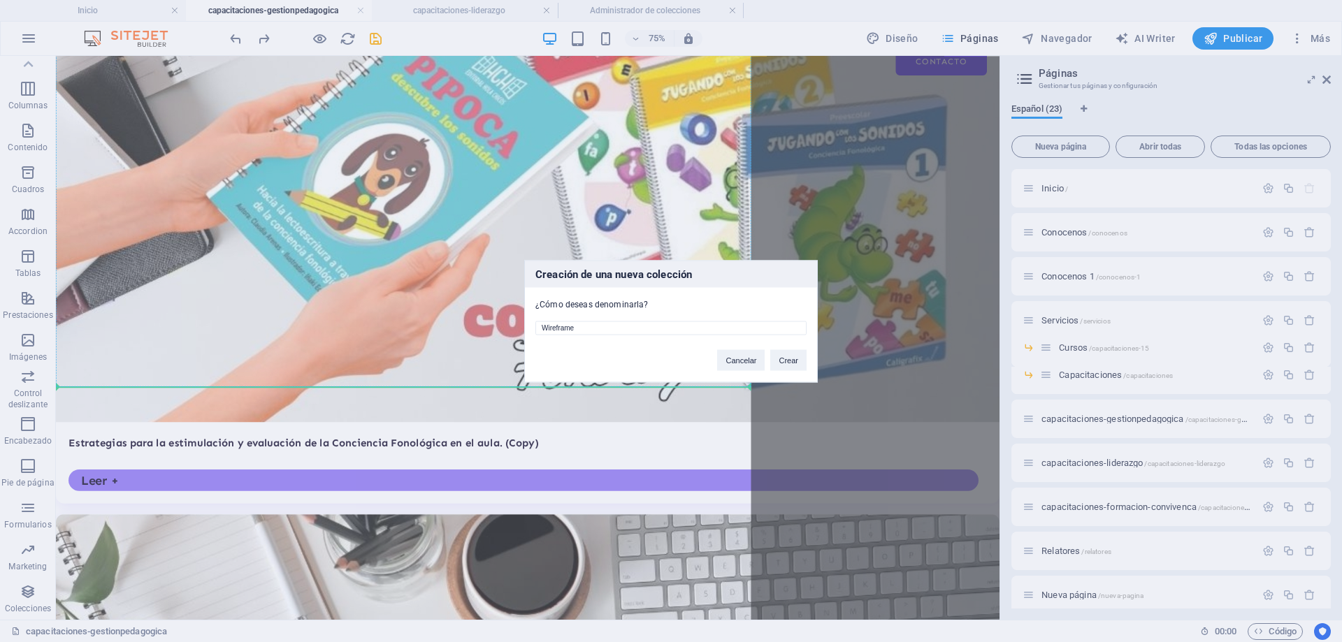
scroll to position [839, 0]
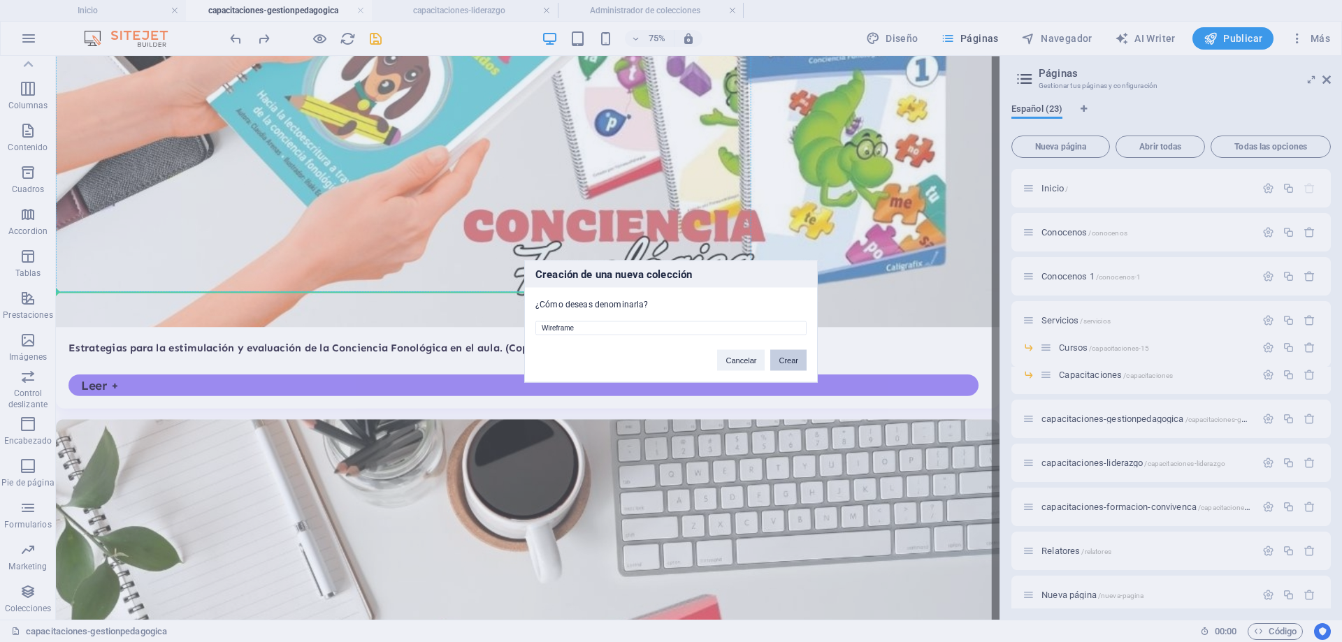
click at [784, 357] on button "Crear" at bounding box center [788, 360] width 36 height 21
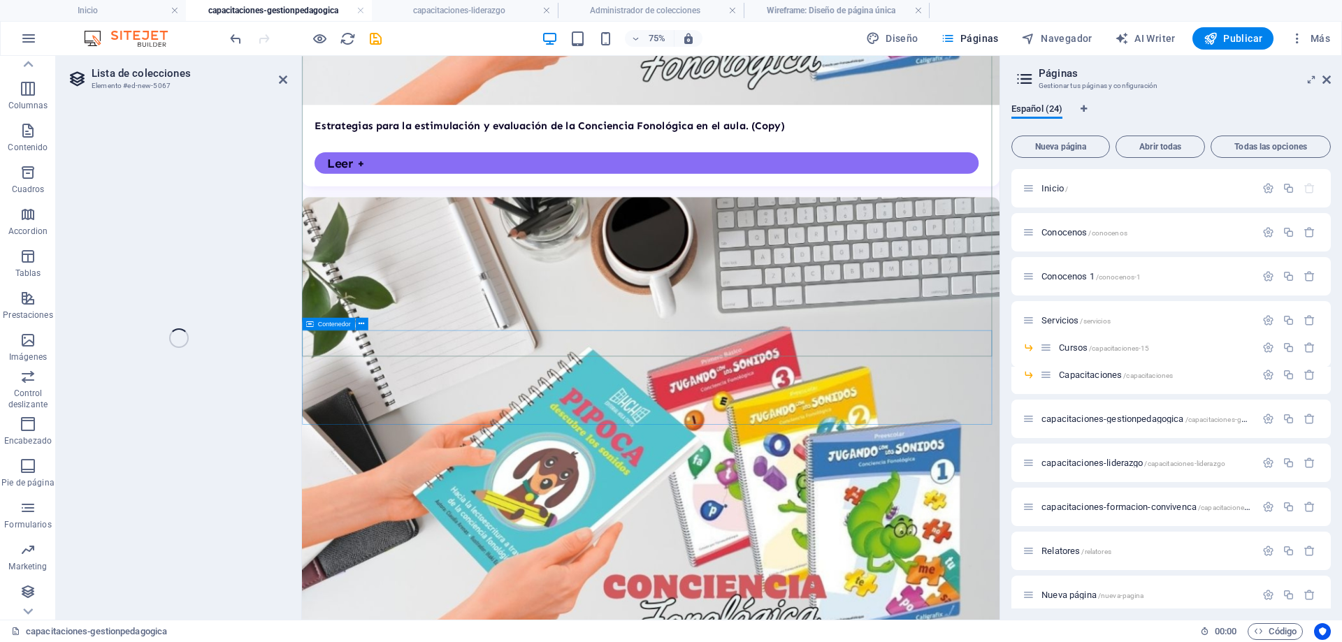
select select "68df0a365a6a703e0b0e3116"
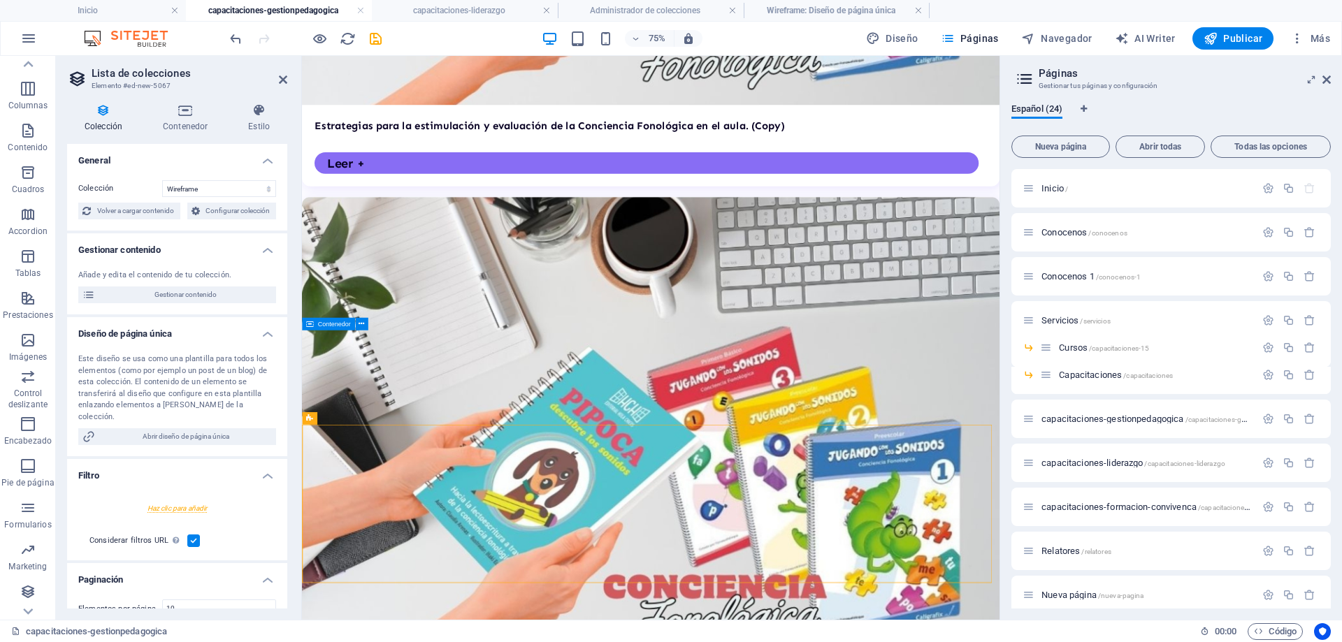
scroll to position [927, 0]
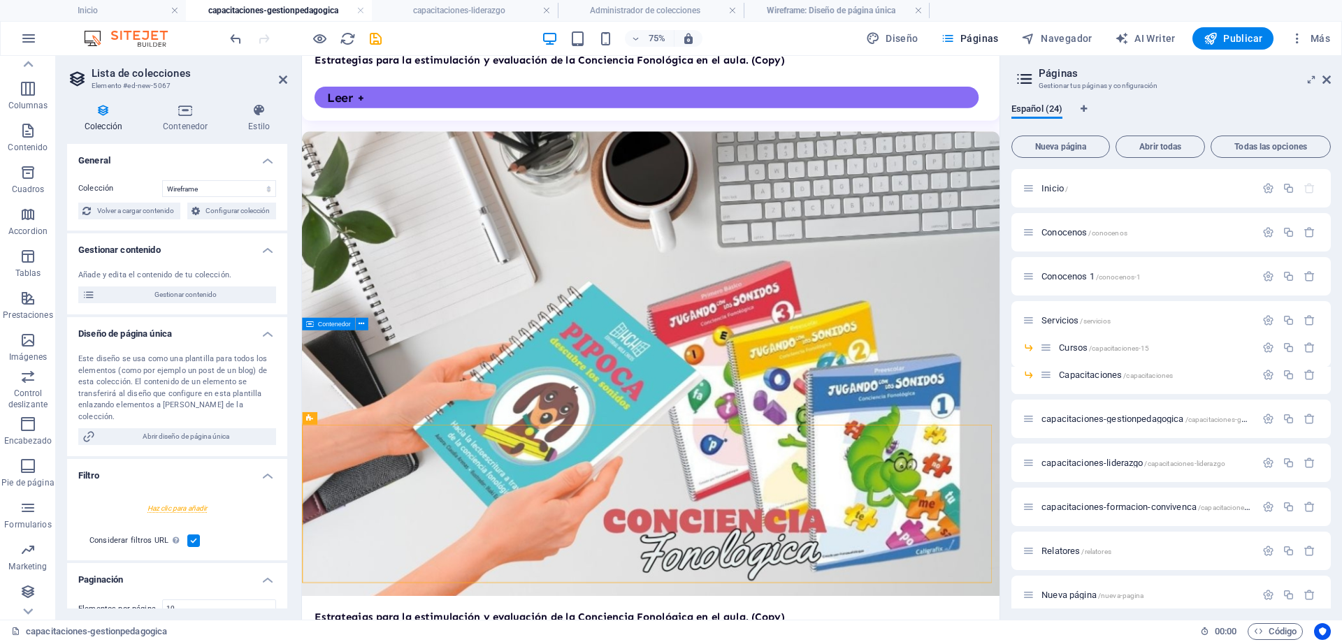
select select "createdAt_DESC"
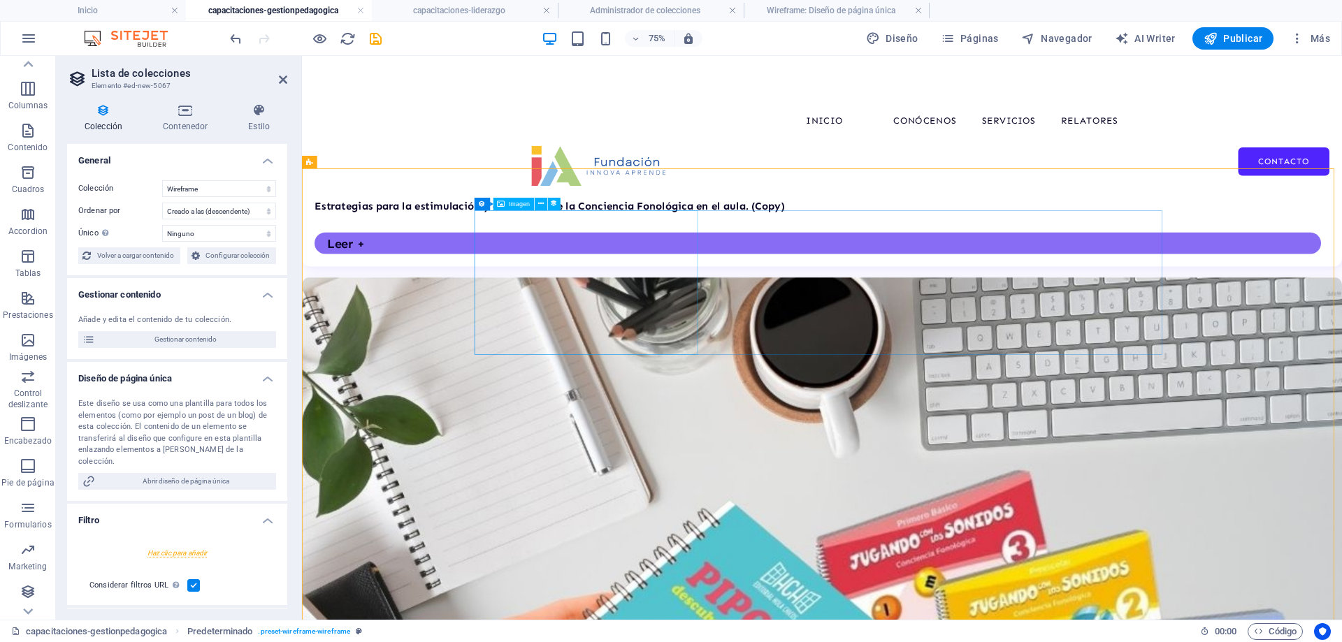
scroll to position [1137, 0]
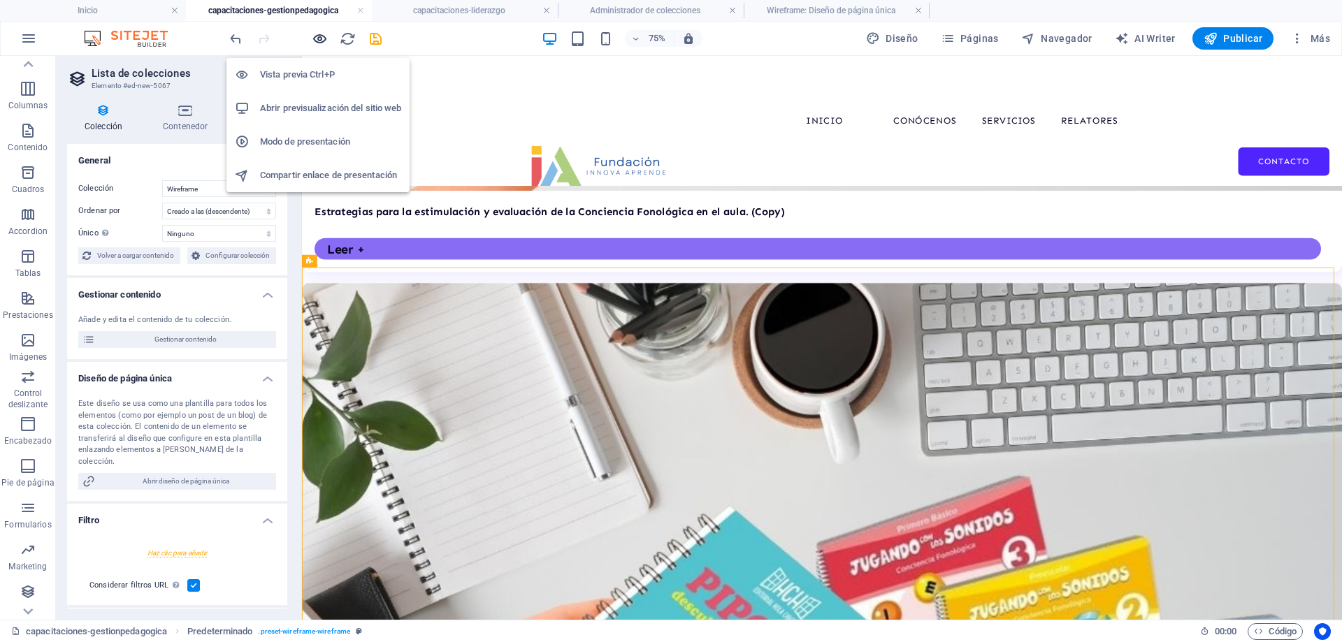
click at [324, 38] on icon "button" at bounding box center [320, 39] width 16 height 16
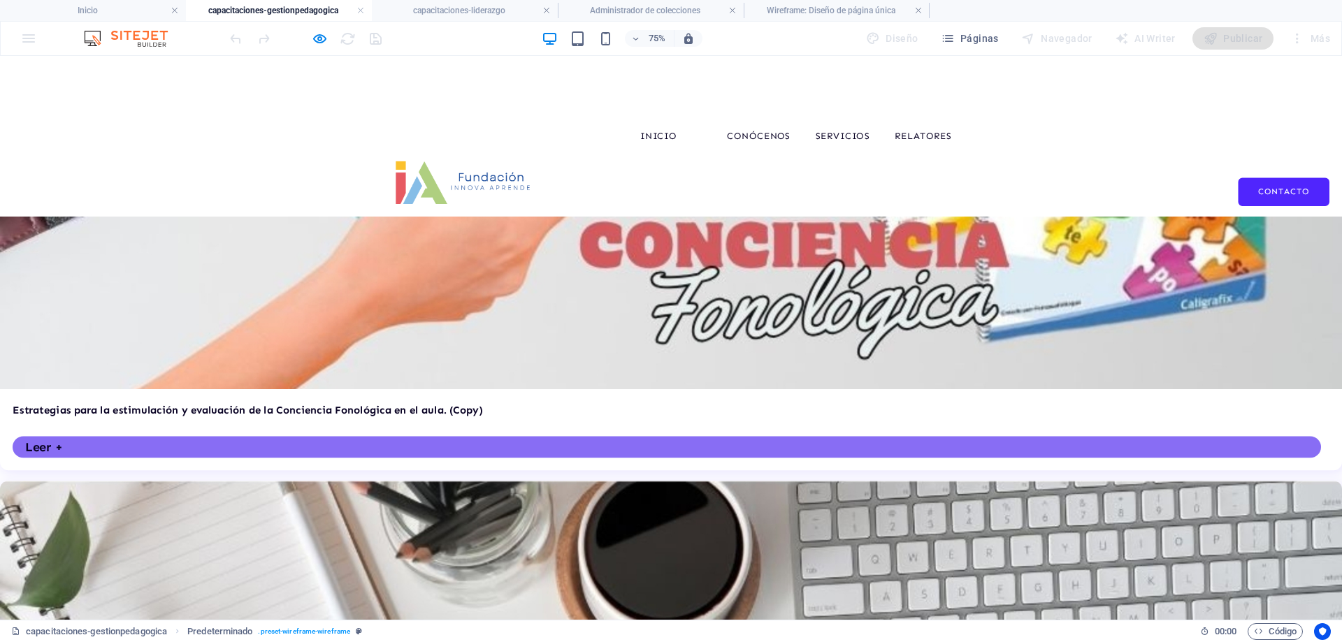
scroll to position [1232, 0]
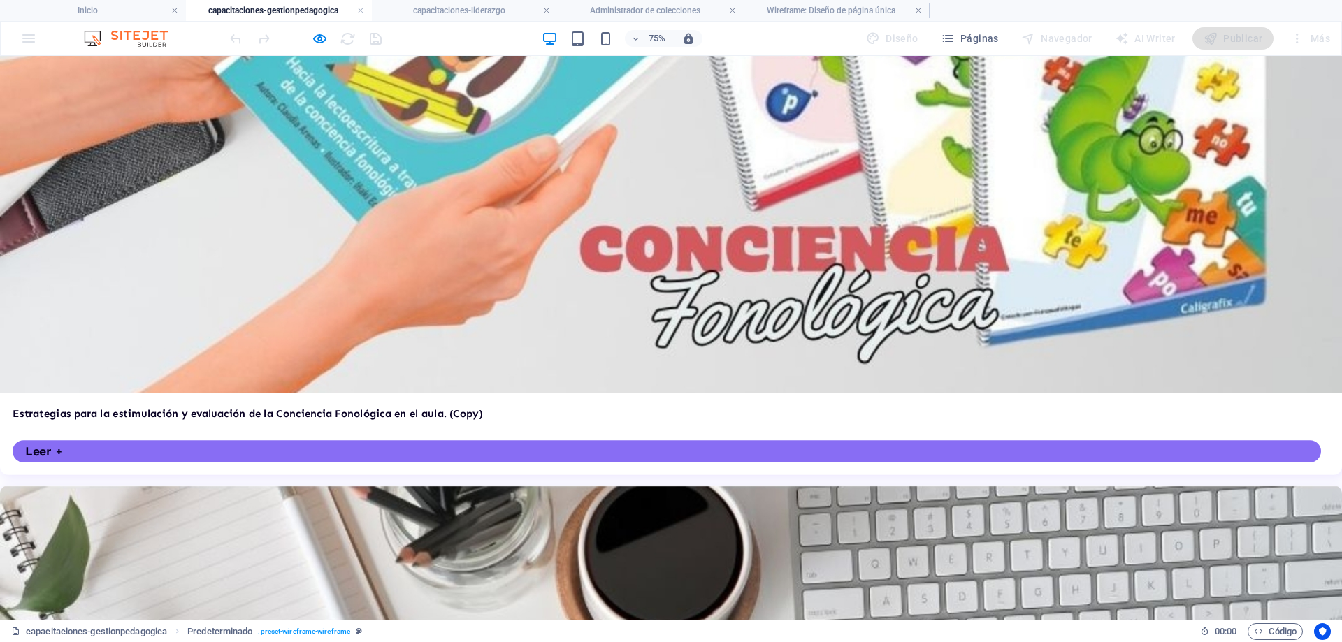
scroll to position [0, 0]
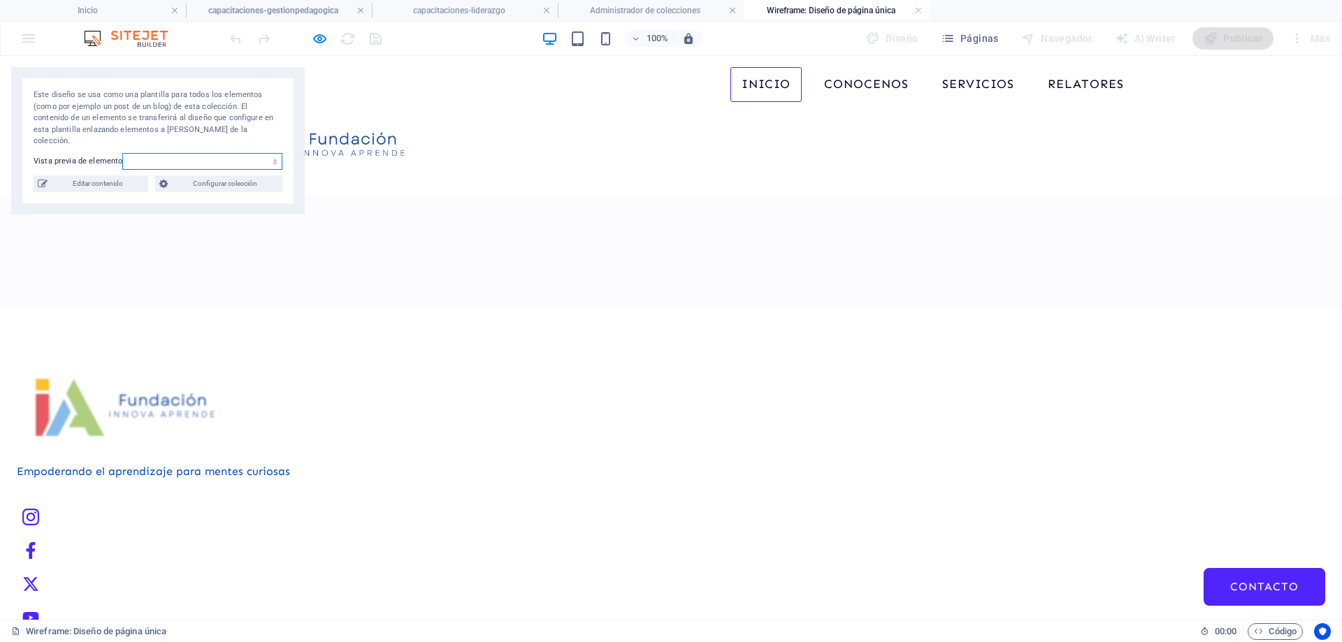
click at [196, 153] on select "Item 4 Item 3 Item 2 Item 1" at bounding box center [202, 161] width 160 height 17
select select "68df0a38ae9a498562092560"
click at [122, 153] on select "Item 4 Item 3 Item 2 Item 1" at bounding box center [202, 161] width 160 height 17
click at [234, 180] on div "Este diseño se usa como una plantilla para todos los elementos (como por ejempl…" at bounding box center [158, 141] width 294 height 148
click at [235, 178] on span "Configurar colección" at bounding box center [226, 183] width 106 height 17
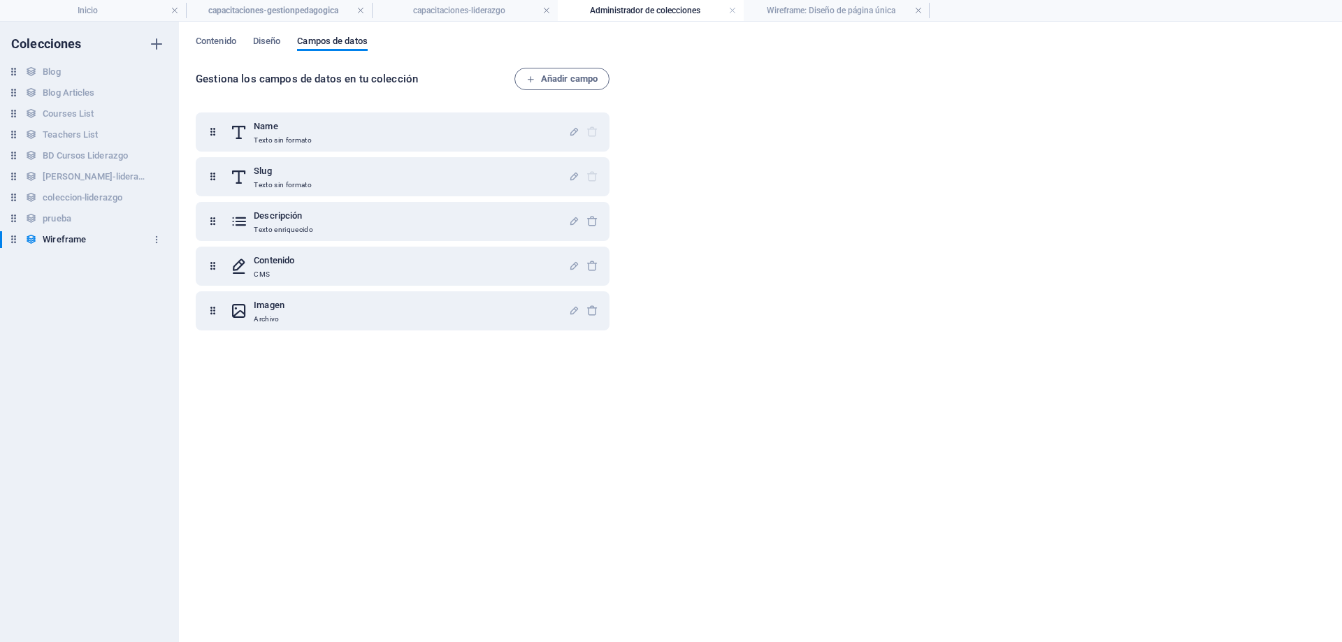
click at [76, 241] on h6 "Wireframe" at bounding box center [64, 239] width 43 height 17
click at [77, 241] on h6 "Wireframe" at bounding box center [64, 239] width 43 height 17
click at [78, 241] on h6 "Wireframe" at bounding box center [64, 239] width 43 height 17
click at [224, 41] on span "Contenido" at bounding box center [216, 43] width 41 height 20
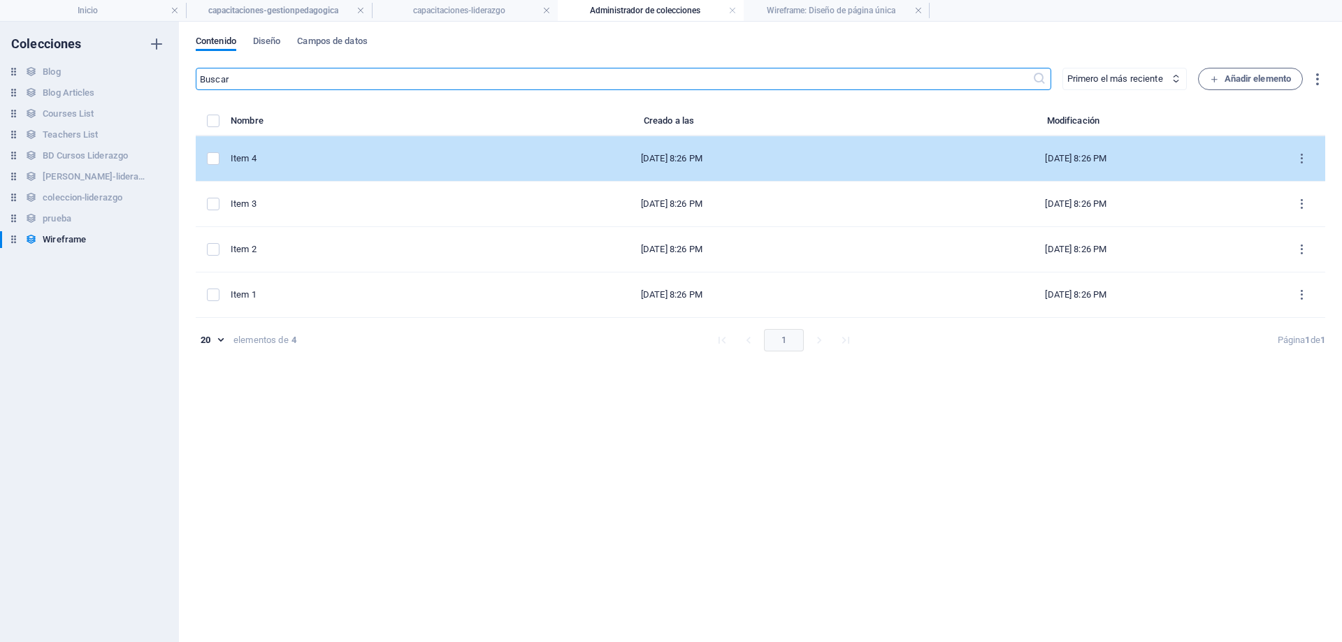
click at [294, 160] on div "Item 4" at bounding box center [345, 158] width 228 height 13
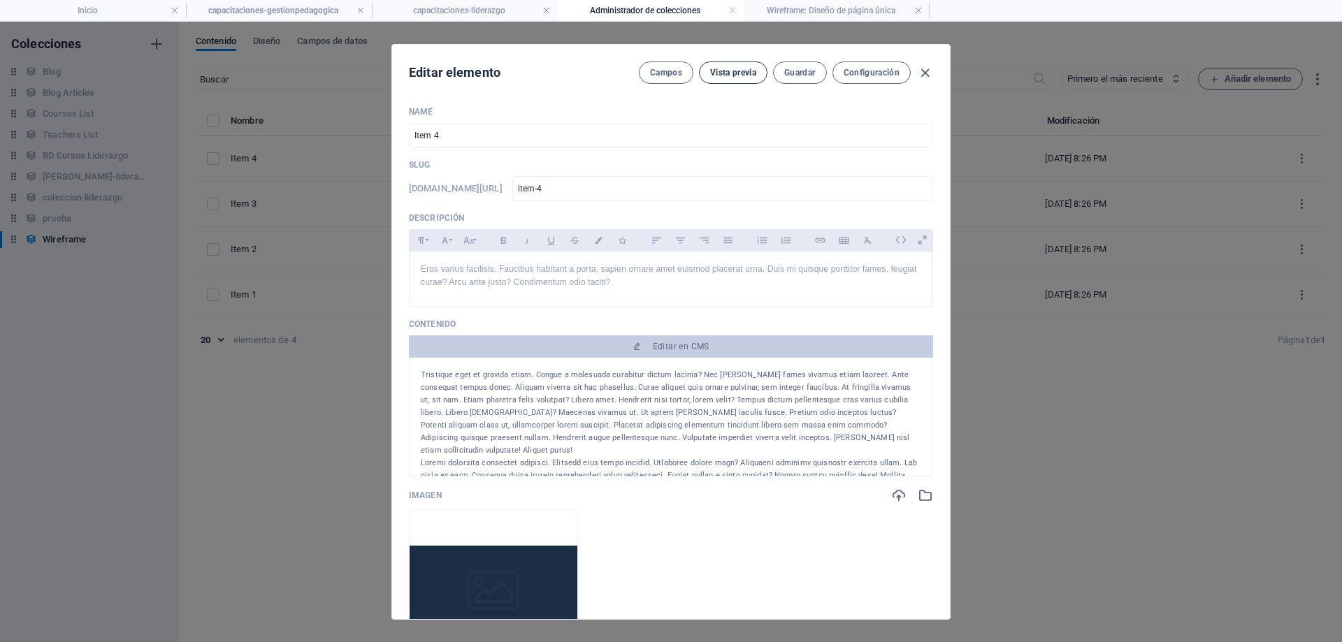
click at [735, 77] on span "Vista previa" at bounding box center [733, 72] width 46 height 11
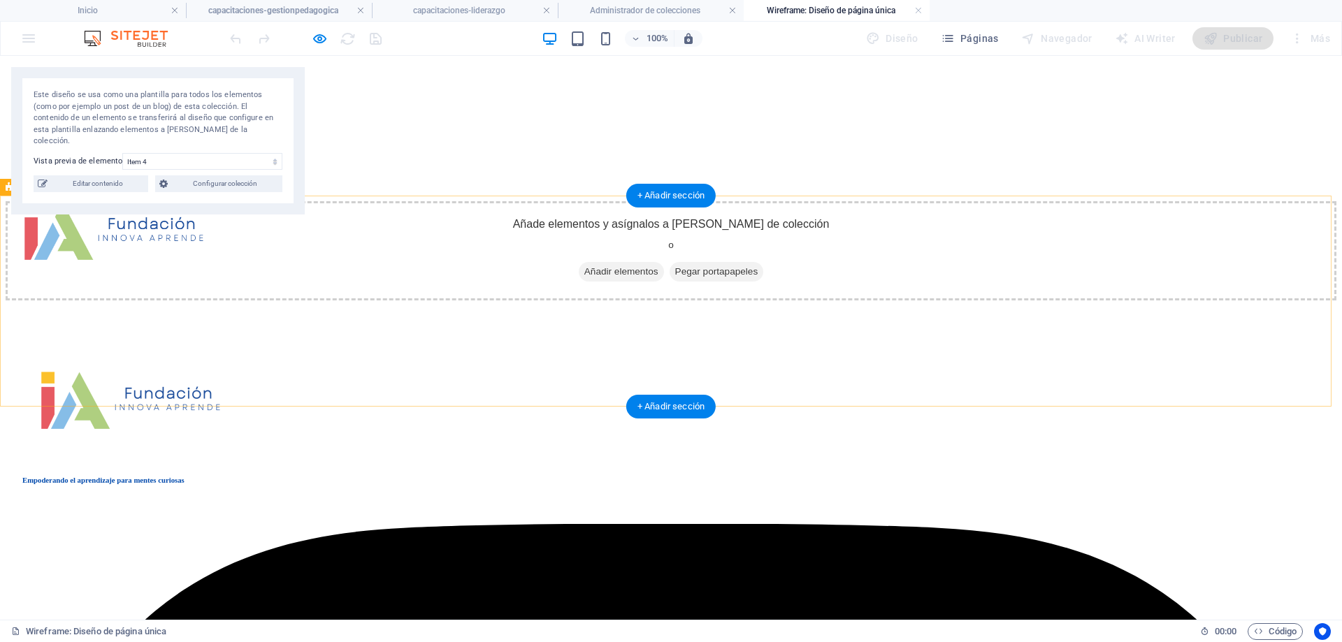
click at [689, 233] on div "Añade elementos y asígnalos a campos de colección o Añadir elementos Pegar port…" at bounding box center [671, 250] width 1331 height 99
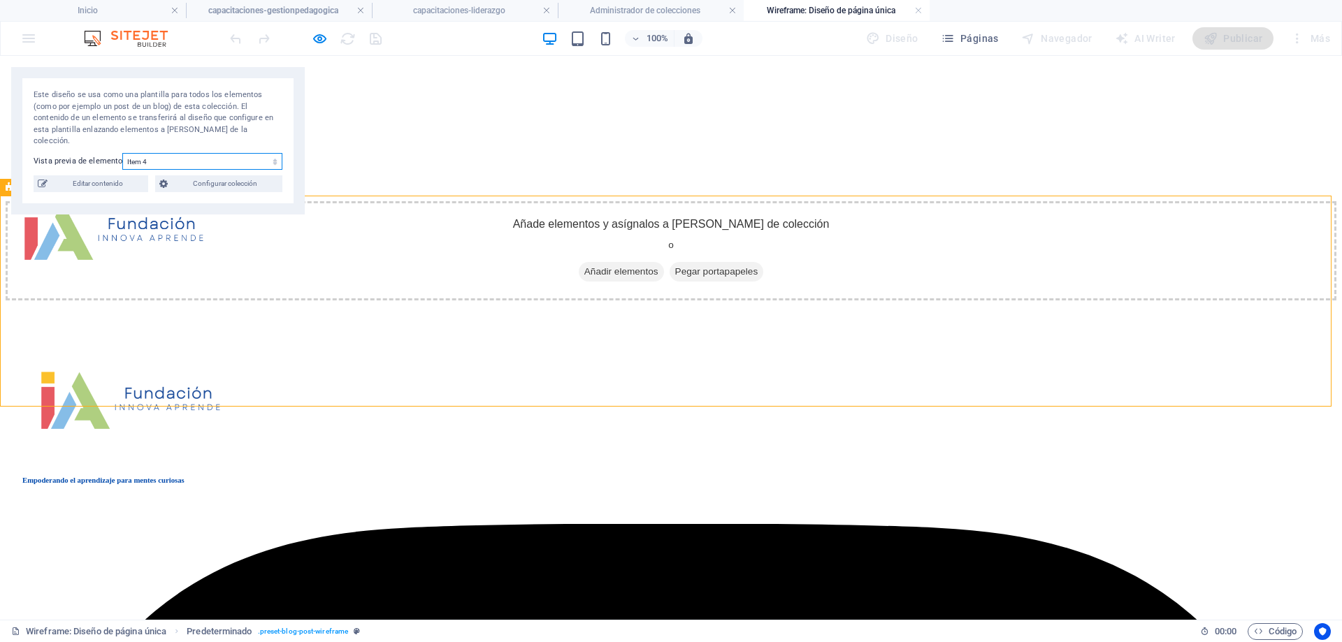
click at [208, 153] on select "Item 4 Item 3 Item 2 Item 1" at bounding box center [202, 161] width 160 height 17
select select "68df0a38ae9a49856209255d"
click at [122, 153] on select "Item 4 Item 3 Item 2 Item 1" at bounding box center [202, 161] width 160 height 17
click at [96, 175] on span "Editar contenido" at bounding box center [98, 183] width 92 height 17
type input "Item 1"
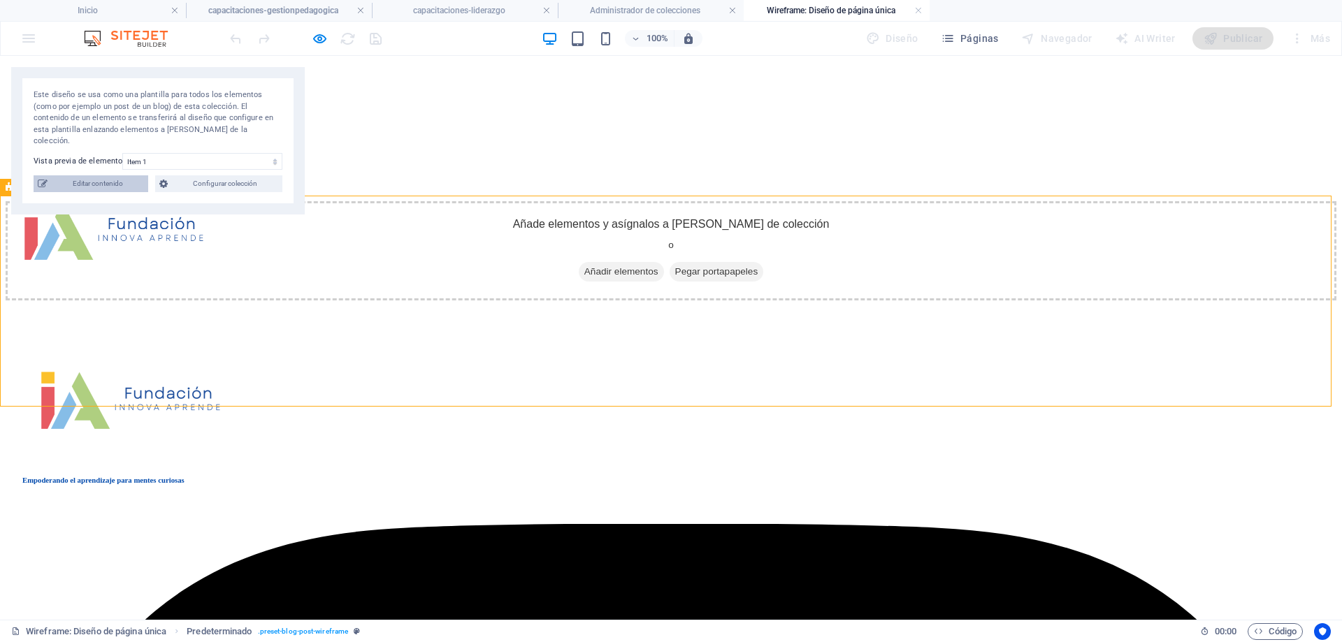
type input "item-1"
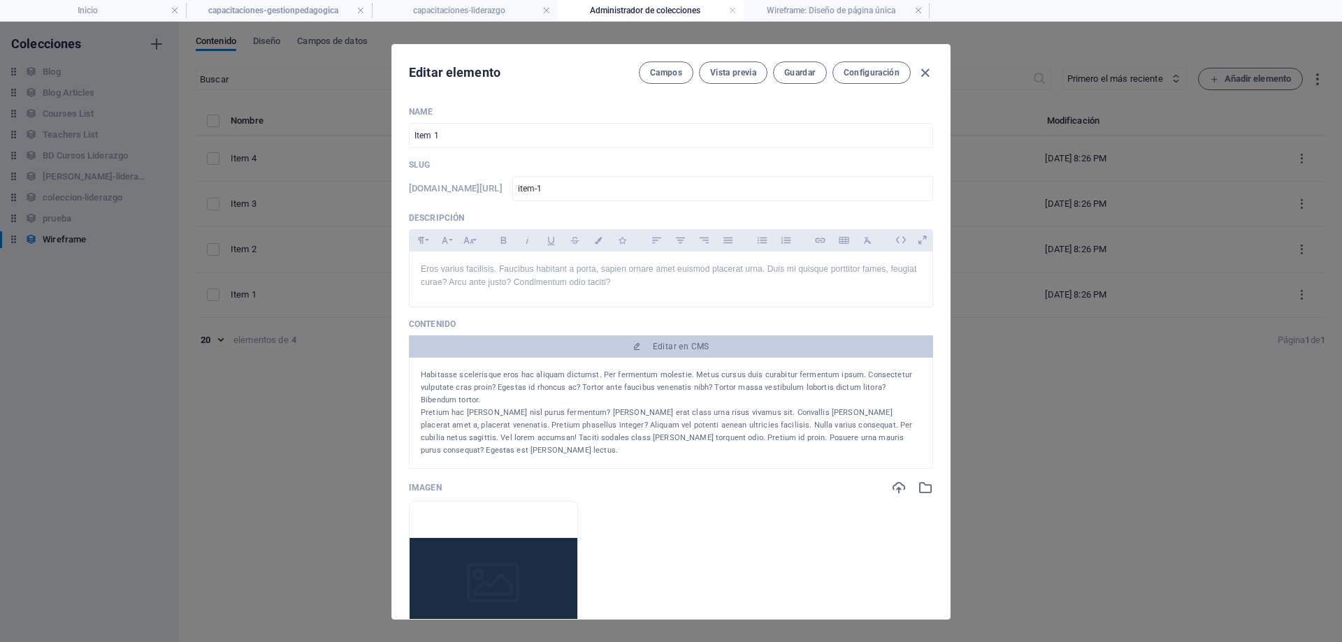
click at [553, 429] on div "Pretium hac mattis nisl purus fermentum? Leo erat class urna risus vivamus sit.…" at bounding box center [671, 432] width 501 height 50
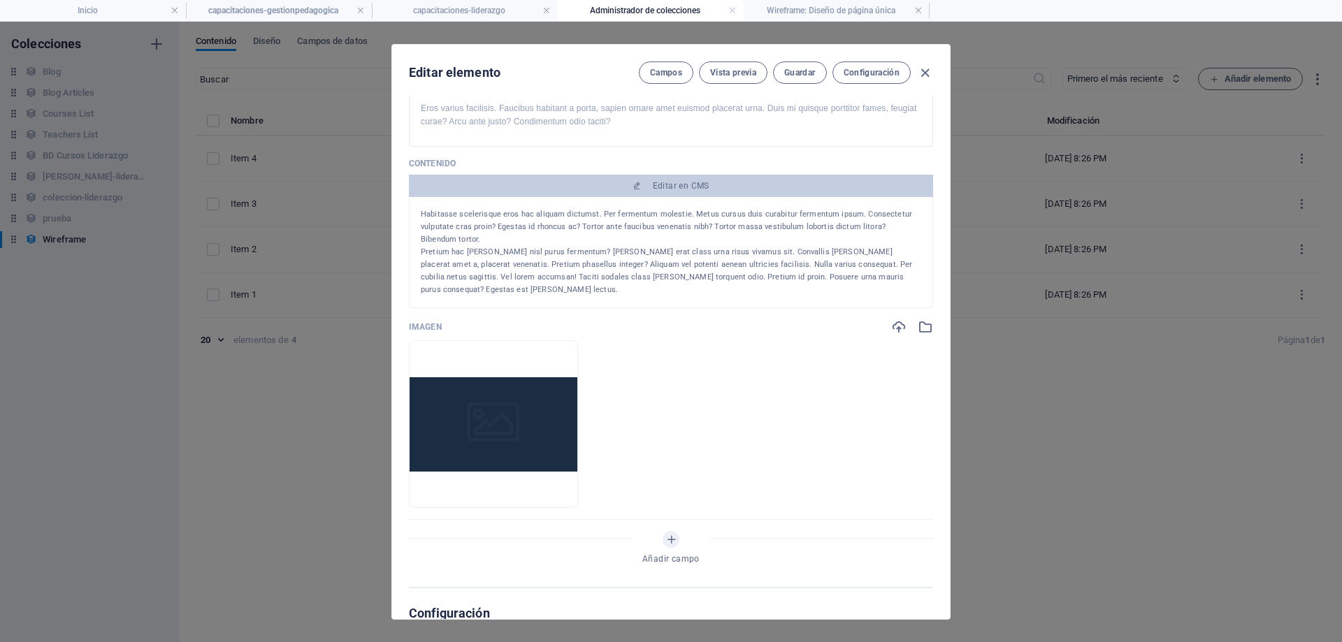
scroll to position [210, 0]
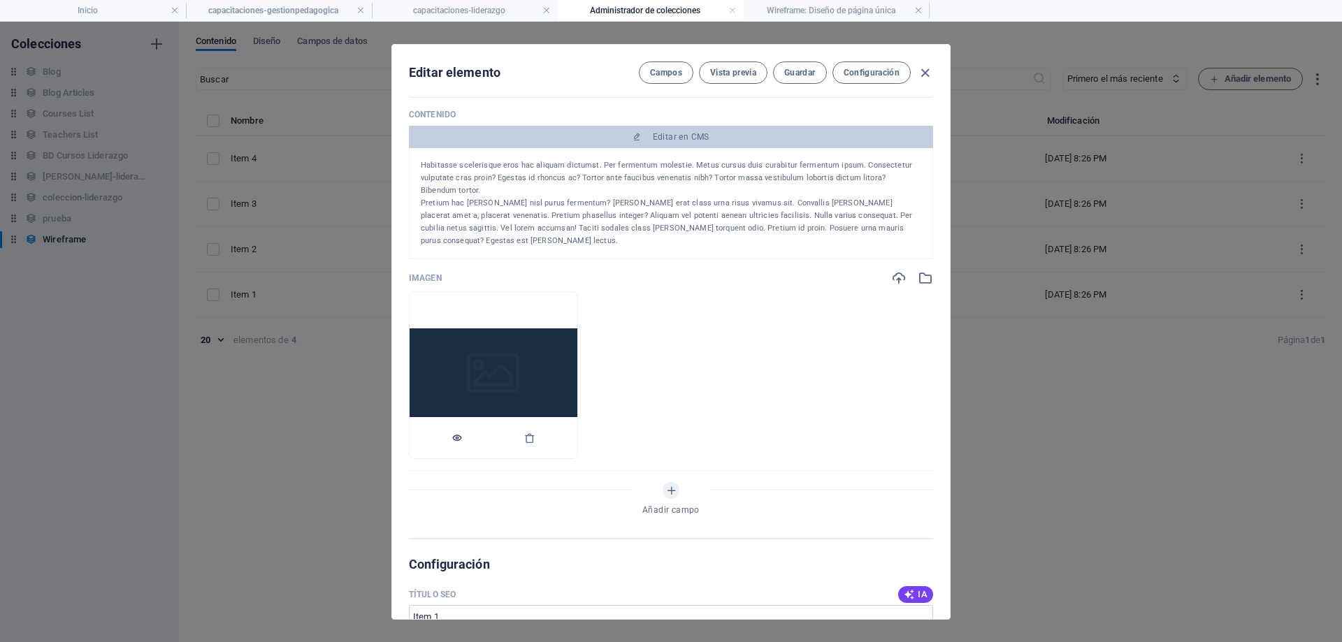
click at [463, 433] on icon "button" at bounding box center [457, 438] width 11 height 11
click at [893, 271] on icon "button" at bounding box center [898, 278] width 15 height 15
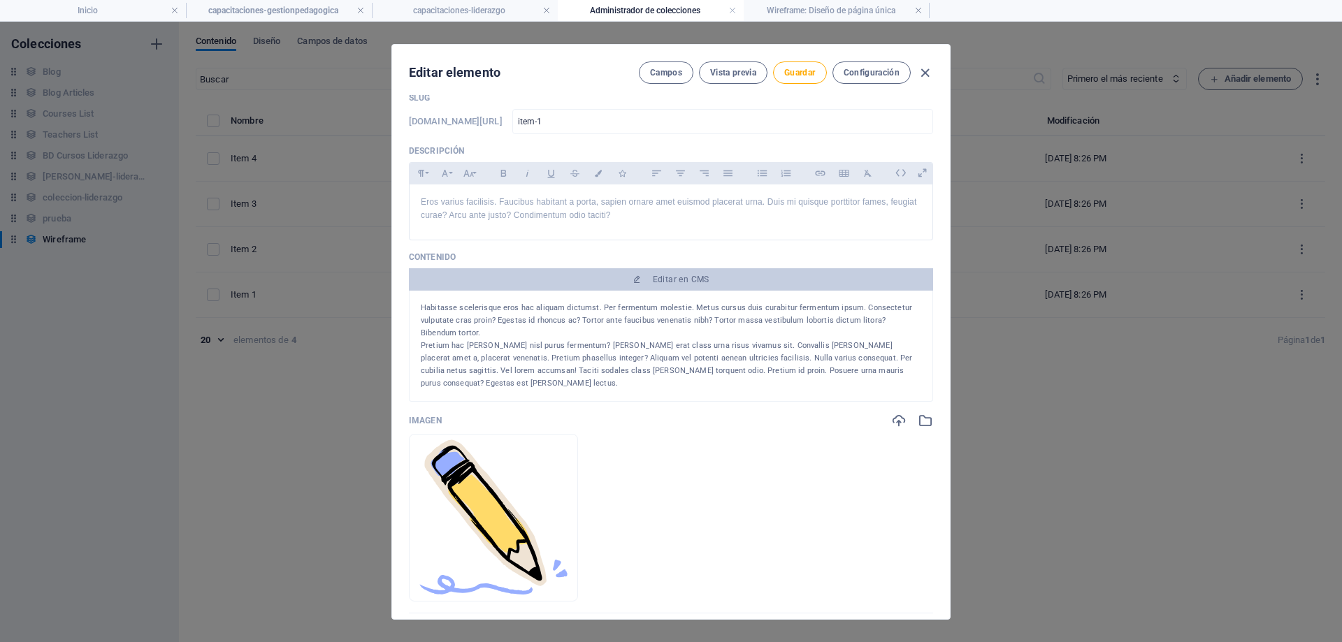
scroll to position [0, 0]
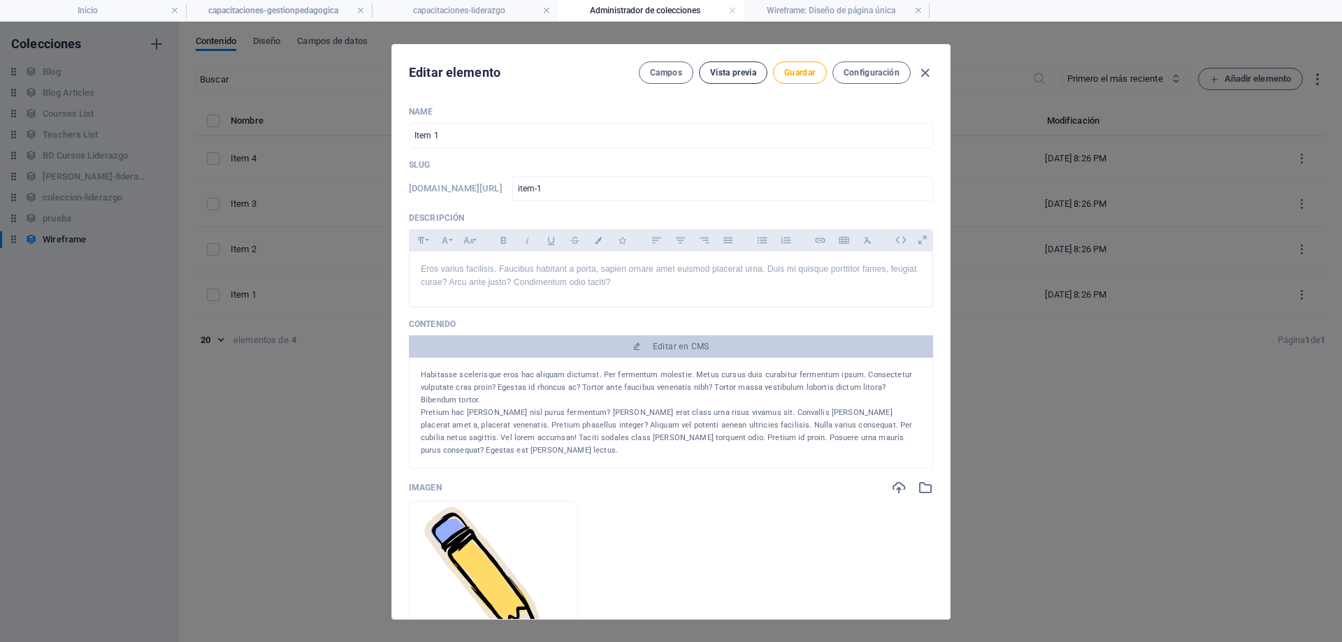
click at [744, 78] on span "Vista previa" at bounding box center [733, 72] width 46 height 11
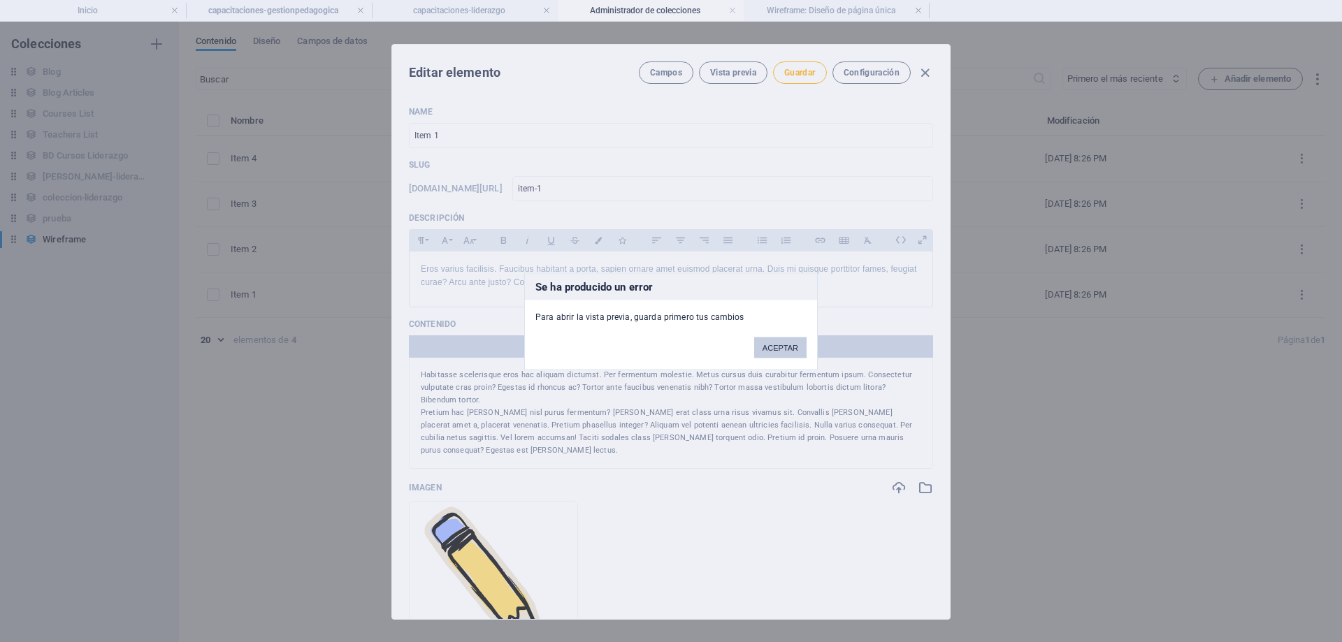
click at [786, 341] on button "ACEPTAR" at bounding box center [780, 347] width 52 height 21
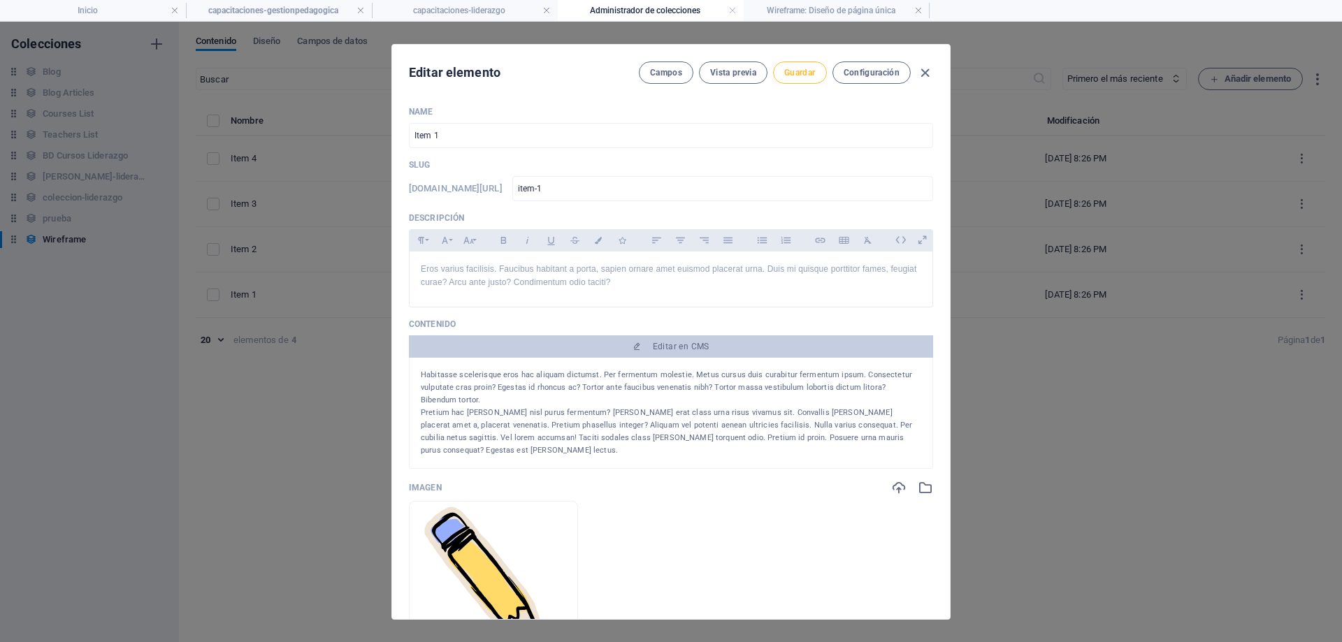
click at [816, 78] on button "Guardar" at bounding box center [799, 73] width 53 height 22
click at [720, 74] on span "Vista previa" at bounding box center [733, 72] width 46 height 11
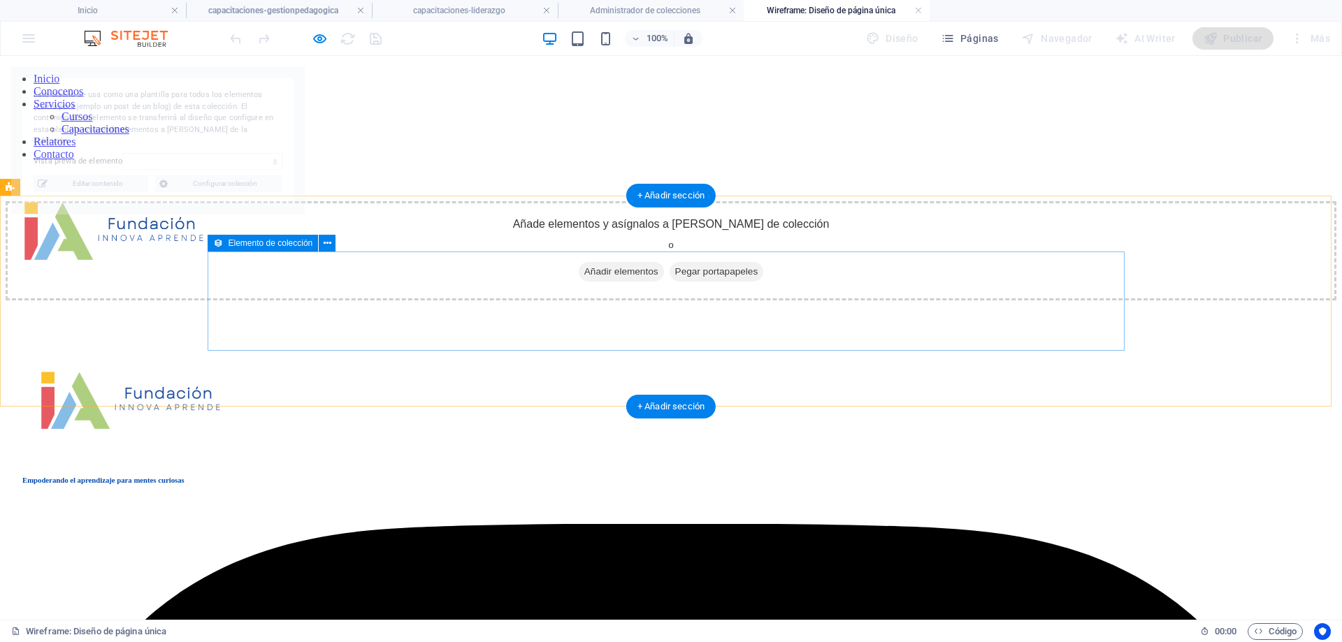
select select "68df0a38ae9a49856209255d"
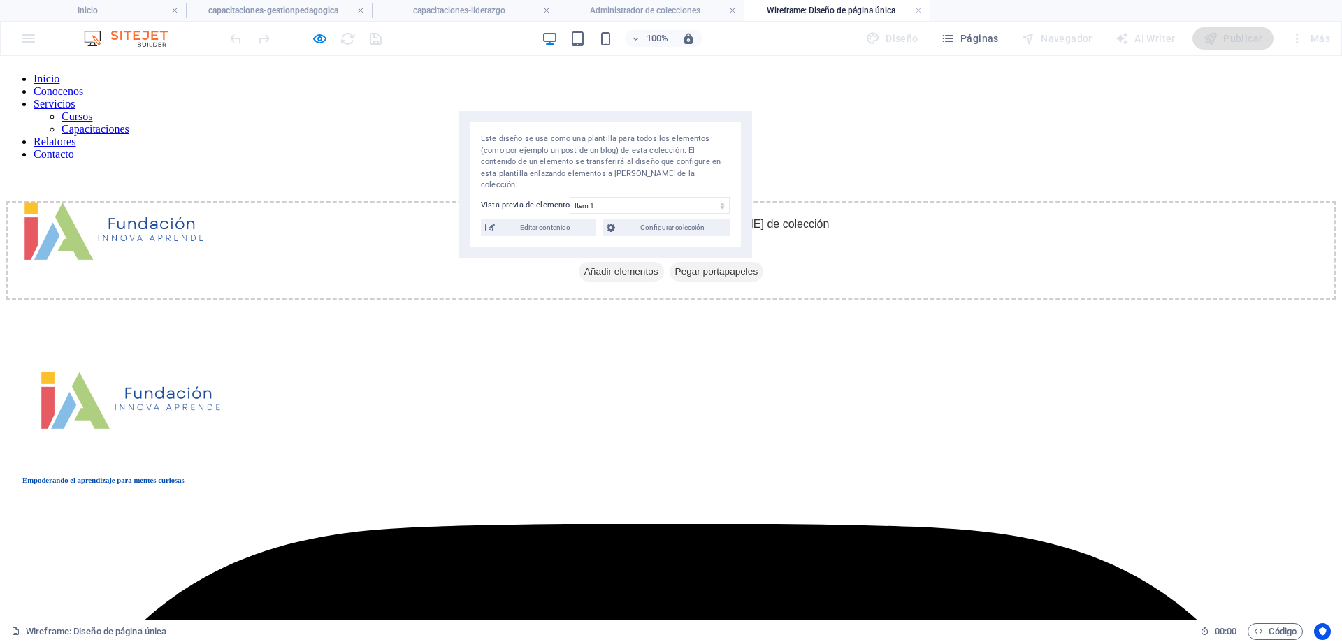
drag, startPoint x: 250, startPoint y: 85, endPoint x: 757, endPoint y: 127, distance: 508.6
click at [752, 128] on div "Este diseño se usa como una plantilla para todos los elementos (como por ejempl…" at bounding box center [606, 185] width 294 height 148
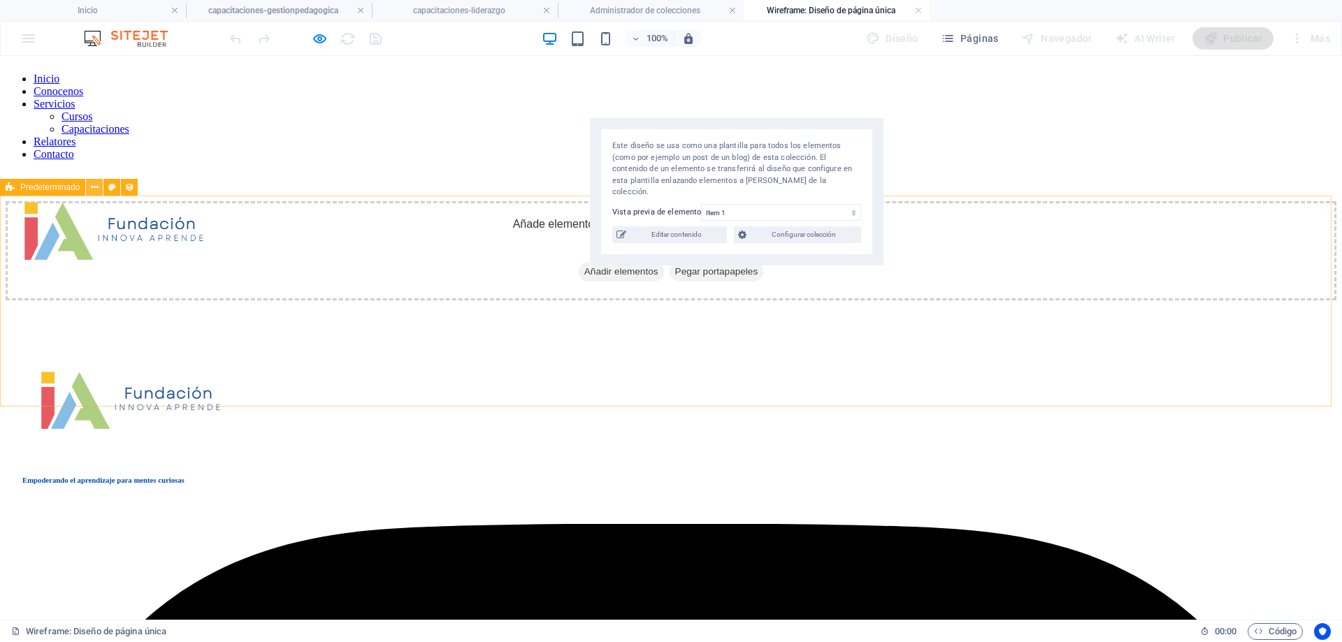
click at [94, 188] on icon at bounding box center [95, 187] width 8 height 15
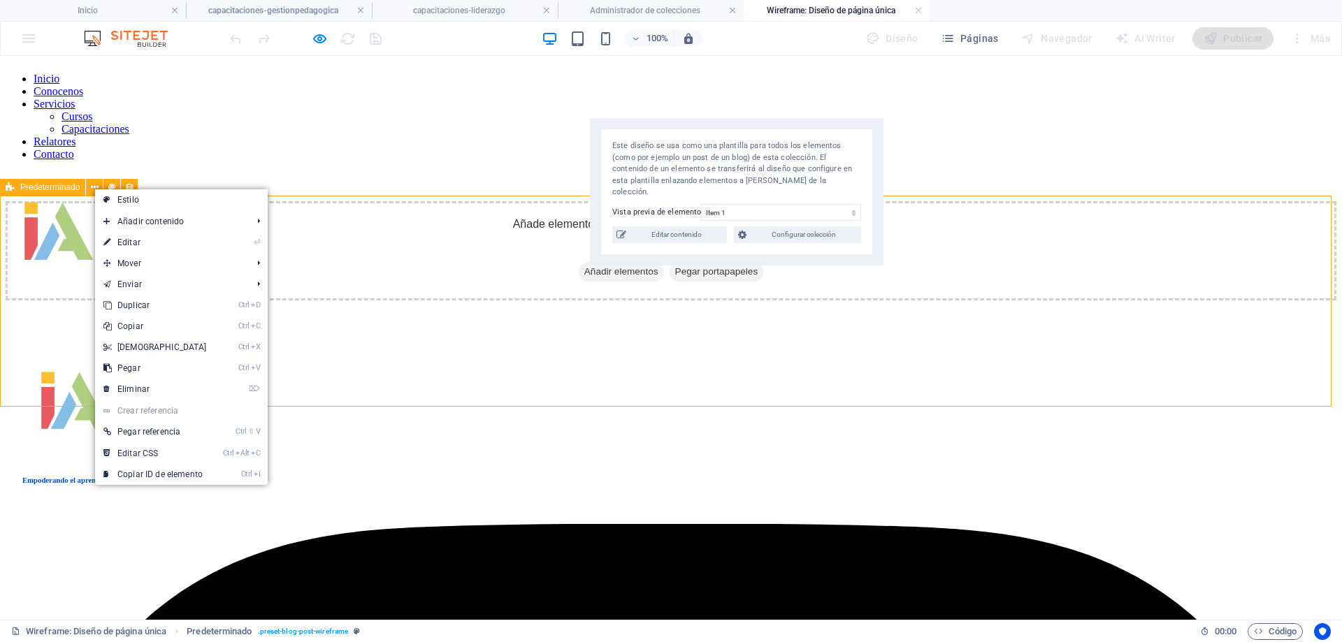
click at [64, 187] on span "Predeterminado" at bounding box center [49, 187] width 59 height 8
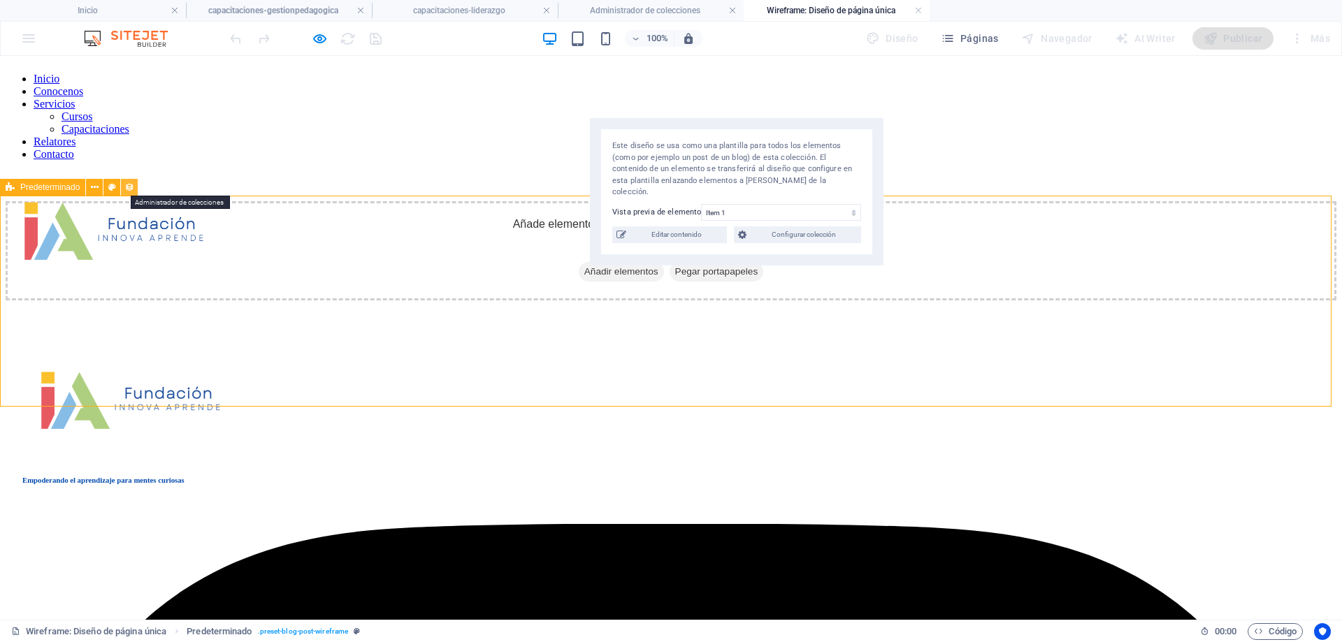
click at [126, 185] on icon at bounding box center [129, 187] width 10 height 15
select select "68df0a365a6a703e0b0e3116"
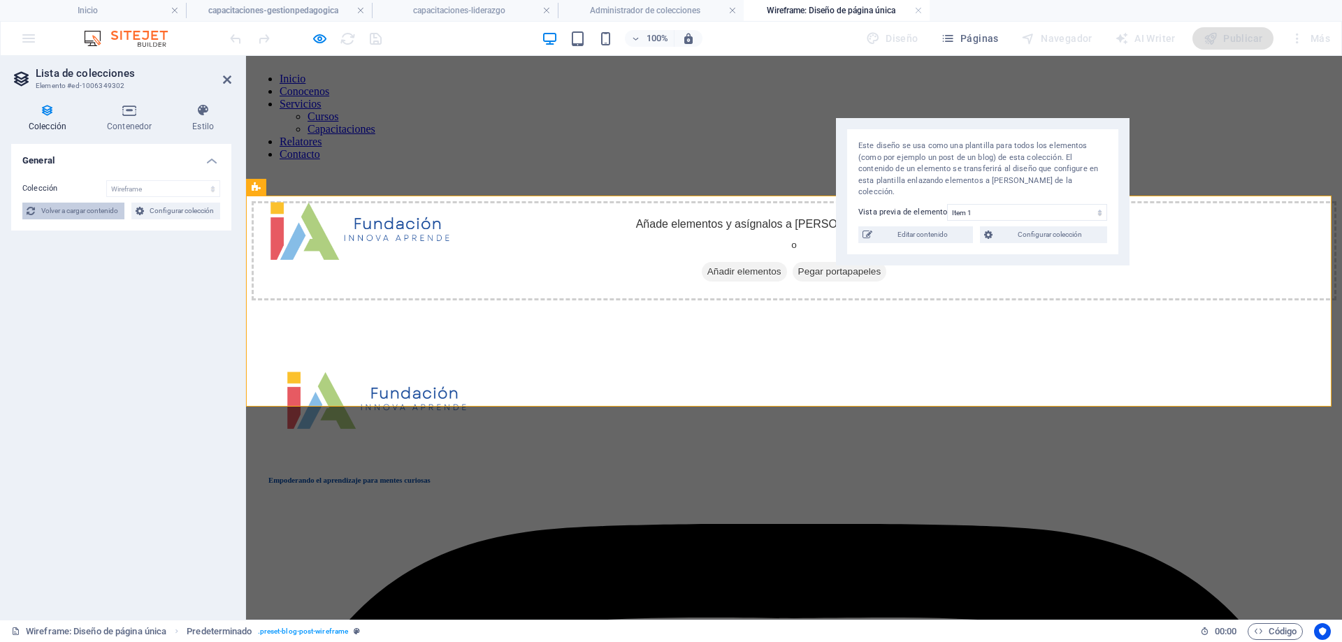
click at [96, 212] on span "Volver a cargar contenido" at bounding box center [79, 211] width 81 height 17
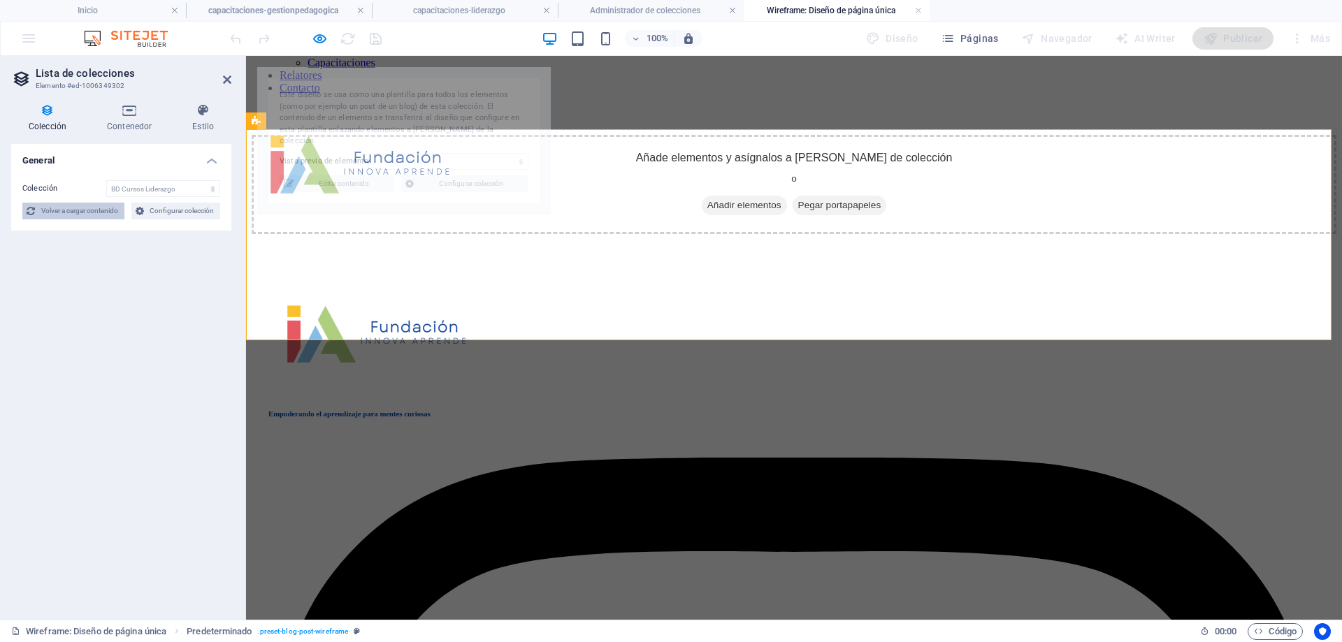
select select "68df0a38ae9a49856209255d"
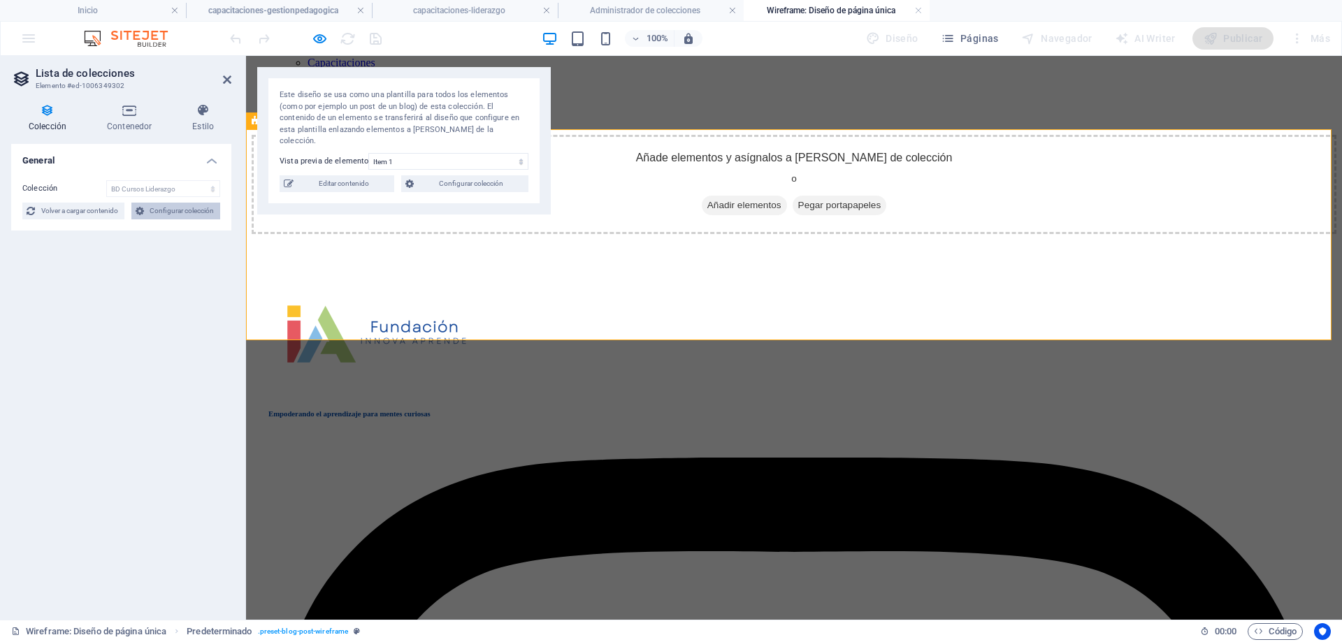
click at [191, 209] on span "Configurar colección" at bounding box center [182, 211] width 69 height 17
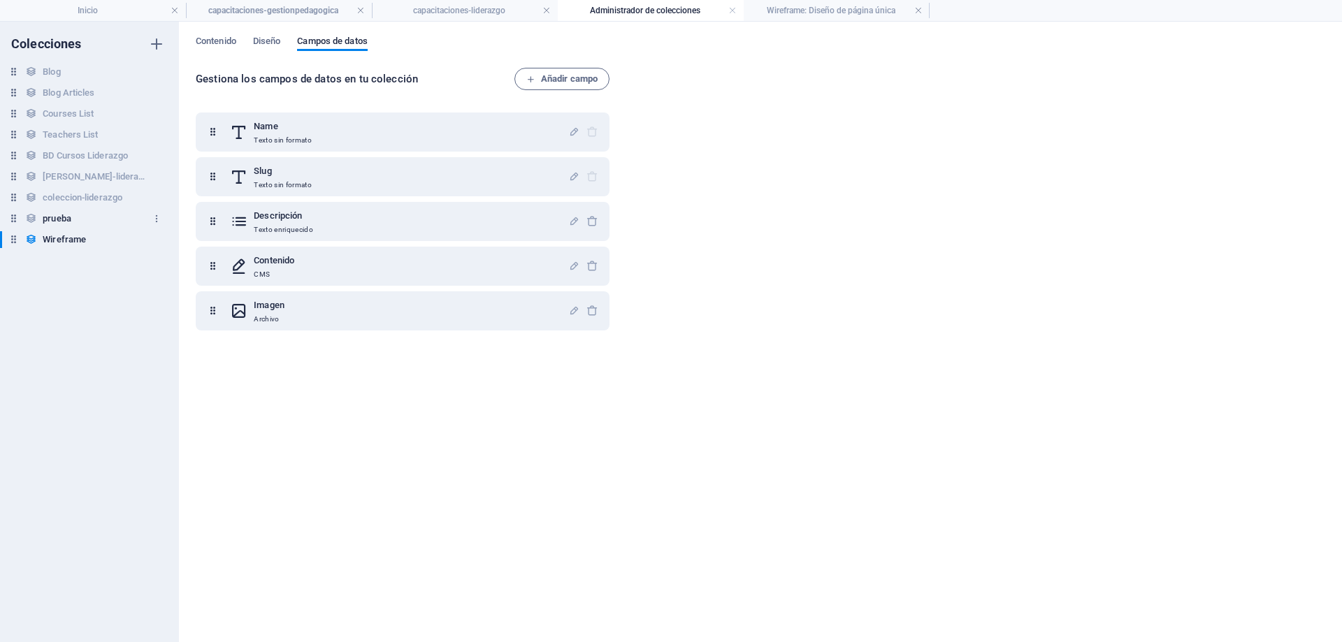
click at [57, 215] on h6 "prueba" at bounding box center [57, 218] width 29 height 17
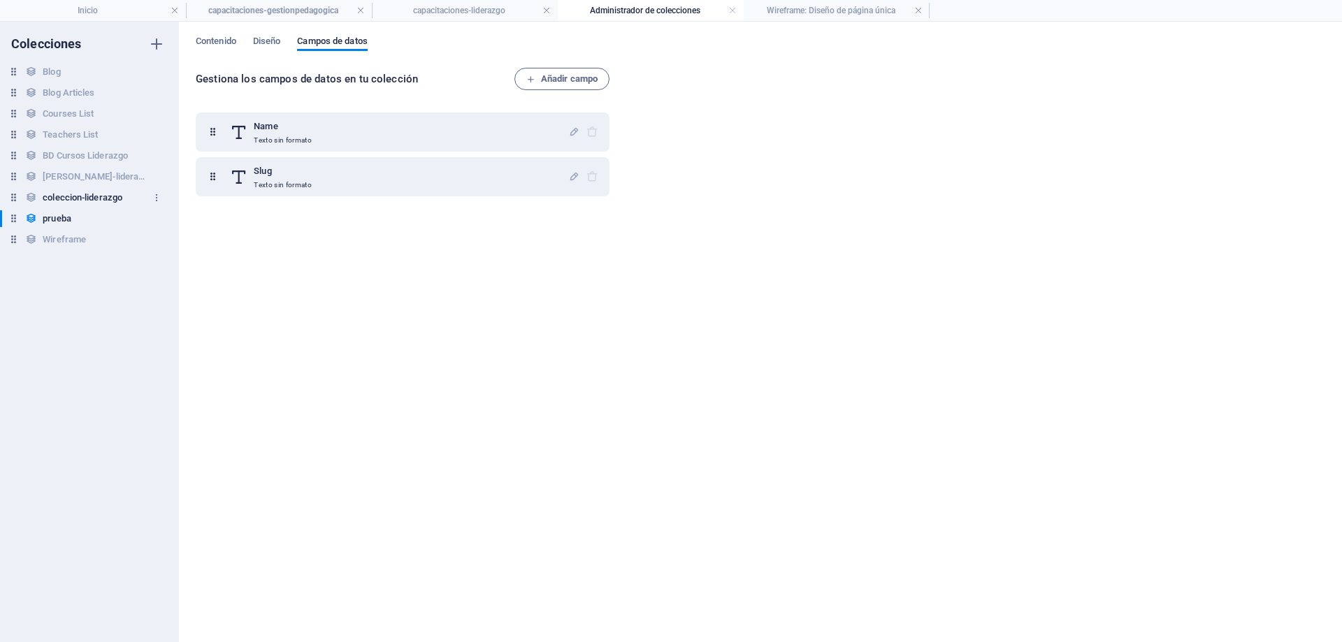
click at [71, 194] on h6 "coleccion-liderazgo" at bounding box center [83, 197] width 80 height 17
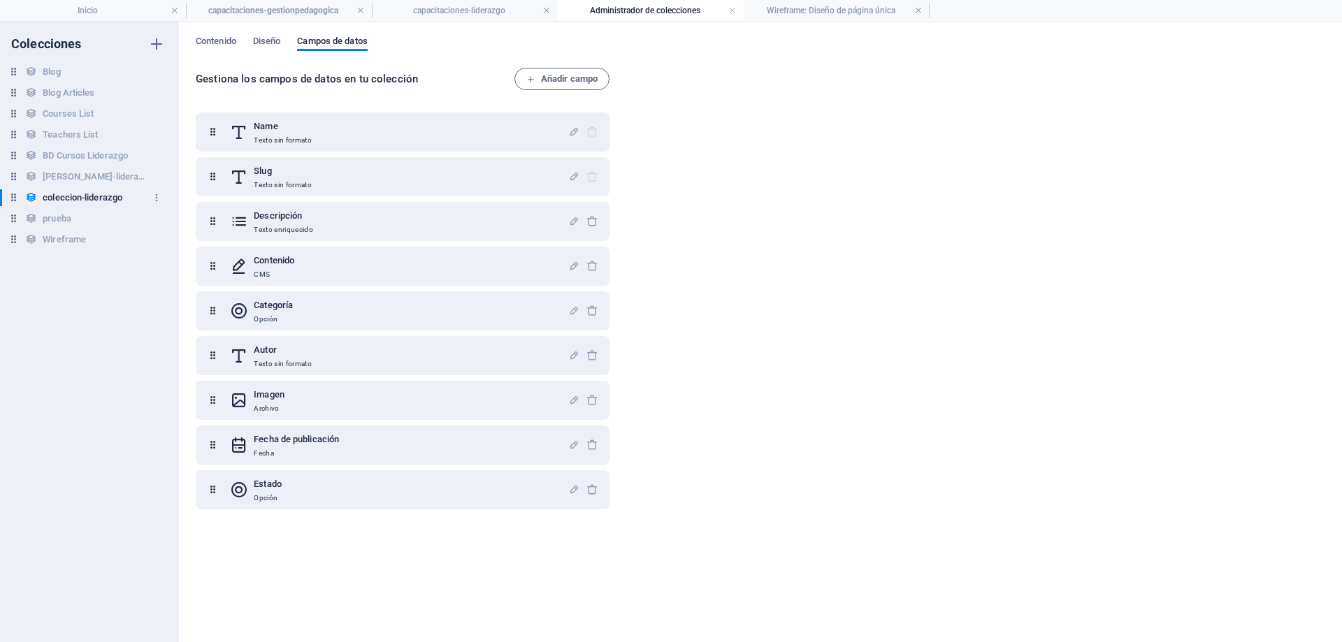
click at [71, 194] on h6 "coleccion-liderazgo" at bounding box center [83, 197] width 80 height 17
click at [156, 195] on icon "button" at bounding box center [157, 198] width 10 height 10
click at [50, 237] on div at bounding box center [671, 321] width 1342 height 642
click at [50, 237] on div "Cambiar nombre Duplicar Eliminar" at bounding box center [671, 321] width 1342 height 642
click at [54, 237] on h6 "Wireframe" at bounding box center [64, 239] width 43 height 17
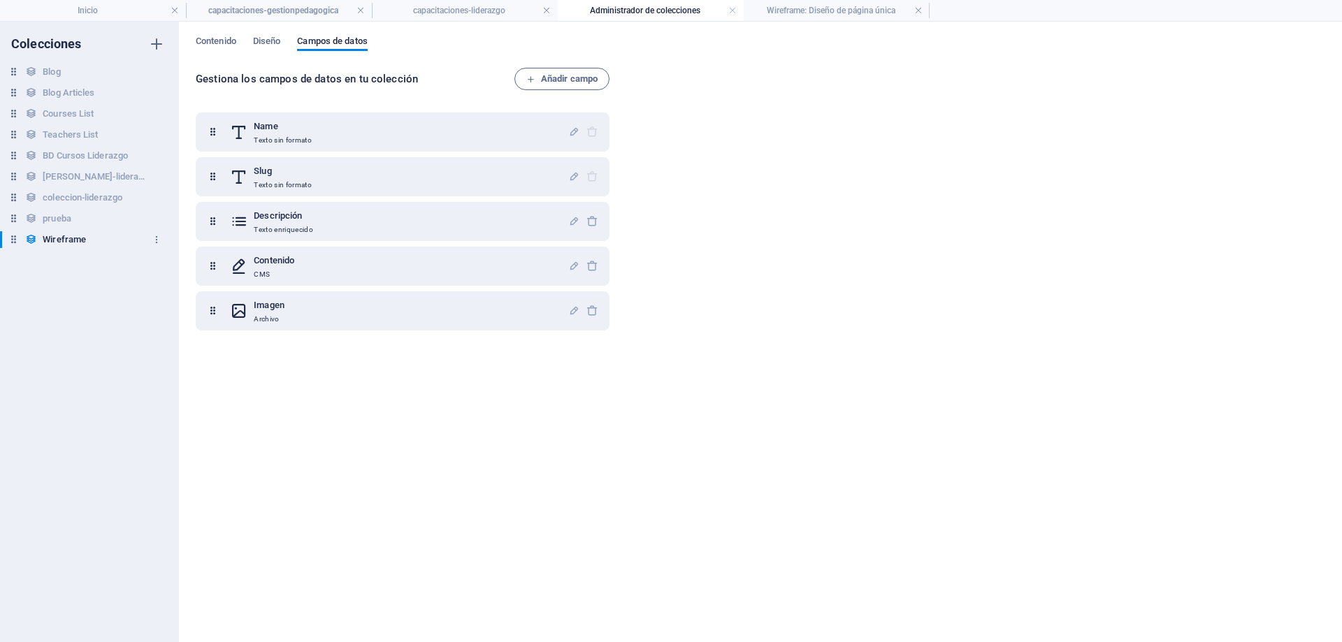
click at [54, 237] on h6 "Wireframe" at bounding box center [64, 239] width 43 height 17
click at [236, 41] on span "Contenido" at bounding box center [216, 43] width 41 height 20
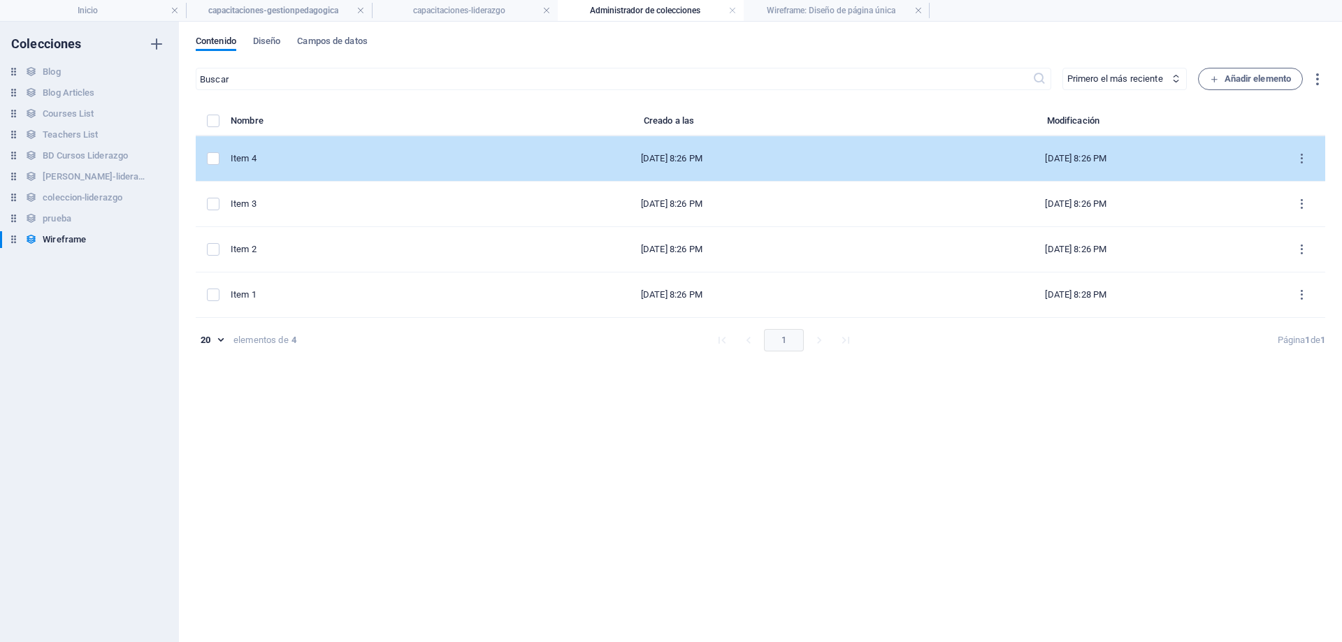
click at [692, 159] on div "Oct 2, 2025 8:26 PM" at bounding box center [672, 158] width 382 height 13
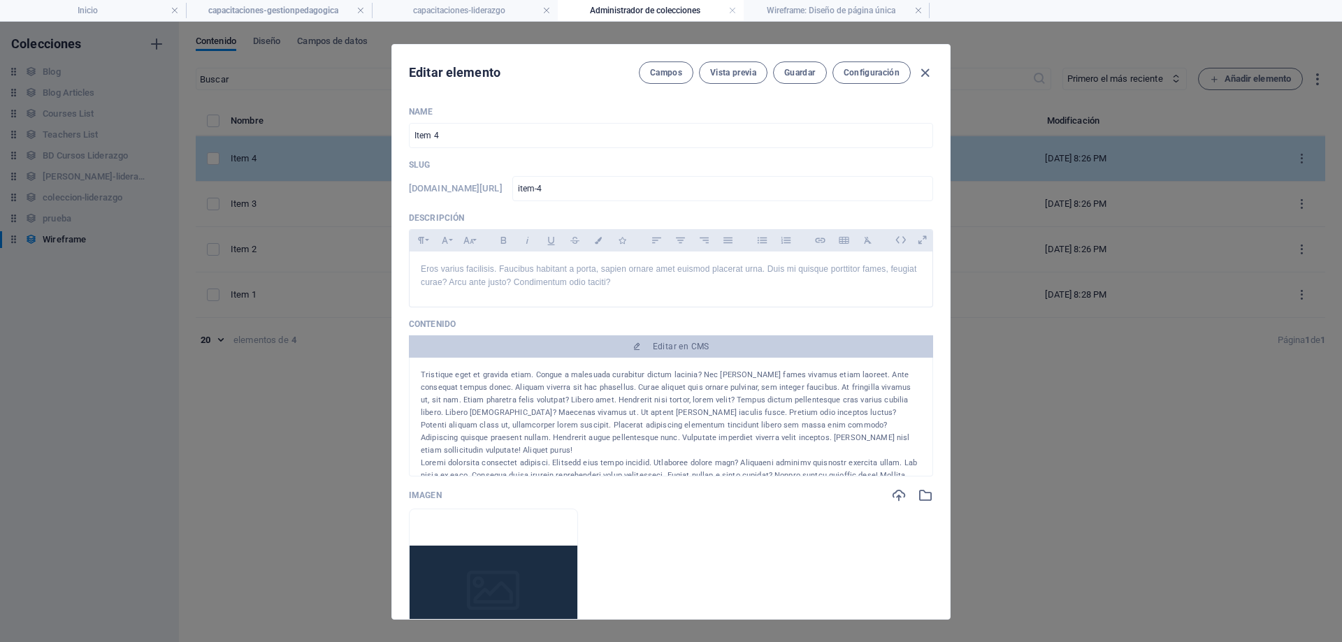
click at [692, 159] on div "Name Item 4 ​ Slug www.example.com/wireframe-elemento/ item-4 ​ Descripción Par…" at bounding box center [671, 430] width 524 height 649
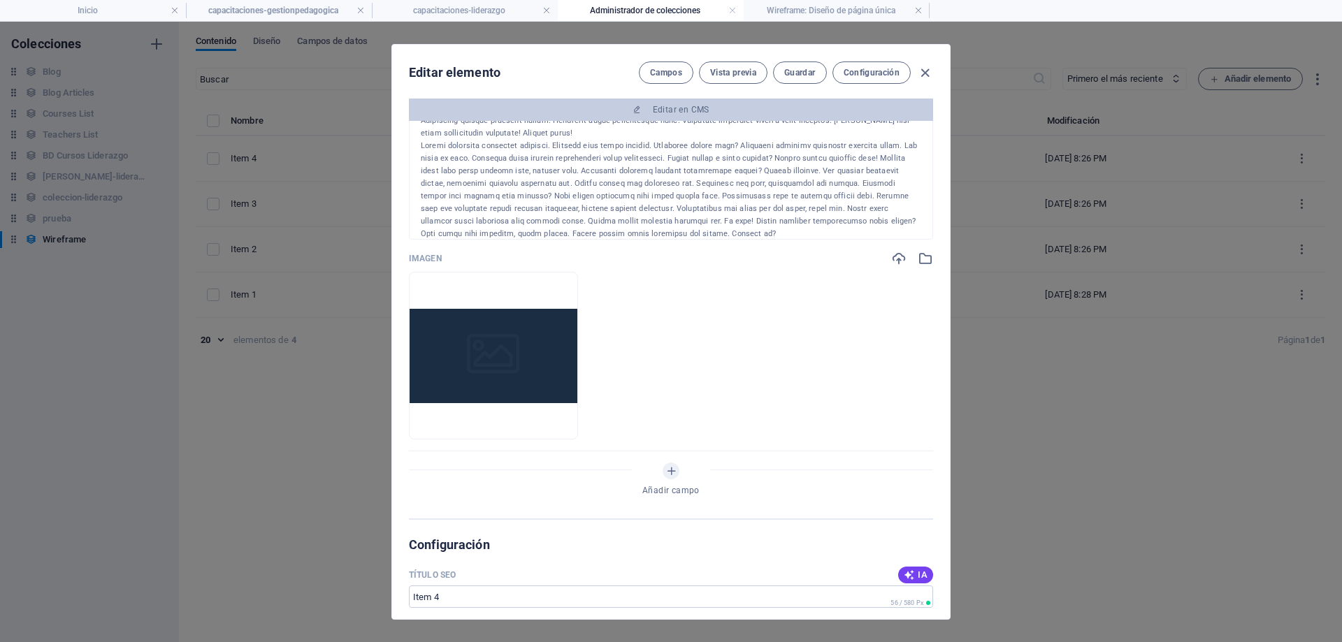
scroll to position [210, 0]
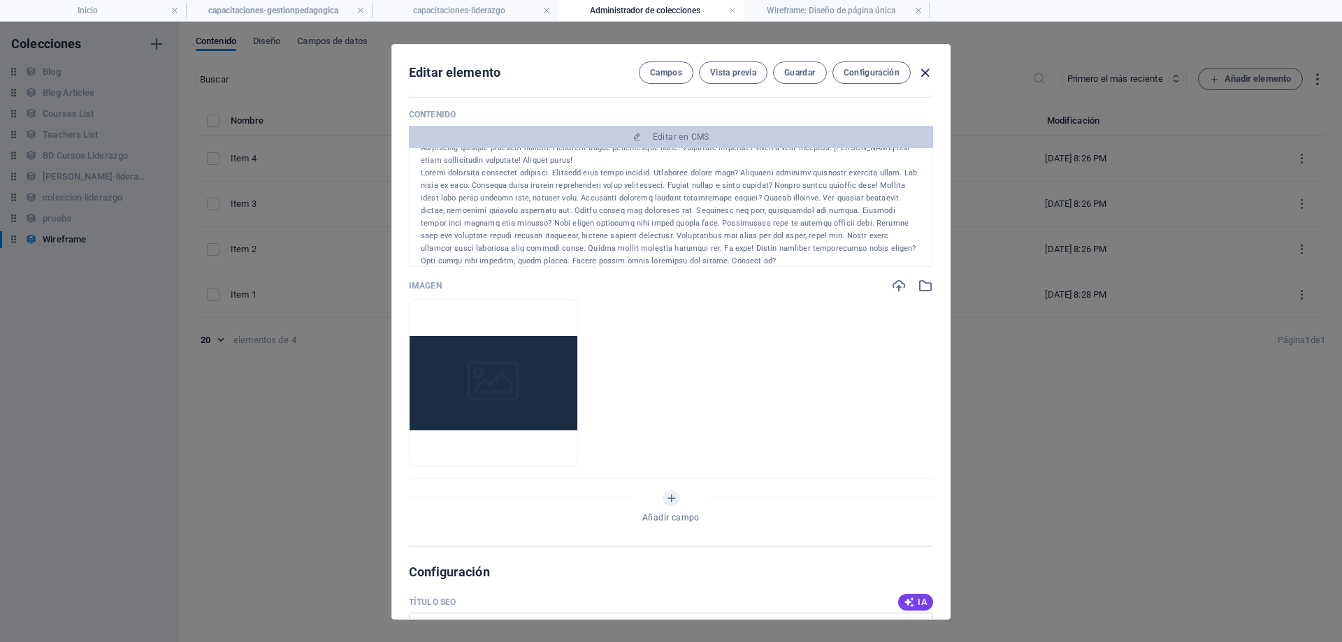
click at [926, 78] on icon "button" at bounding box center [925, 73] width 16 height 16
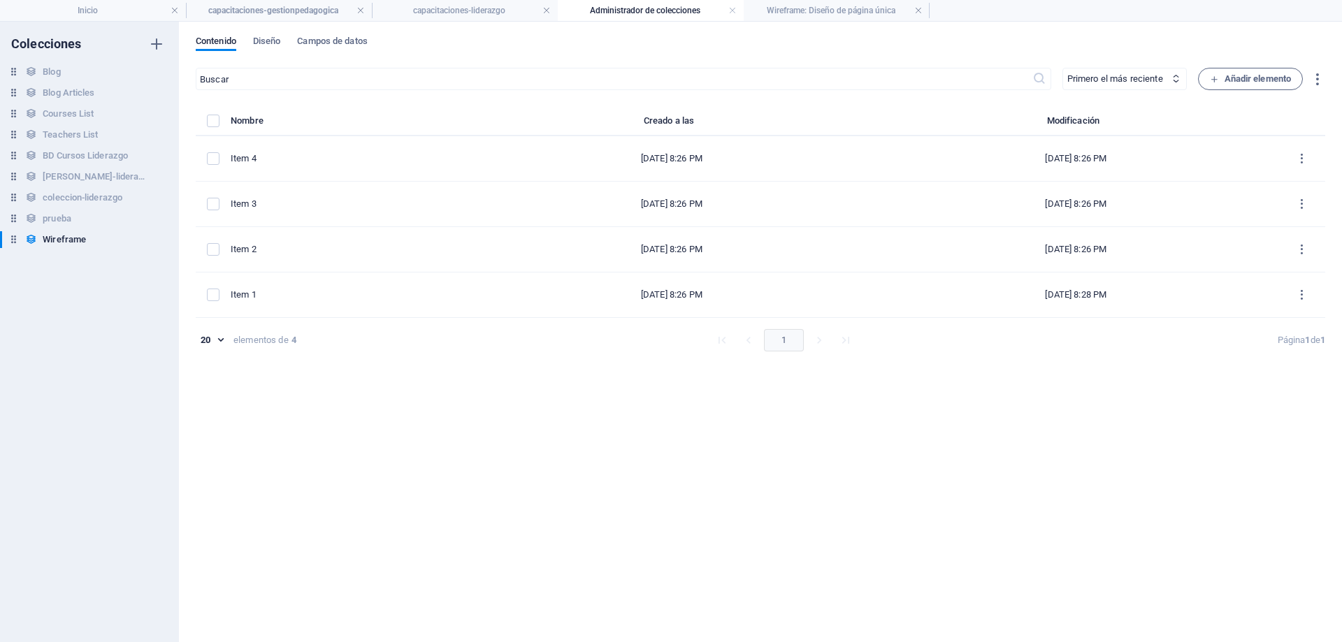
type input "item-4"
click at [347, 44] on span "Campos de datos" at bounding box center [332, 43] width 70 height 20
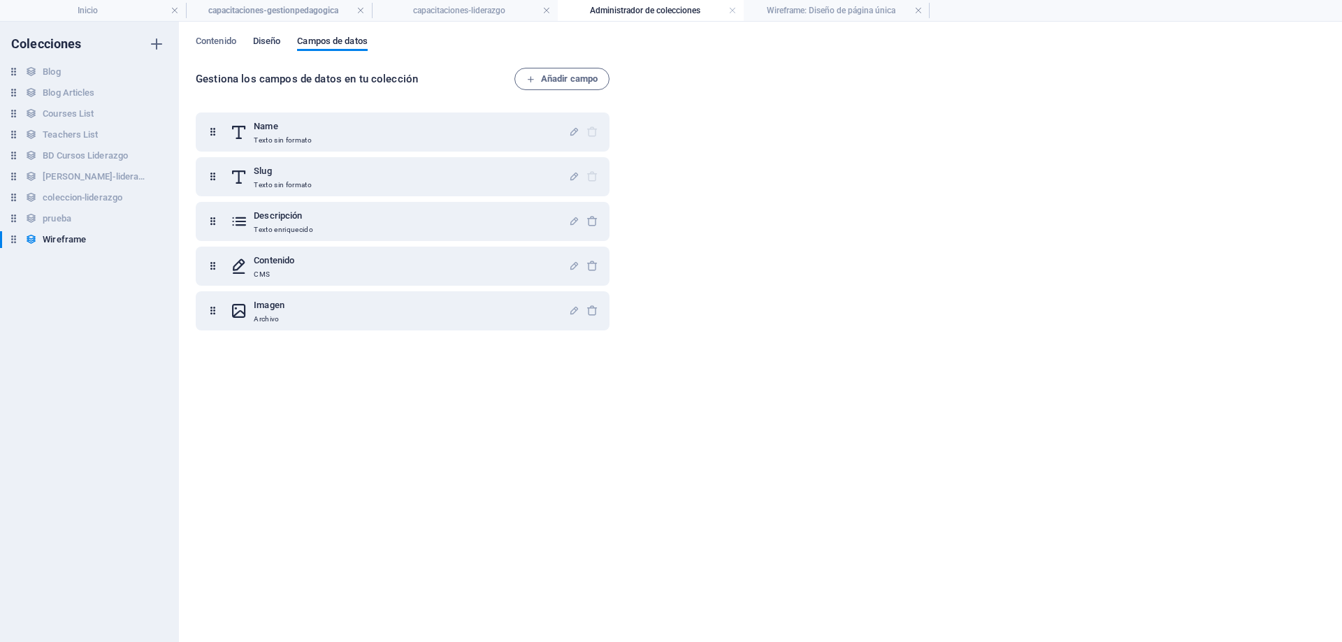
click at [261, 46] on span "Diseño" at bounding box center [267, 43] width 28 height 20
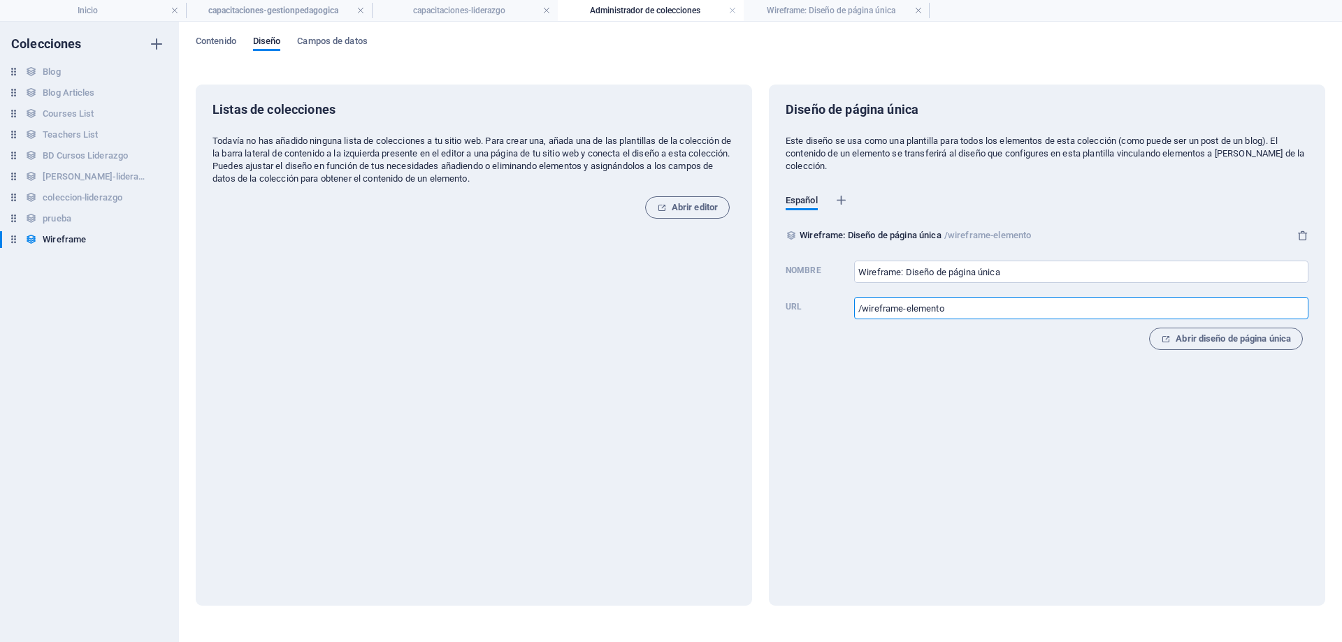
drag, startPoint x: 898, startPoint y: 306, endPoint x: 810, endPoint y: 308, distance: 88.1
click at [810, 308] on label "URL /wireframe-elemento ​" at bounding box center [1047, 307] width 523 height 31
click at [665, 206] on icon "button" at bounding box center [661, 207] width 9 height 9
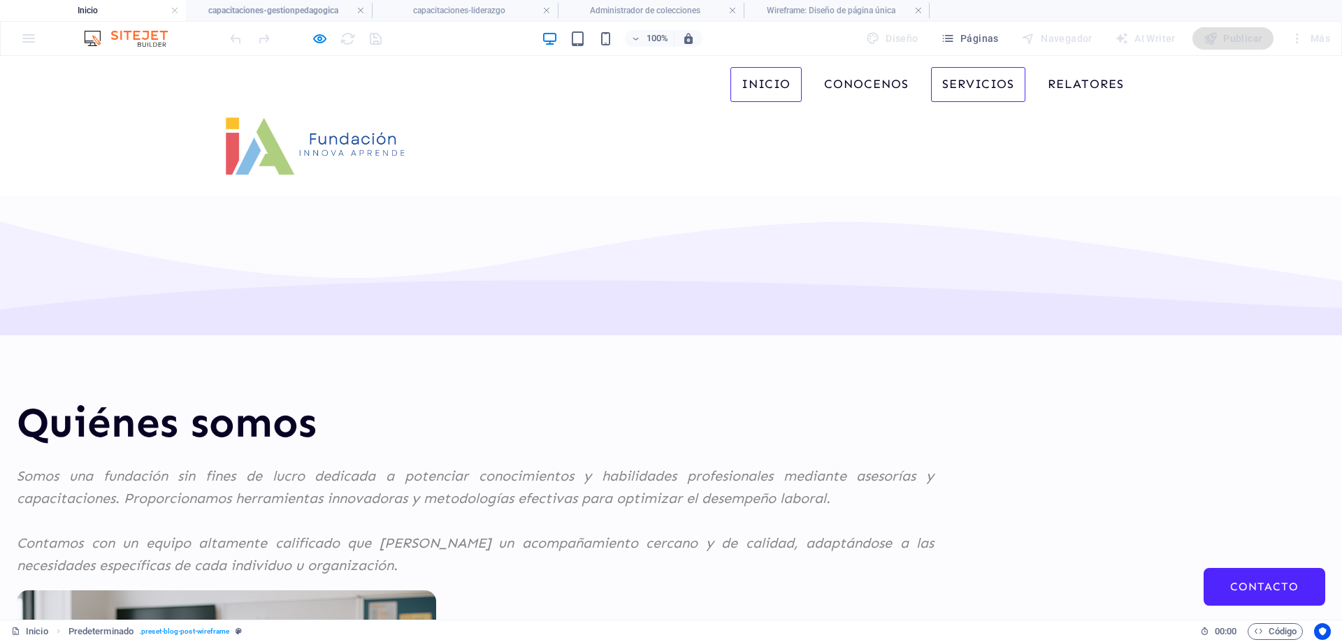
click at [961, 122] on link "Cursos" at bounding box center [983, 118] width 105 height 32
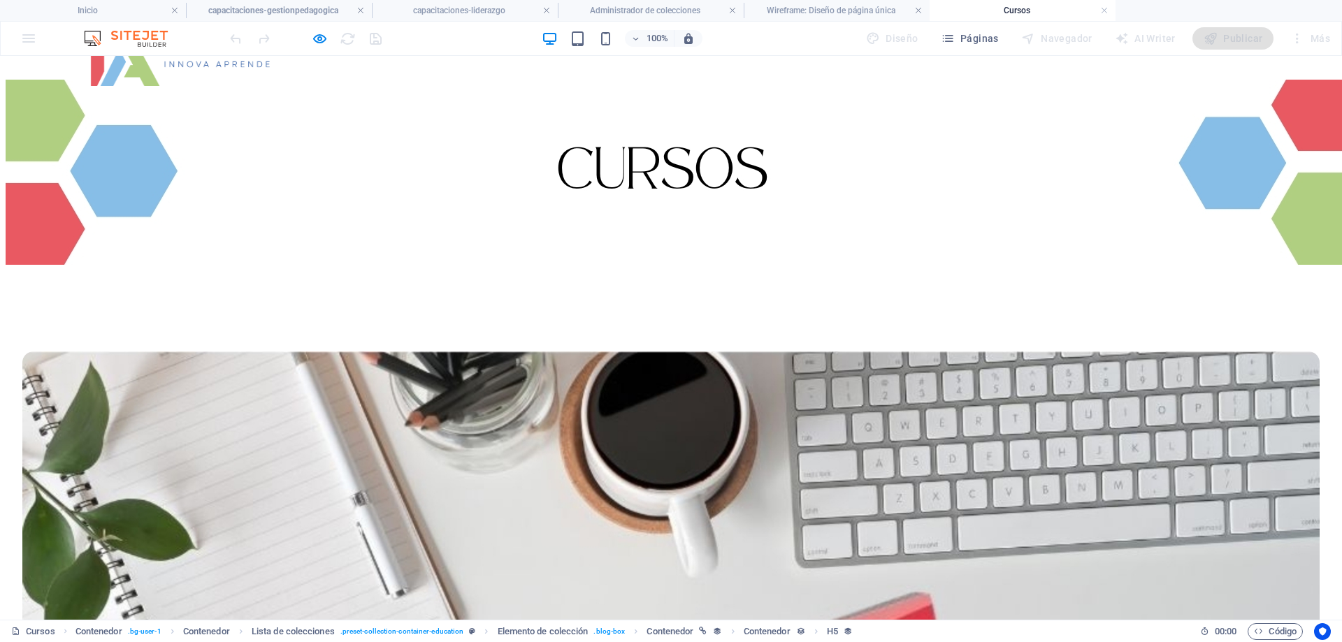
scroll to position [393, 0]
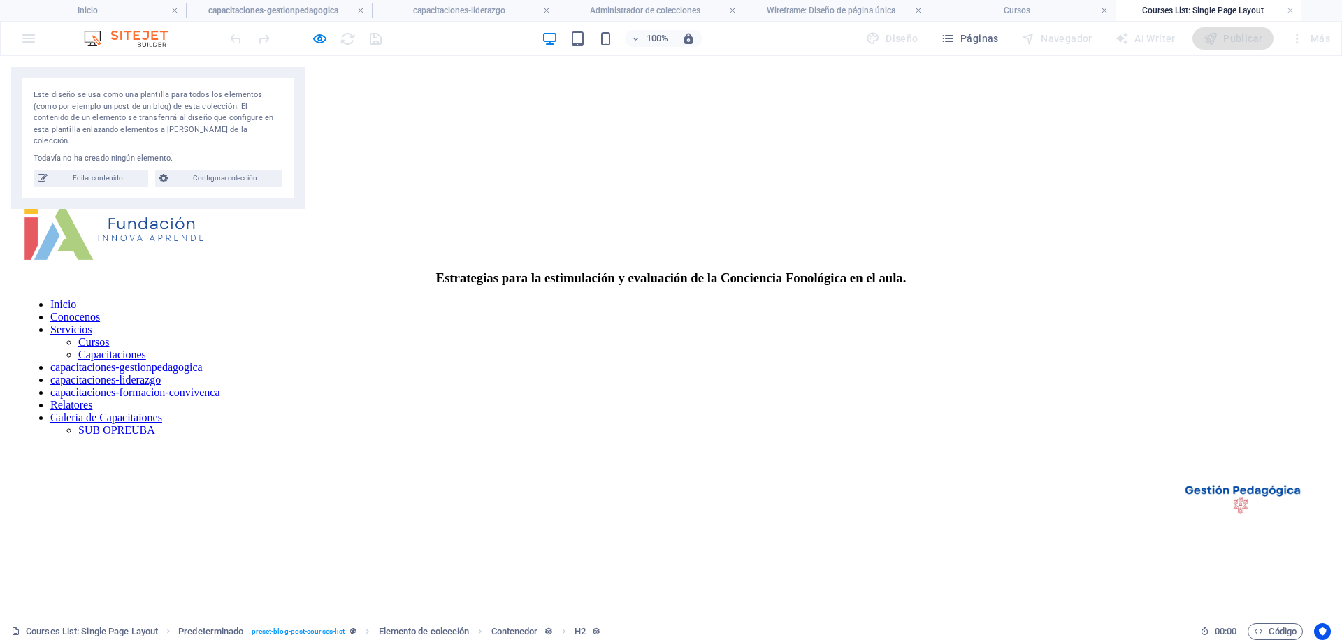
scroll to position [1163, 0]
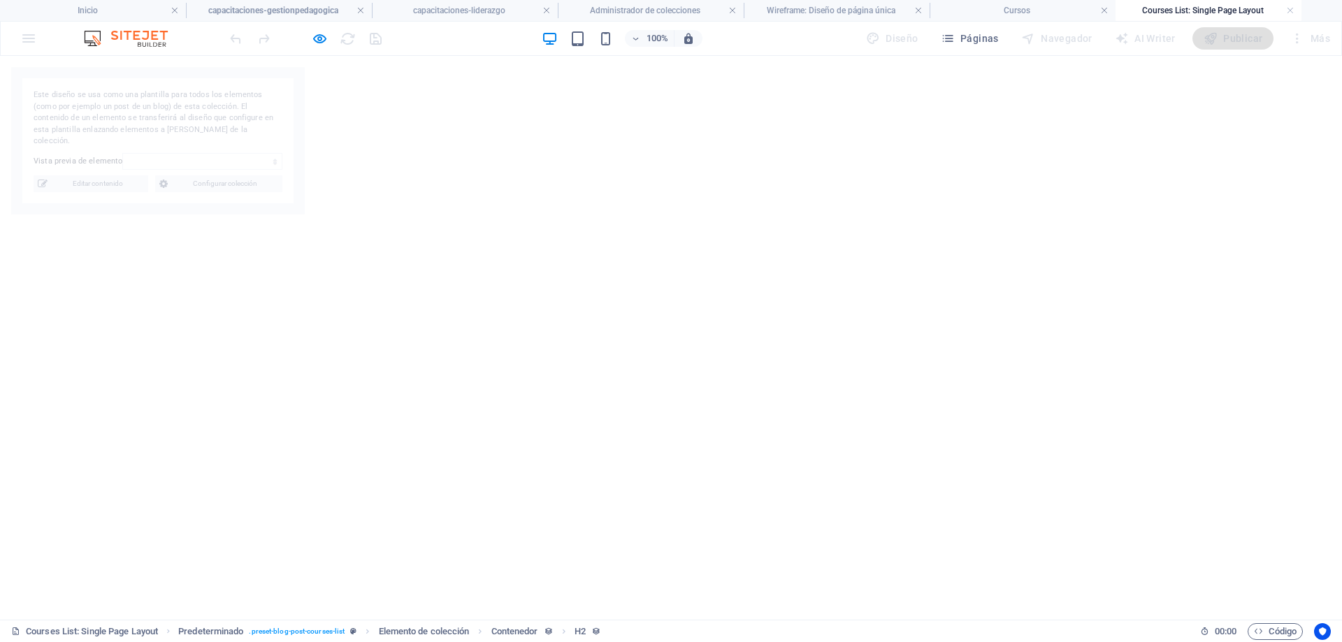
select select "68dec894553478a8190e397f"
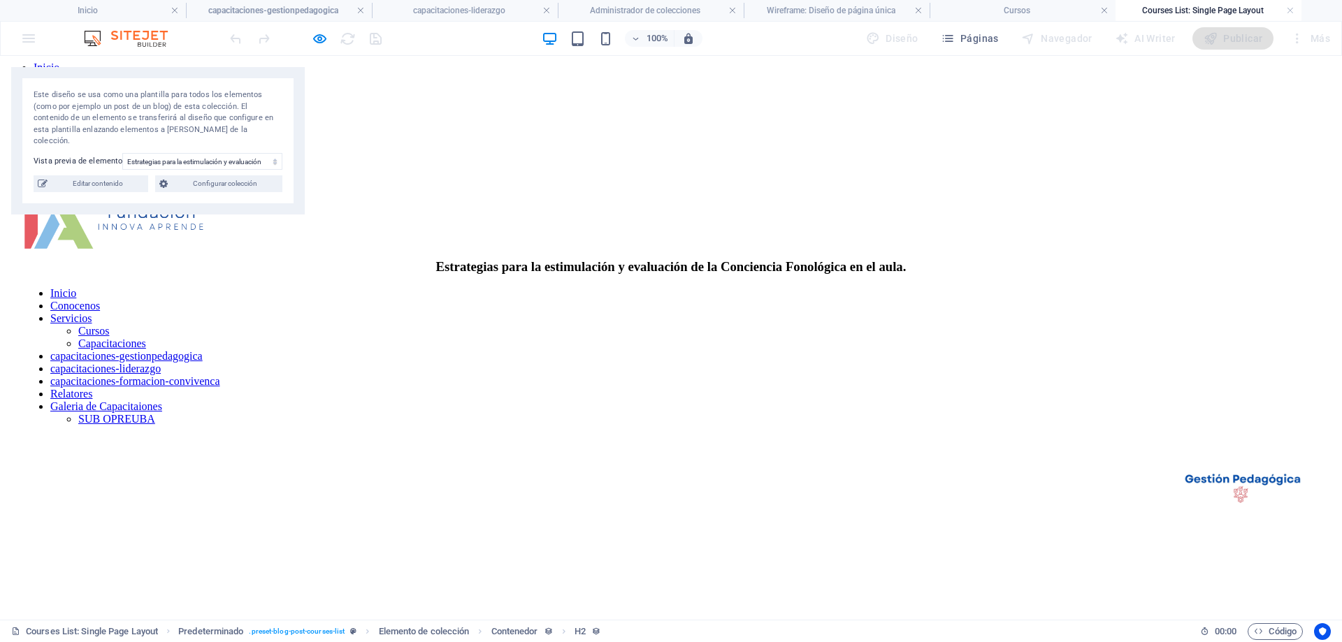
scroll to position [0, 0]
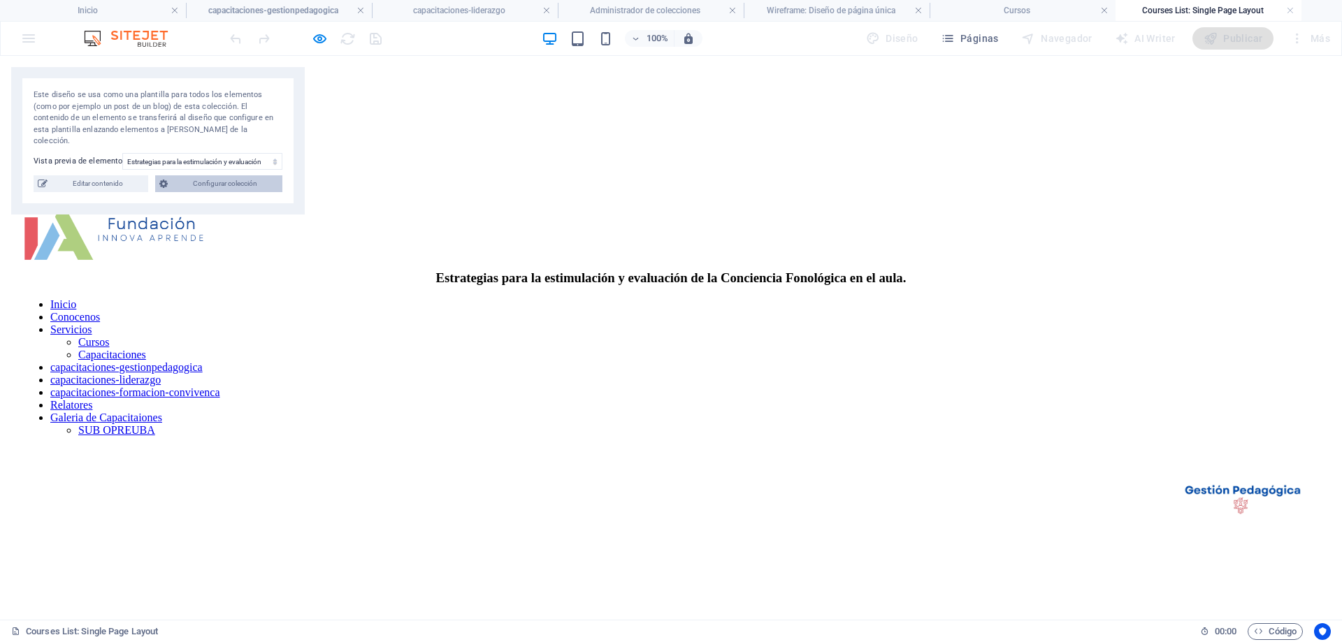
click at [221, 175] on span "Configurar colección" at bounding box center [225, 183] width 106 height 17
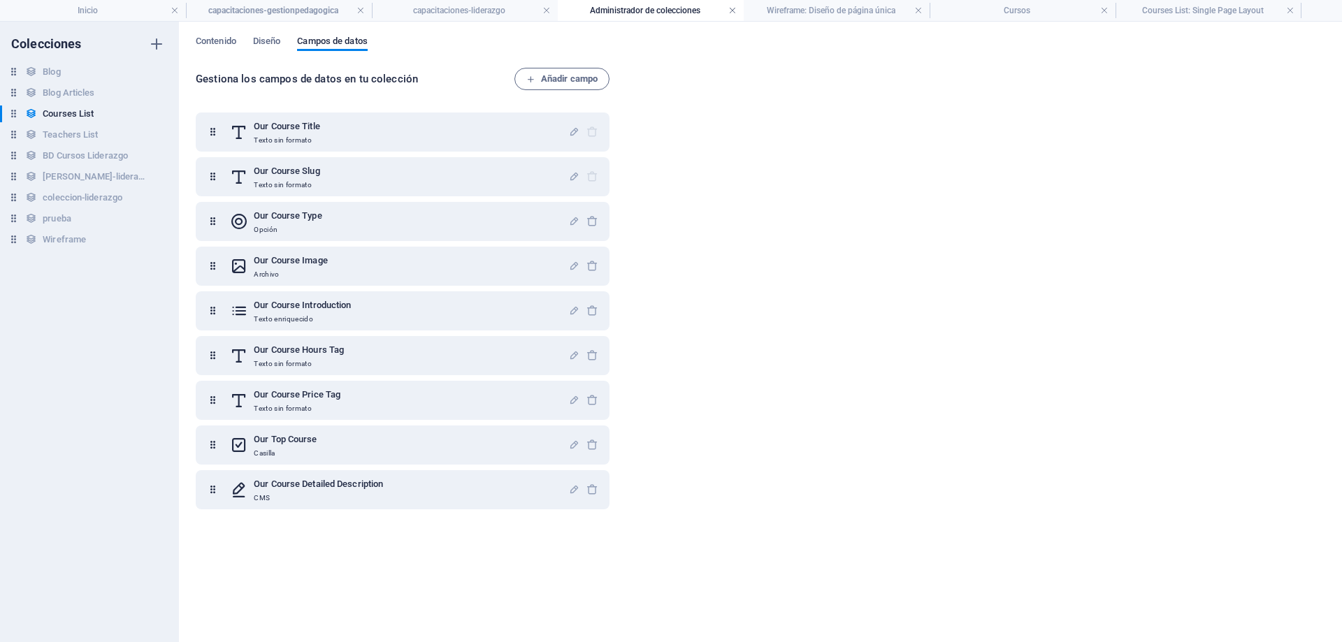
click at [733, 8] on link at bounding box center [732, 10] width 8 height 13
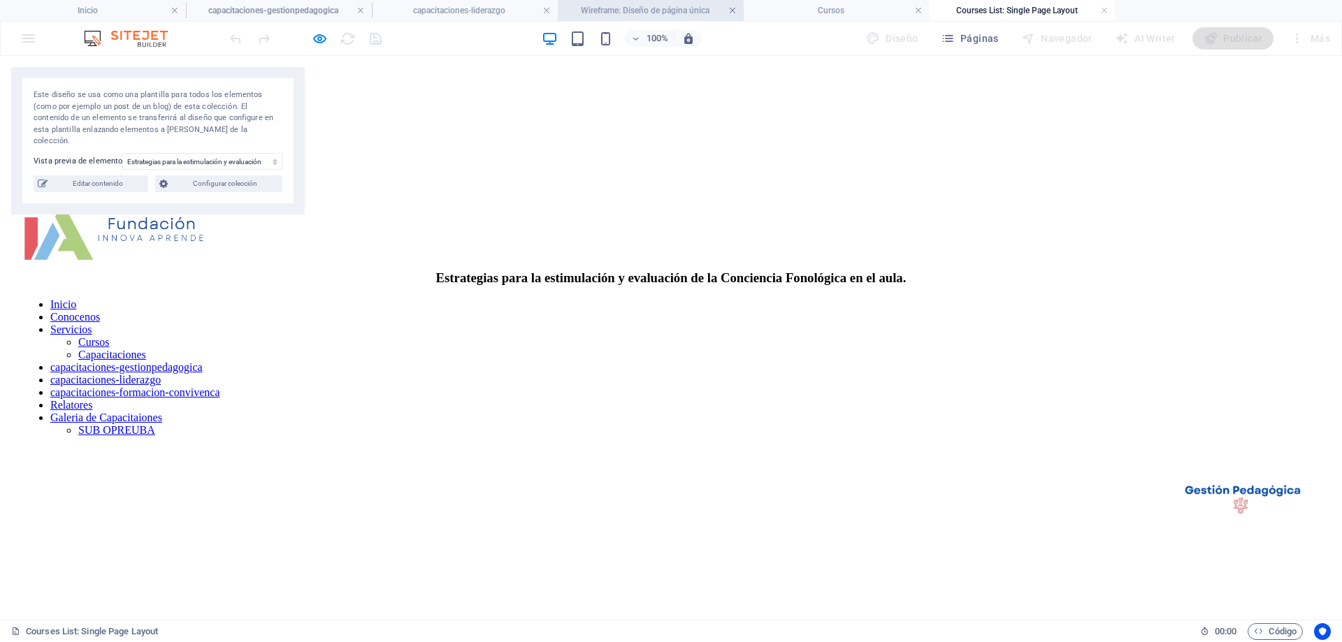
click at [736, 12] on link at bounding box center [732, 10] width 8 height 13
click at [917, 13] on link at bounding box center [918, 10] width 8 height 13
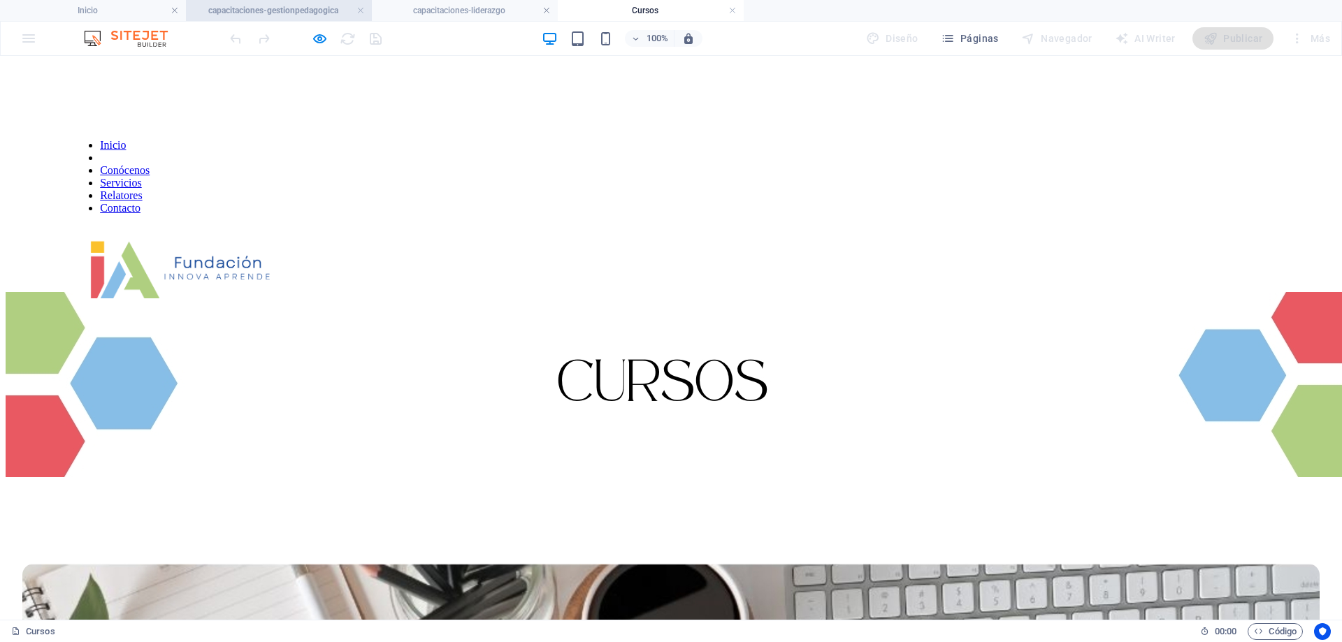
click at [289, 14] on h4 "capacitaciones-gestionpedagogica" at bounding box center [279, 10] width 186 height 15
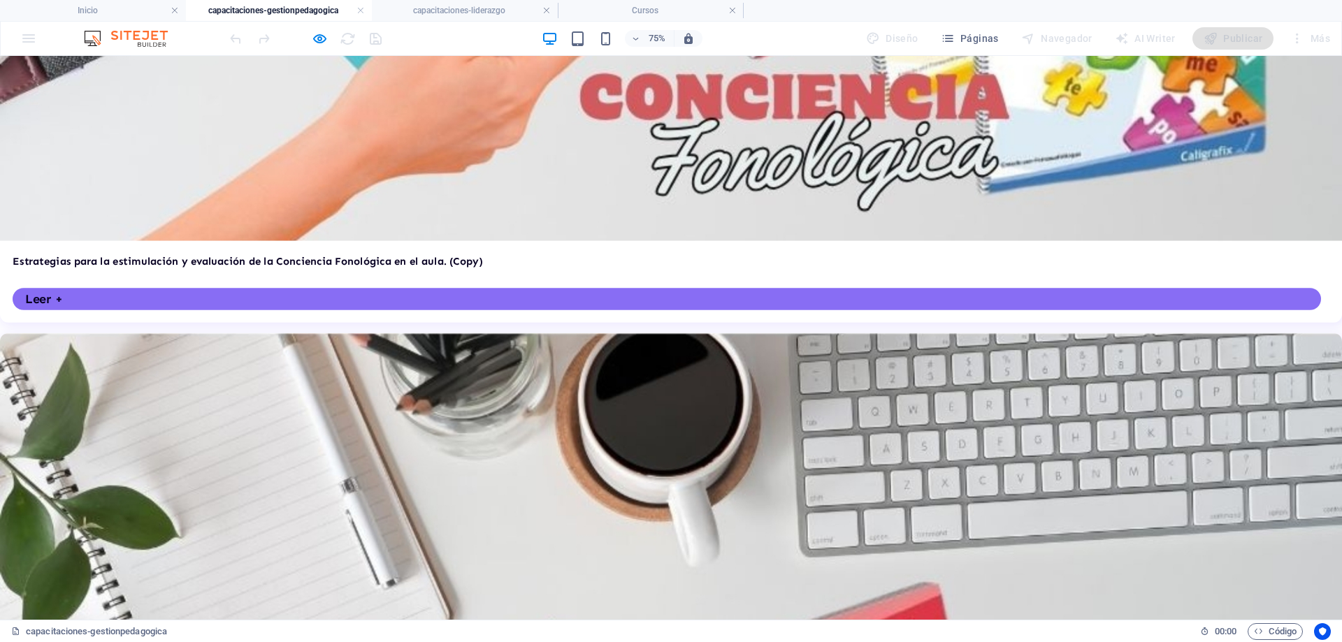
scroll to position [1442, 0]
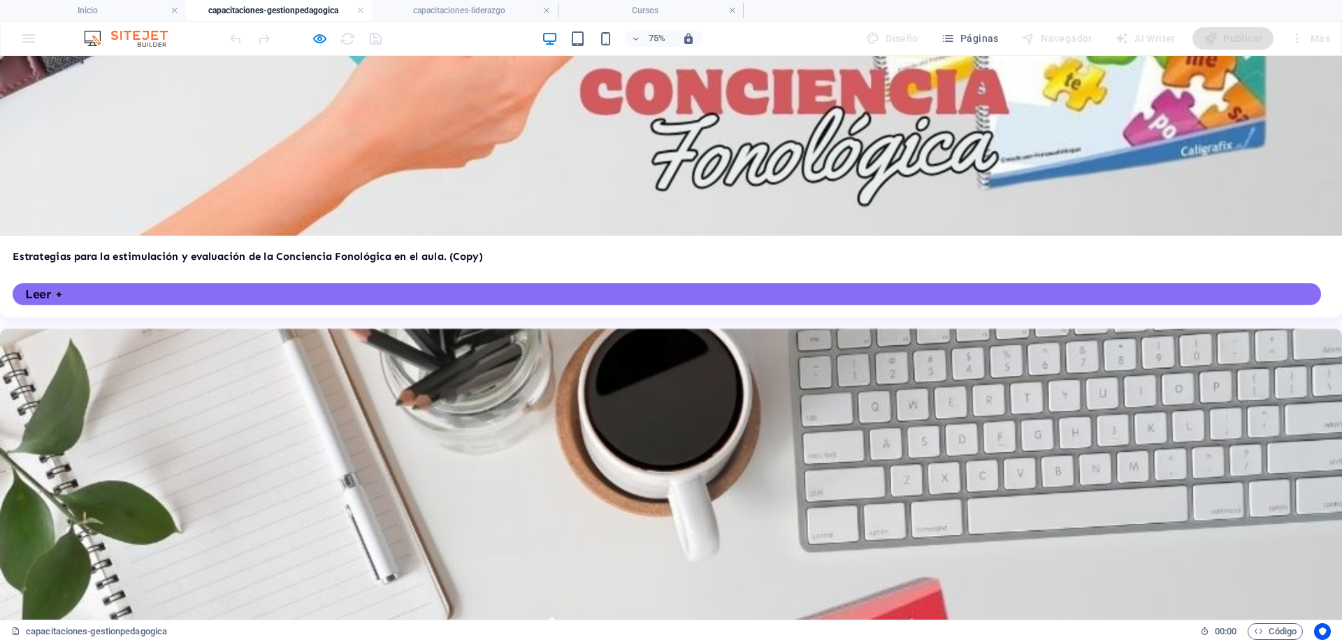
drag, startPoint x: 1355, startPoint y: 457, endPoint x: 1336, endPoint y: 457, distance: 18.9
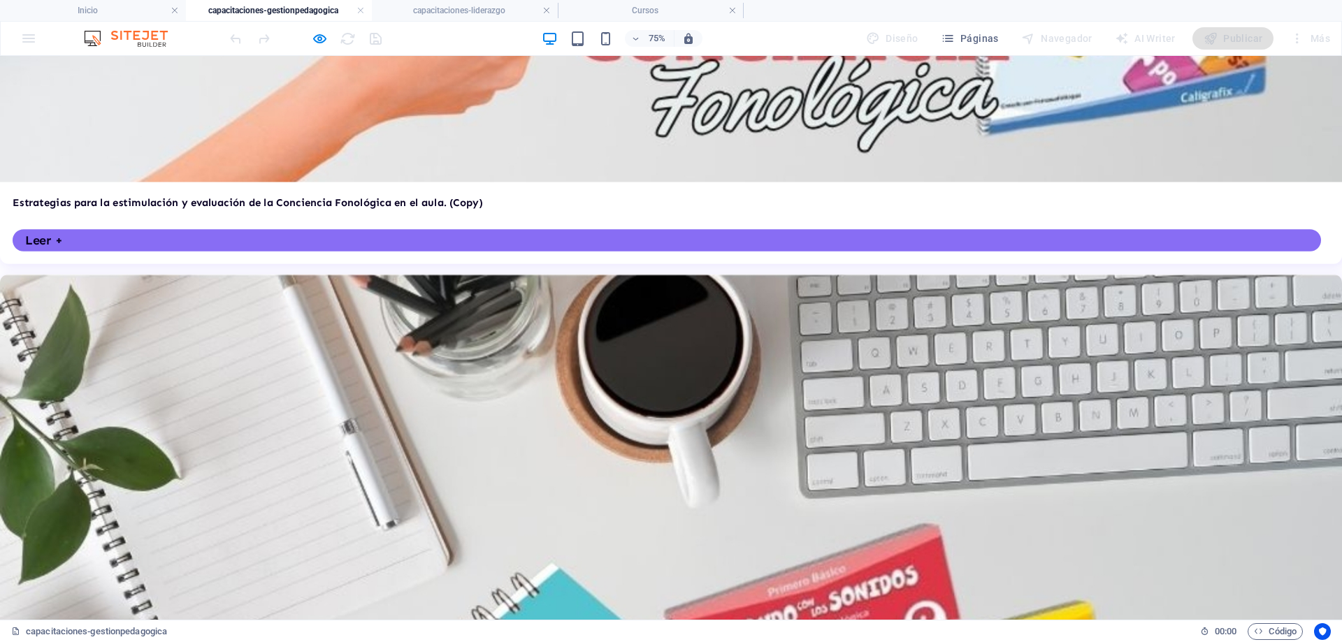
scroll to position [1538, 0]
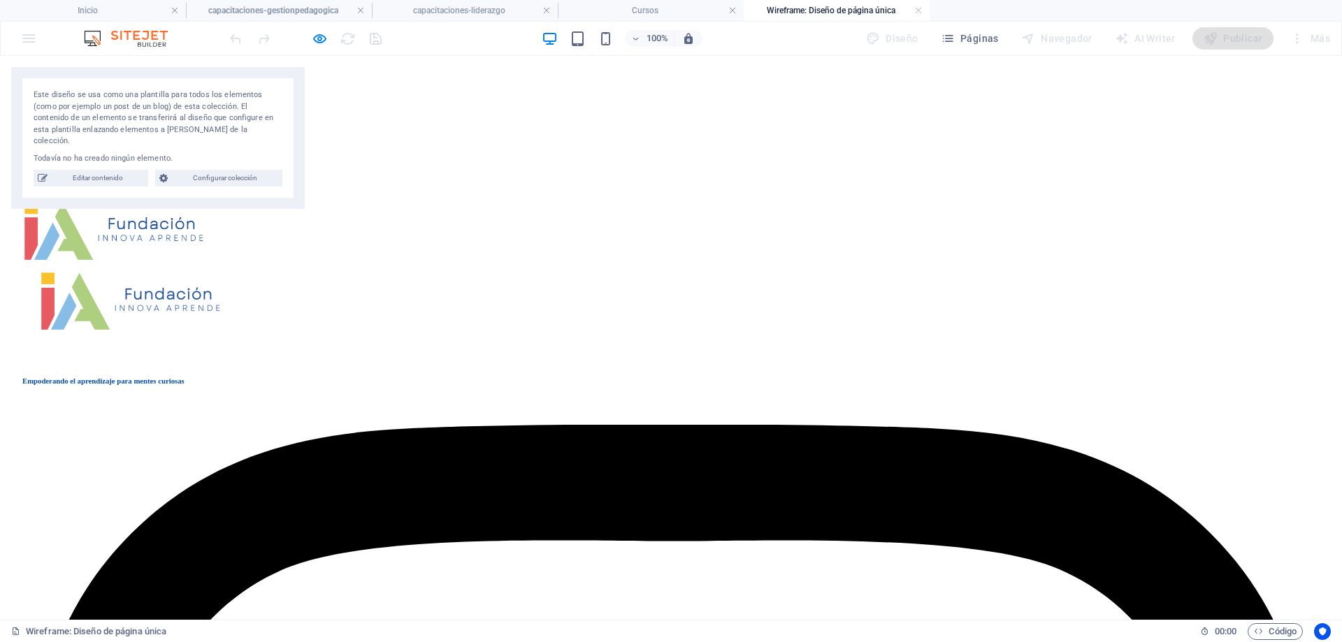
scroll to position [0, 0]
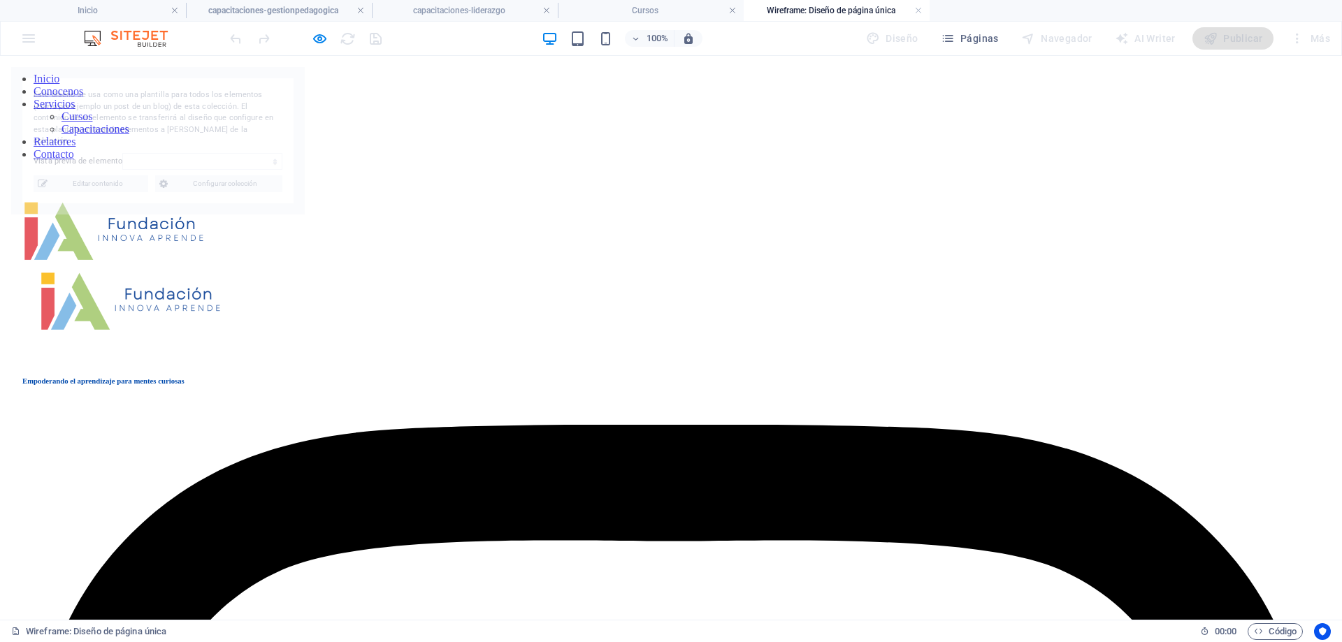
select select "68df0a38ae9a498562092560"
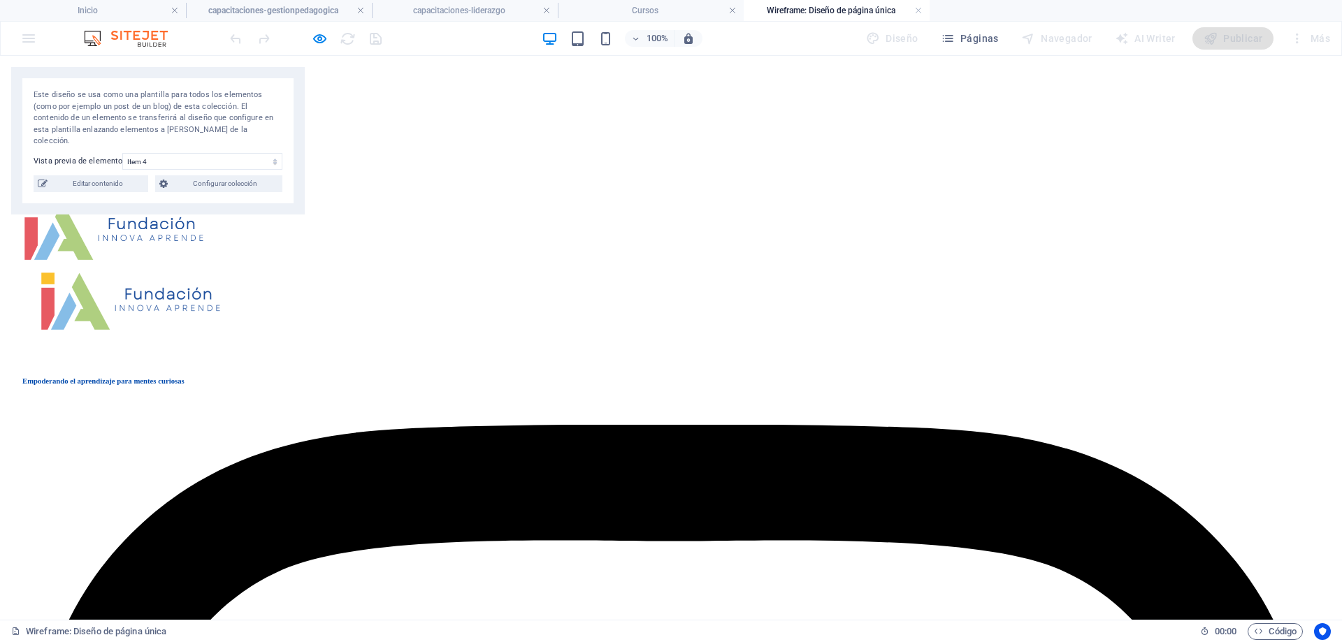
click at [546, 130] on div "Inicio Conocenos Servicios Cursos Capacitaciones Relatores Contacto" at bounding box center [671, 132] width 1331 height 140
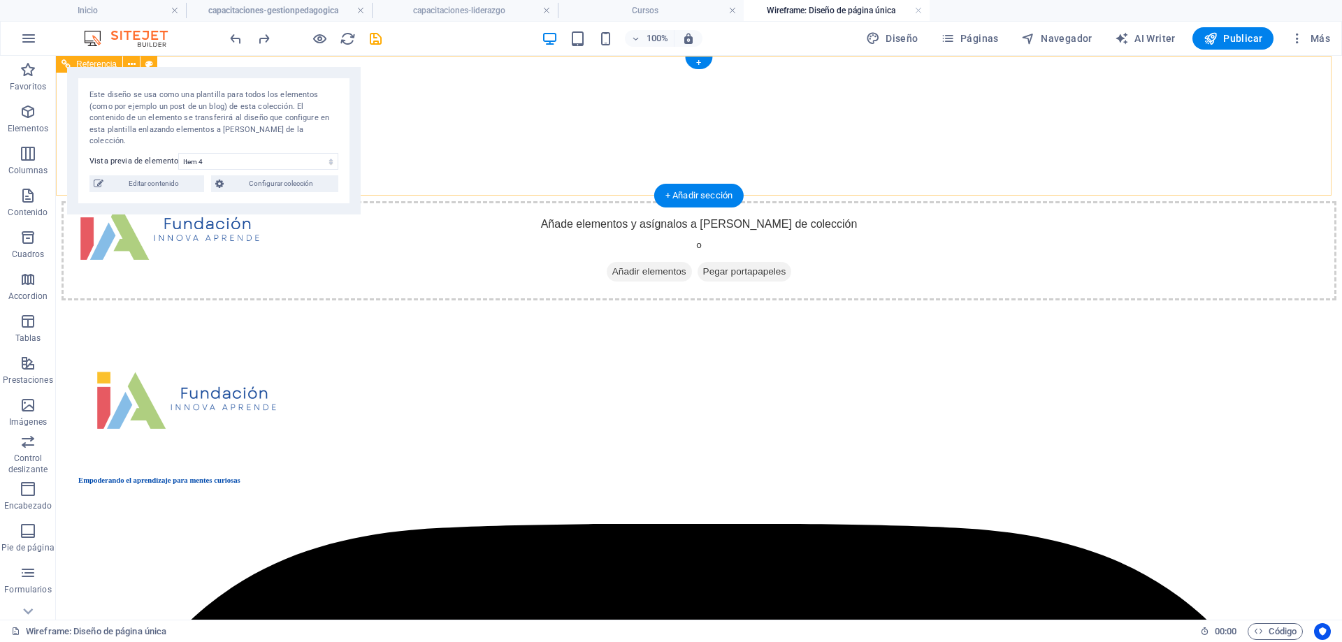
click at [498, 160] on div "Inicio Conocenos Servicios Cursos Capacitaciones Relatores Contacto" at bounding box center [699, 132] width 1275 height 140
click at [449, 159] on div "Inicio Conocenos Servicios Cursos Capacitaciones Relatores Contacto" at bounding box center [699, 132] width 1275 height 140
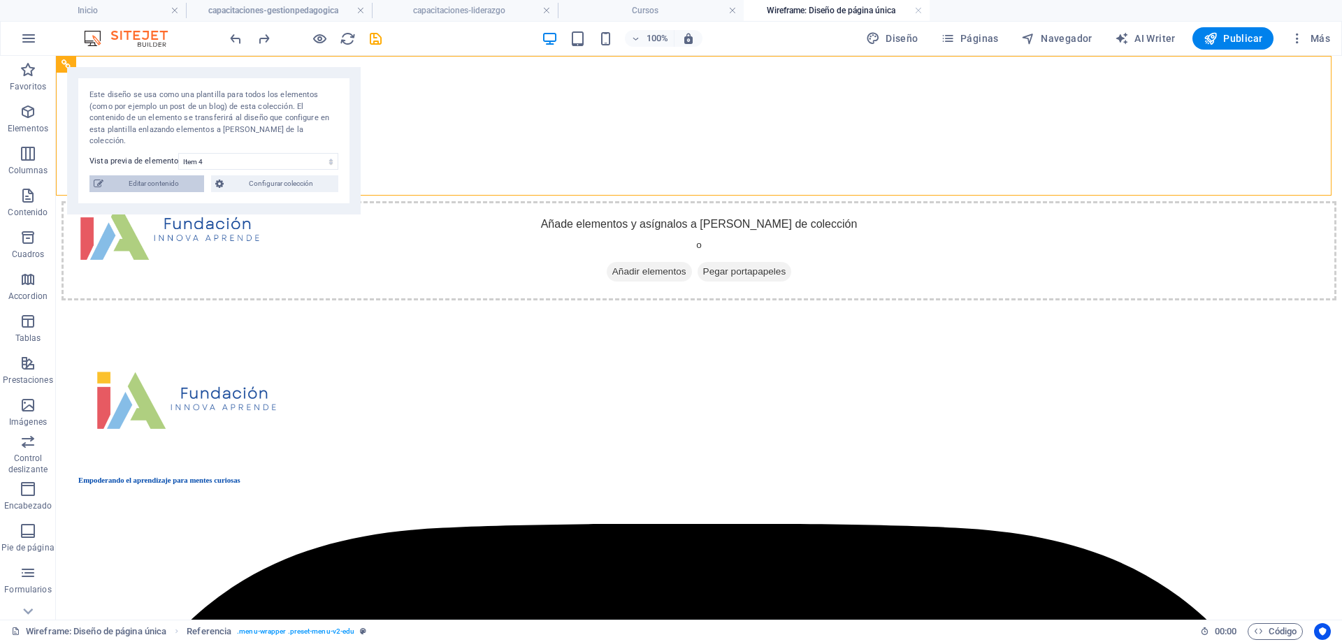
click at [182, 175] on span "Editar contenido" at bounding box center [154, 183] width 92 height 17
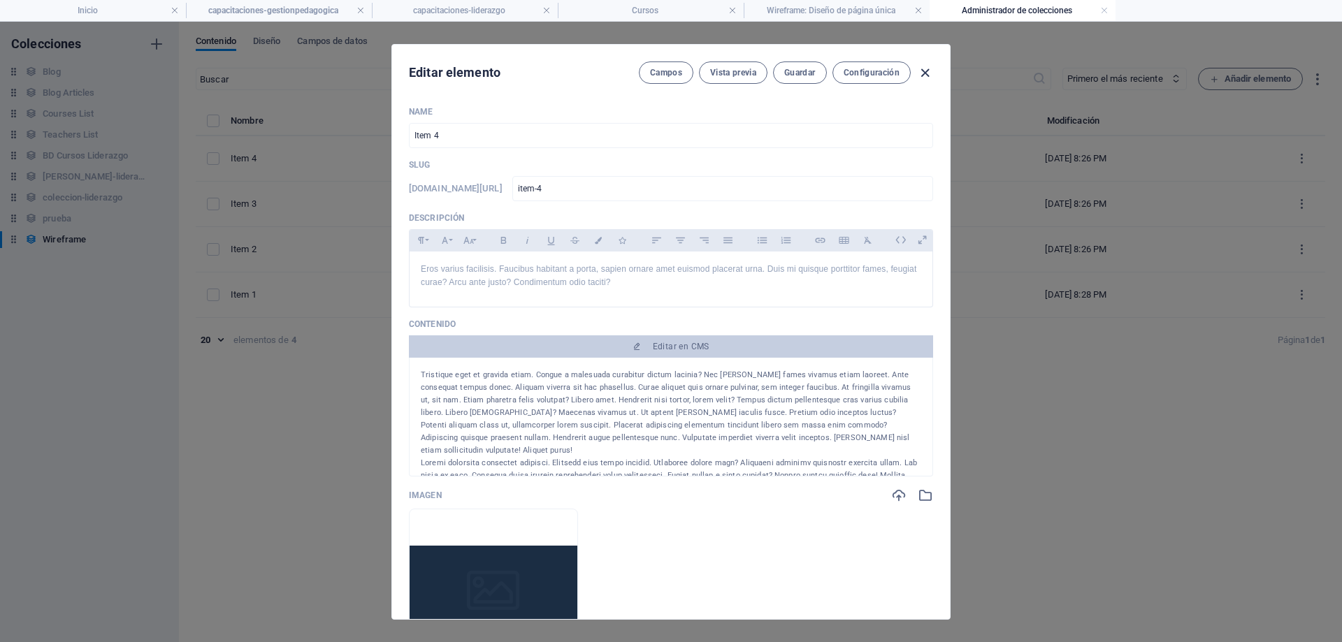
click at [931, 78] on icon "button" at bounding box center [925, 73] width 16 height 16
type input "item-4"
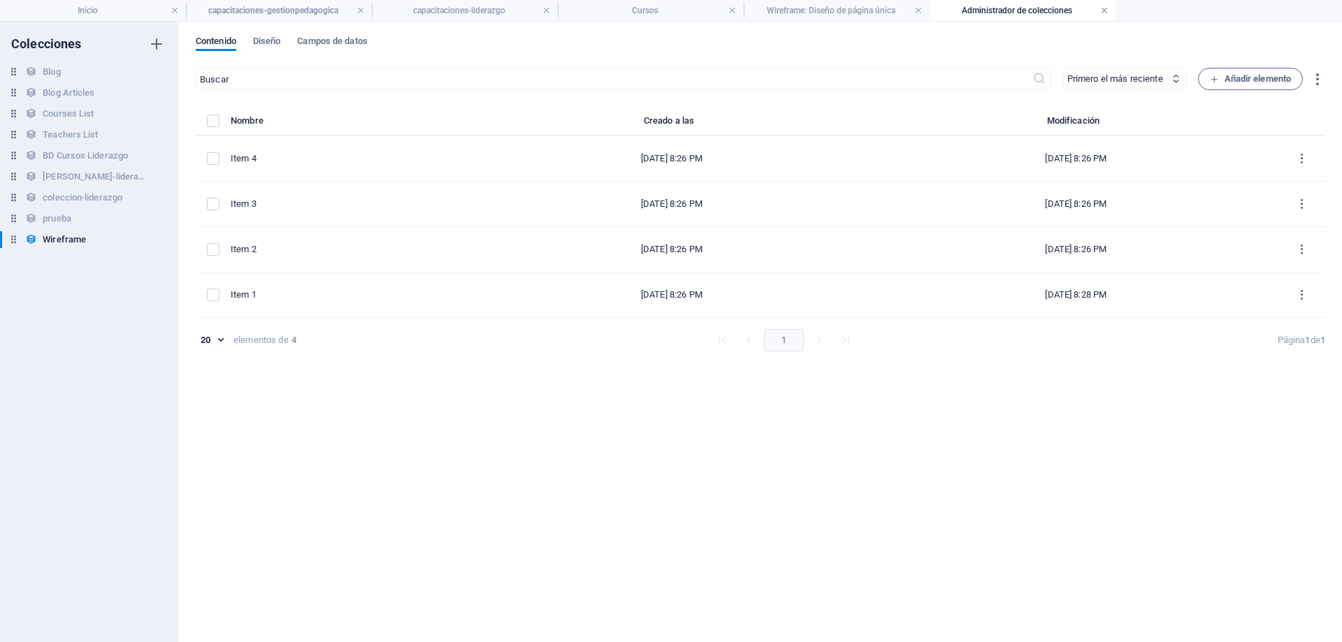
click at [1102, 10] on link at bounding box center [1104, 10] width 8 height 13
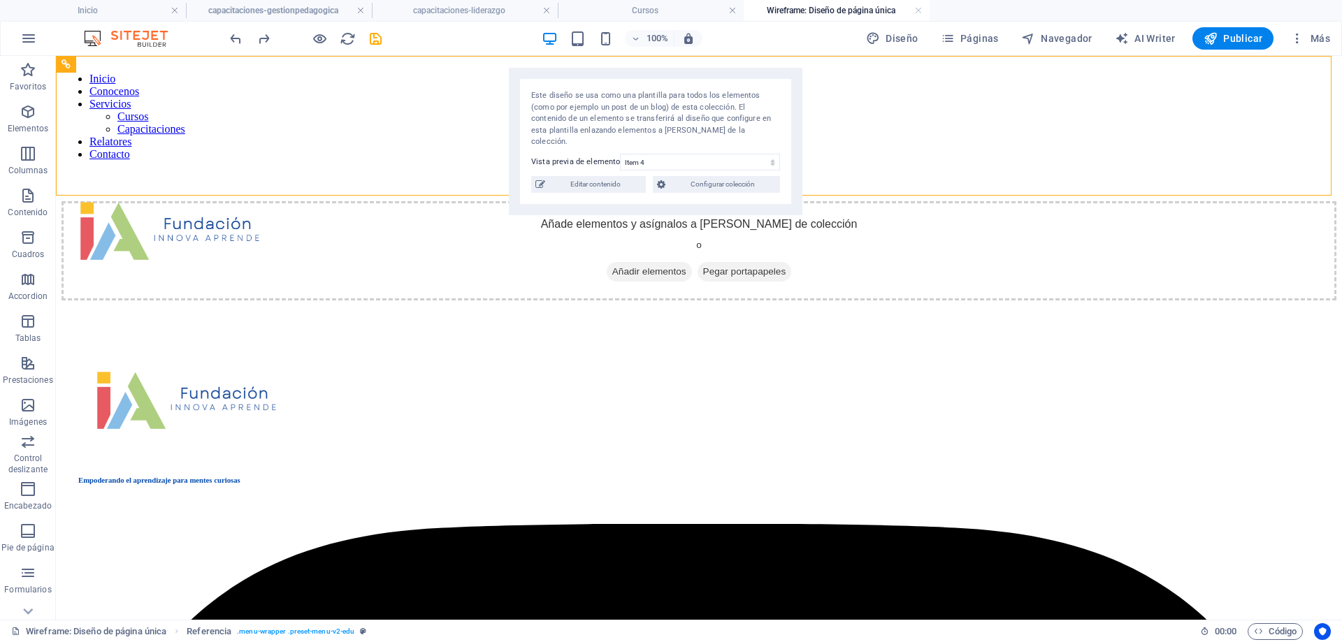
drag, startPoint x: 165, startPoint y: 77, endPoint x: 619, endPoint y: 101, distance: 454.3
click at [654, 81] on div "Este diseño se usa como una plantilla para todos los elementos (como por ejempl…" at bounding box center [656, 142] width 294 height 148
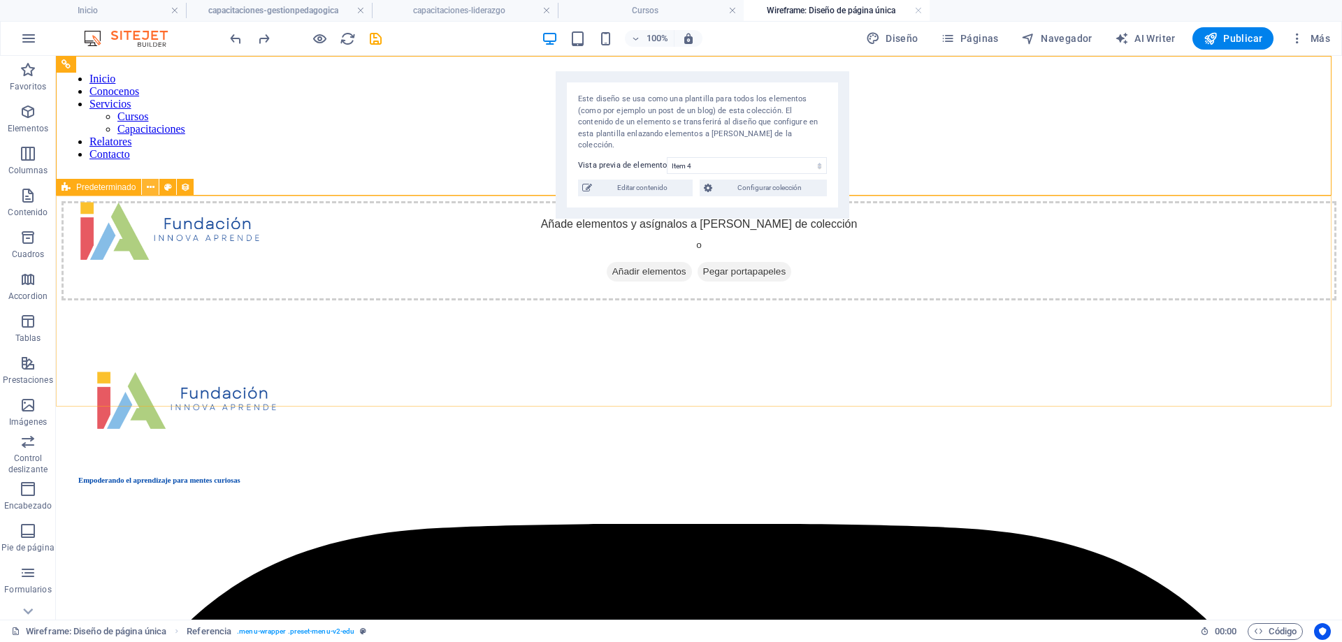
click at [152, 186] on icon at bounding box center [151, 187] width 8 height 15
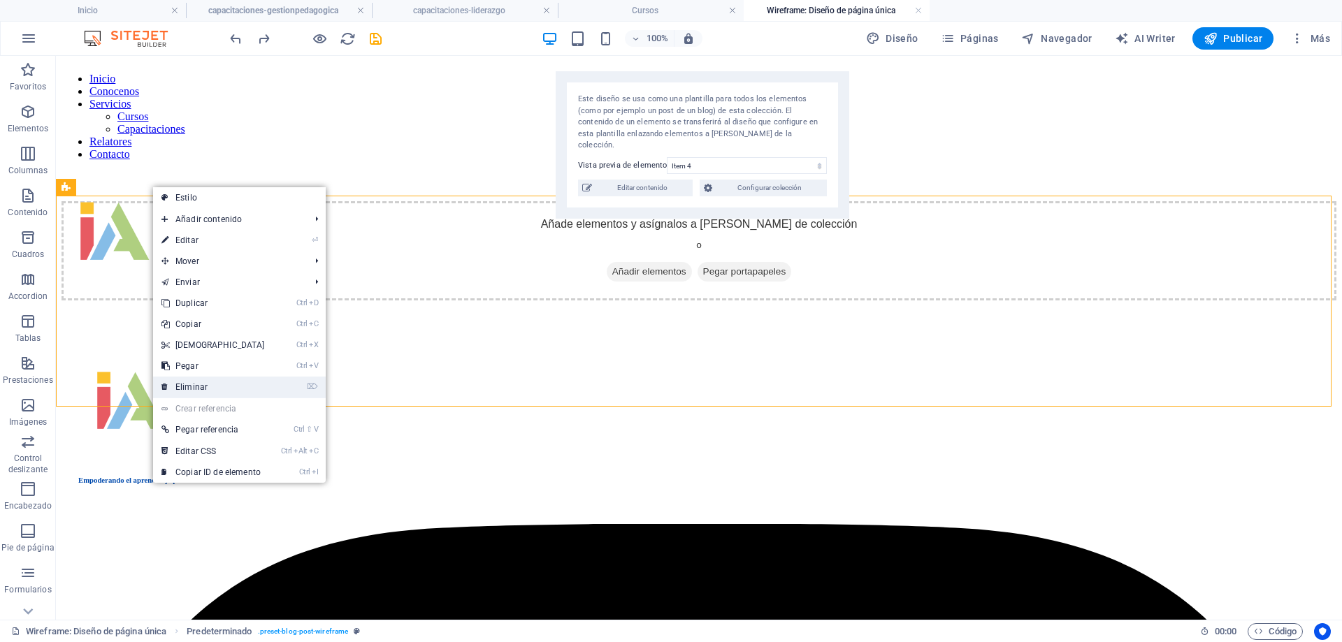
click at [194, 382] on link "⌦ Eliminar" at bounding box center [213, 387] width 120 height 21
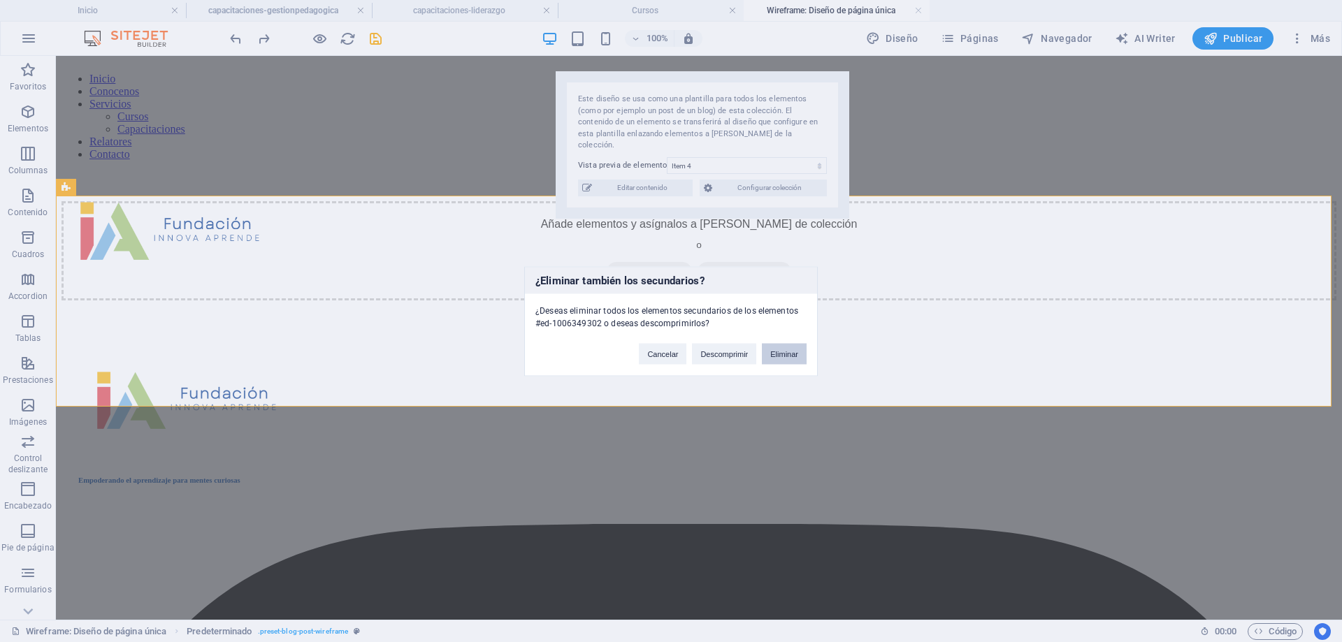
click at [777, 357] on button "Eliminar" at bounding box center [784, 353] width 45 height 21
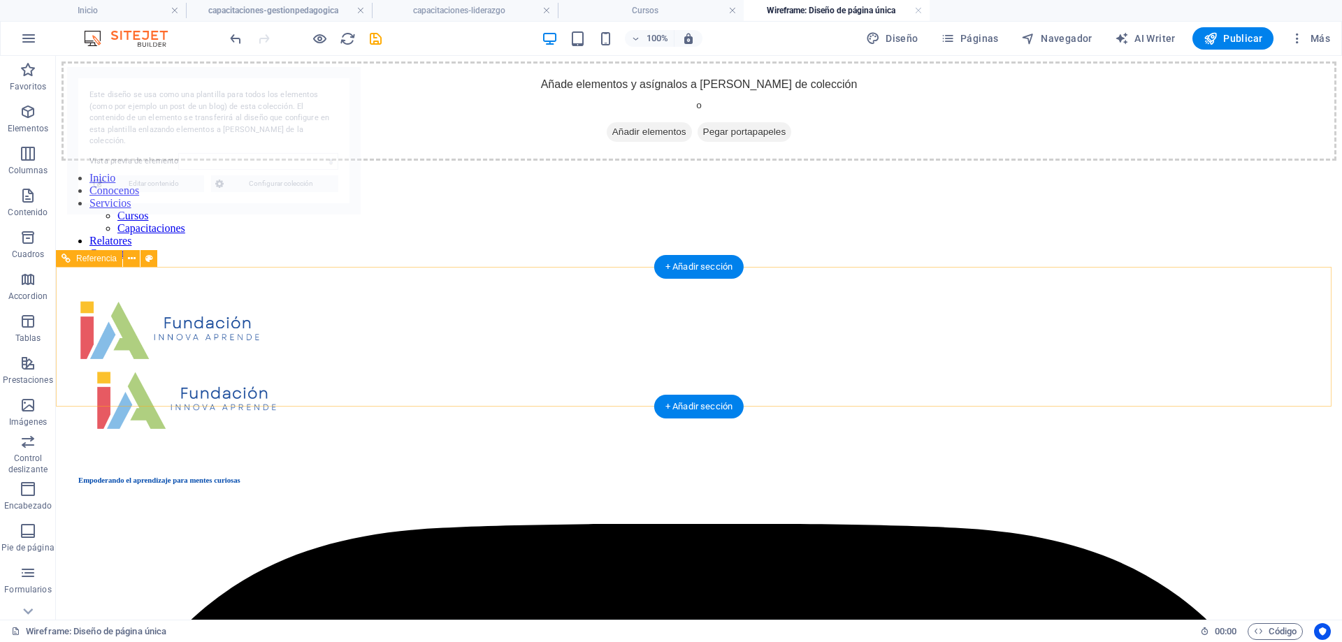
select select "68df0a38ae9a498562092560"
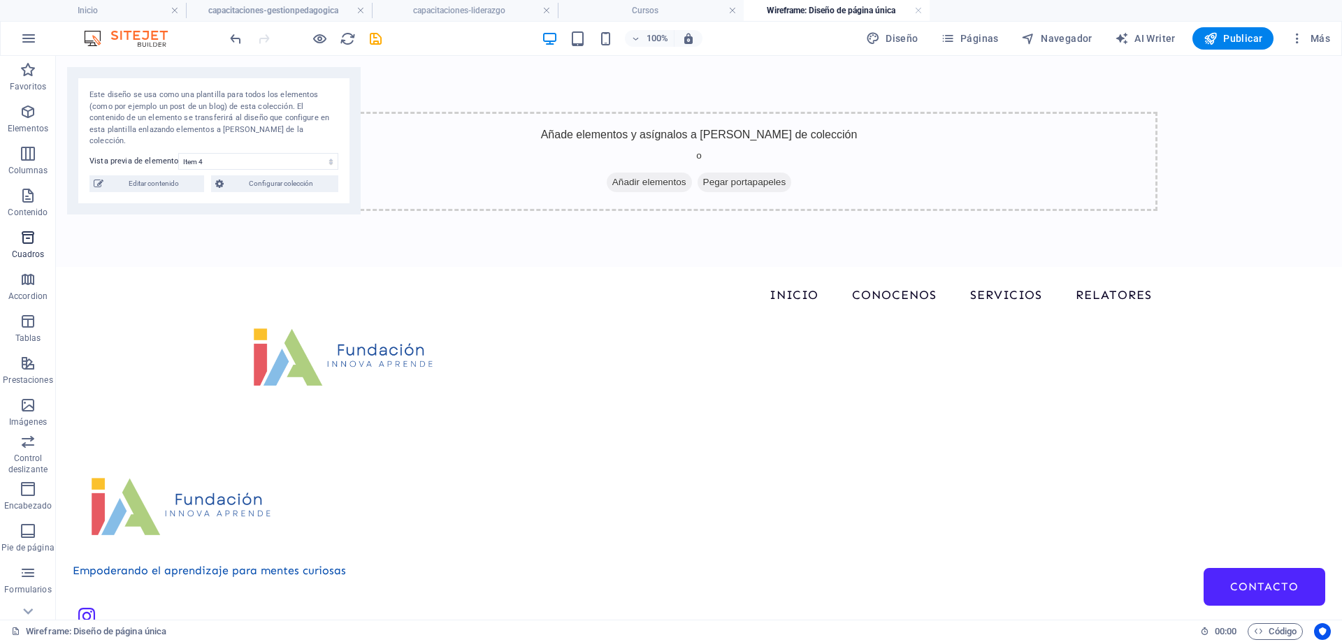
drag, startPoint x: 32, startPoint y: 201, endPoint x: 26, endPoint y: 259, distance: 58.4
click at [26, 259] on div "Favoritos Elementos Columnas Contenido Cuadros Accordion Tablas Prestaciones Im…" at bounding box center [28, 370] width 56 height 629
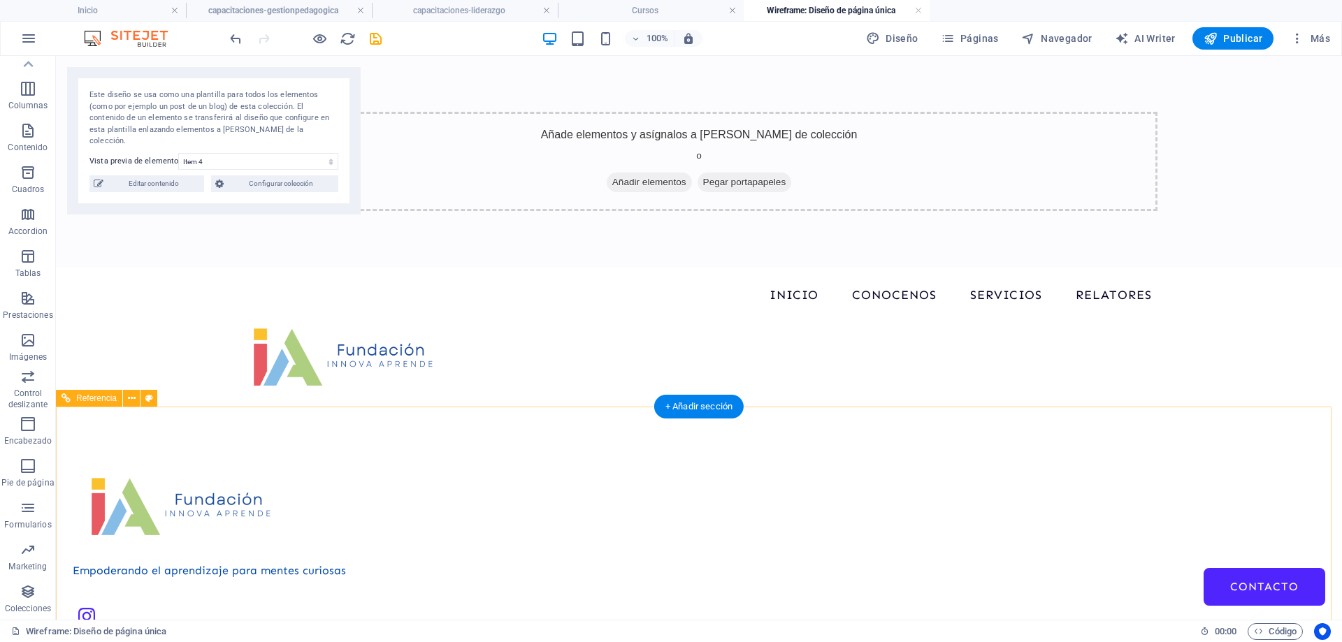
drag, startPoint x: 86, startPoint y: 443, endPoint x: 212, endPoint y: 422, distance: 127.7
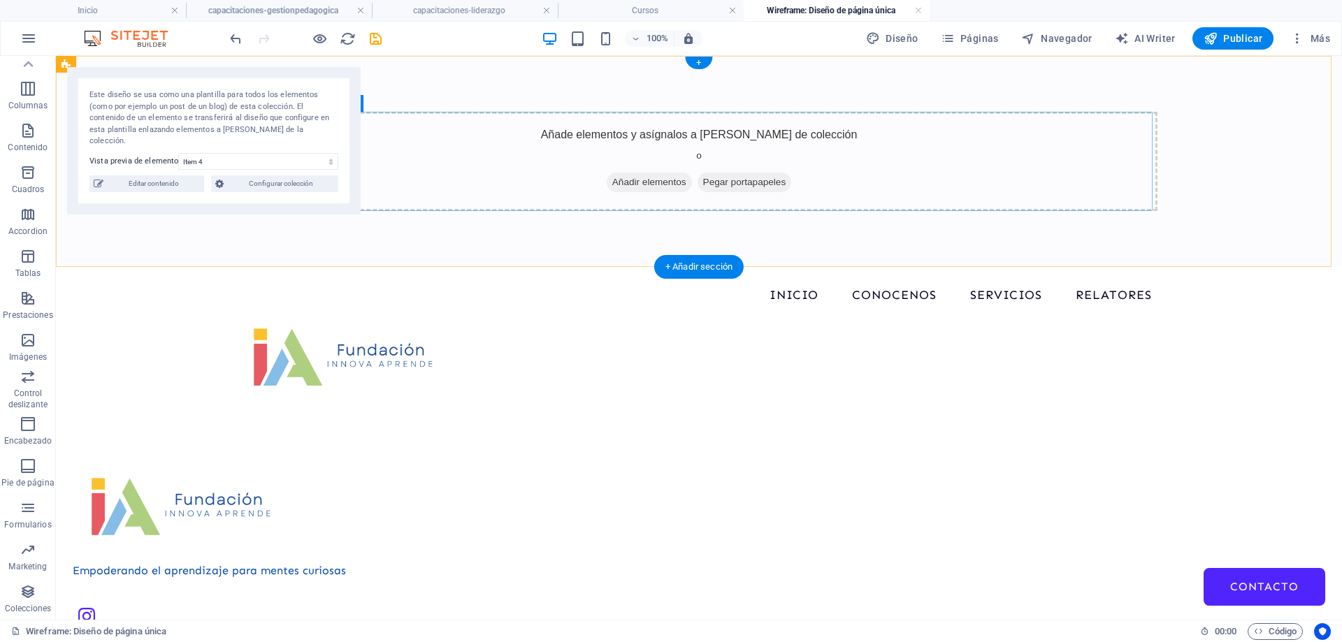
drag, startPoint x: 85, startPoint y: 152, endPoint x: 526, endPoint y: 142, distance: 442.0
click at [259, 175] on span "Configurar colección" at bounding box center [281, 183] width 106 height 17
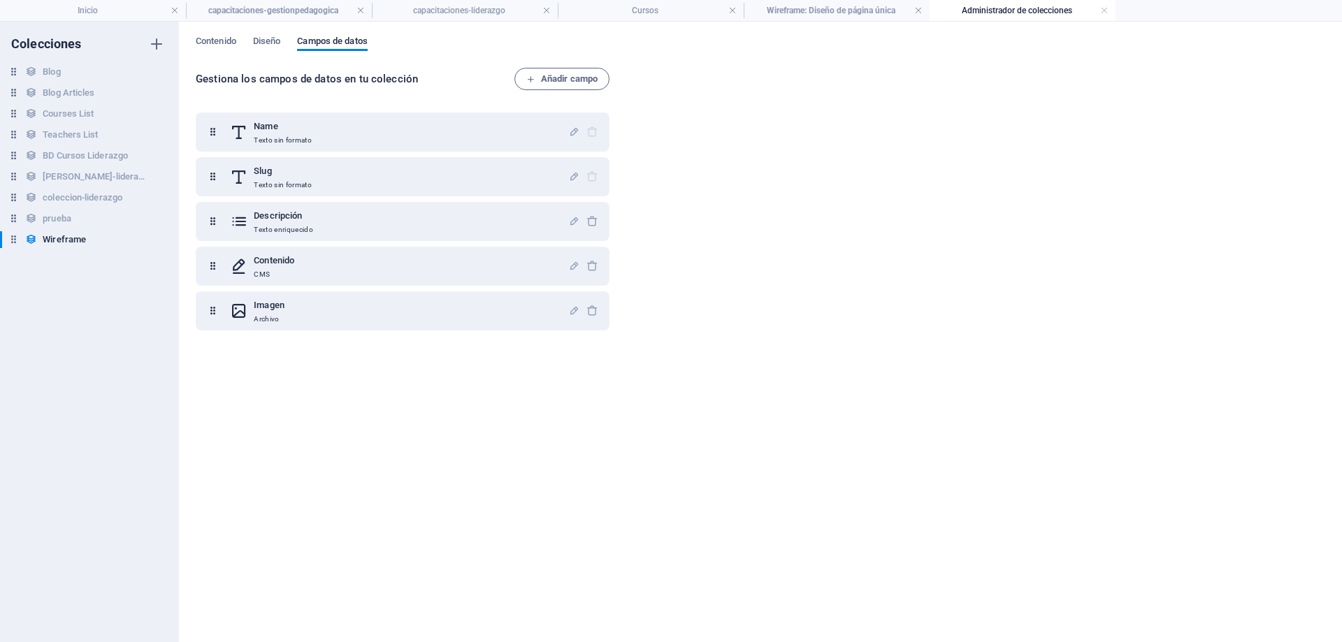
click at [1098, 14] on h4 "Administrador de colecciones" at bounding box center [1023, 10] width 186 height 15
click at [1101, 10] on link at bounding box center [1104, 10] width 8 height 13
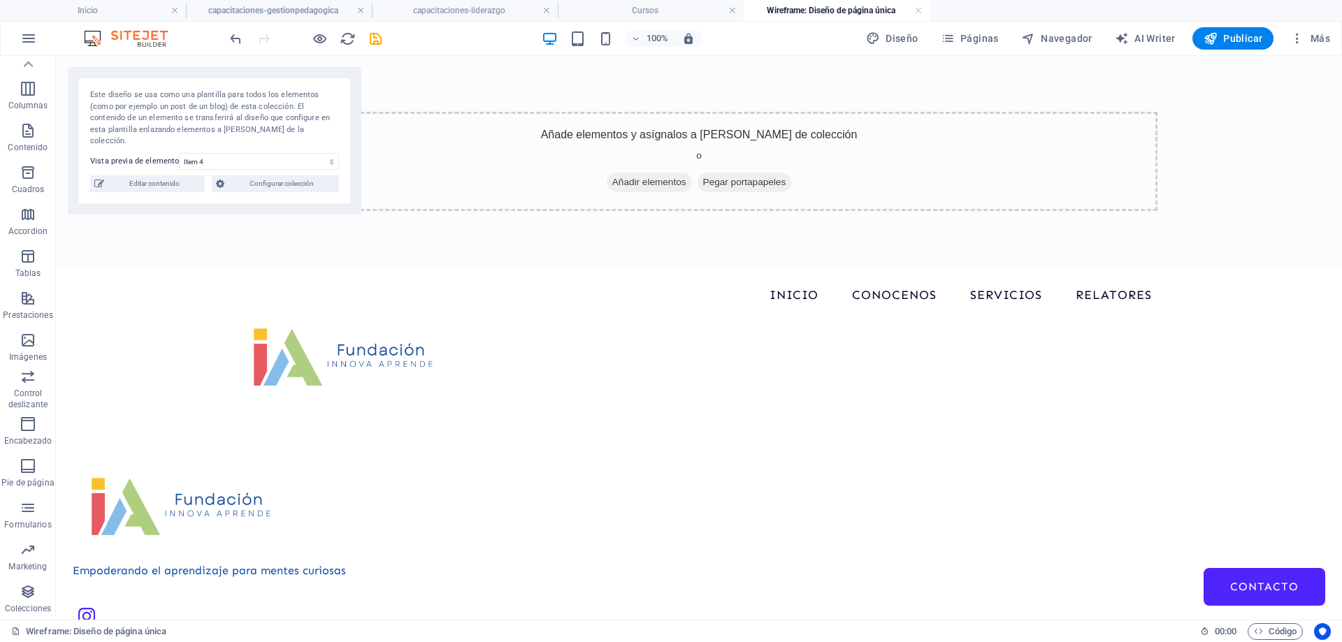
click at [277, 181] on div "Este diseño se usa como una plantilla para todos los elementos (como por ejempl…" at bounding box center [215, 141] width 294 height 148
click at [280, 175] on span "Configurar colección" at bounding box center [282, 183] width 106 height 17
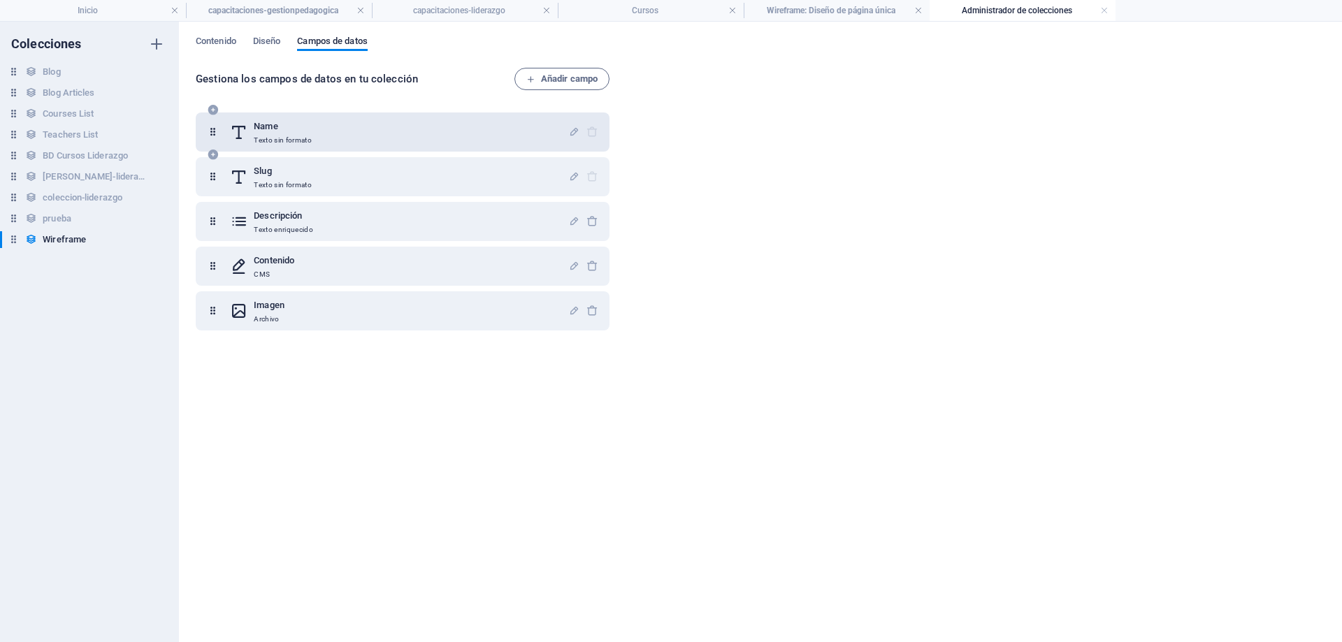
click at [316, 128] on div "Name Texto sin formato" at bounding box center [399, 132] width 338 height 28
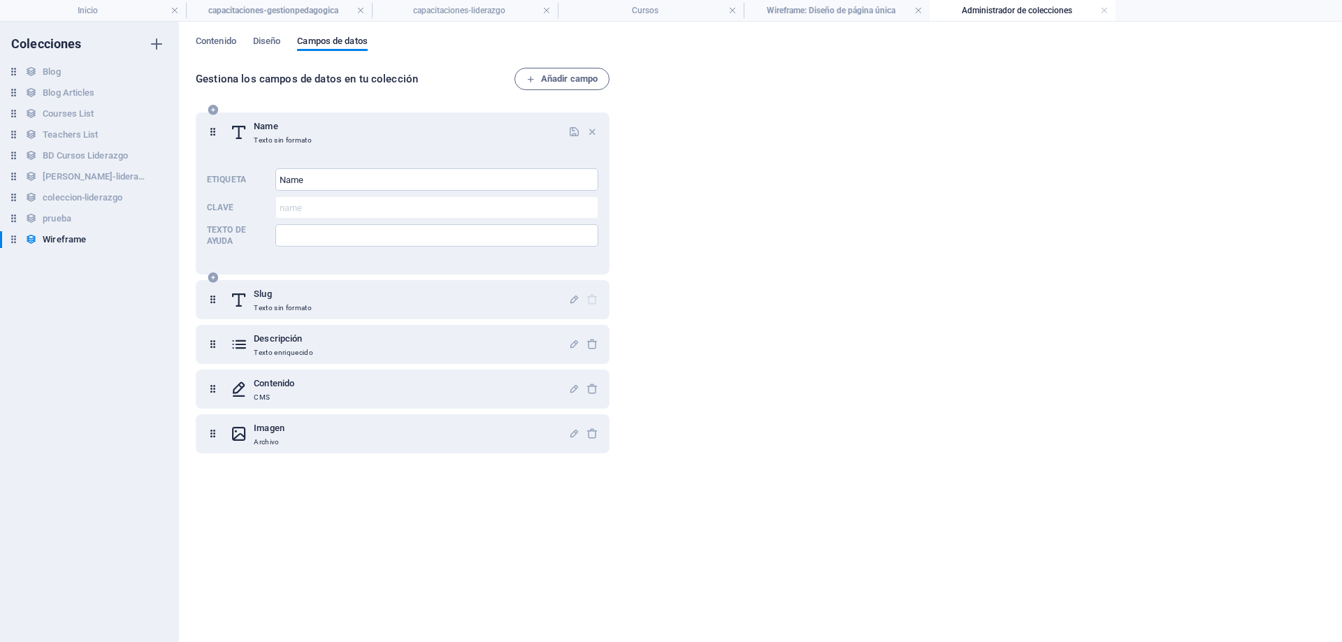
click at [317, 128] on div "Name Texto sin formato" at bounding box center [399, 132] width 338 height 28
click at [317, 294] on div "Slug Texto sin formato" at bounding box center [399, 300] width 338 height 28
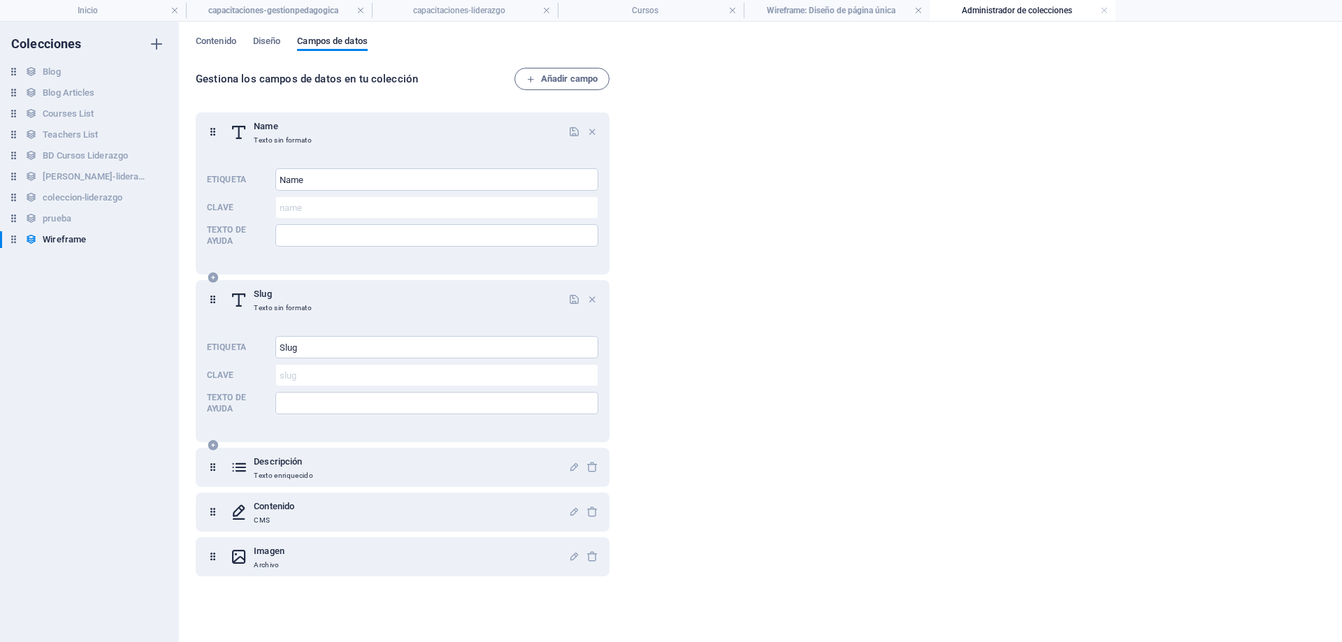
click at [314, 441] on div "Slug Texto sin formato Etiqueta Slug ​ Clave slug ​ Texto de ayuda ​" at bounding box center [403, 361] width 414 height 162
click at [321, 459] on div "Descripción Texto enriquecido" at bounding box center [399, 468] width 338 height 28
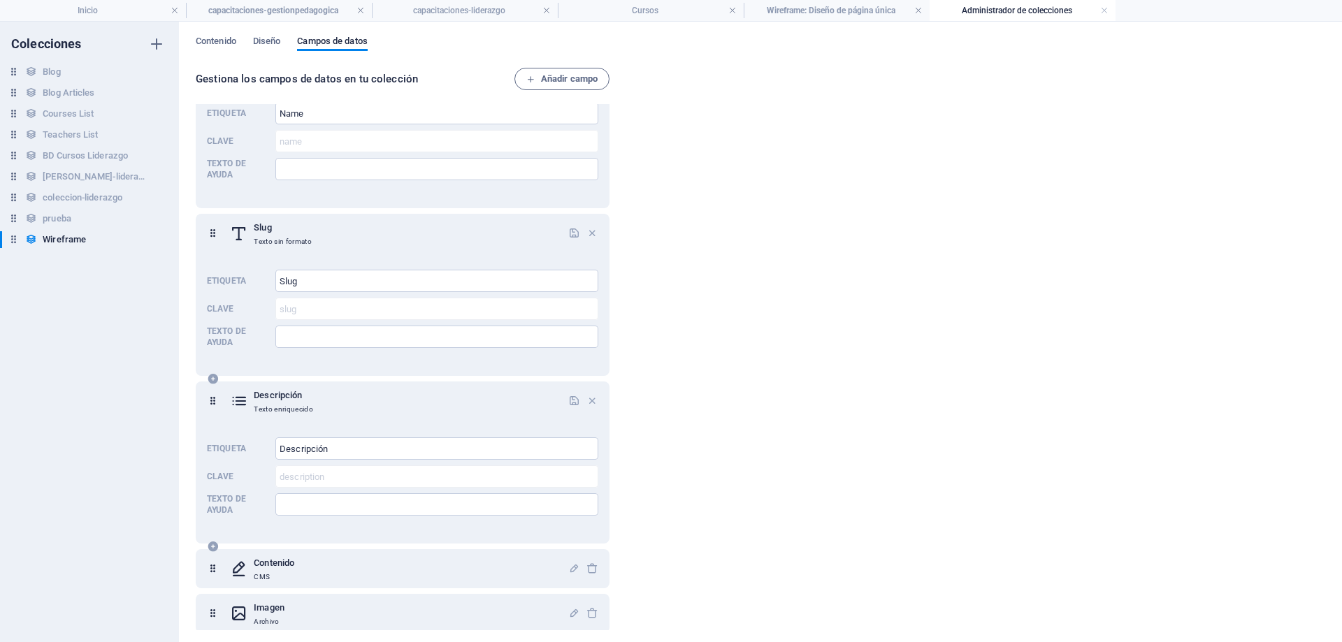
scroll to position [75, 0]
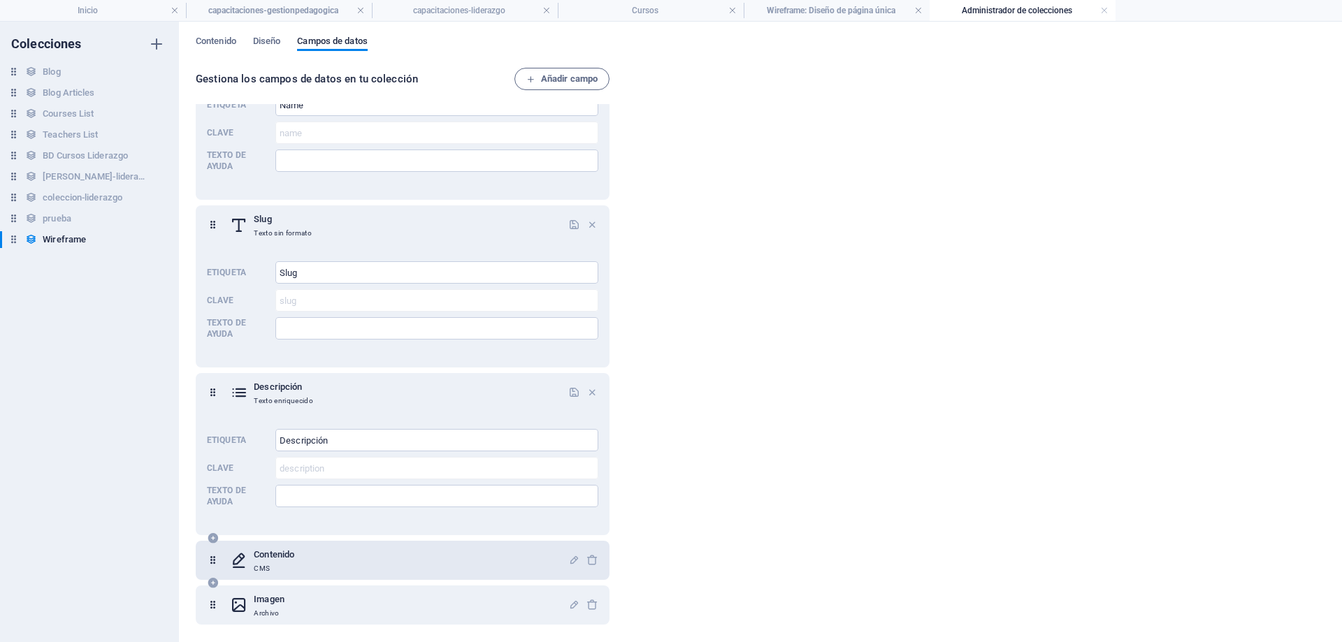
click at [320, 551] on div "Contenido CMS" at bounding box center [399, 561] width 338 height 28
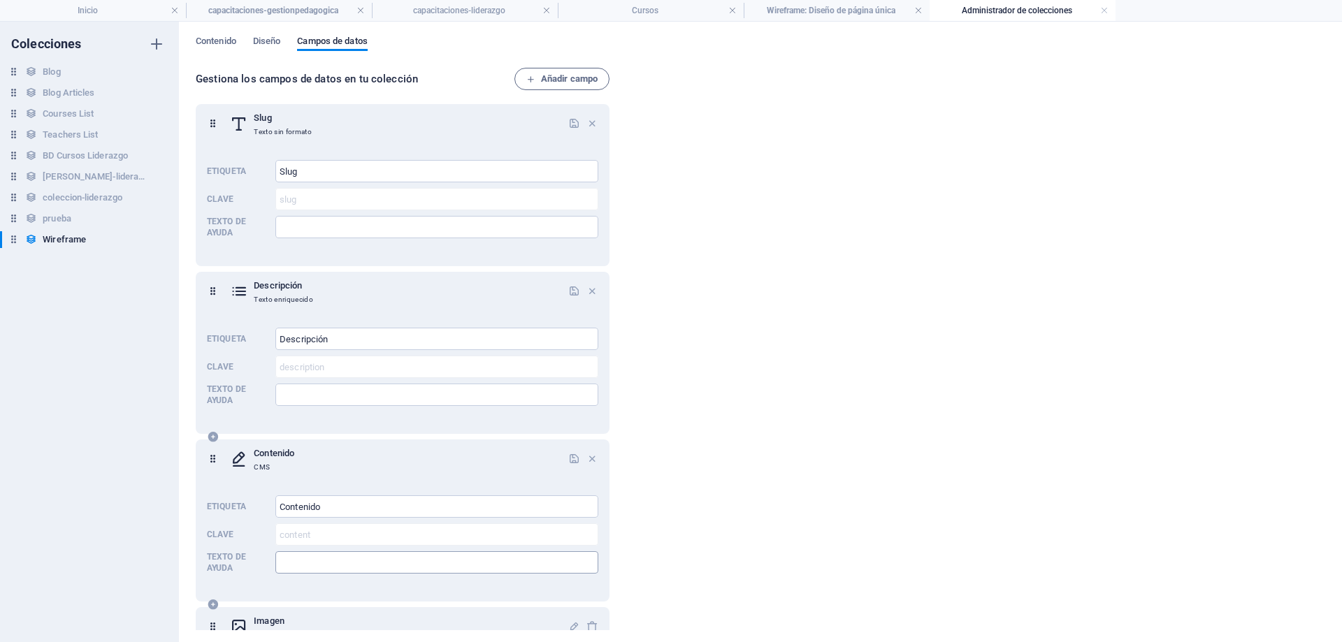
scroll to position [198, 0]
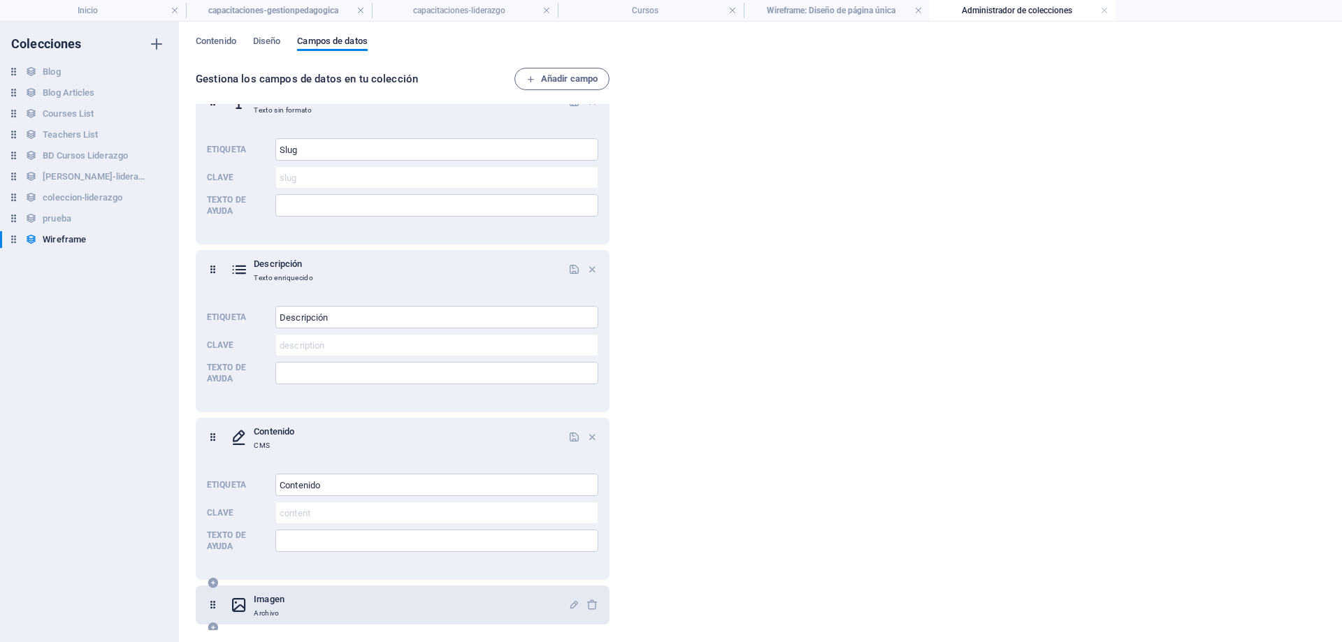
click at [329, 605] on div "Imagen Archivo" at bounding box center [399, 605] width 338 height 28
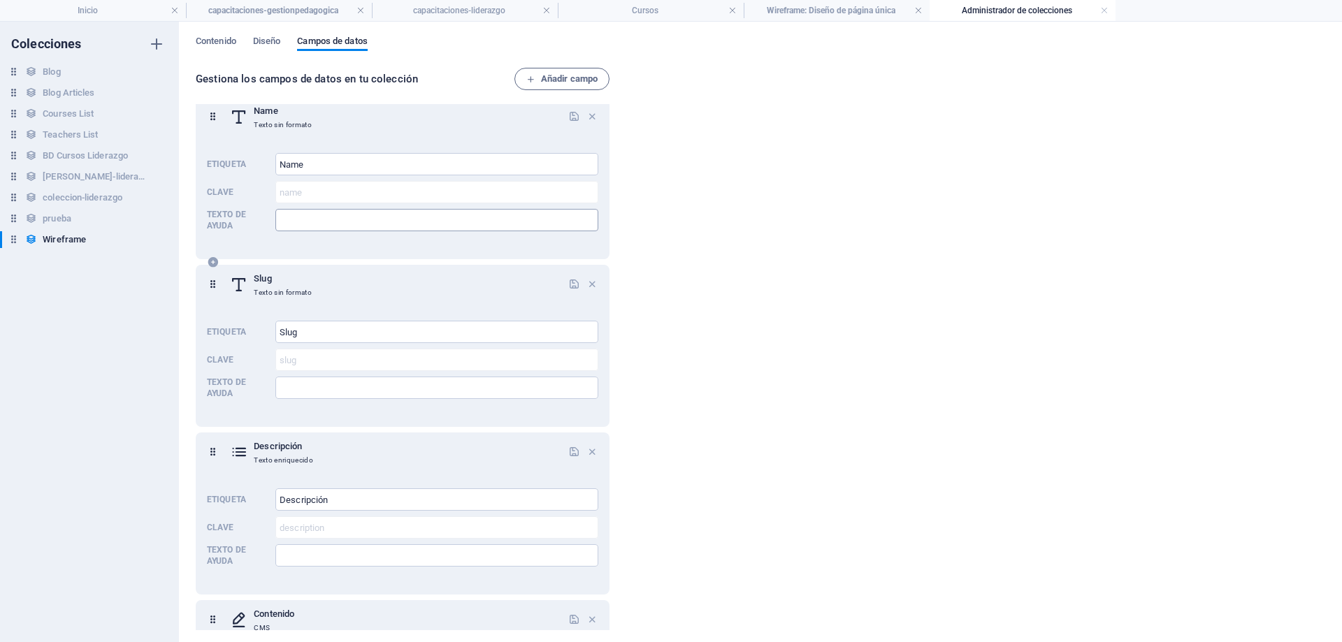
scroll to position [0, 0]
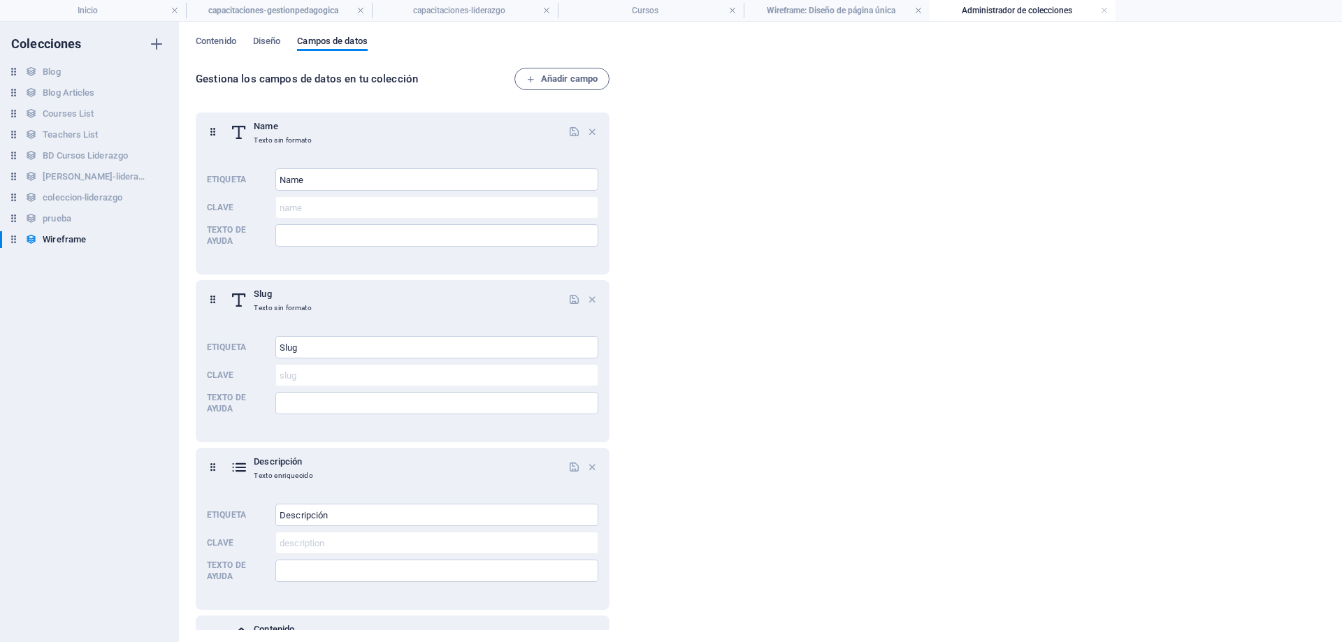
click at [194, 42] on div "Contenido Diseño Campos de datos Gestiona los campos de datos en tu colección A…" at bounding box center [760, 332] width 1163 height 621
click at [230, 43] on span "Contenido" at bounding box center [216, 43] width 41 height 20
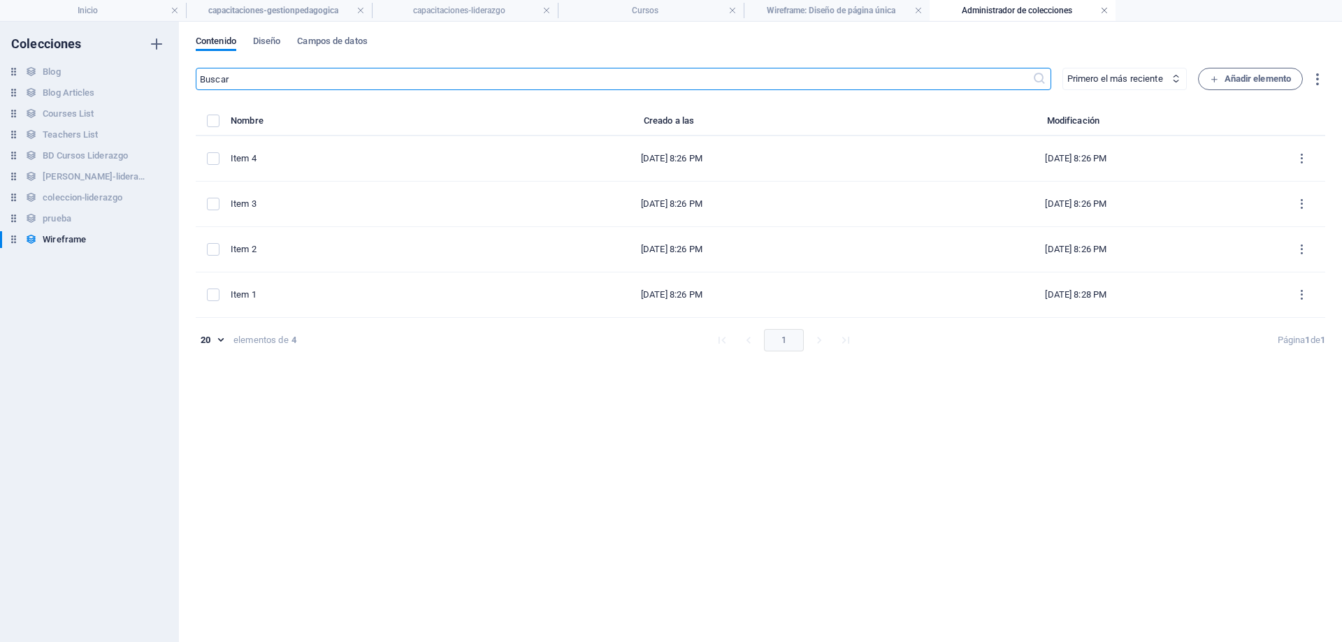
click at [1107, 8] on link at bounding box center [1104, 10] width 8 height 13
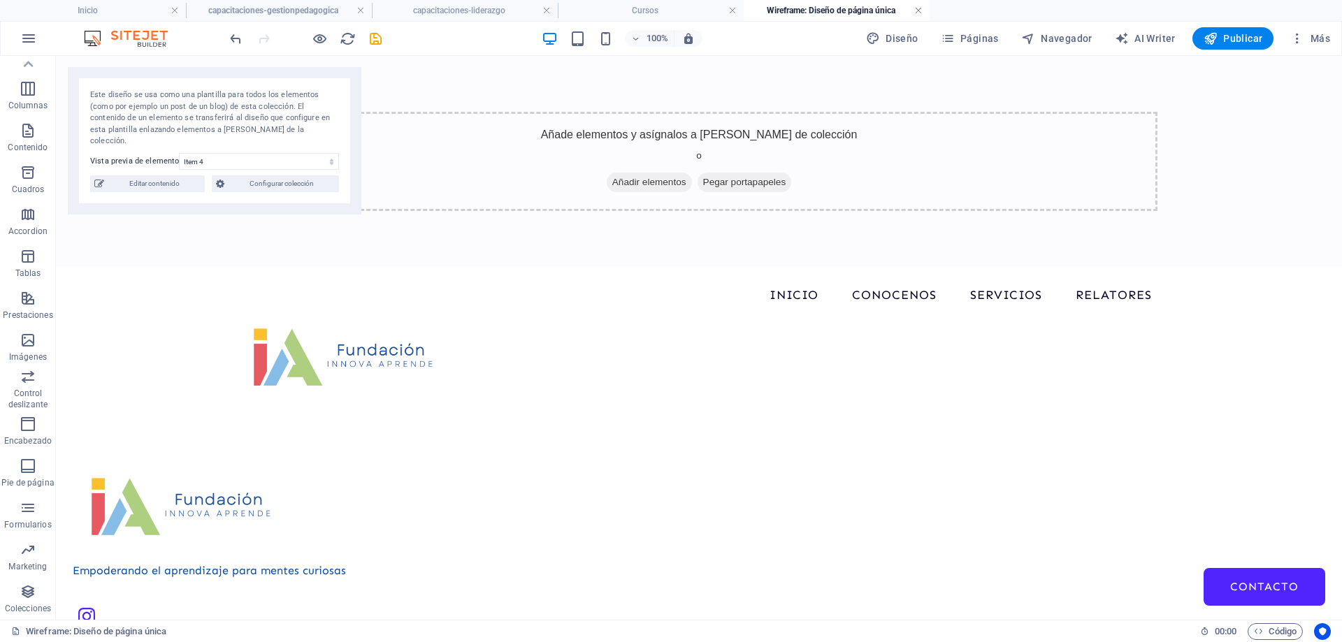
click at [914, 11] on link at bounding box center [918, 10] width 8 height 13
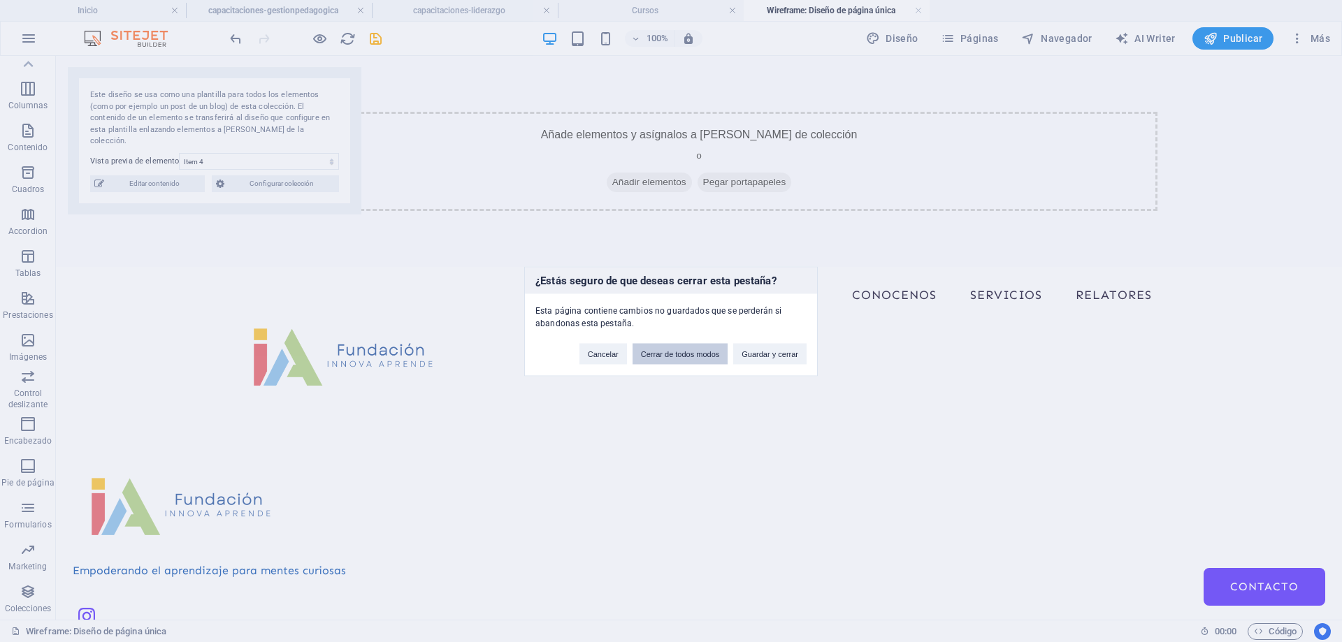
click at [675, 355] on button "Cerrar de todos modos" at bounding box center [681, 353] width 96 height 21
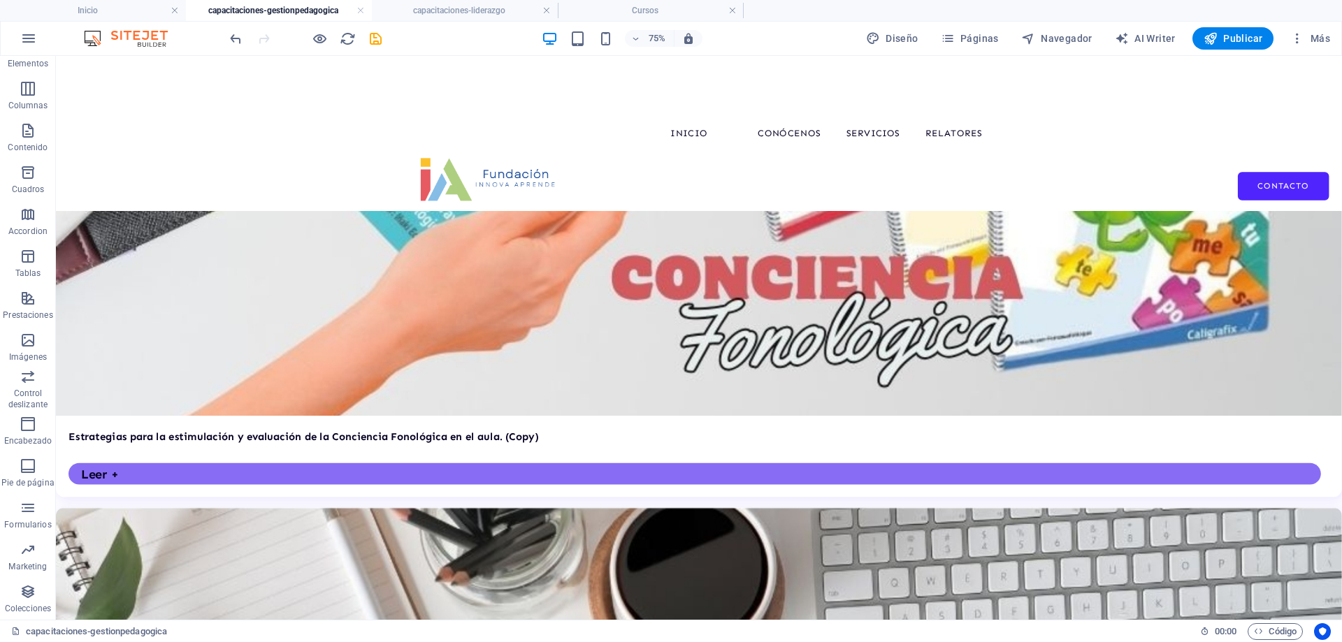
scroll to position [1119, 0]
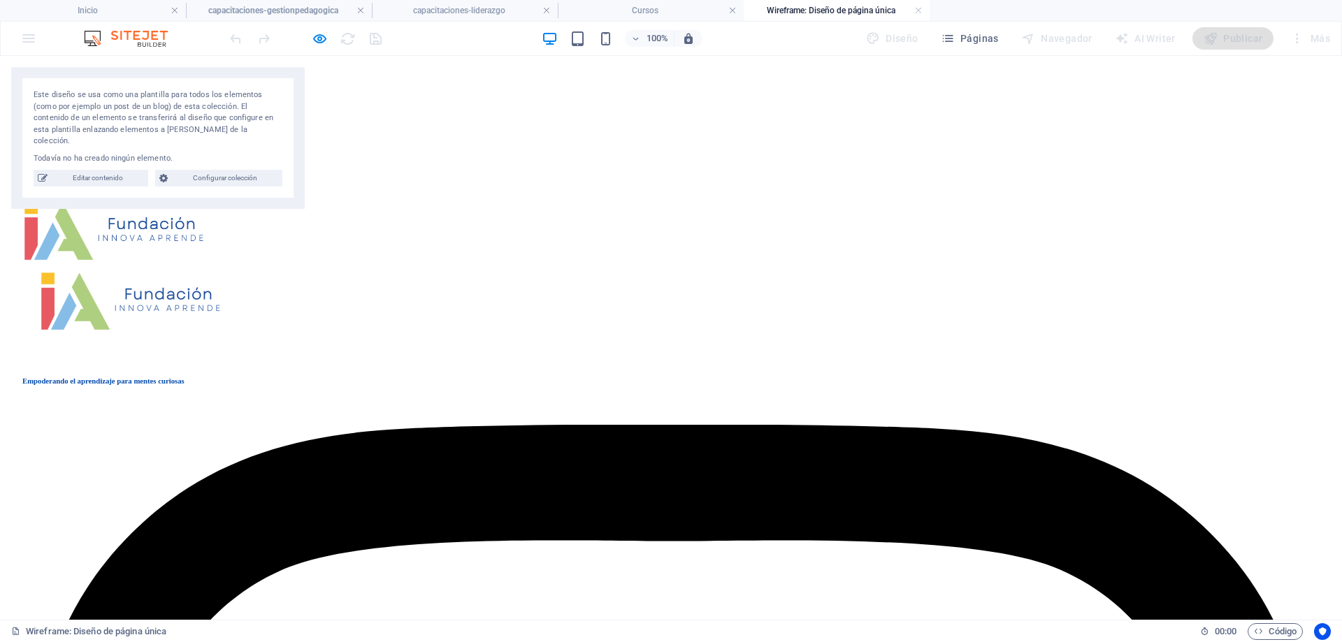
scroll to position [0, 0]
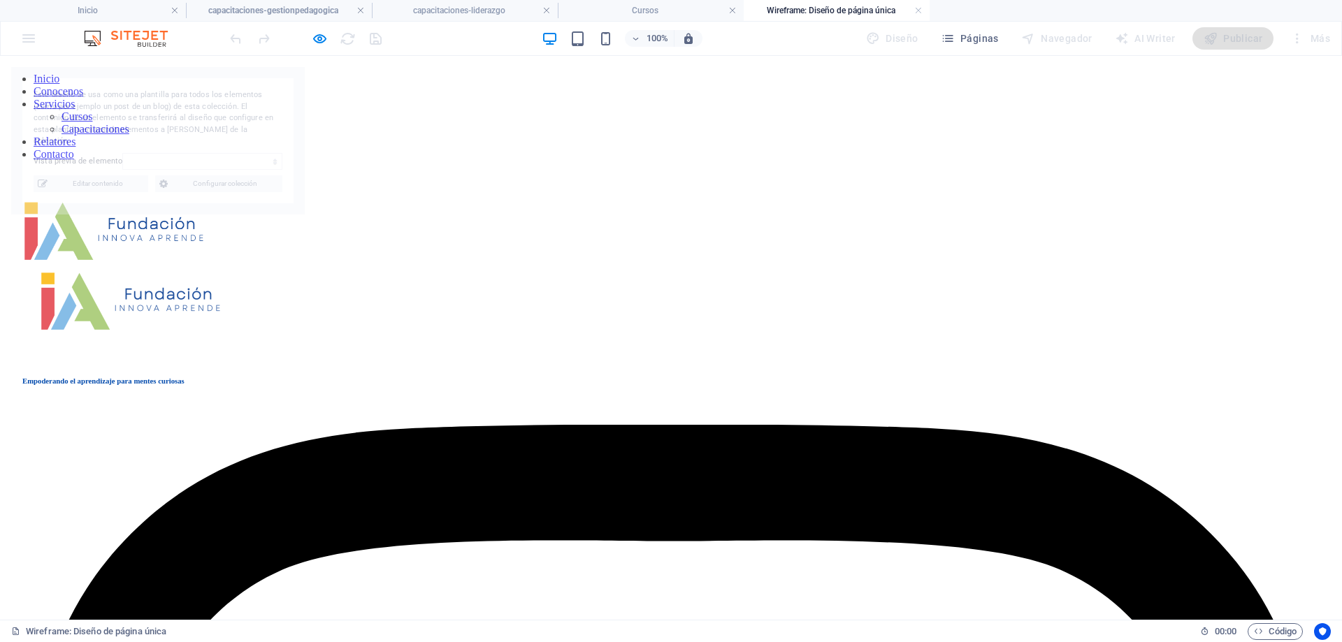
select select "68df0a38ae9a498562092560"
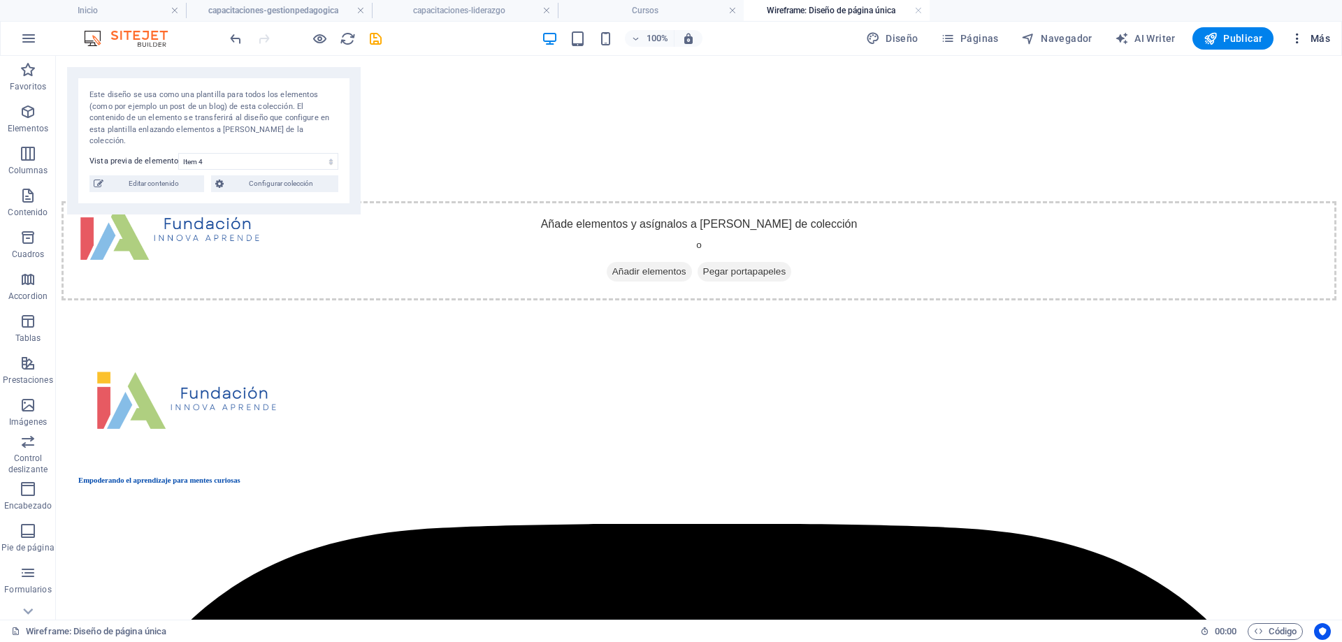
click at [1314, 36] on span "Más" at bounding box center [1311, 38] width 40 height 14
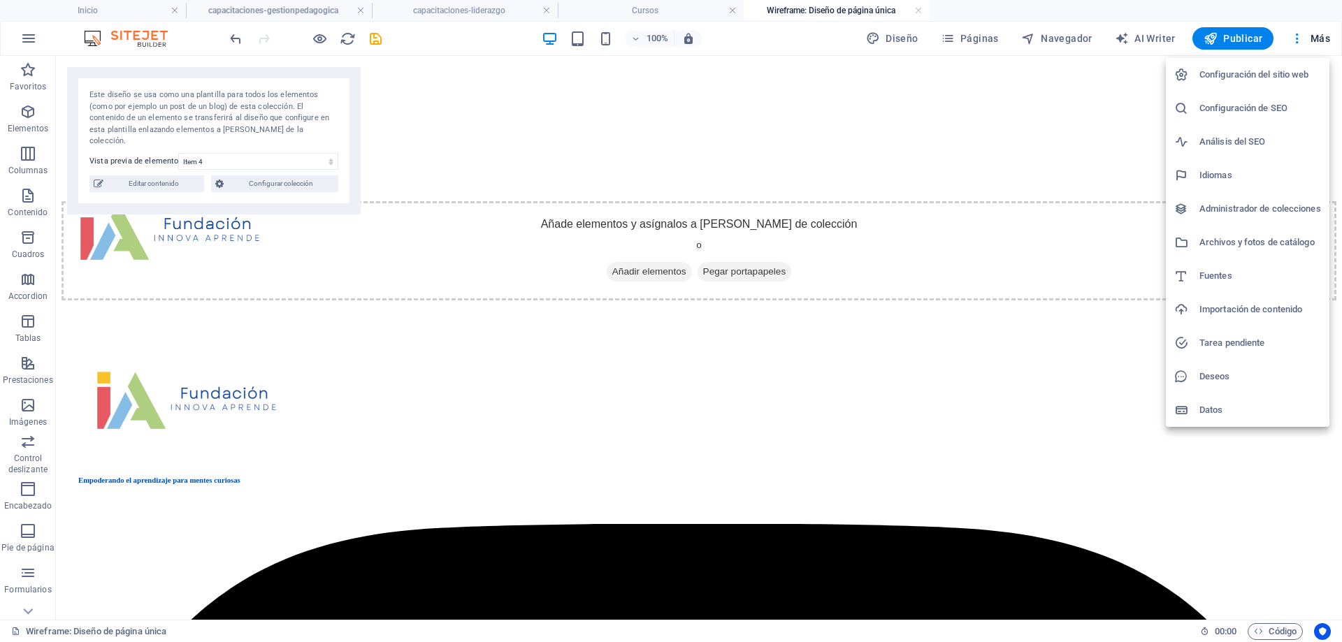
click at [1236, 107] on h6 "Configuración de SEO" at bounding box center [1261, 108] width 122 height 17
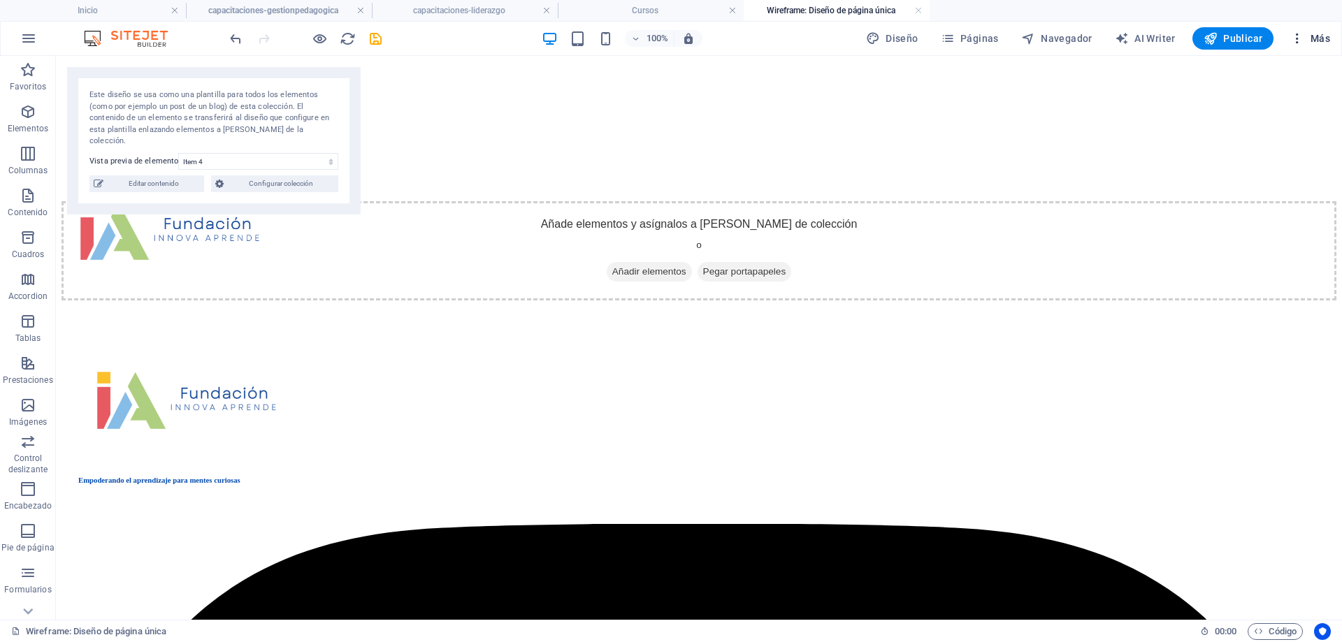
click at [1317, 38] on span "Más" at bounding box center [1311, 38] width 40 height 14
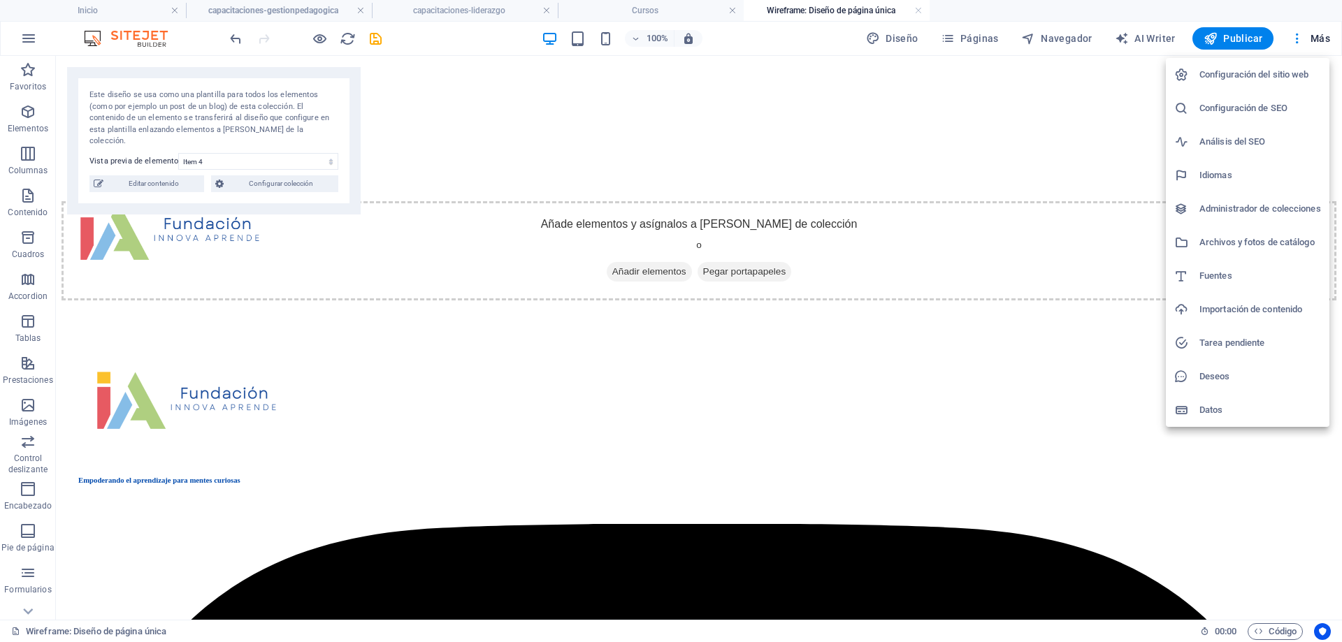
click at [1244, 207] on h6 "Administrador de colecciones" at bounding box center [1261, 209] width 122 height 17
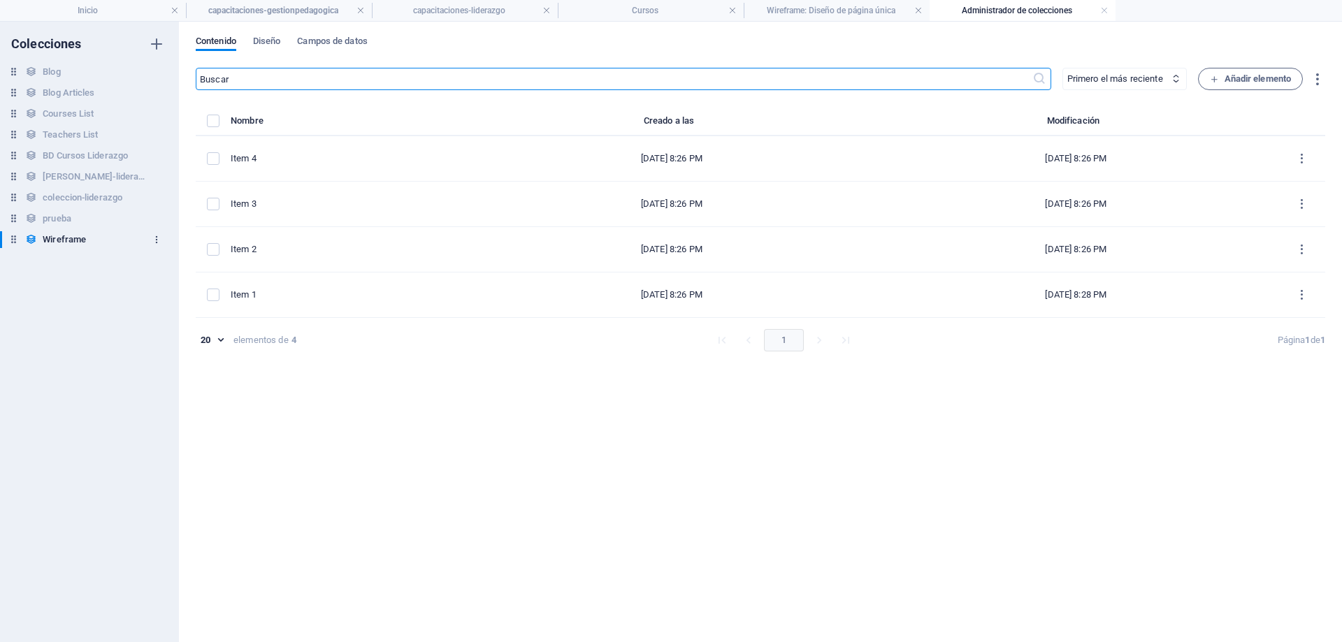
click at [156, 240] on icon "button" at bounding box center [157, 240] width 10 height 10
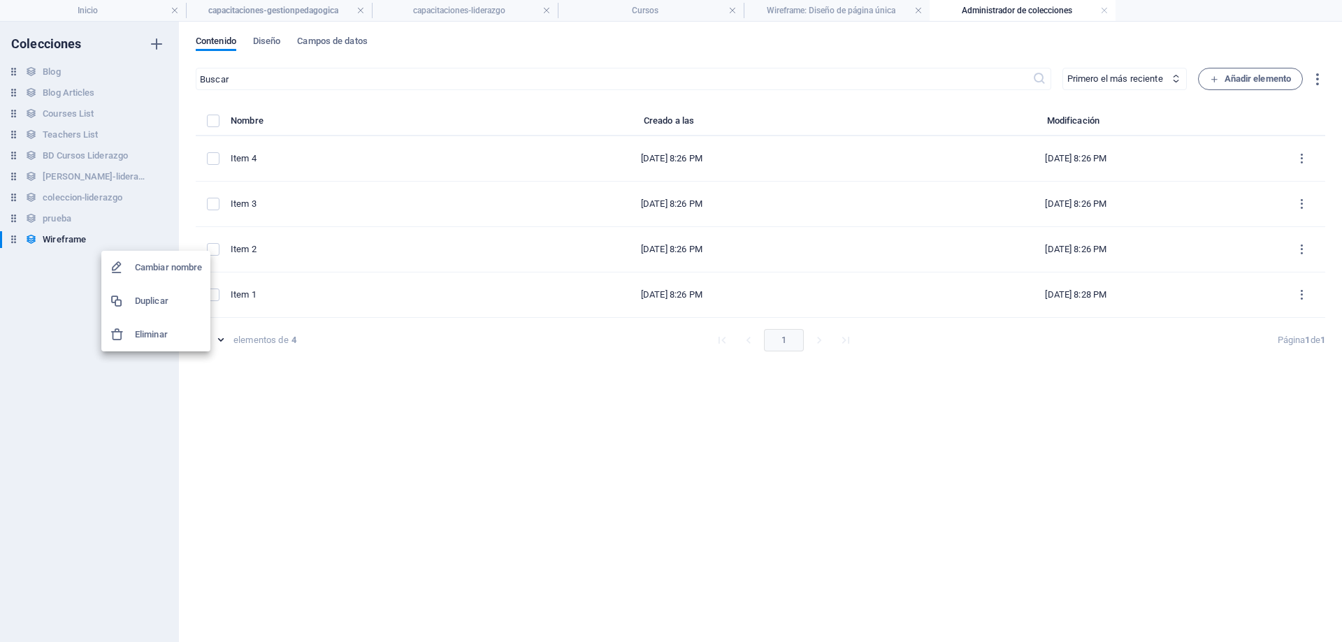
click at [164, 333] on h6 "Eliminar" at bounding box center [168, 334] width 67 height 17
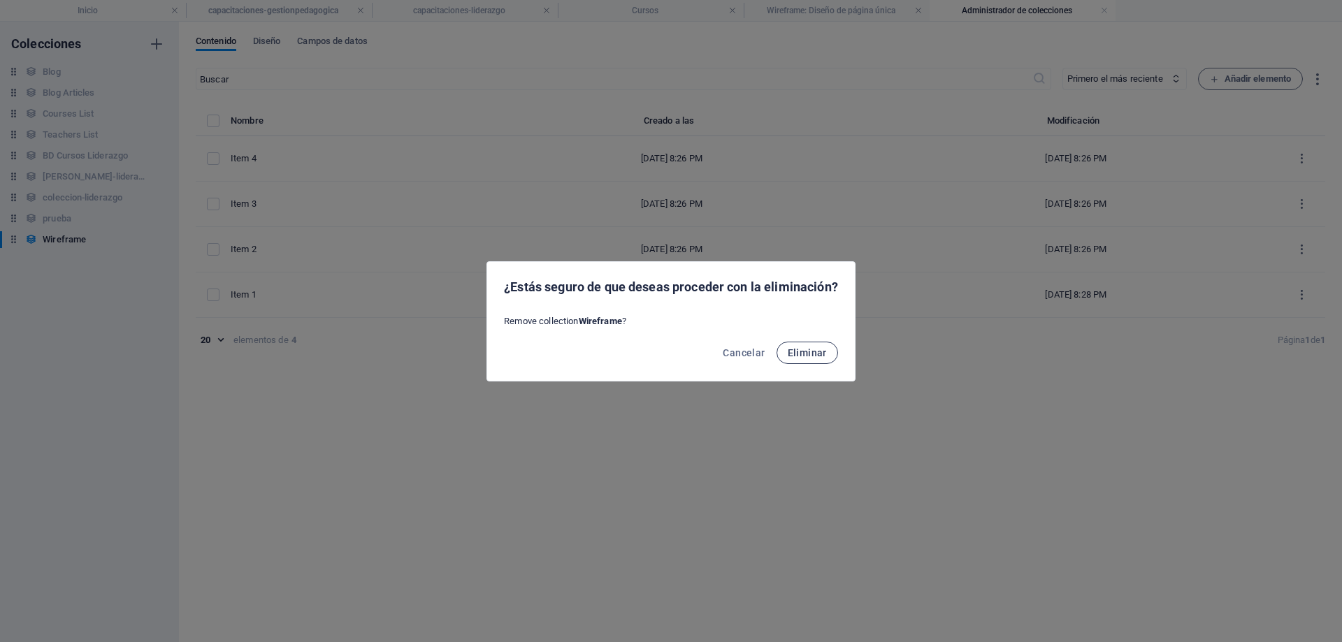
click at [796, 350] on span "Eliminar" at bounding box center [807, 352] width 39 height 11
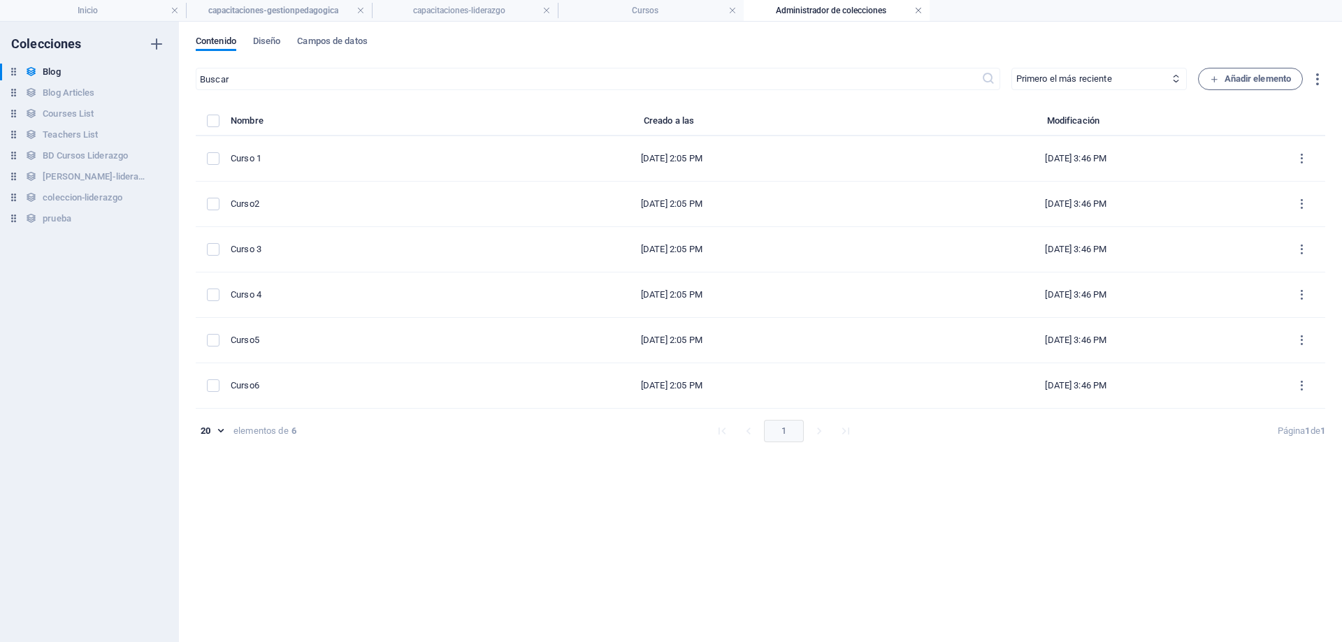
click at [918, 8] on link at bounding box center [918, 10] width 8 height 13
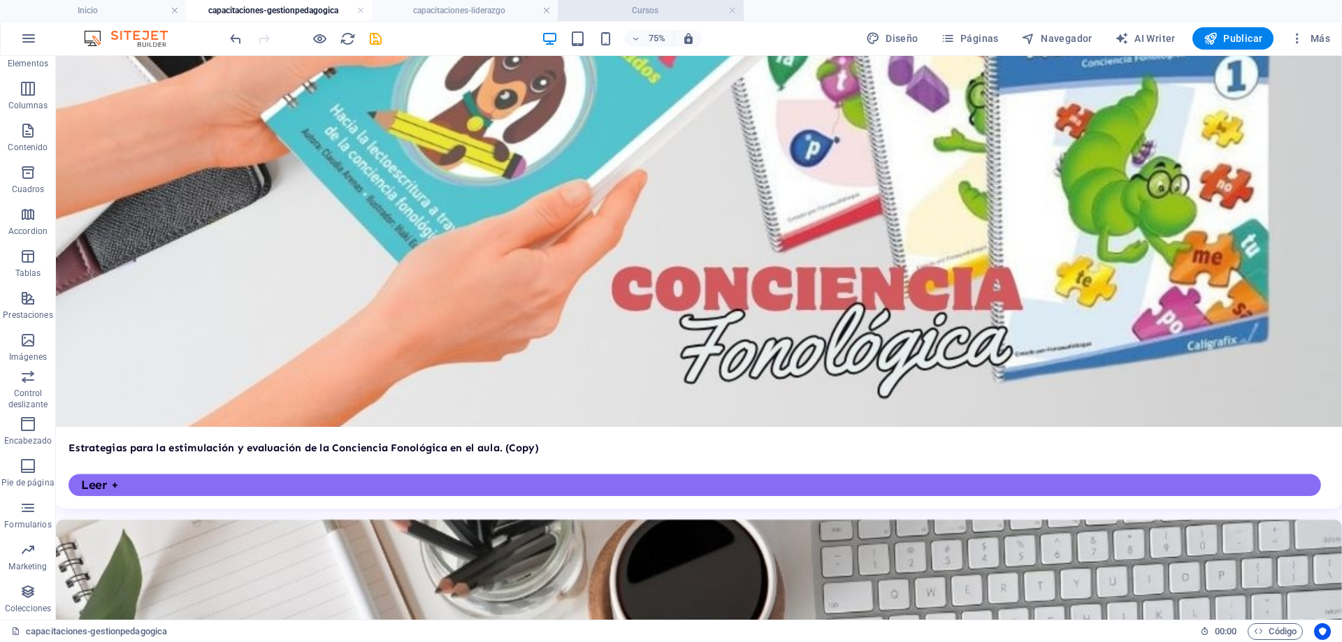
click at [724, 9] on h4 "Cursos" at bounding box center [651, 10] width 186 height 15
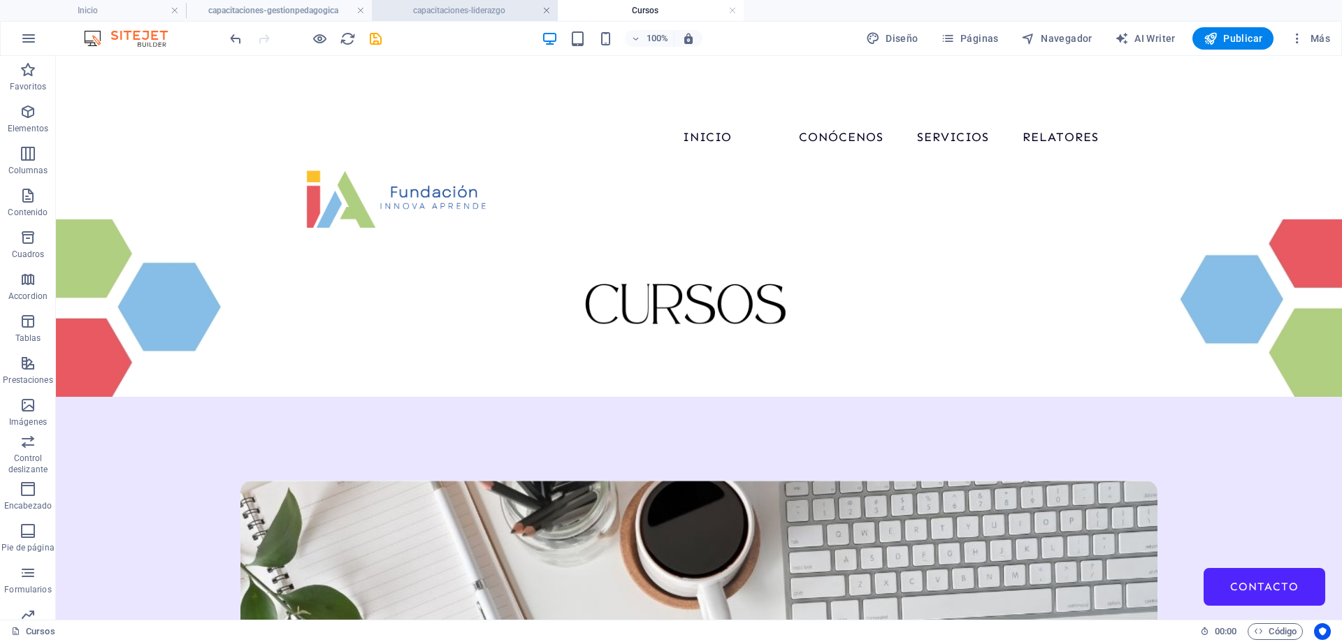
click at [543, 10] on link at bounding box center [547, 10] width 8 height 13
click at [362, 6] on link at bounding box center [361, 10] width 8 height 13
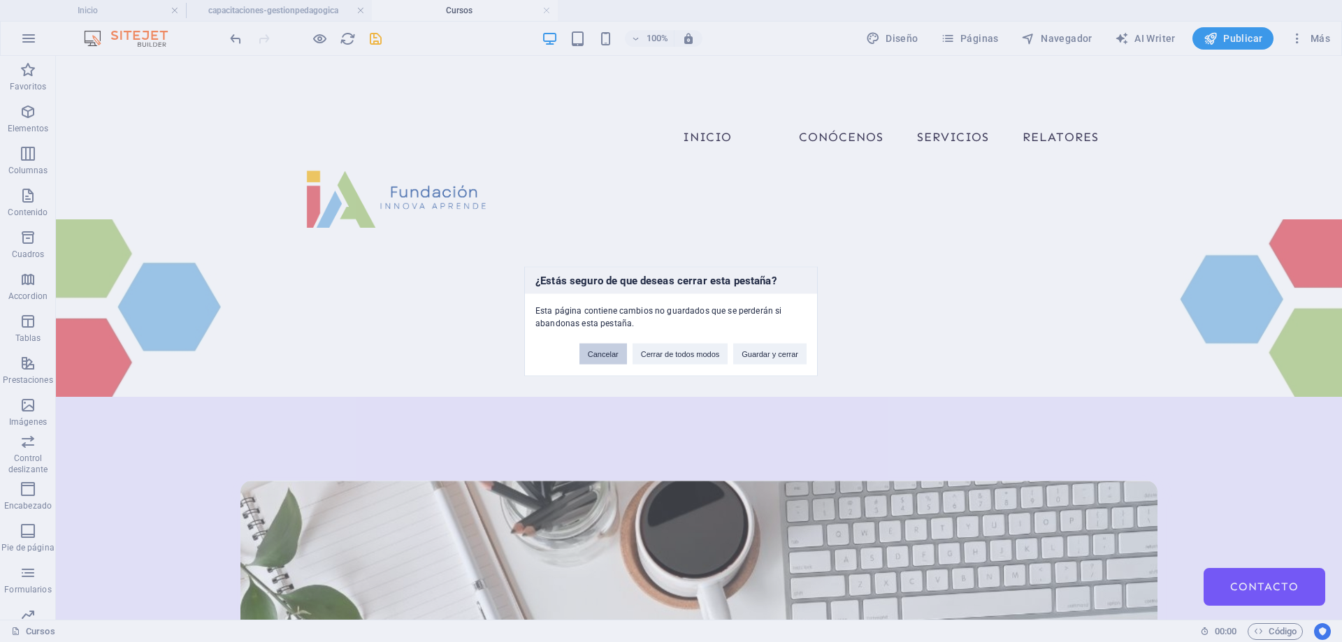
click at [607, 354] on button "Cancelar" at bounding box center [604, 353] width 48 height 21
